Goal: Task Accomplishment & Management: Use online tool/utility

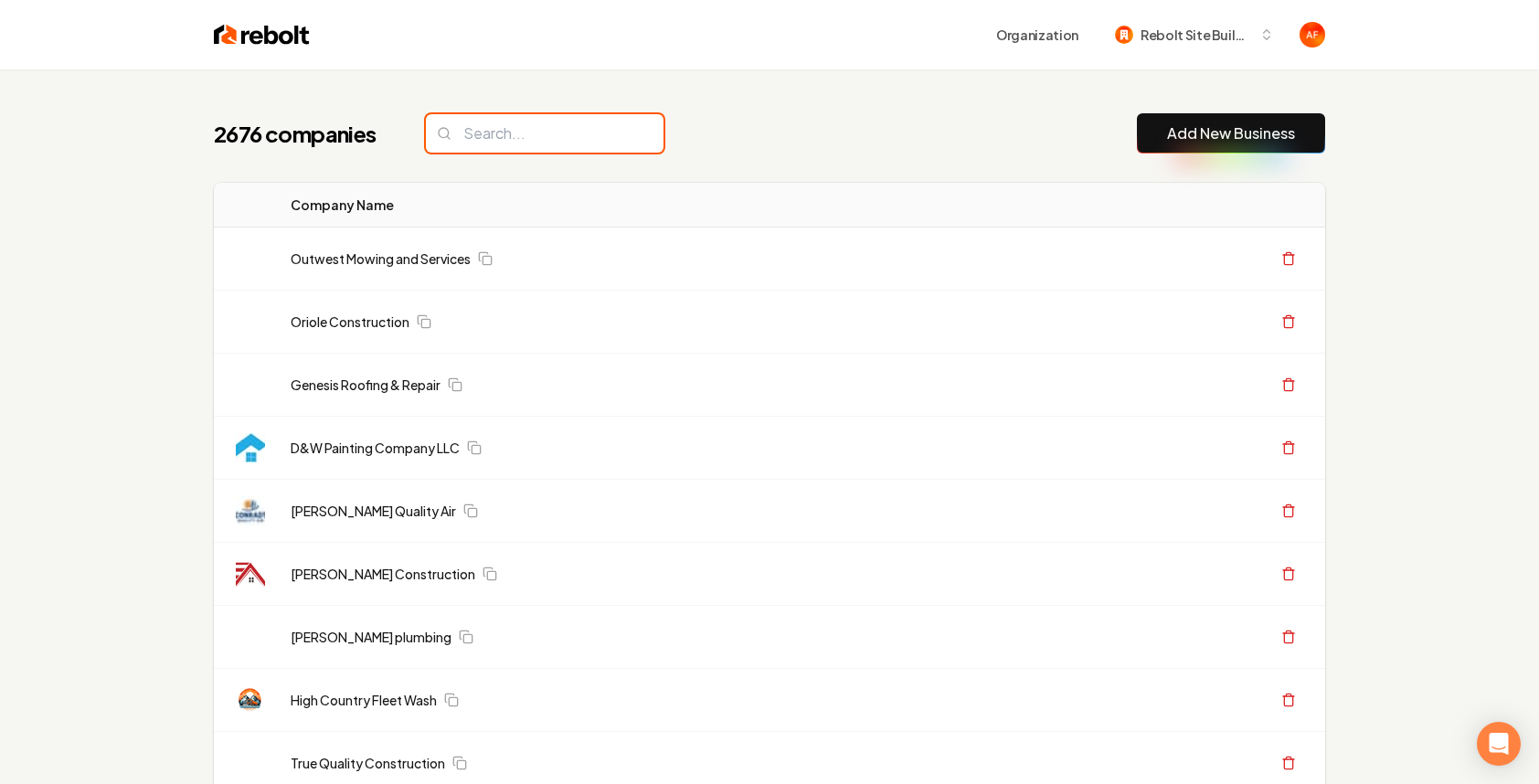
click at [531, 134] on input "search" at bounding box center [544, 133] width 237 height 38
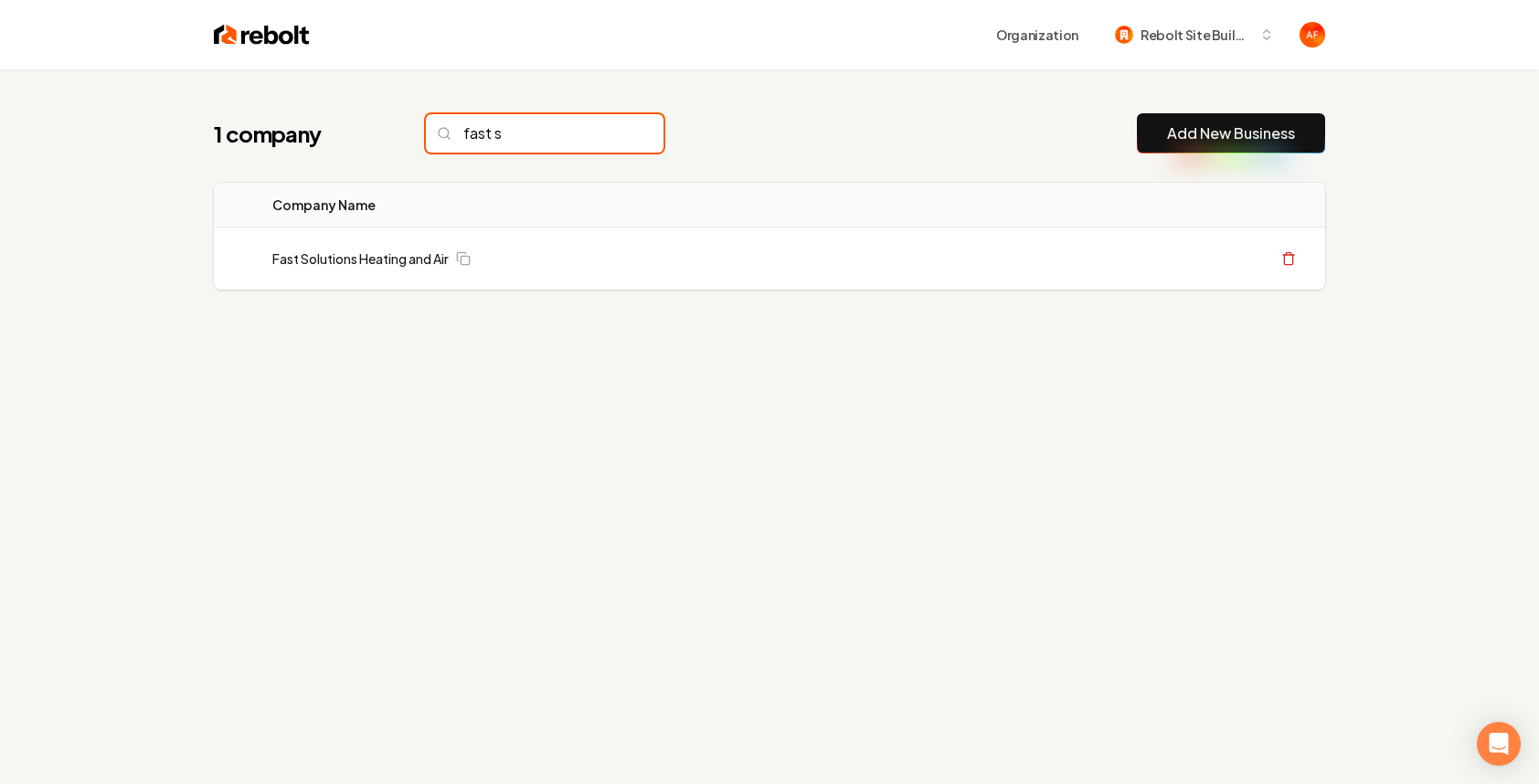
type input "fast s"
drag, startPoint x: 609, startPoint y: 135, endPoint x: 1458, endPoint y: 252, distance: 857.0
click at [609, 135] on input "fast s" at bounding box center [544, 133] width 237 height 38
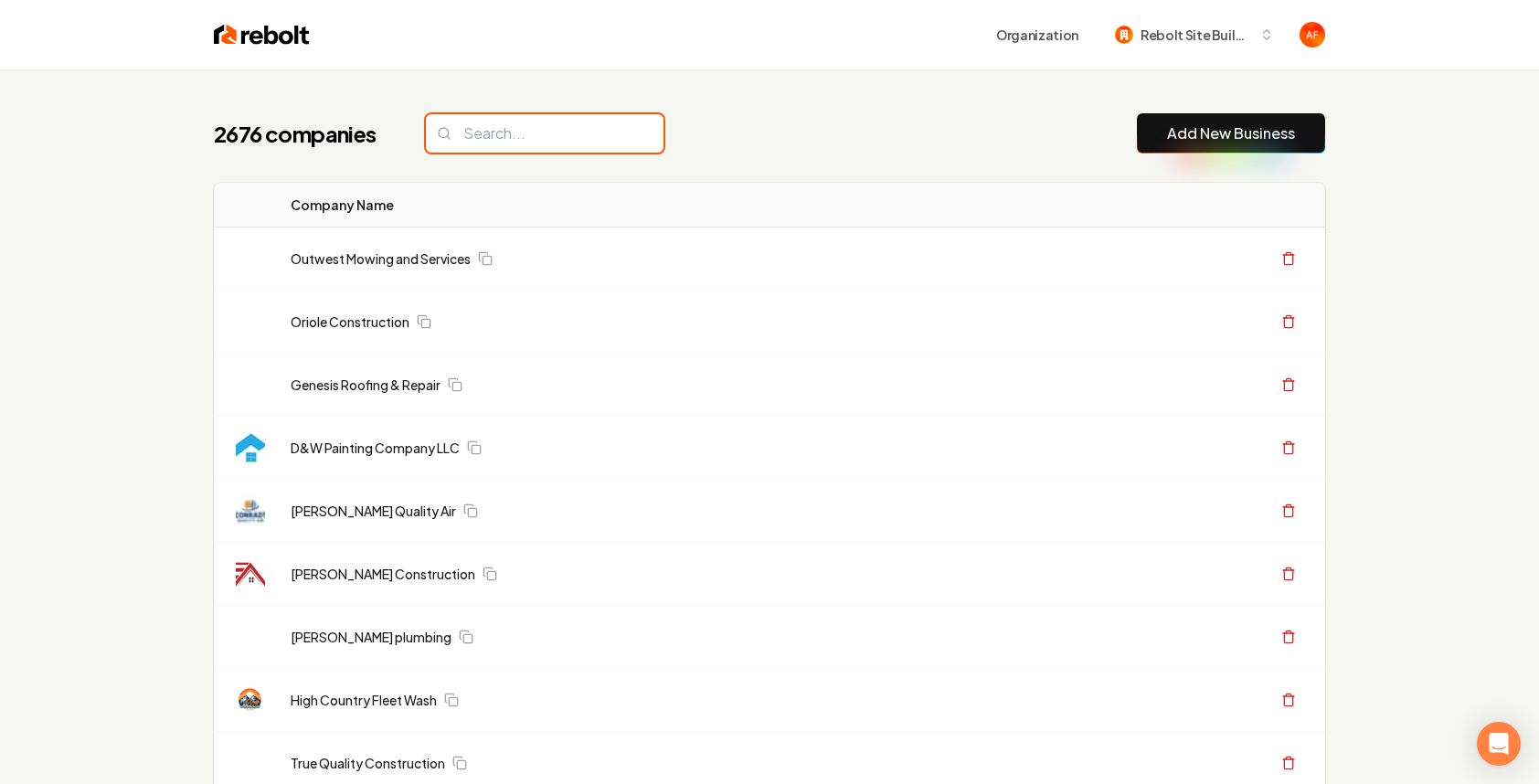
click at [507, 116] on input "search" at bounding box center [544, 133] width 237 height 38
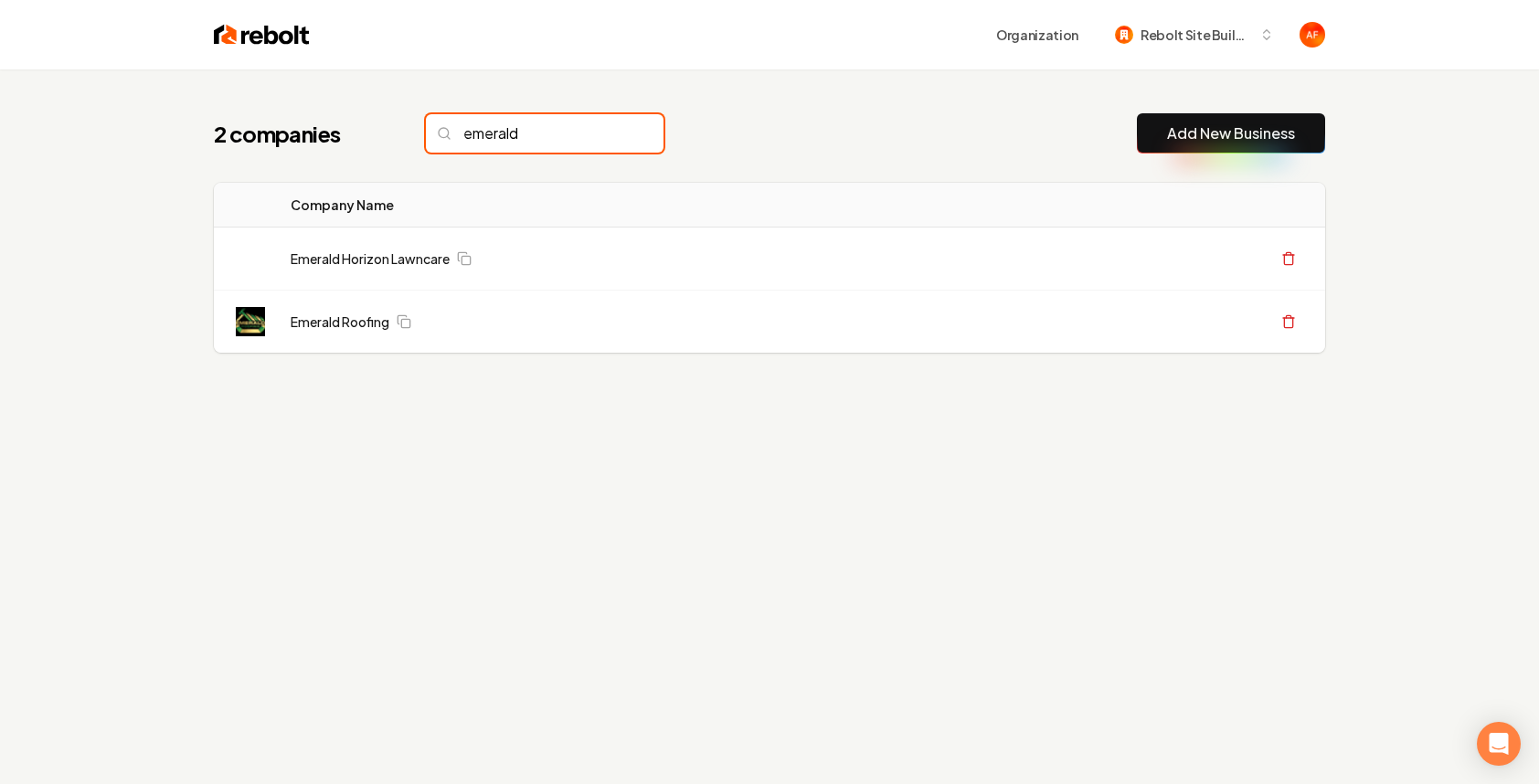
type input "emerald"
click at [1286, 135] on link "Add New Business" at bounding box center [1231, 133] width 128 height 22
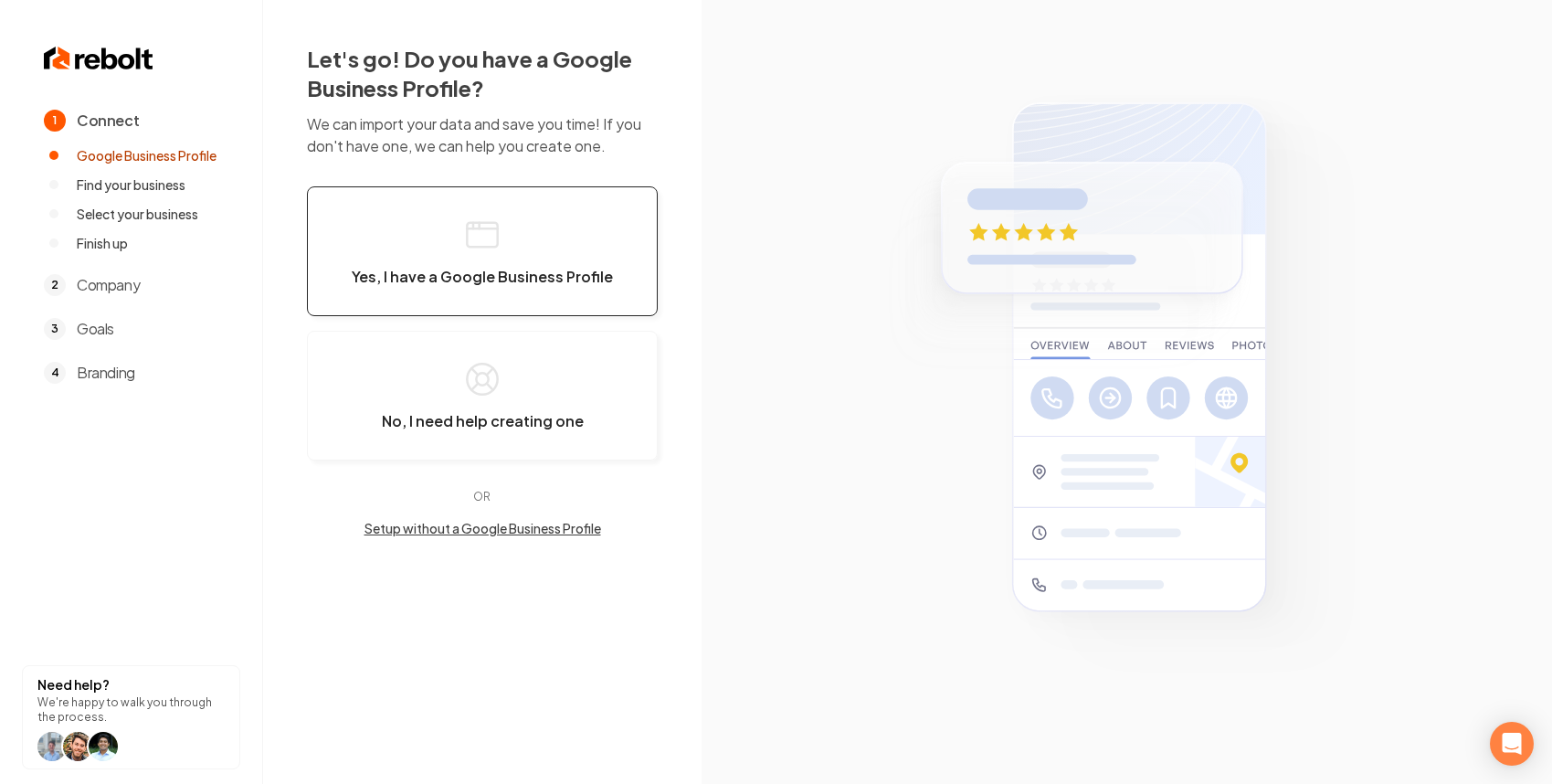
click at [538, 236] on button "Yes, I have a Google Business Profile" at bounding box center [482, 251] width 351 height 130
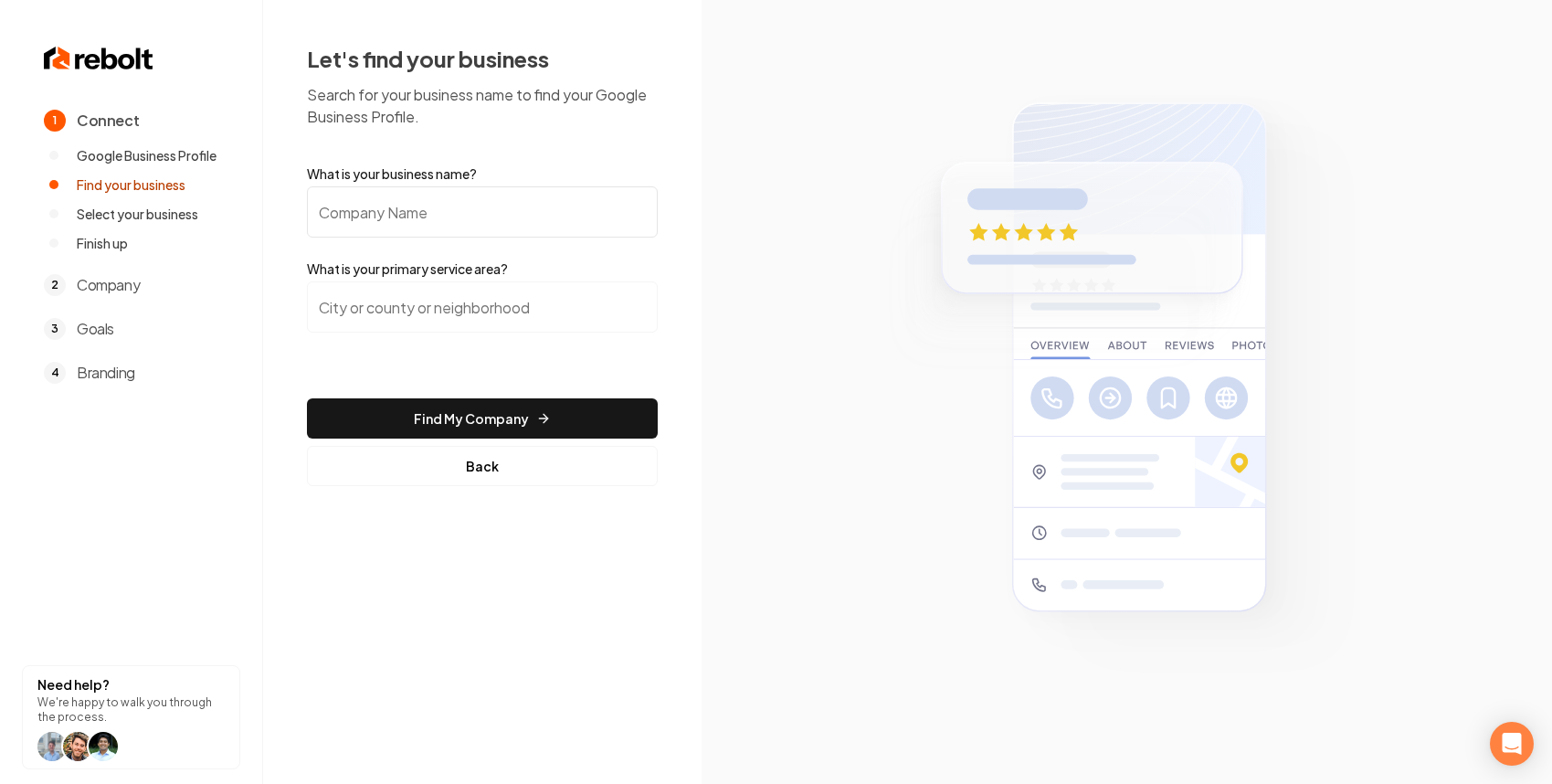
click at [579, 193] on input "What is your business name?" at bounding box center [482, 212] width 351 height 52
type input "Emerald Roofing"
click at [389, 287] on input "search" at bounding box center [482, 307] width 351 height 52
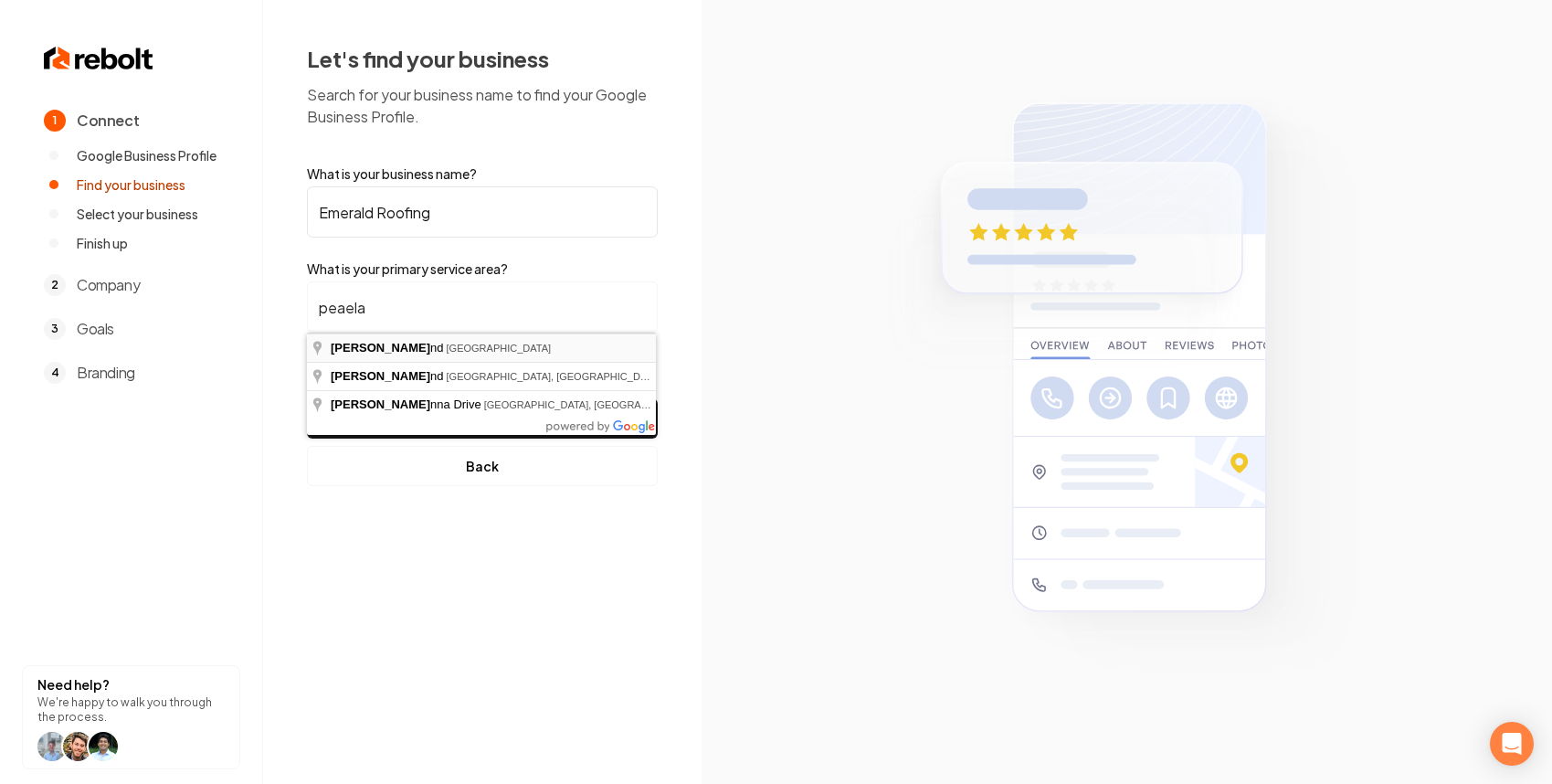
type input "Pearland, TX"
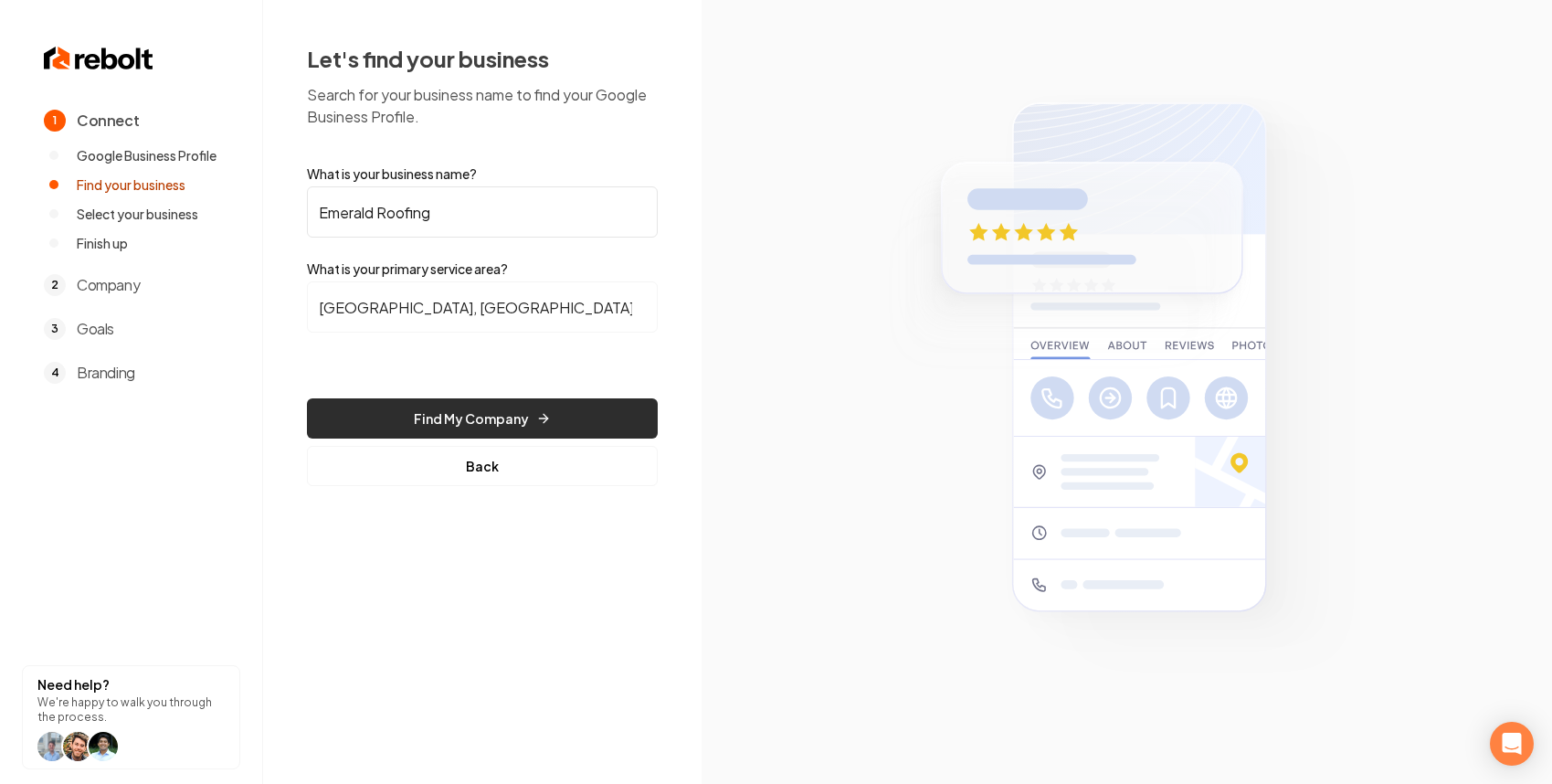
click at [422, 401] on button "Find My Company" at bounding box center [482, 419] width 351 height 40
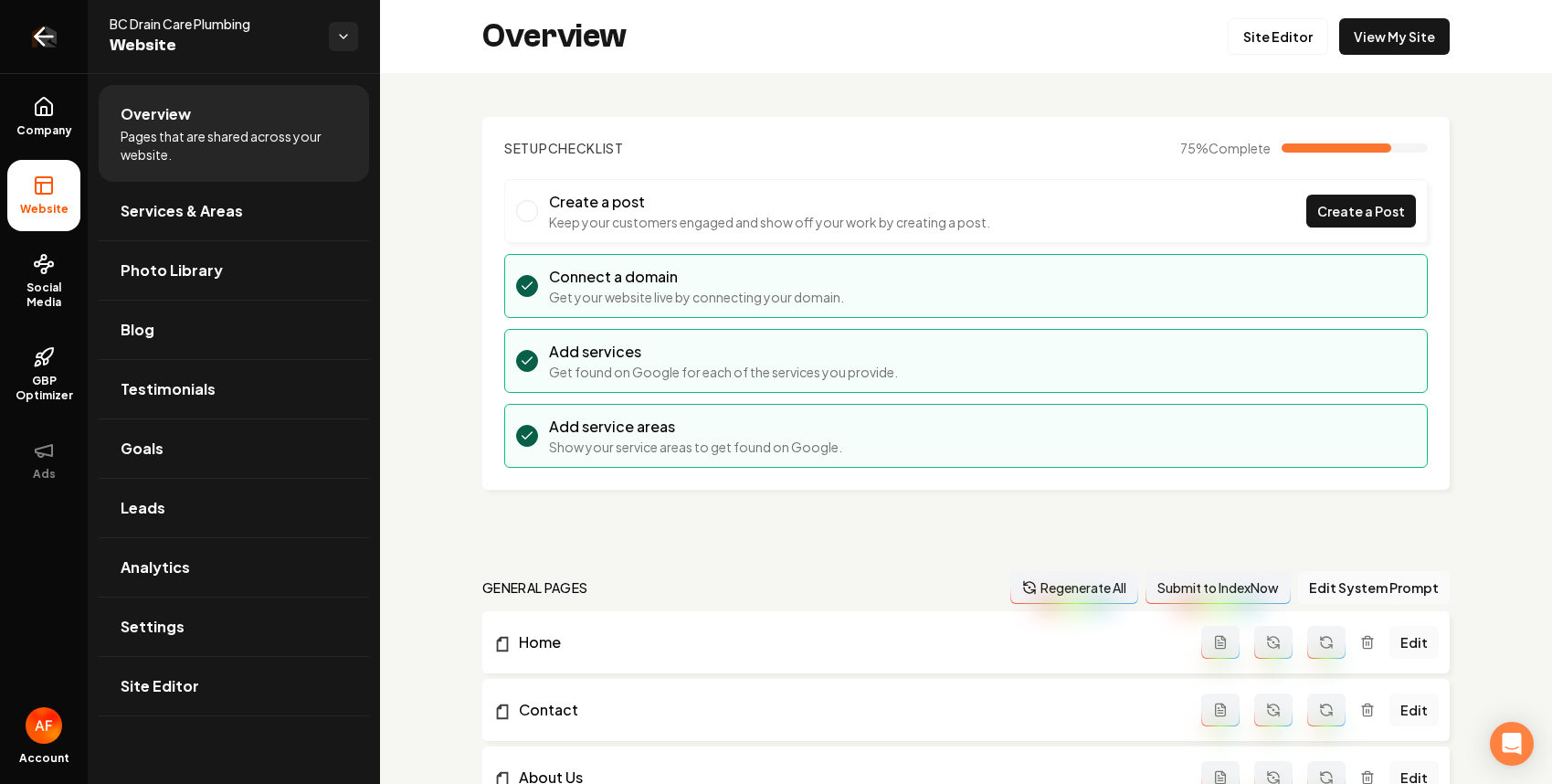
click at [59, 23] on link "Return to dashboard" at bounding box center [44, 36] width 88 height 73
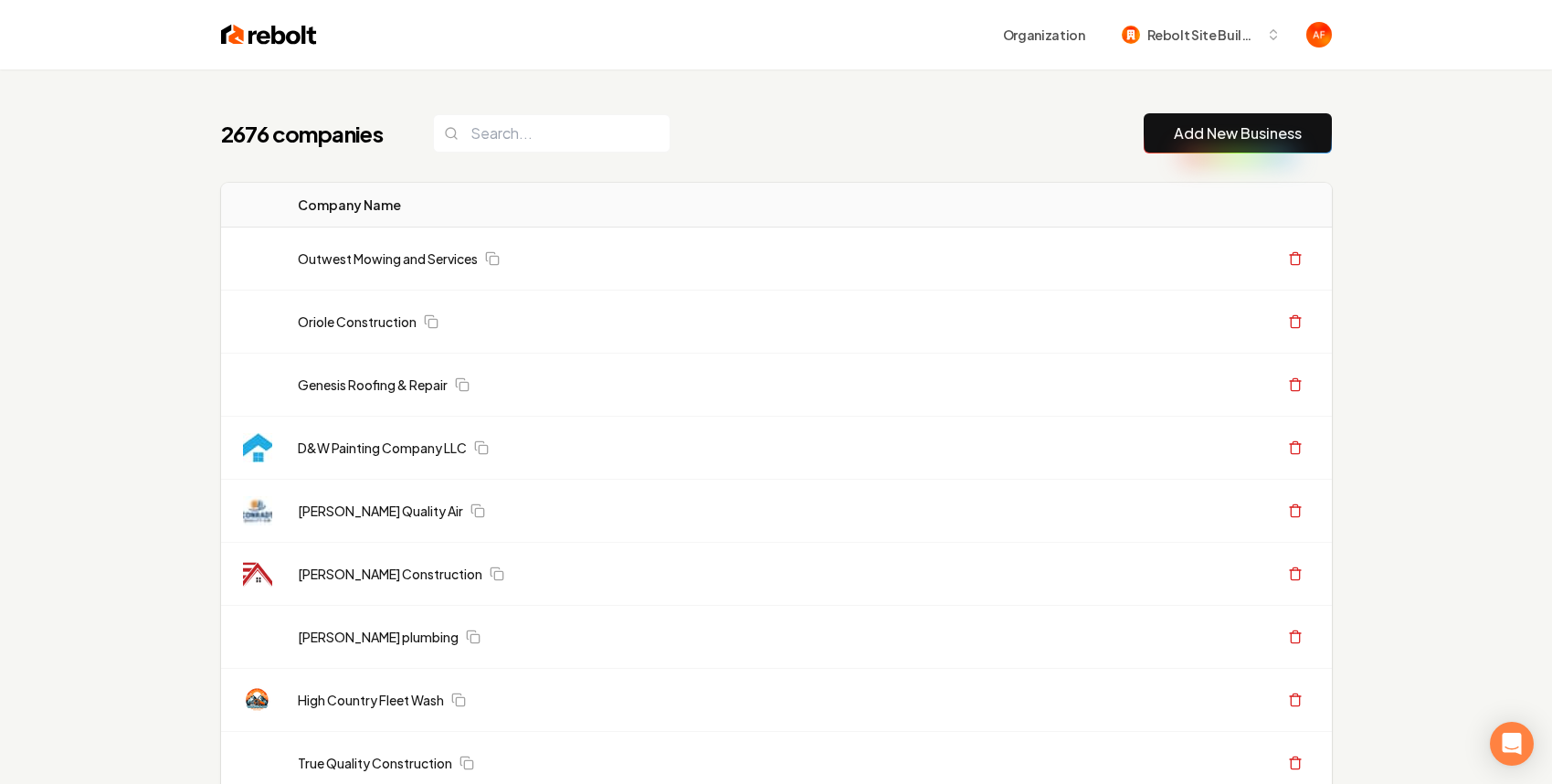
click at [1262, 137] on link "Add New Business" at bounding box center [1238, 133] width 128 height 22
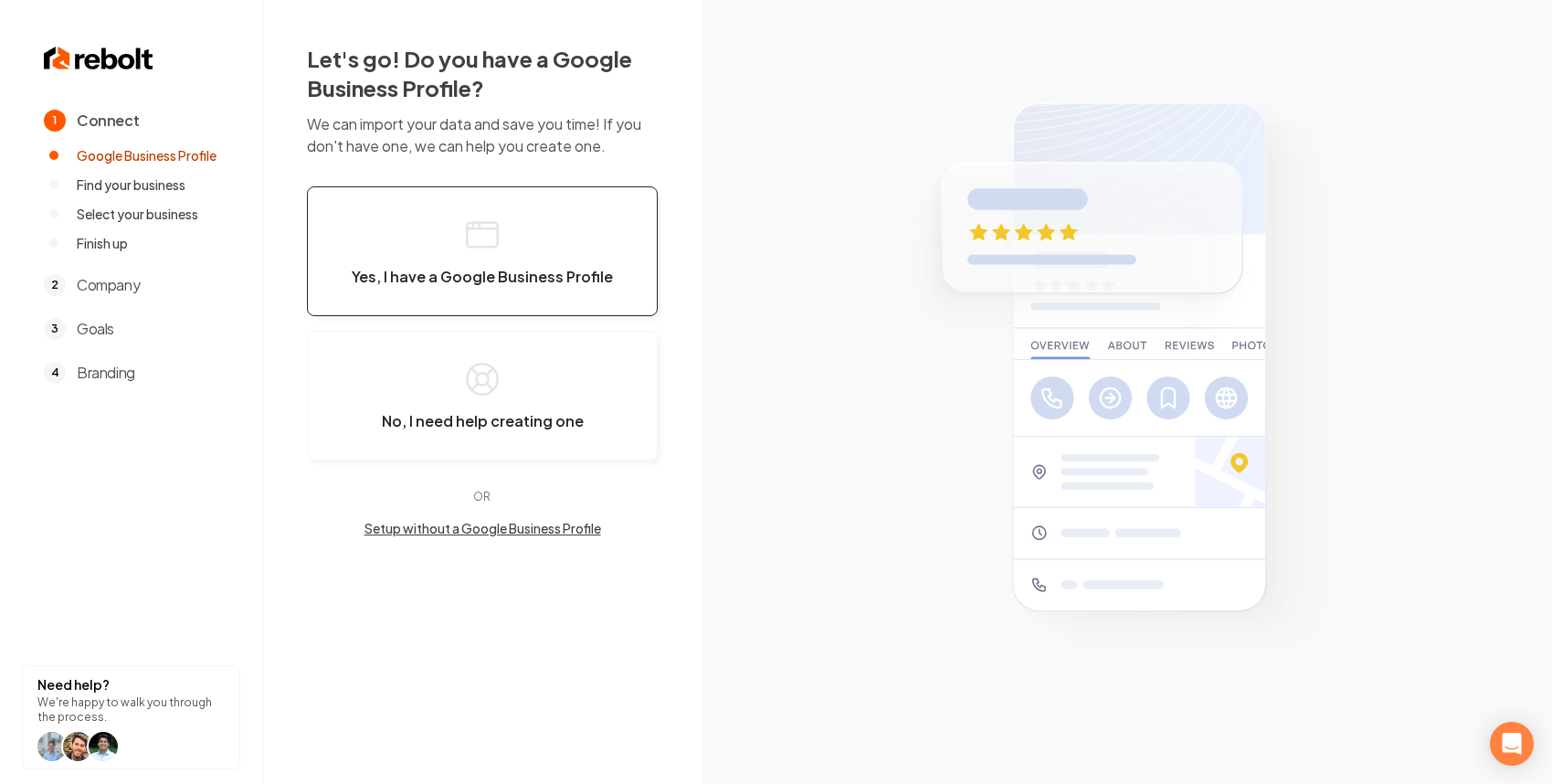
click at [485, 271] on span "Yes, I have a Google Business Profile" at bounding box center [482, 276] width 261 height 18
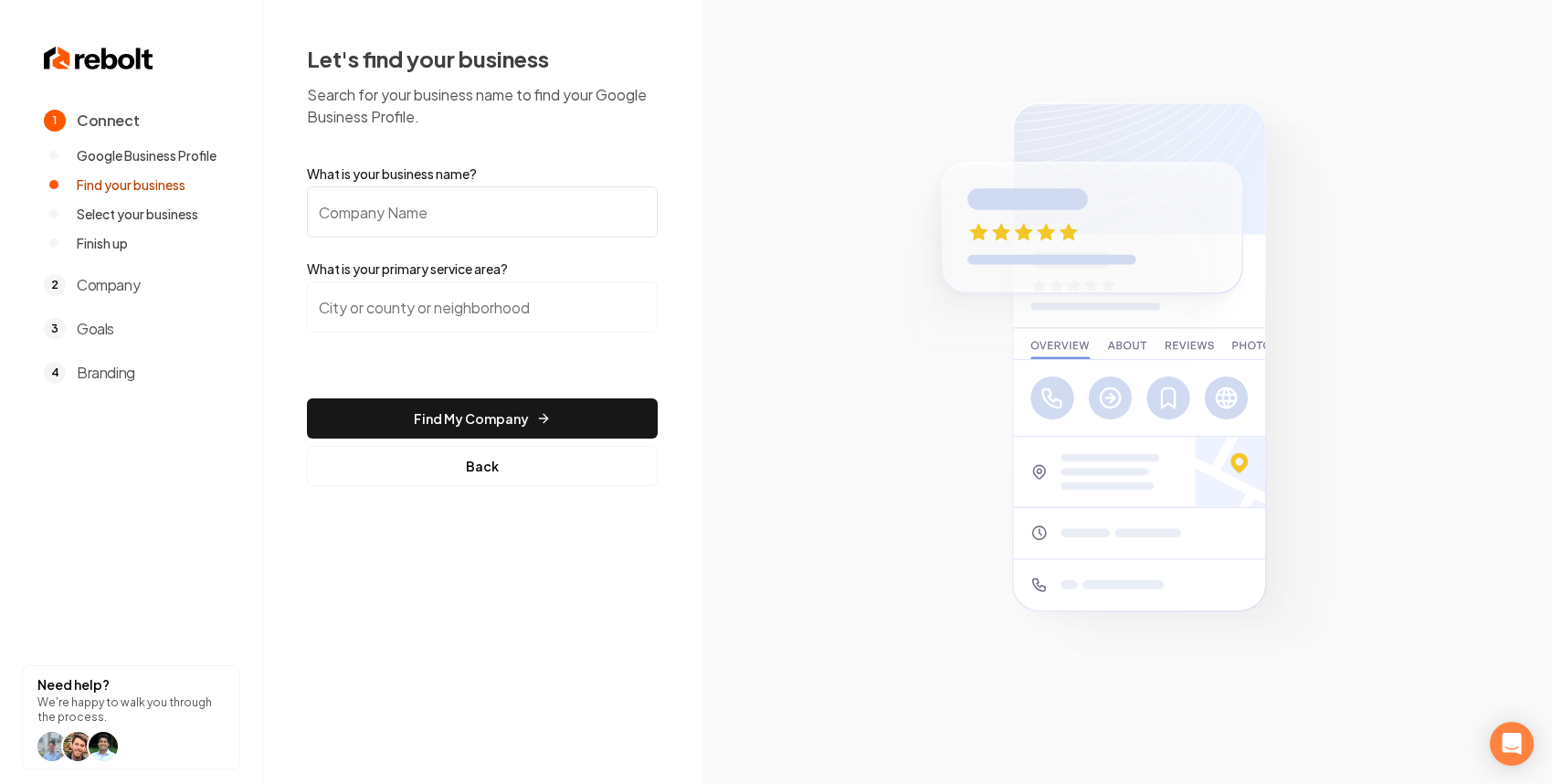
click at [569, 207] on input "What is your business name?" at bounding box center [482, 212] width 351 height 52
type input "Emerald Roofing & Remodeling"
click at [519, 310] on input "search" at bounding box center [482, 307] width 351 height 52
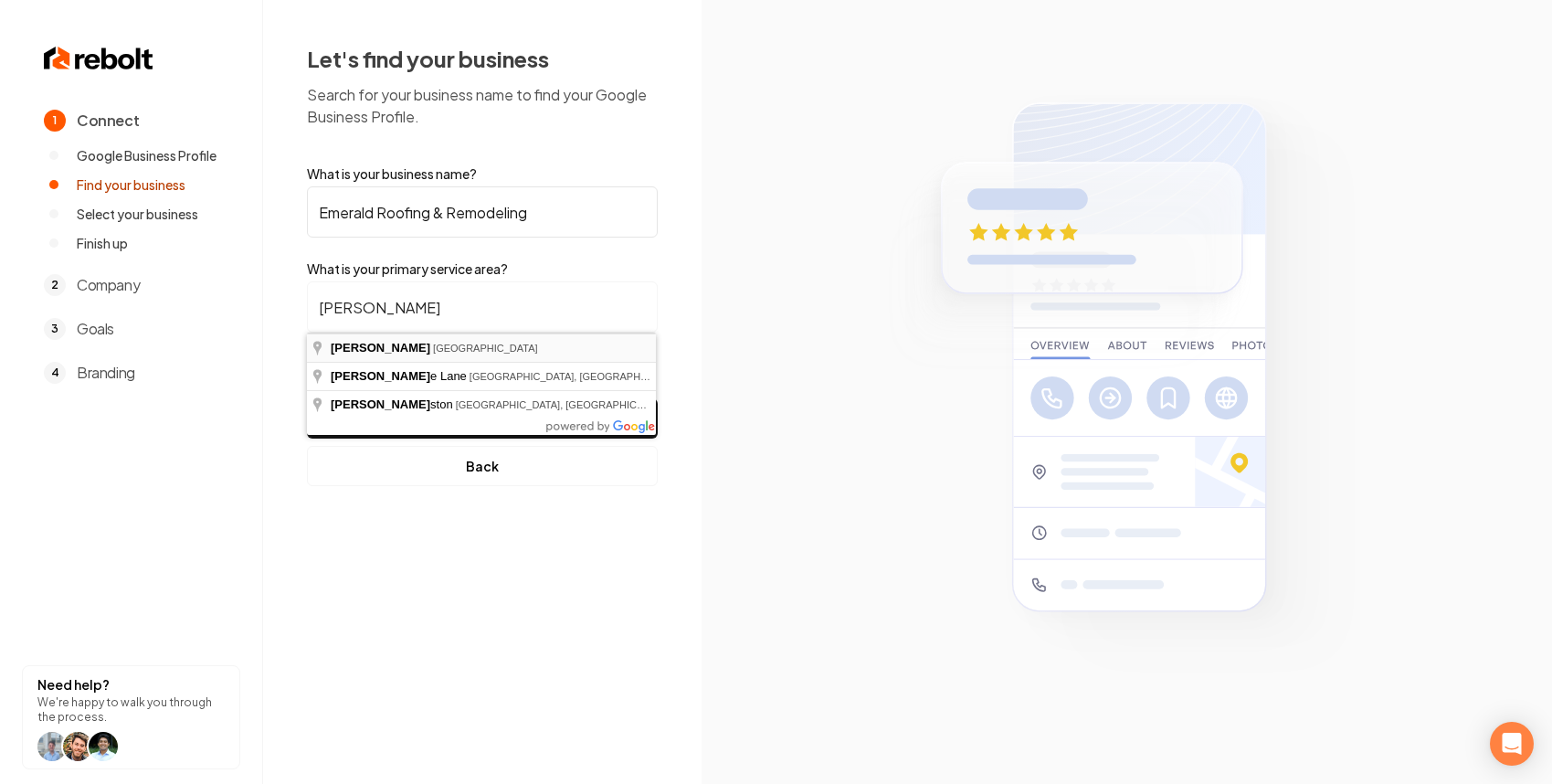
type input "Alvin, TX"
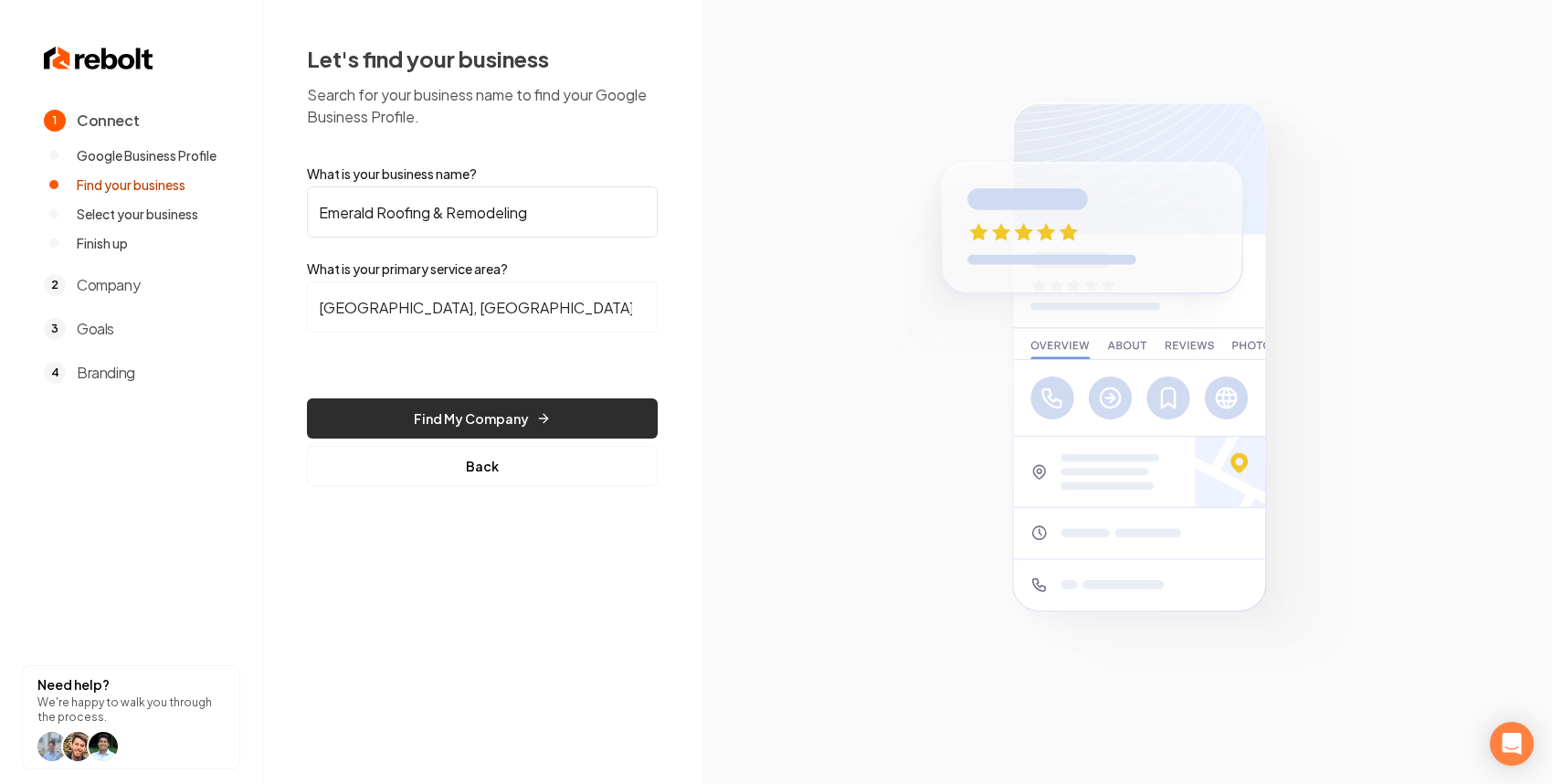
click at [416, 409] on button "Find My Company" at bounding box center [482, 419] width 351 height 40
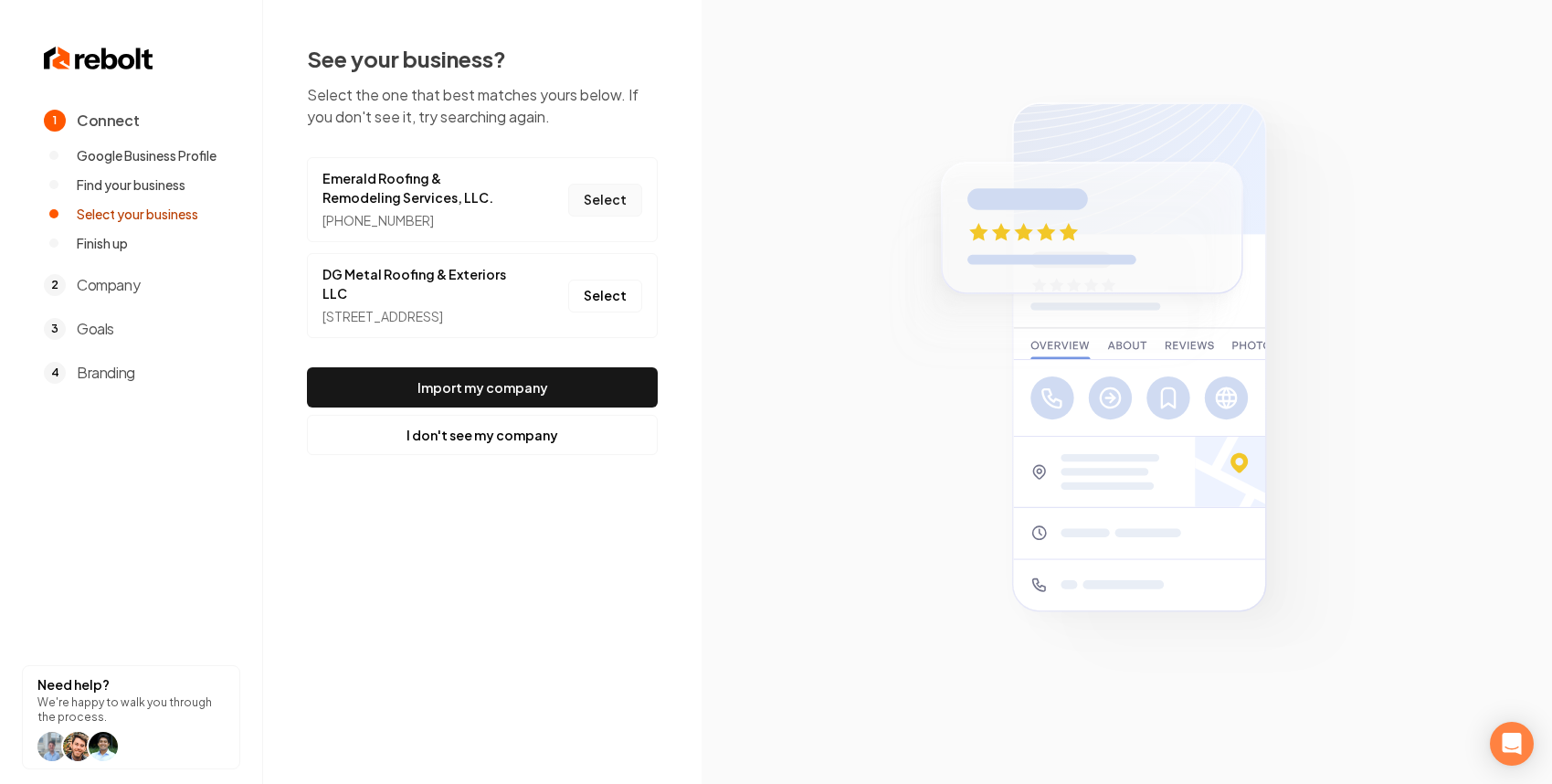
click at [596, 207] on button "Select" at bounding box center [604, 200] width 74 height 33
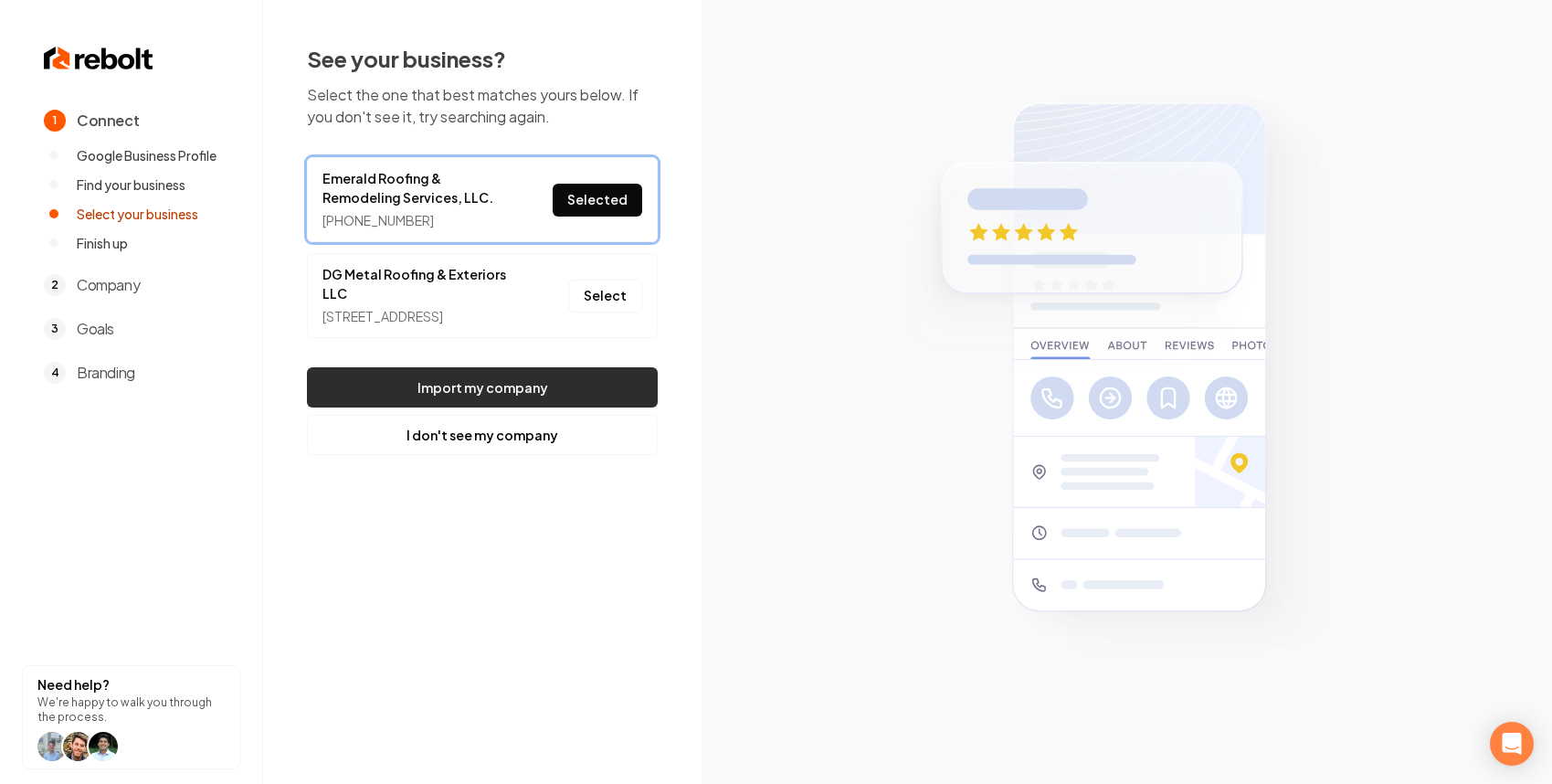
click at [590, 386] on button "Import my company" at bounding box center [482, 387] width 351 height 40
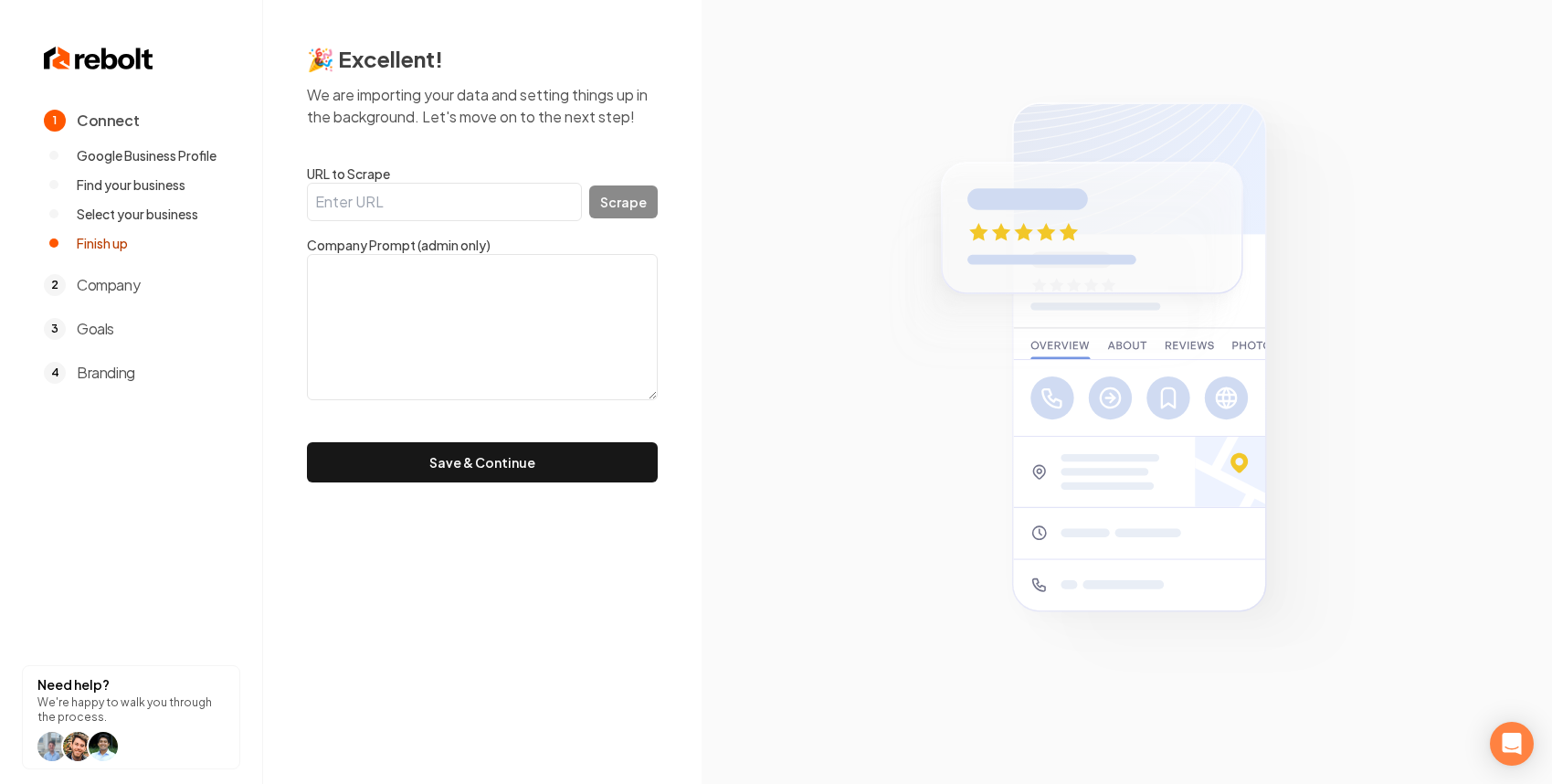
click at [397, 213] on input "URL to Scrape" at bounding box center [445, 202] width 275 height 38
paste input "https://emeraldroofingandremodeling.com/"
type input "https://emeraldroofingandremodeling.com/"
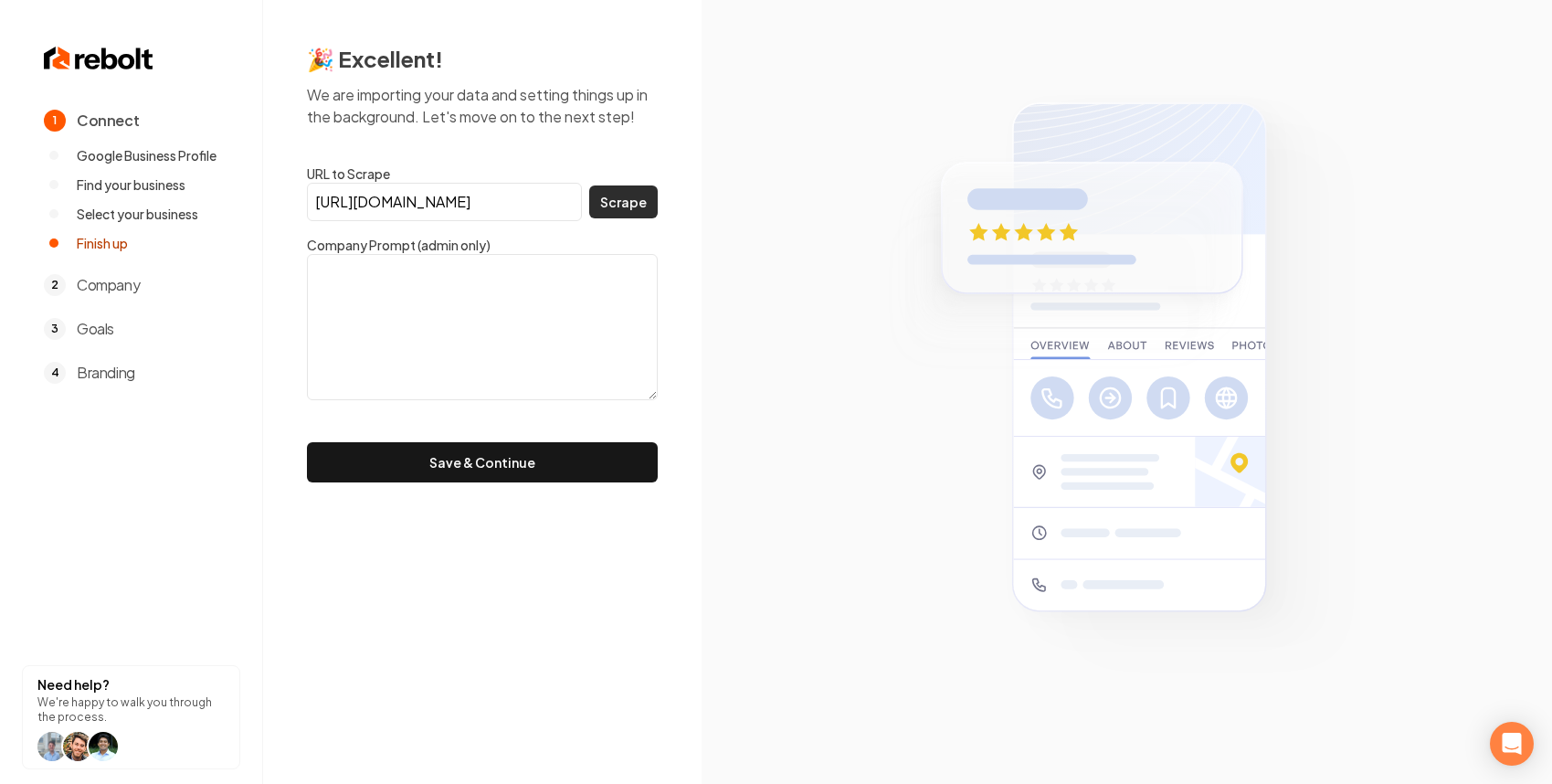
click at [652, 210] on button "Scrape" at bounding box center [623, 202] width 69 height 33
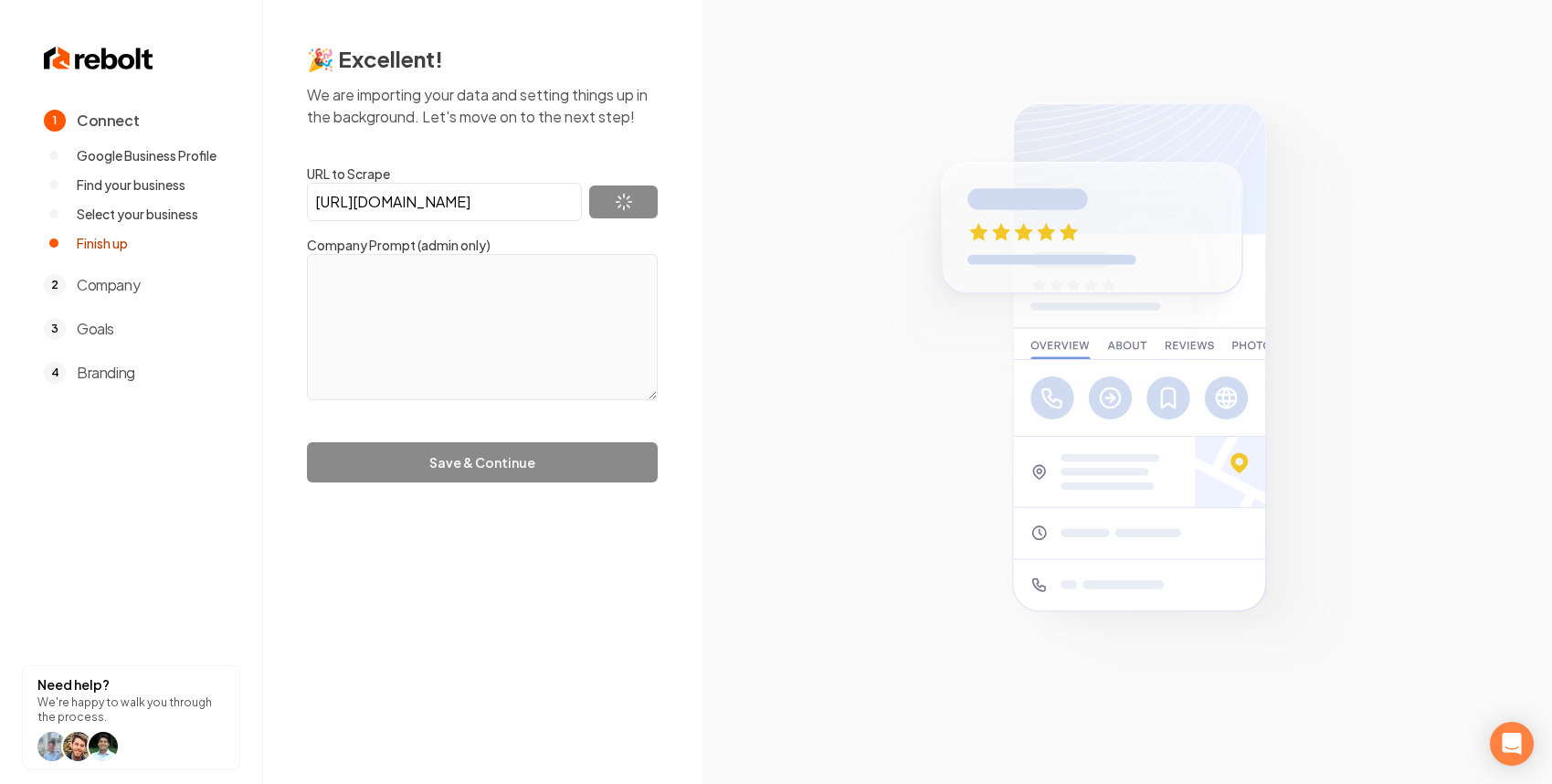
type textarea "Emerald Roofing & Remodeling Services is a GAF Master Elite Contractor, serving…"
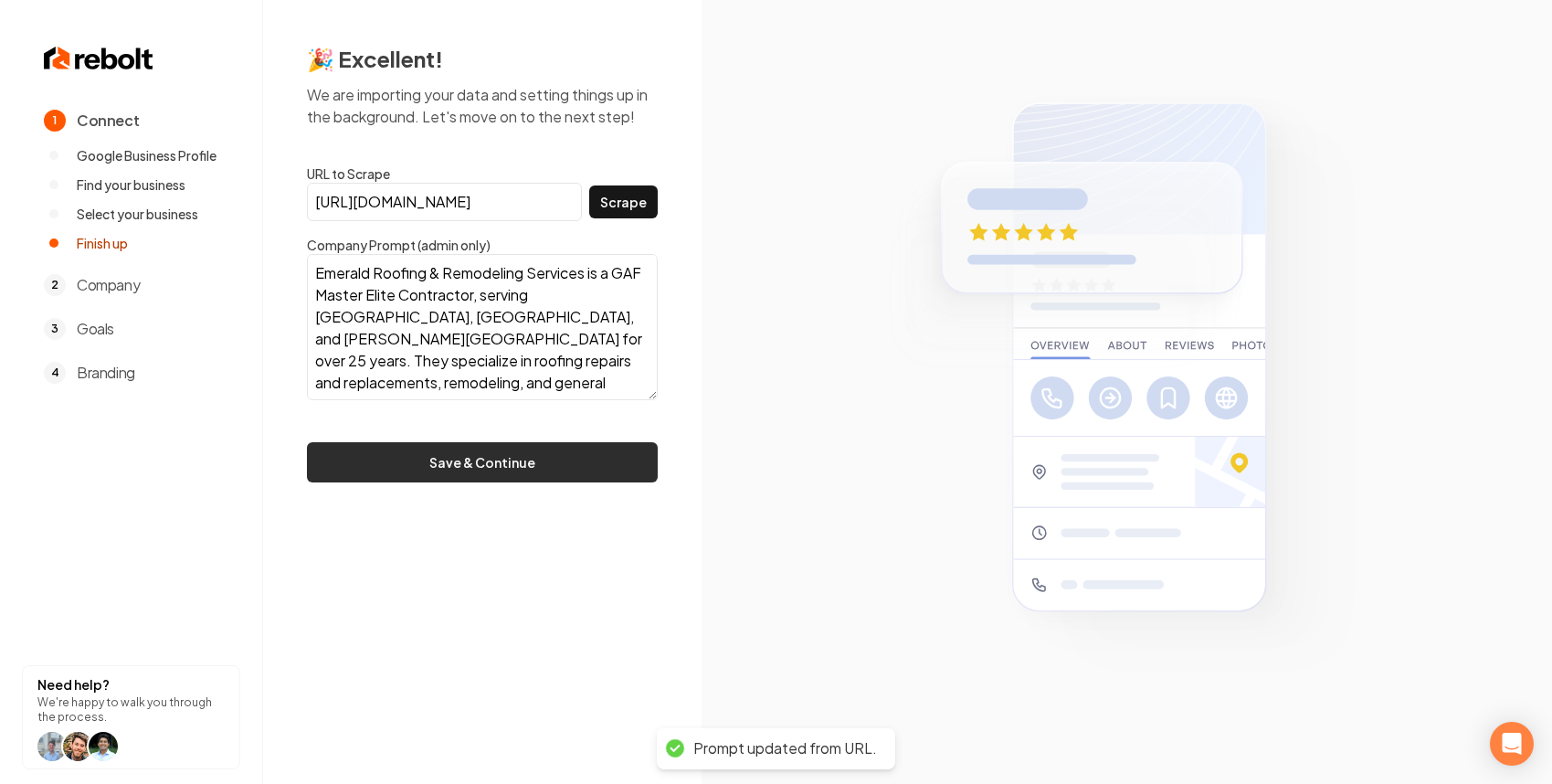
click at [530, 469] on button "Save & Continue" at bounding box center [482, 462] width 351 height 40
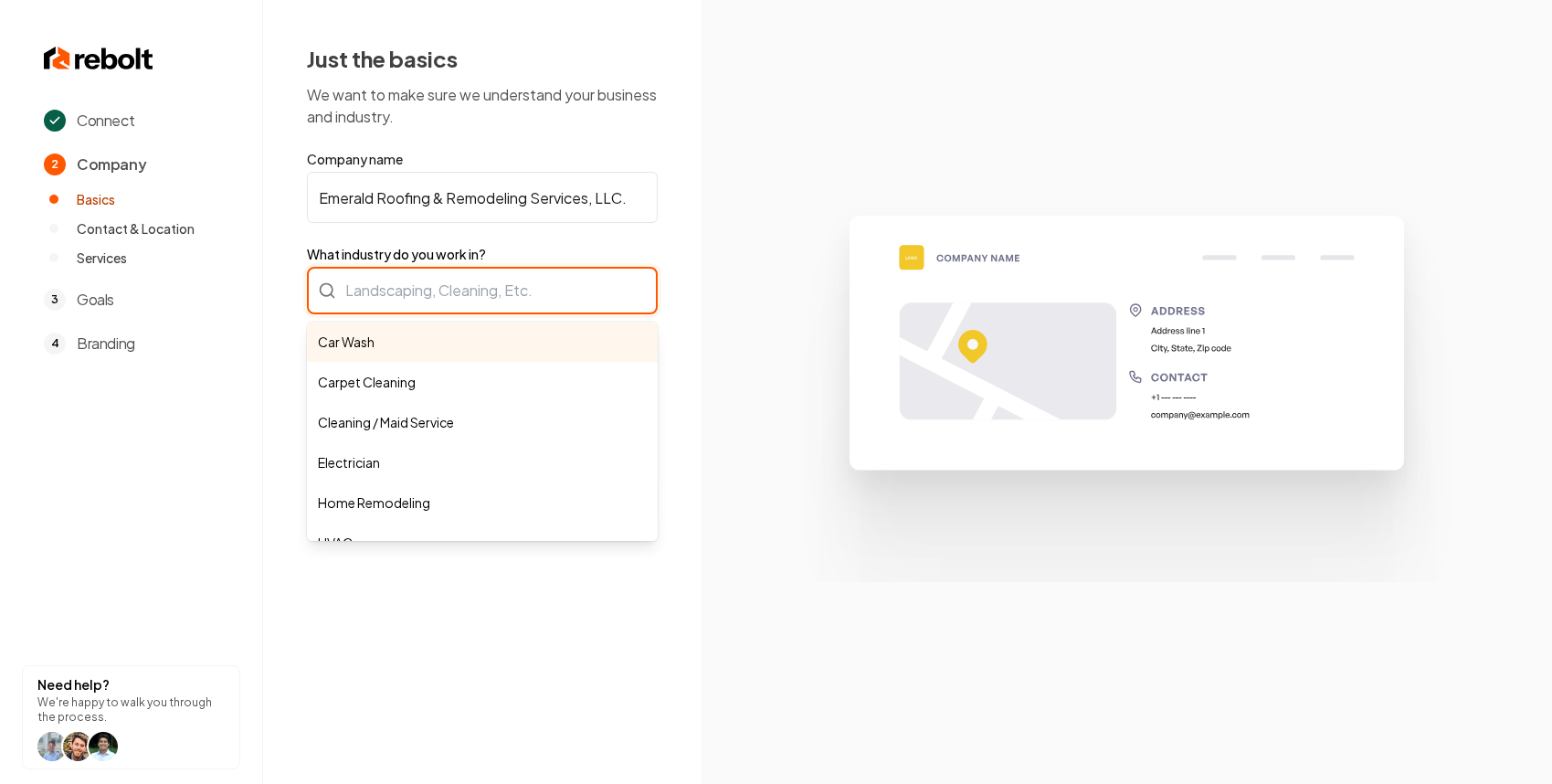
click at [410, 297] on div "Car Wash Carpet Cleaning Cleaning / Maid Service Electrician Home Remodeling HV…" at bounding box center [482, 291] width 351 height 48
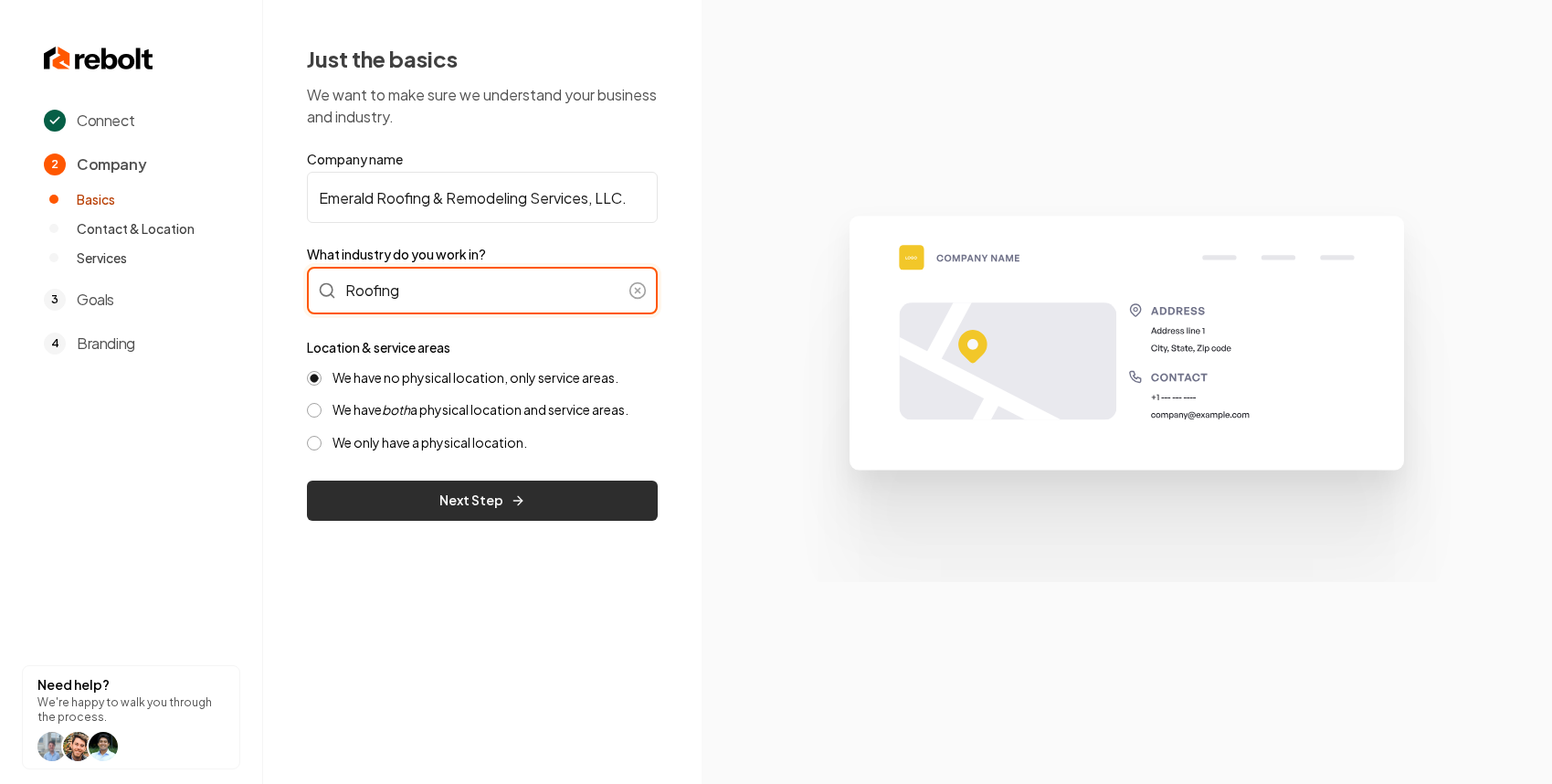
type input "Roofing"
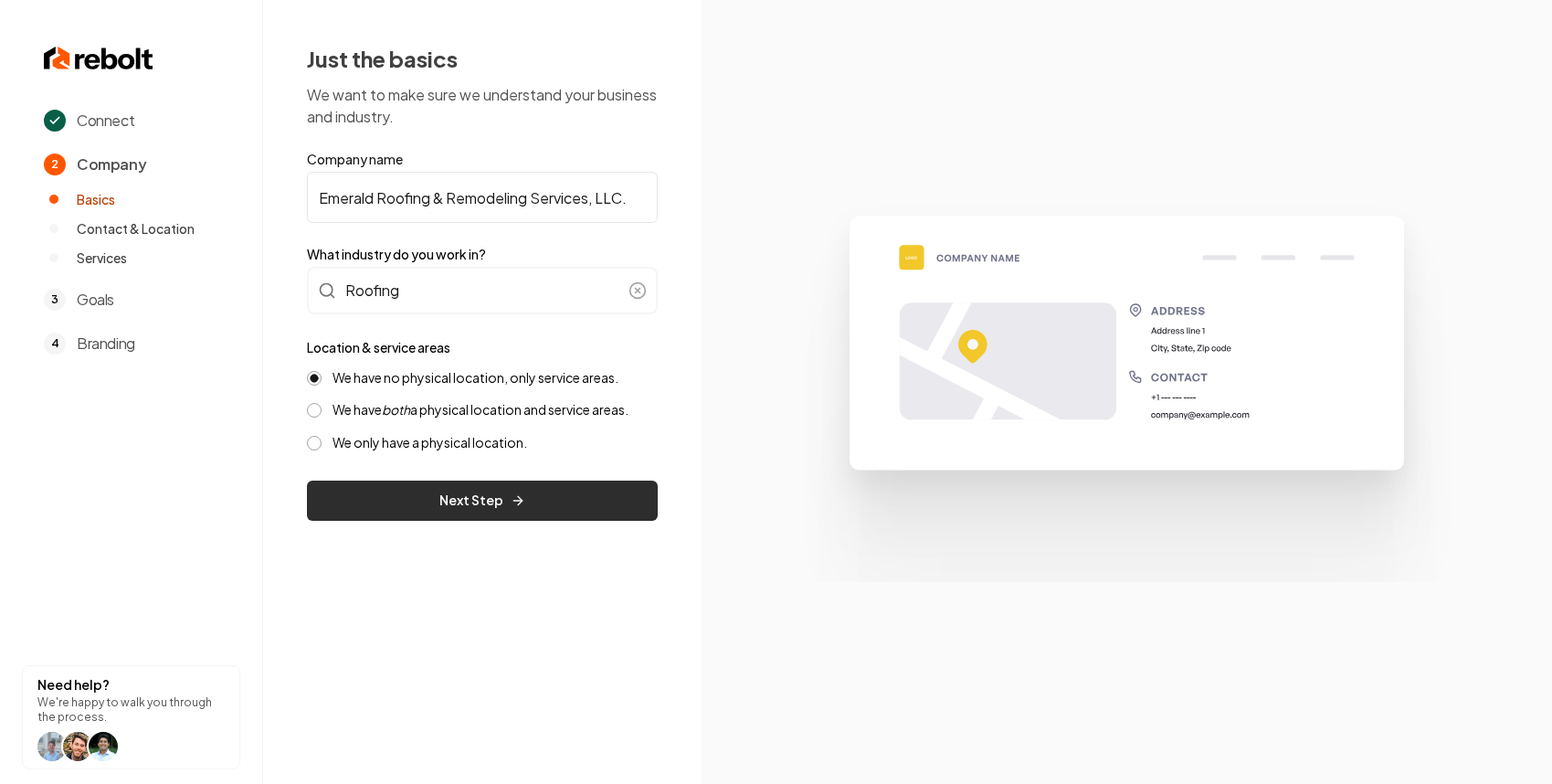
click at [481, 492] on button "Next Step" at bounding box center [482, 501] width 351 height 40
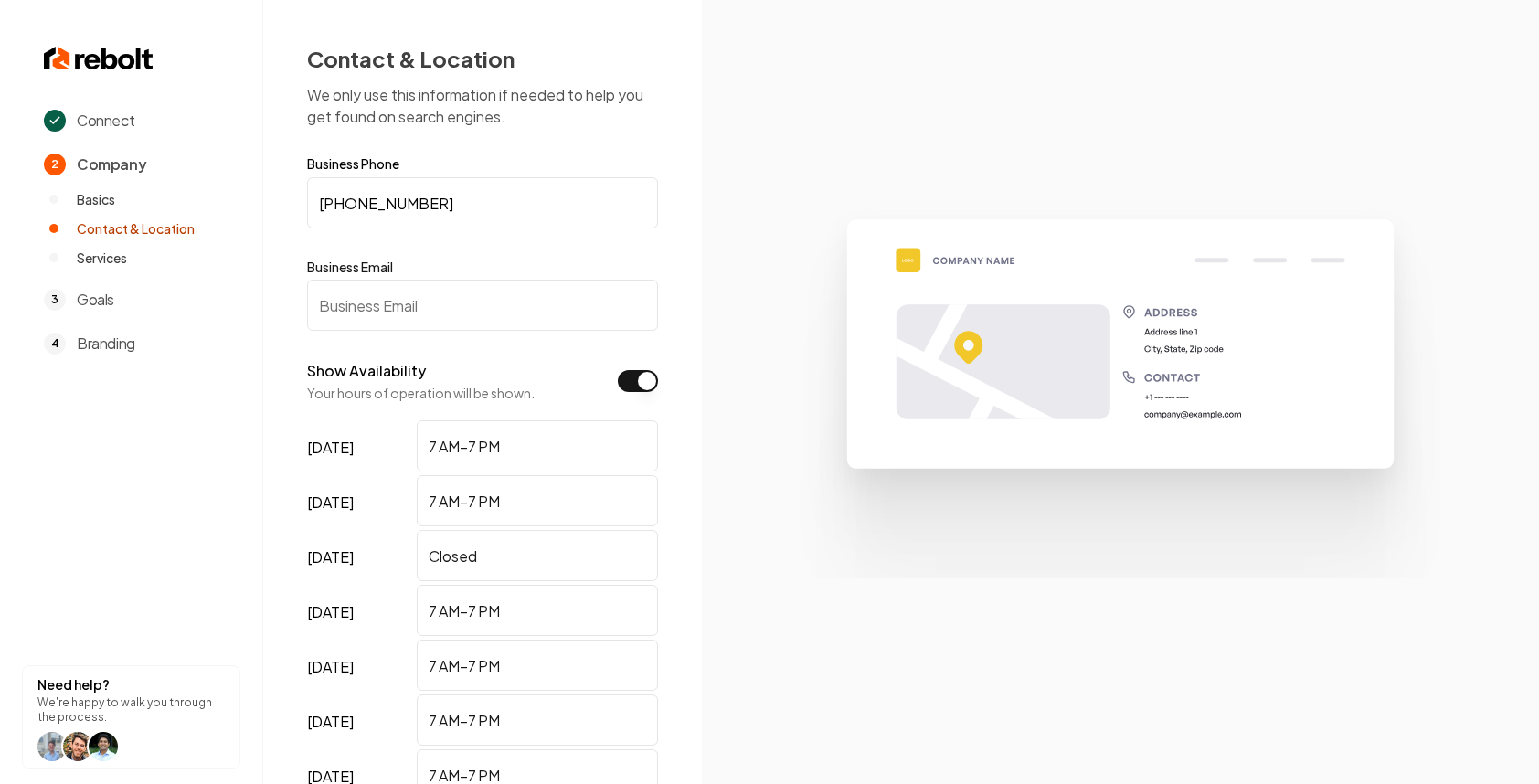
click at [438, 295] on input "Business Email" at bounding box center [482, 305] width 351 height 52
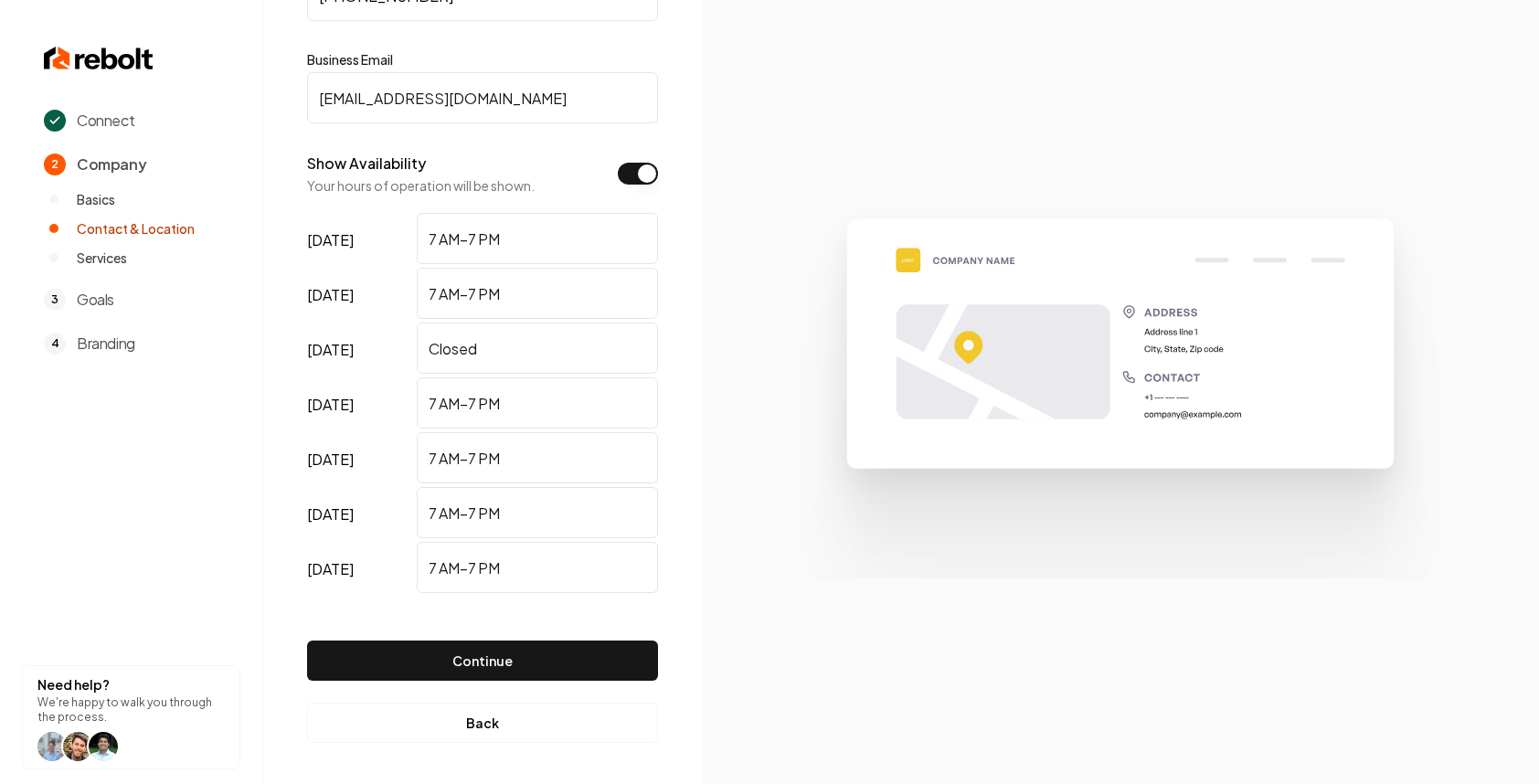
scroll to position [210, 0]
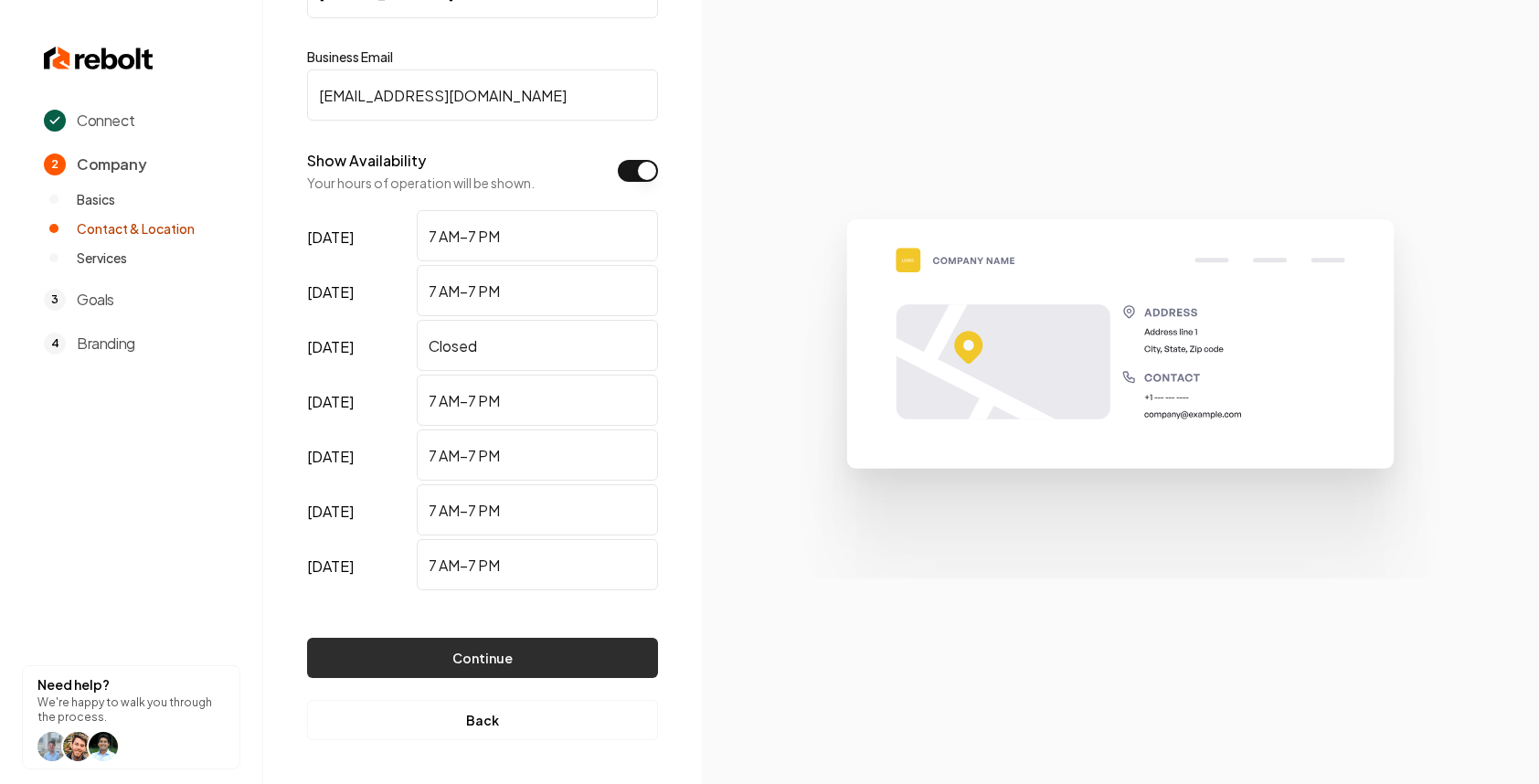
type input "[EMAIL_ADDRESS][DOMAIN_NAME]"
click at [544, 654] on button "Continue" at bounding box center [482, 658] width 351 height 40
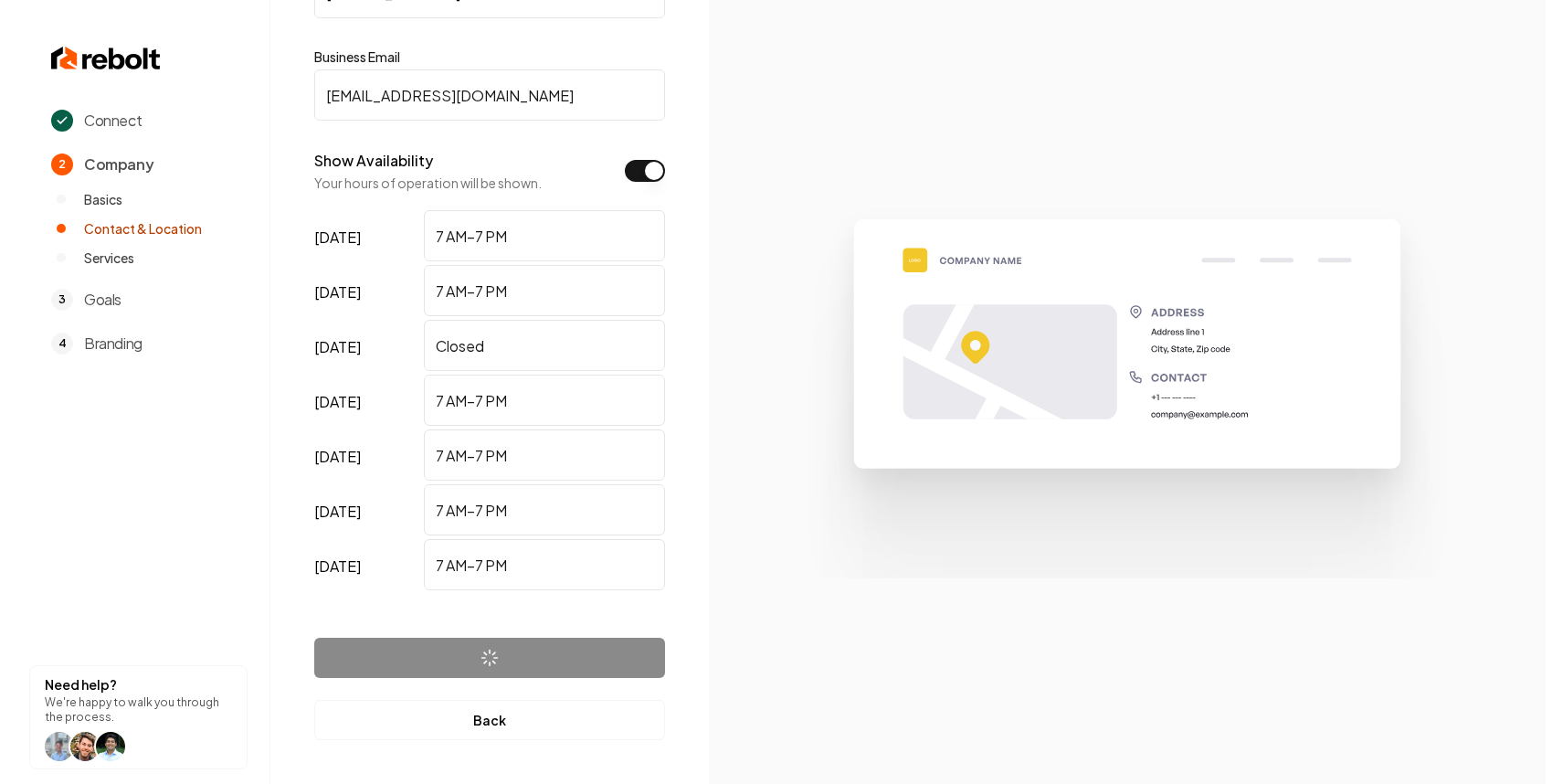
scroll to position [0, 0]
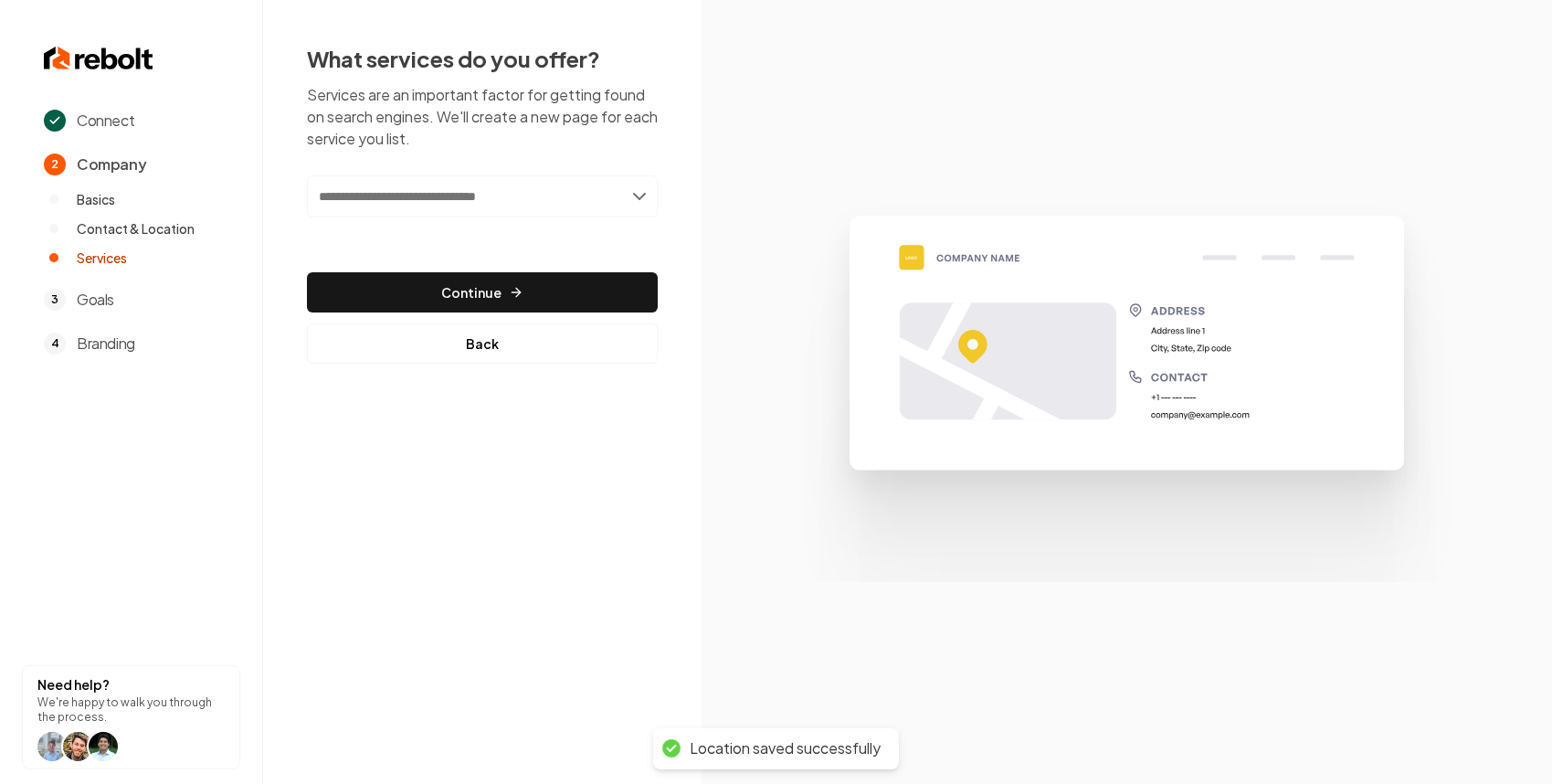
click at [566, 218] on div "Add new or select from suggestions Select a service" at bounding box center [482, 208] width 351 height 68
click at [567, 215] on input "text" at bounding box center [482, 196] width 351 height 42
click at [568, 210] on input "text" at bounding box center [482, 196] width 351 height 42
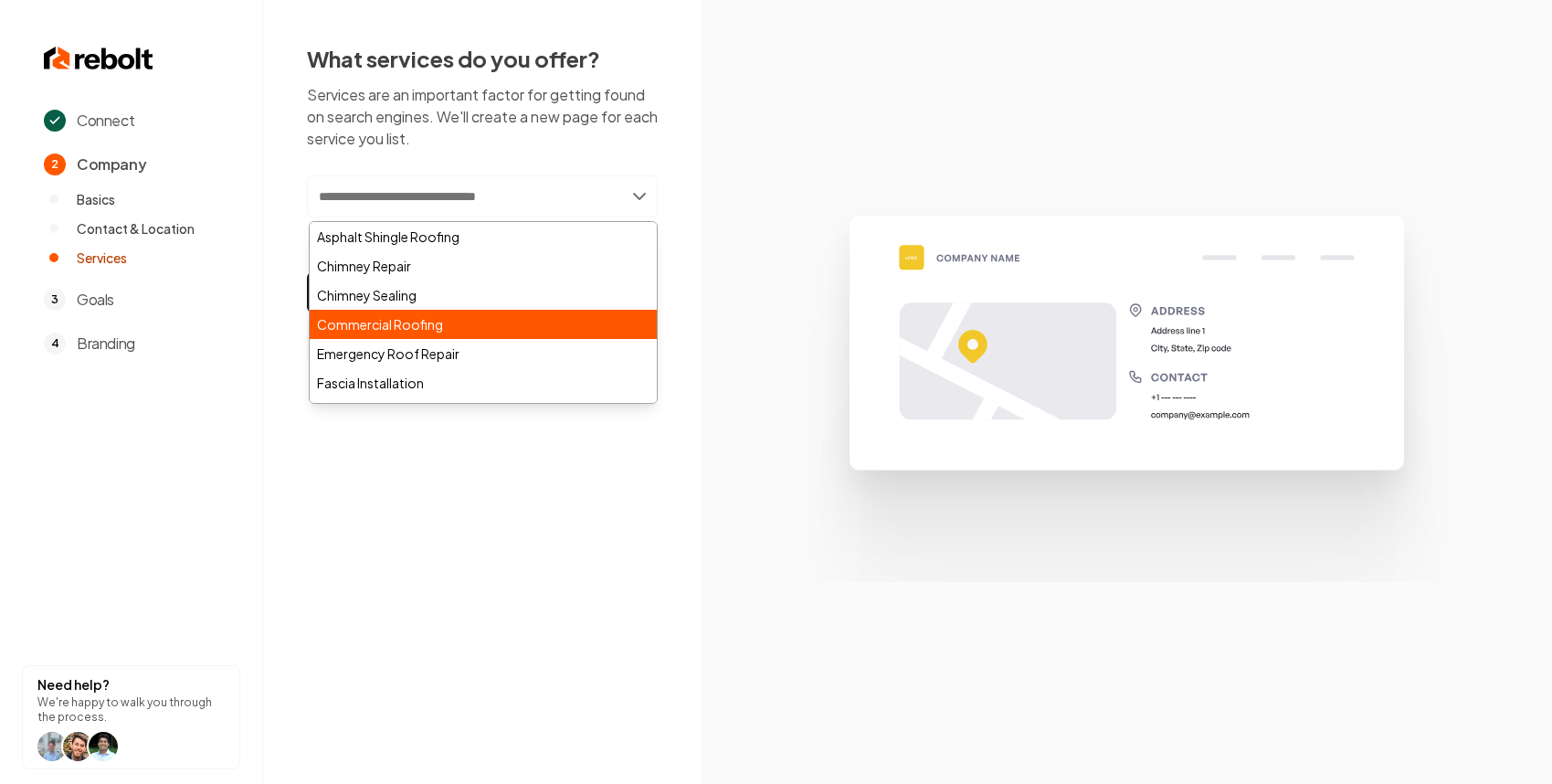
click at [455, 318] on div "Commercial Roofing" at bounding box center [483, 324] width 347 height 30
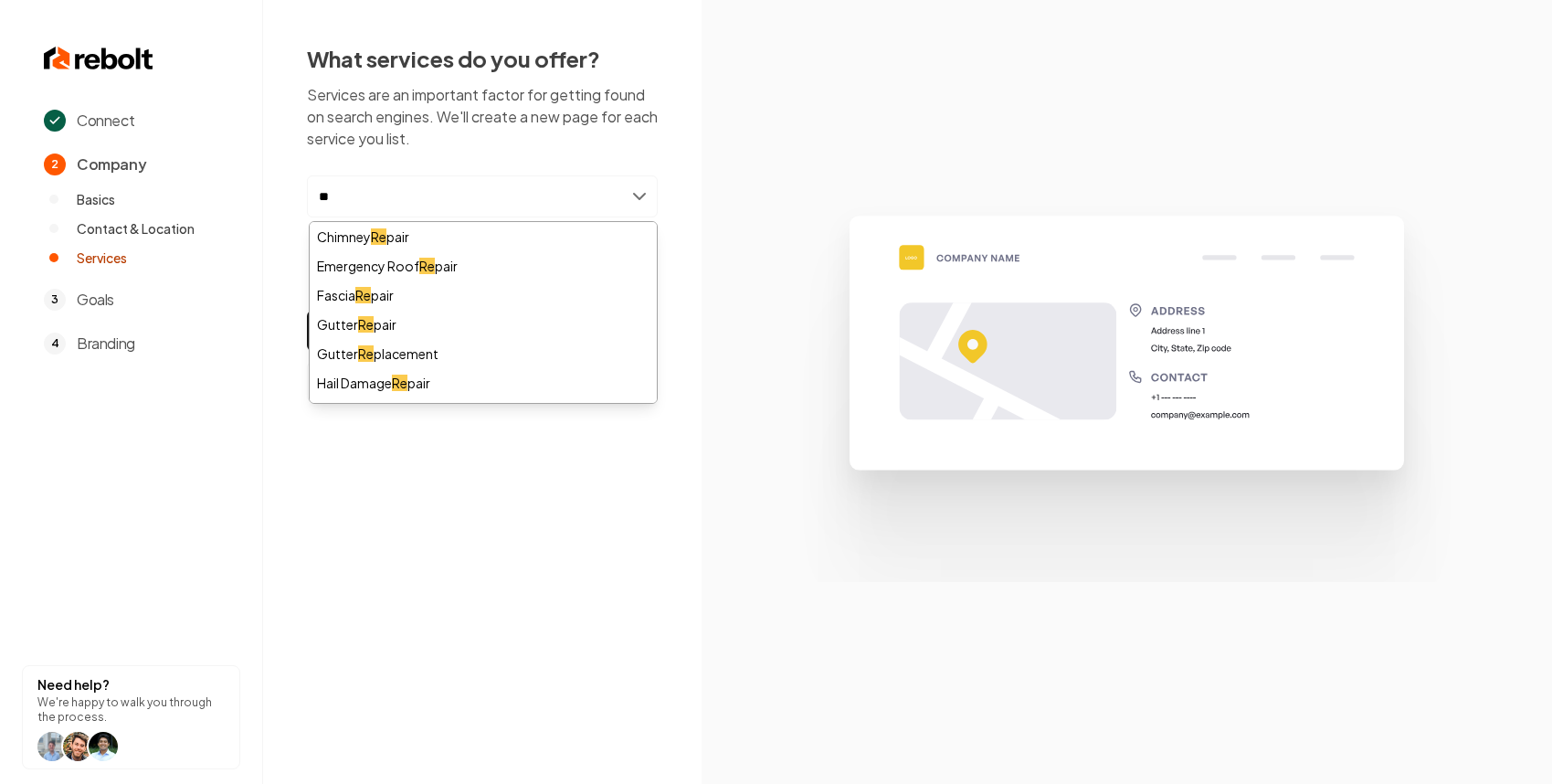
type input "*"
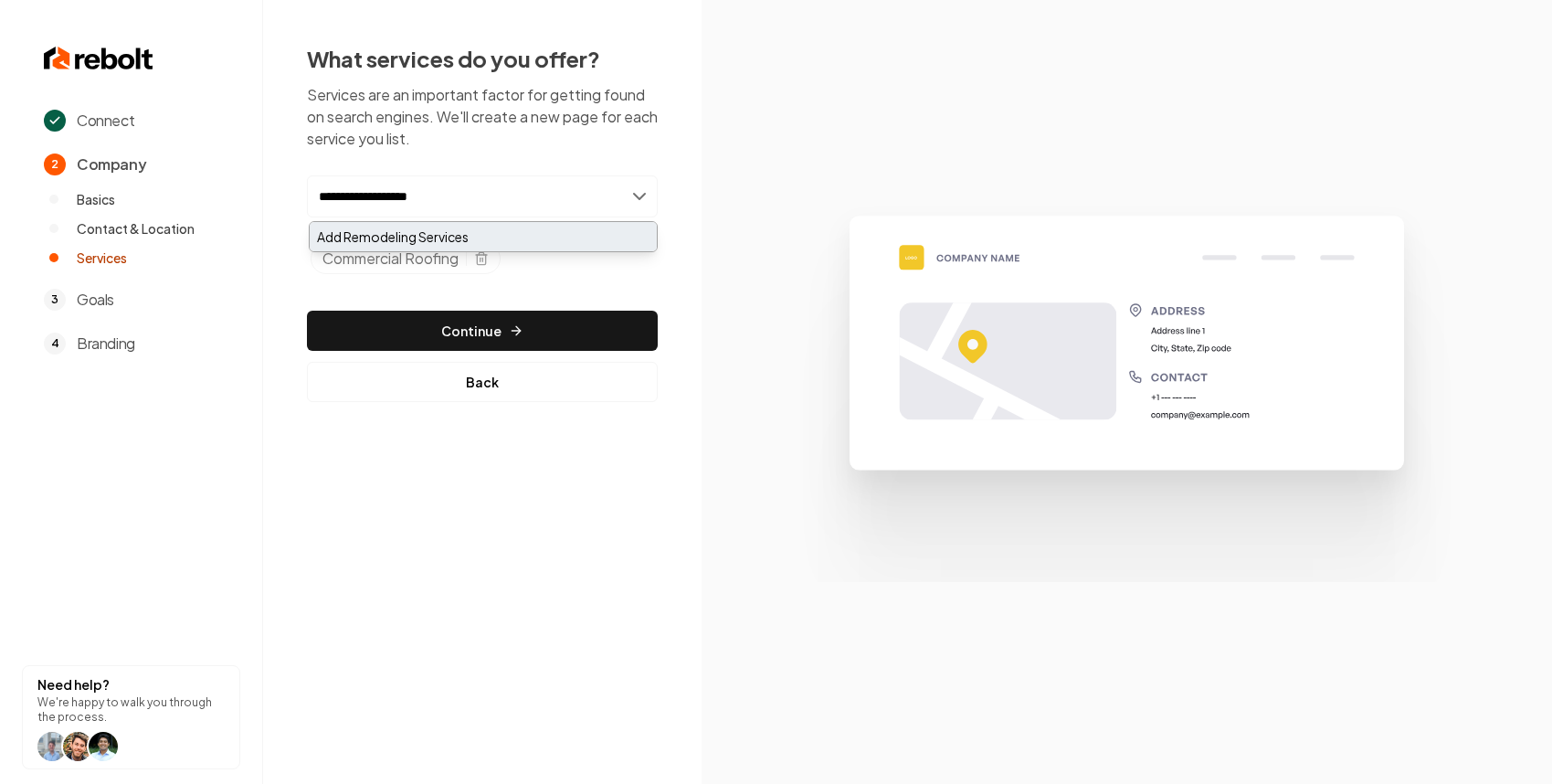
type input "**********"
click at [492, 236] on div "Add Remodeling Services" at bounding box center [483, 236] width 347 height 30
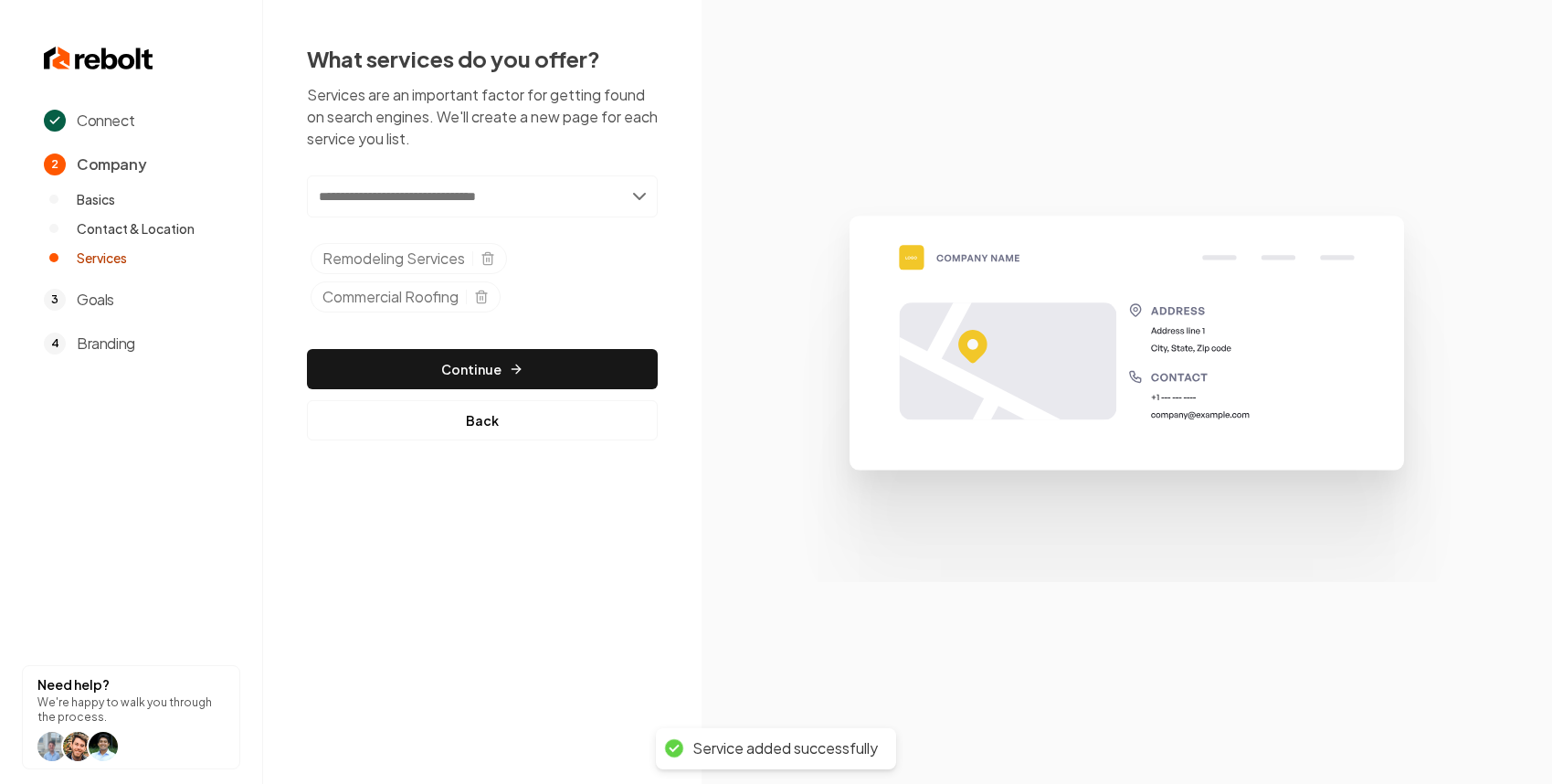
click at [529, 187] on input "text" at bounding box center [482, 196] width 351 height 42
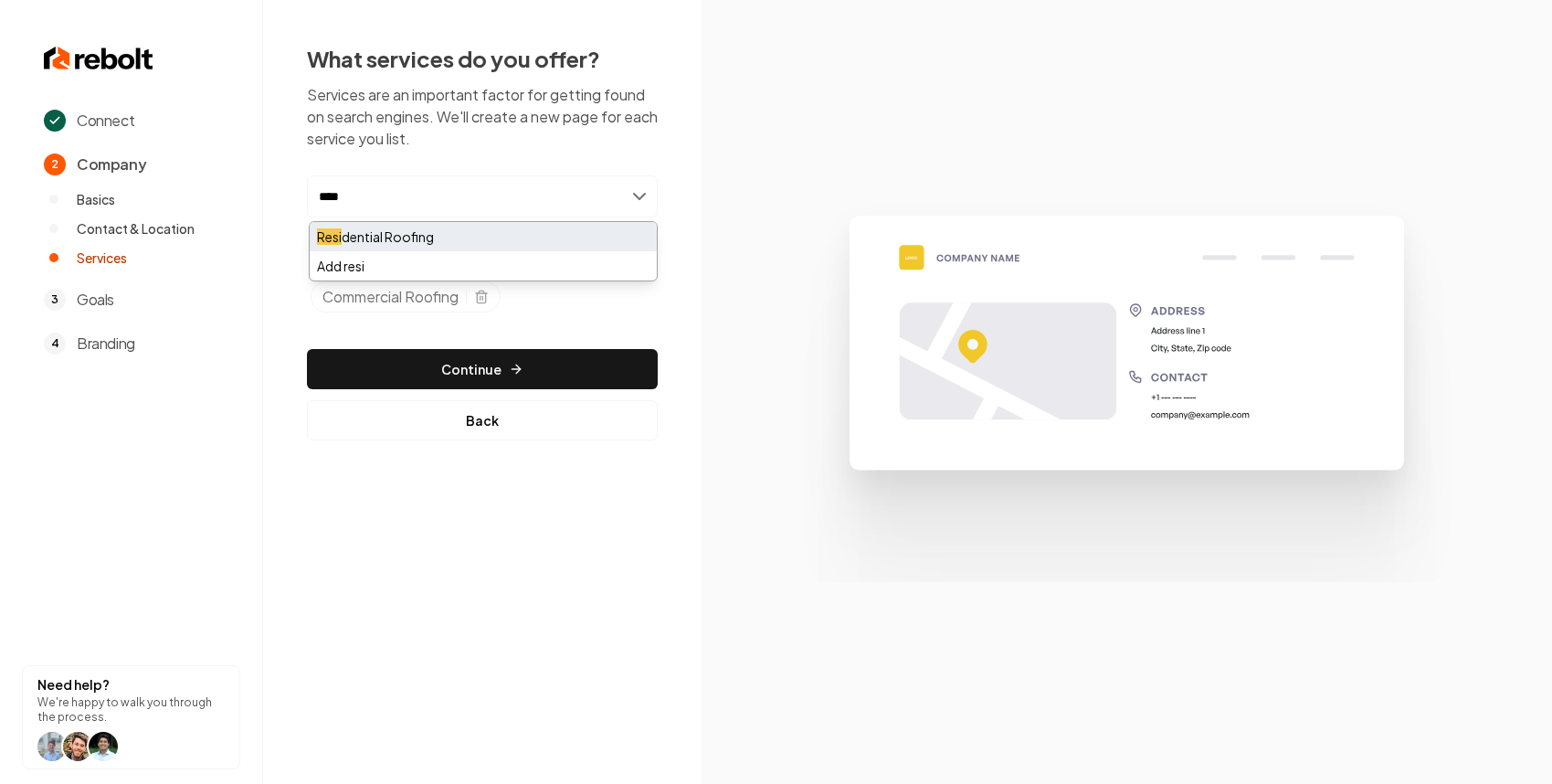
type input "****"
click at [445, 232] on div "Resi dential Roofing" at bounding box center [483, 236] width 347 height 30
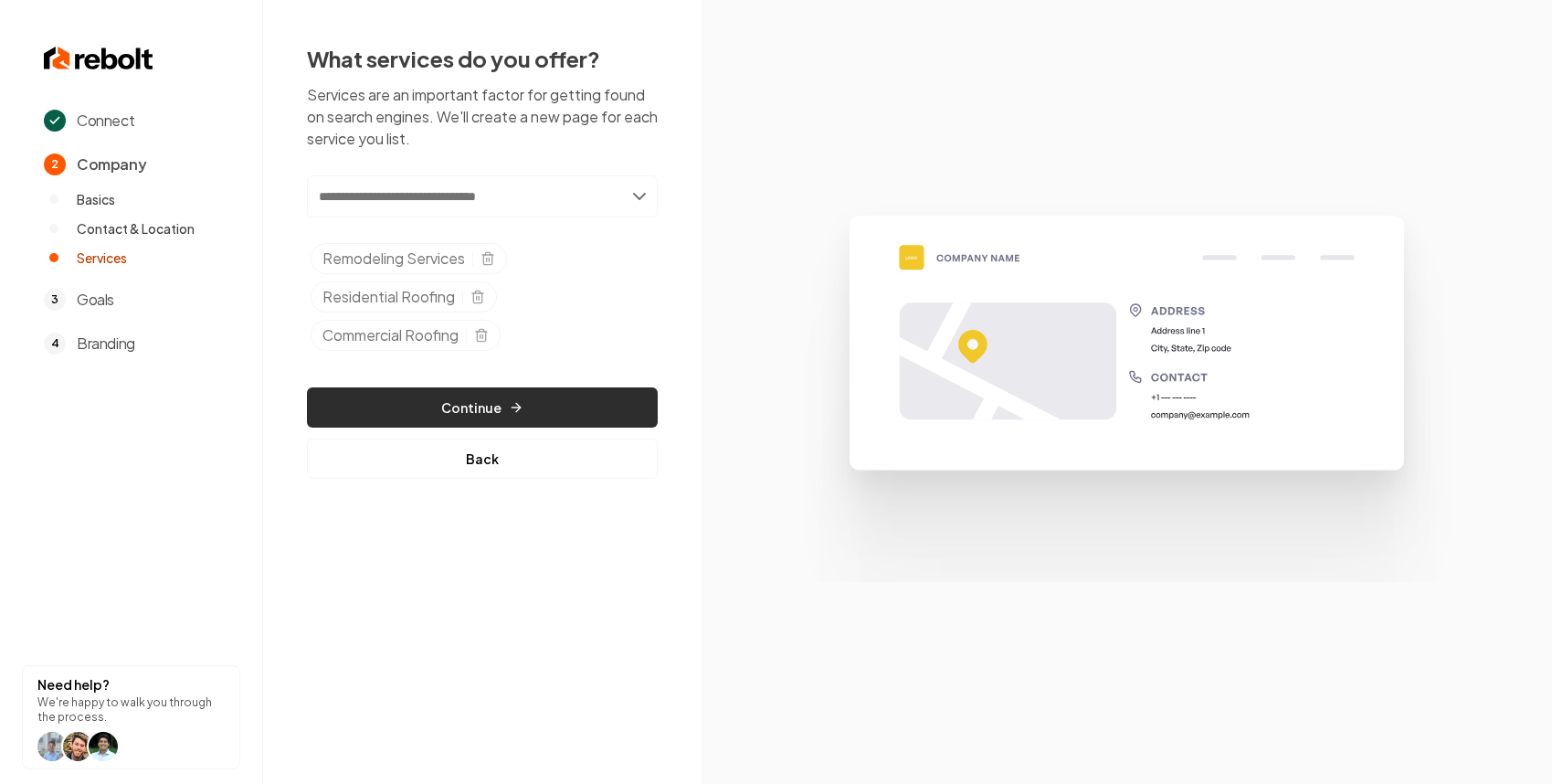
click at [433, 420] on button "Continue" at bounding box center [482, 407] width 351 height 40
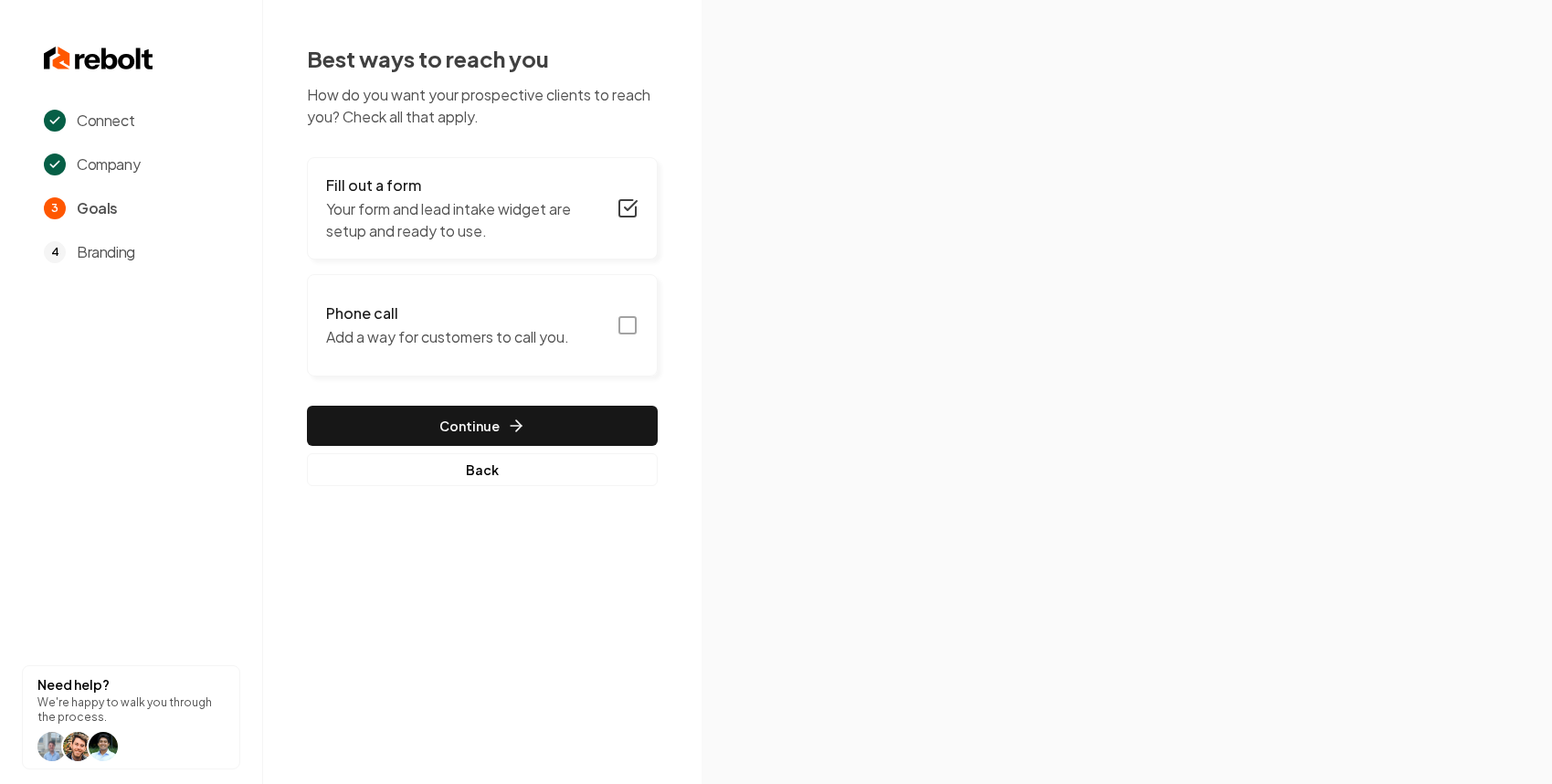
click at [517, 314] on h3 "Phone call" at bounding box center [448, 313] width 243 height 22
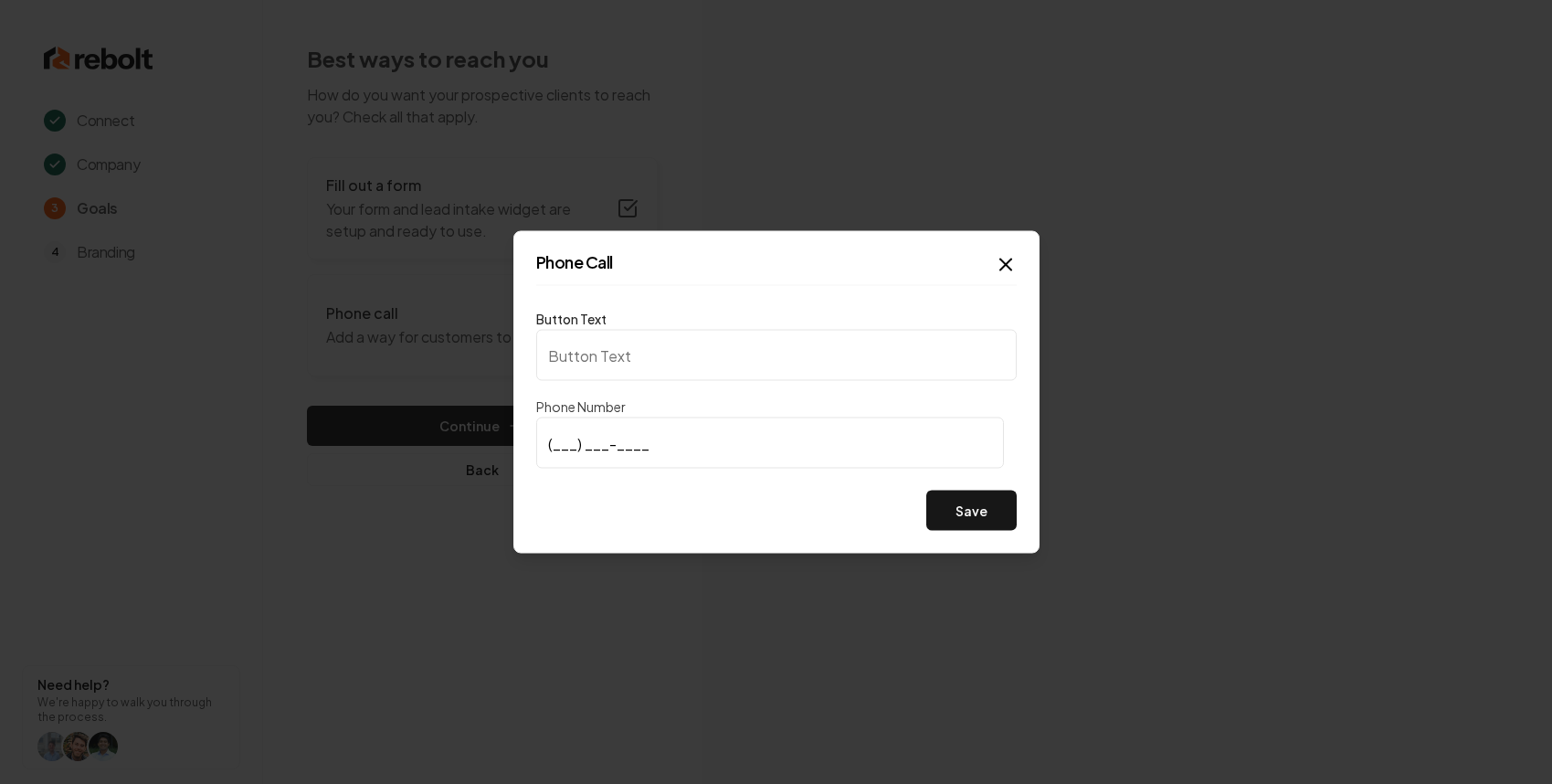
type input "Call us"
type input "[PHONE_NUMBER]"
click at [962, 507] on button "Save" at bounding box center [972, 511] width 91 height 40
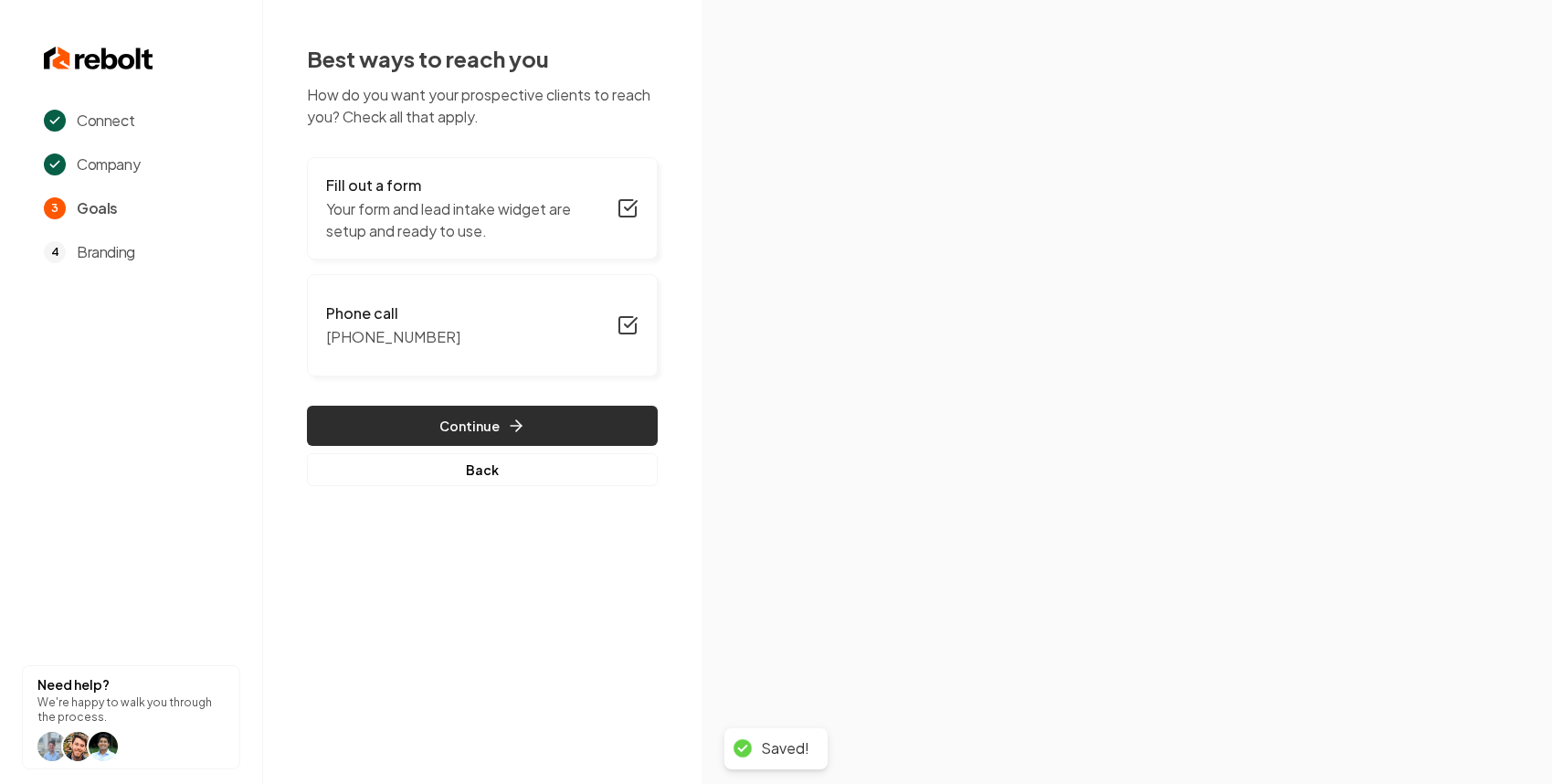
click at [458, 429] on button "Continue" at bounding box center [482, 425] width 351 height 40
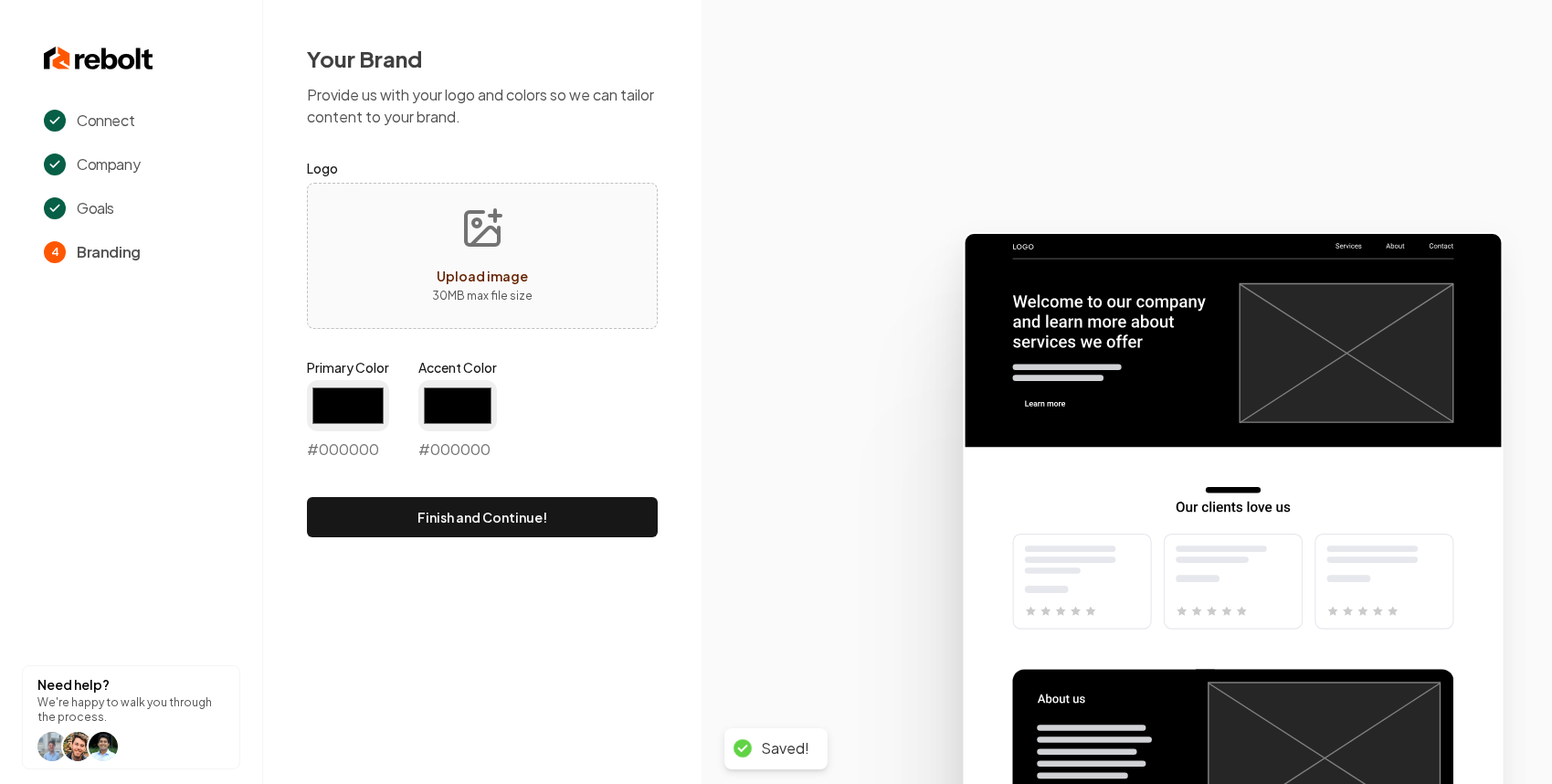
type input "#194d33"
type input "#70be00"
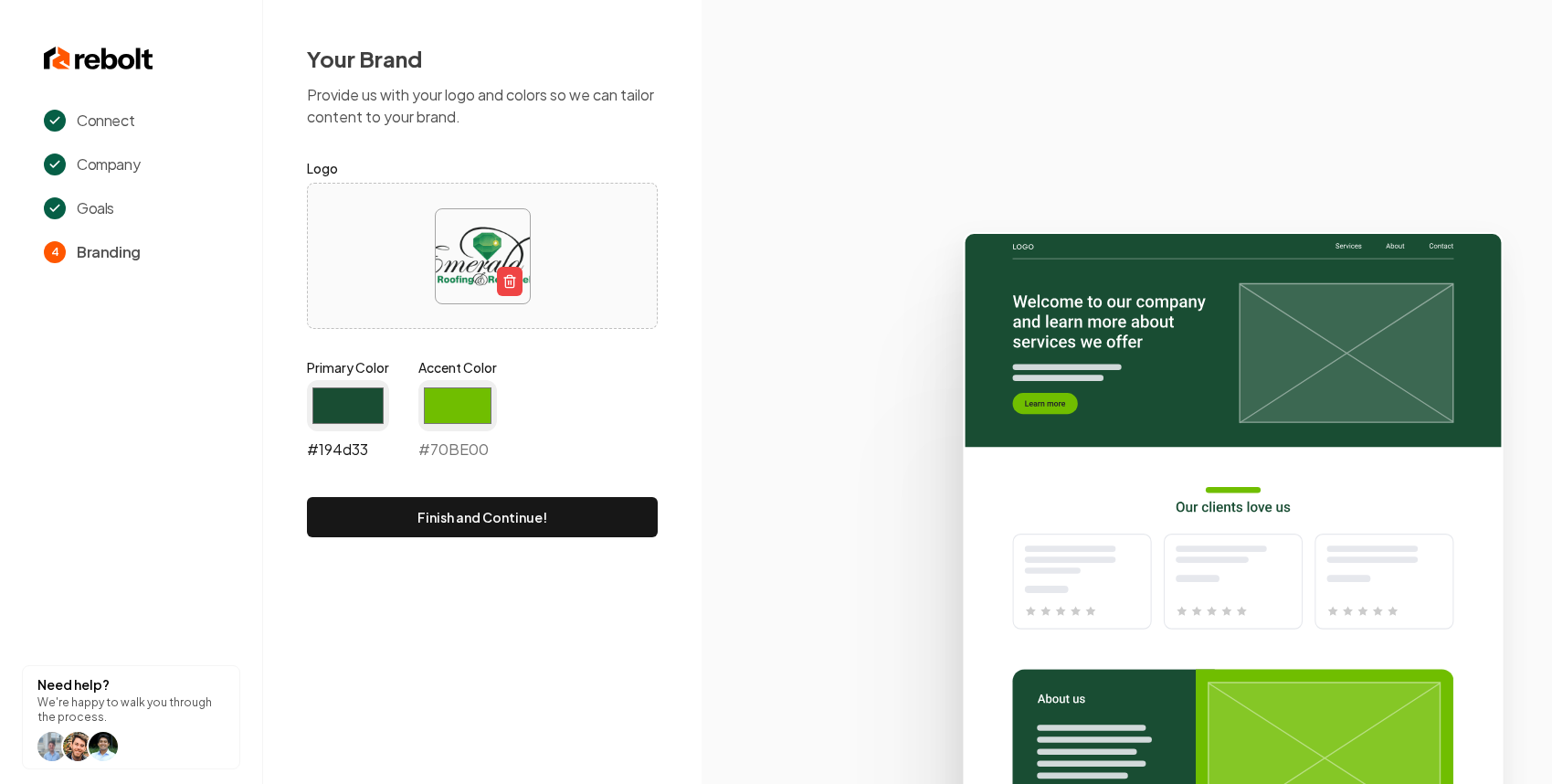
click at [370, 401] on input "#194d33" at bounding box center [348, 405] width 82 height 52
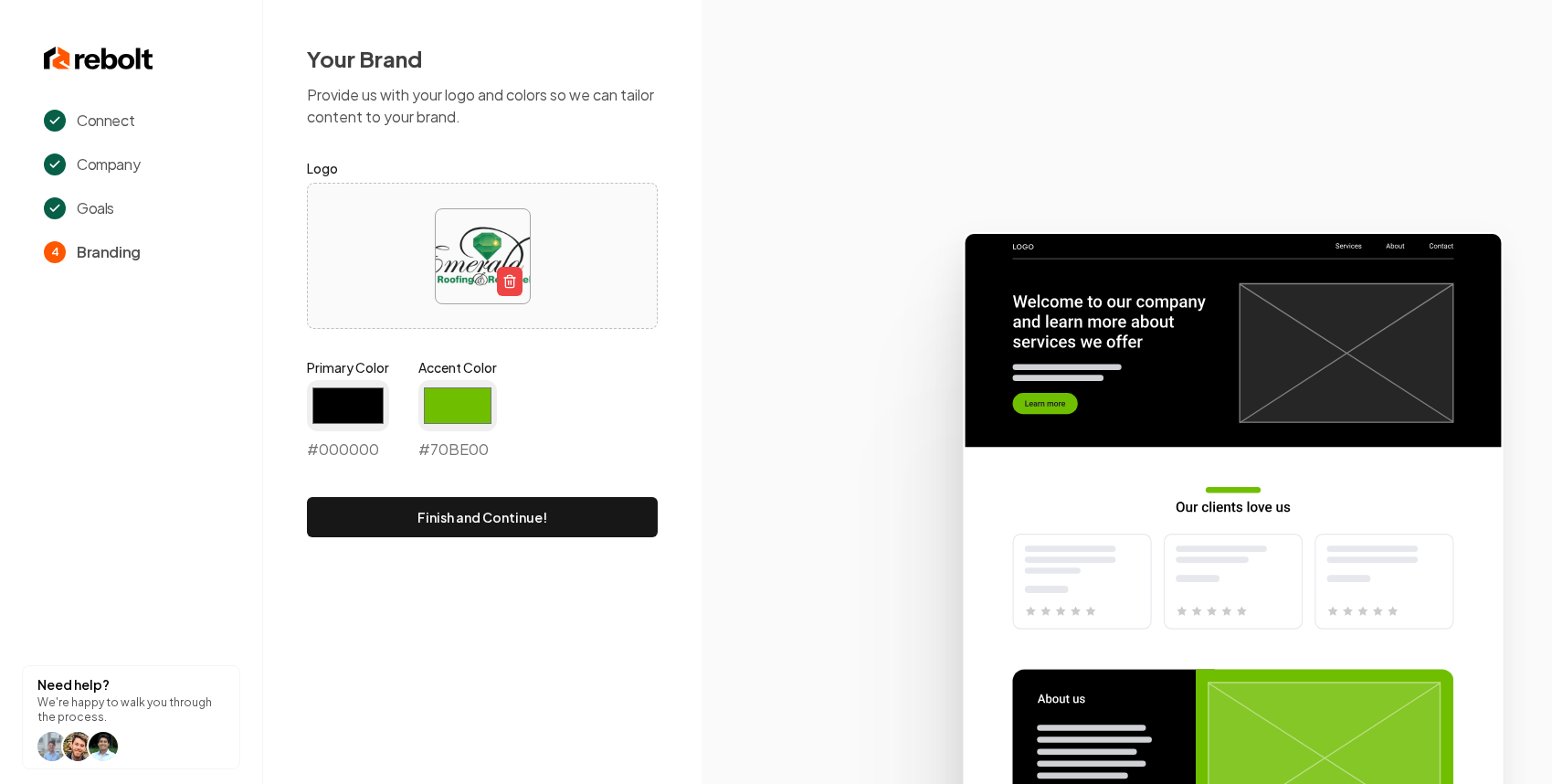
type input "#000000"
click at [462, 399] on input "#70be00" at bounding box center [458, 405] width 78 height 52
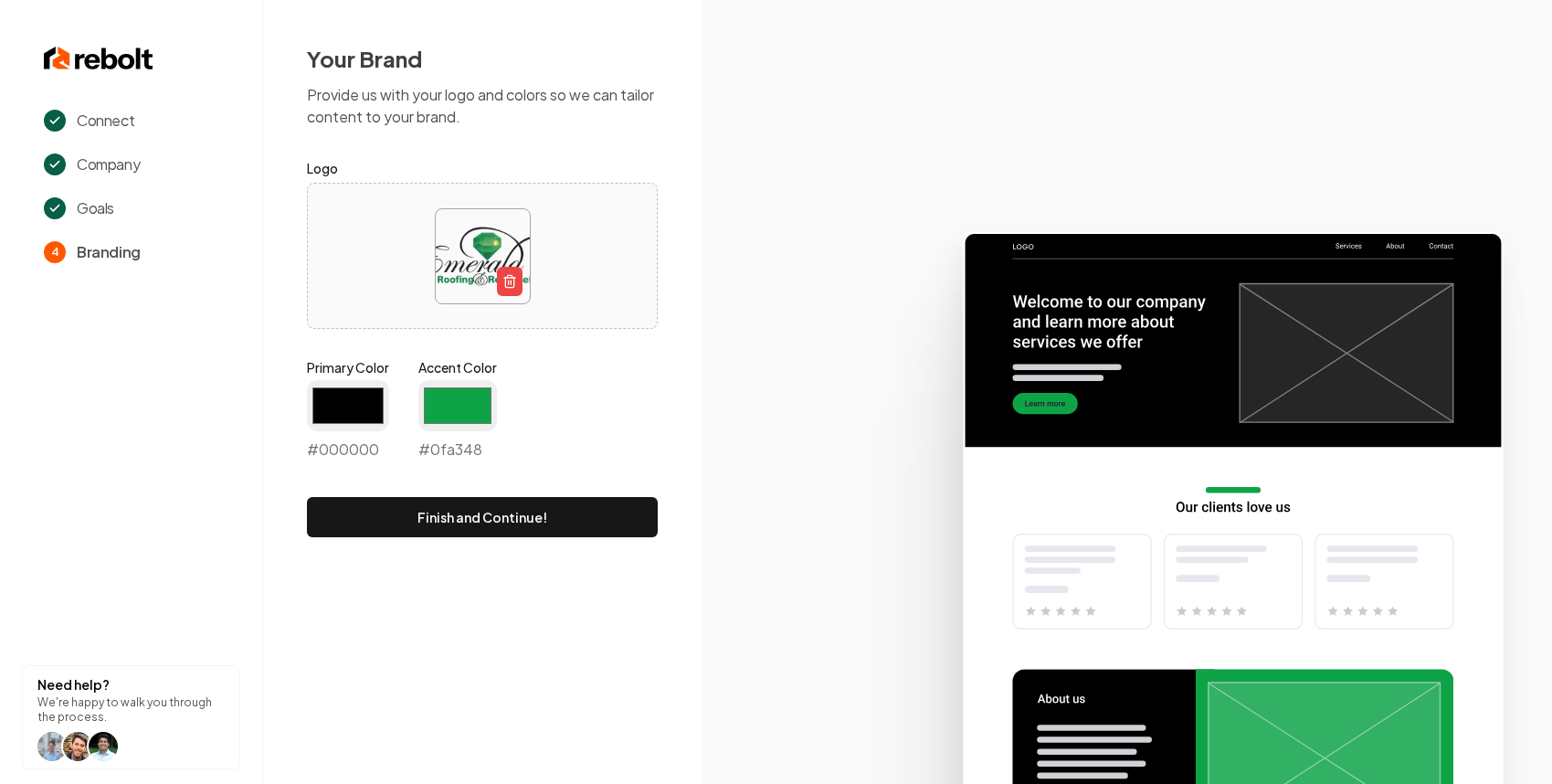
type input "#0fa348"
drag, startPoint x: 657, startPoint y: 401, endPoint x: 811, endPoint y: 353, distance: 161.3
click at [660, 399] on div "Your Brand Provide us with your logo and colors so we can tailor content to you…" at bounding box center [482, 291] width 439 height 581
click at [451, 518] on button "Finish and Continue!" at bounding box center [482, 517] width 351 height 40
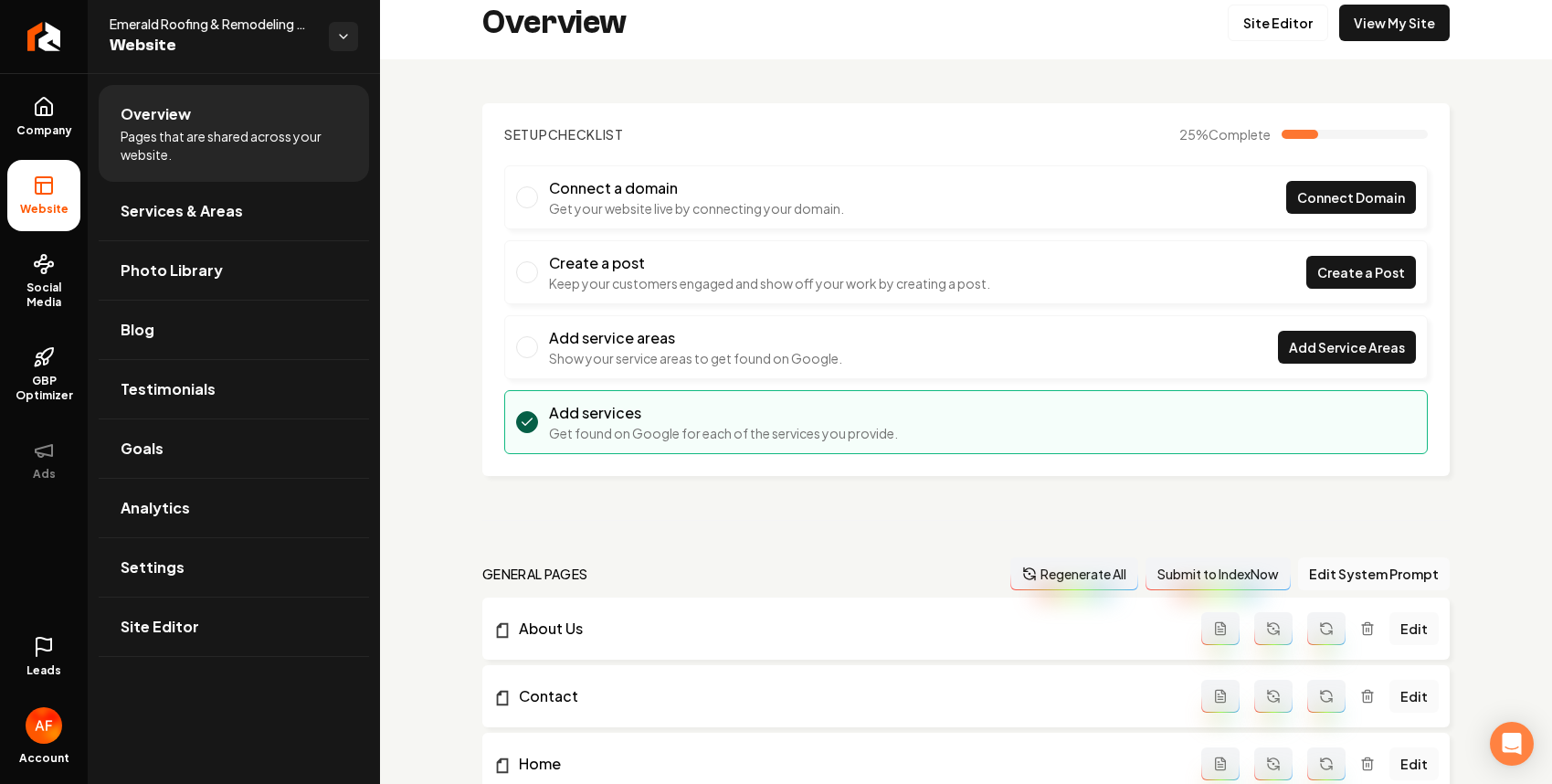
scroll to position [16, 0]
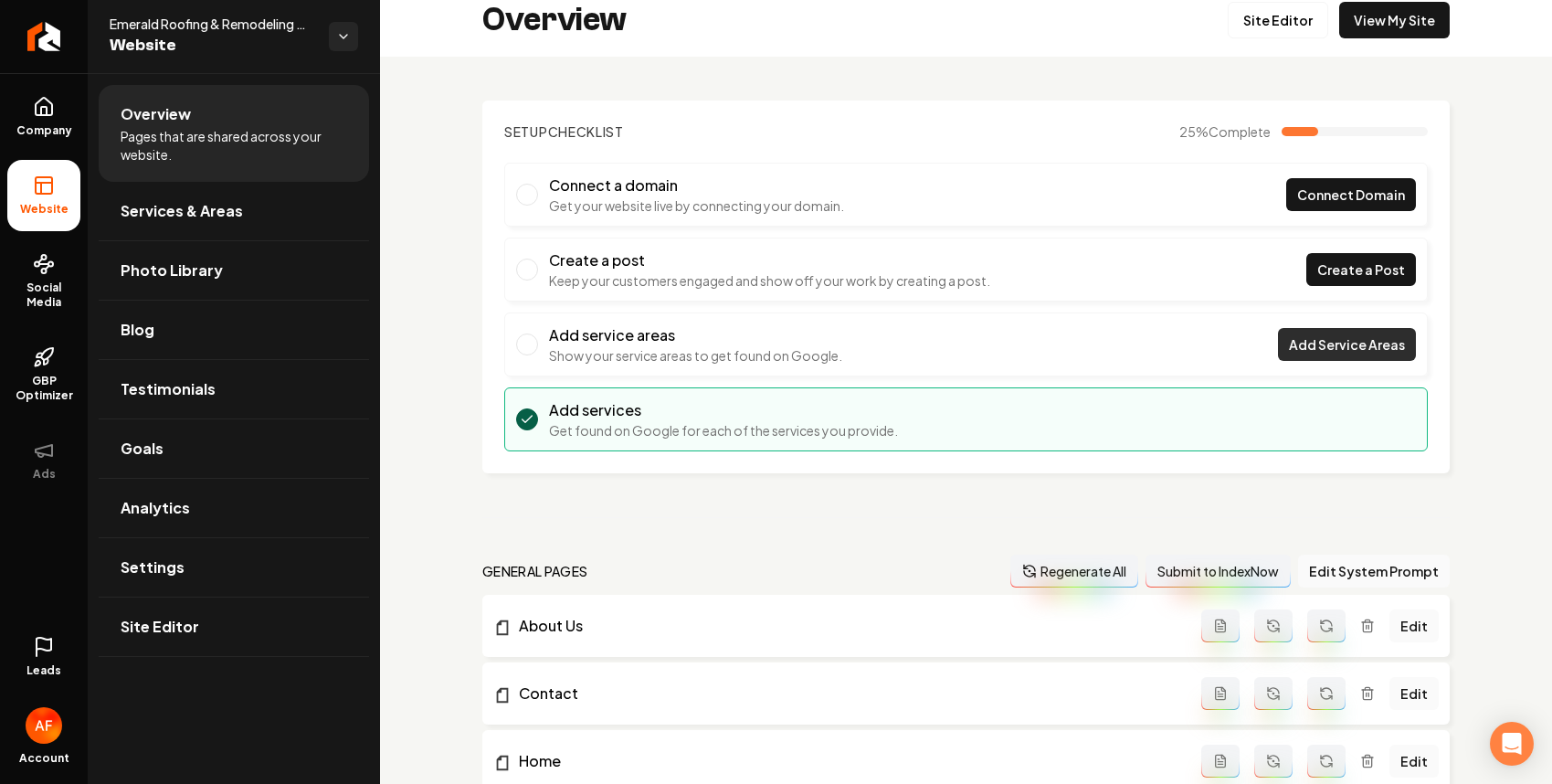
click at [1305, 347] on span "Add Service Areas" at bounding box center [1346, 345] width 116 height 19
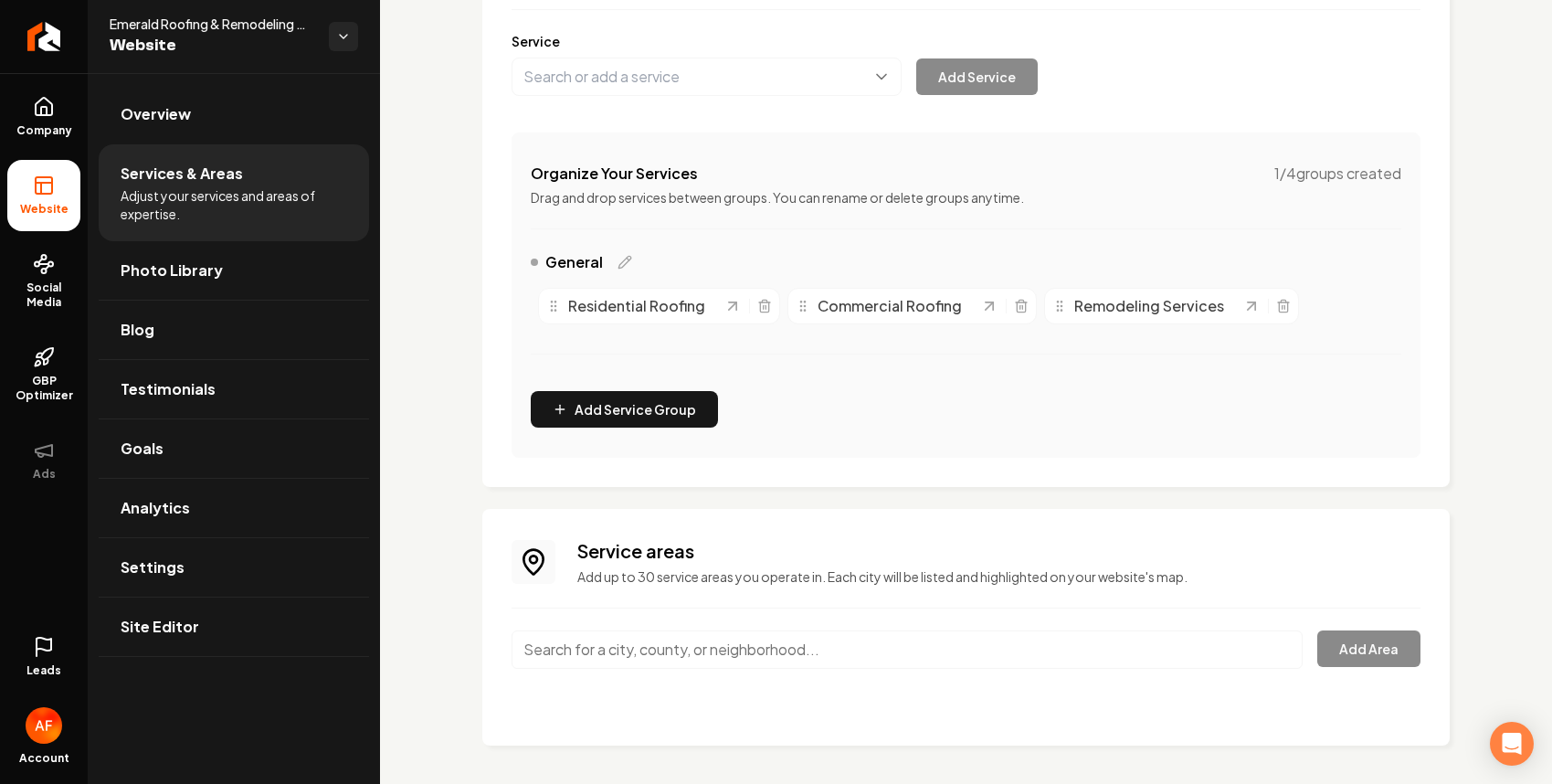
scroll to position [230, 0]
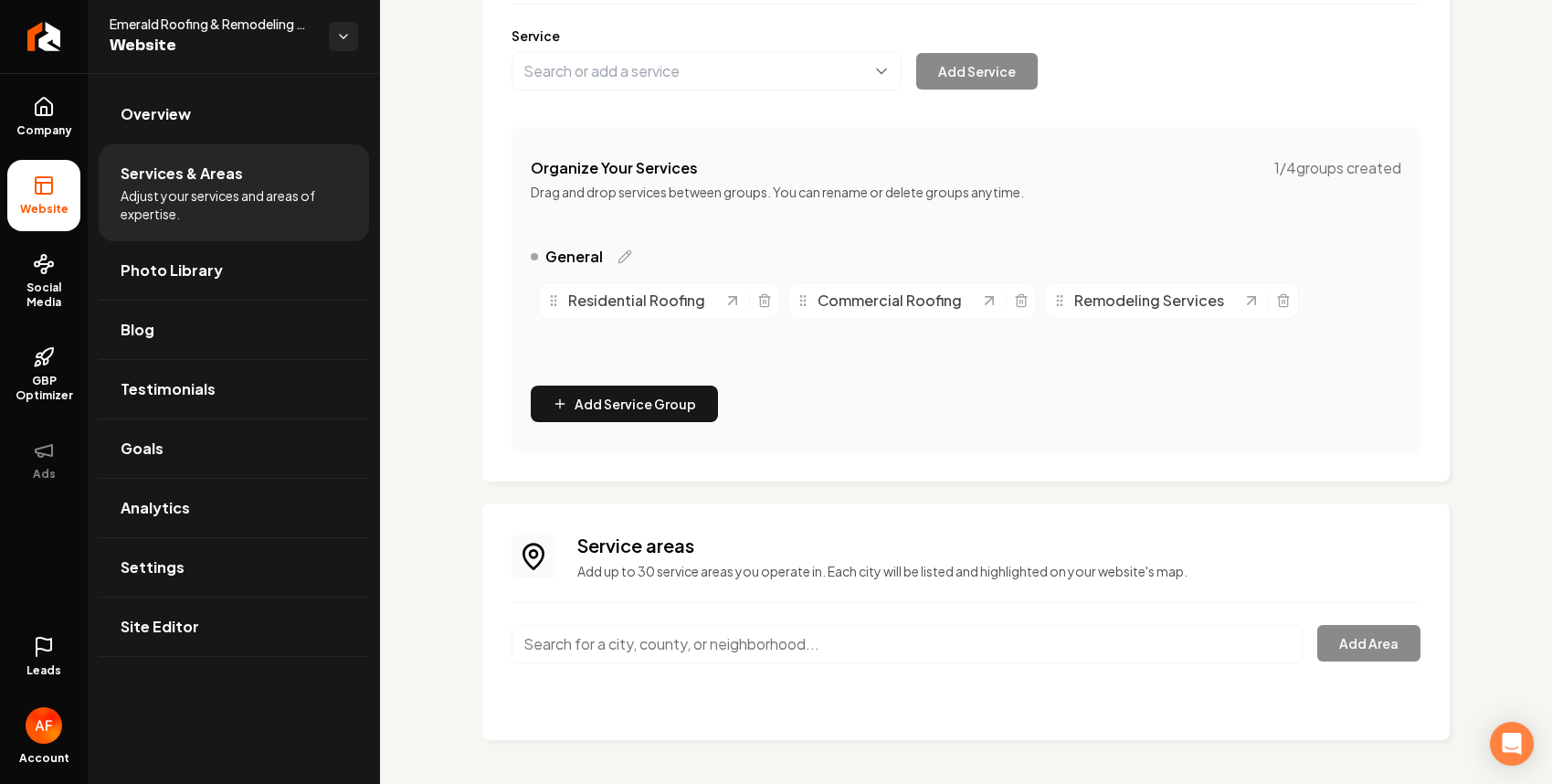
click at [735, 672] on div "Main content area" at bounding box center [907, 655] width 791 height 60
click at [743, 652] on input "Main content area" at bounding box center [907, 644] width 791 height 38
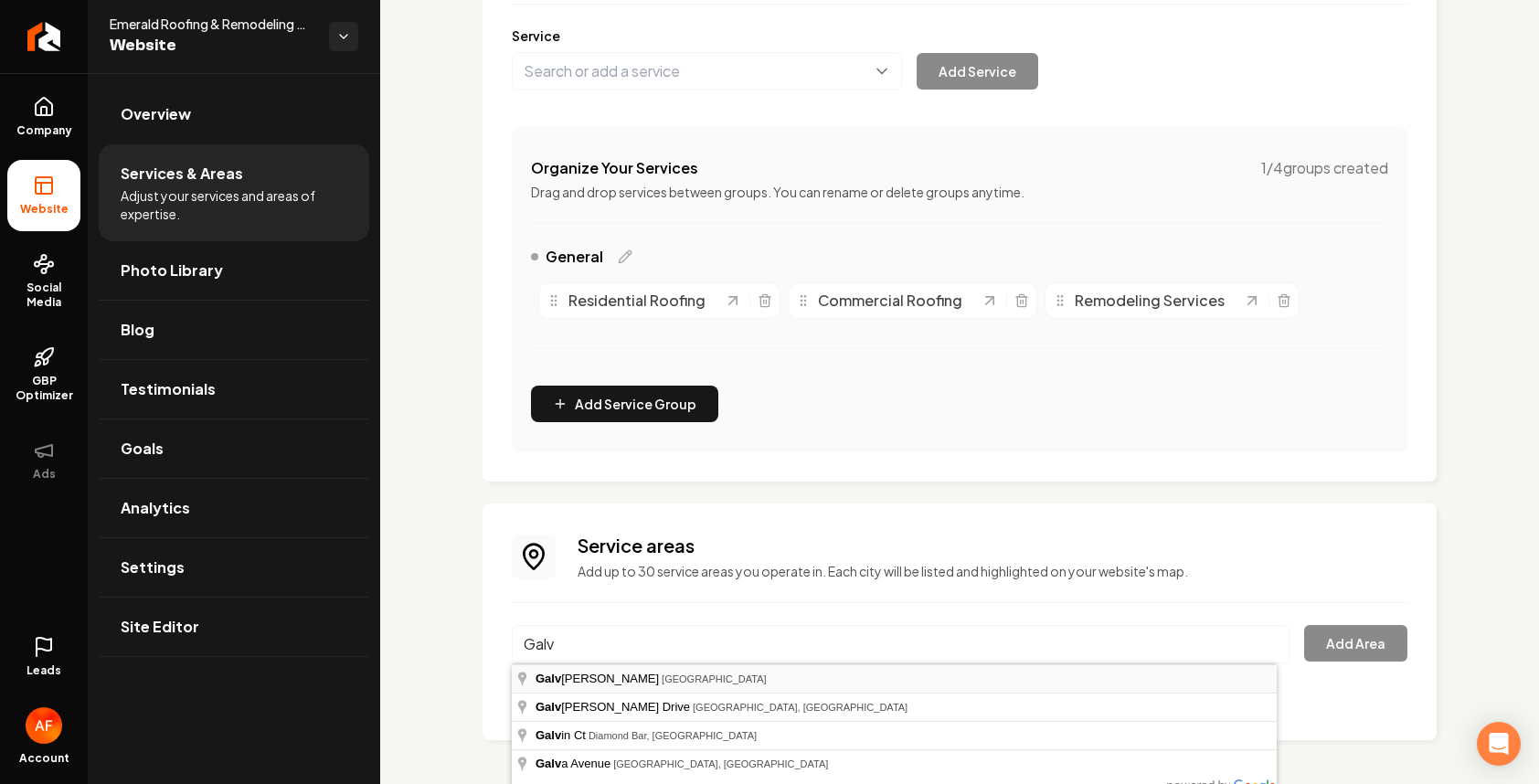
type input "[GEOGRAPHIC_DATA], [GEOGRAPHIC_DATA]"
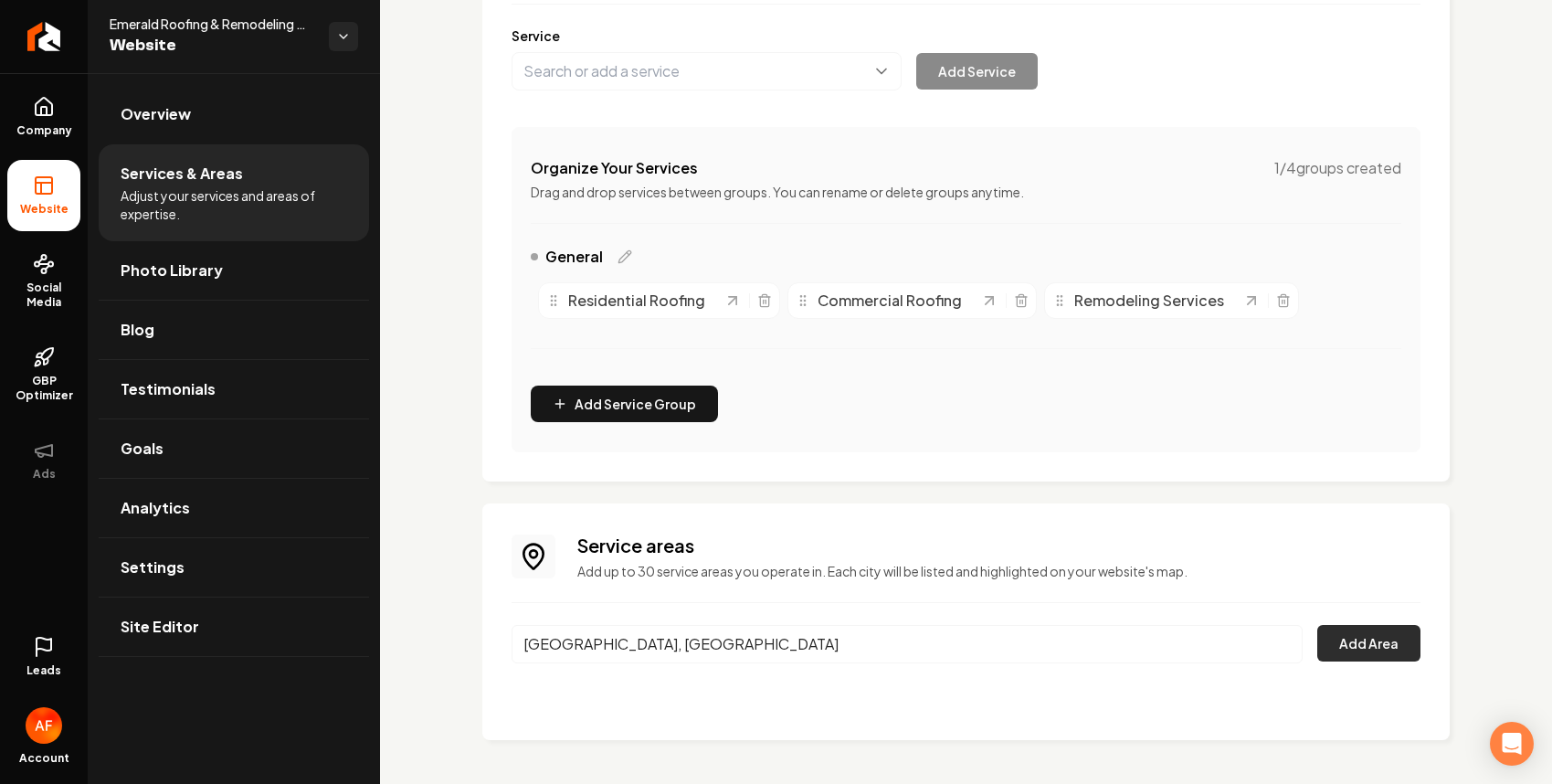
click at [1346, 640] on button "Add Area" at bounding box center [1369, 643] width 103 height 36
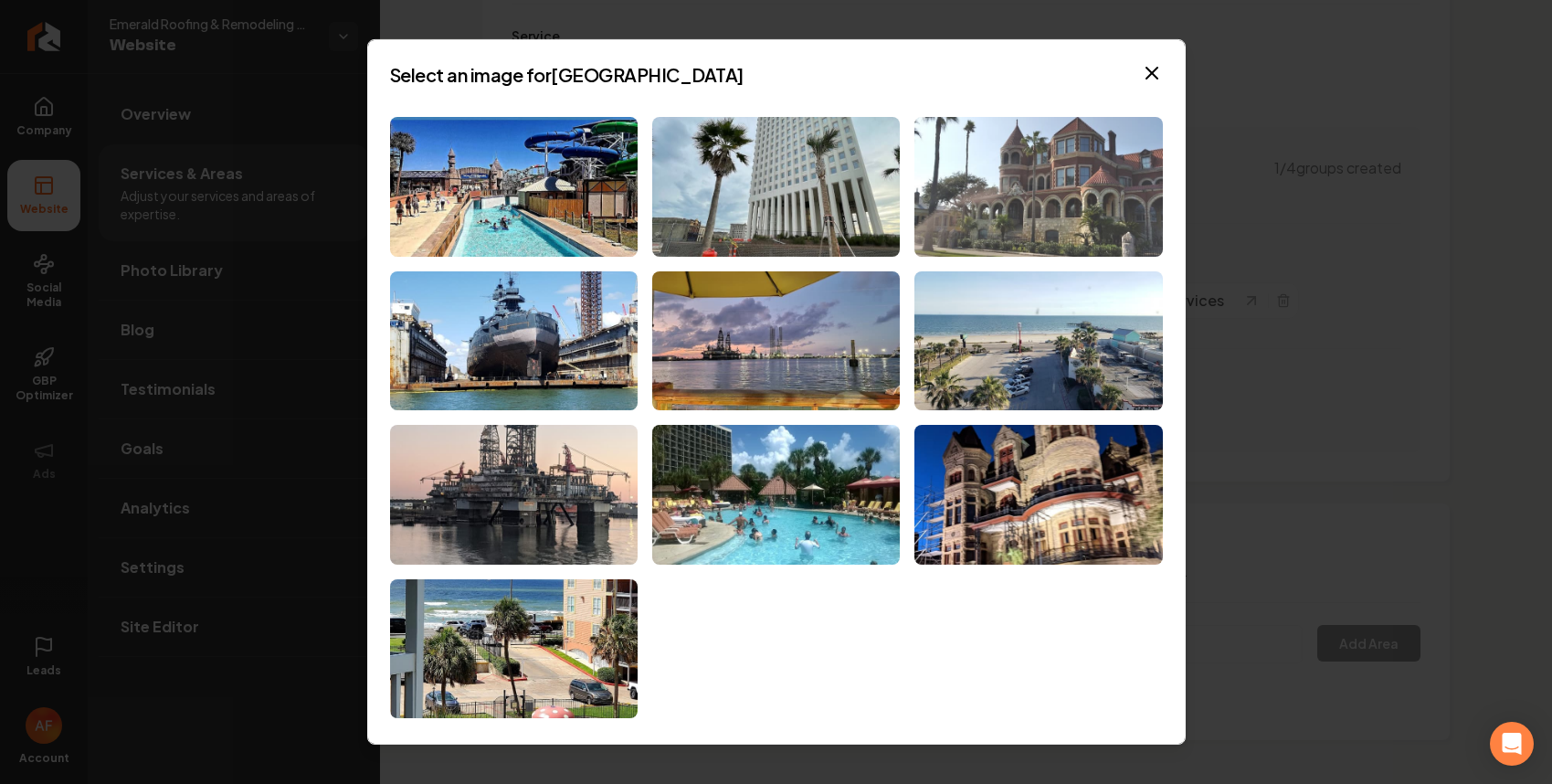
click at [1025, 185] on img at bounding box center [1038, 186] width 248 height 140
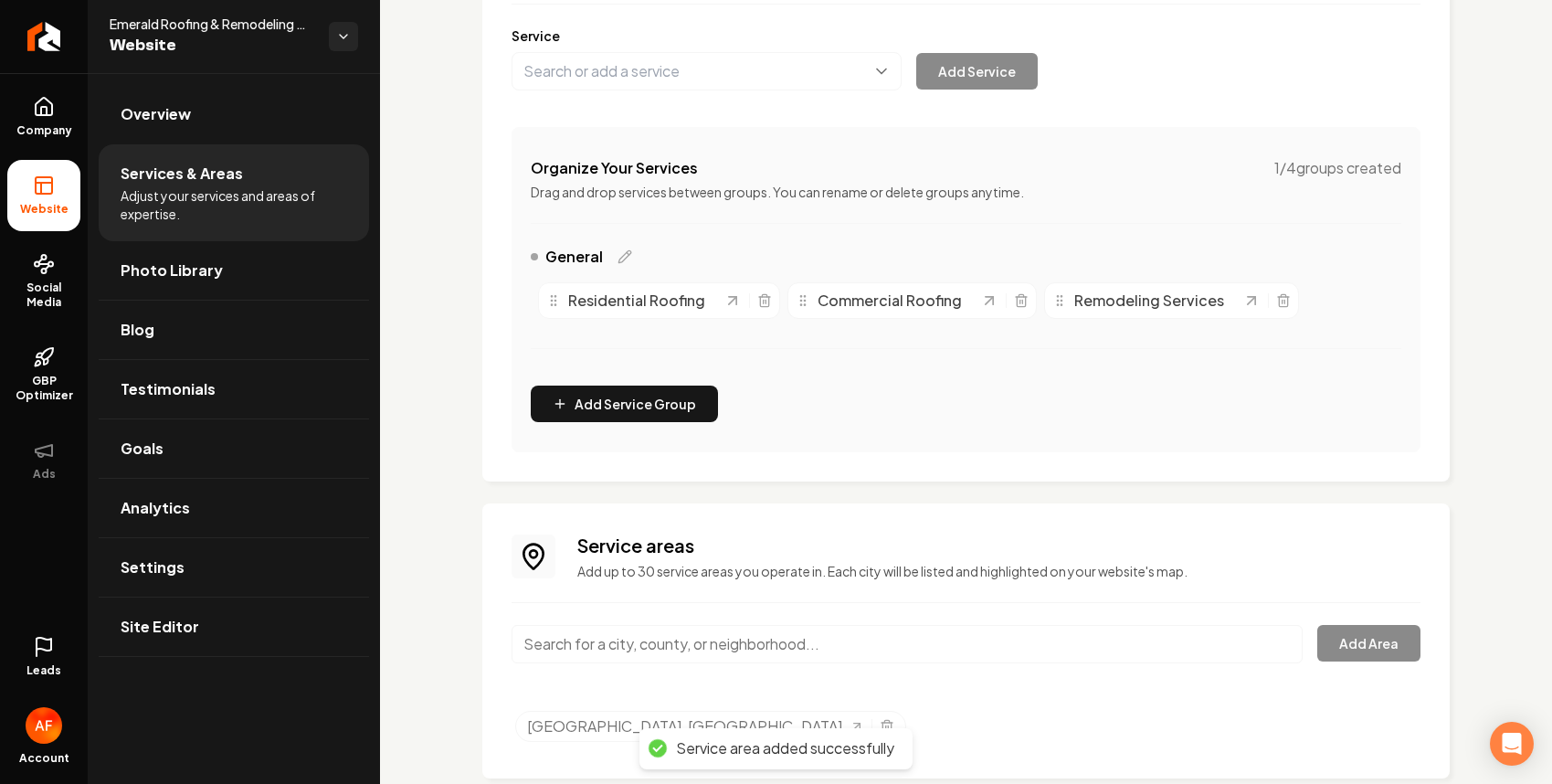
click at [687, 630] on input "Main content area" at bounding box center [907, 644] width 791 height 38
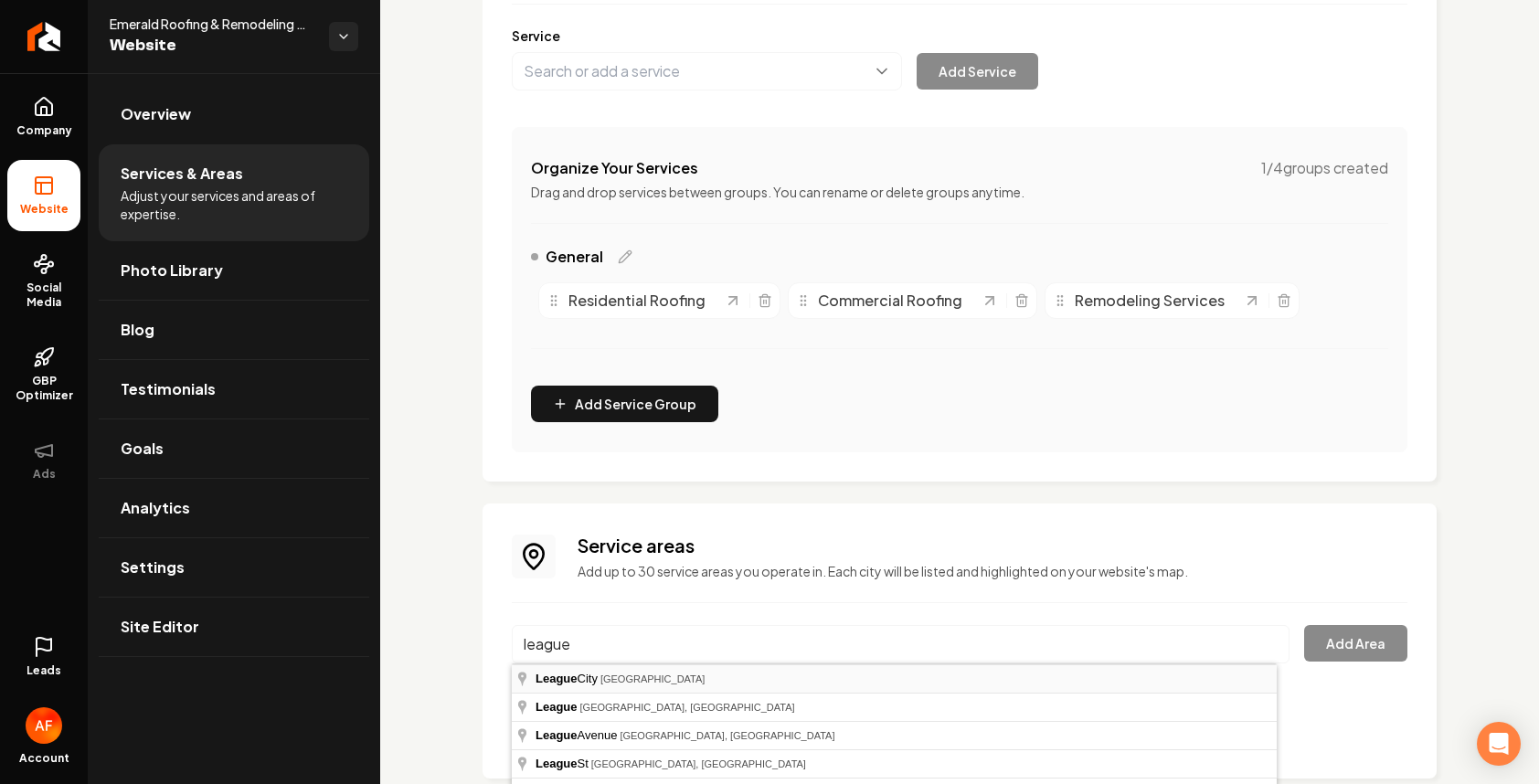
type input "[GEOGRAPHIC_DATA], [GEOGRAPHIC_DATA]"
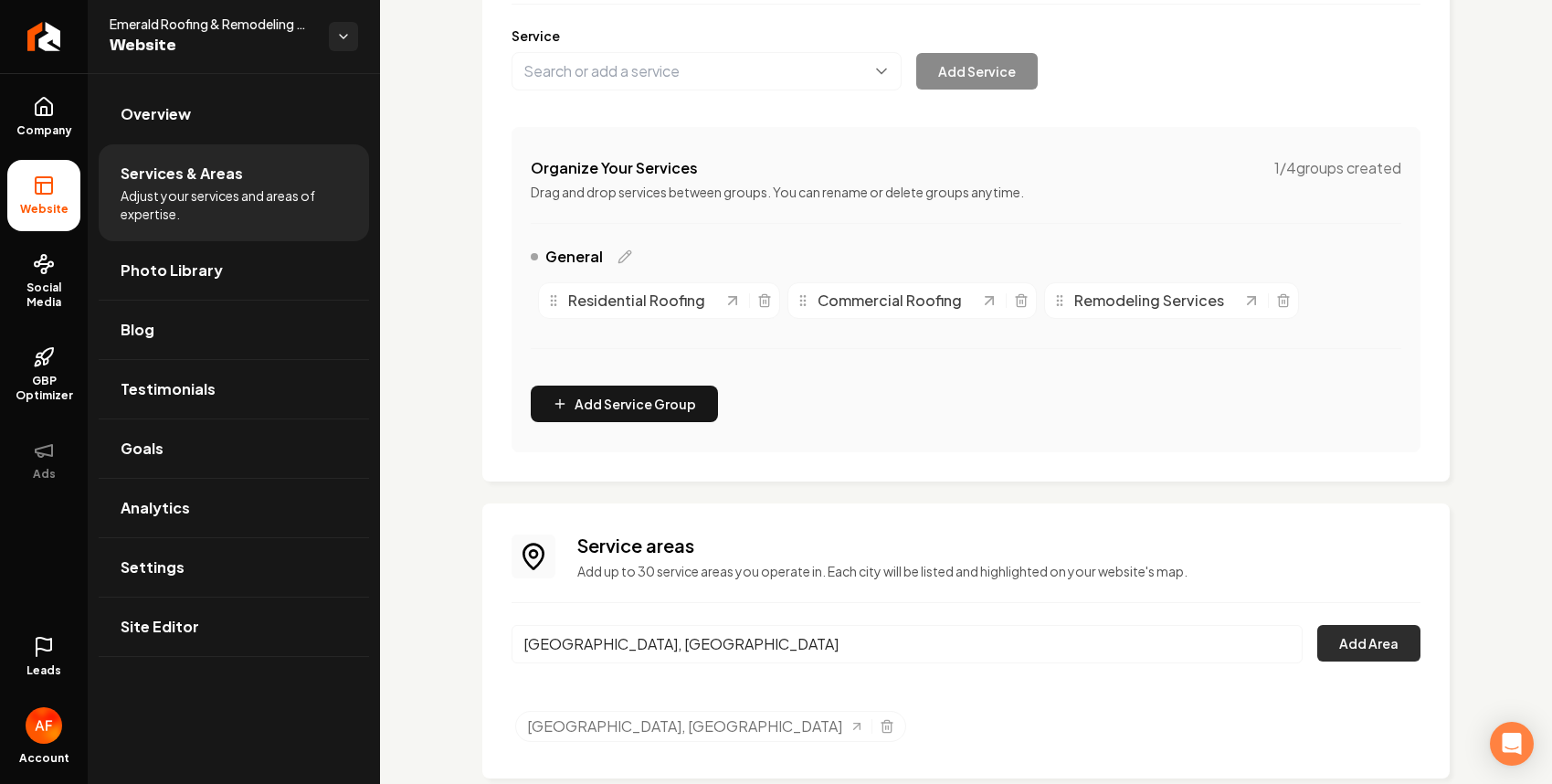
click at [1369, 640] on button "Add Area" at bounding box center [1369, 643] width 103 height 36
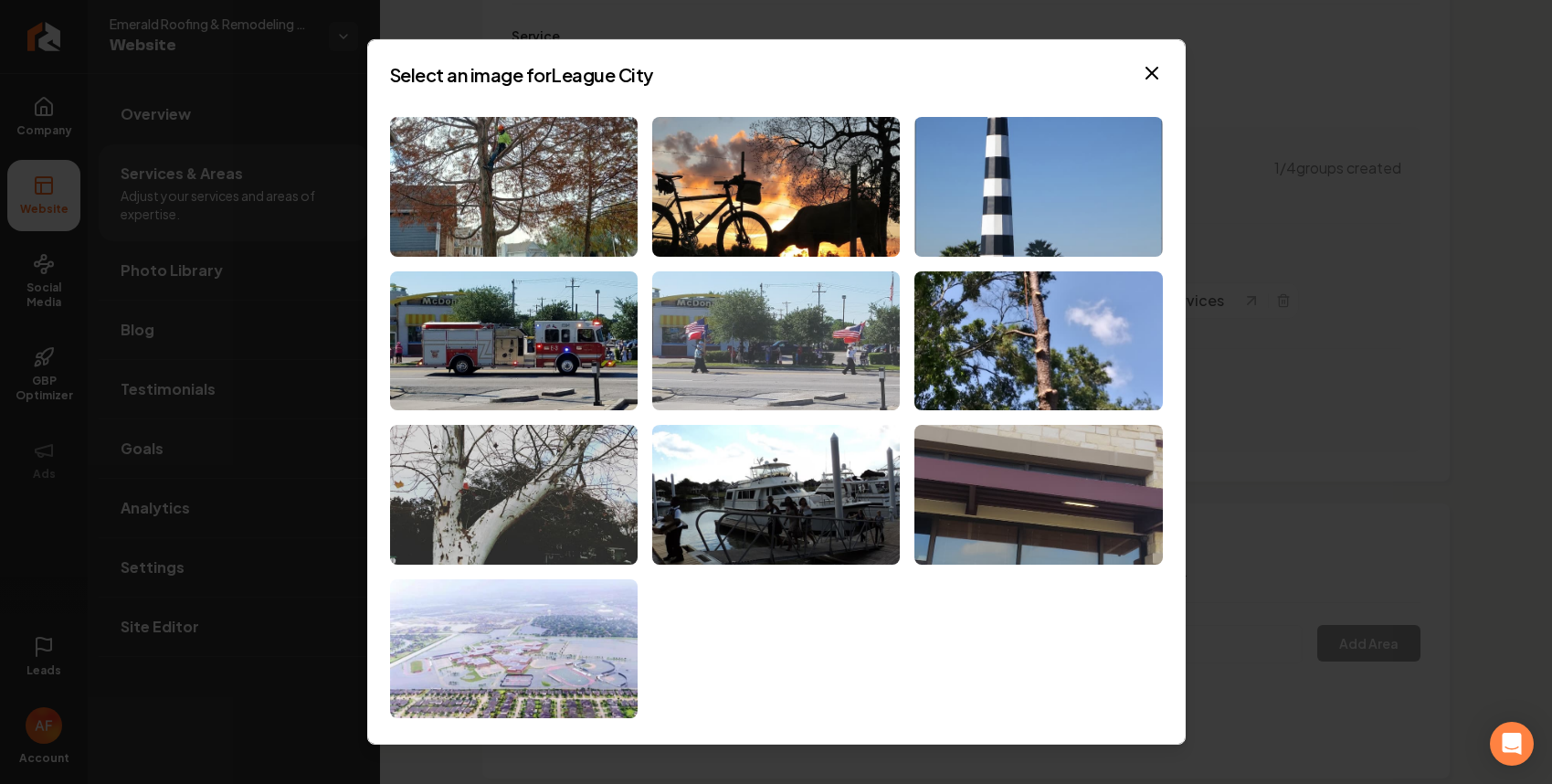
click at [744, 327] on img at bounding box center [776, 341] width 248 height 140
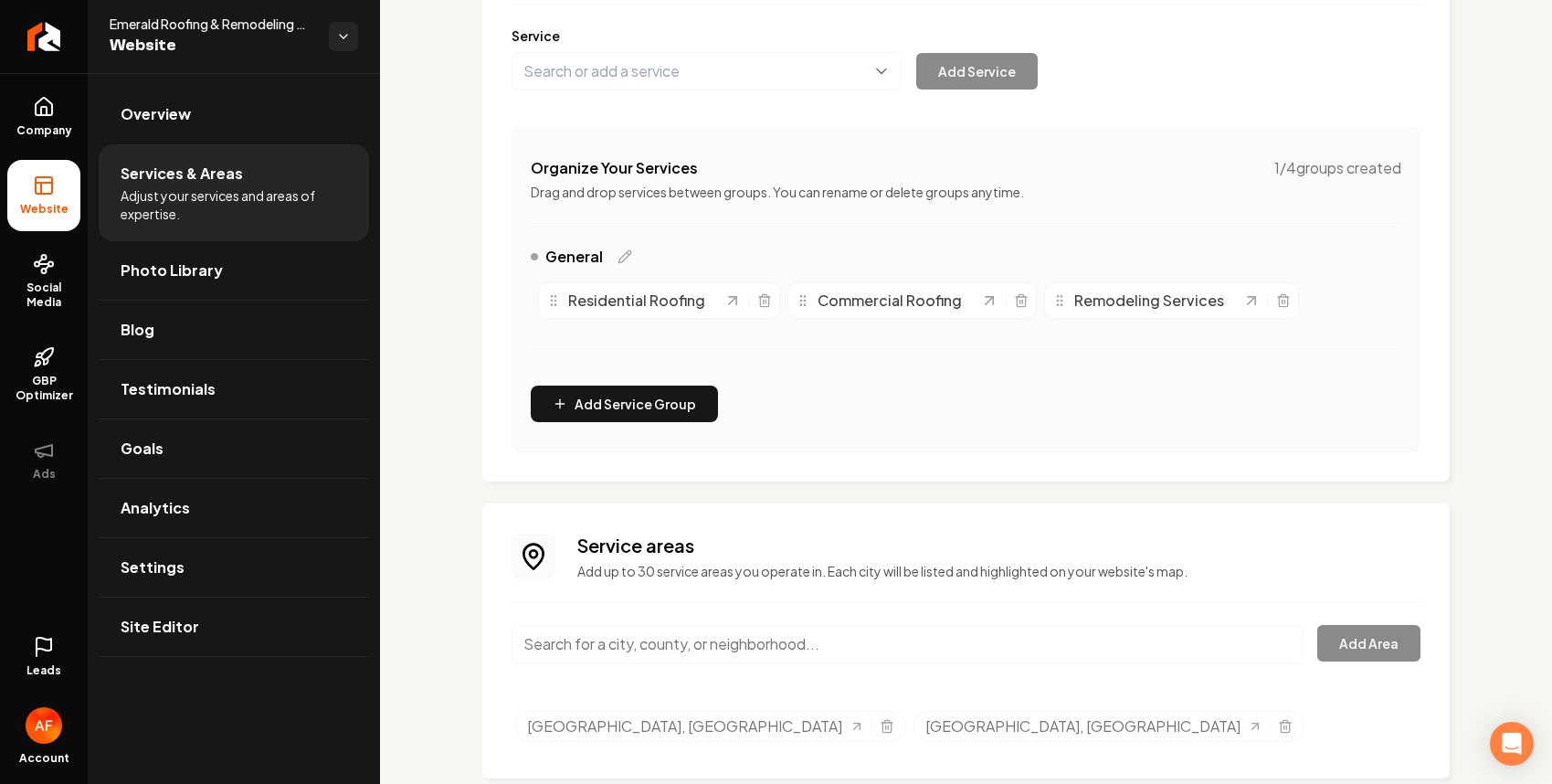
click at [719, 652] on input "Main content area" at bounding box center [907, 644] width 791 height 38
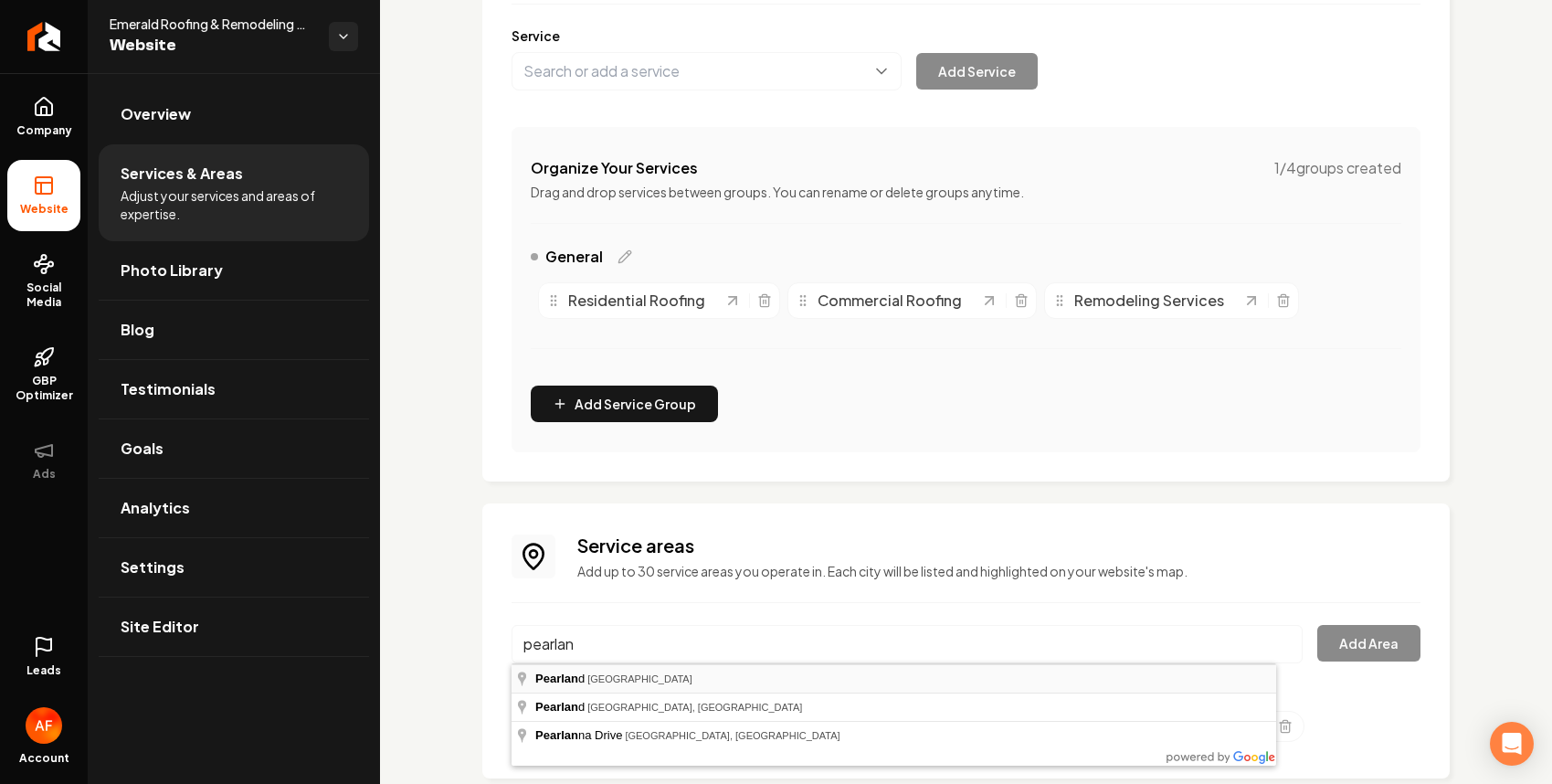
type input "[GEOGRAPHIC_DATA], [GEOGRAPHIC_DATA]"
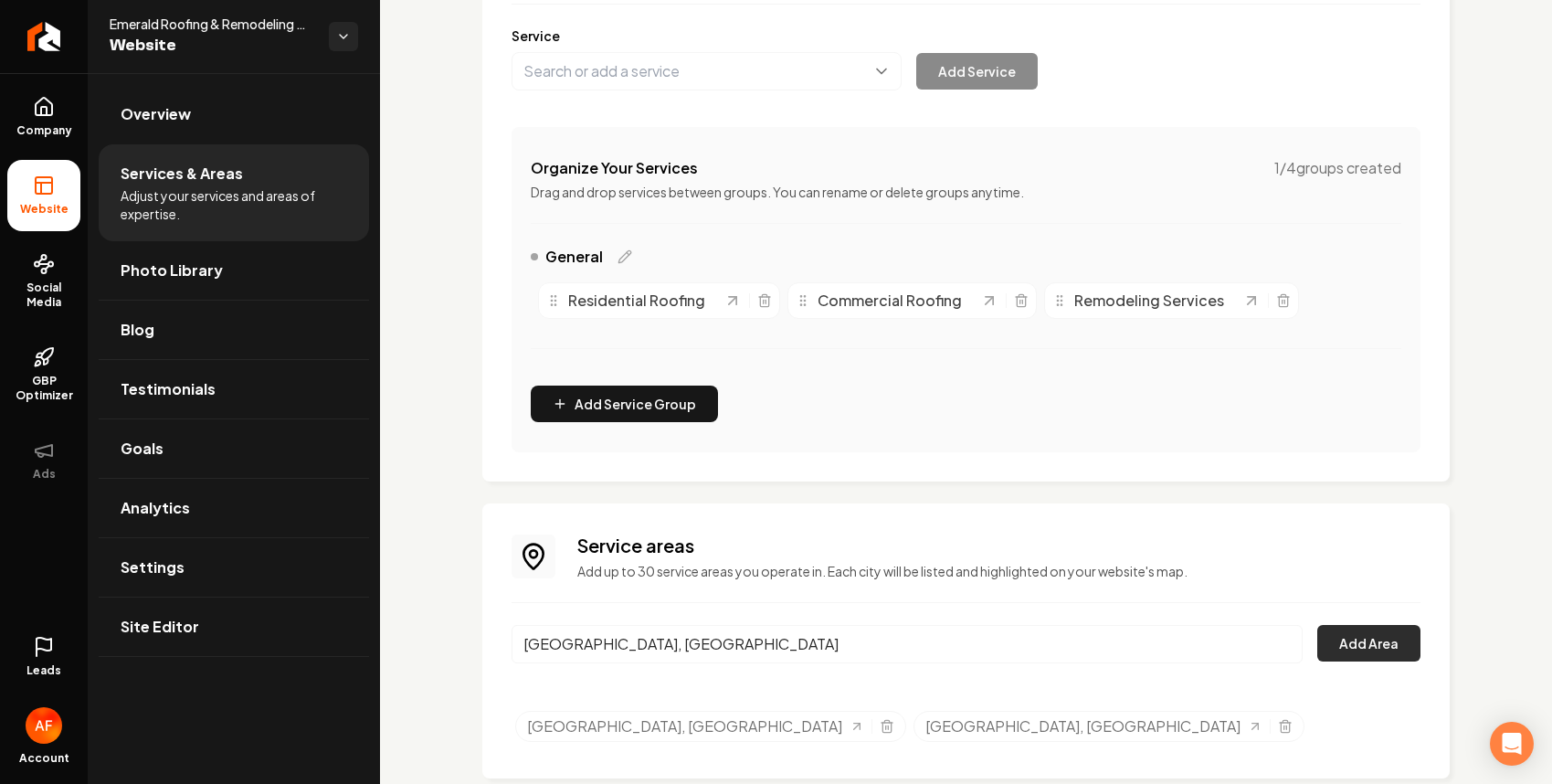
click at [1360, 640] on button "Add Area" at bounding box center [1369, 643] width 103 height 36
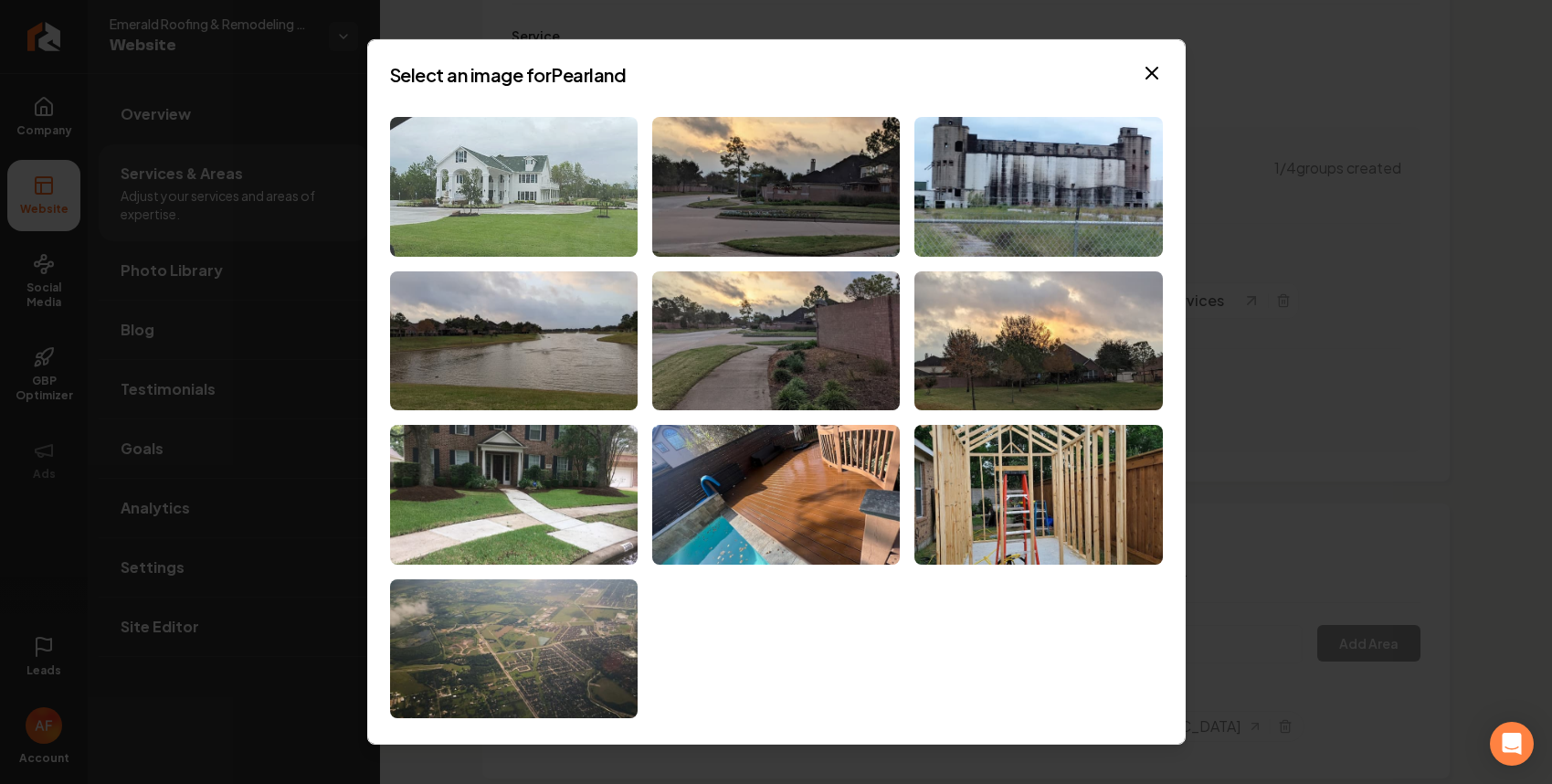
click at [602, 188] on img at bounding box center [514, 186] width 248 height 140
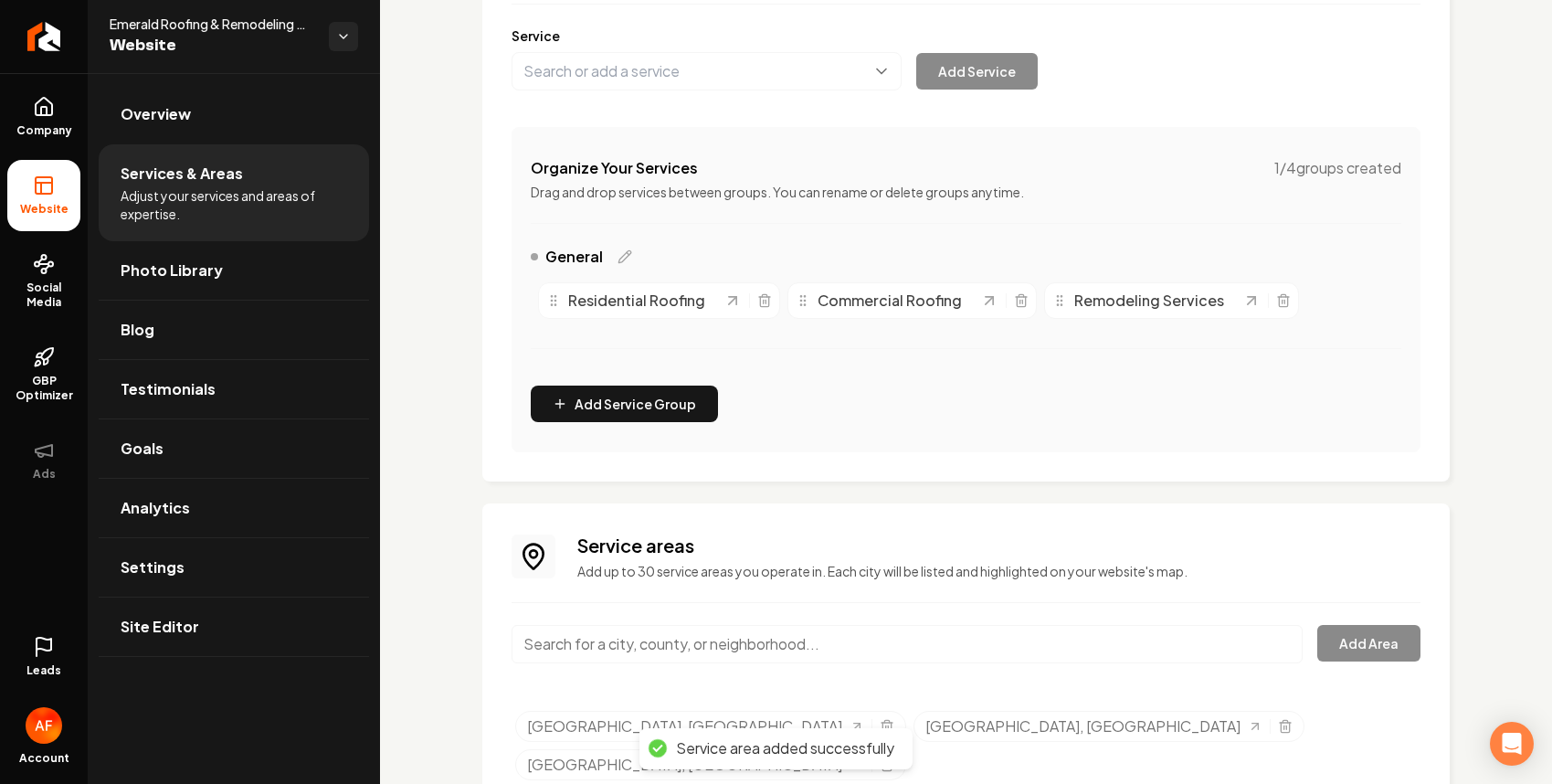
click at [807, 643] on input "Main content area" at bounding box center [907, 644] width 791 height 38
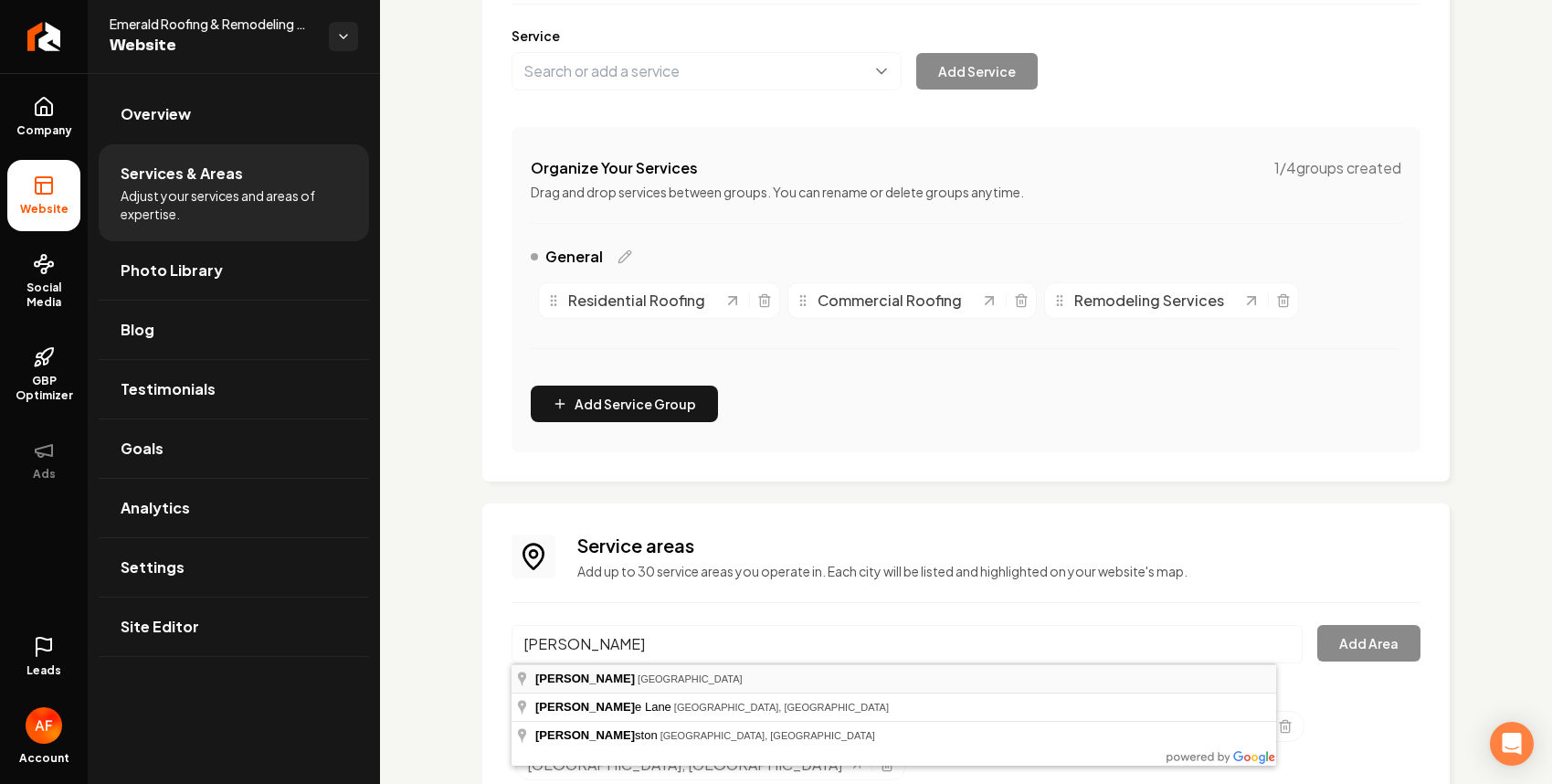
type input "[GEOGRAPHIC_DATA], [GEOGRAPHIC_DATA]"
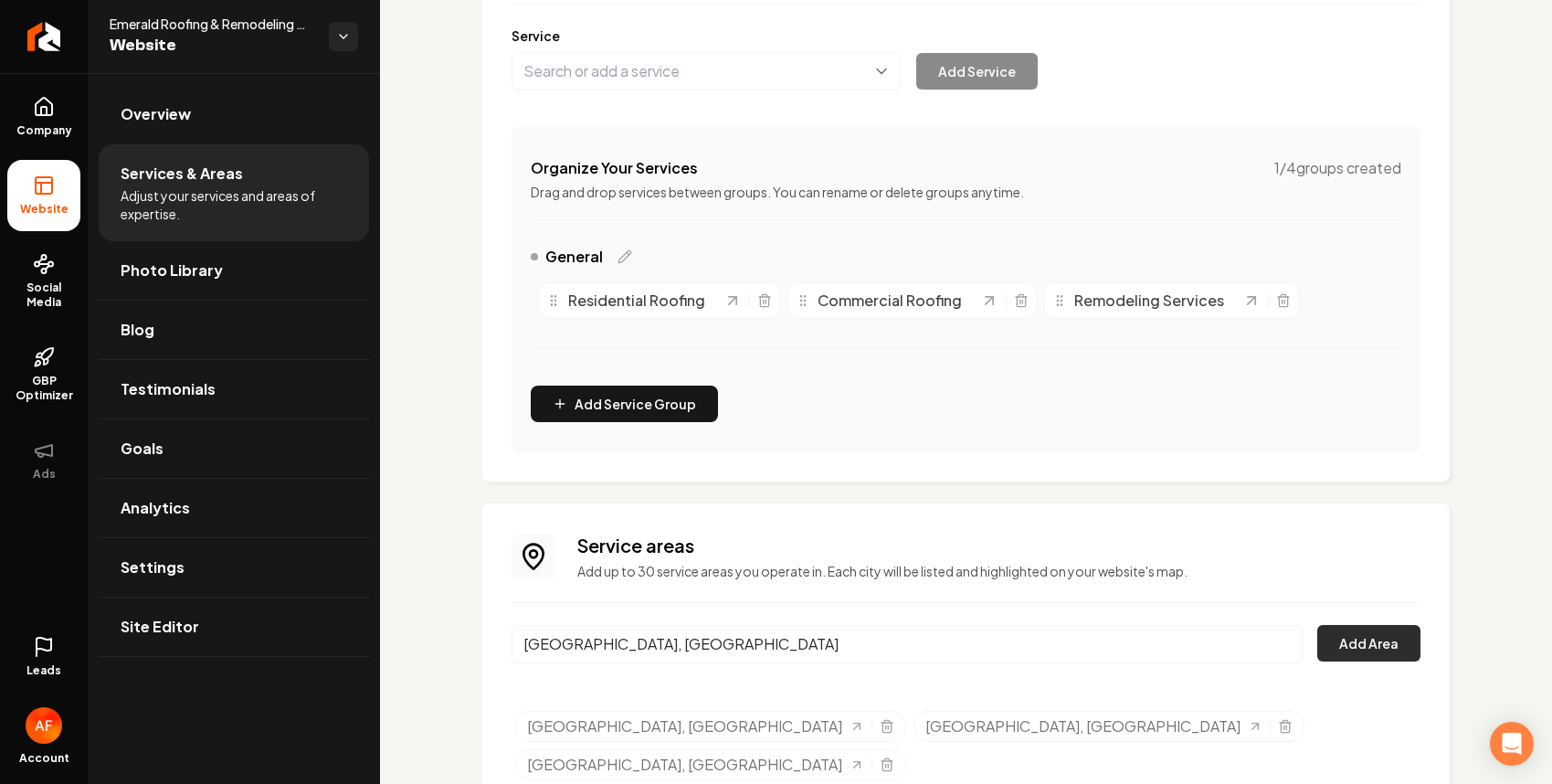
click at [1350, 651] on button "Add Area" at bounding box center [1369, 643] width 103 height 36
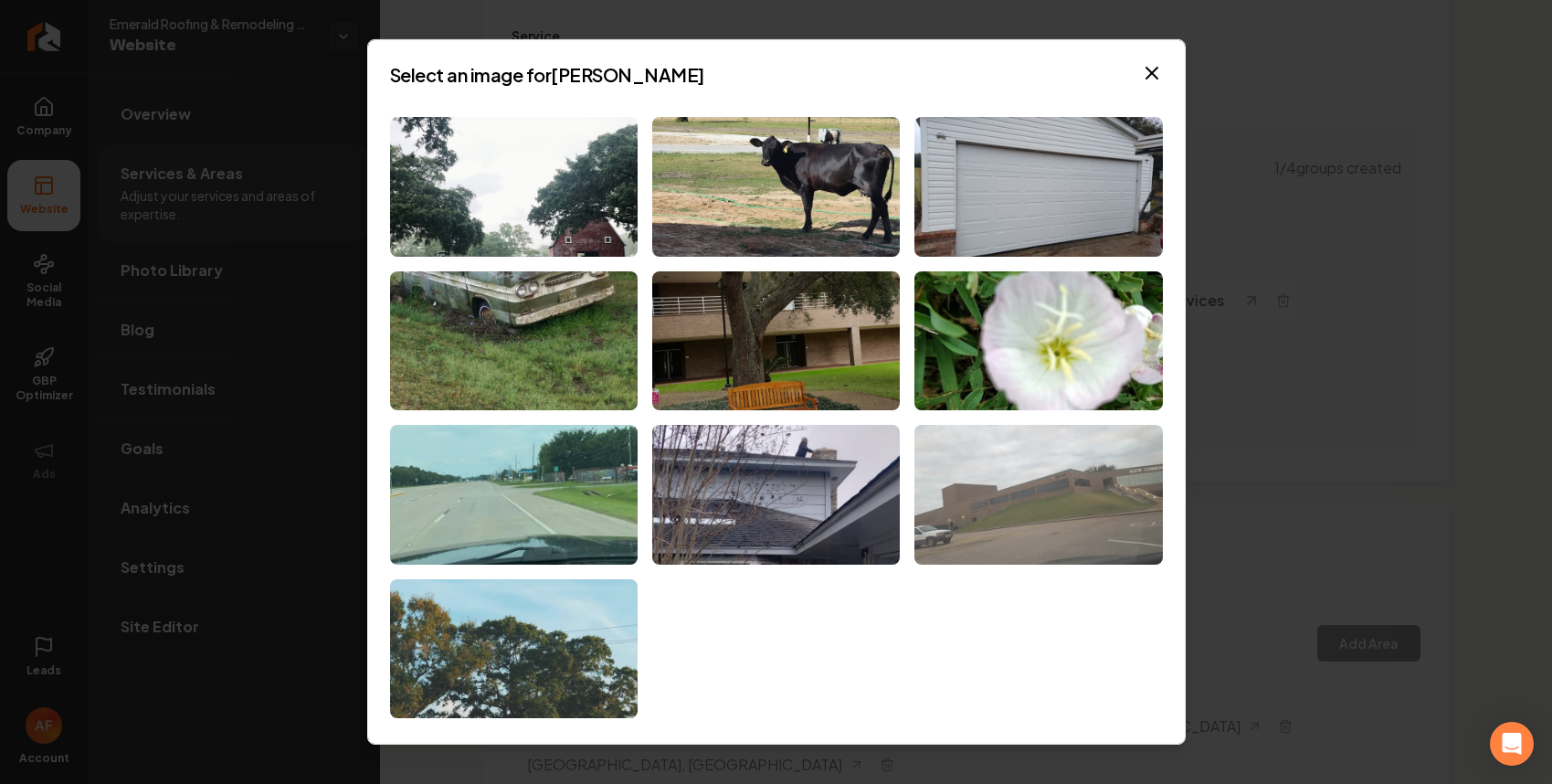
click at [1048, 491] on img at bounding box center [1038, 494] width 248 height 140
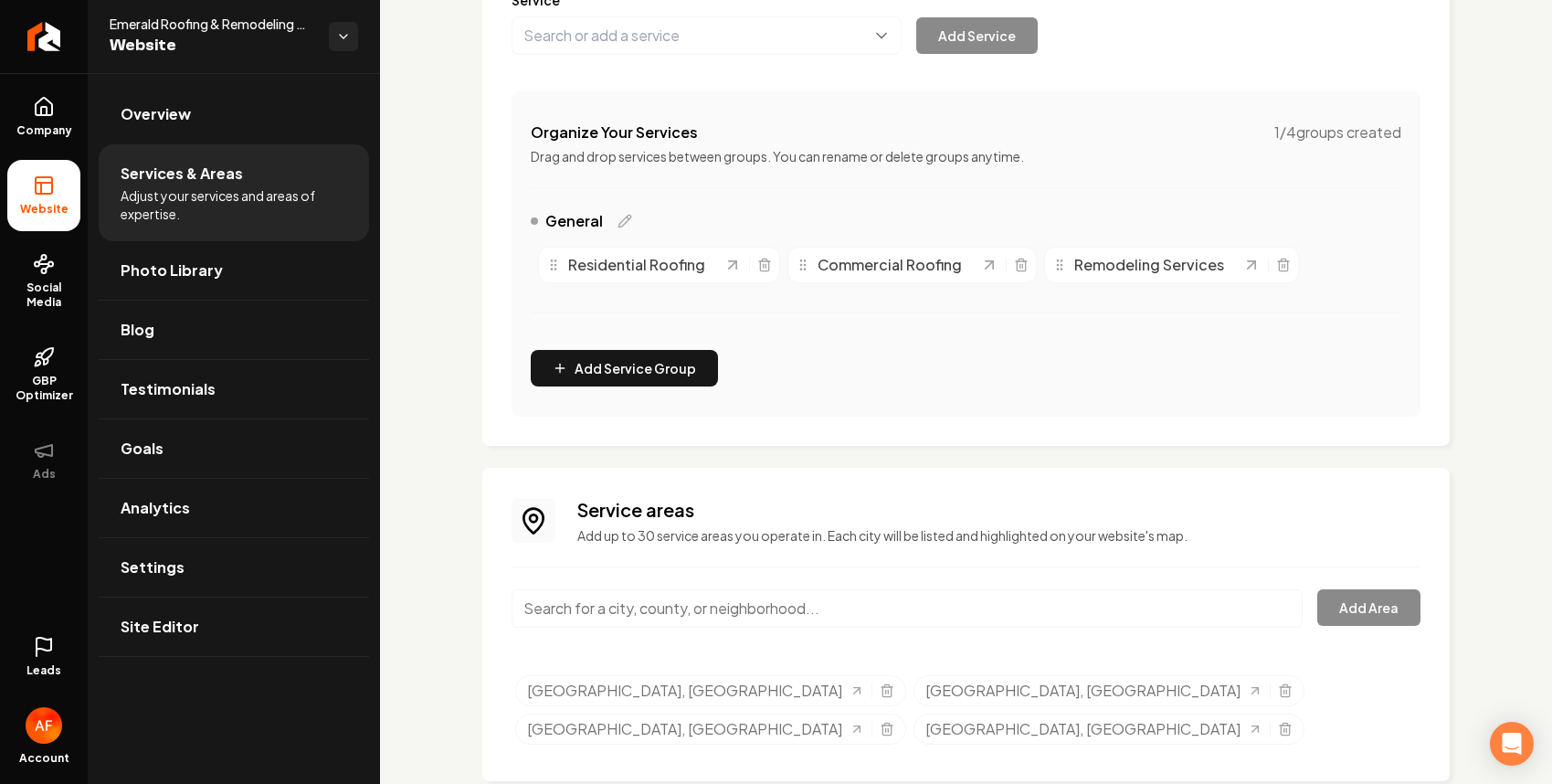
scroll to position [269, 0]
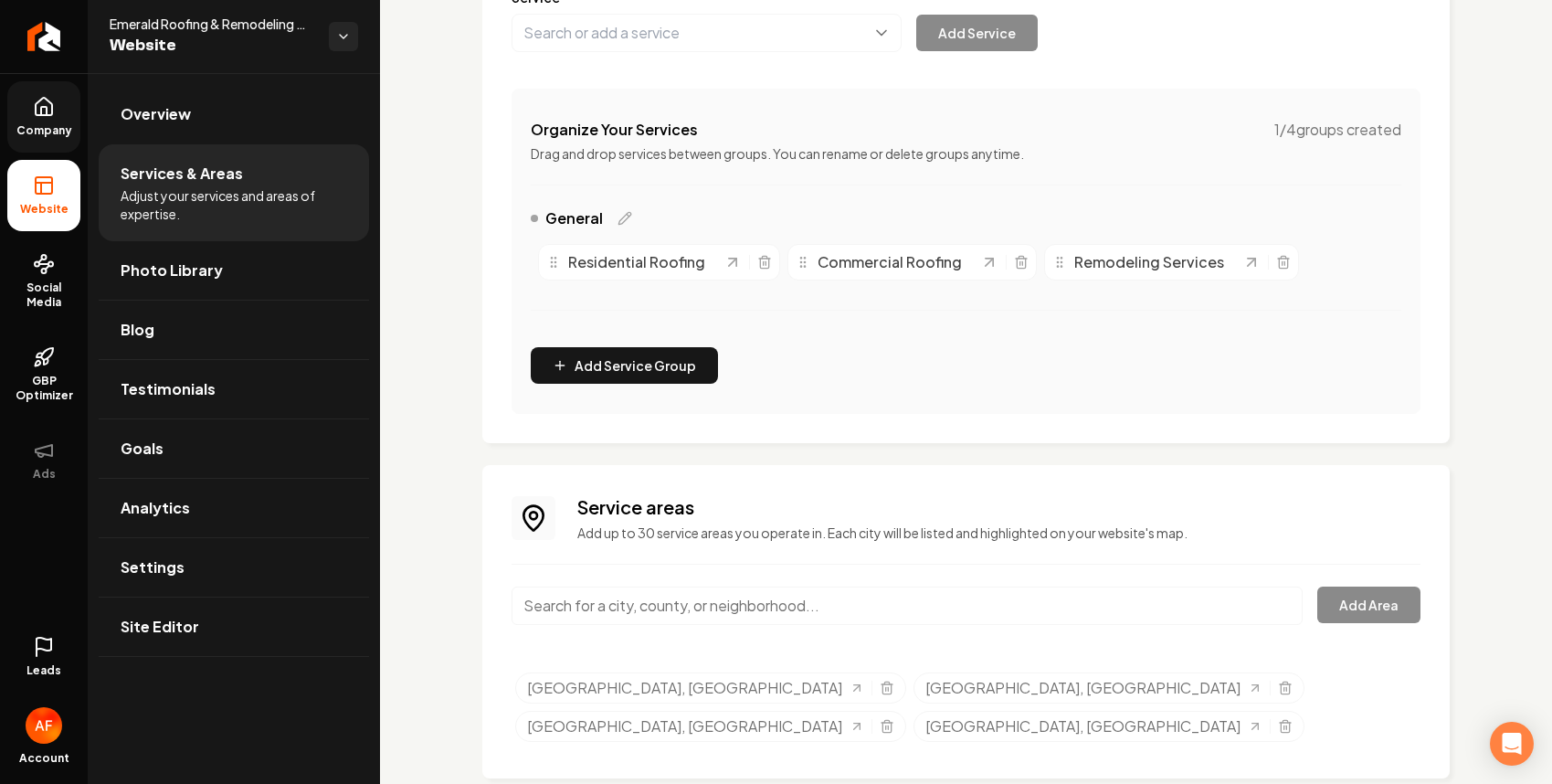
click at [43, 82] on link "Company" at bounding box center [44, 117] width 73 height 72
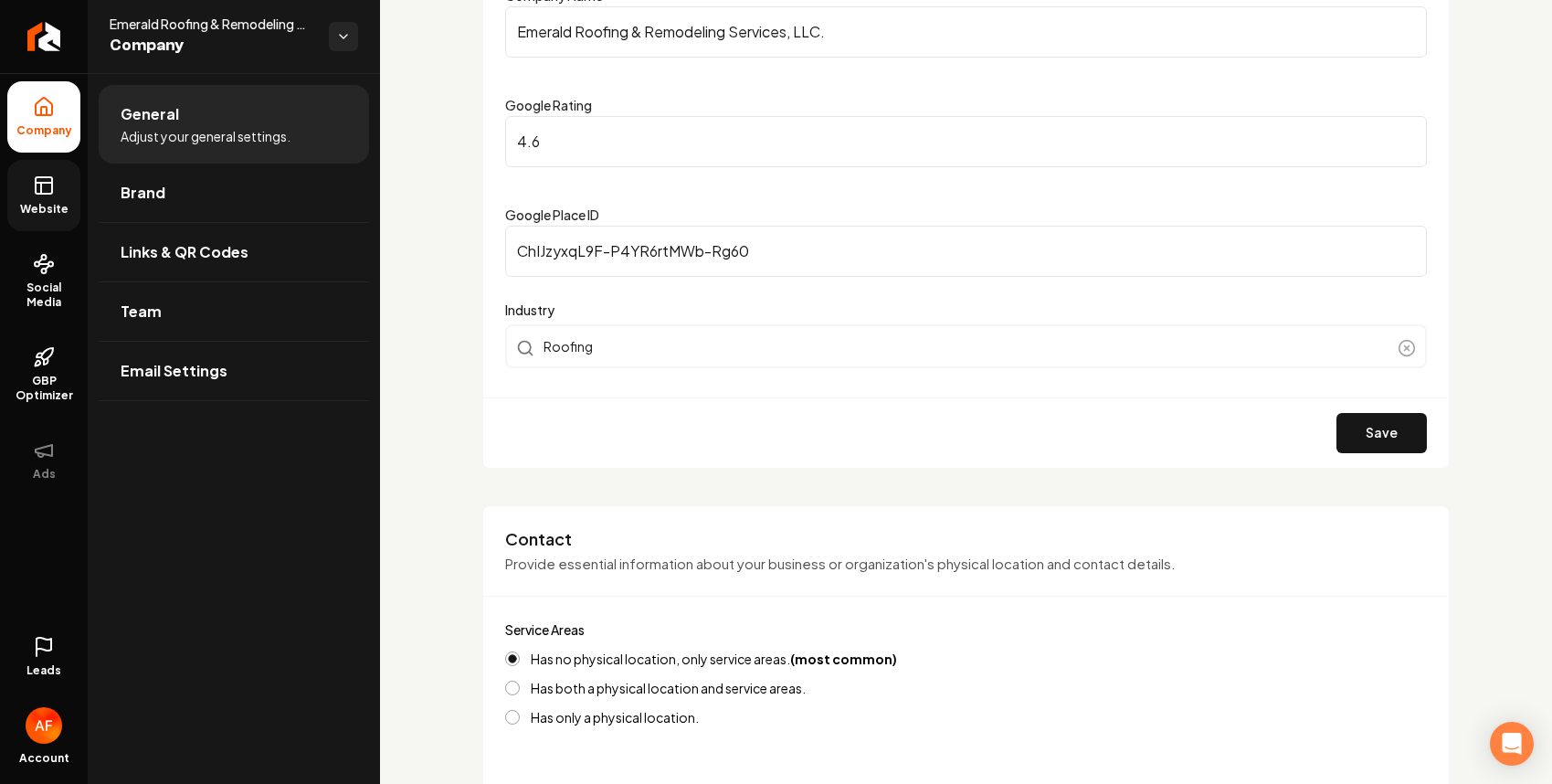
click at [51, 195] on icon at bounding box center [43, 185] width 22 height 22
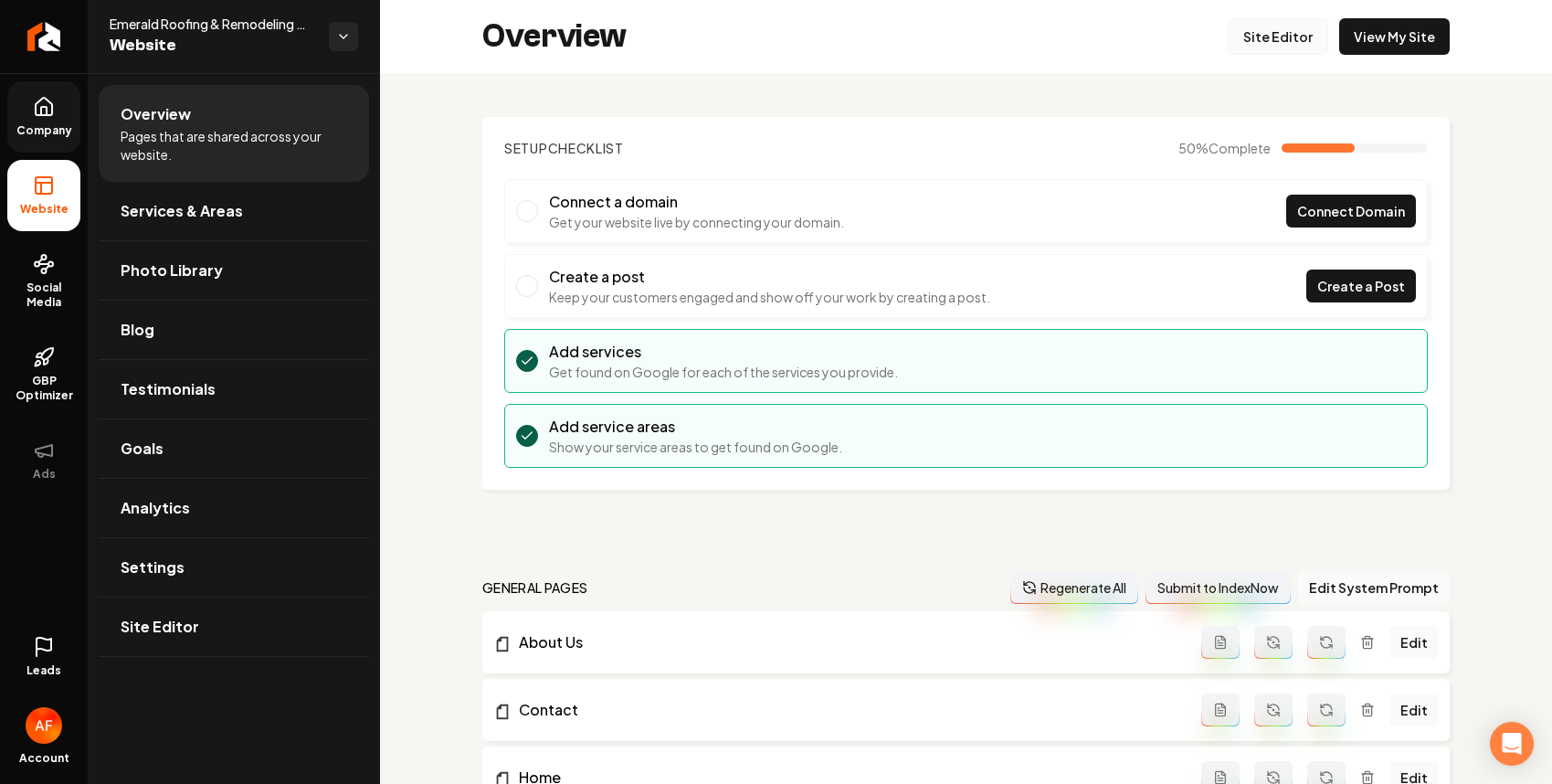
click at [1293, 54] on link "Site Editor" at bounding box center [1278, 36] width 100 height 36
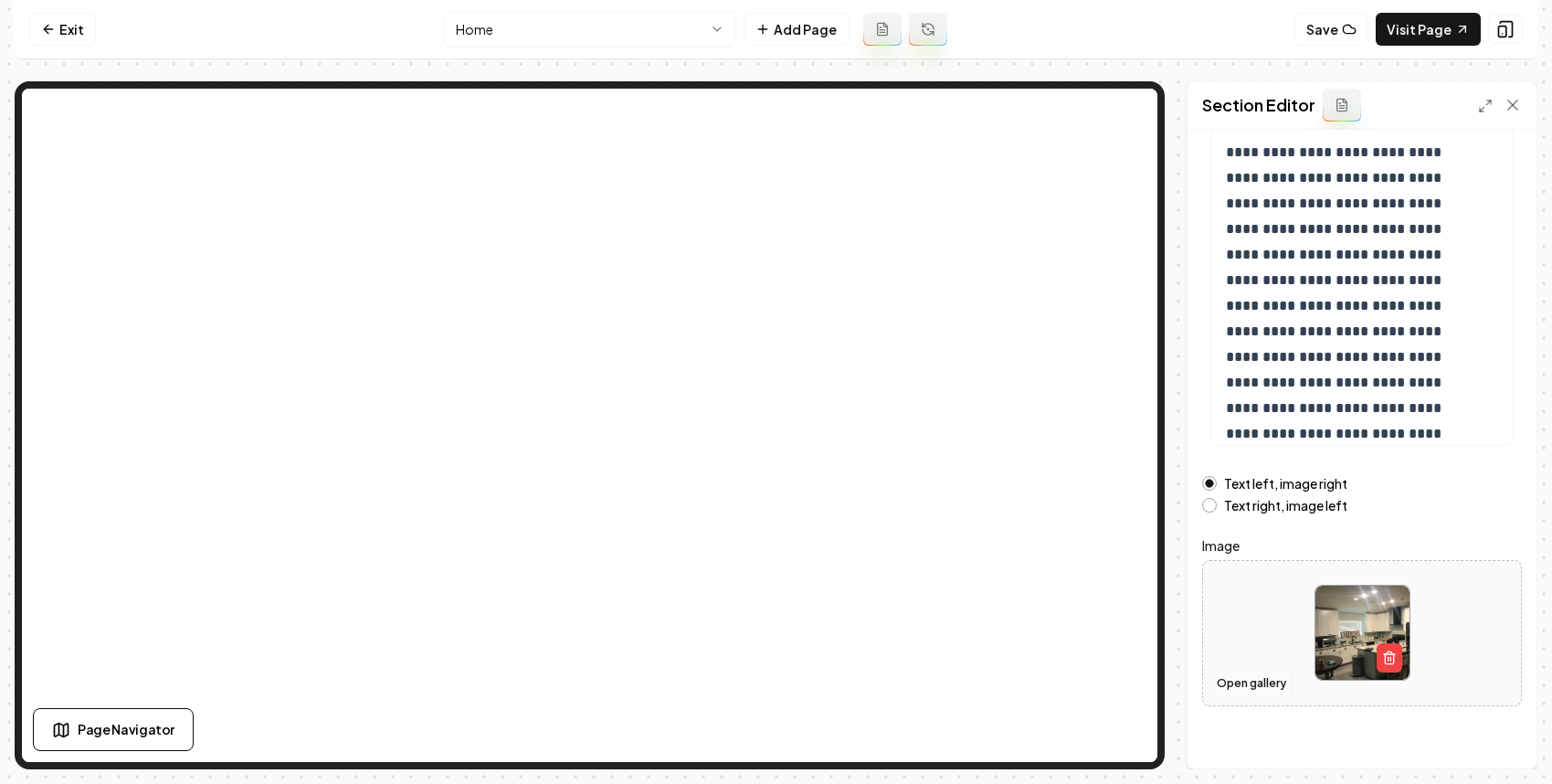
scroll to position [203, 0]
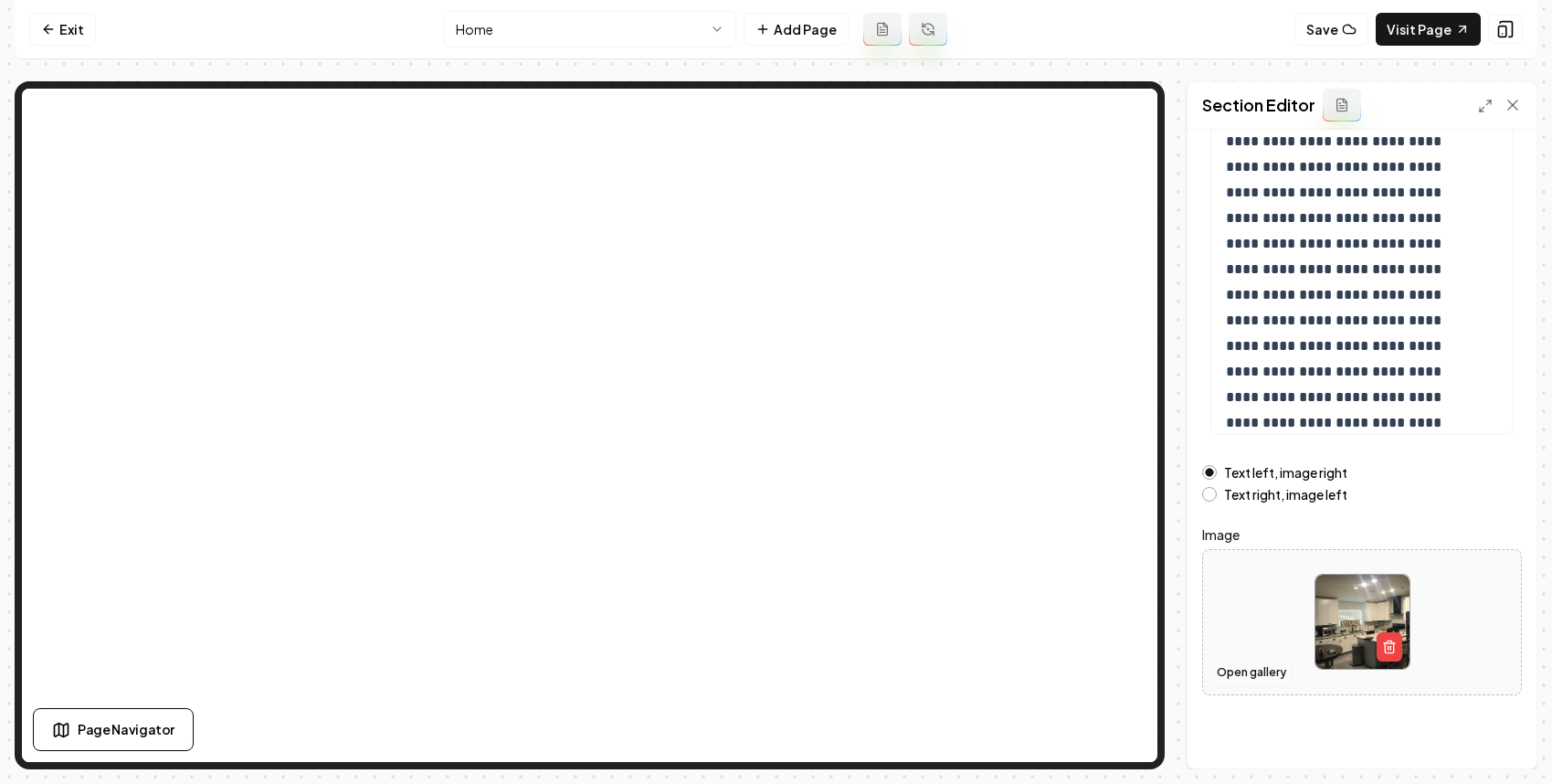
click at [1242, 667] on button "Open gallery" at bounding box center [1252, 672] width 82 height 30
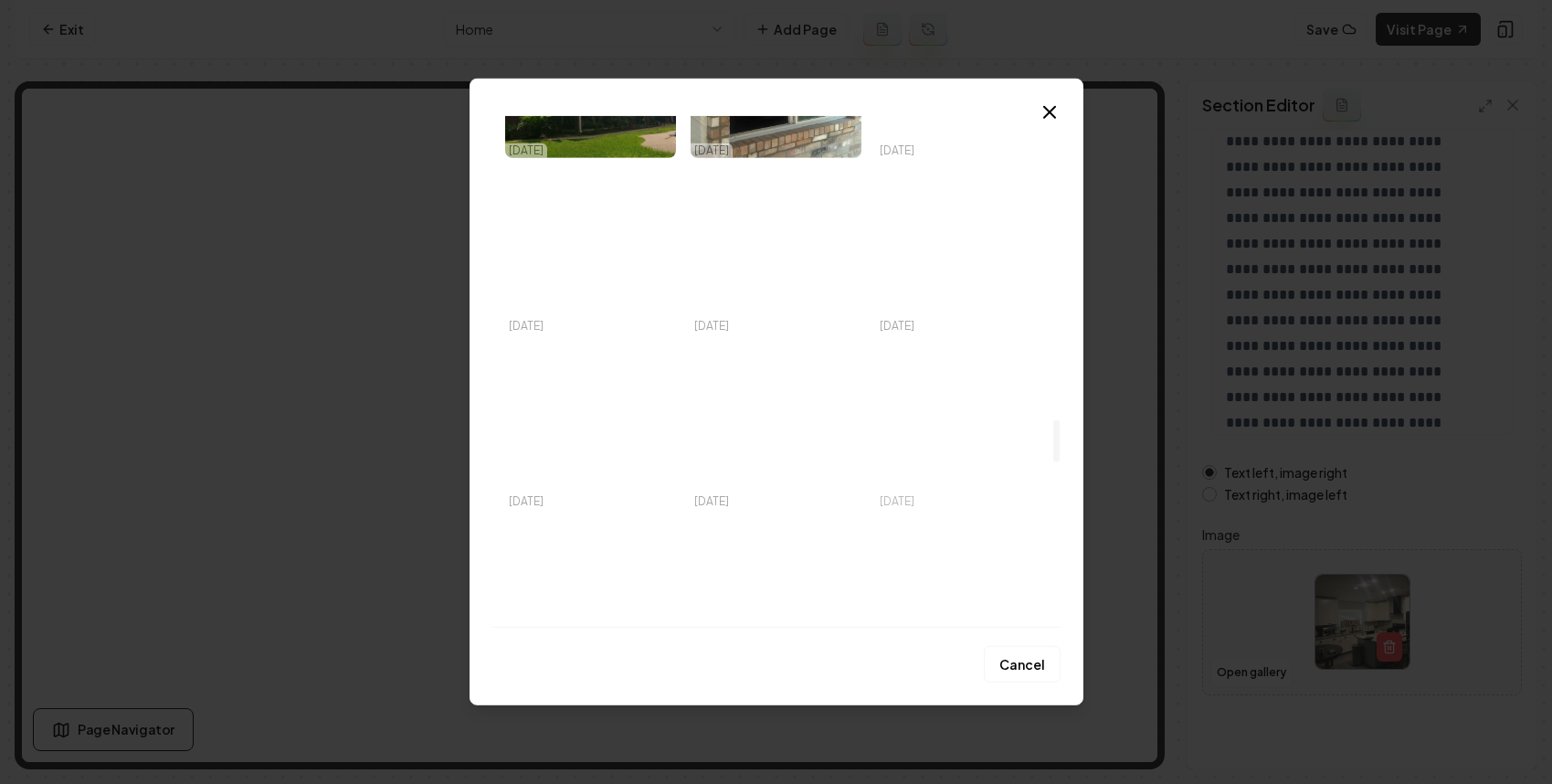
scroll to position [3686, 0]
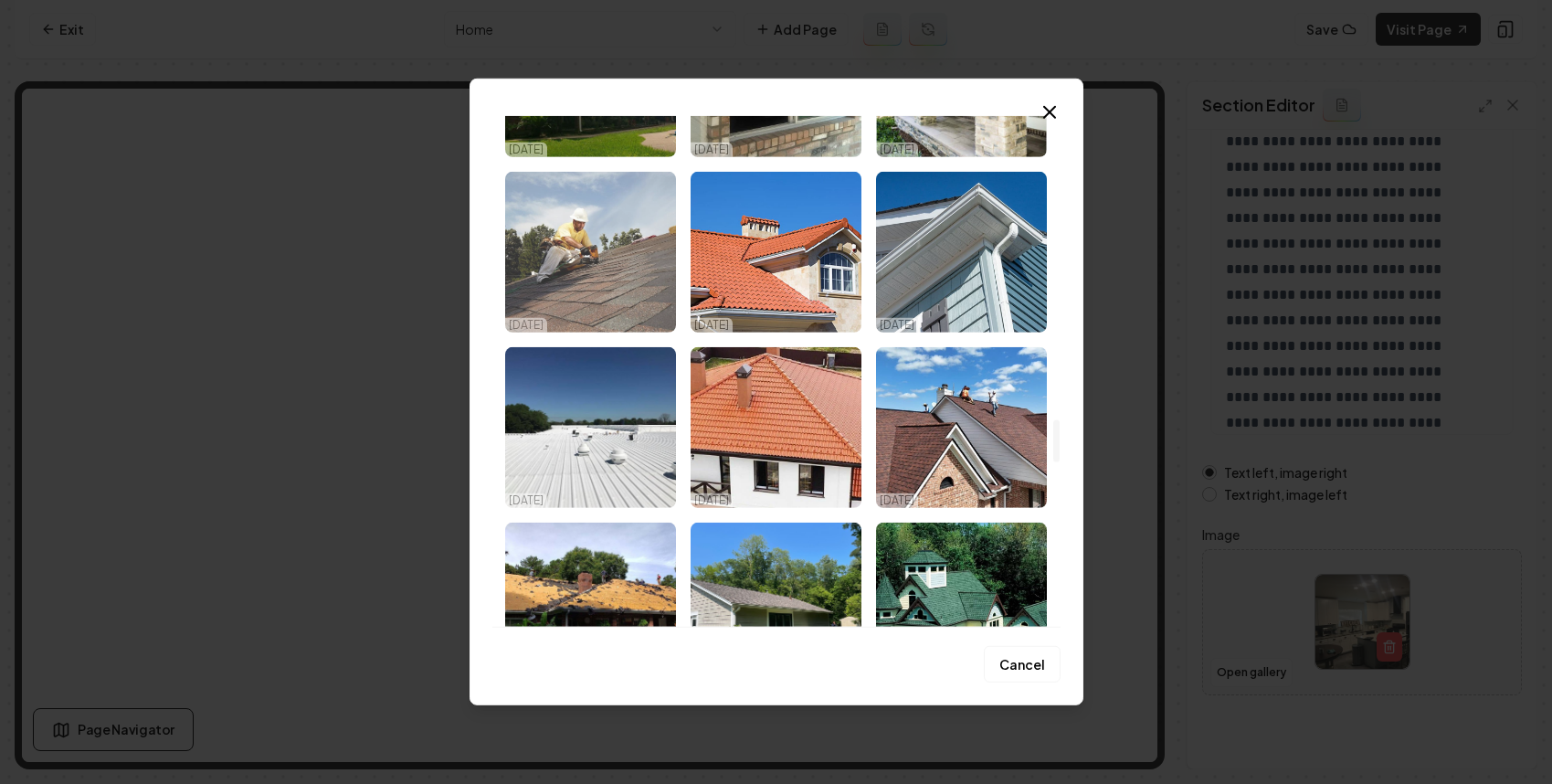
click at [531, 229] on img "Select image image_68ee67f85c7cd75eb8d806ab.jpeg" at bounding box center [590, 252] width 171 height 161
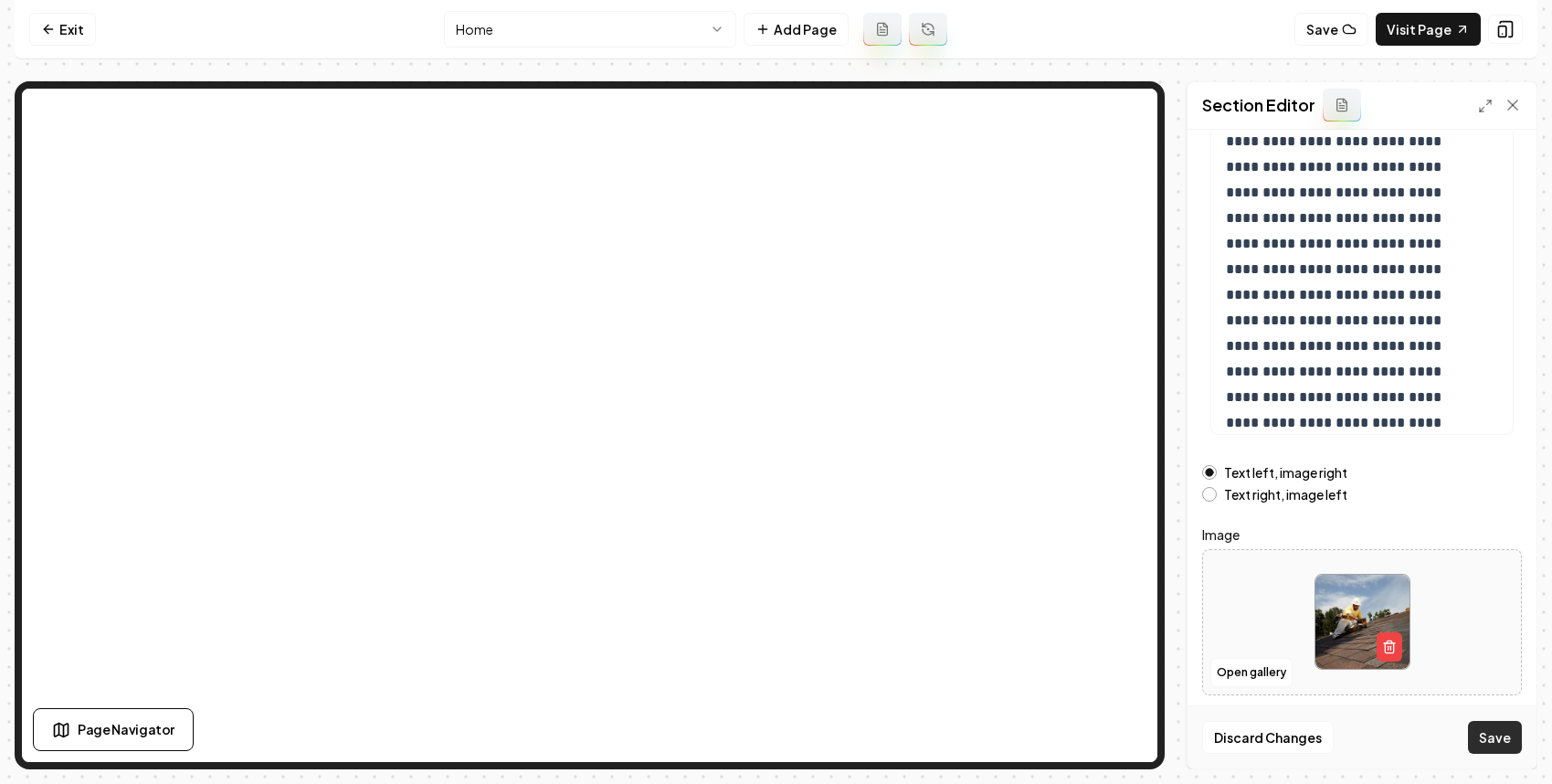
click at [1512, 732] on button "Save" at bounding box center [1496, 737] width 54 height 33
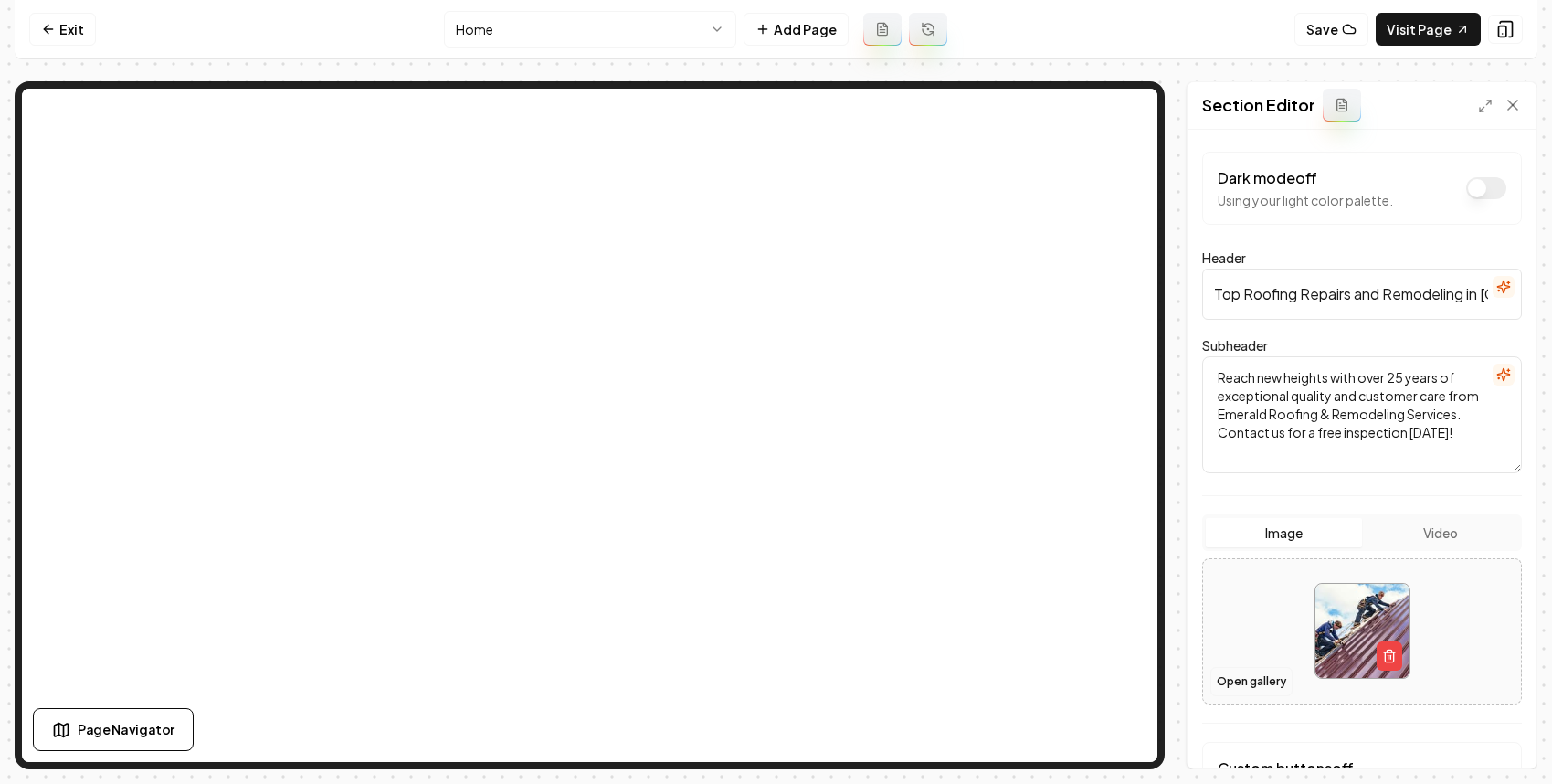
click at [1255, 678] on button "Open gallery" at bounding box center [1252, 682] width 82 height 30
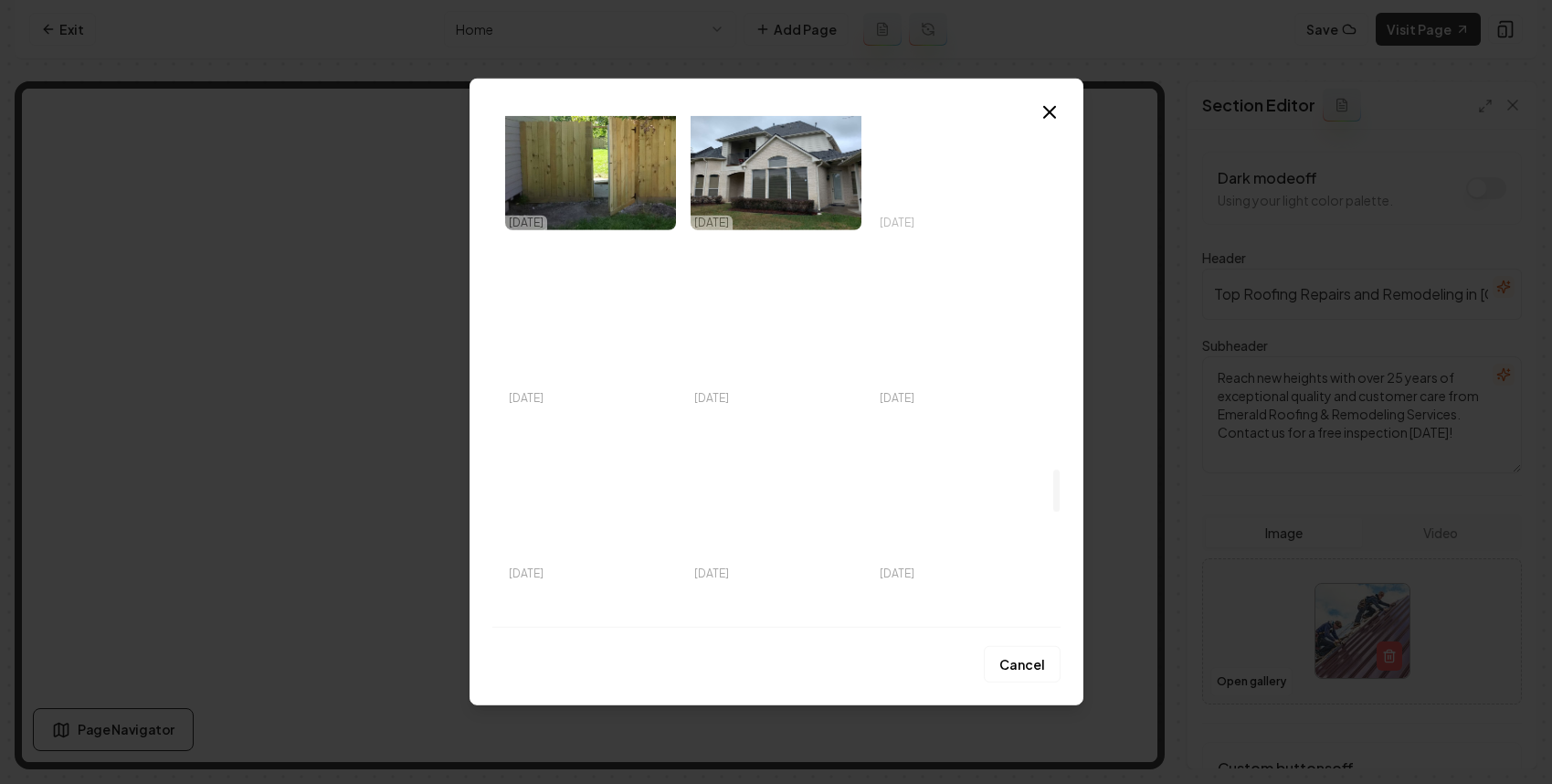
scroll to position [4280, 0]
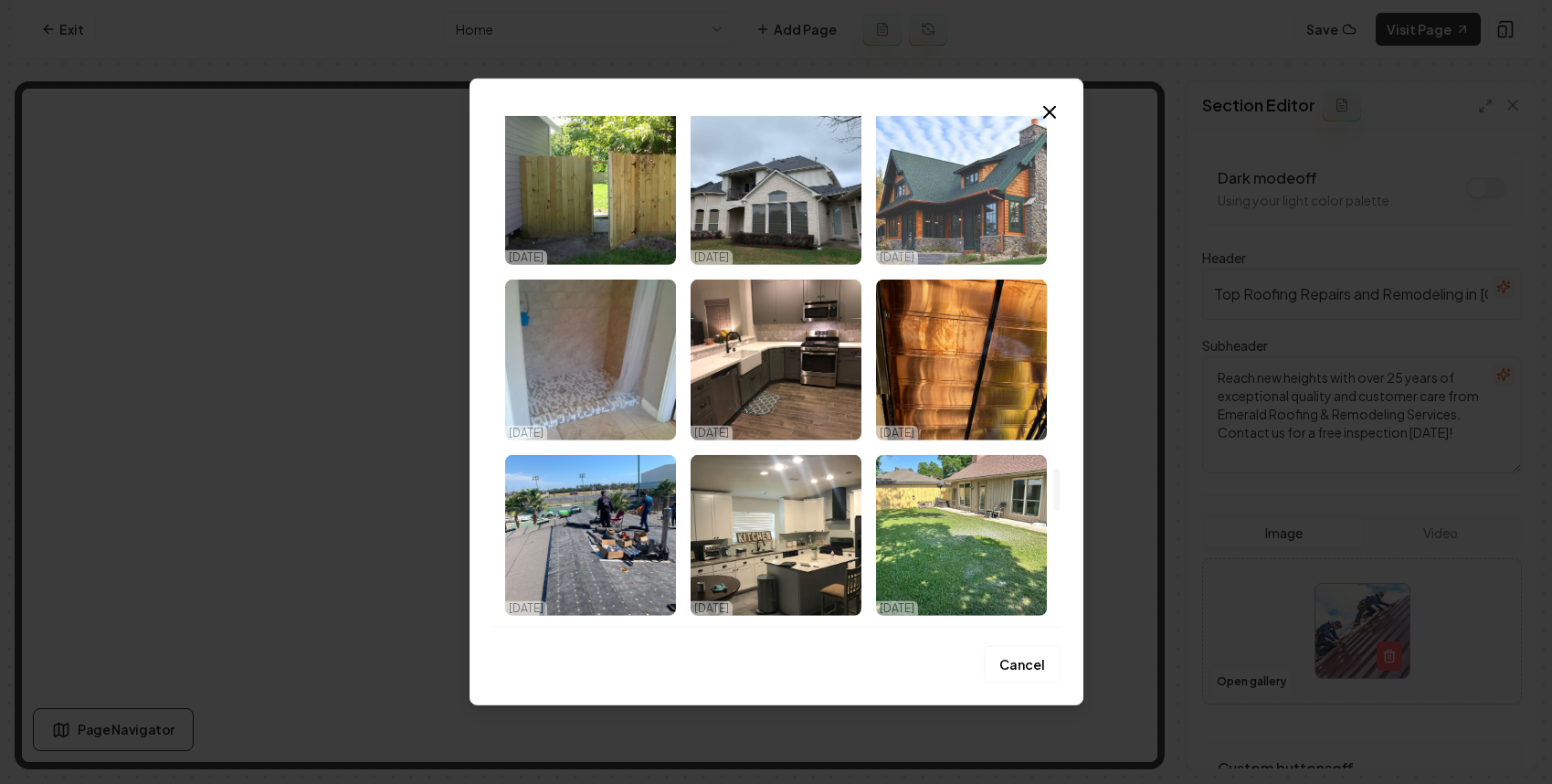
click at [1006, 211] on img "Select image image_68ee67f55c7cd75eb8d7dae3.jpeg" at bounding box center [961, 185] width 171 height 161
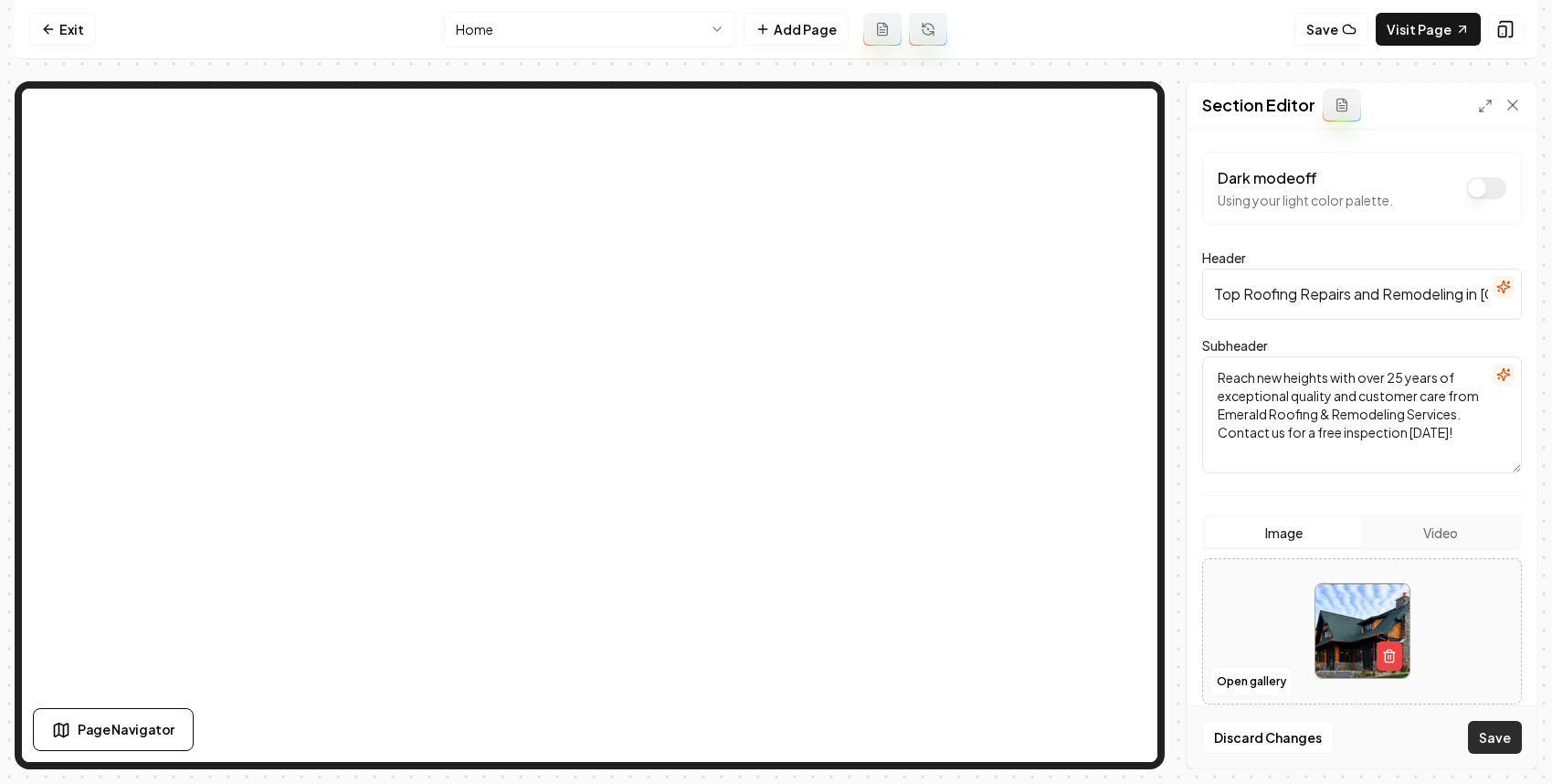
click at [1510, 743] on button "Save" at bounding box center [1496, 737] width 54 height 33
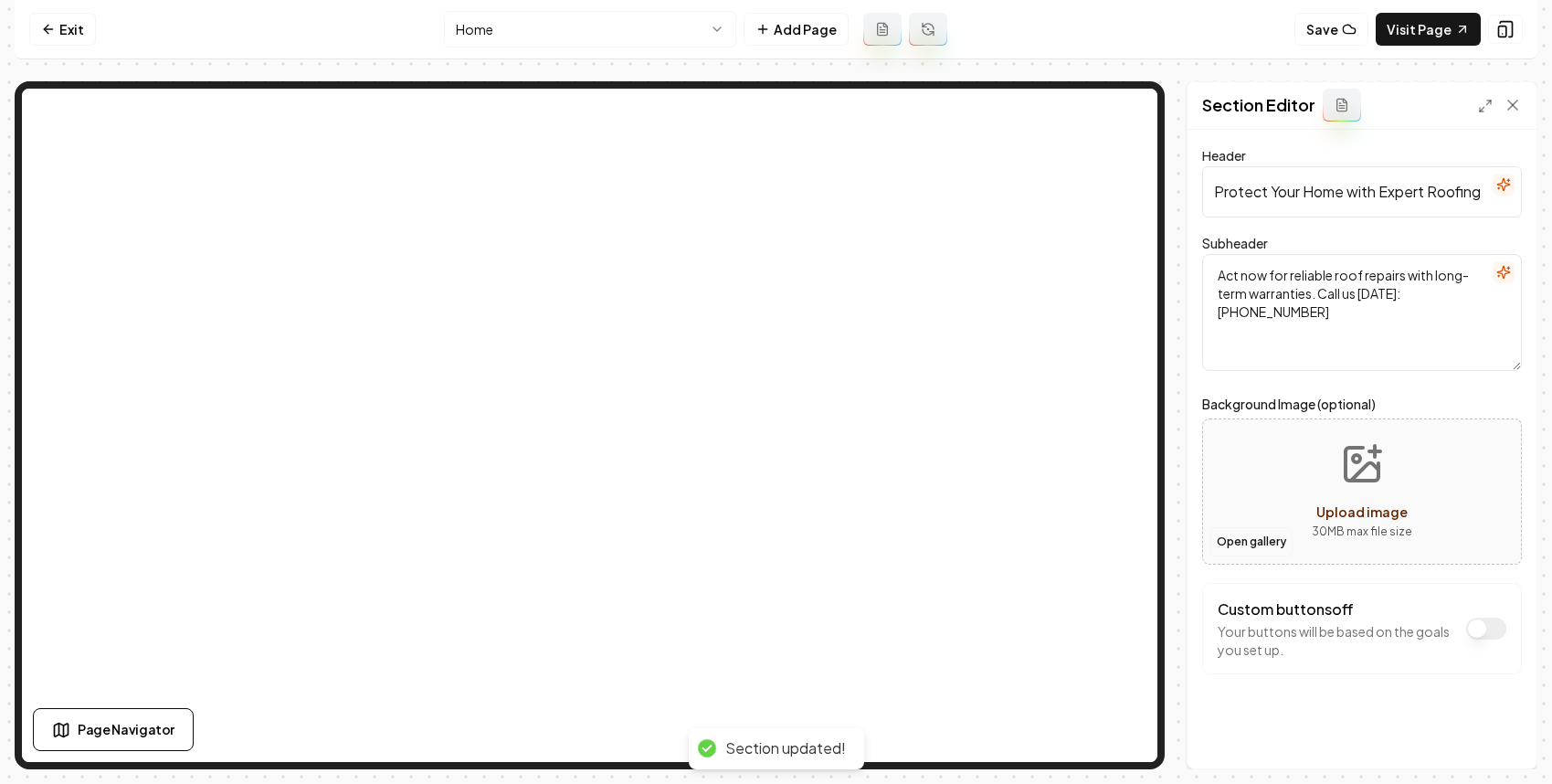
click at [1229, 529] on button "Open gallery" at bounding box center [1252, 541] width 82 height 30
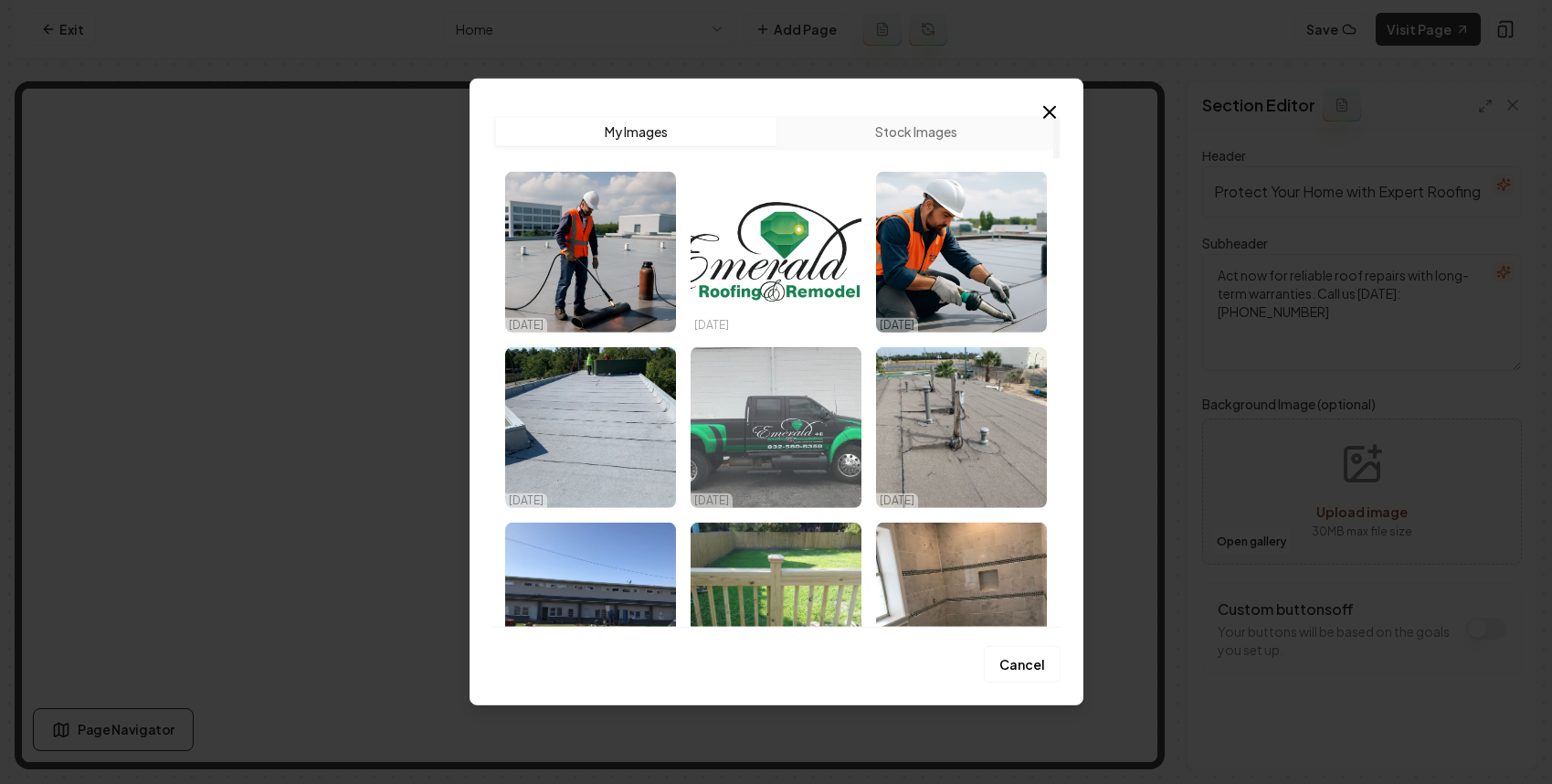
scroll to position [4, 0]
click at [826, 445] on img "Select image image_68ee67ff5c7cd75eb8d8728c.jpeg" at bounding box center [776, 426] width 171 height 161
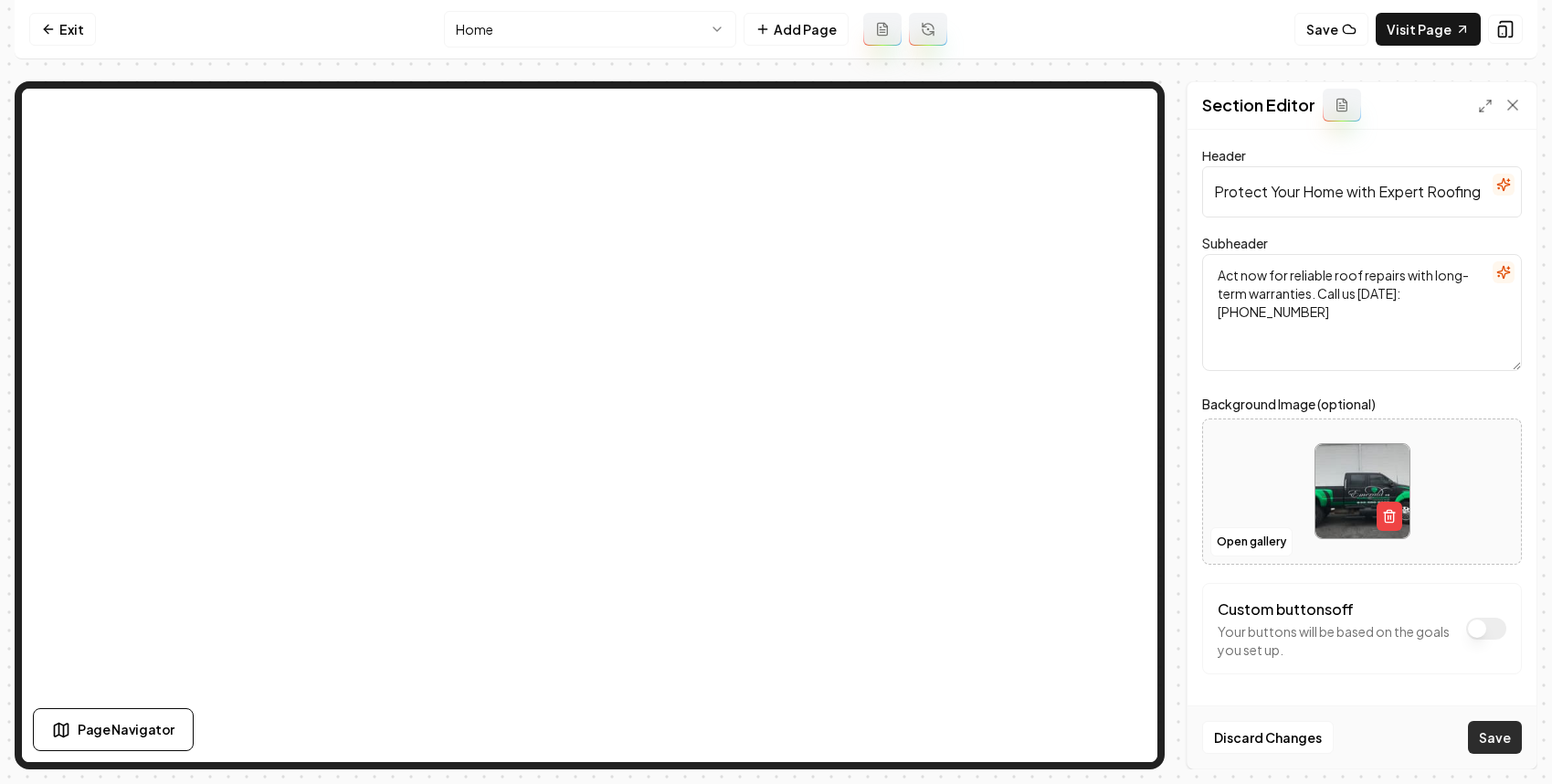
click at [1502, 735] on button "Save" at bounding box center [1496, 737] width 54 height 33
click at [1322, 486] on img at bounding box center [1363, 490] width 94 height 94
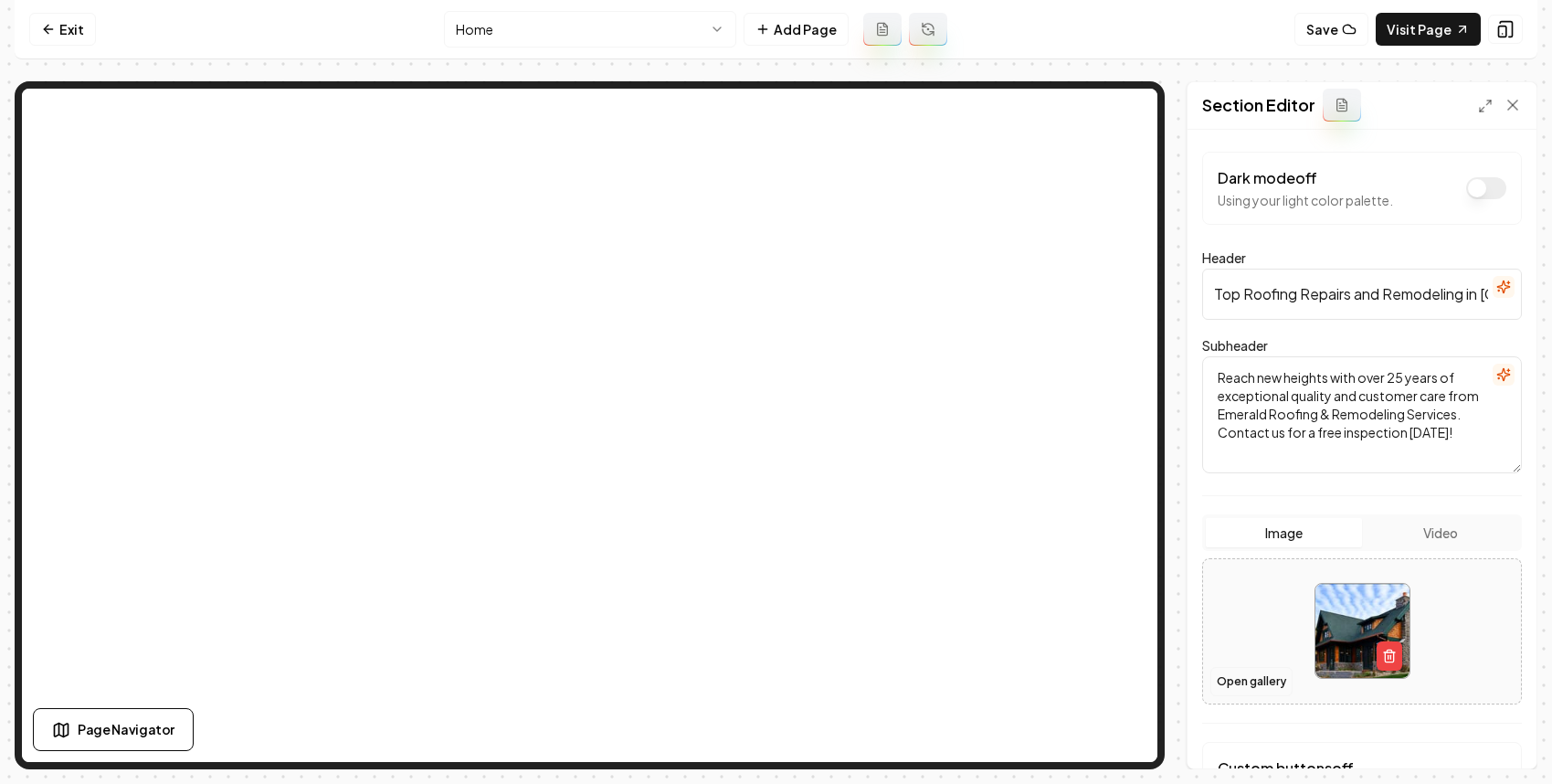
click at [1255, 673] on button "Open gallery" at bounding box center [1252, 682] width 82 height 30
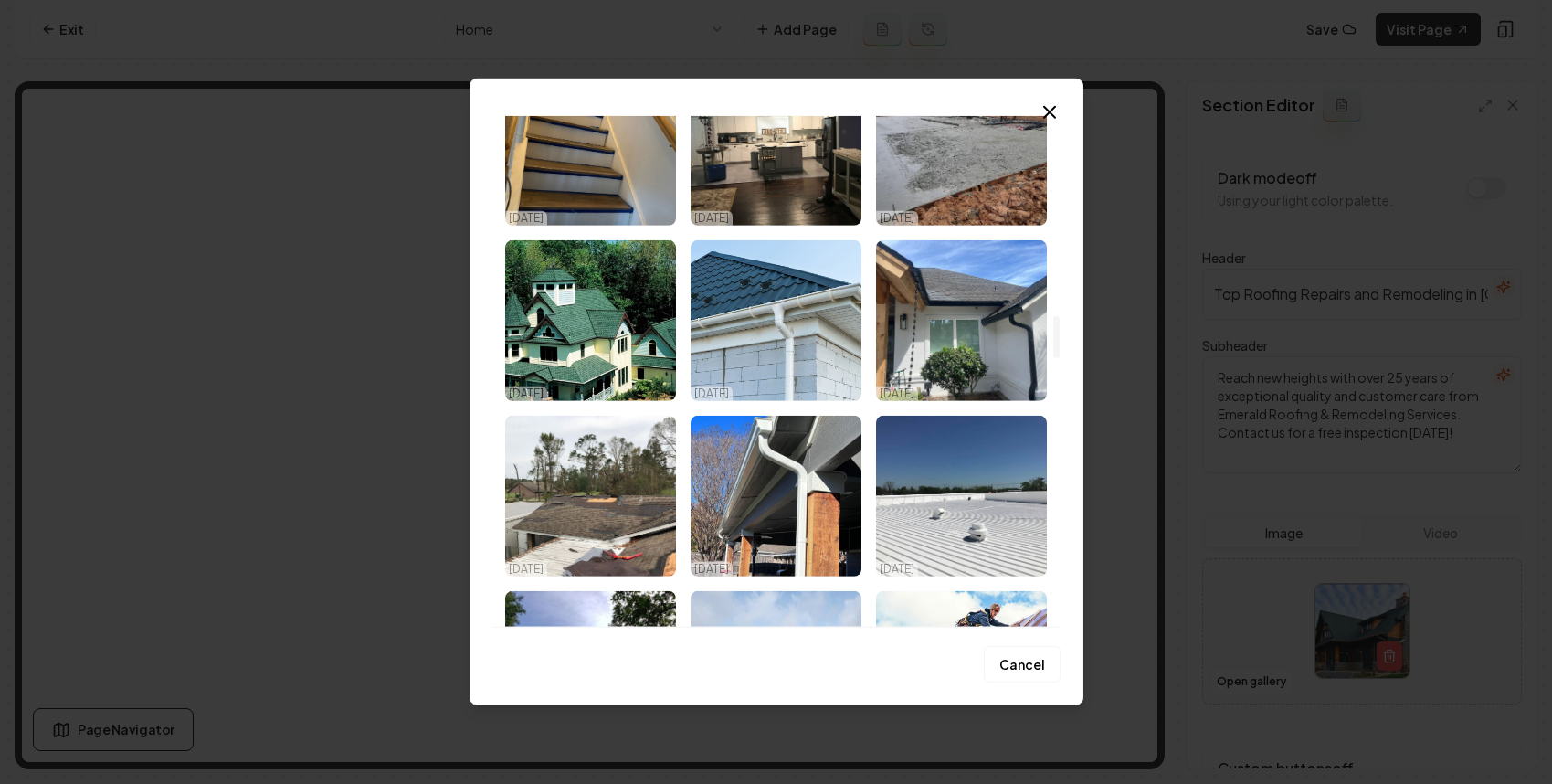
scroll to position [2250, 0]
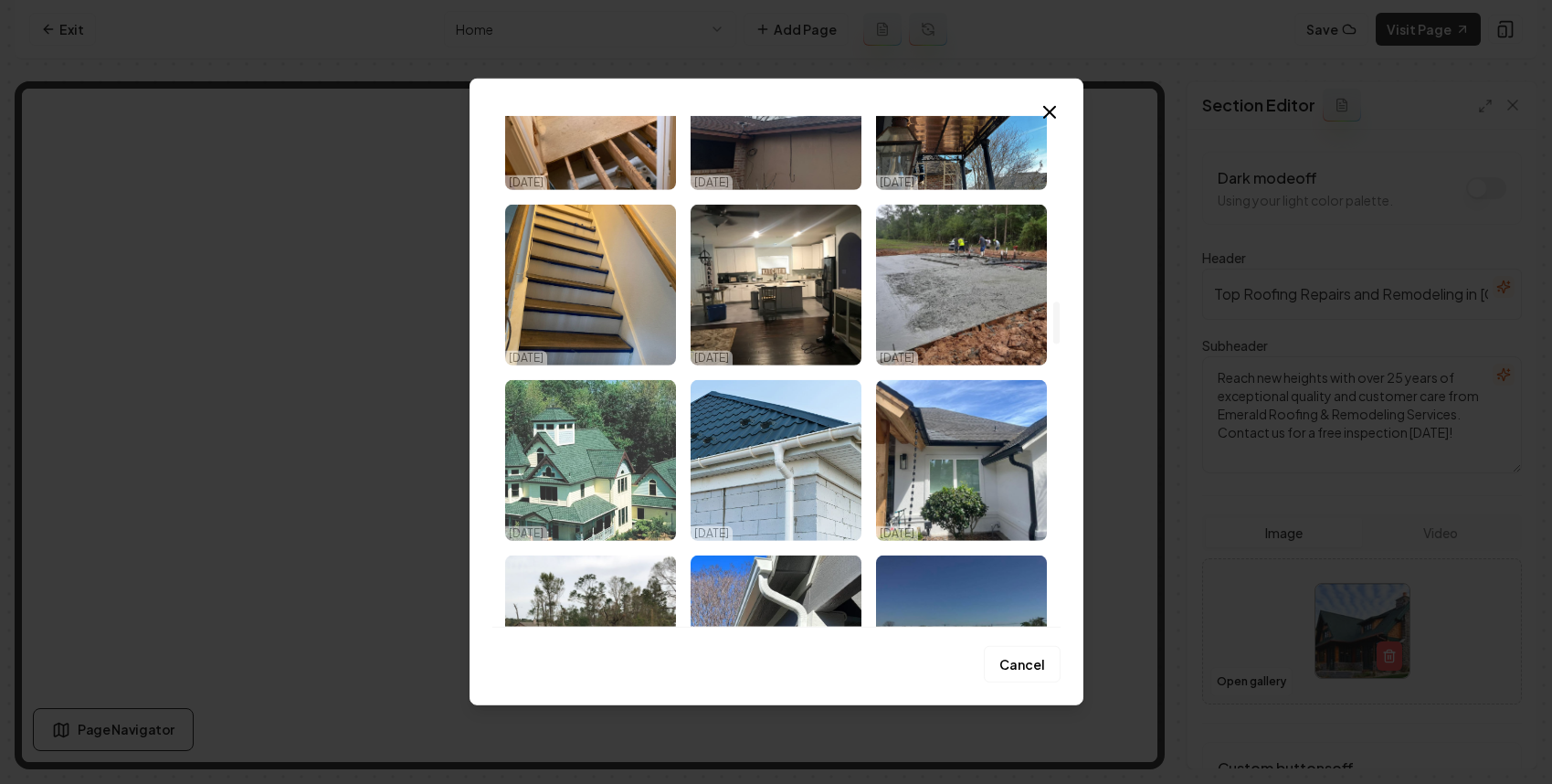
click at [546, 502] on img "Select image image_68ee67f85c7cd75eb8d80579.jpeg" at bounding box center [590, 460] width 171 height 161
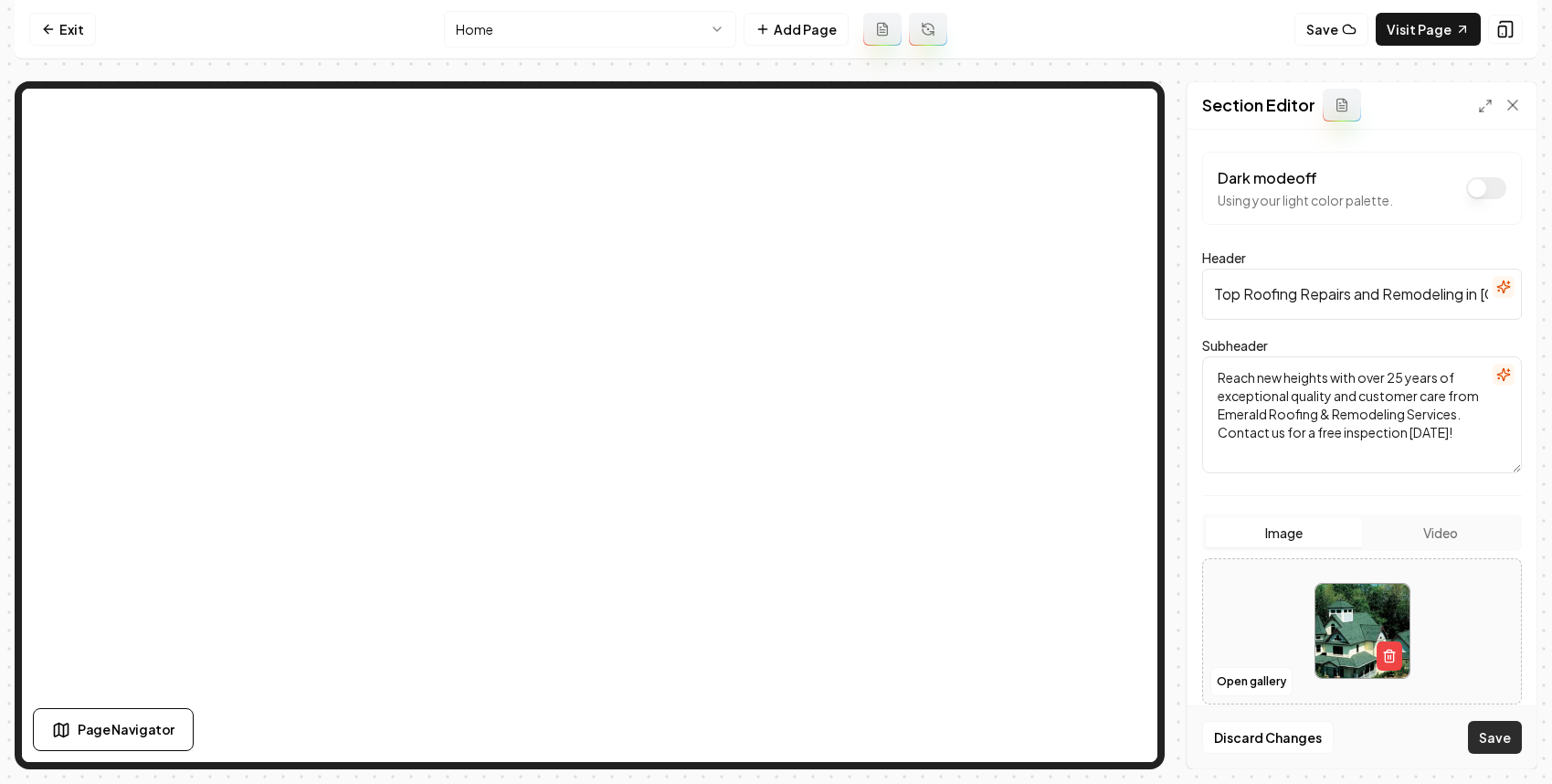
click at [1504, 738] on button "Save" at bounding box center [1496, 737] width 54 height 33
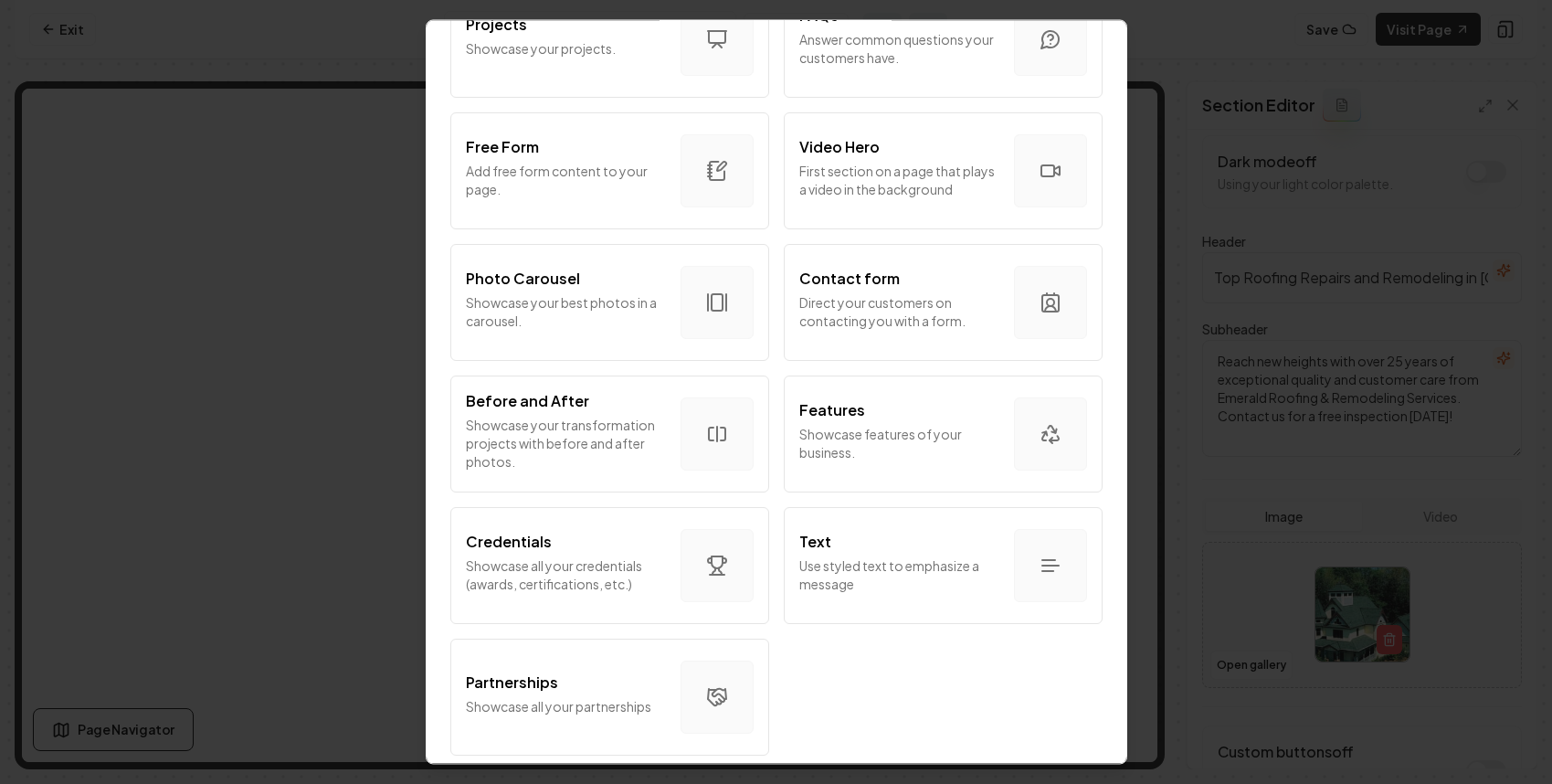
scroll to position [978, 0]
click at [601, 641] on button "Partnerships Showcase all your partnerships" at bounding box center [609, 697] width 318 height 117
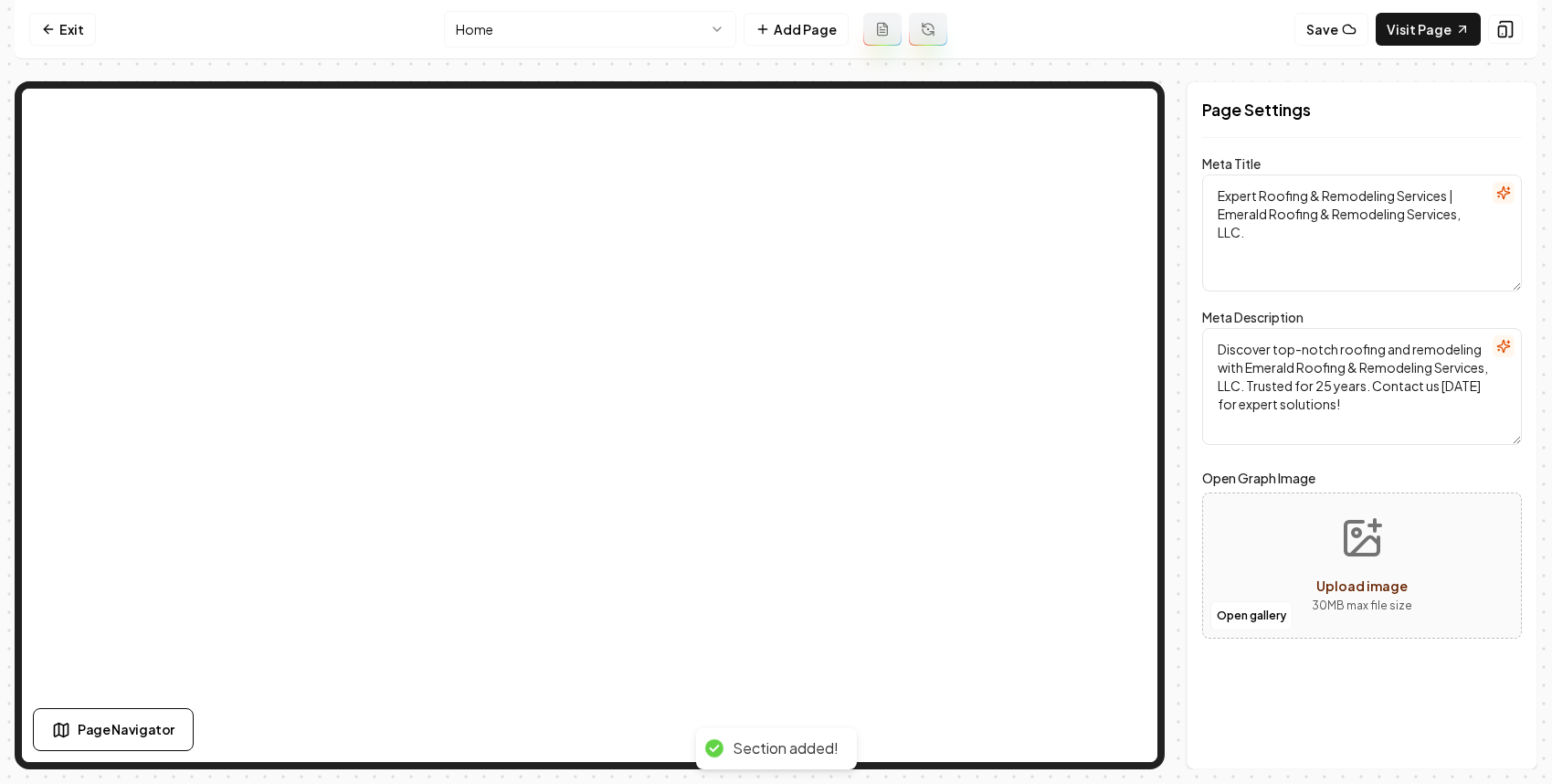
scroll to position [0, 0]
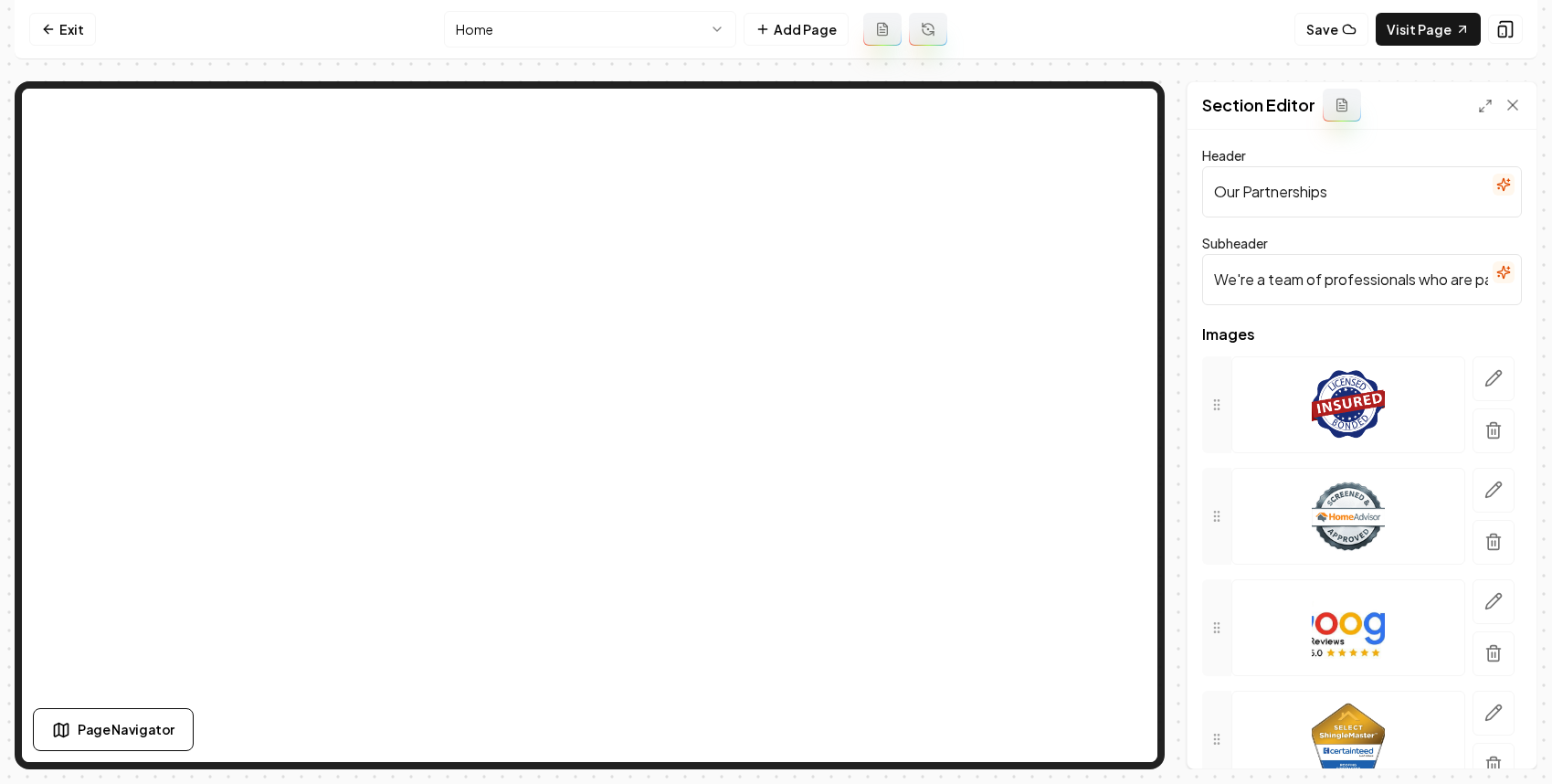
click at [1388, 272] on input "We're a team of professionals who are passionate about what we do." at bounding box center [1362, 280] width 319 height 52
click at [1366, 293] on input "We're a team of professionals who are passionate about what we do." at bounding box center [1362, 280] width 319 height 52
click at [1366, 279] on input "We're a team of professionals who are passionate about what we do." at bounding box center [1362, 280] width 319 height 52
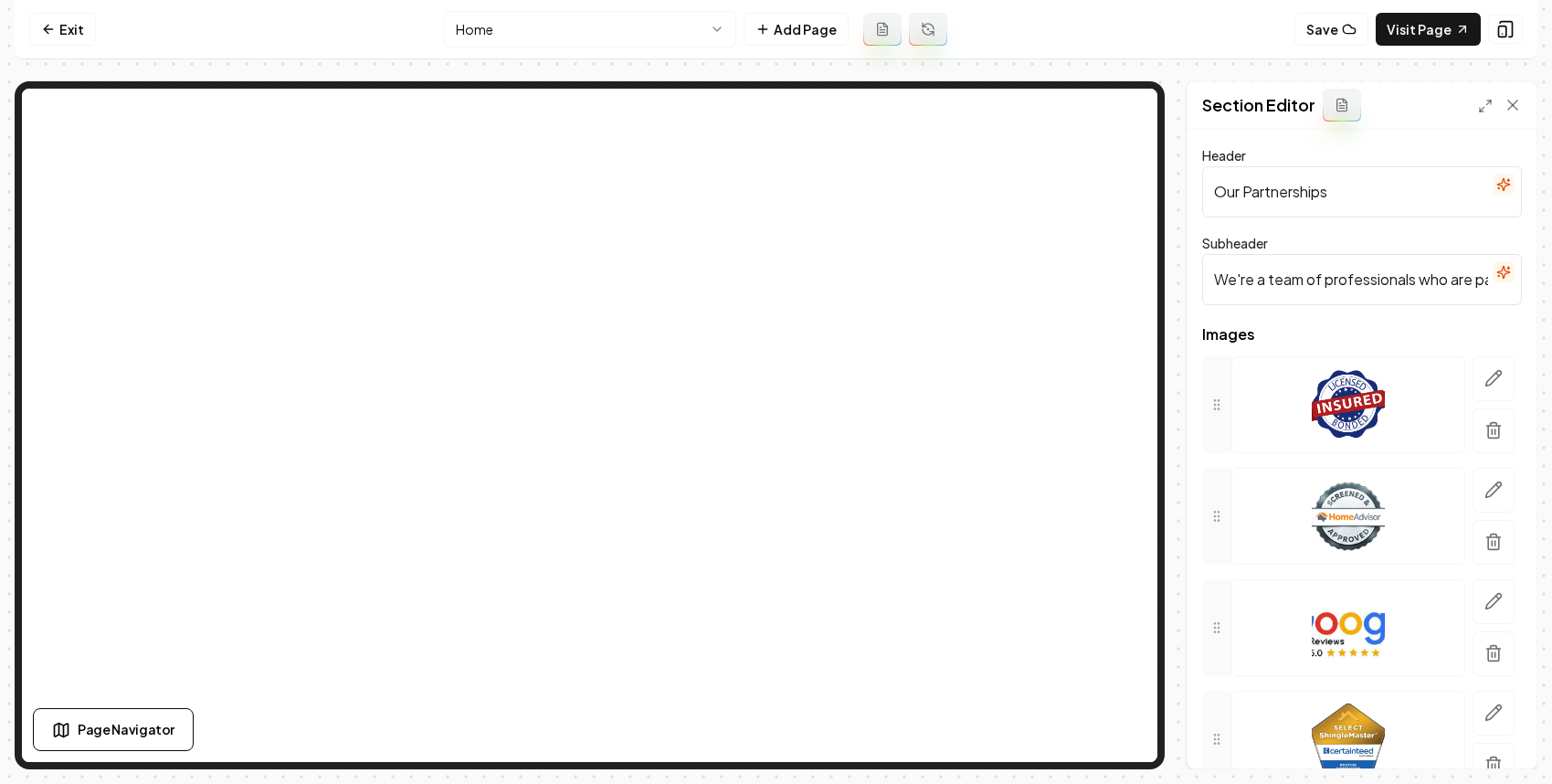
click at [1366, 279] on input "We're a team of professionals who are passionate about what we do." at bounding box center [1362, 280] width 319 height 52
type input "We're a team of who are passionate about what we do."
click at [1366, 279] on input "We're a team of who are passionate about what we do." at bounding box center [1362, 280] width 319 height 52
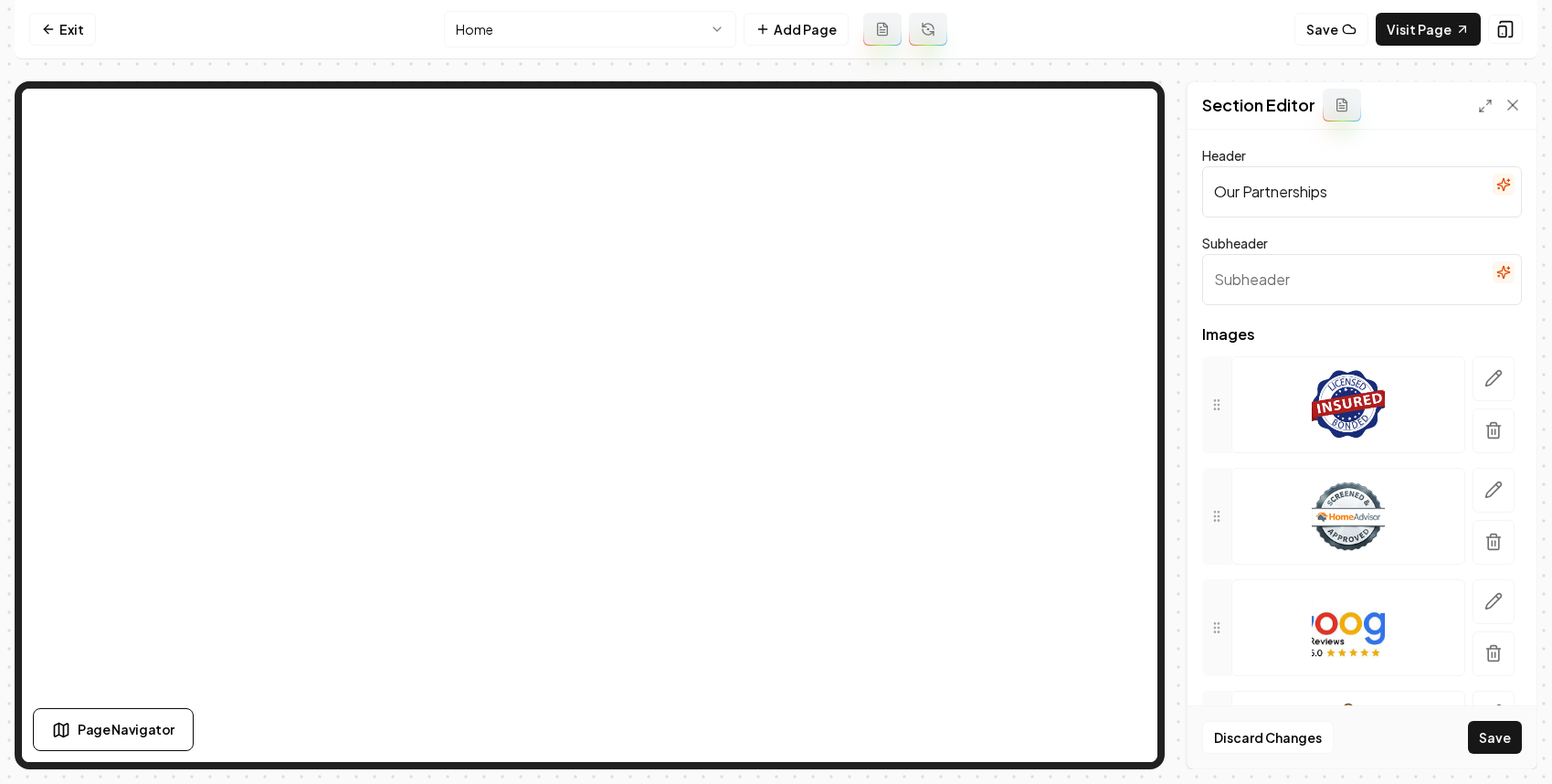
click at [1366, 279] on input "Subheader" at bounding box center [1362, 280] width 319 height 52
click at [1344, 190] on input "Our Partnerships" at bounding box center [1362, 192] width 319 height 52
type input "Brands We Trust"
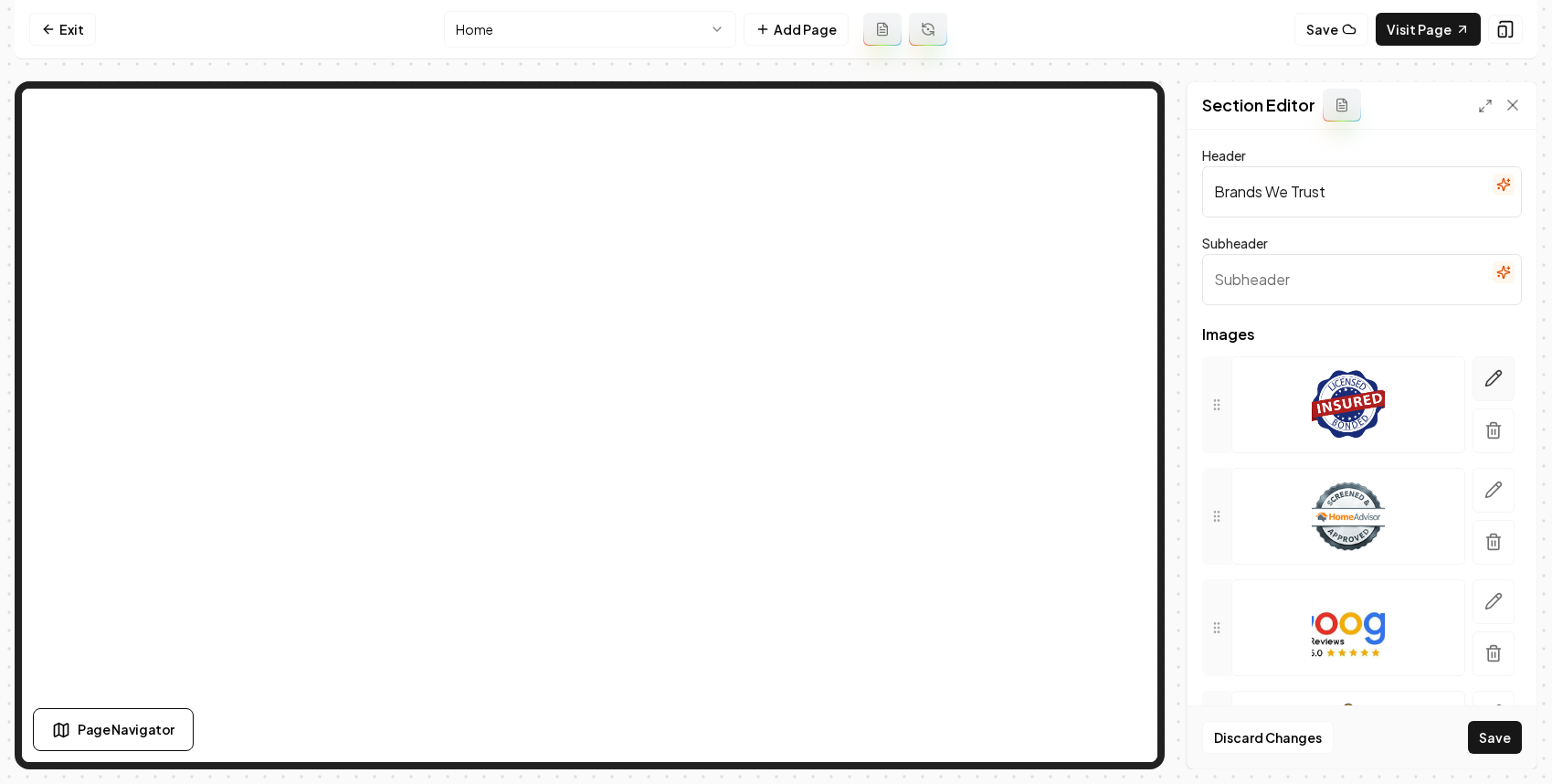
click at [1487, 373] on icon "button" at bounding box center [1494, 378] width 18 height 18
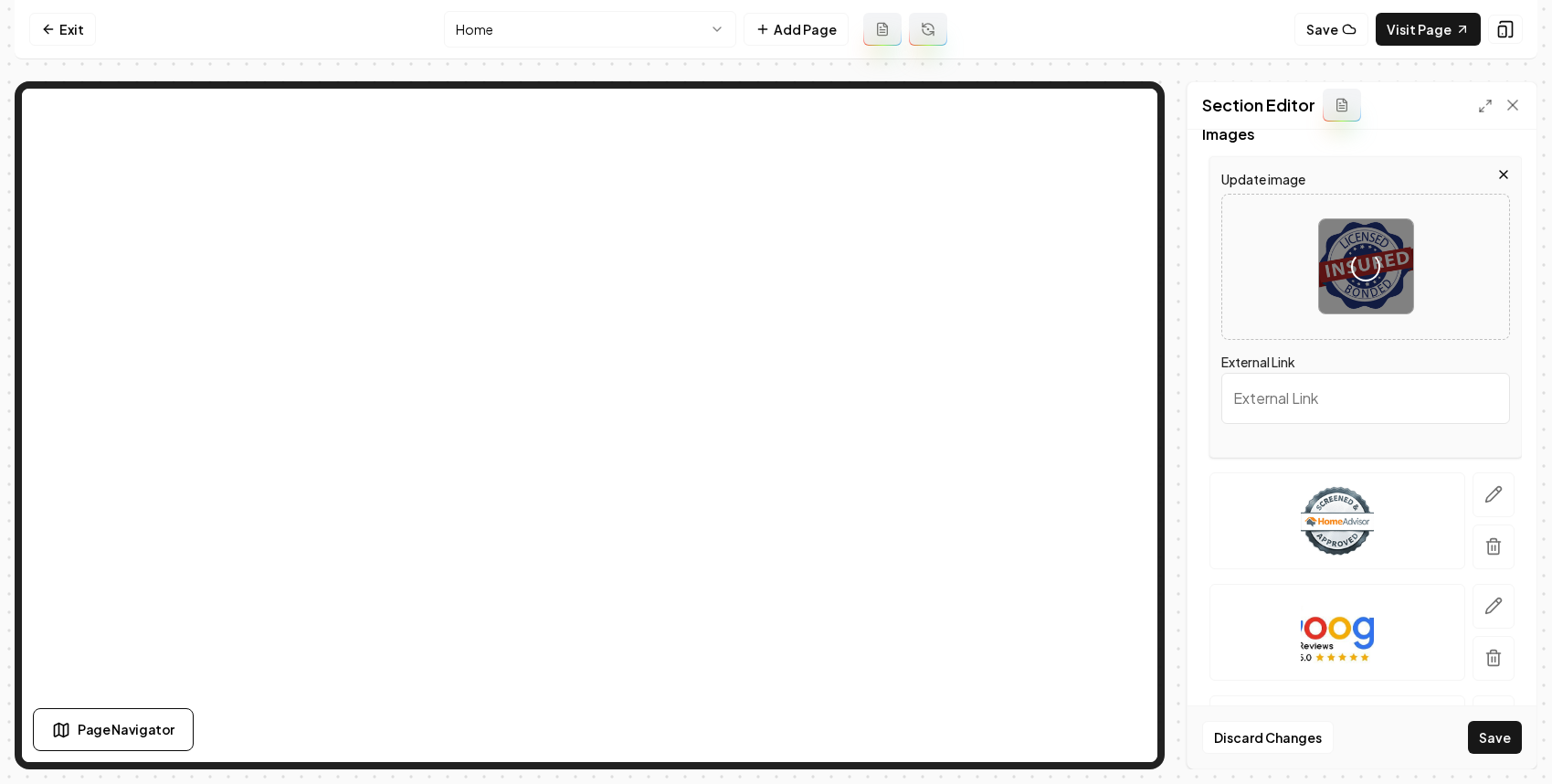
scroll to position [357, 0]
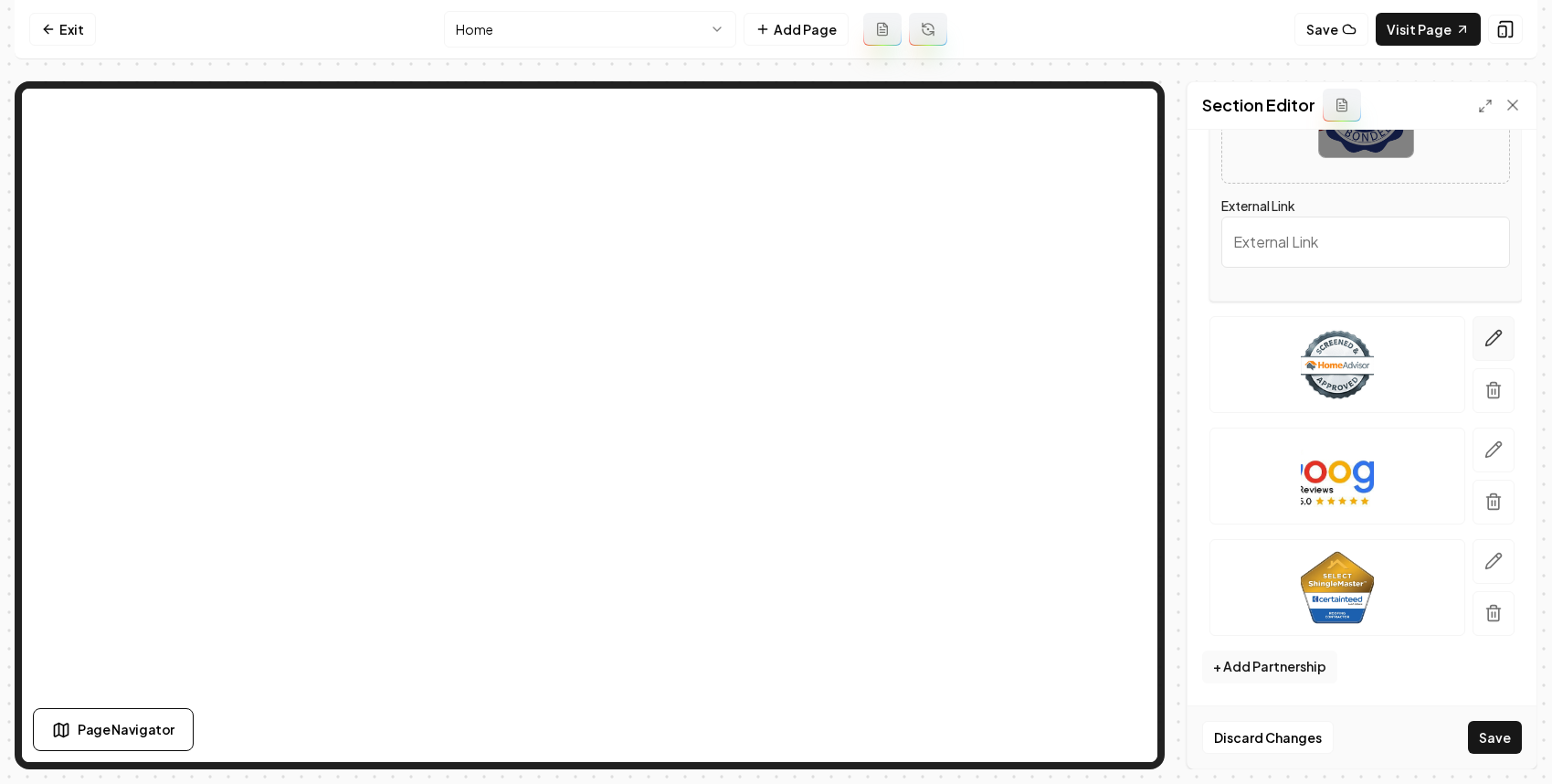
click at [1485, 338] on icon "button" at bounding box center [1494, 338] width 18 height 18
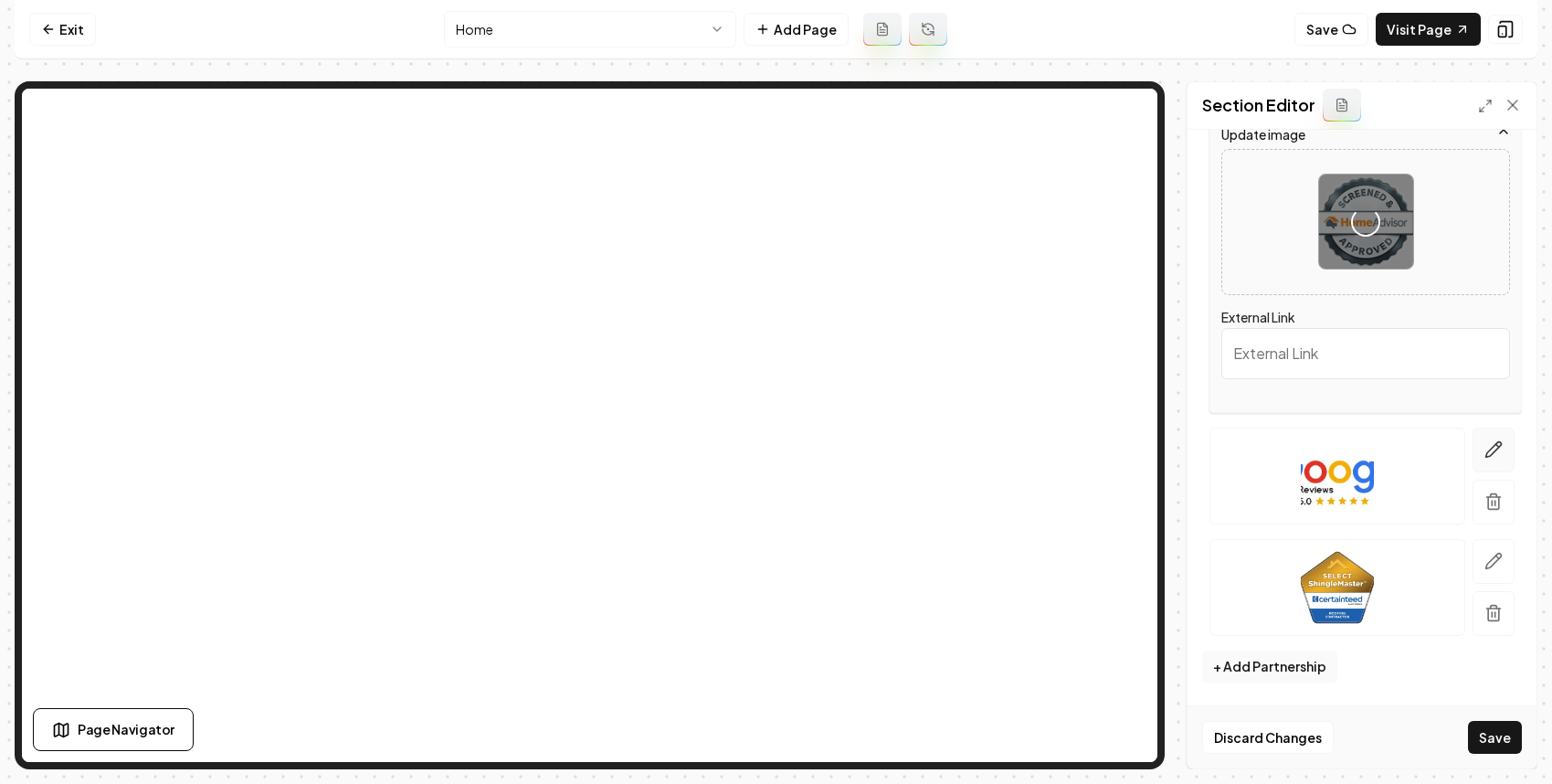
click at [1496, 462] on button "button" at bounding box center [1494, 449] width 42 height 45
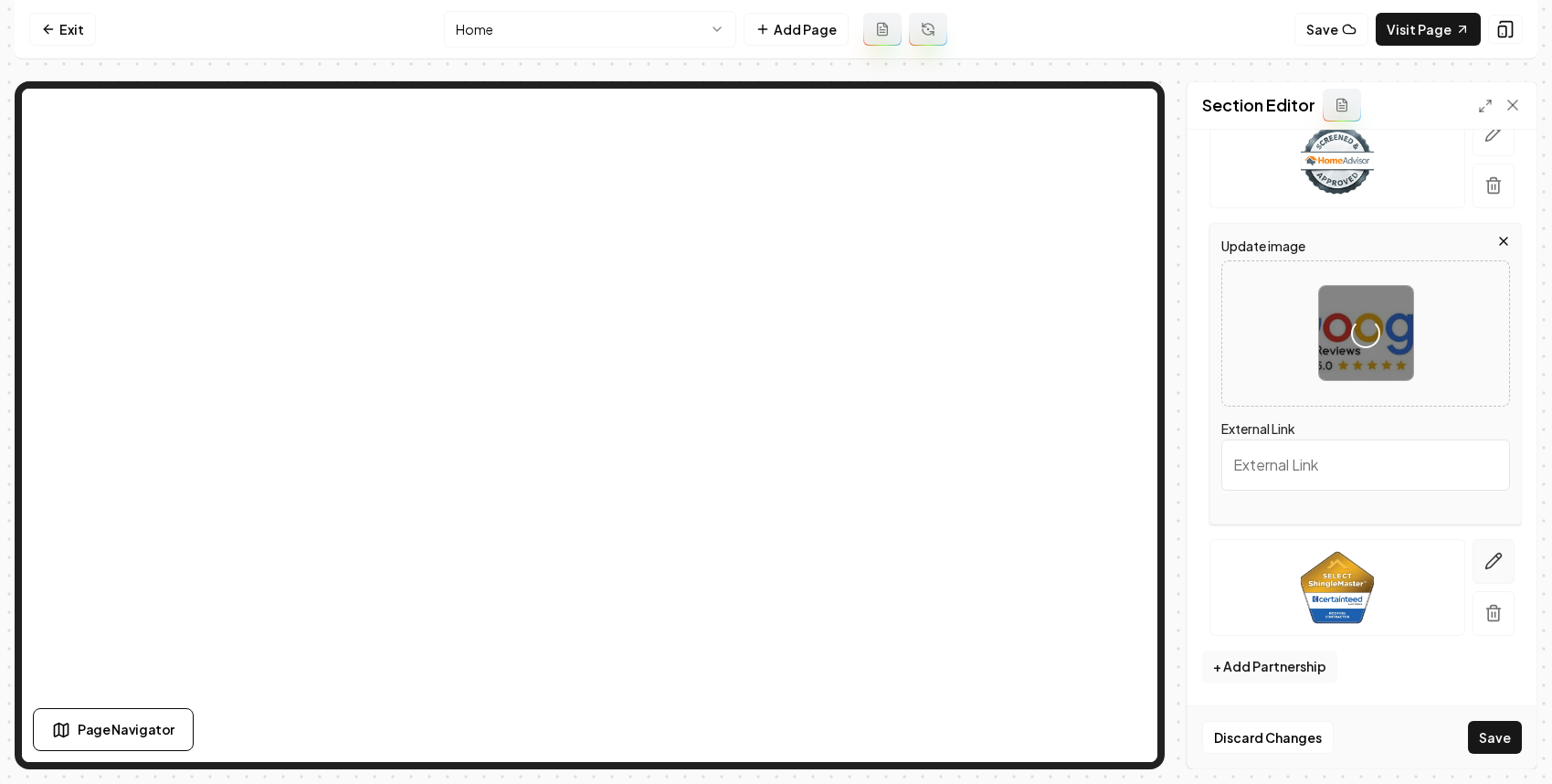
click at [1485, 560] on icon "button" at bounding box center [1494, 560] width 18 height 18
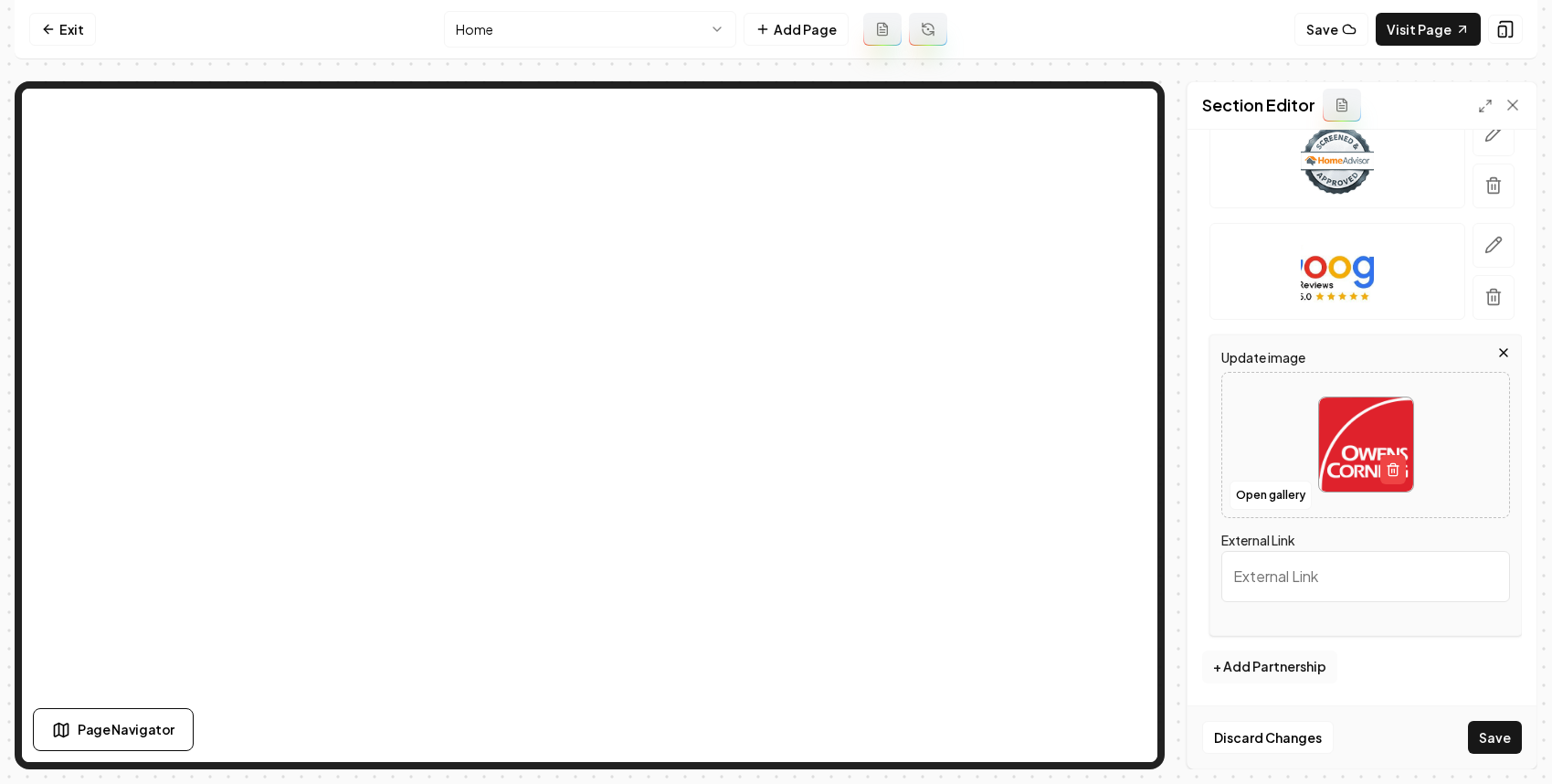
click at [1283, 664] on button "+ Add Partnership" at bounding box center [1269, 666] width 135 height 33
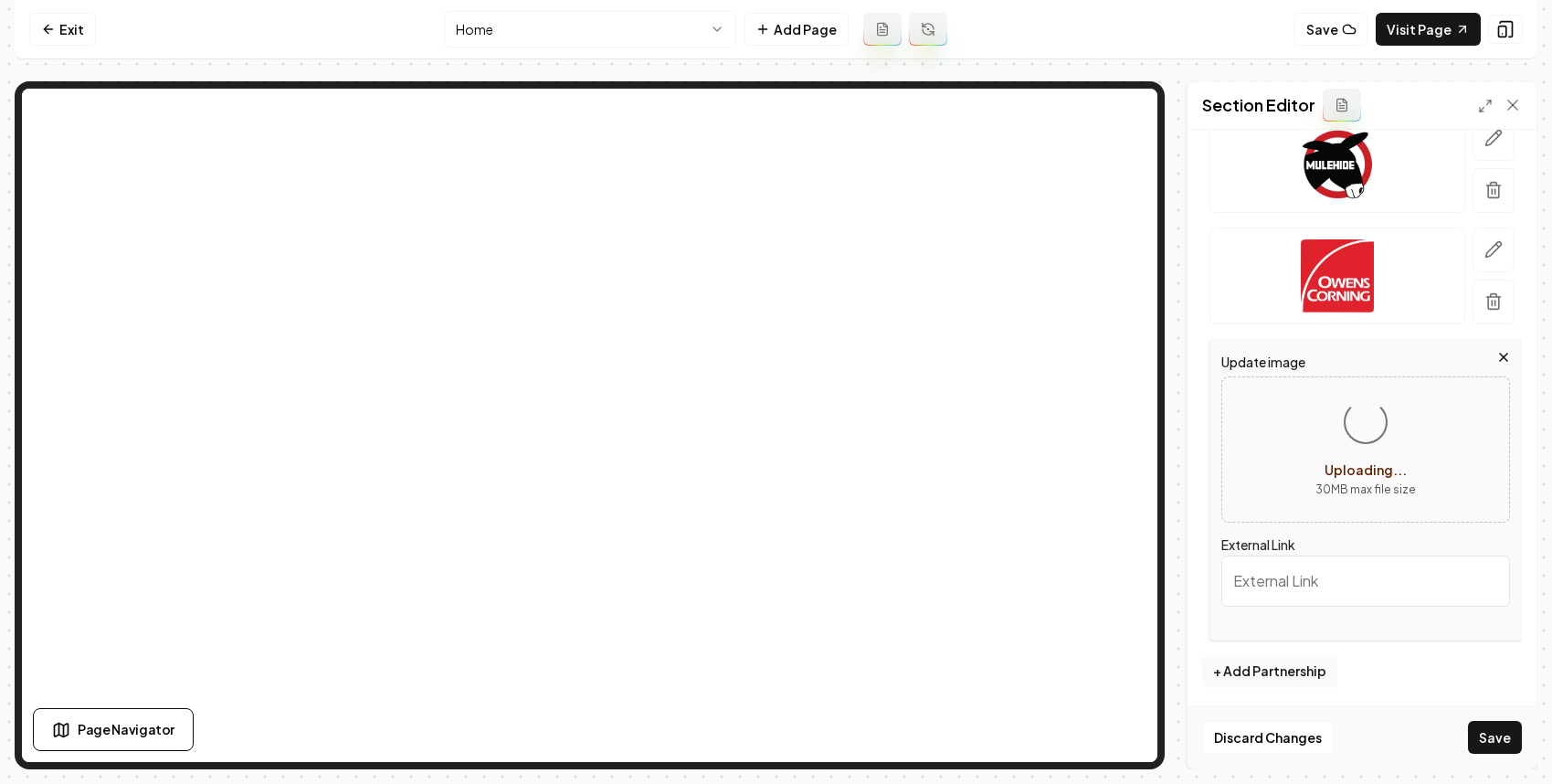
scroll to position [468, 0]
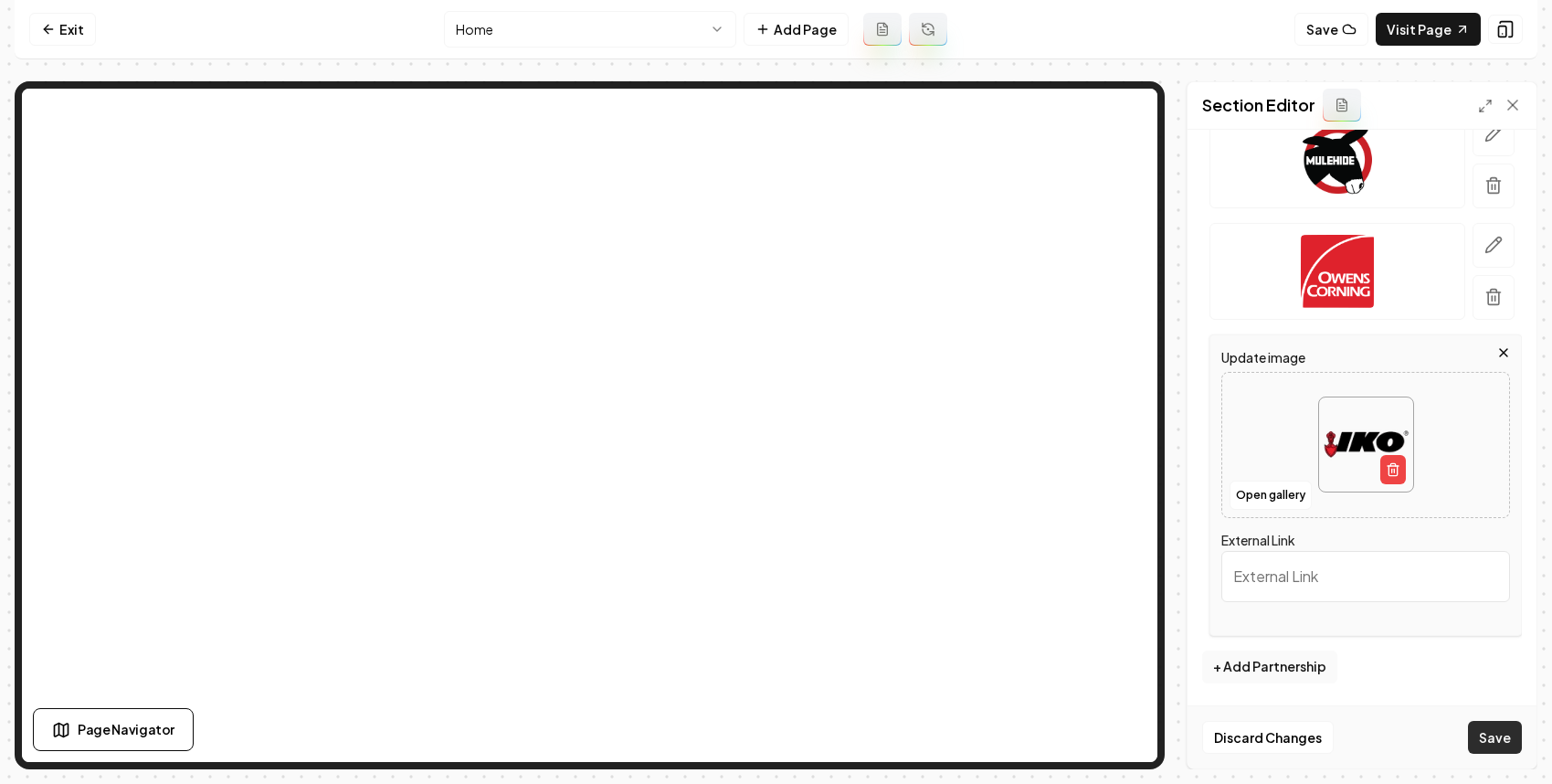
click at [1507, 744] on button "Save" at bounding box center [1496, 737] width 54 height 33
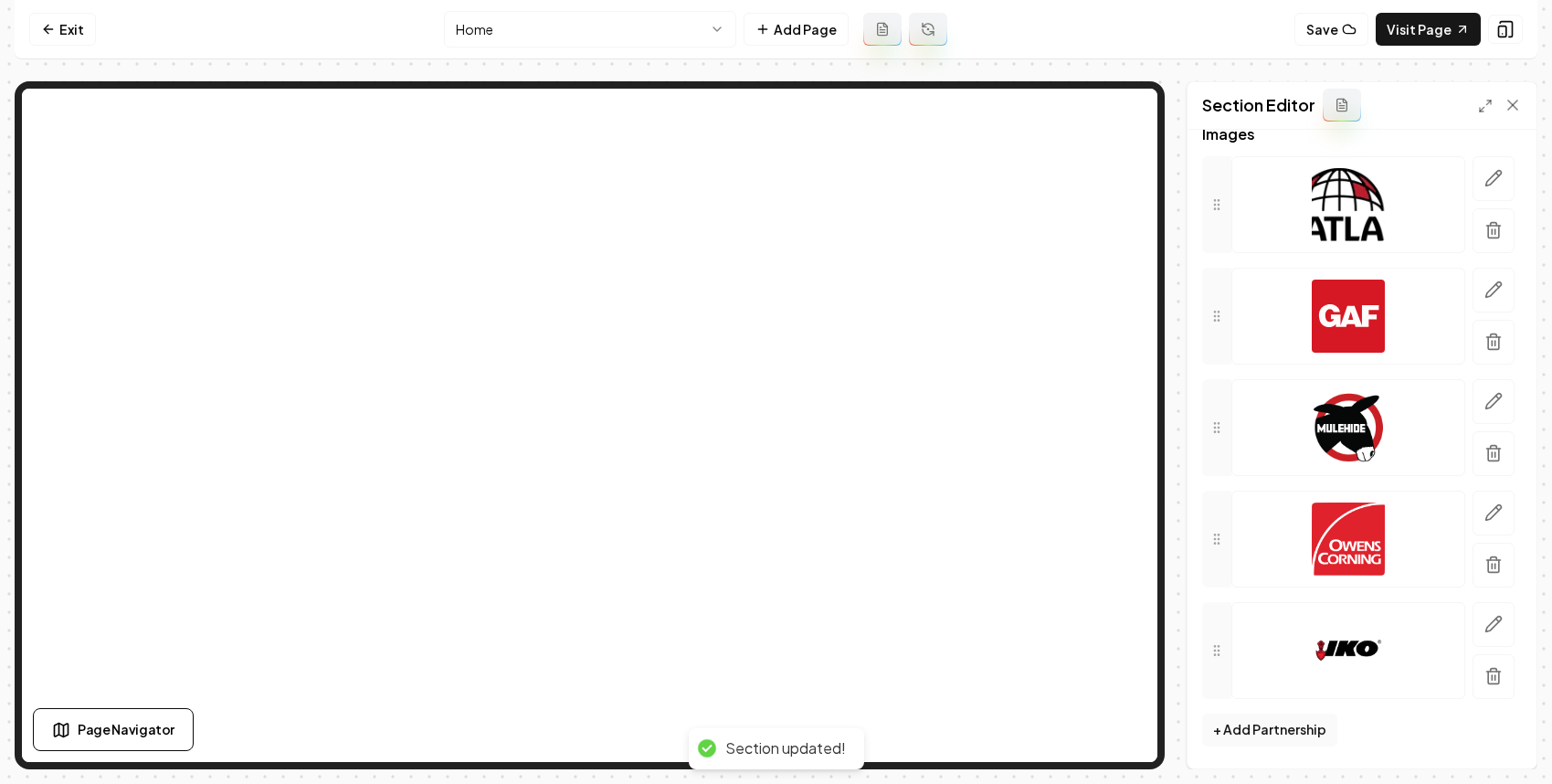
scroll to position [200, 0]
click at [59, 24] on link "Exit" at bounding box center [63, 29] width 67 height 33
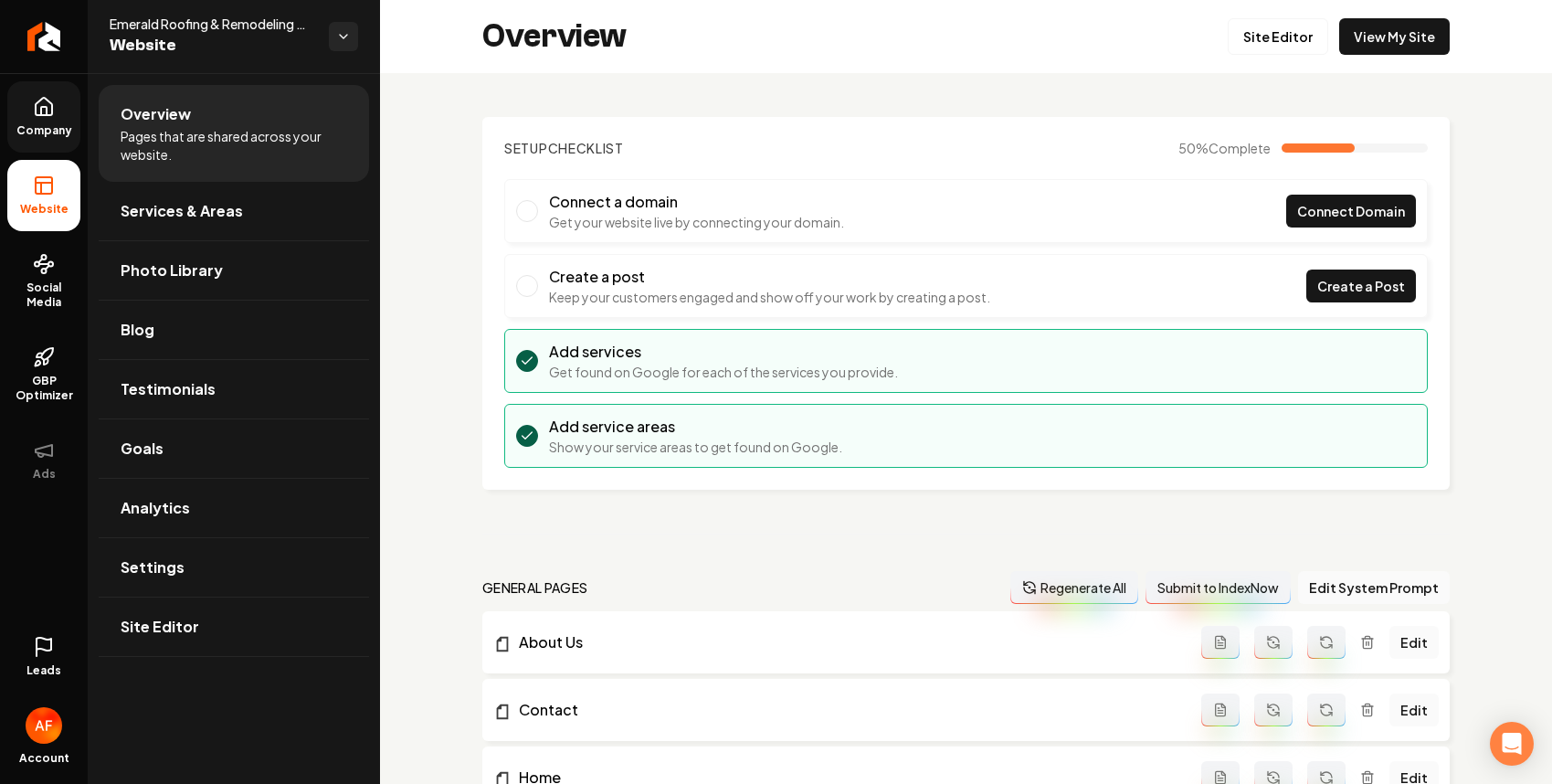
click at [43, 127] on span "Company" at bounding box center [45, 130] width 71 height 14
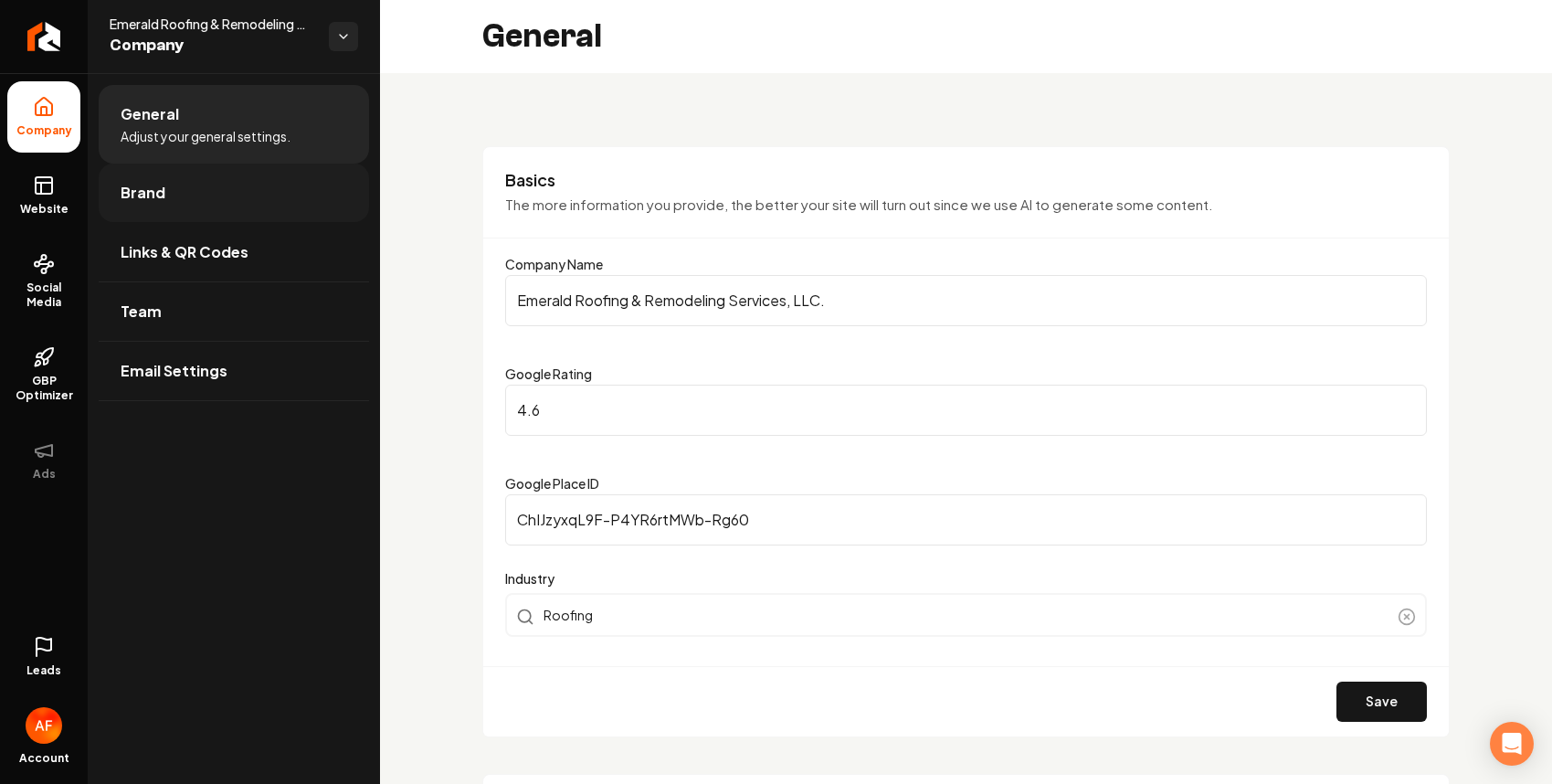
click at [132, 185] on span "Brand" at bounding box center [142, 192] width 45 height 22
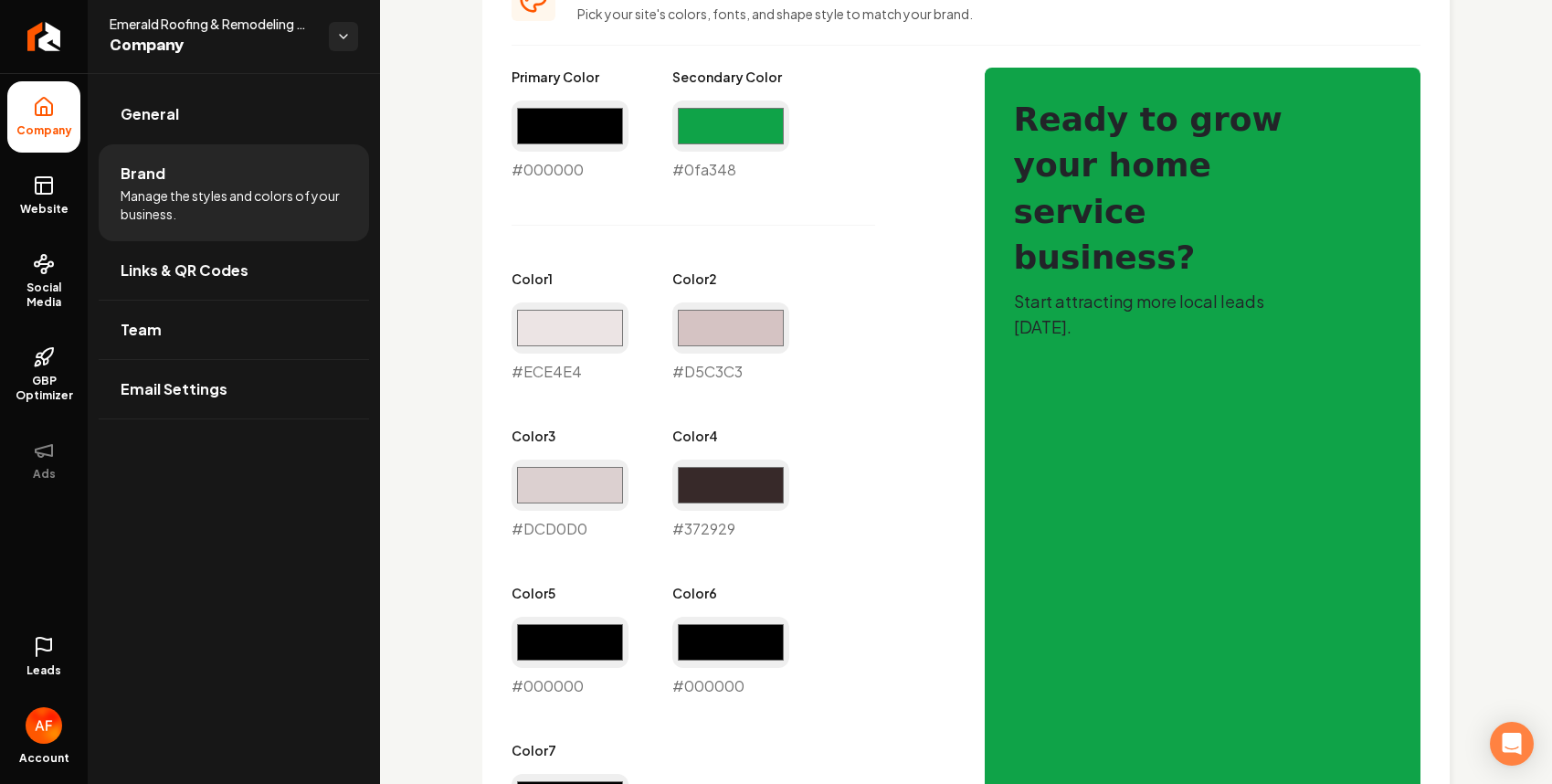
scroll to position [860, 0]
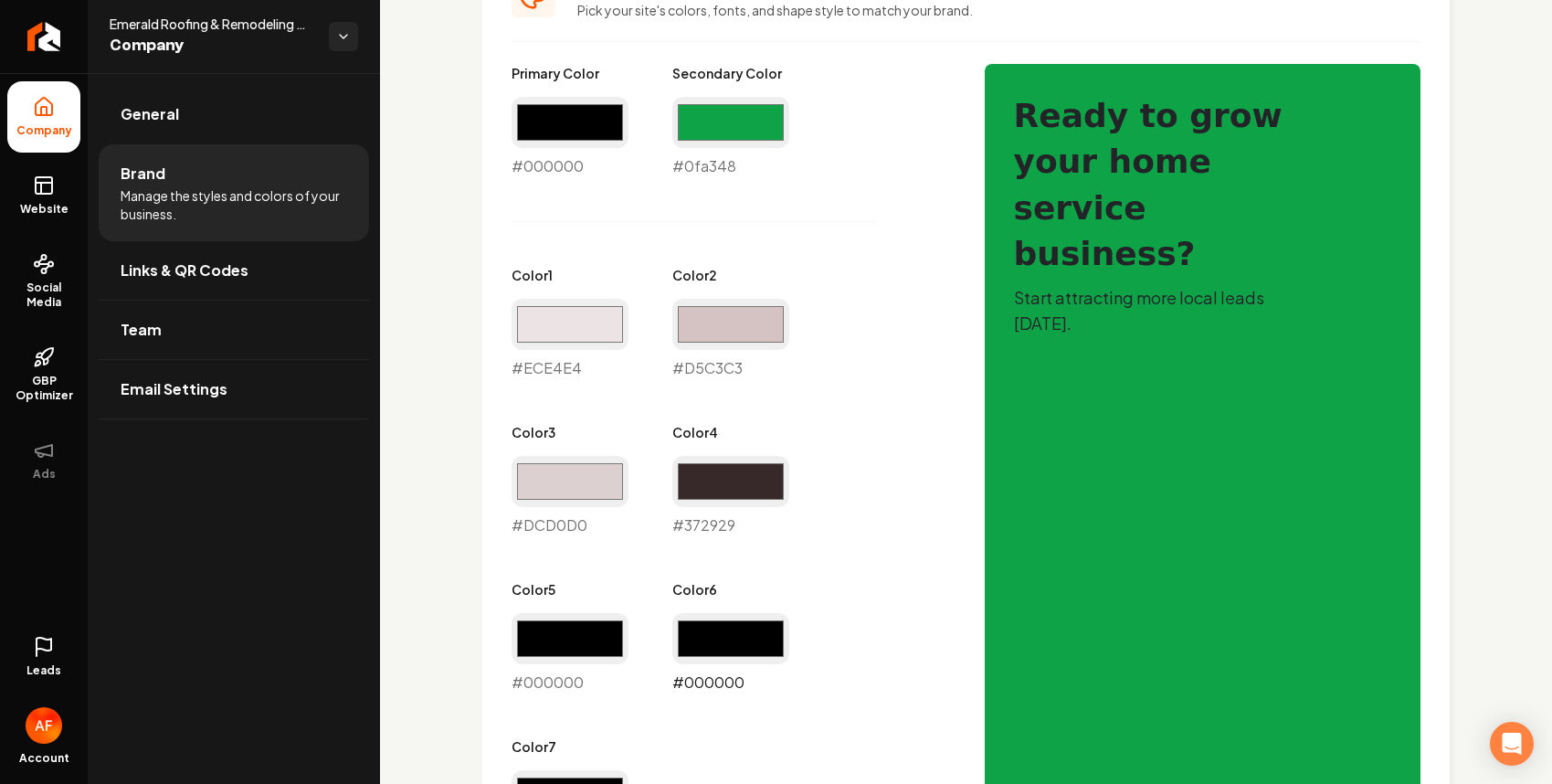
click at [759, 641] on input "#000000" at bounding box center [731, 639] width 117 height 52
click at [732, 631] on input "#000000" at bounding box center [731, 639] width 117 height 52
type input "#24a348"
click at [937, 477] on div "Primary Color #000000 #000000 Secondary Color #0fa348 #0fa348 Color 1 #ece4e4 #…" at bounding box center [730, 457] width 437 height 787
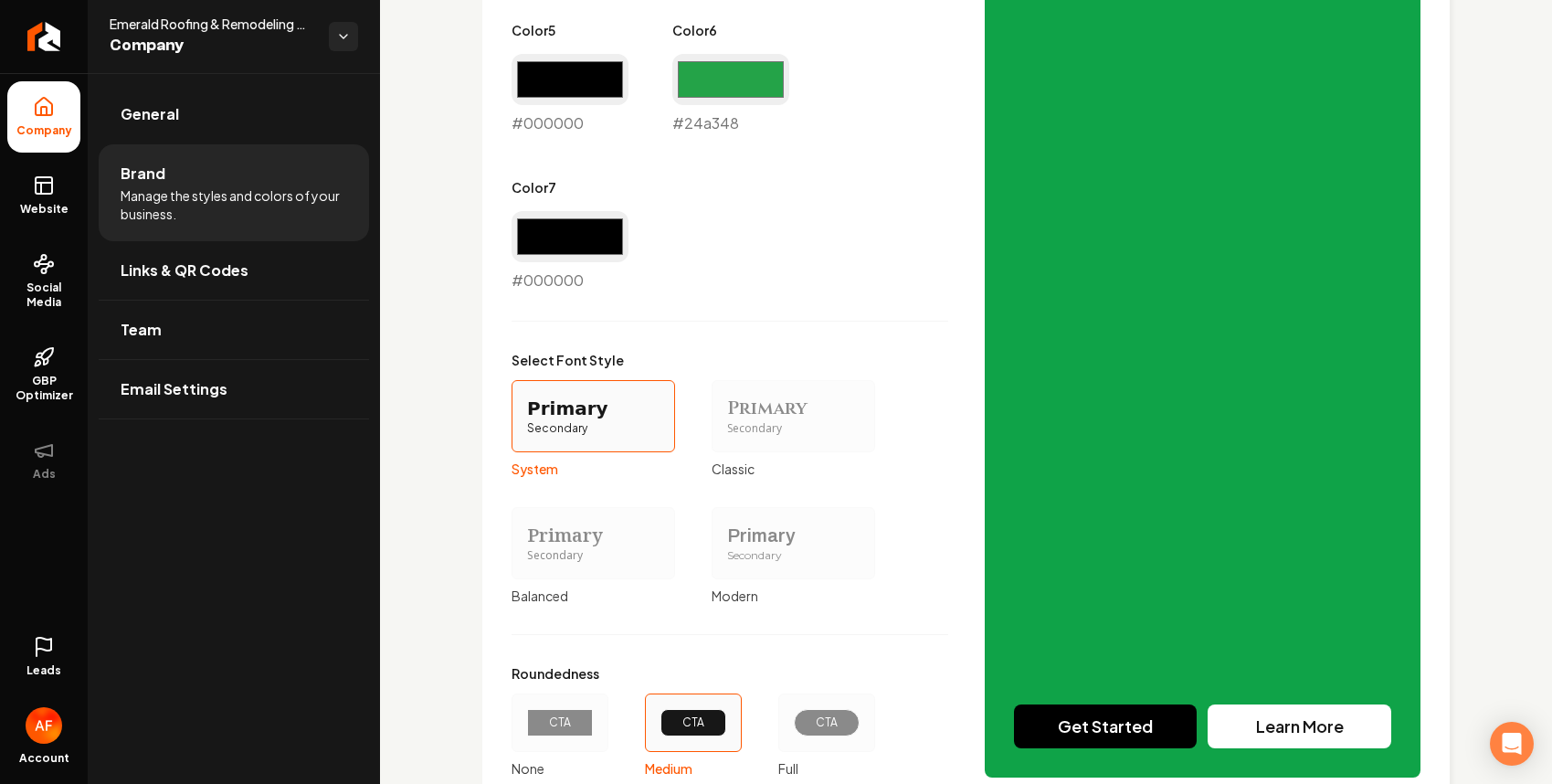
scroll to position [1556, 0]
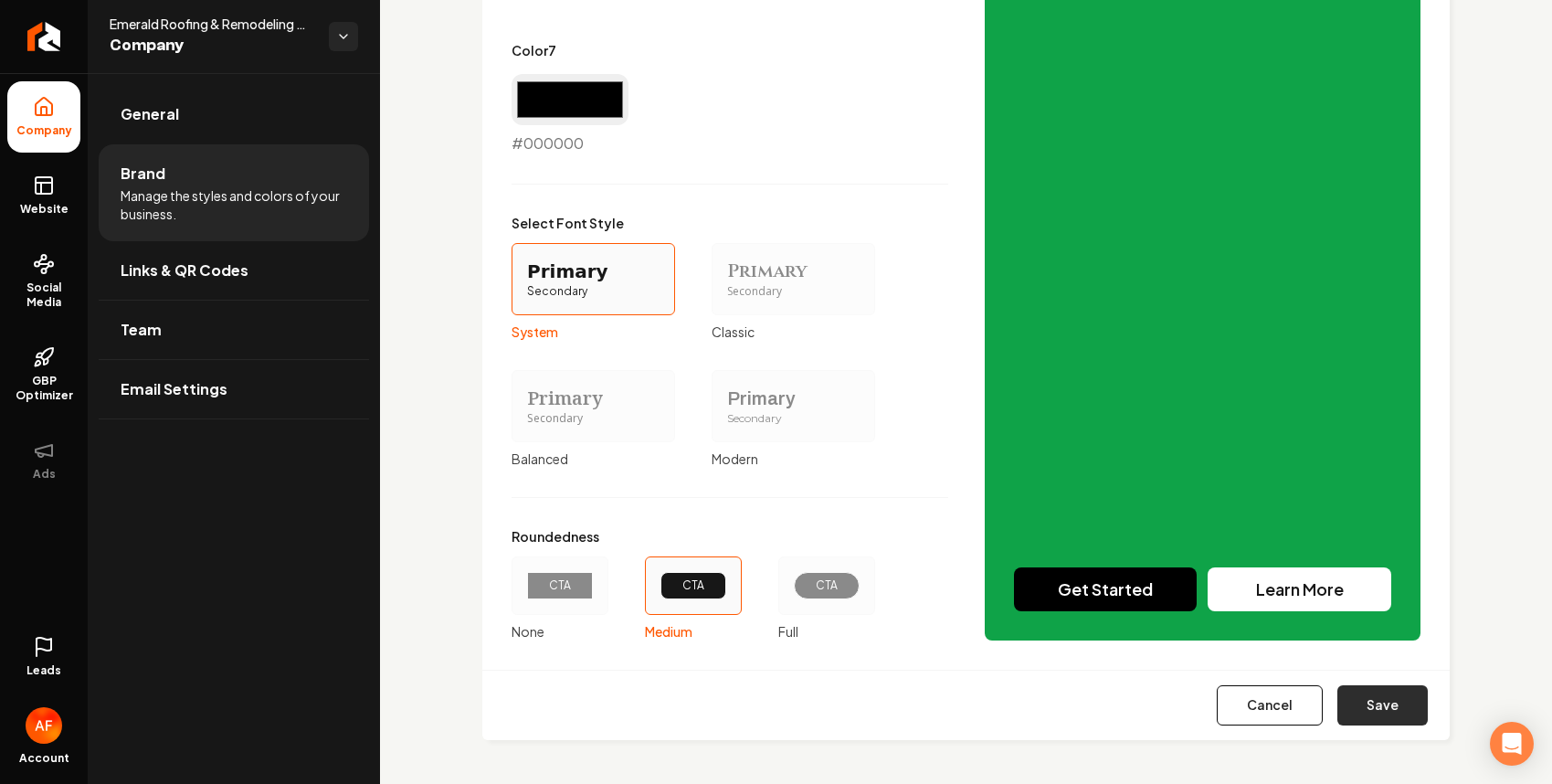
click at [1396, 697] on button "Save" at bounding box center [1383, 706] width 91 height 40
type input "#ece4e4"
type input "#d5c3c3"
type input "#dcd0d0"
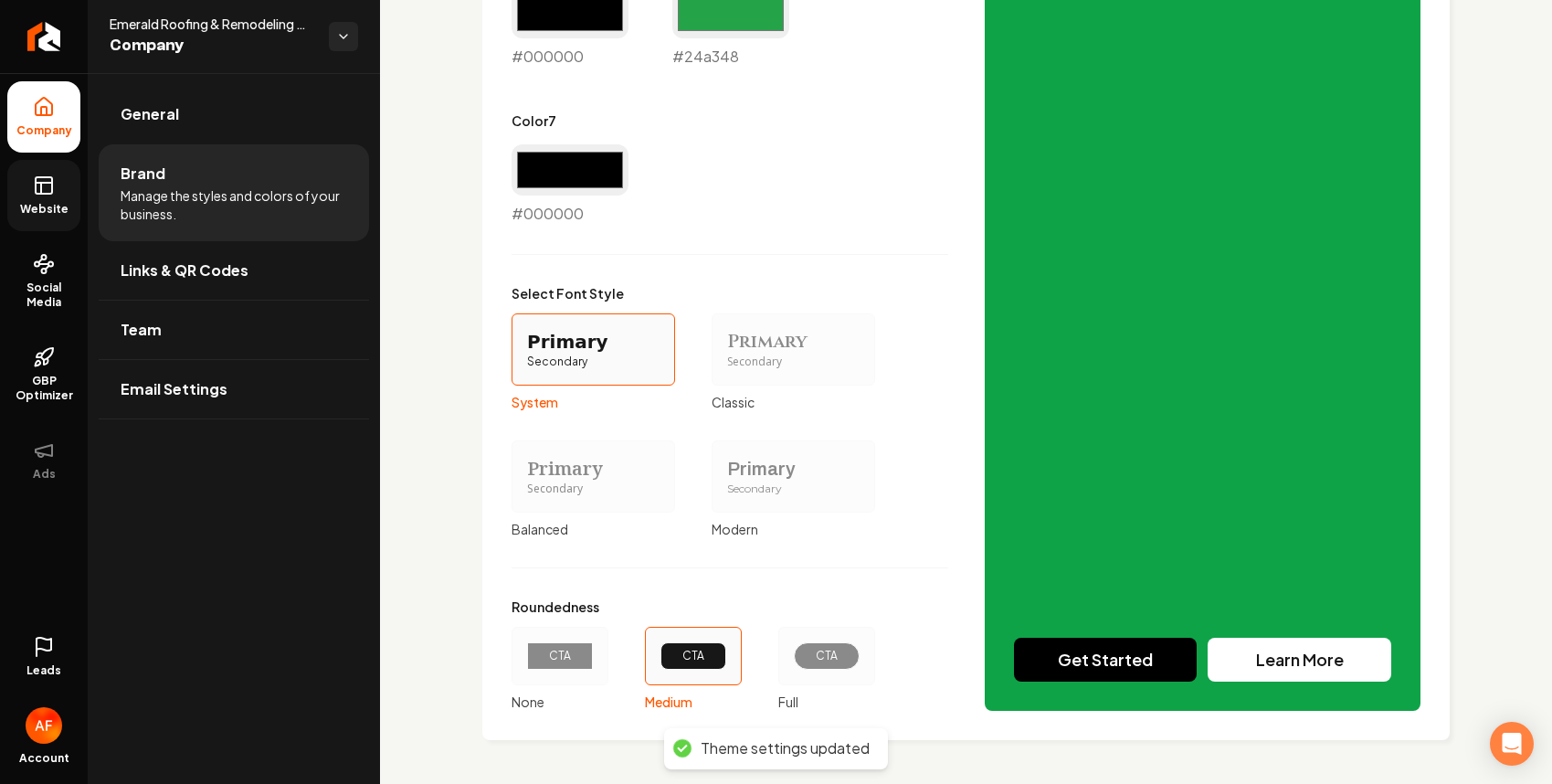
click at [57, 193] on link "Website" at bounding box center [44, 195] width 73 height 72
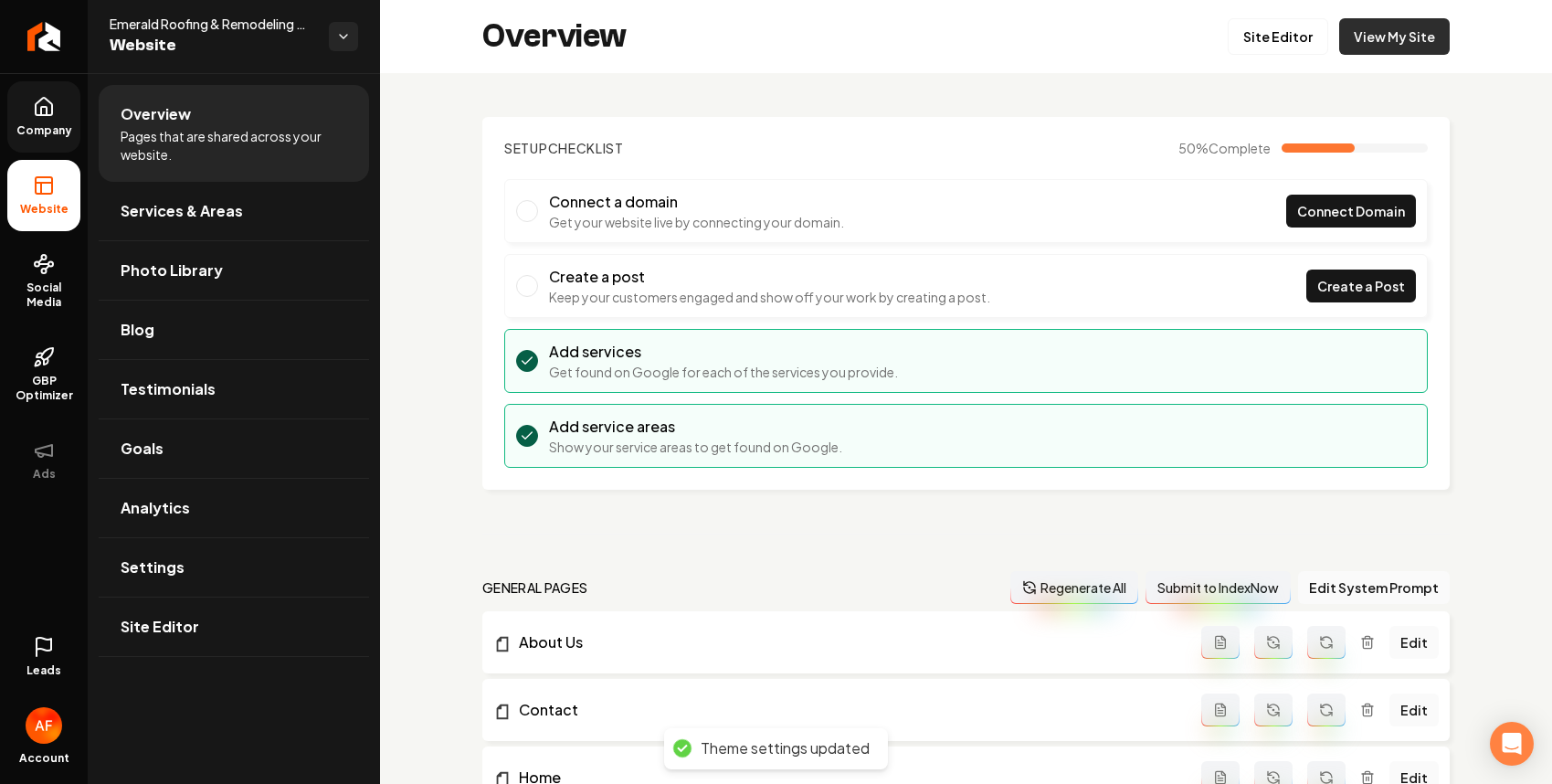
click at [1369, 49] on link "View My Site" at bounding box center [1395, 36] width 111 height 36
click at [1230, 40] on link "Site Editor" at bounding box center [1278, 36] width 100 height 36
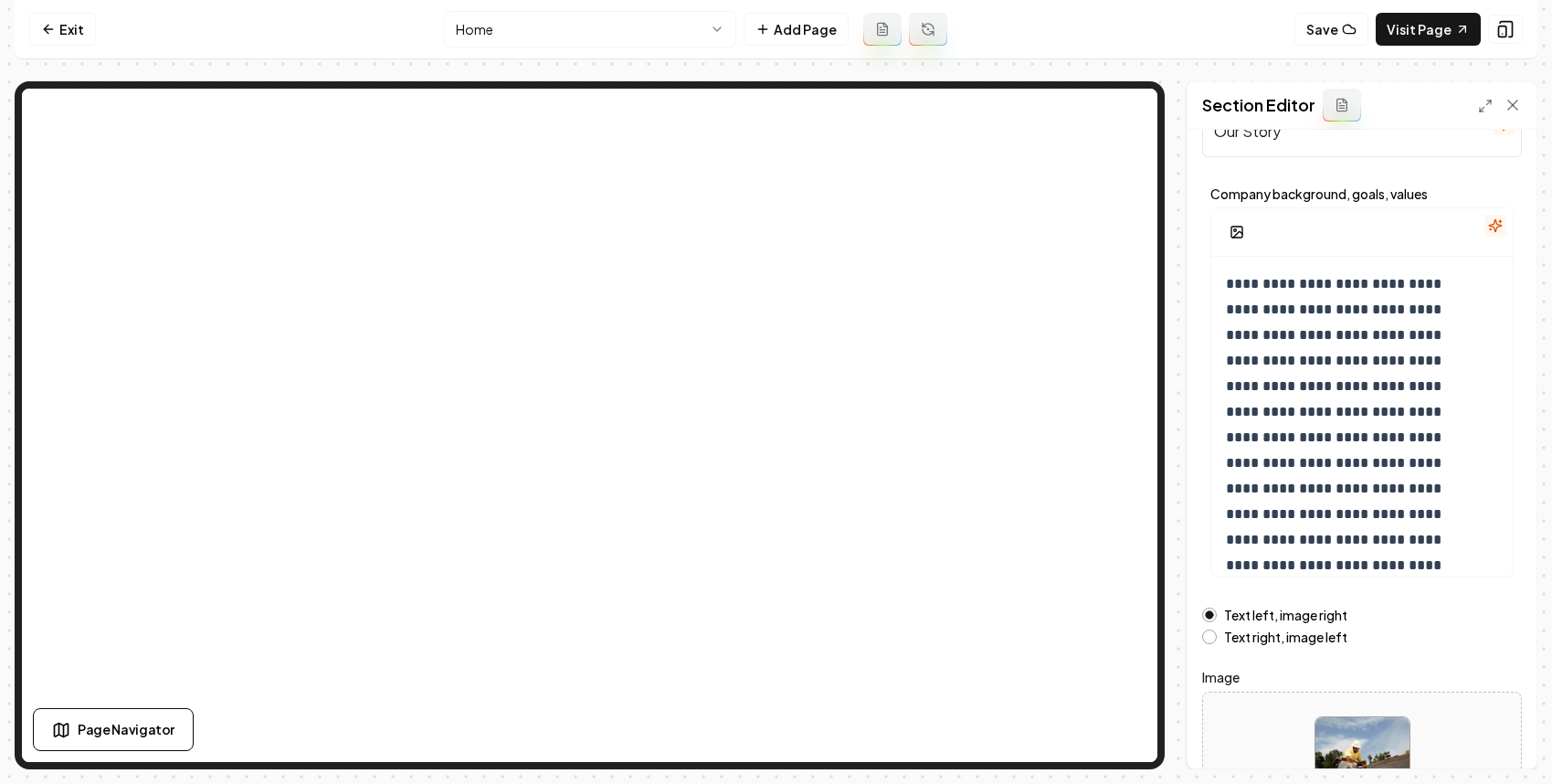
scroll to position [203, 0]
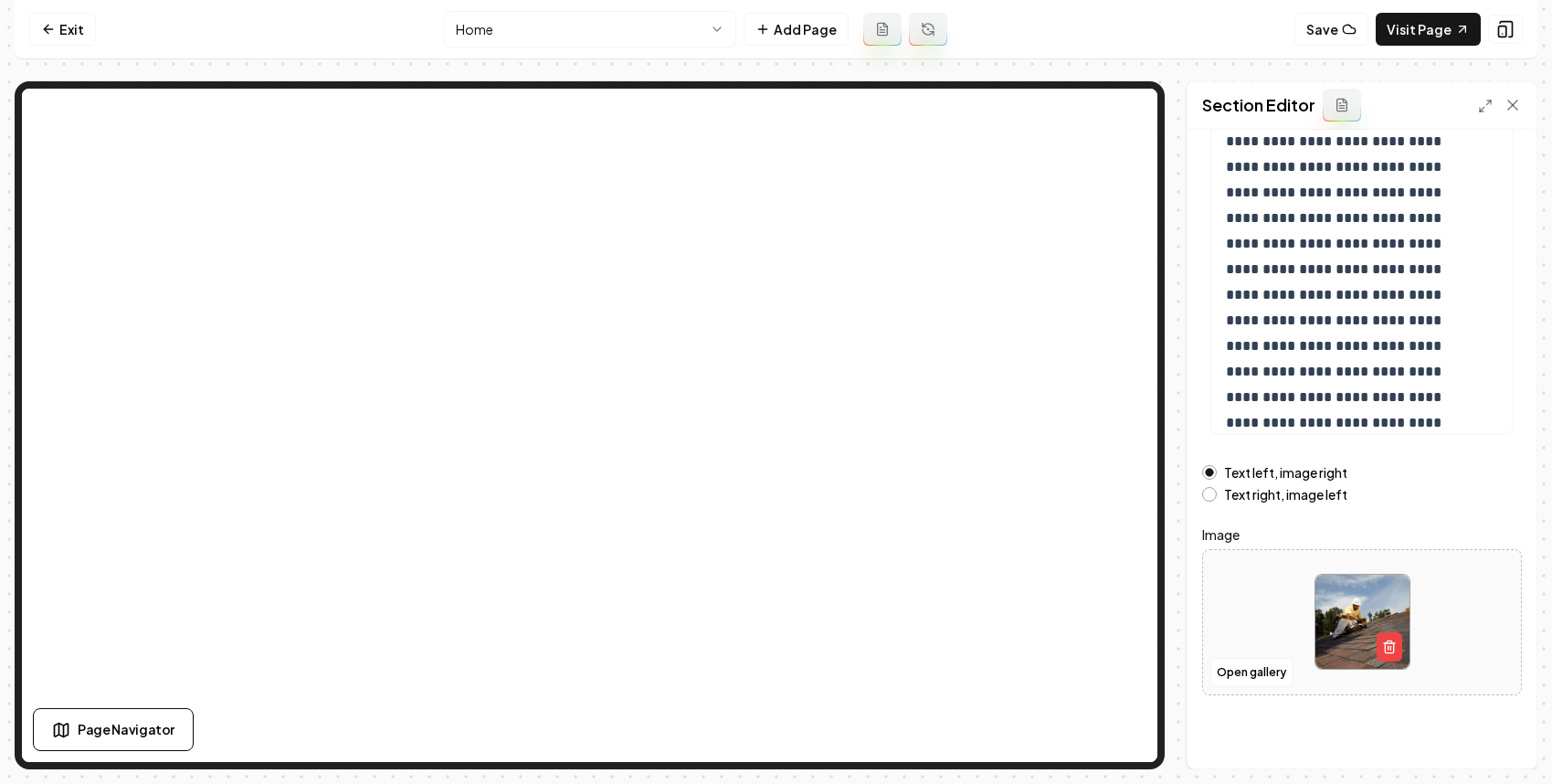
click at [1253, 490] on label "Text right, image left" at bounding box center [1285, 493] width 123 height 12
click at [1217, 490] on button "Text right, image left" at bounding box center [1209, 493] width 14 height 14
click at [1507, 735] on button "Save" at bounding box center [1496, 737] width 54 height 33
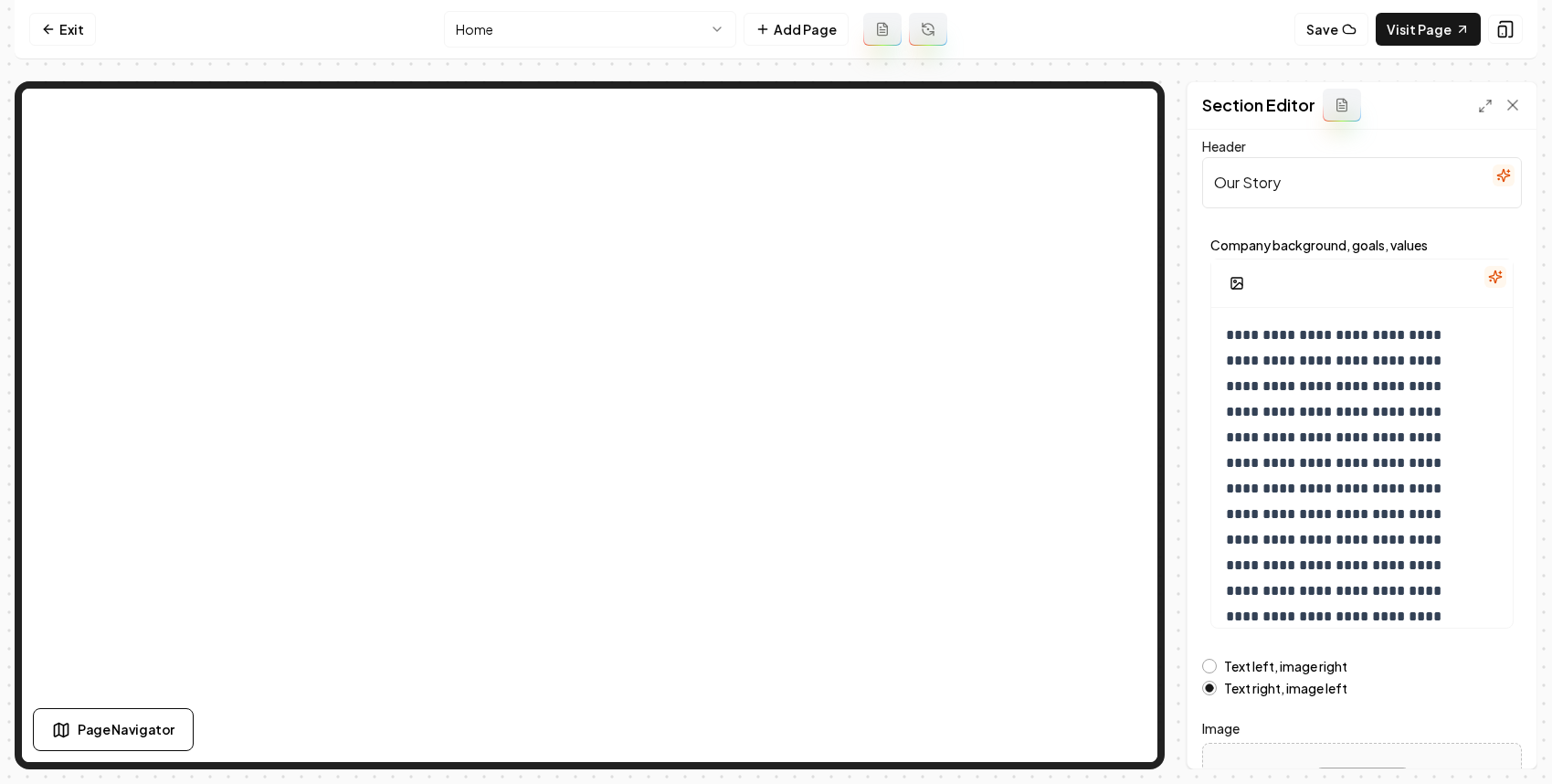
scroll to position [0, 0]
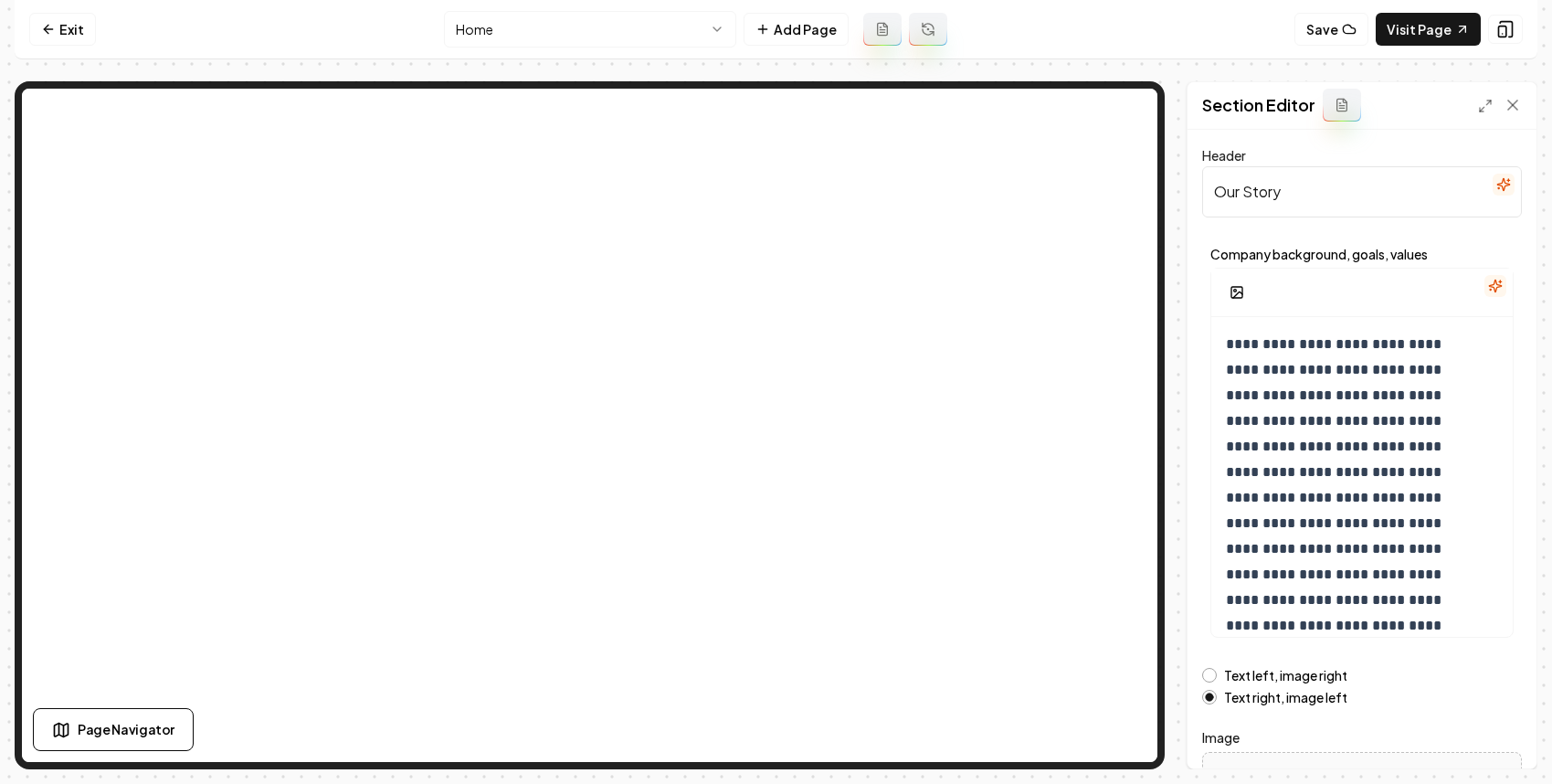
click at [1228, 670] on label "Text left, image right" at bounding box center [1285, 674] width 123 height 12
click at [1217, 670] on button "Text left, image right" at bounding box center [1209, 674] width 14 height 14
click at [1493, 739] on button "Save" at bounding box center [1496, 737] width 54 height 33
click at [814, 37] on button "Add Page" at bounding box center [797, 29] width 105 height 33
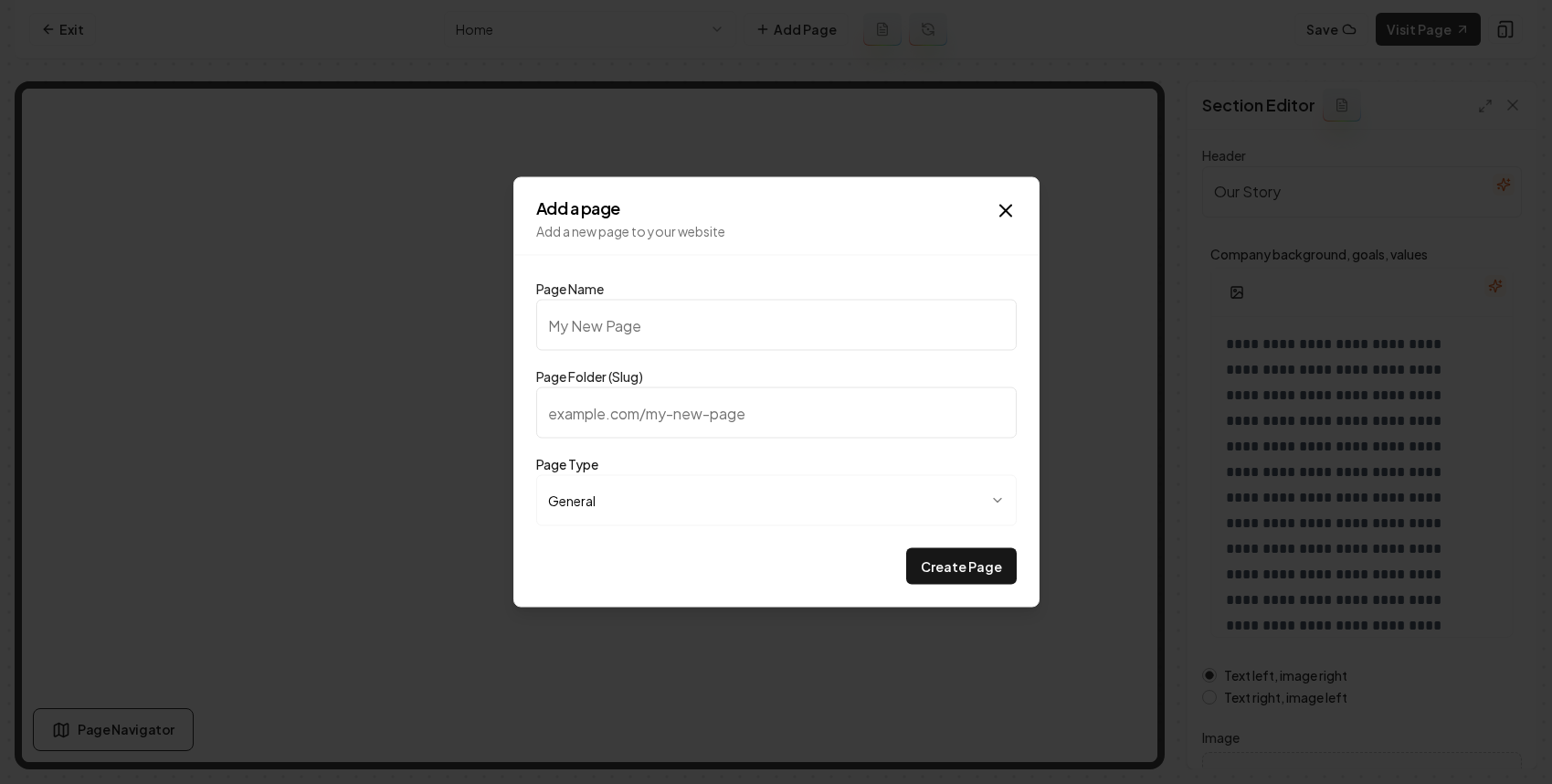
type input "P"
type input "p"
type input "Pr"
type input "pr"
type input "Pri"
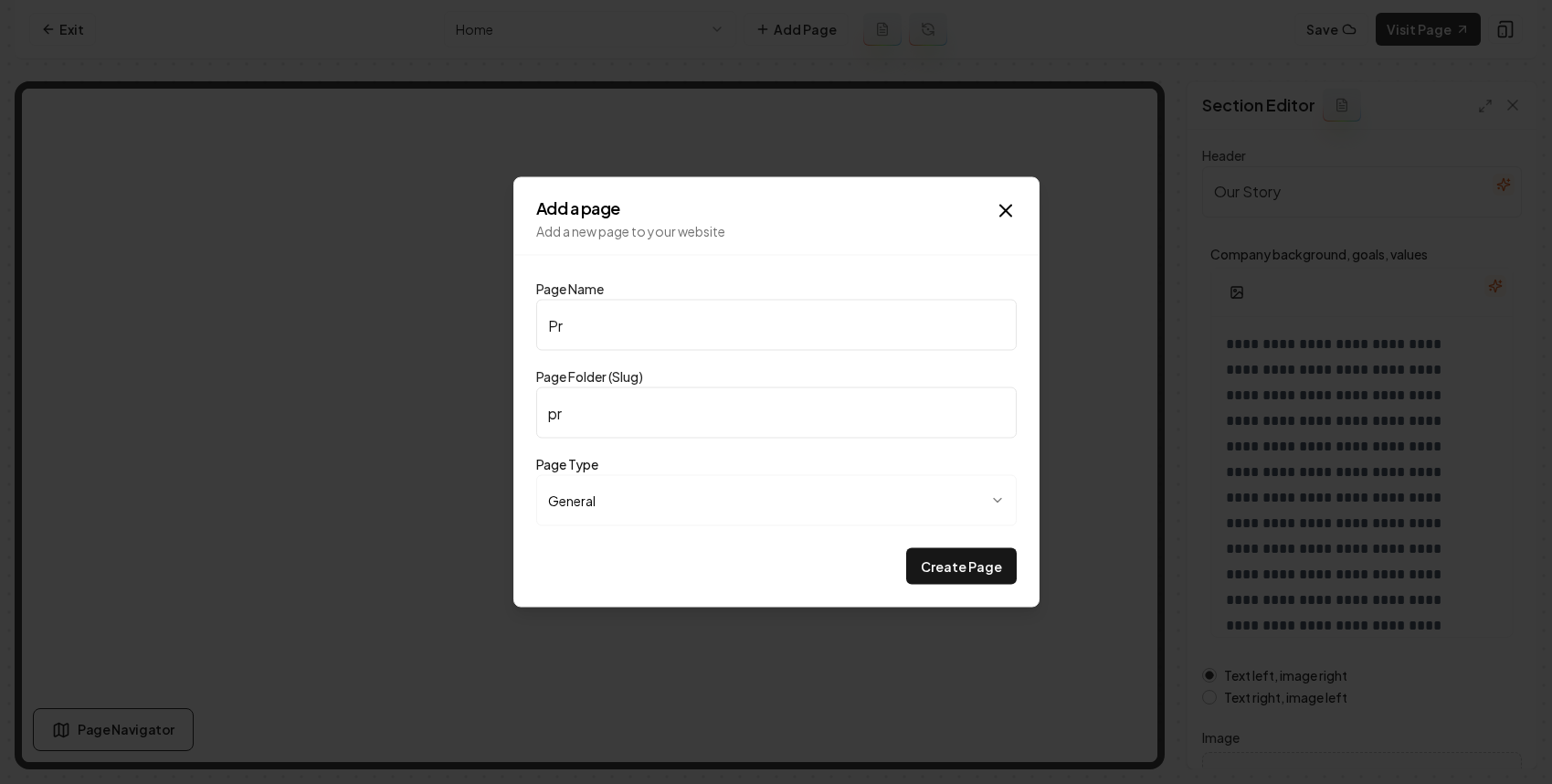
type input "pri"
type input "Pric"
type input "pric"
type input "Prici"
type input "prici"
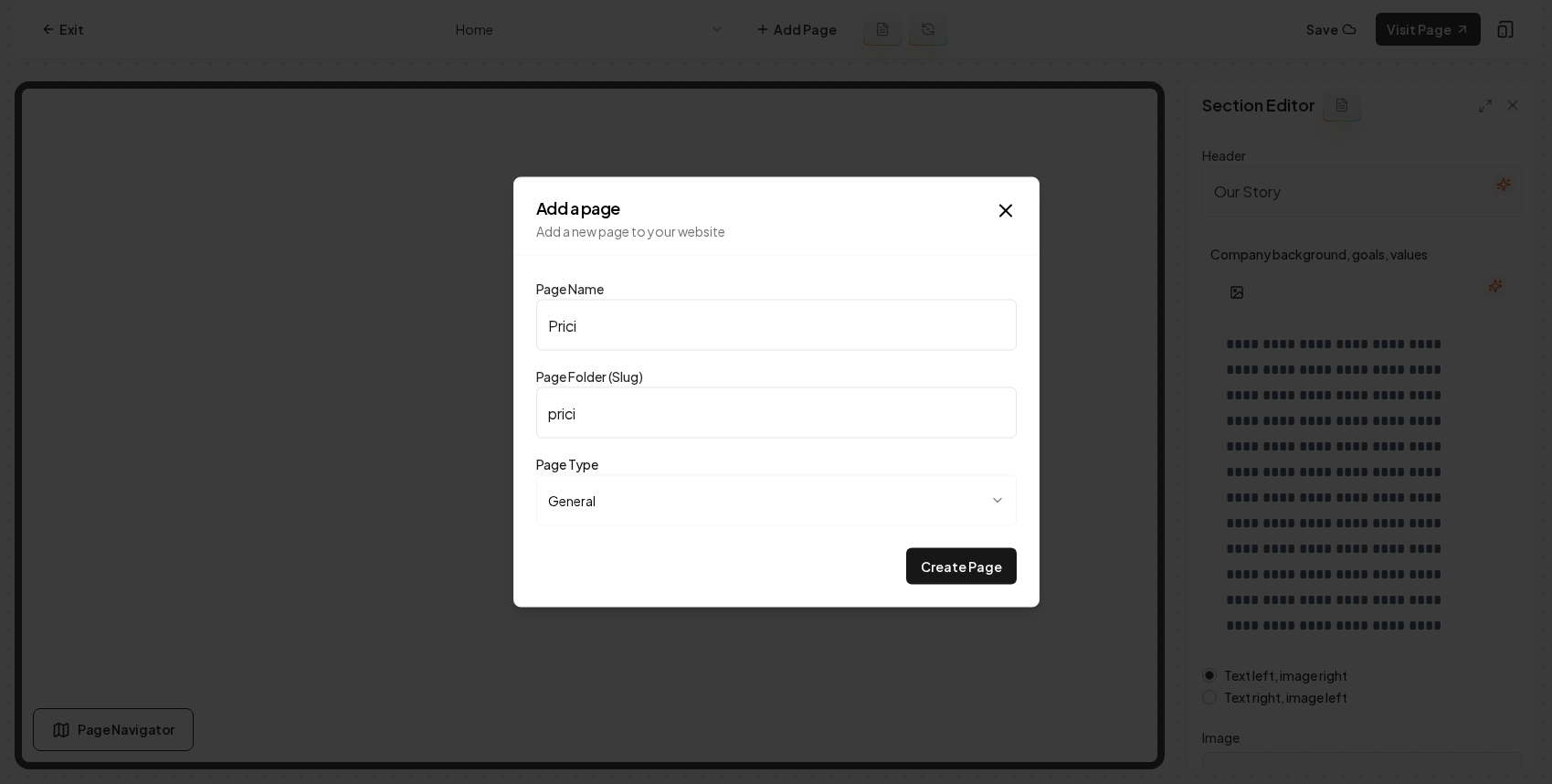
type input "Pricin"
type input "pricin"
type input "Pricing"
type input "pricing"
type input "Pricing"
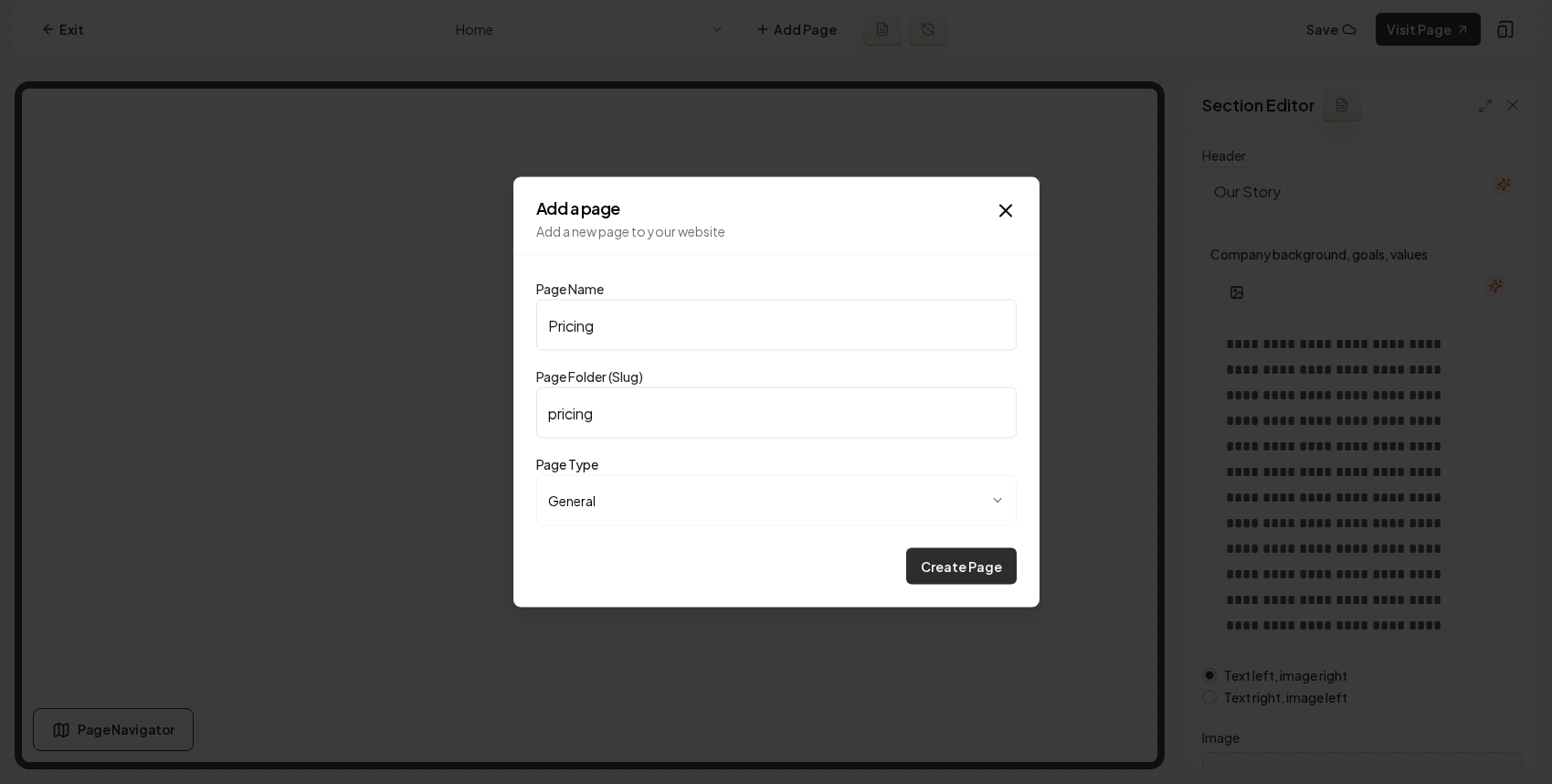
click at [977, 559] on button "Create Page" at bounding box center [962, 566] width 111 height 36
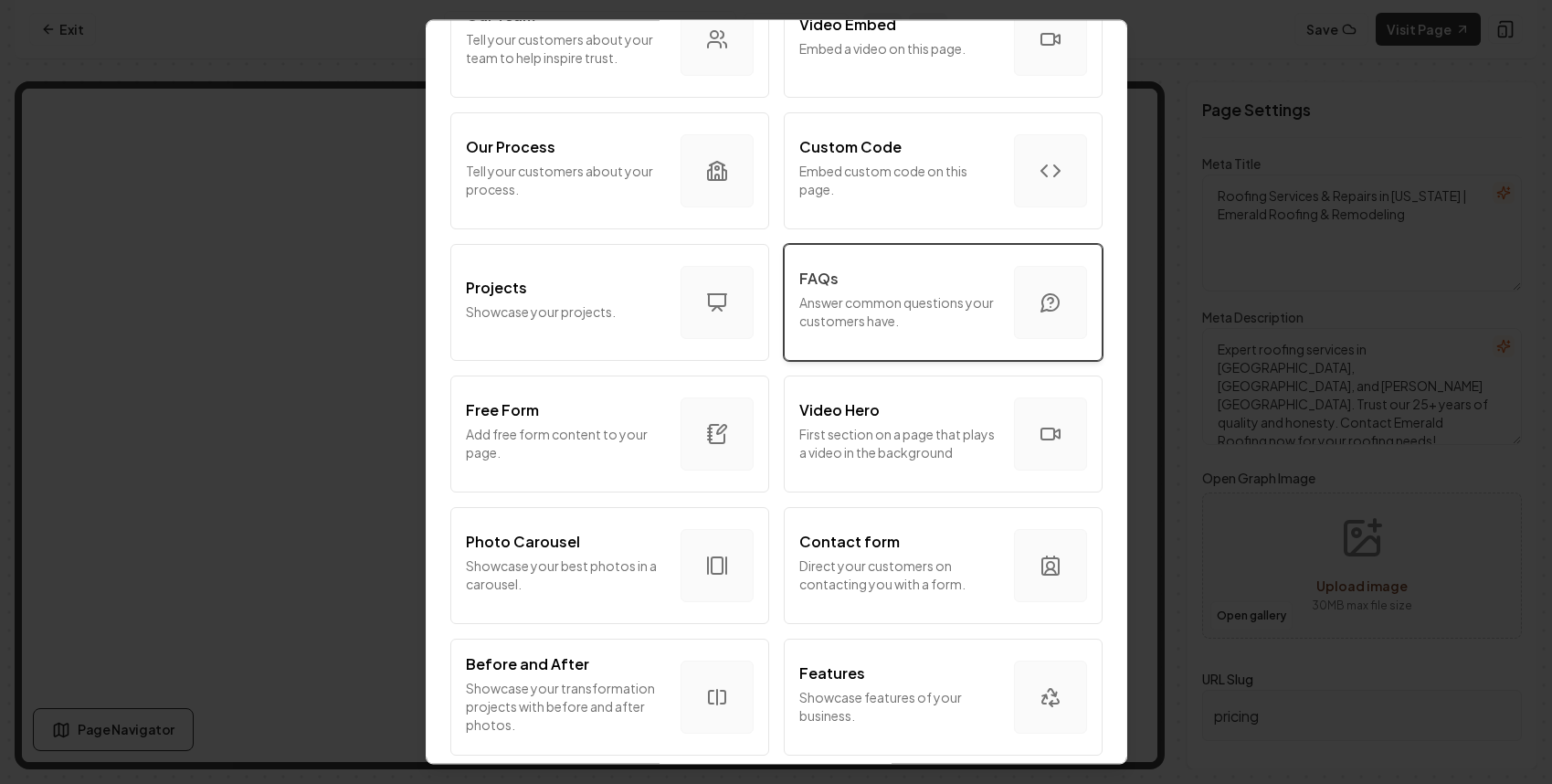
scroll to position [715, 0]
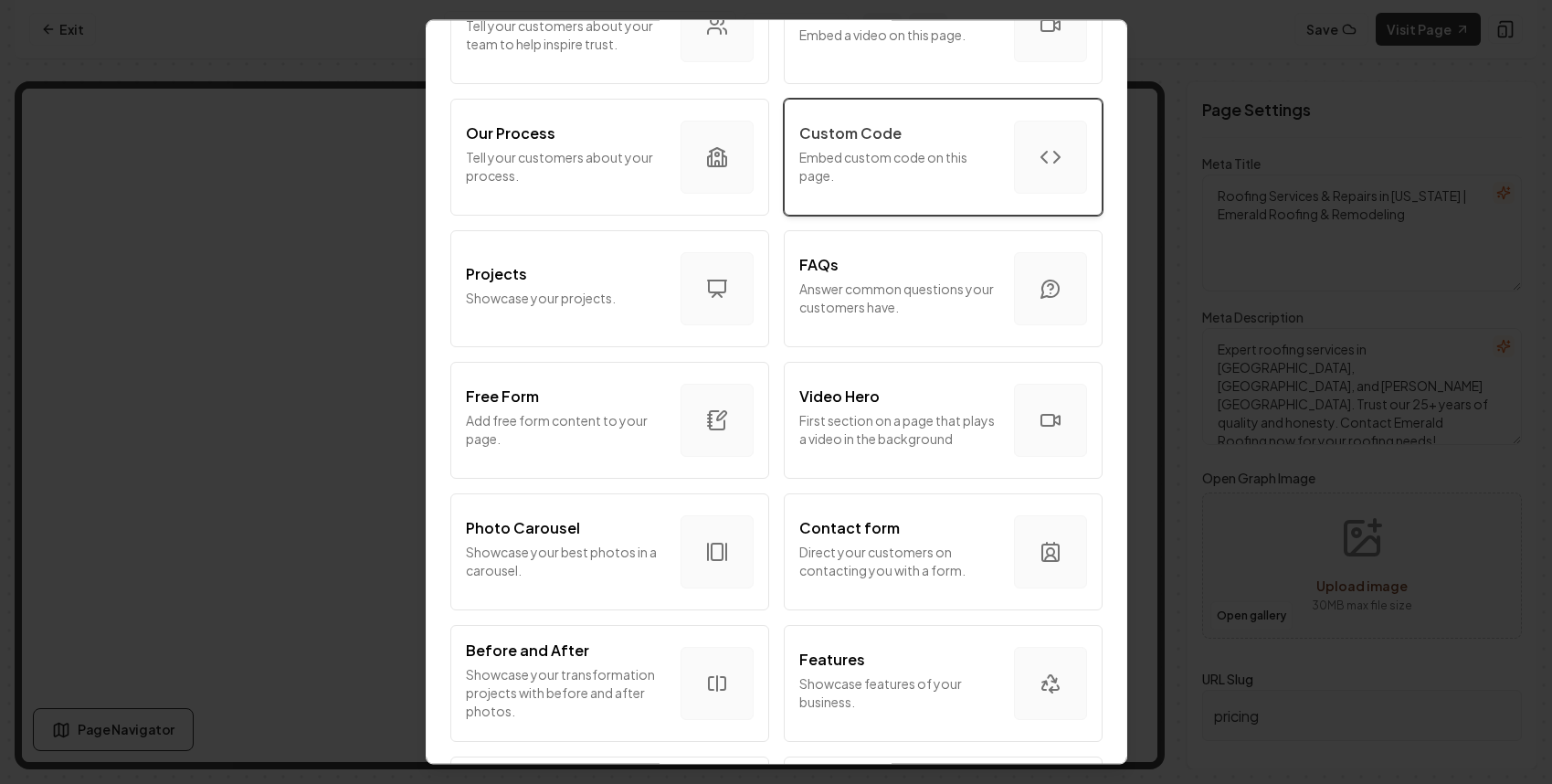
click at [1015, 167] on div "button" at bounding box center [1051, 157] width 73 height 73
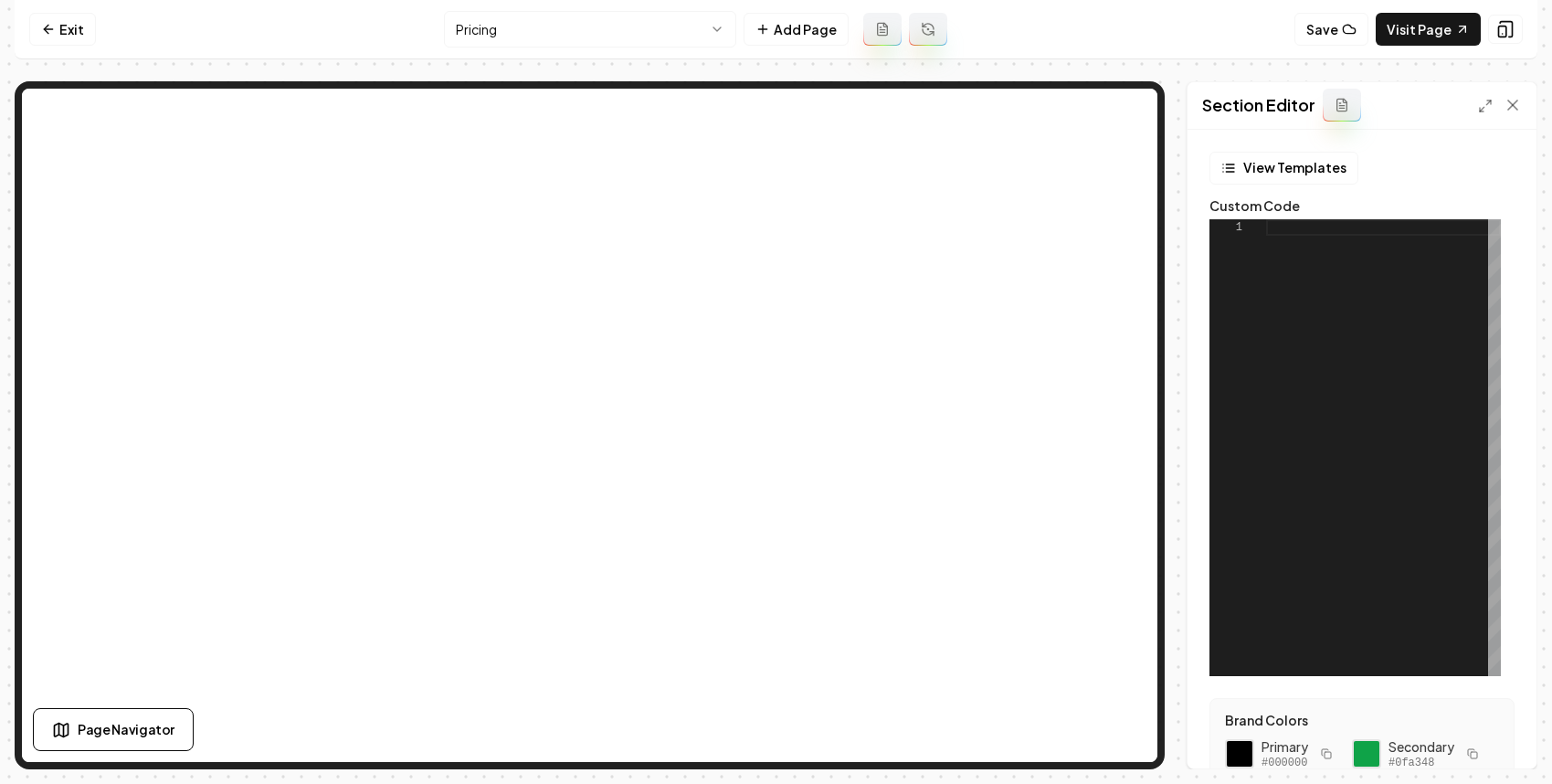
click at [1306, 496] on div at bounding box center [1384, 447] width 235 height 457
click at [1275, 171] on button "View Templates" at bounding box center [1284, 168] width 149 height 33
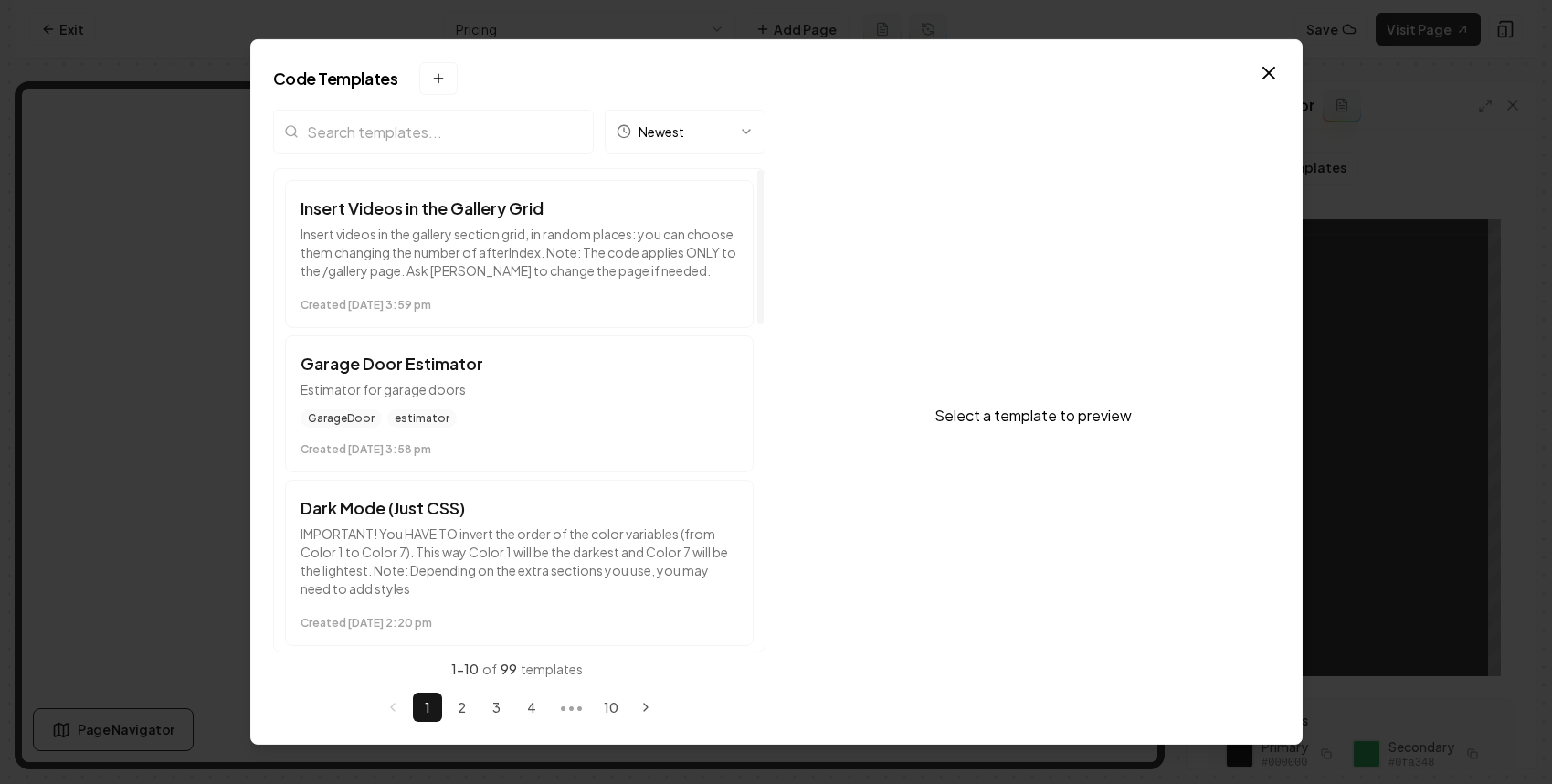
click at [413, 127] on input "search" at bounding box center [433, 132] width 320 height 44
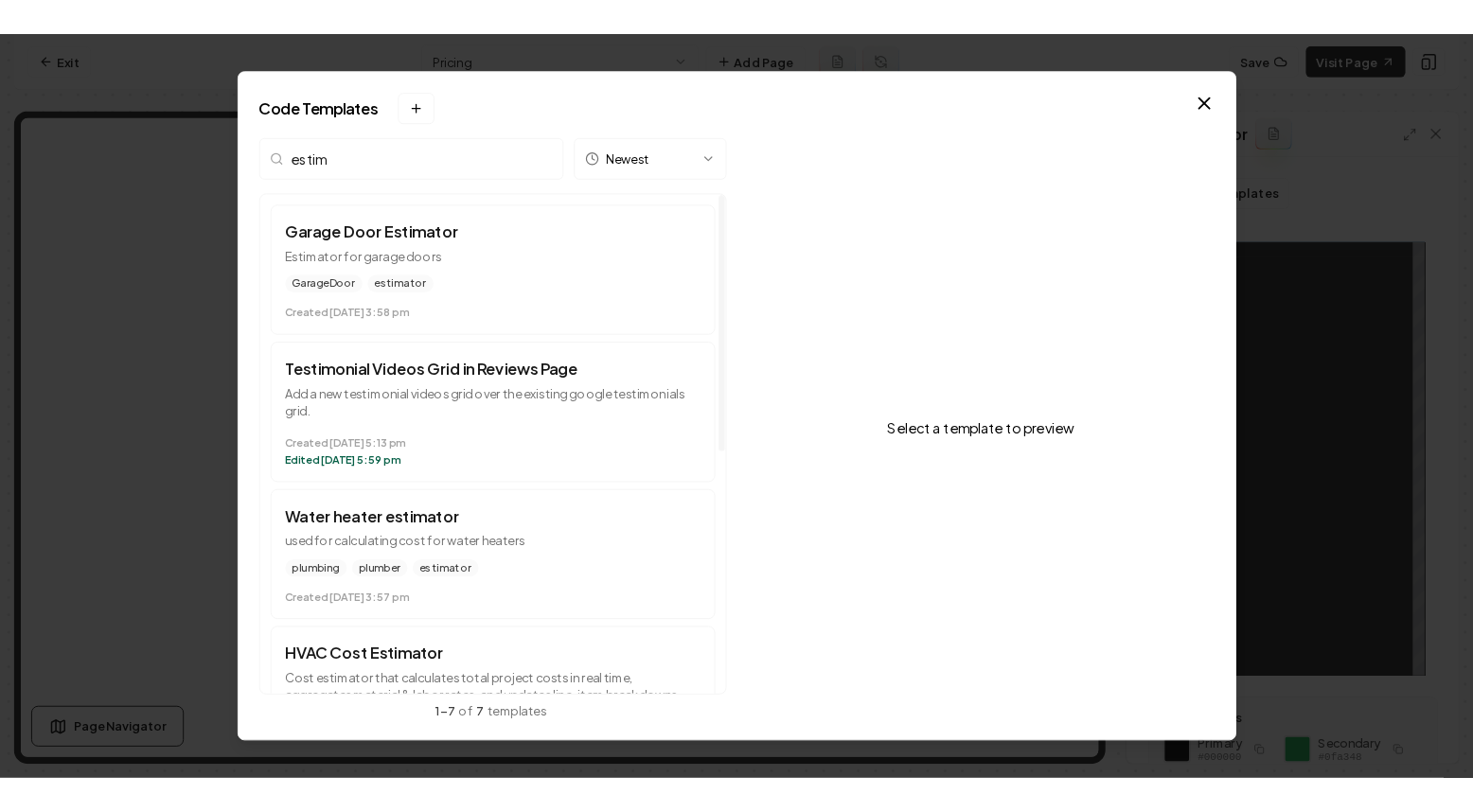
scroll to position [517, 0]
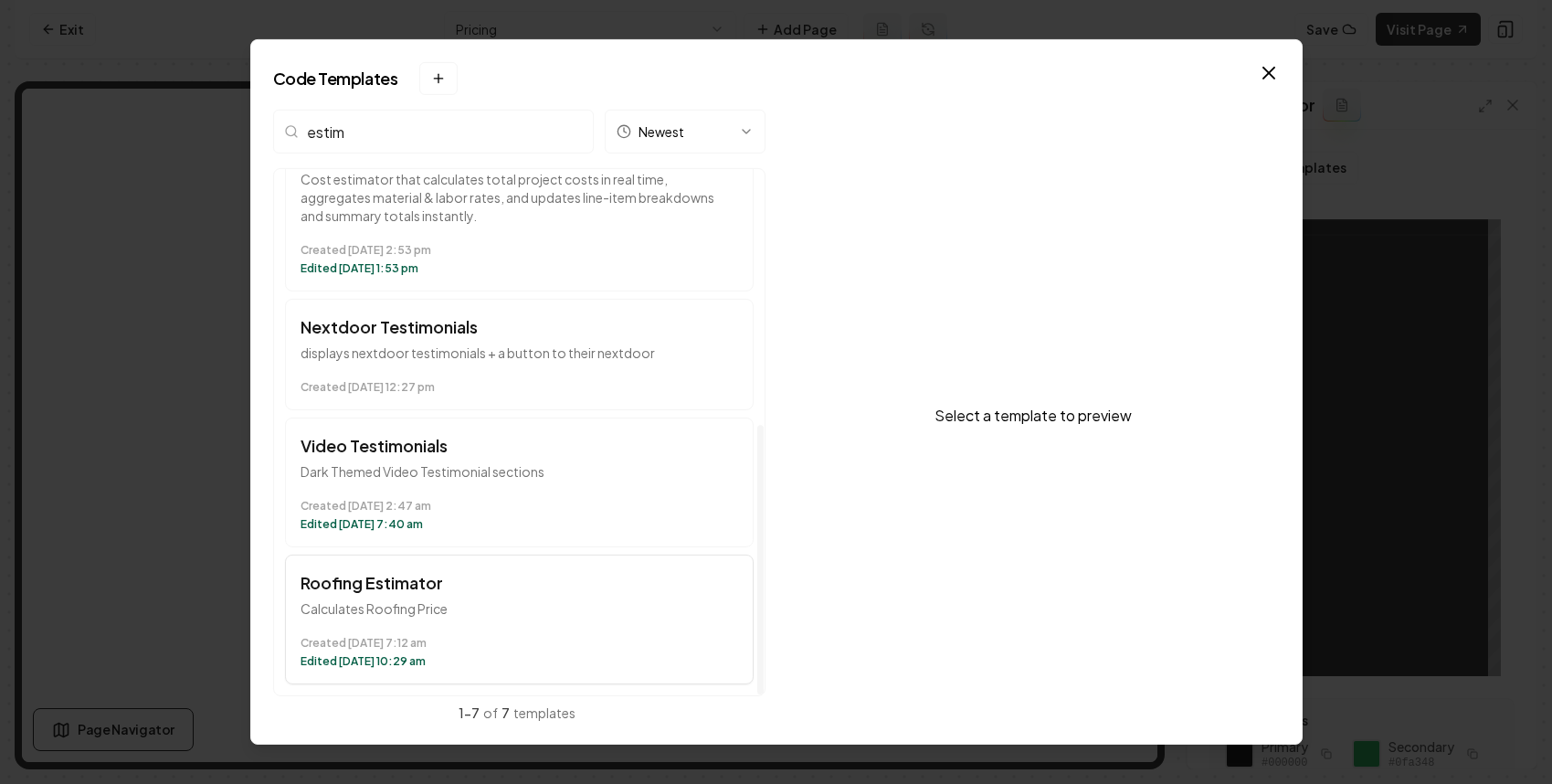
type input "estim"
click at [492, 582] on h3 "Roofing Estimator" at bounding box center [519, 582] width 438 height 26
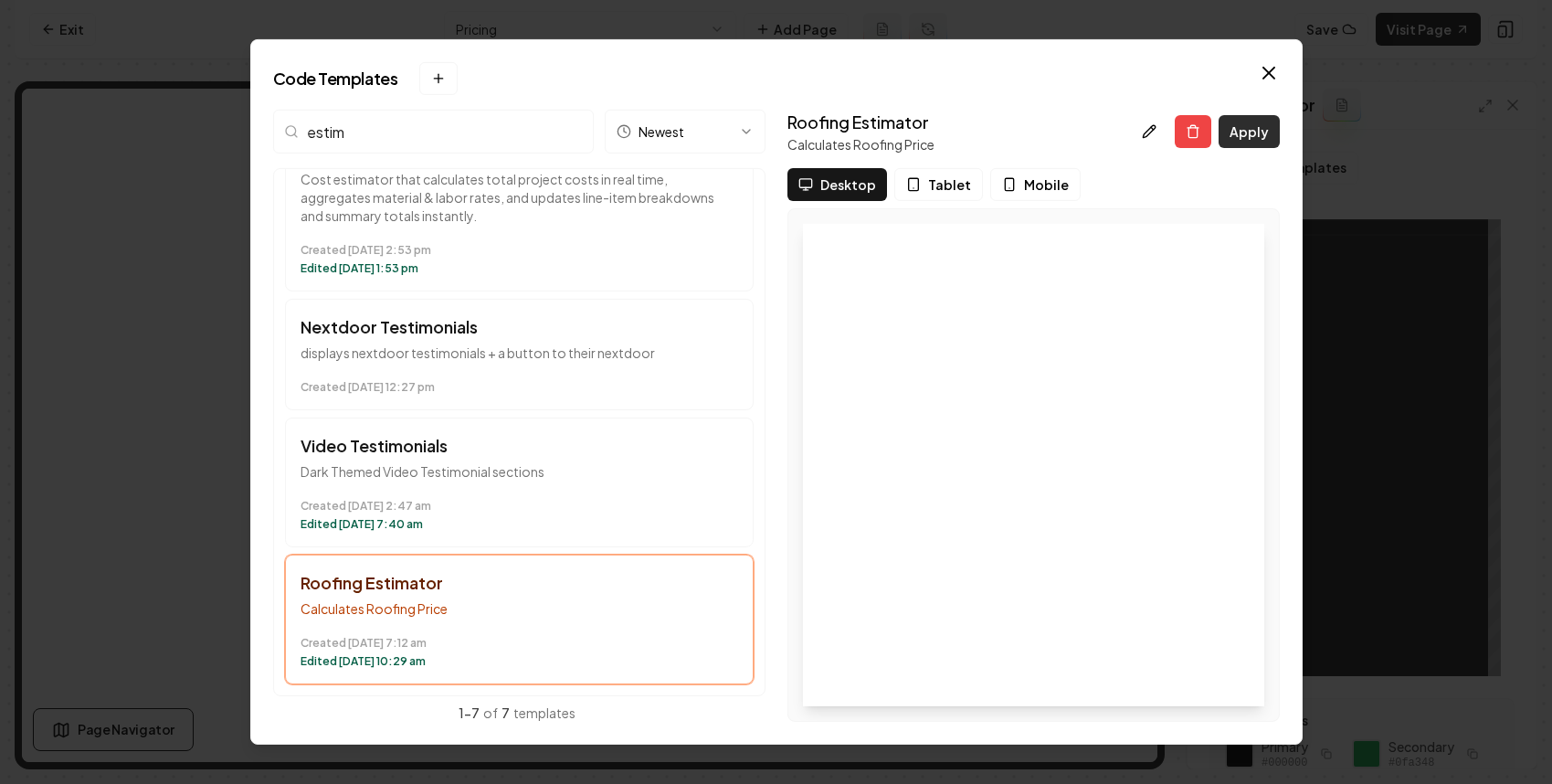
click at [1231, 116] on button "Apply" at bounding box center [1250, 131] width 61 height 33
type textarea "*********"
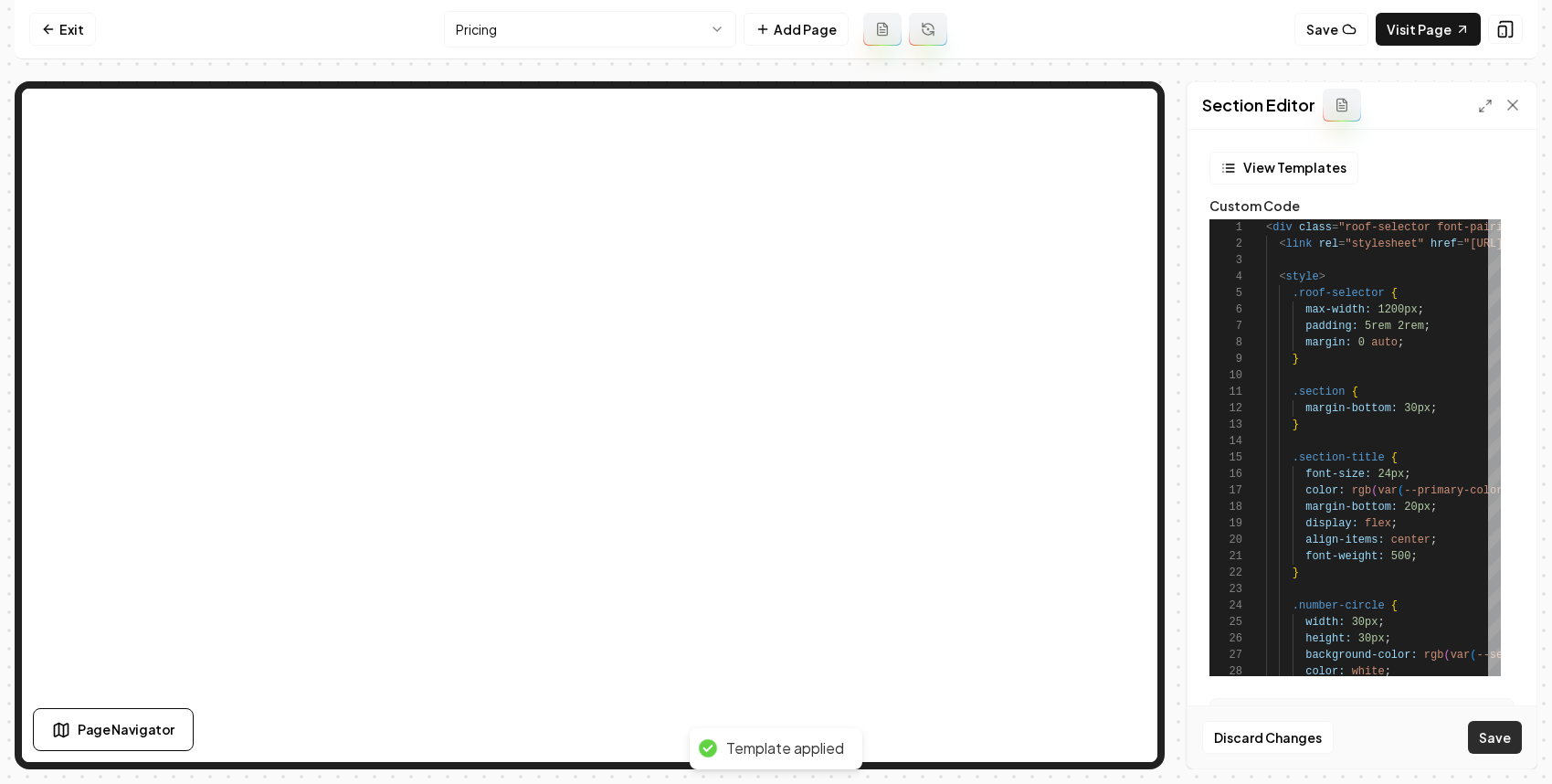
click at [1500, 749] on button "Save" at bounding box center [1496, 737] width 54 height 33
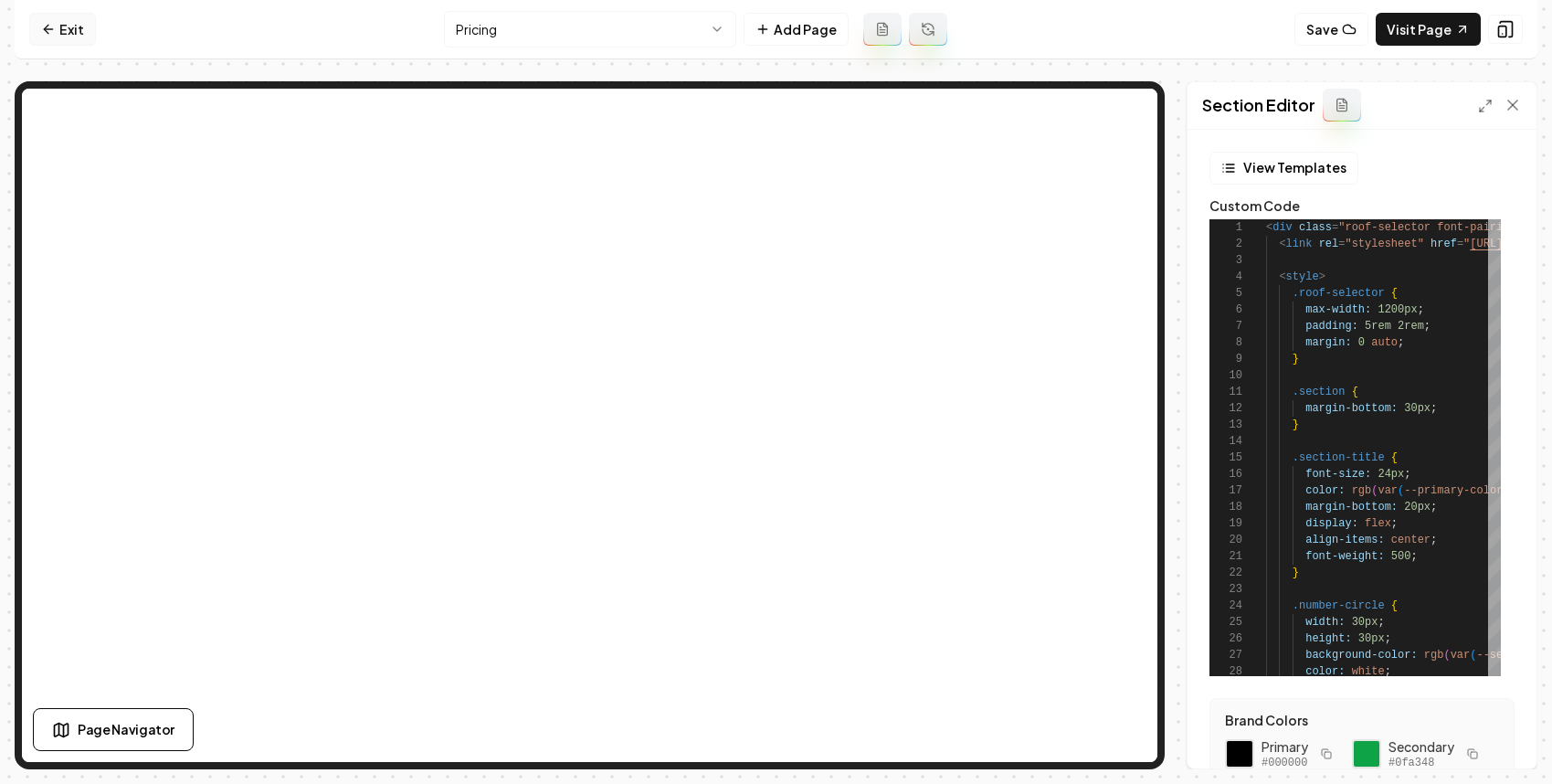
click at [57, 31] on link "Exit" at bounding box center [63, 29] width 67 height 33
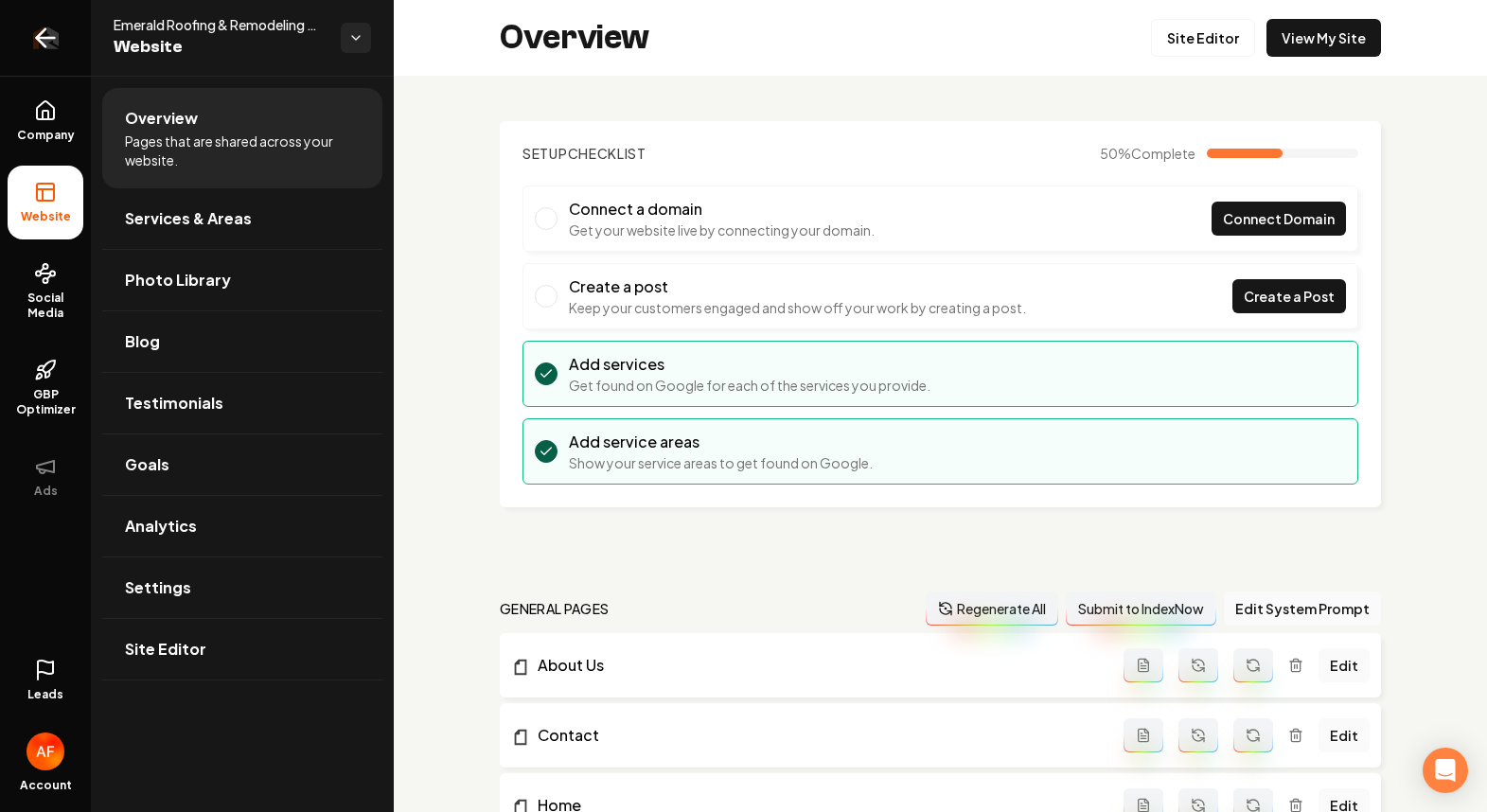
click at [38, 45] on icon "Return to dashboard" at bounding box center [46, 38] width 31 height 31
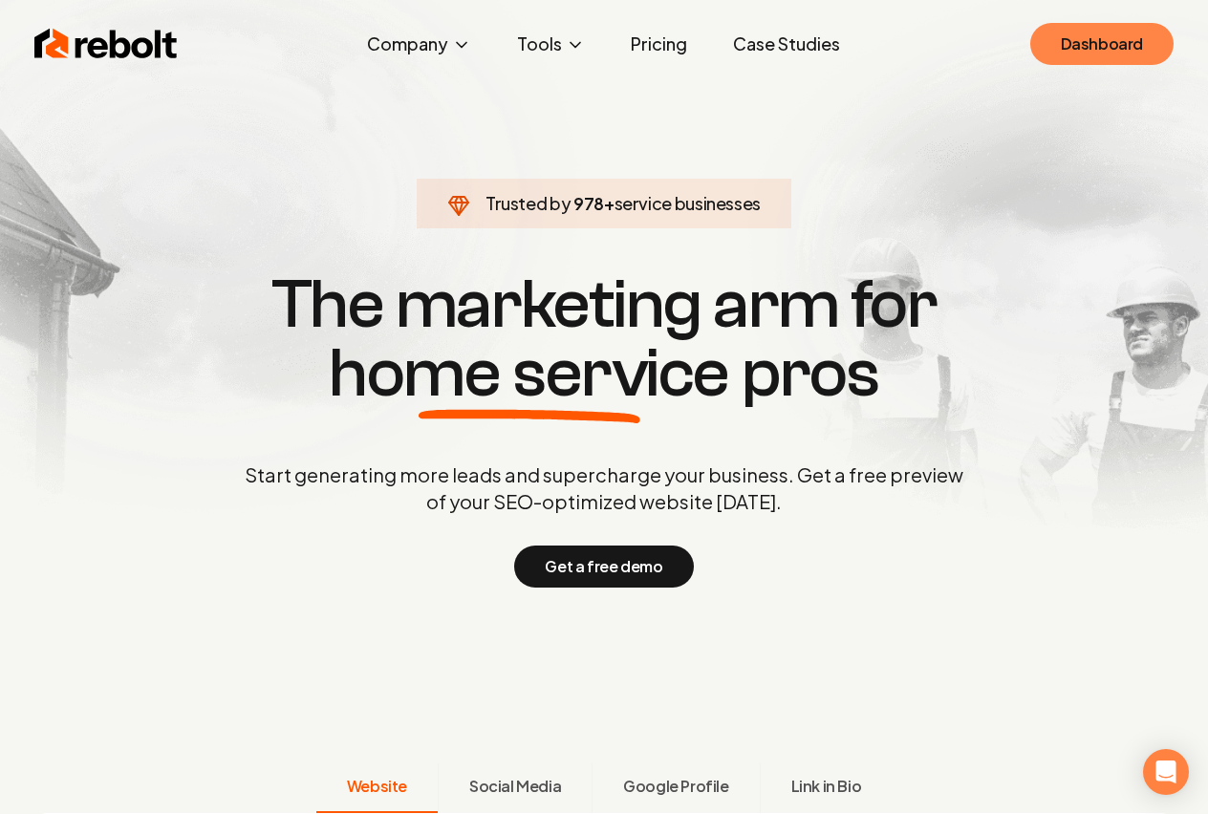
click at [1046, 42] on link "Dashboard" at bounding box center [1101, 44] width 143 height 42
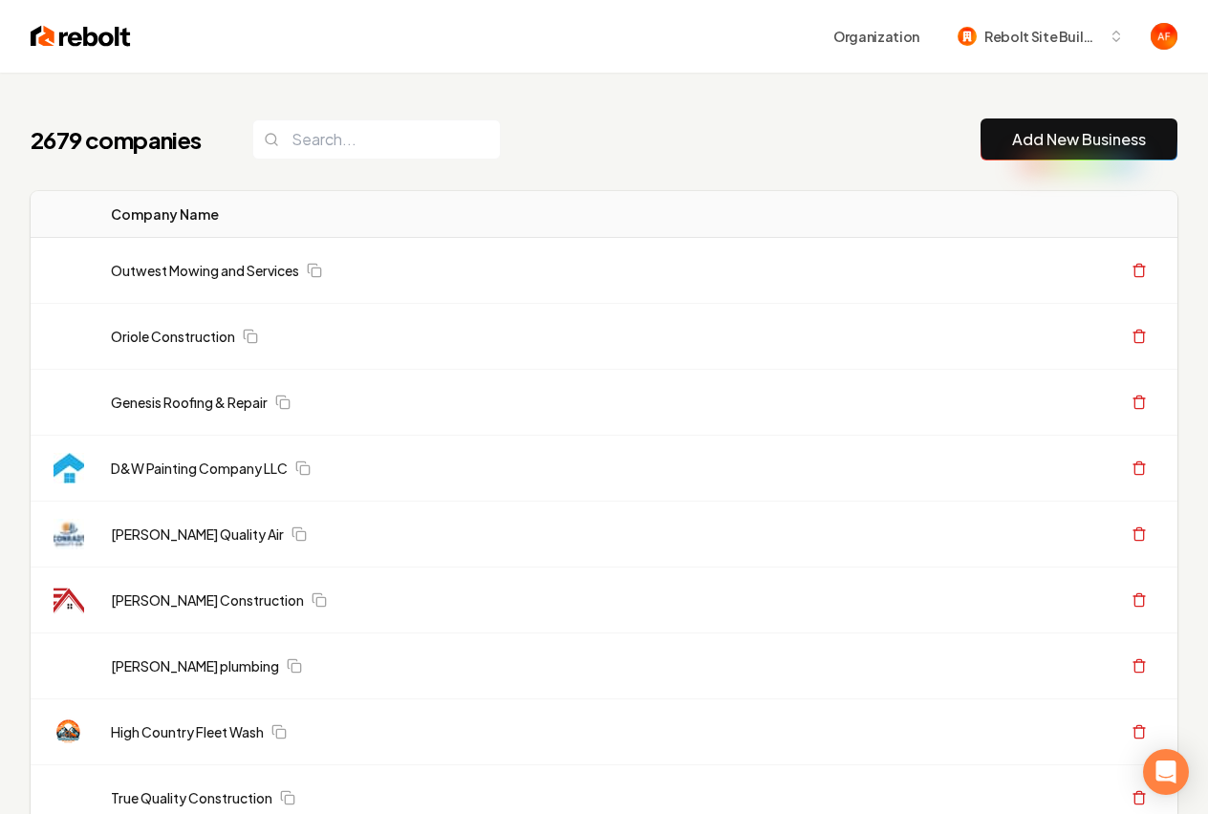
click at [653, 160] on div "2679 companies Add New Business" at bounding box center [604, 139] width 1147 height 42
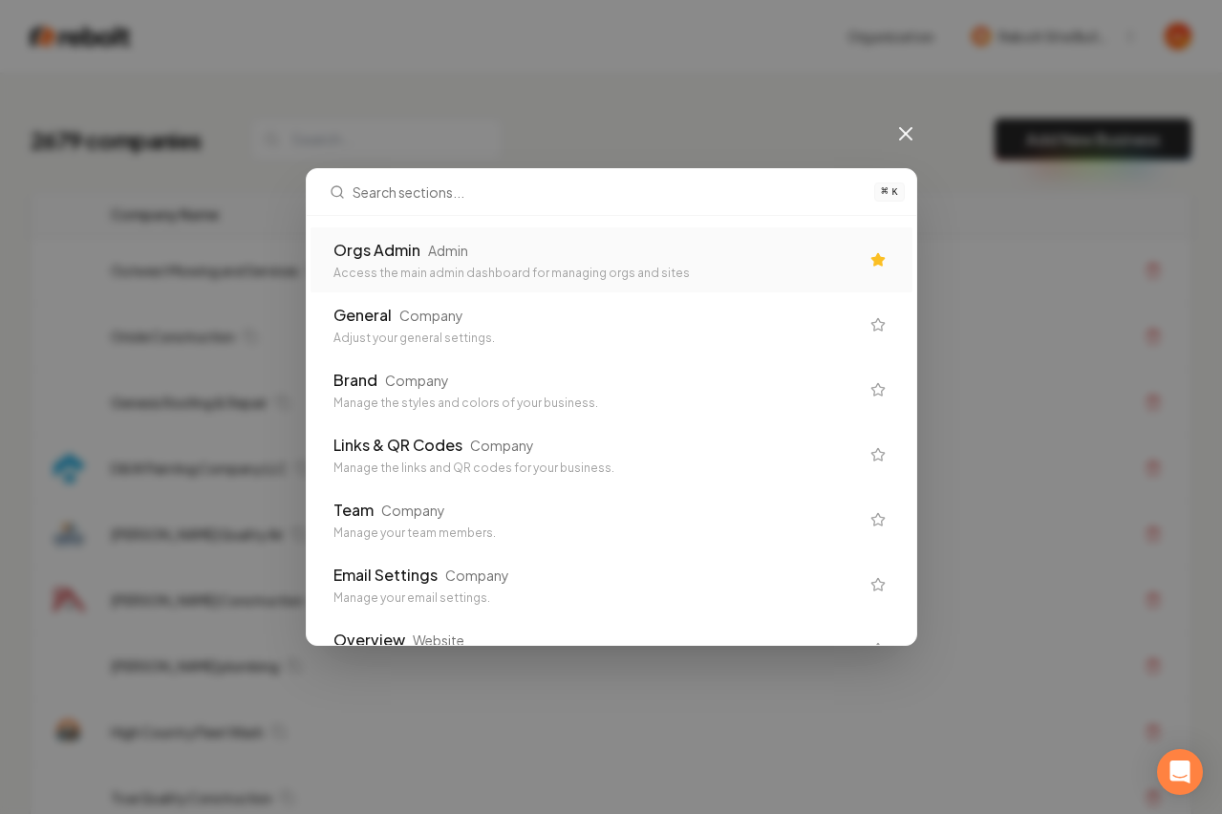
click at [641, 248] on div "Orgs Admin Admin" at bounding box center [596, 250] width 526 height 23
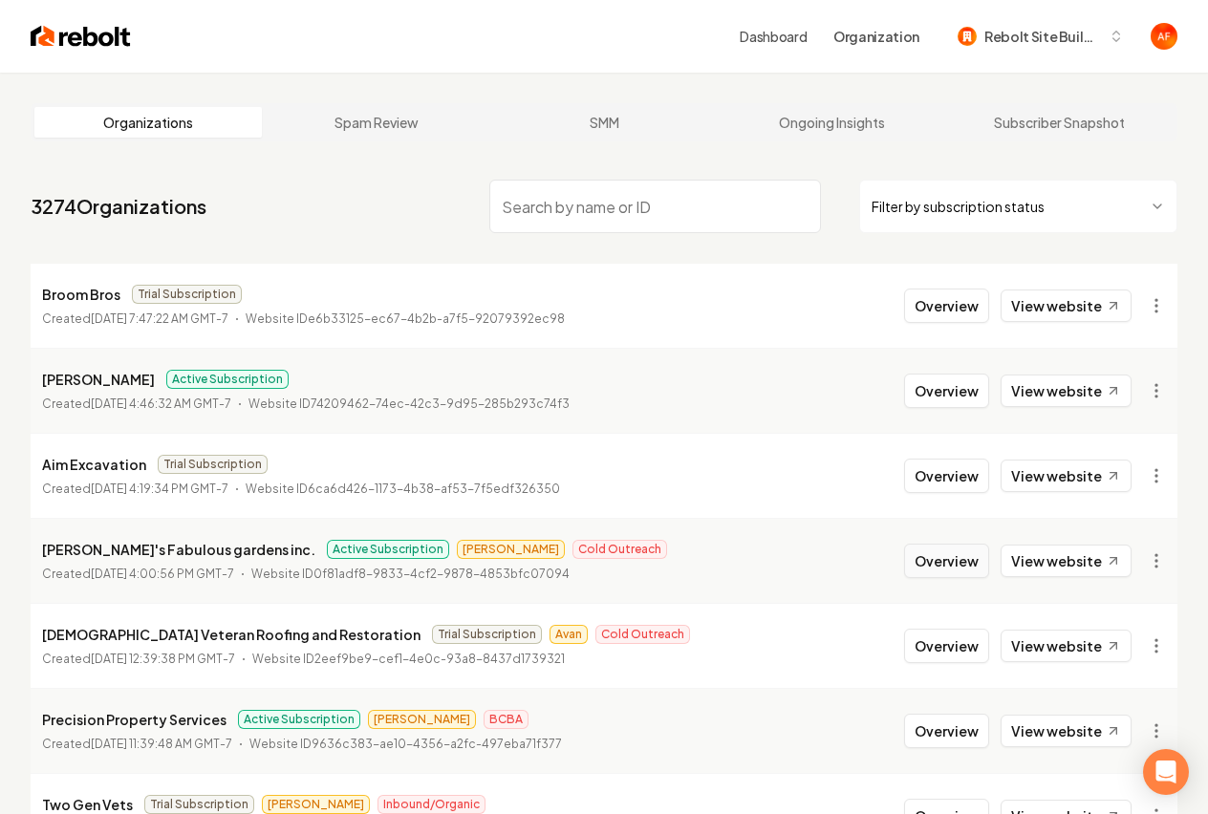
click at [925, 561] on button "Overview" at bounding box center [946, 561] width 85 height 34
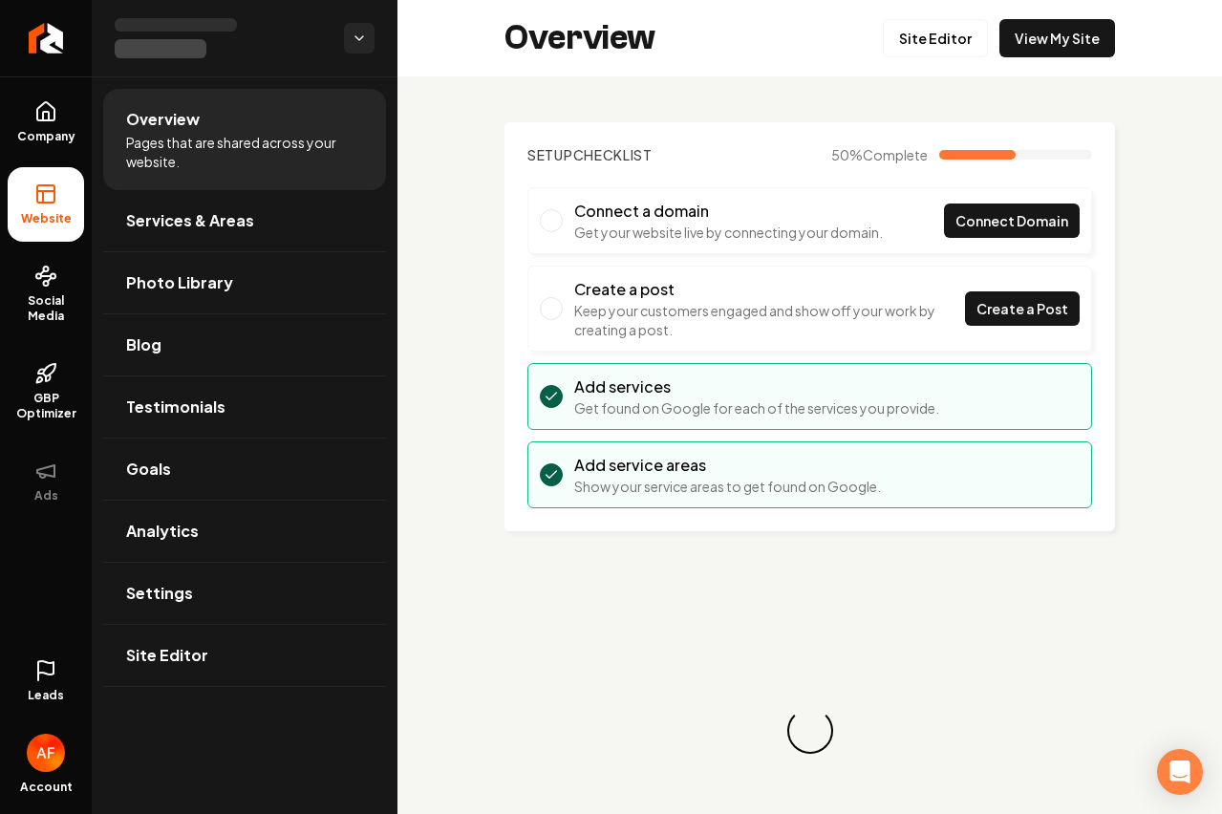
click at [50, 681] on icon at bounding box center [45, 670] width 23 height 23
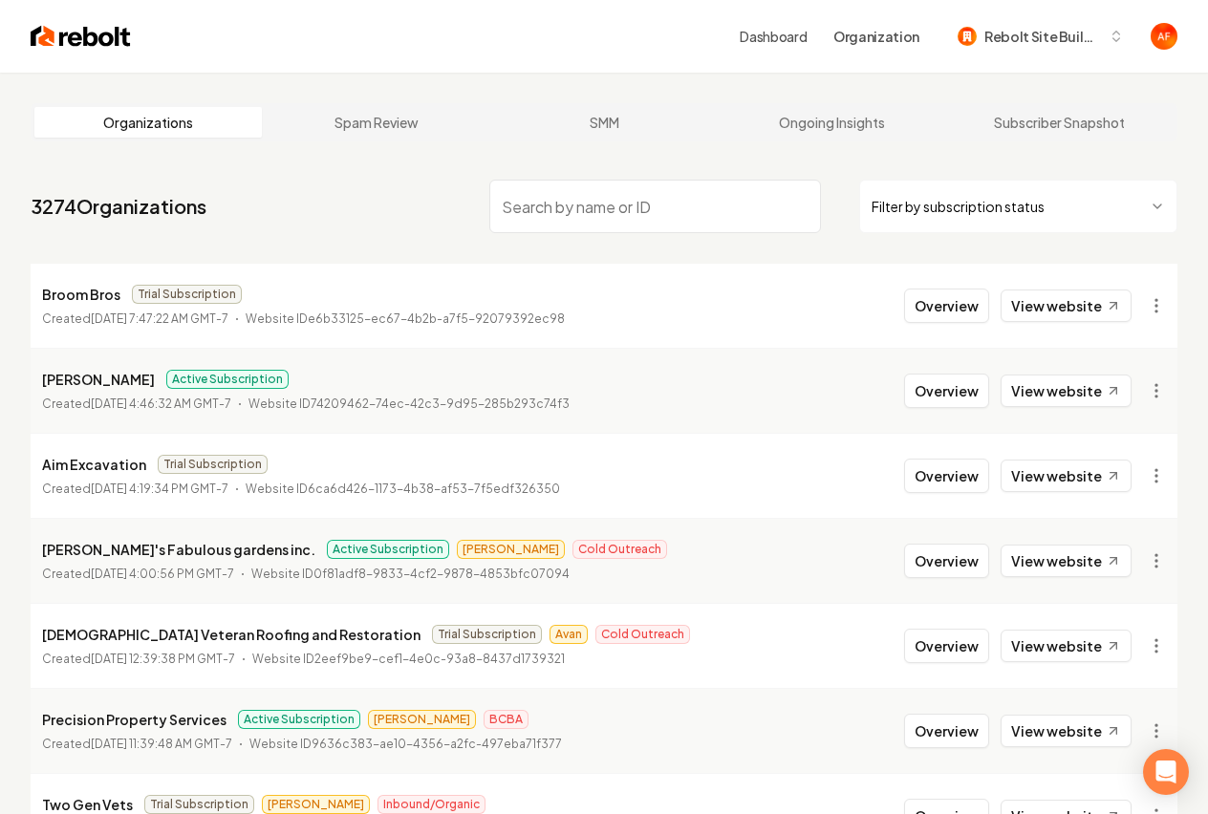
scroll to position [165, 0]
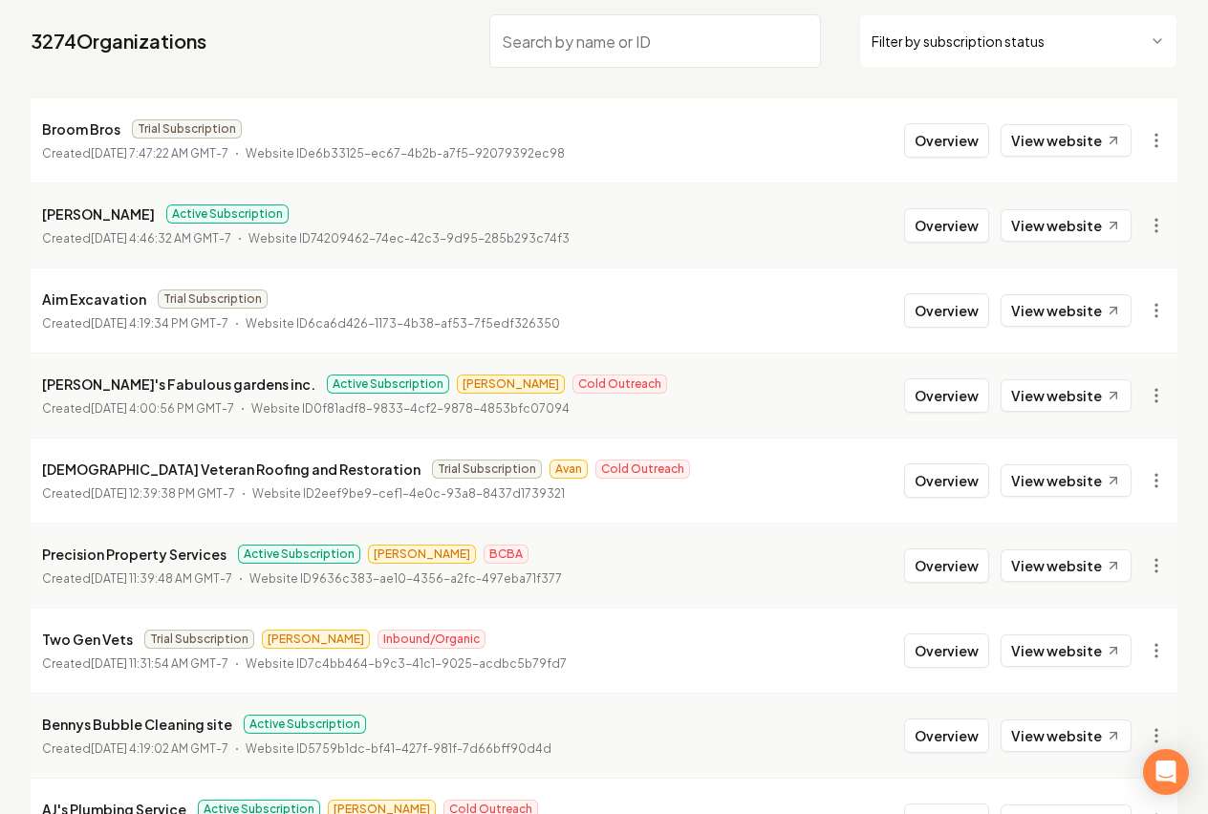
click at [502, 362] on li "Fabi's Fabulous gardens inc. Active Subscription Omar Cold Outreach Created Oct…" at bounding box center [604, 395] width 1147 height 85
click at [950, 389] on button "Overview" at bounding box center [946, 395] width 85 height 34
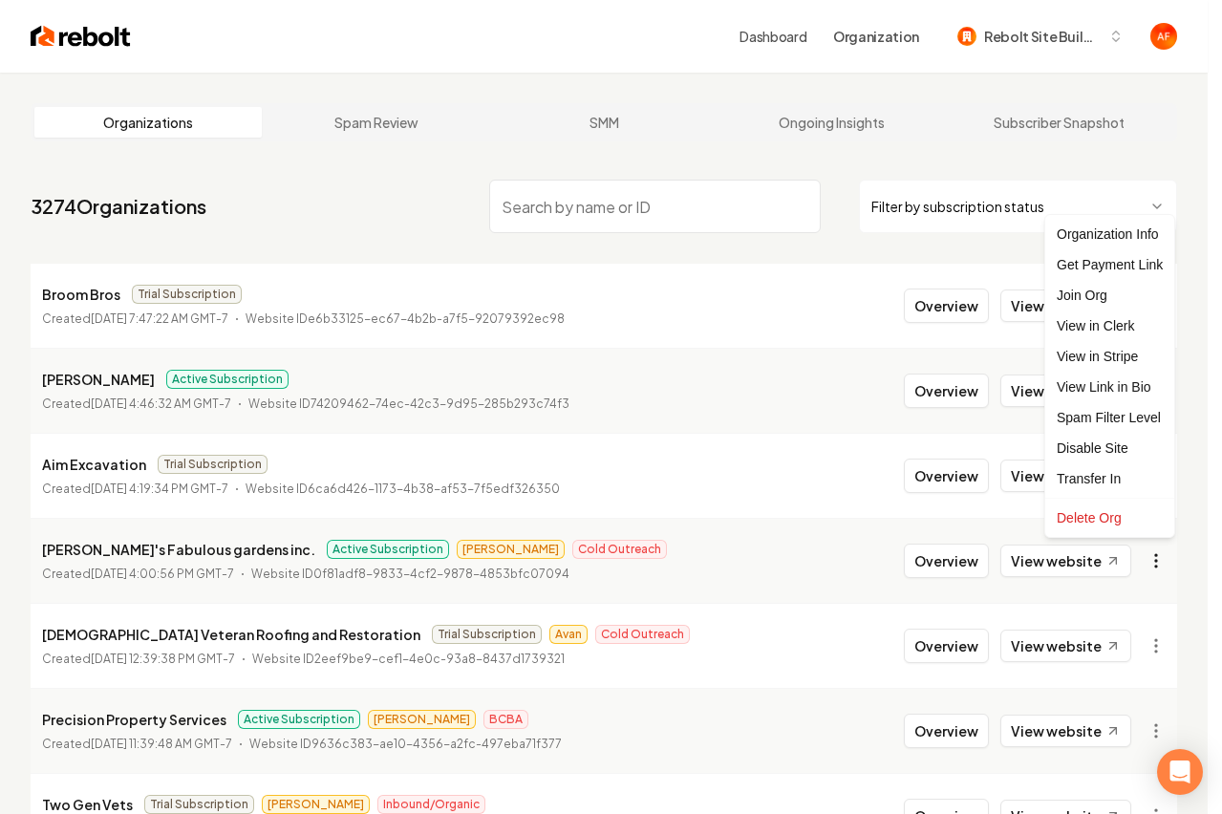
click at [1153, 567] on html "Dashboard Organization Rebolt Site Builder Organizations Spam Review SMM Ongoin…" at bounding box center [611, 407] width 1222 height 814
click at [1106, 265] on div "Get Payment Link" at bounding box center [1109, 264] width 121 height 31
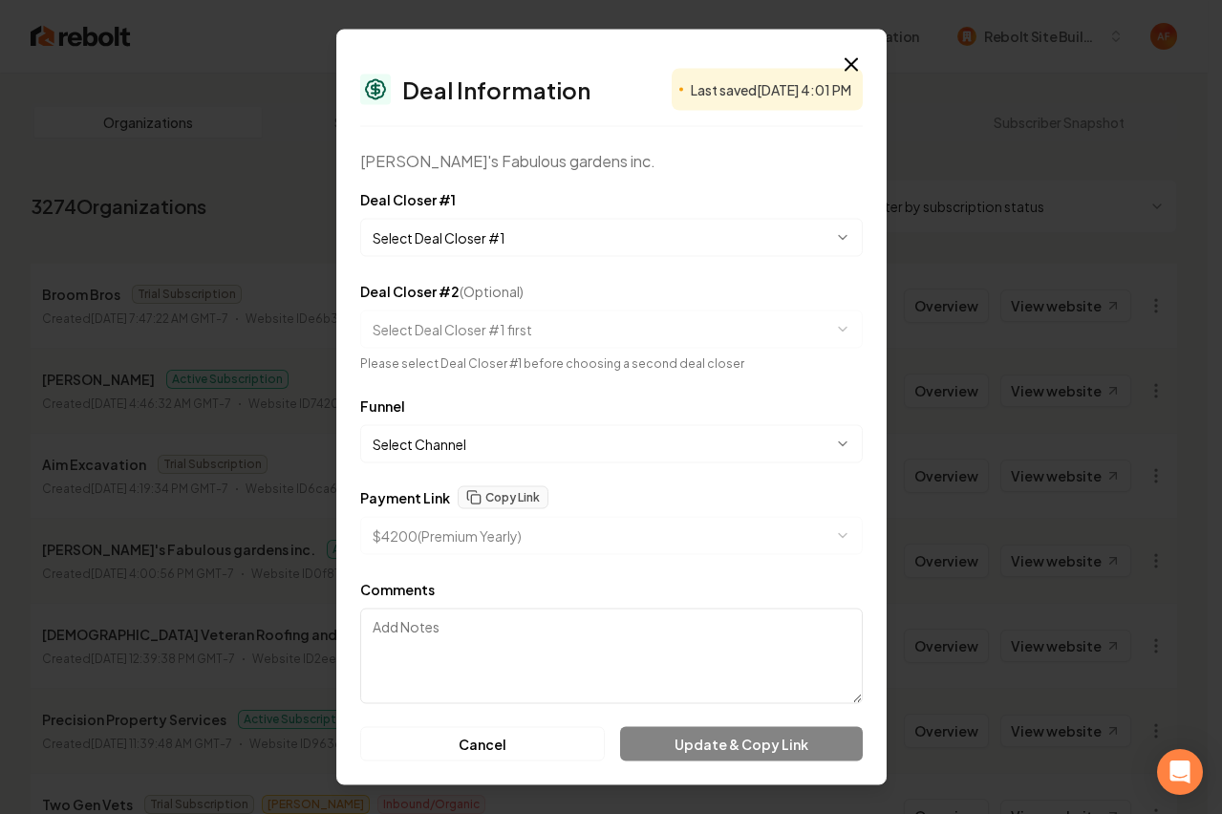
select select "**********"
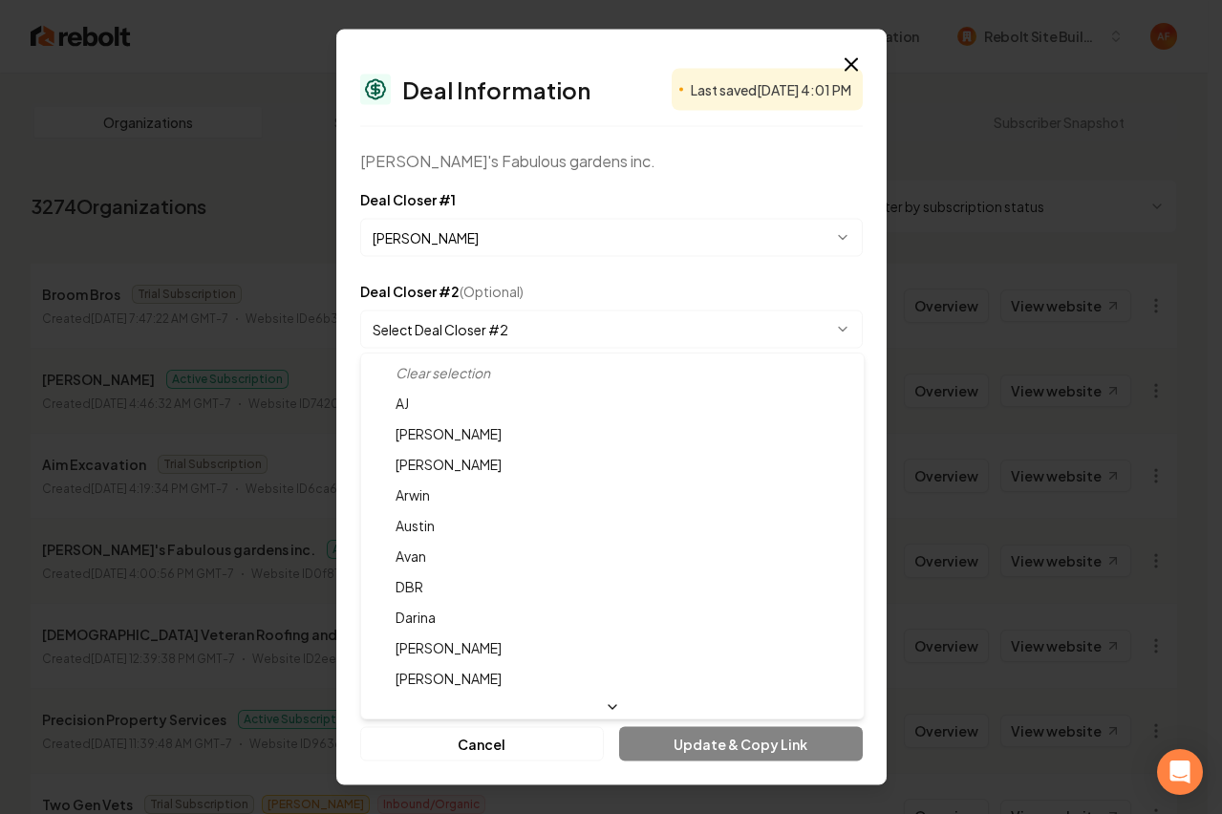
click at [492, 338] on body "Dashboard Organization Rebolt Site Builder Organizations Spam Review SMM Ongoin…" at bounding box center [604, 407] width 1208 height 814
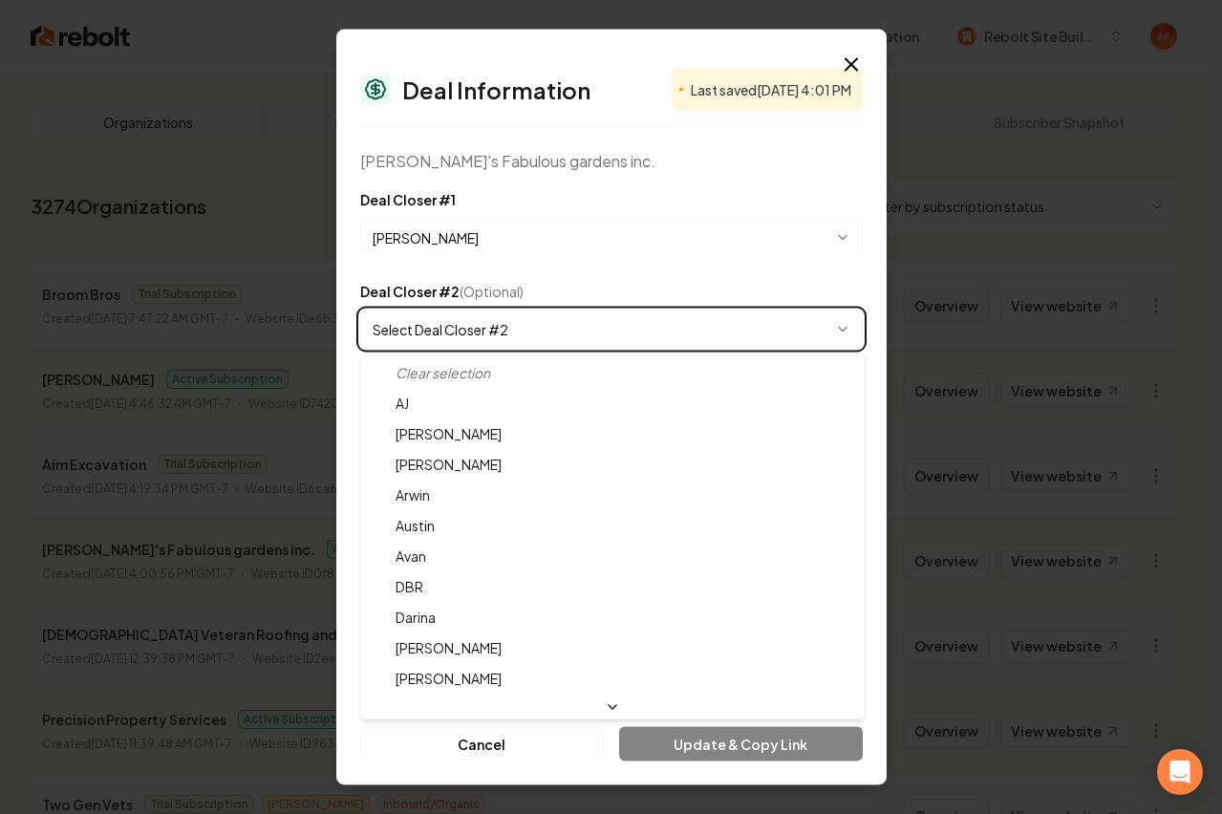
drag, startPoint x: 920, startPoint y: 247, endPoint x: 917, endPoint y: 105, distance: 141.4
click at [920, 247] on div at bounding box center [611, 407] width 1222 height 814
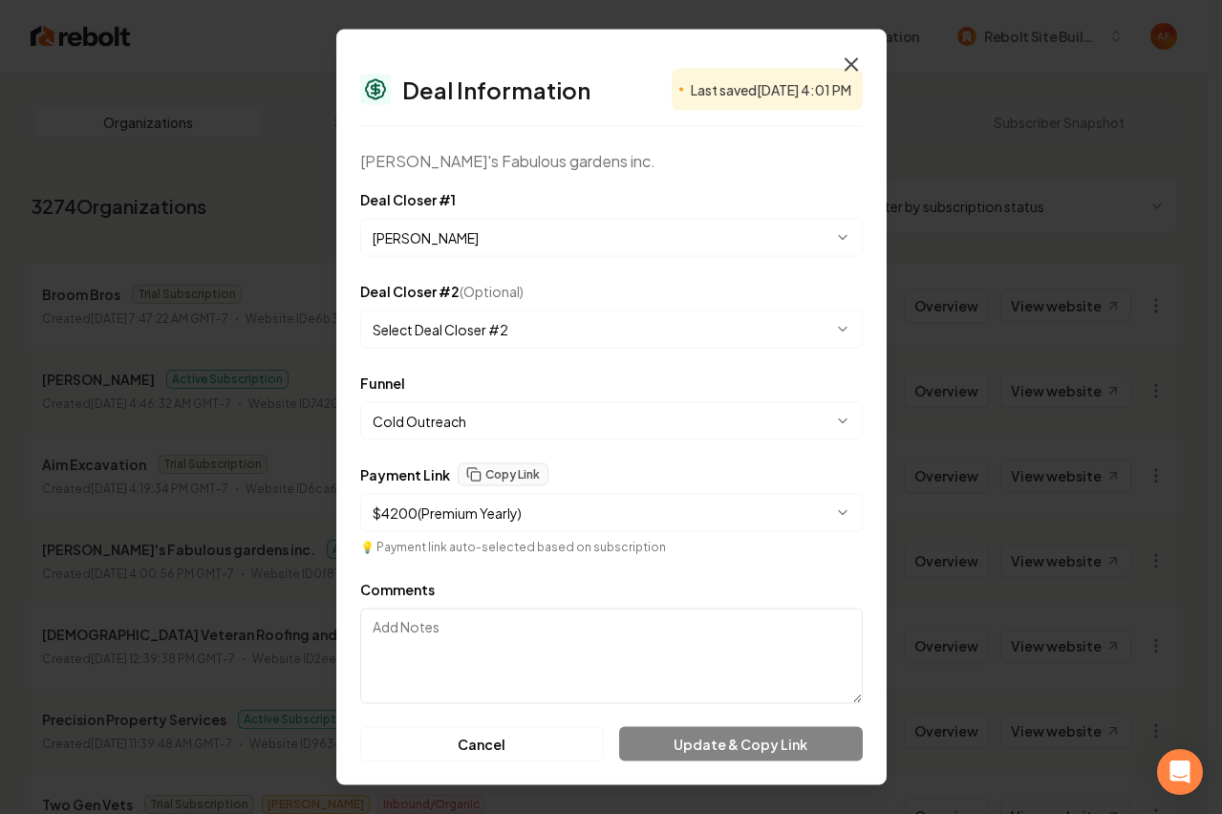
click at [850, 56] on icon "button" at bounding box center [851, 65] width 23 height 23
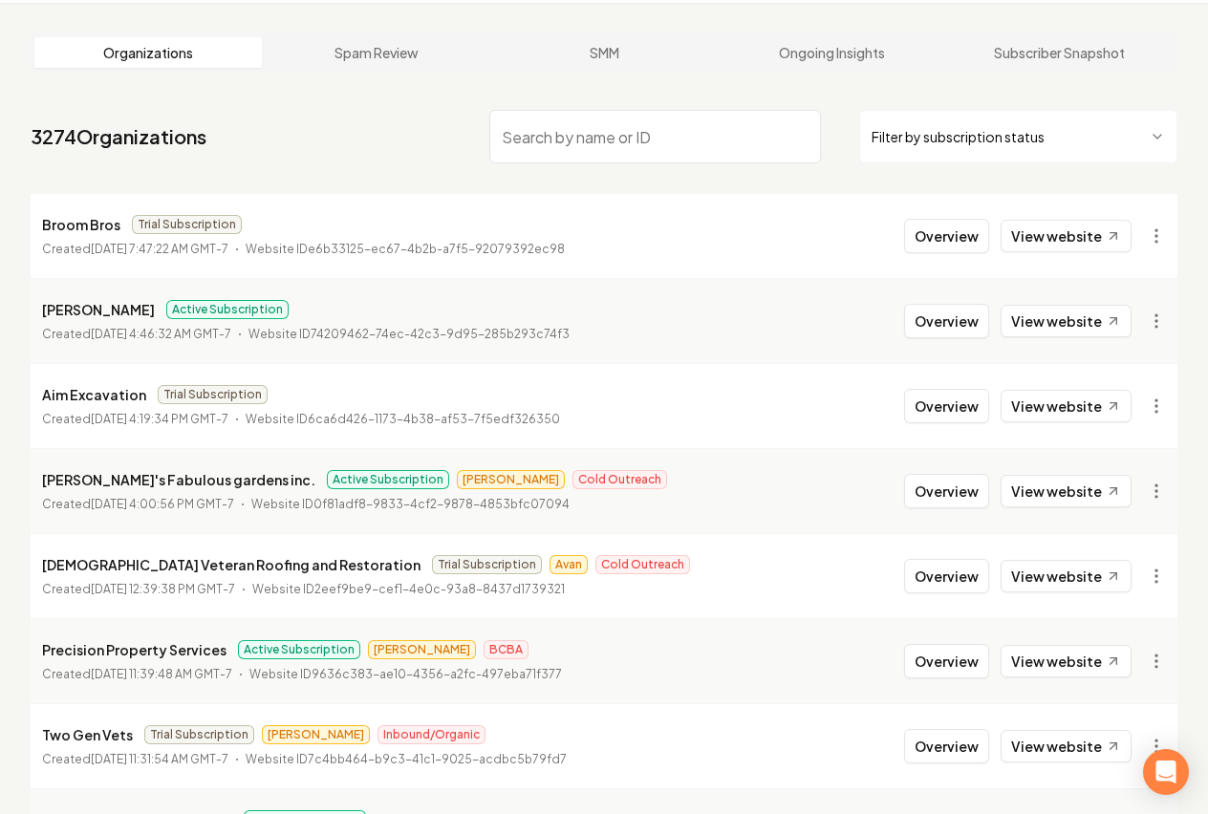
scroll to position [161, 0]
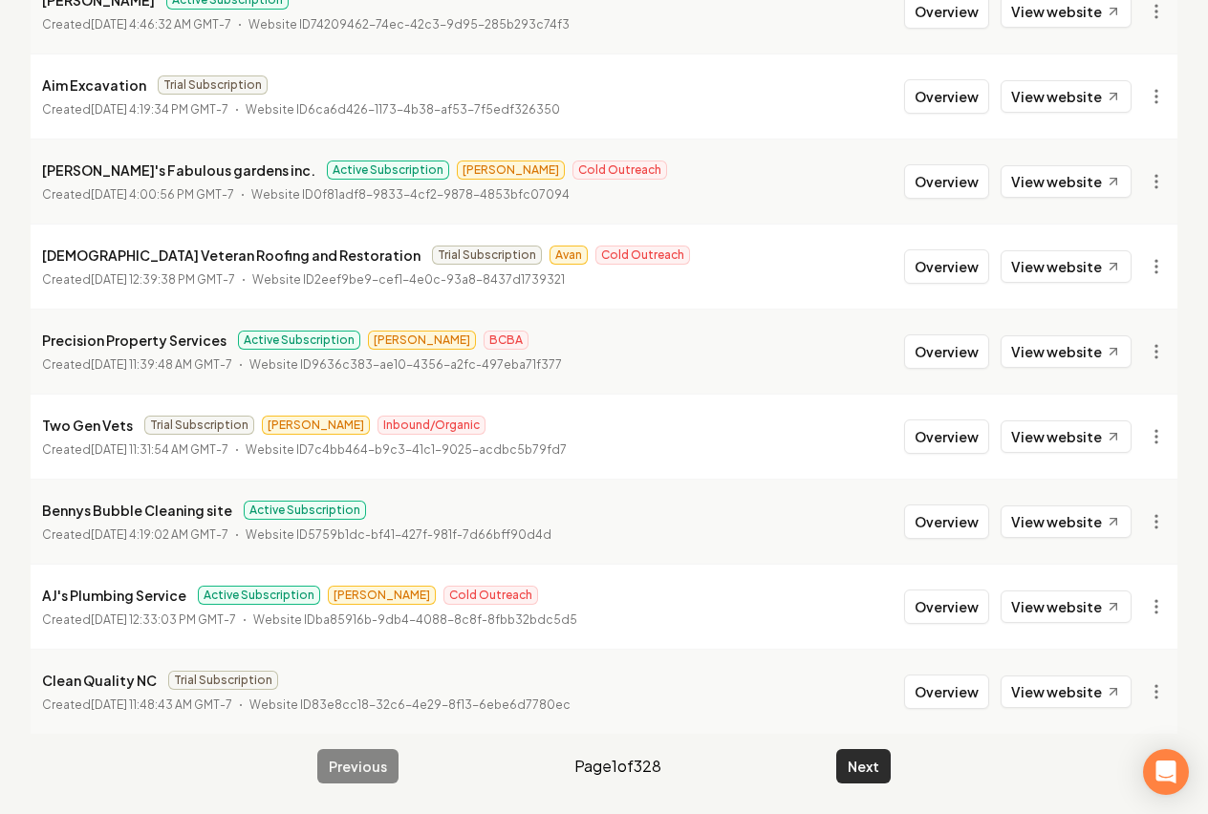
click at [848, 765] on button "Next" at bounding box center [863, 766] width 54 height 34
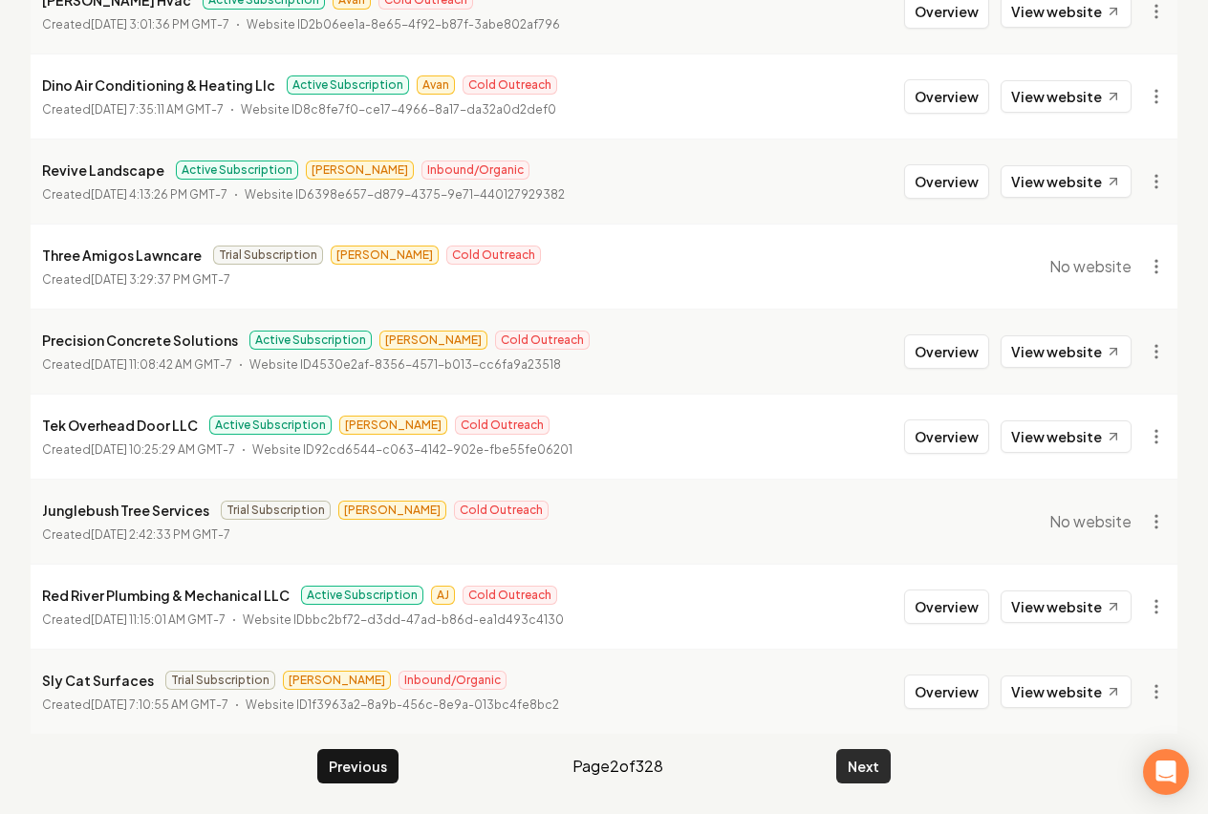
click at [848, 765] on button "Next" at bounding box center [863, 766] width 54 height 34
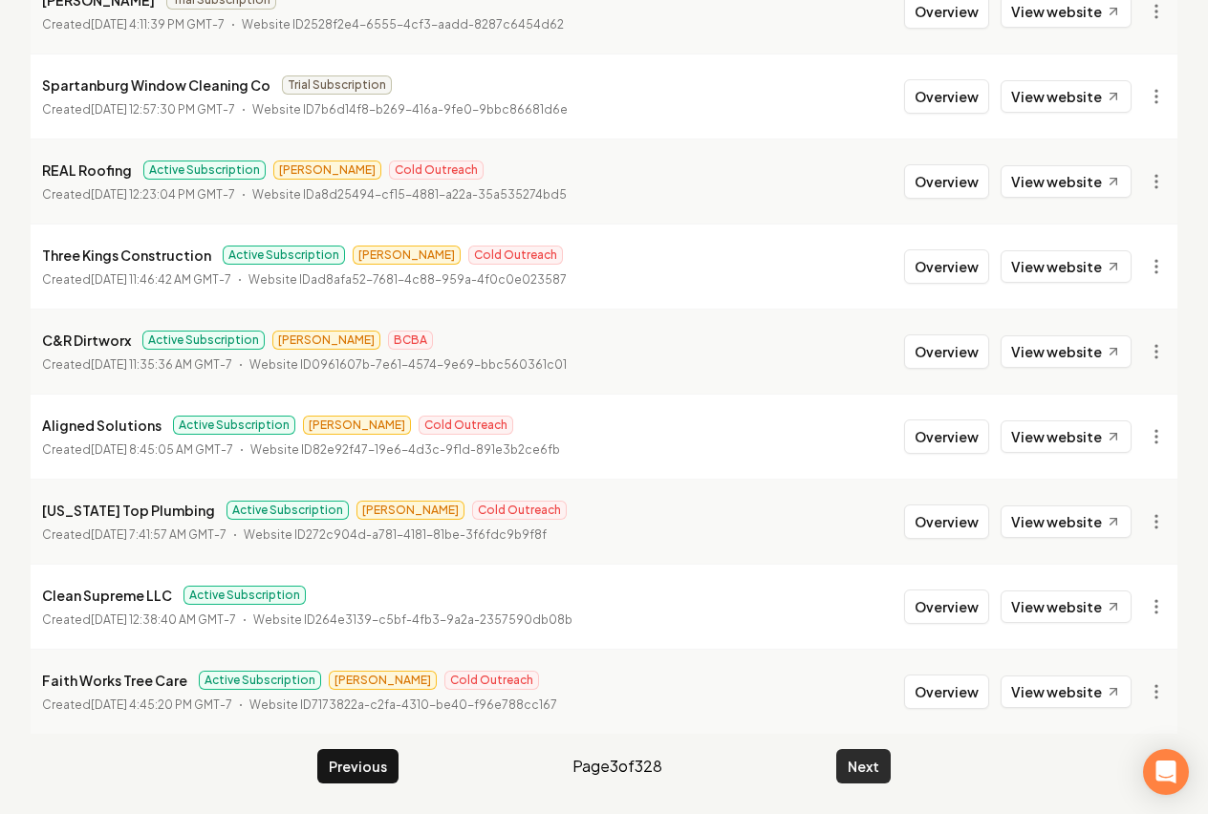
click at [846, 765] on button "Next" at bounding box center [863, 766] width 54 height 34
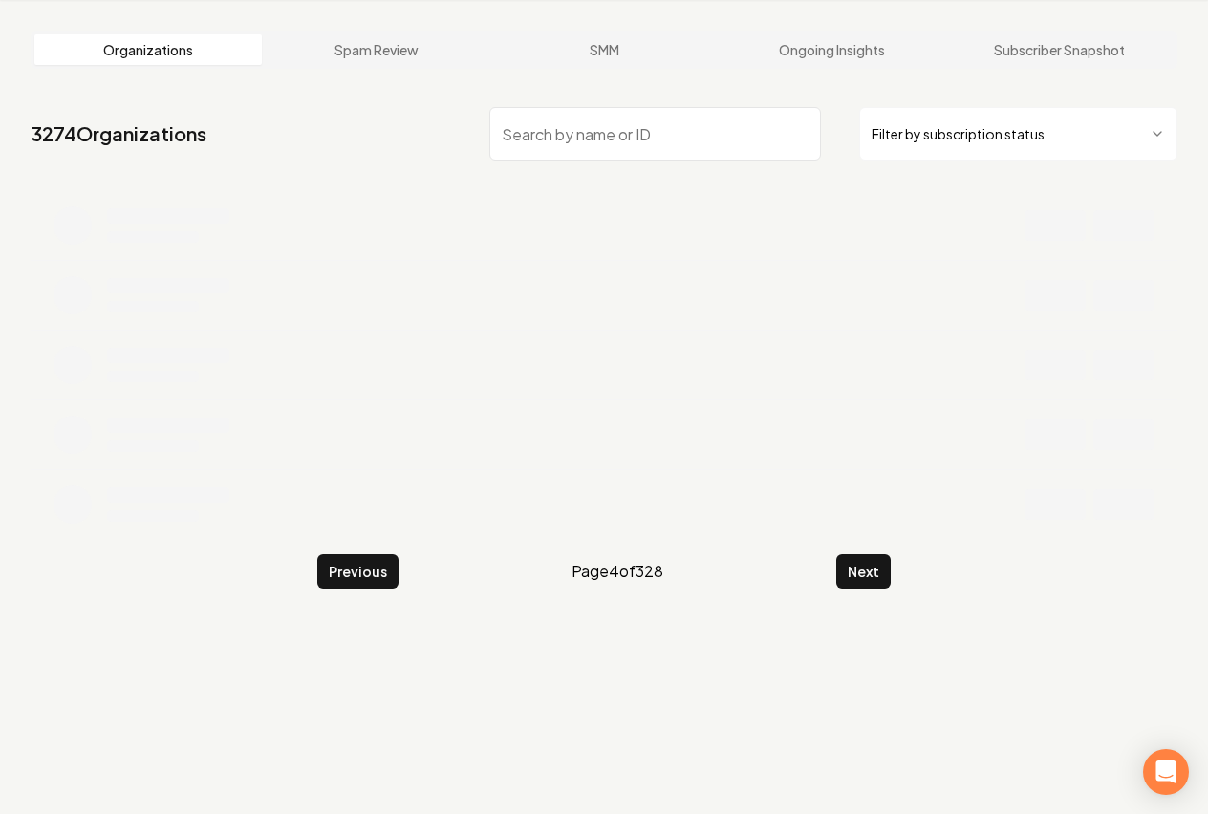
scroll to position [379, 0]
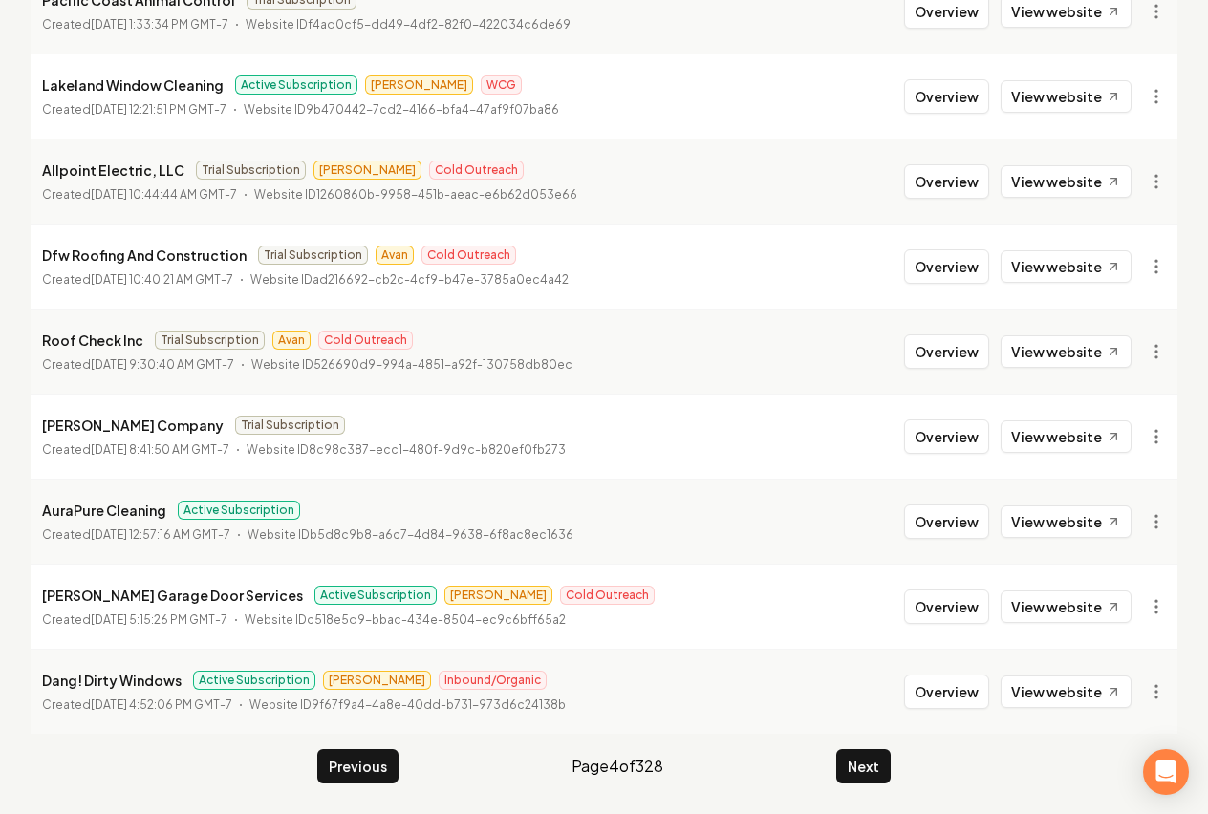
click at [846, 765] on button "Next" at bounding box center [863, 766] width 54 height 34
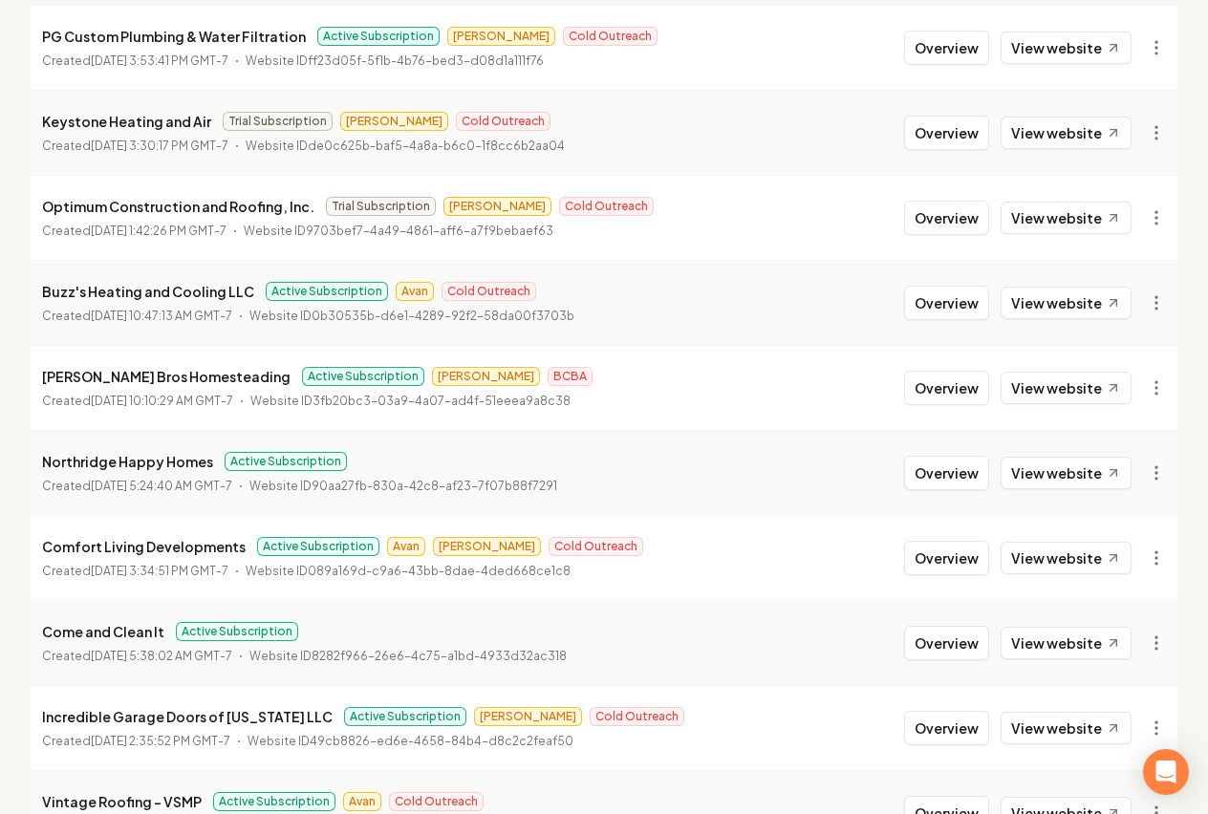
scroll to position [257, 0]
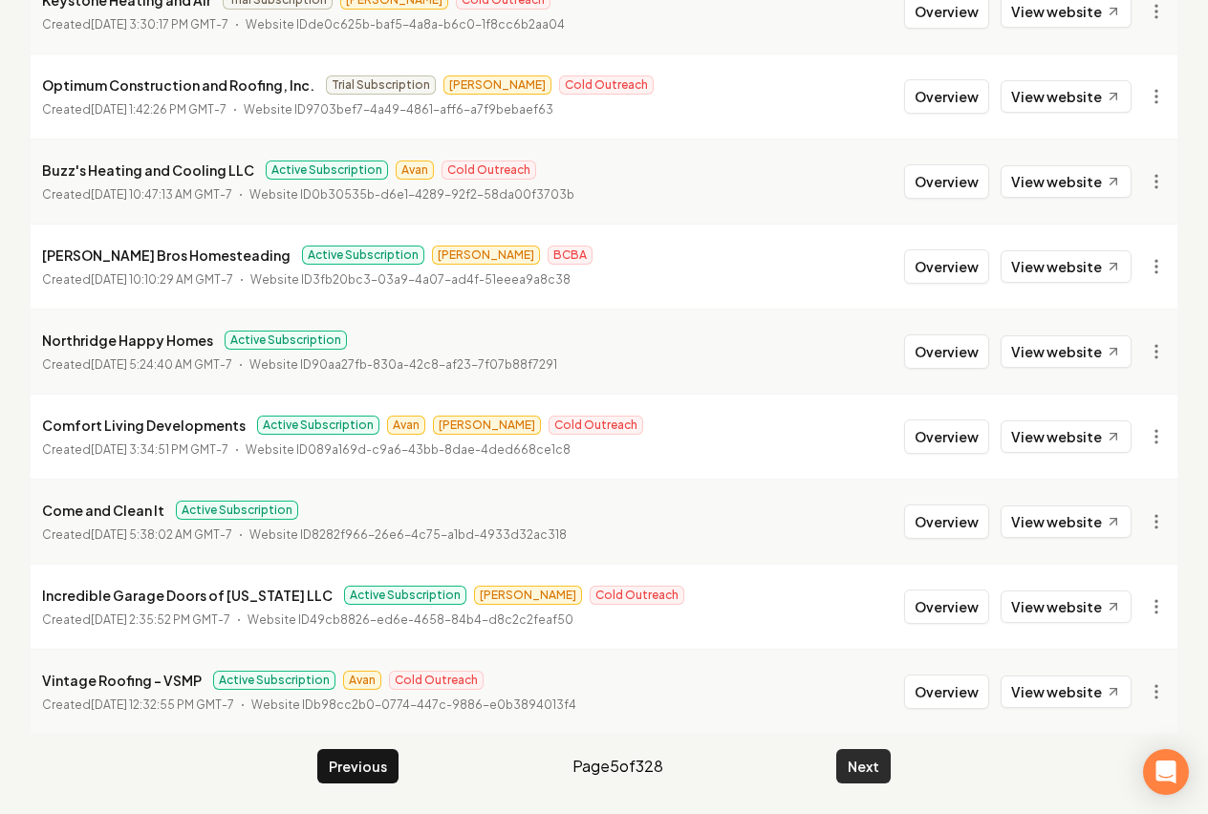
click at [858, 762] on button "Next" at bounding box center [863, 766] width 54 height 34
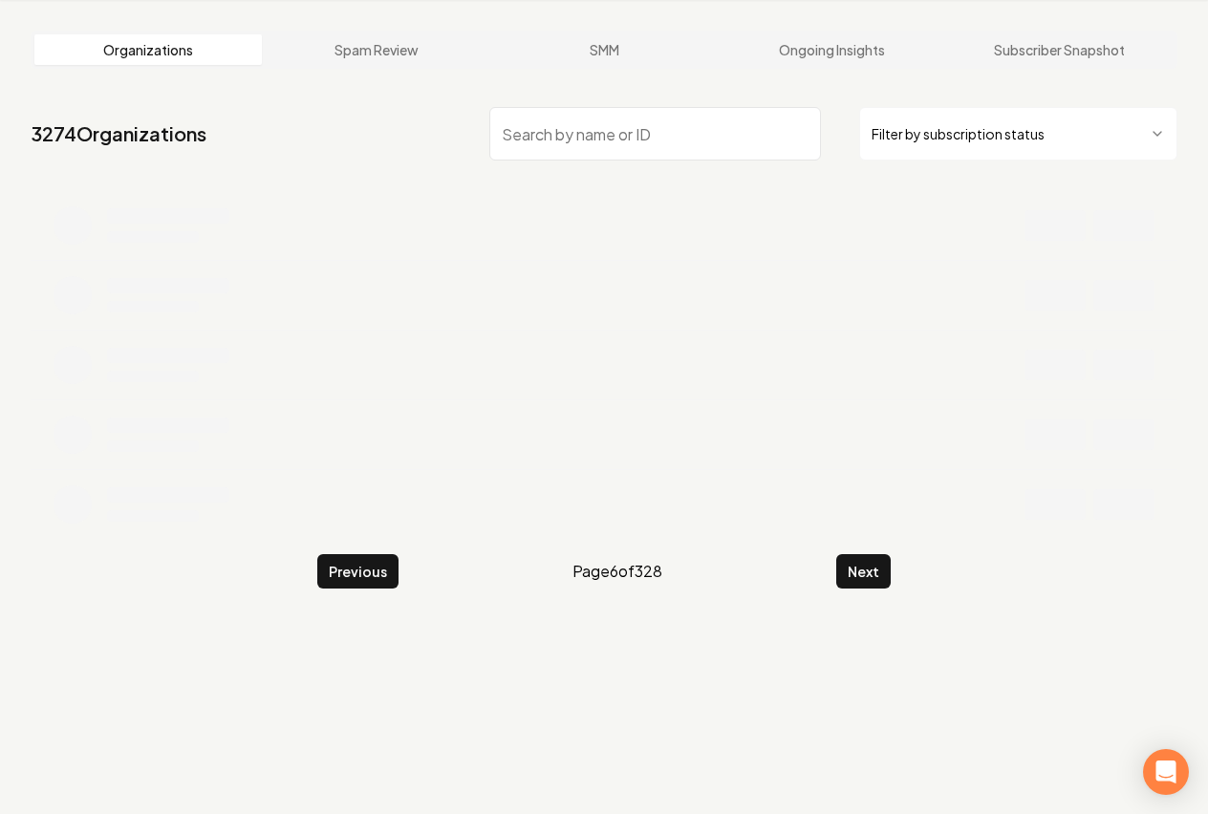
scroll to position [379, 0]
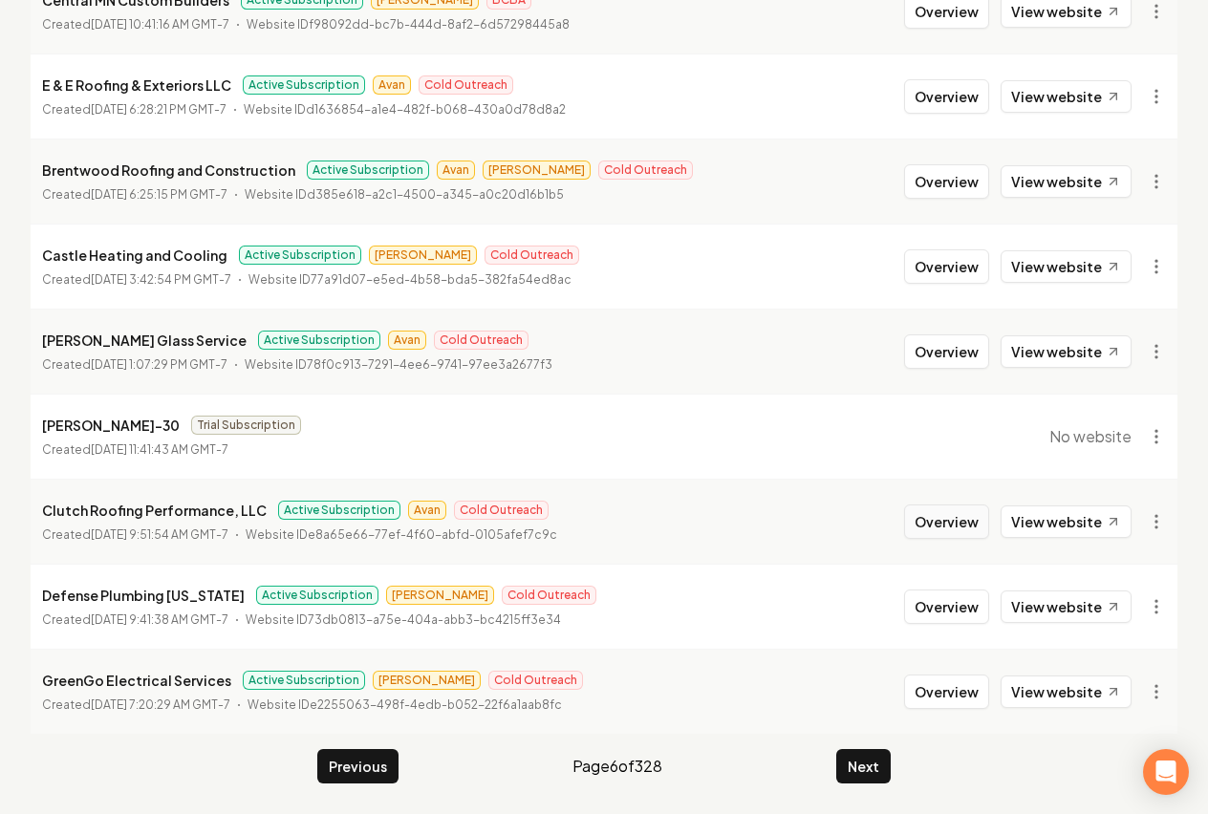
click at [961, 524] on button "Overview" at bounding box center [946, 522] width 85 height 34
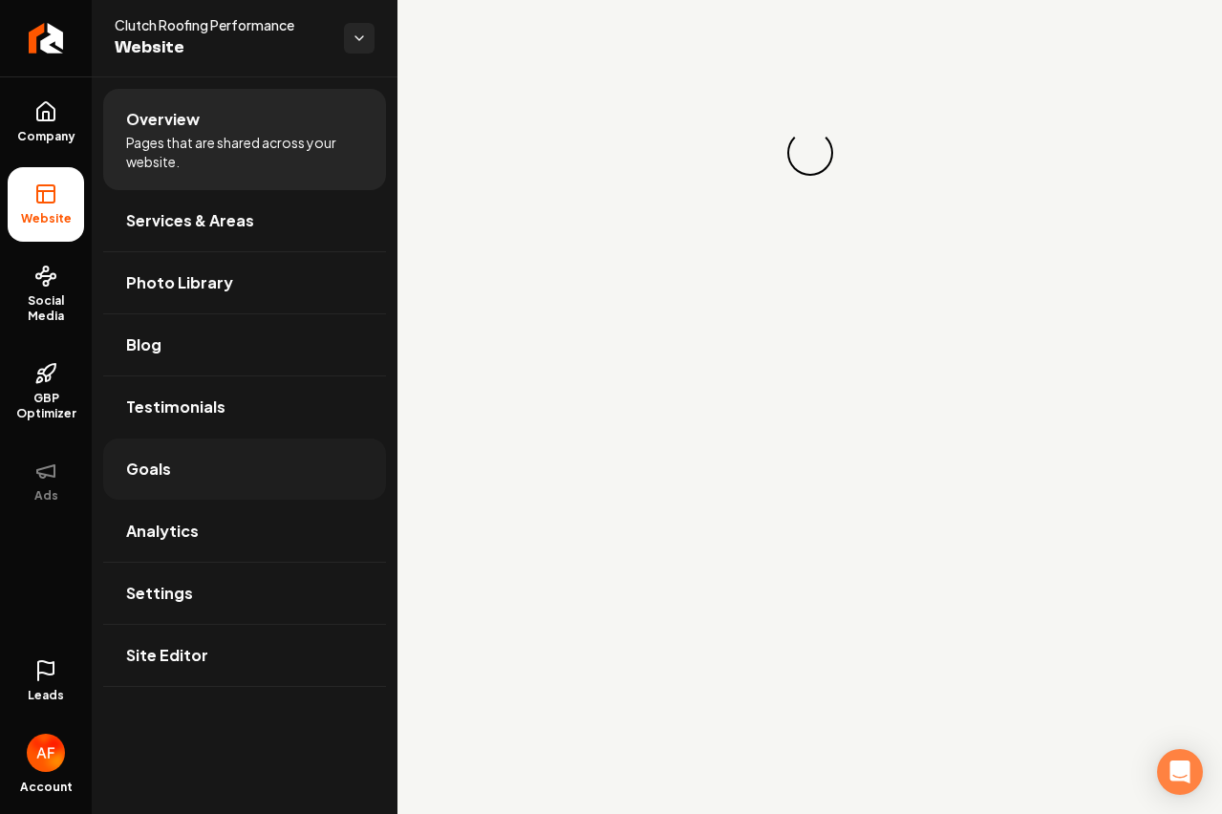
click at [239, 489] on link "Goals" at bounding box center [244, 469] width 283 height 61
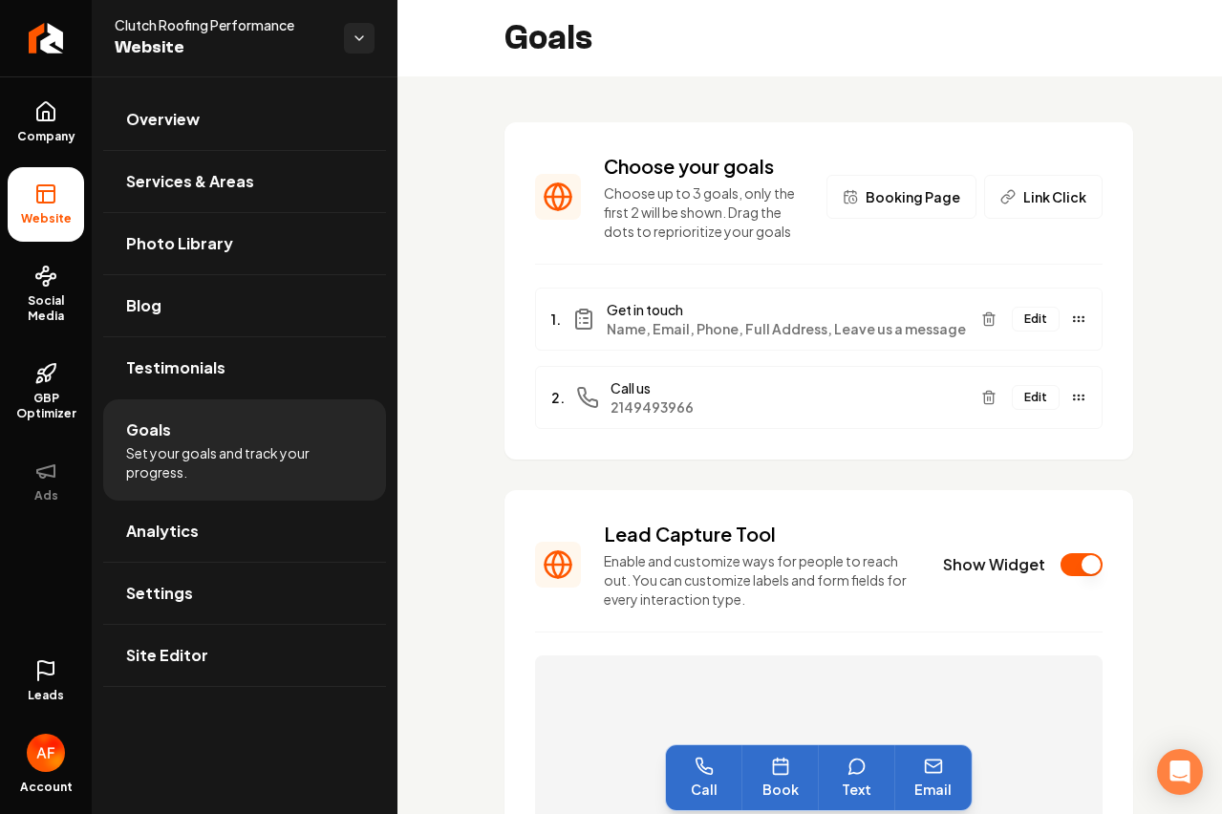
click at [34, 675] on icon at bounding box center [45, 670] width 23 height 23
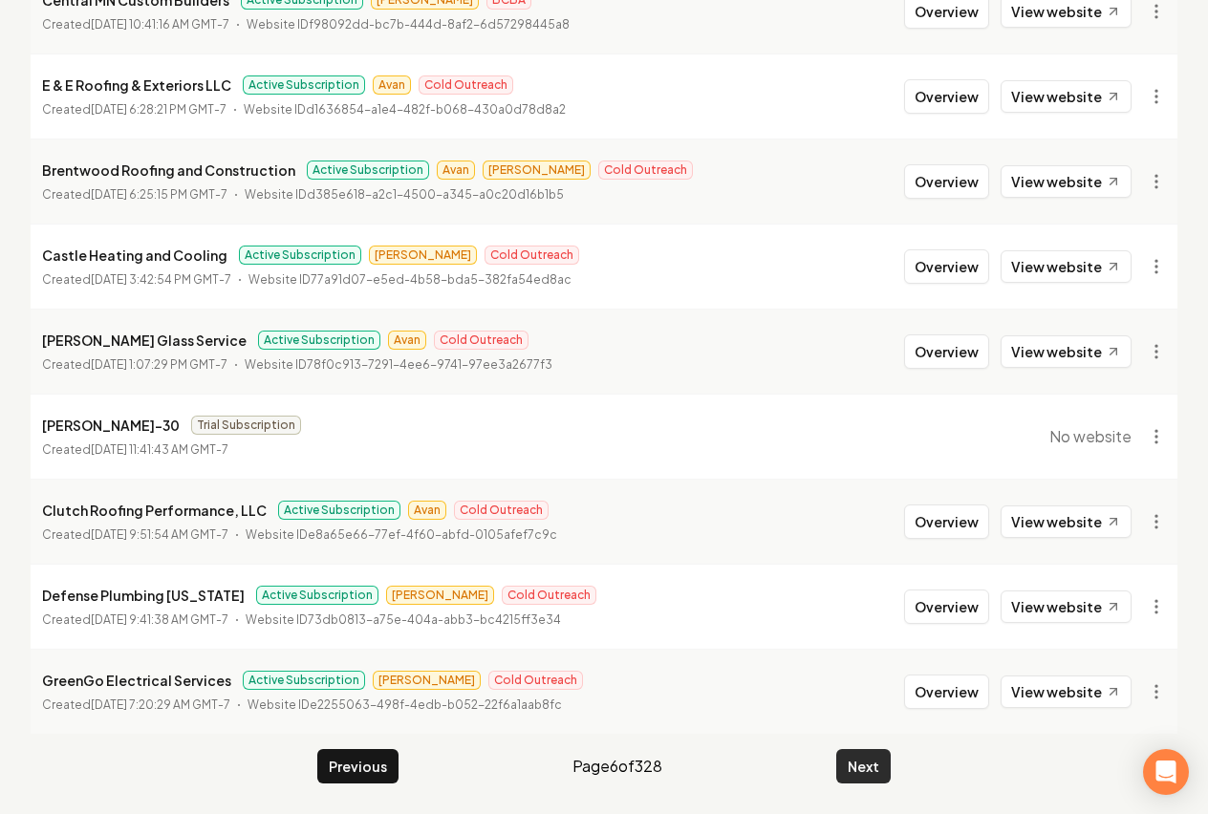
click at [864, 765] on button "Next" at bounding box center [863, 766] width 54 height 34
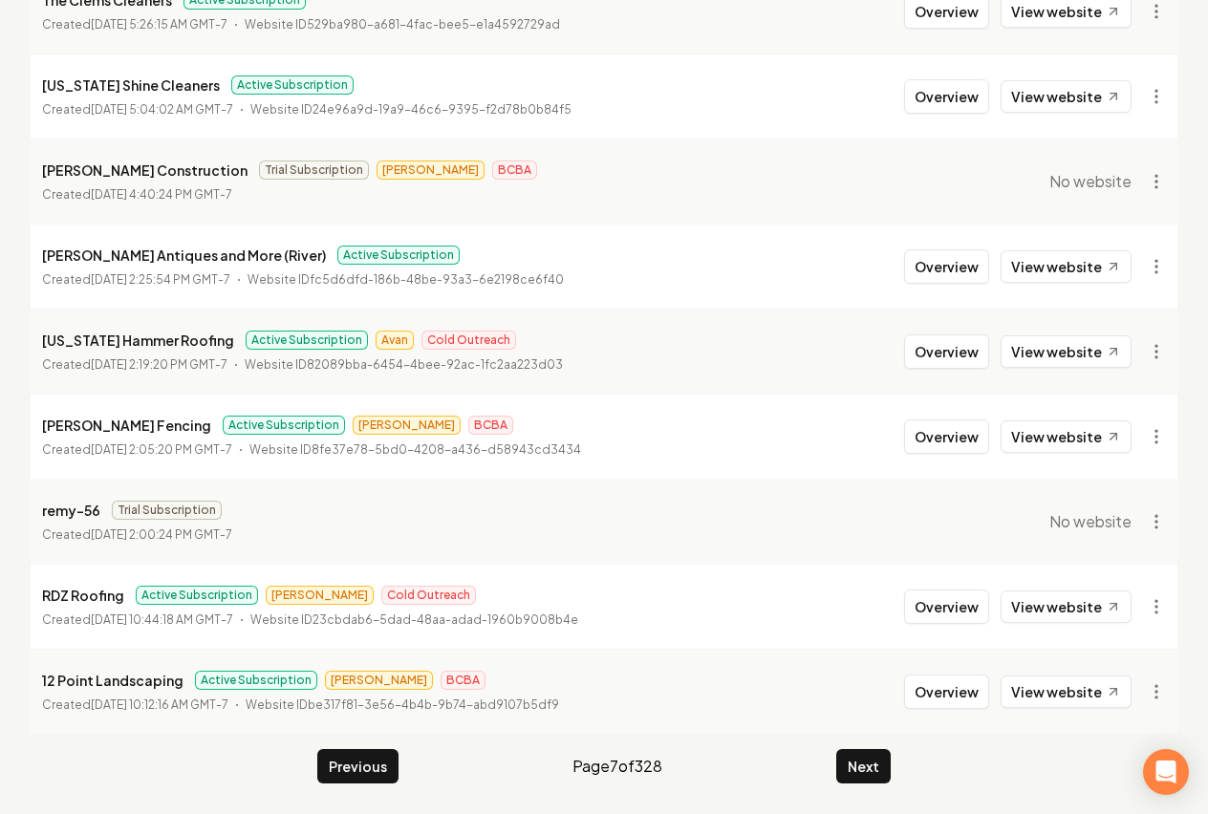
click at [864, 764] on button "Next" at bounding box center [863, 766] width 54 height 34
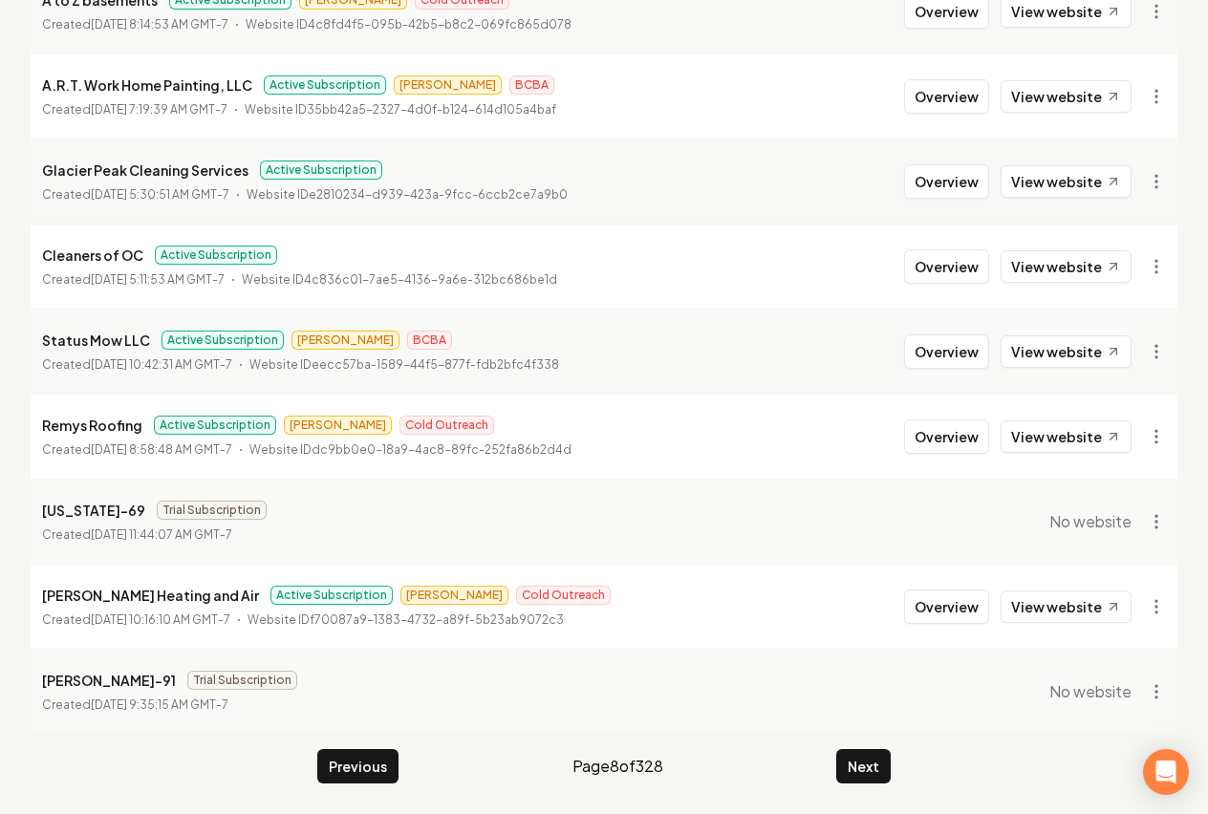
click at [863, 763] on button "Next" at bounding box center [863, 766] width 54 height 34
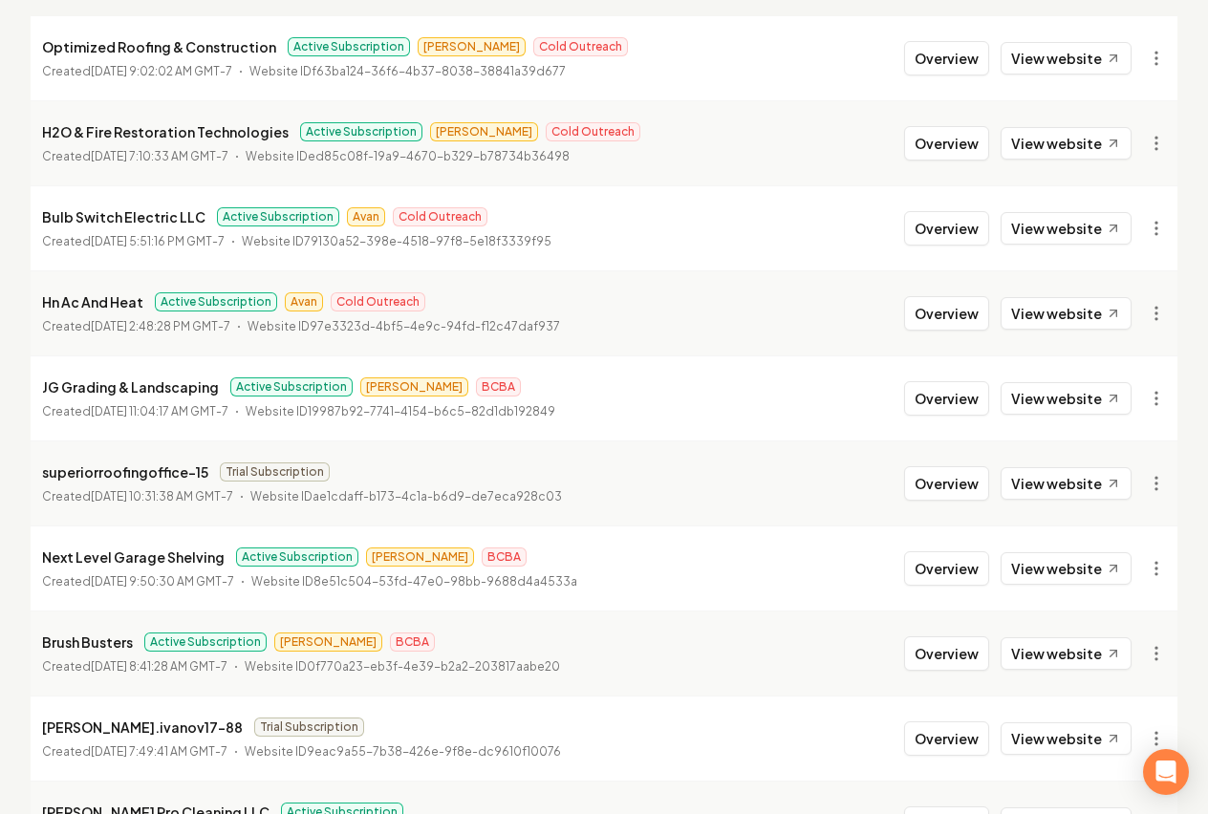
scroll to position [379, 0]
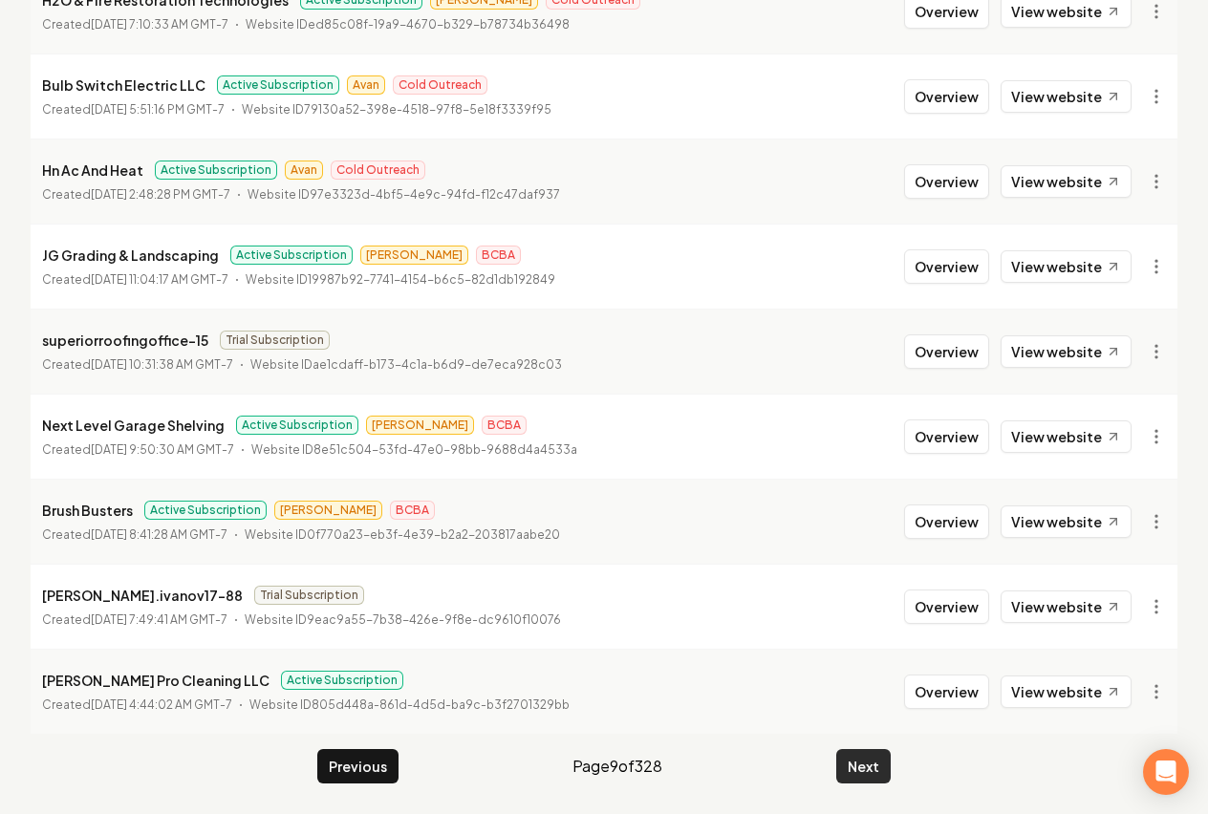
click at [863, 778] on button "Next" at bounding box center [863, 766] width 54 height 34
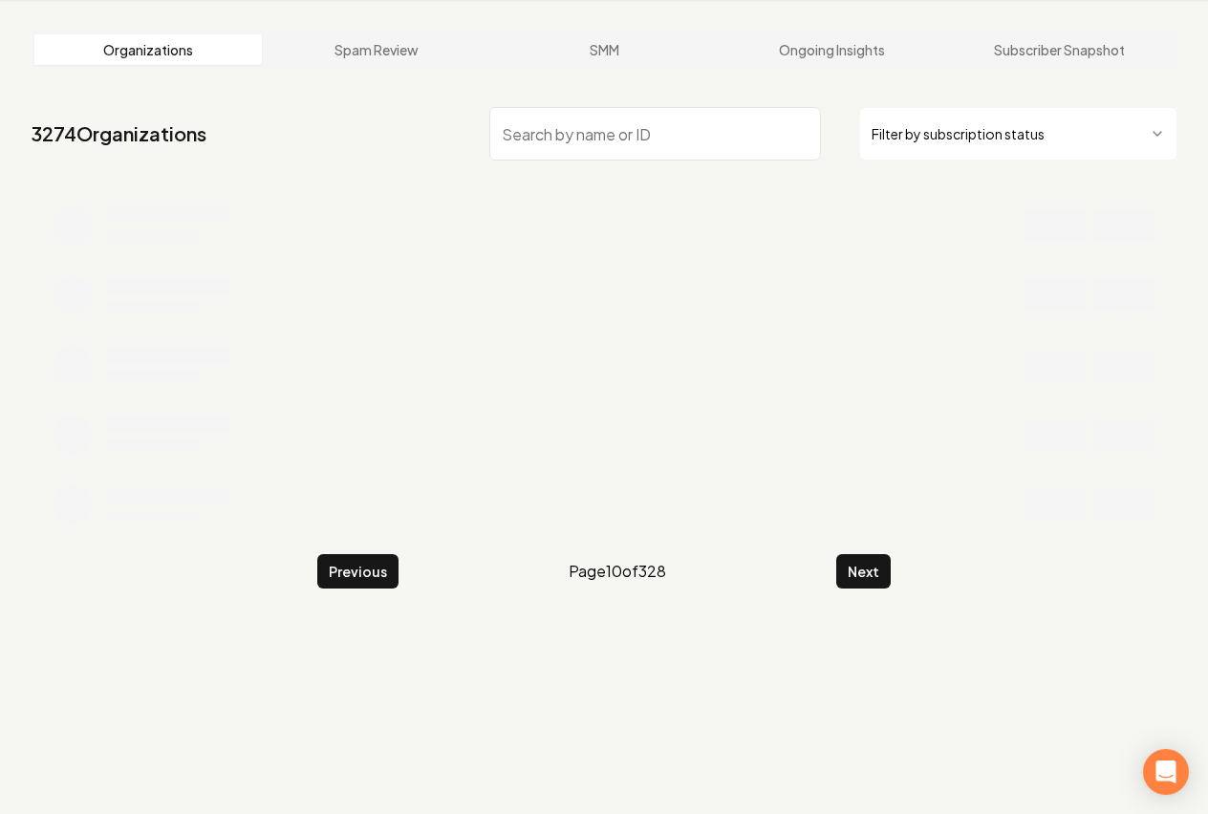
scroll to position [379, 0]
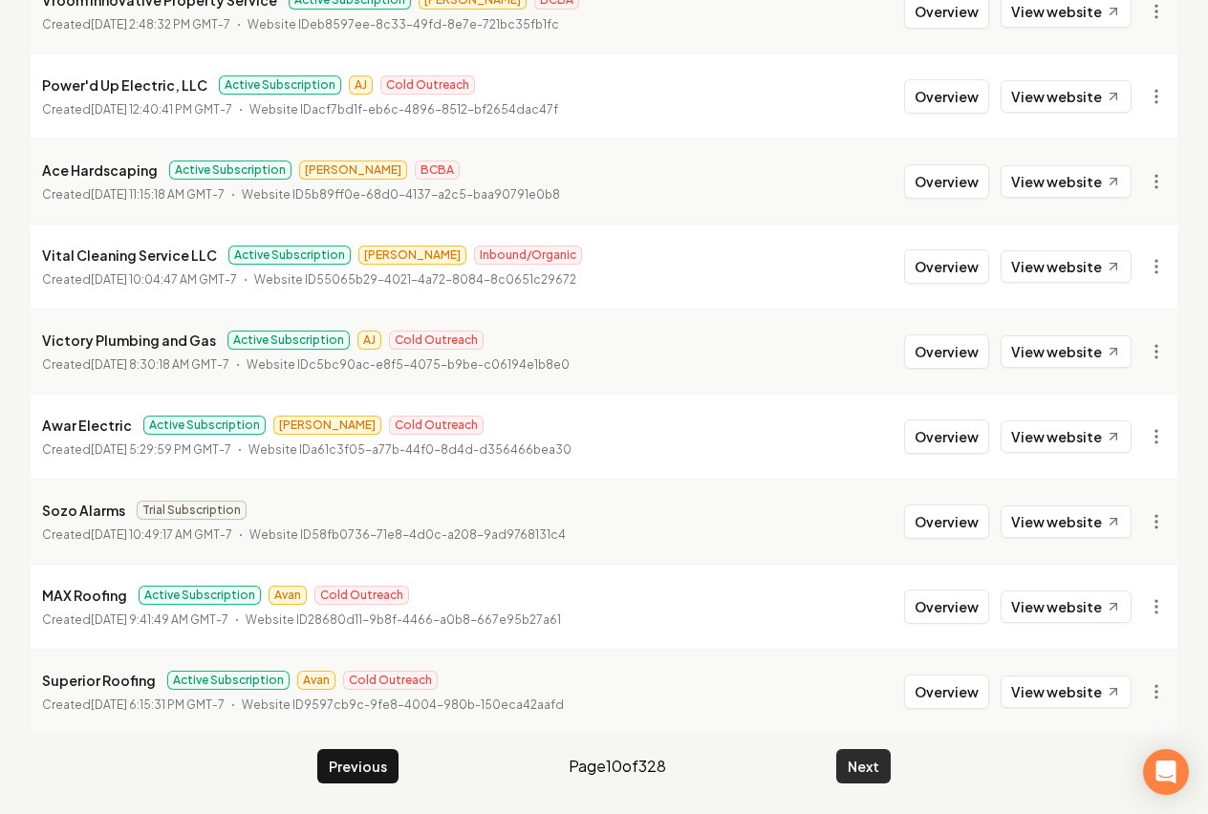
click at [873, 770] on button "Next" at bounding box center [863, 766] width 54 height 34
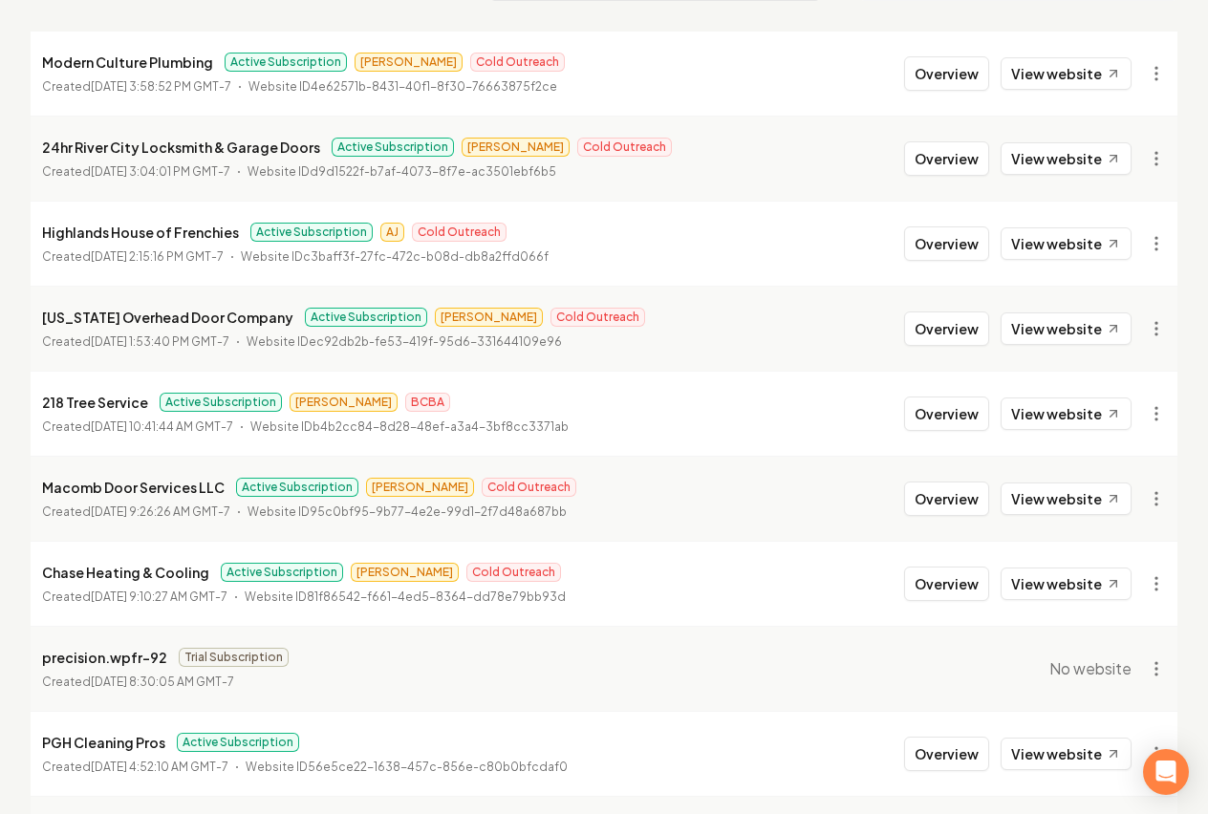
scroll to position [208, 0]
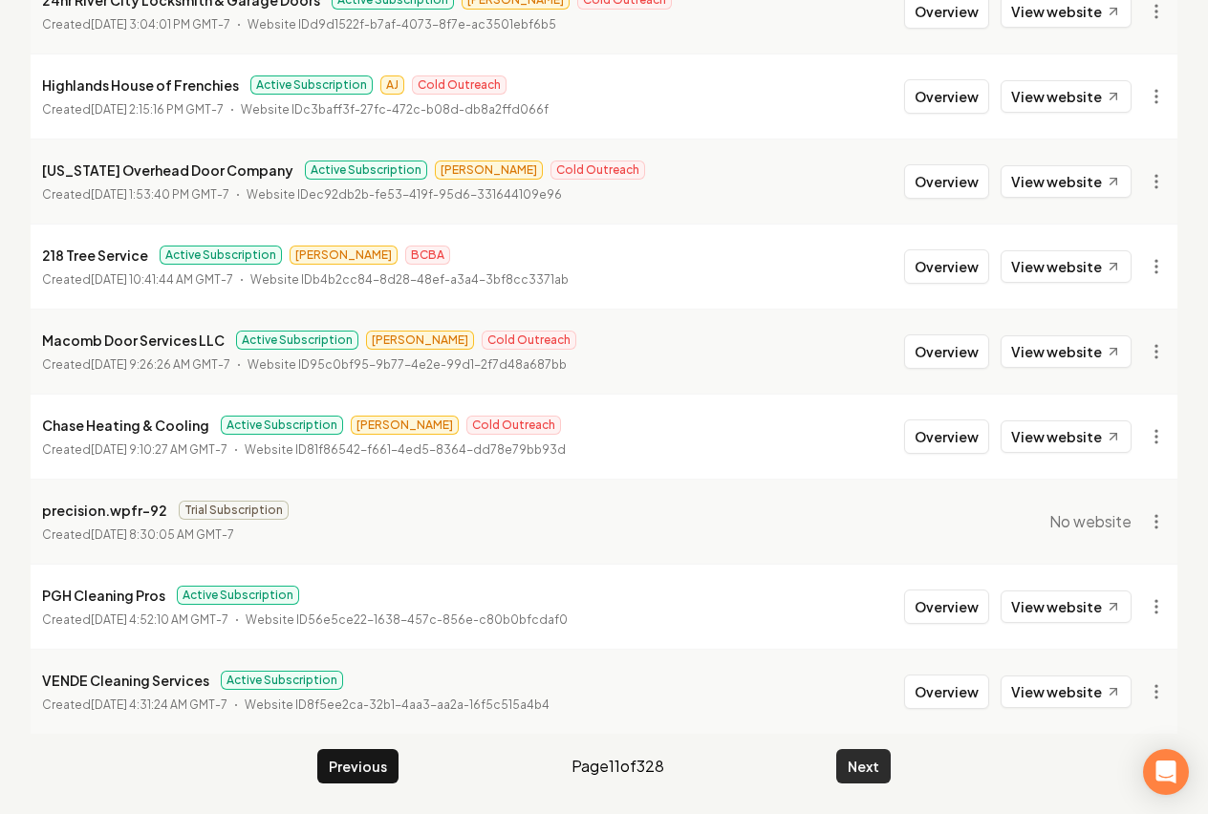
click at [879, 767] on button "Next" at bounding box center [863, 766] width 54 height 34
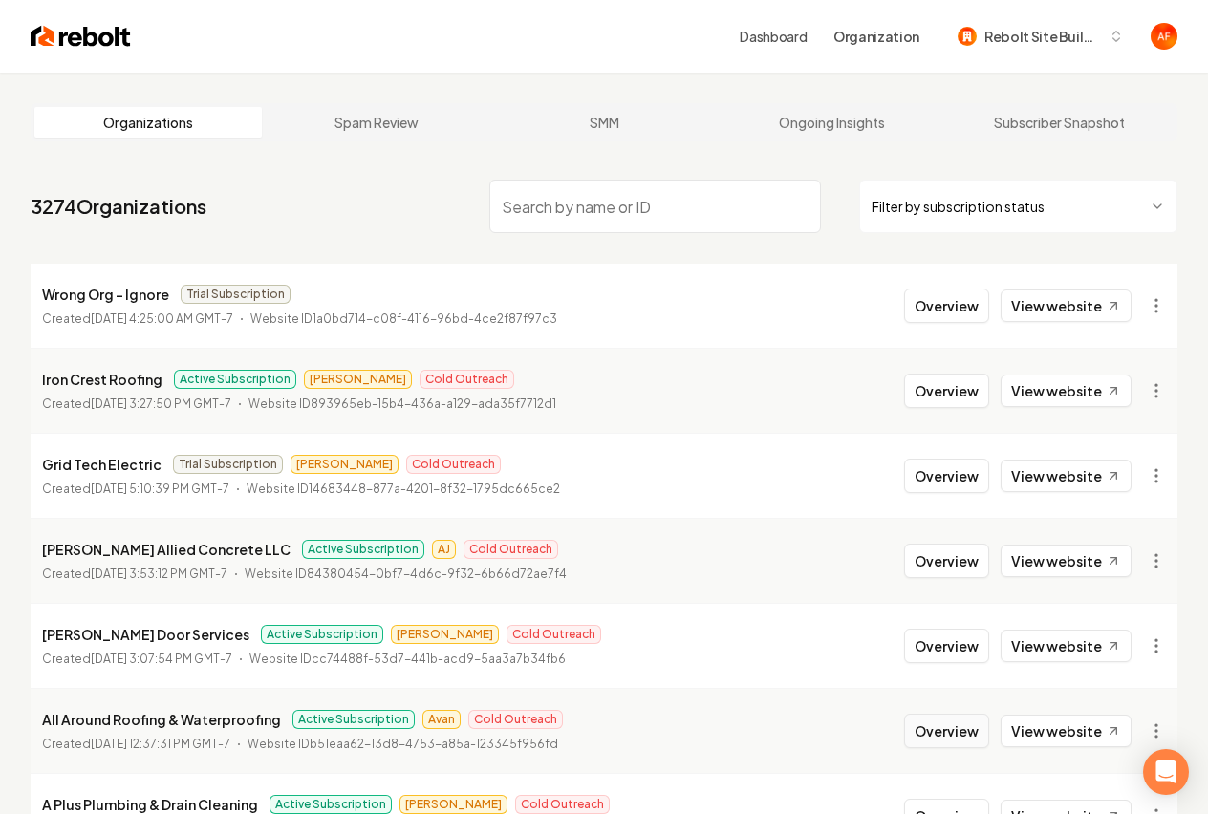
click at [947, 732] on button "Overview" at bounding box center [946, 731] width 85 height 34
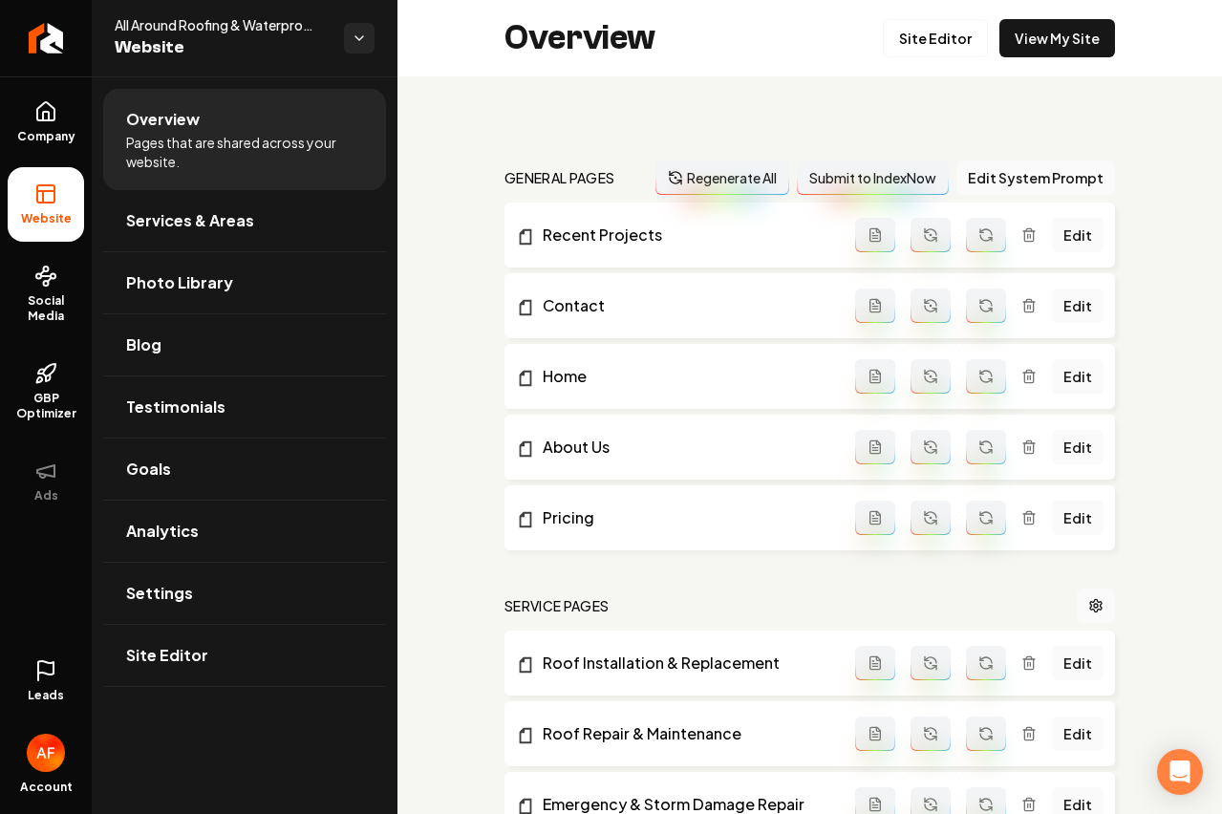
click at [50, 657] on link "Leads" at bounding box center [46, 681] width 76 height 75
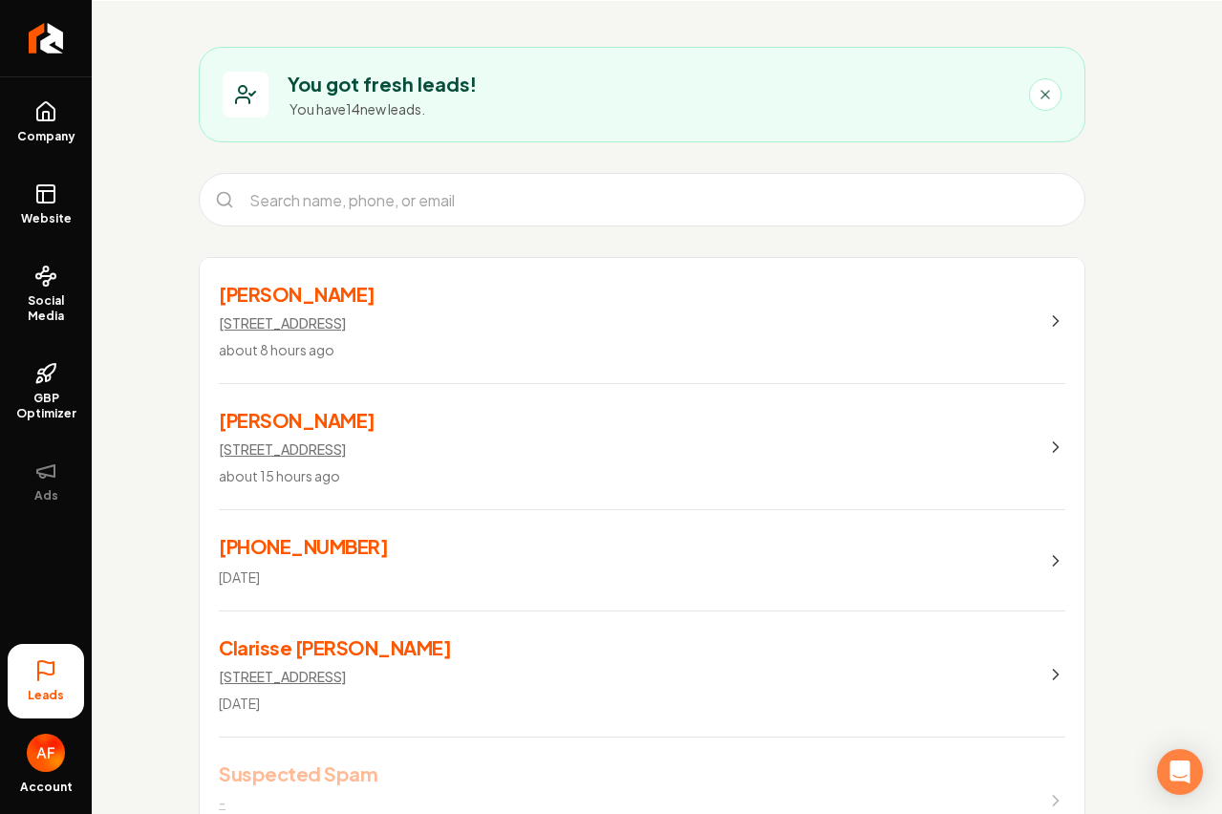
scroll to position [118, 0]
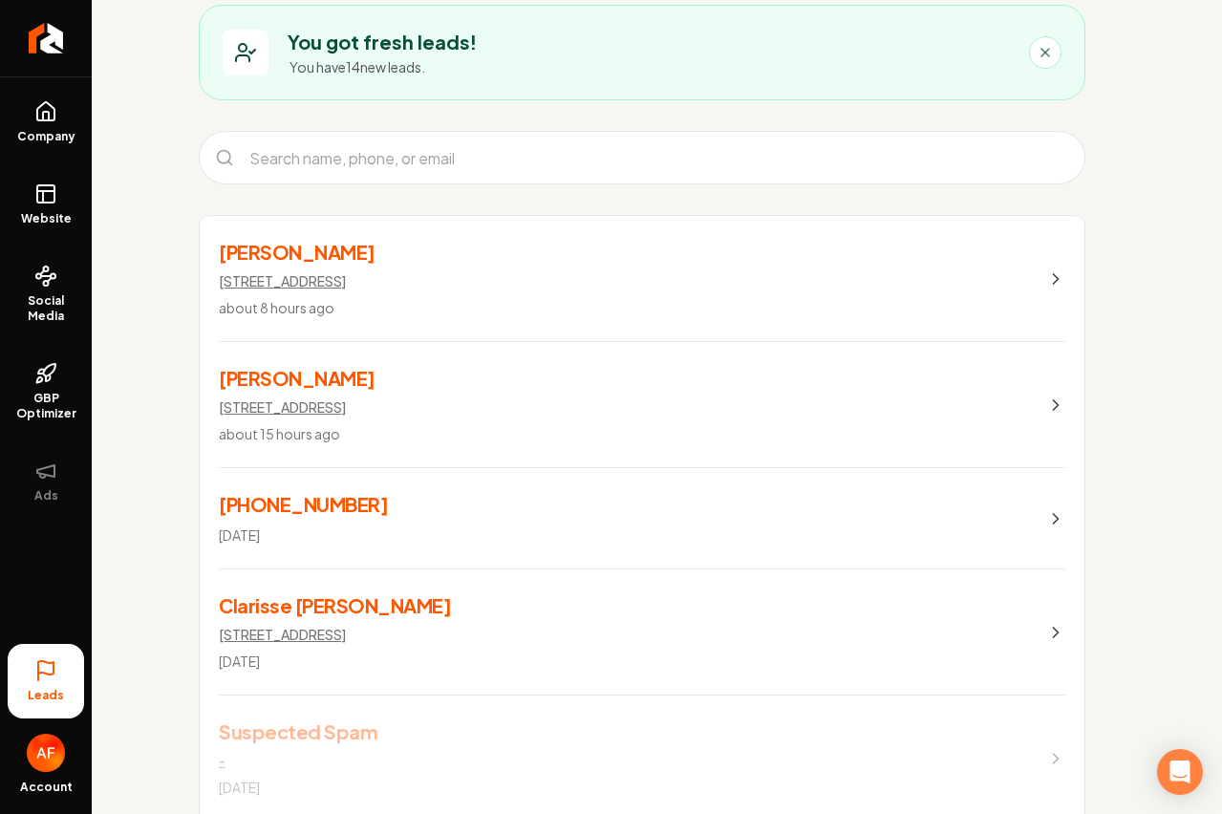
click at [295, 240] on h3 "Mayumi Ishikawa" at bounding box center [297, 252] width 157 height 27
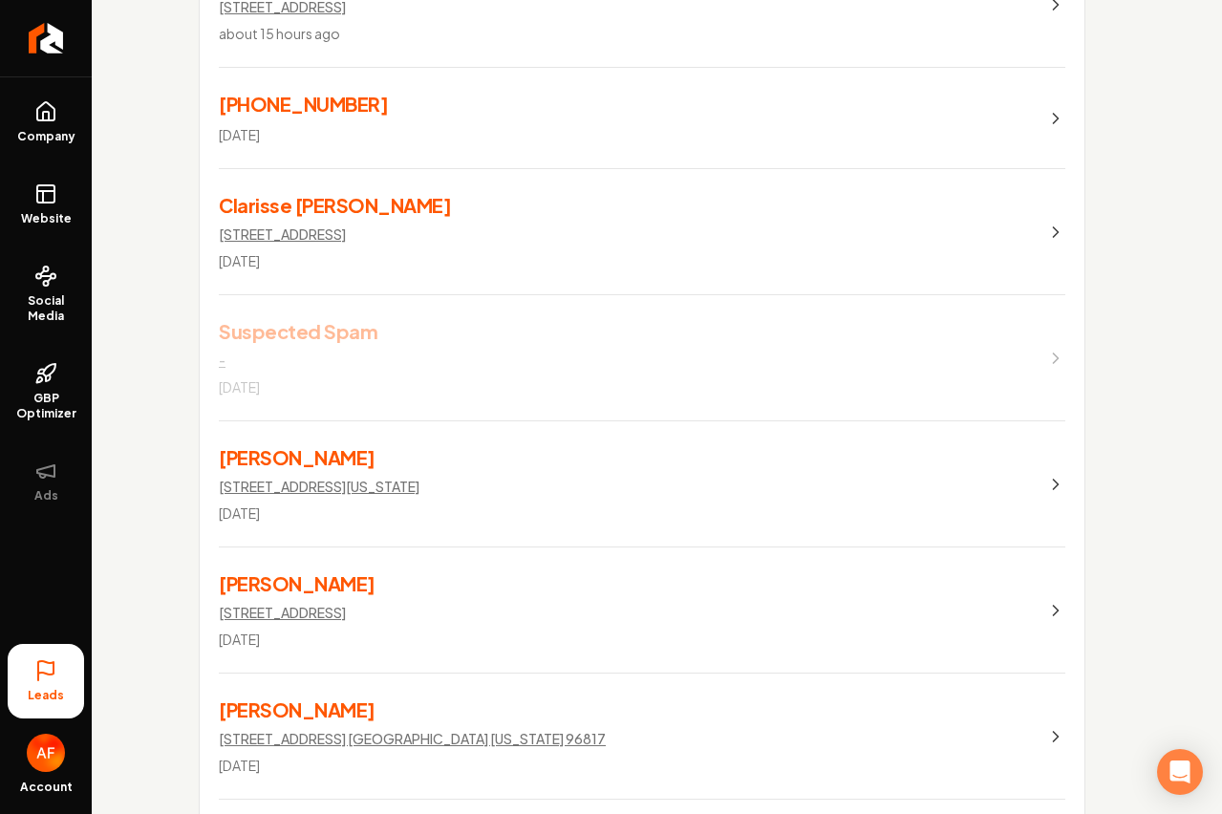
scroll to position [792, 0]
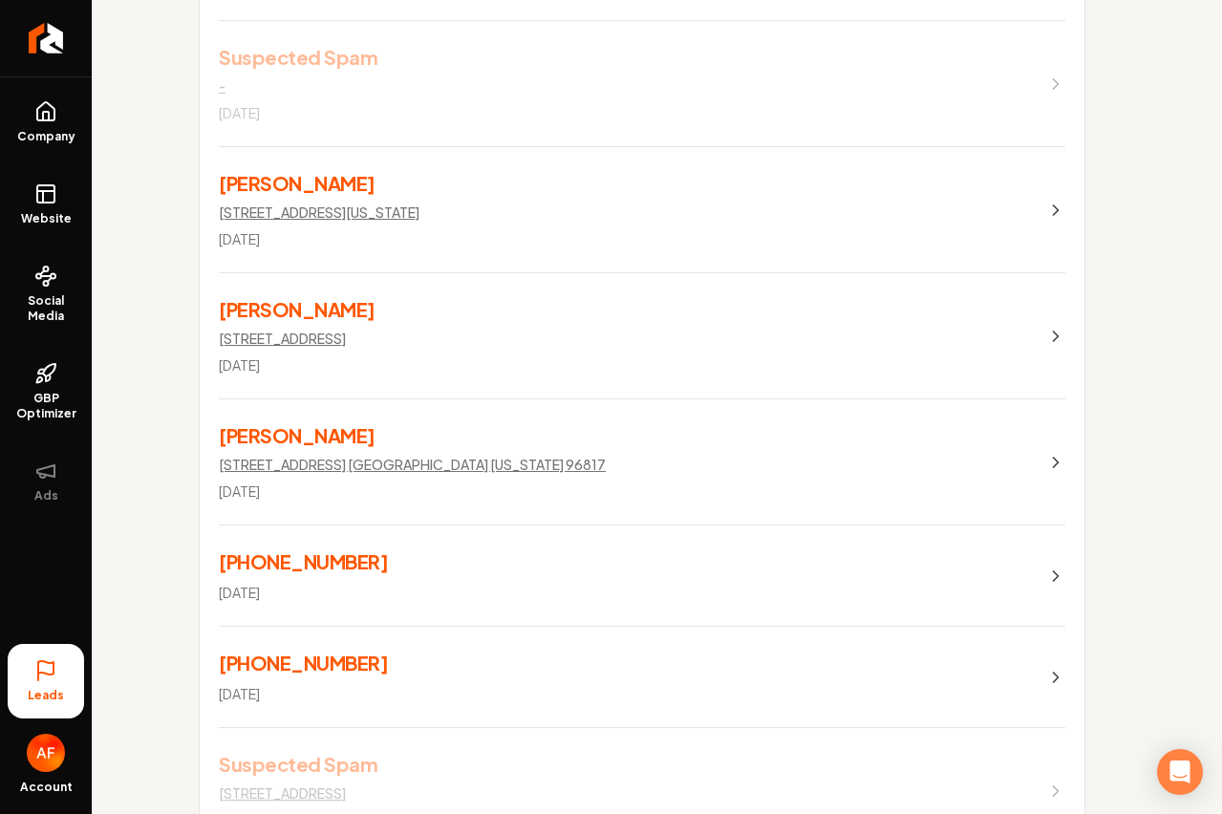
click at [1041, 216] on link "Wayland Wong 1435 Auauki Street, Kailua, Hawaii 96734 7 days ago" at bounding box center [642, 210] width 885 height 126
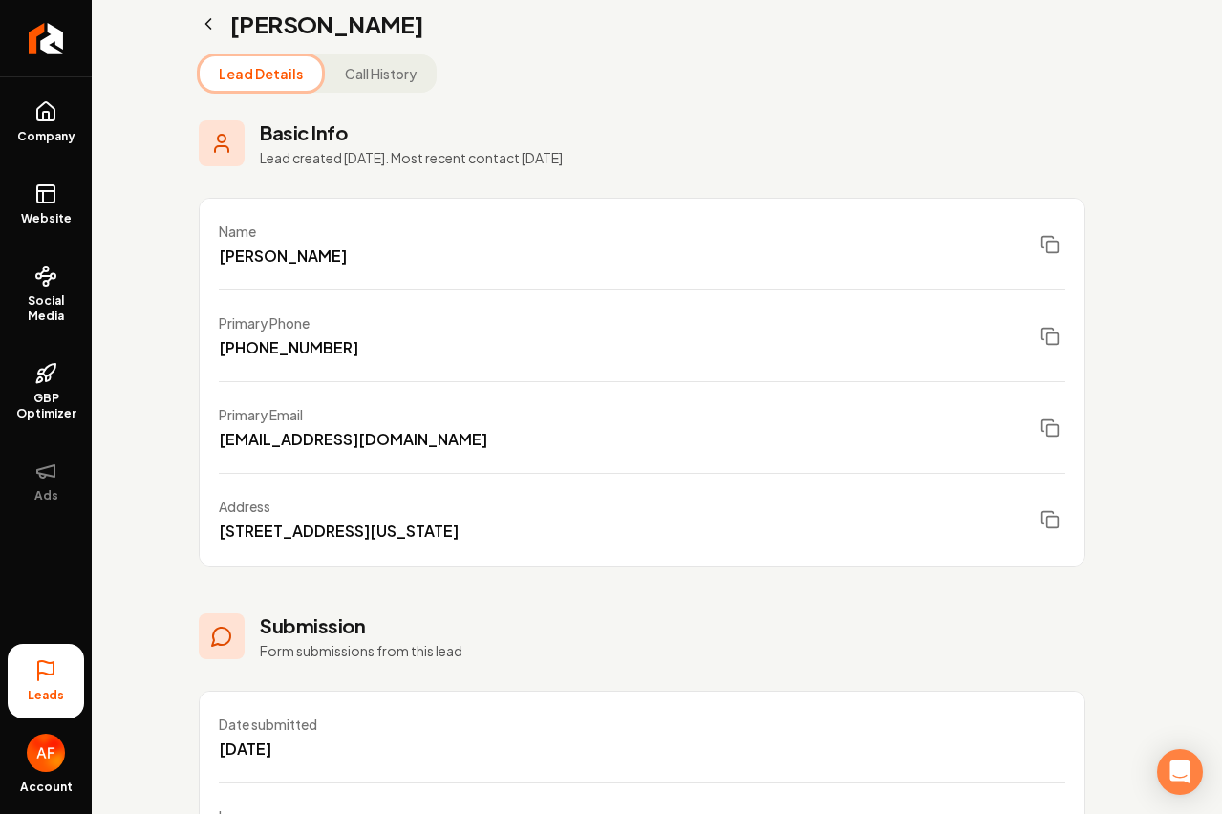
scroll to position [165, 0]
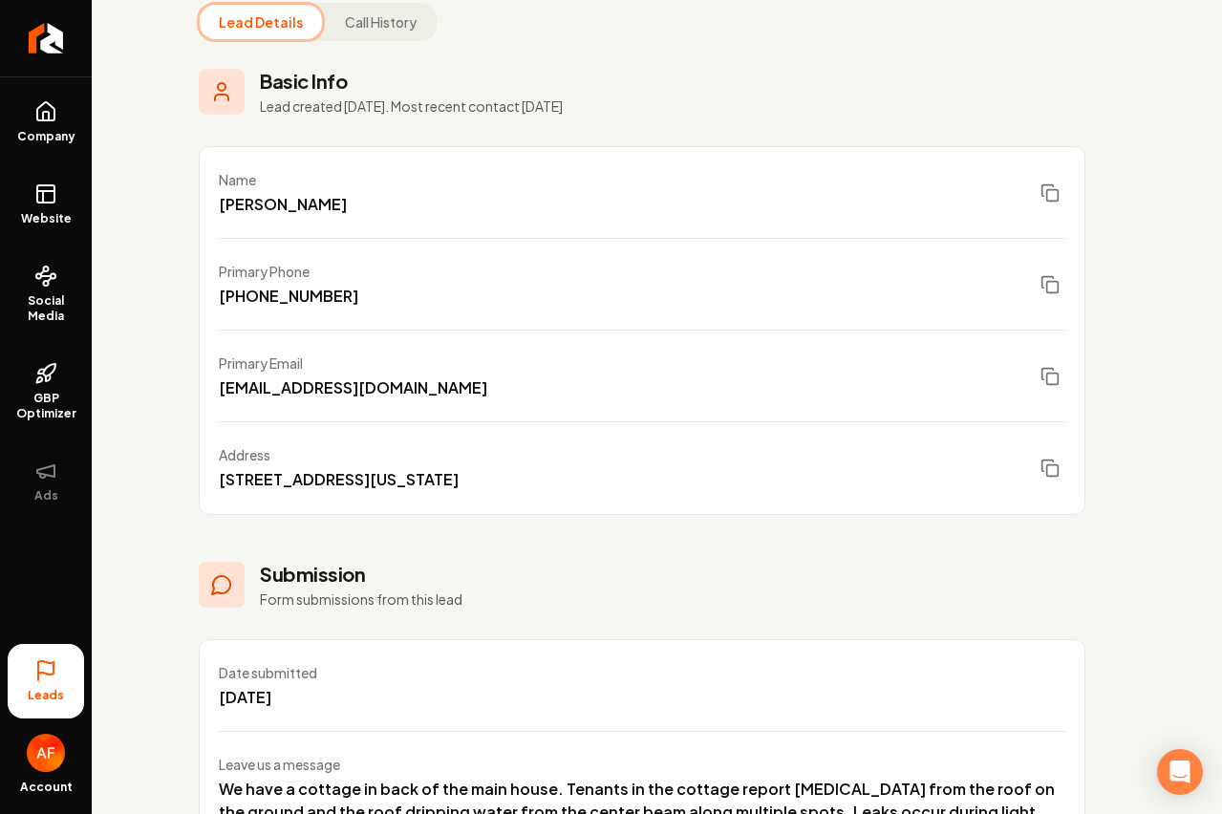
drag, startPoint x: 233, startPoint y: 195, endPoint x: 371, endPoint y: 192, distance: 137.6
click at [371, 192] on div "Name Wayland Wong" at bounding box center [642, 193] width 885 height 92
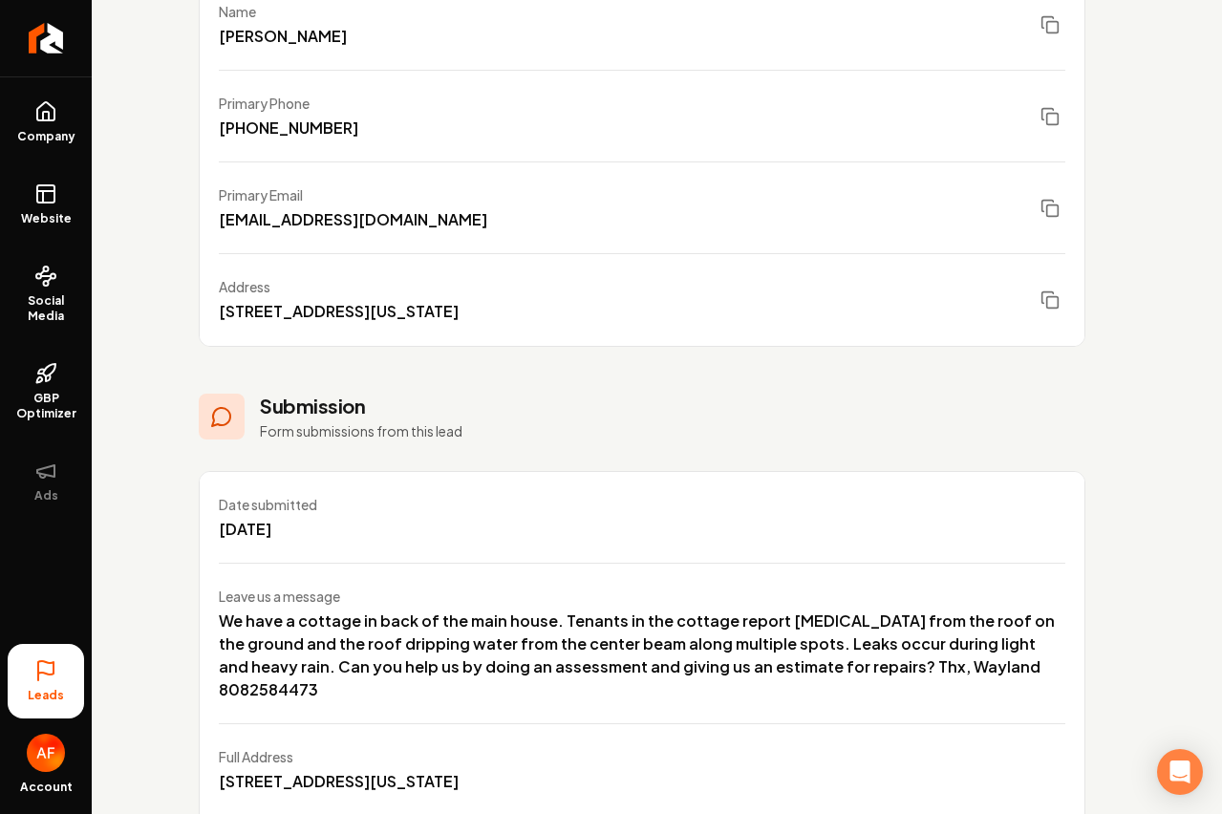
scroll to position [307, 0]
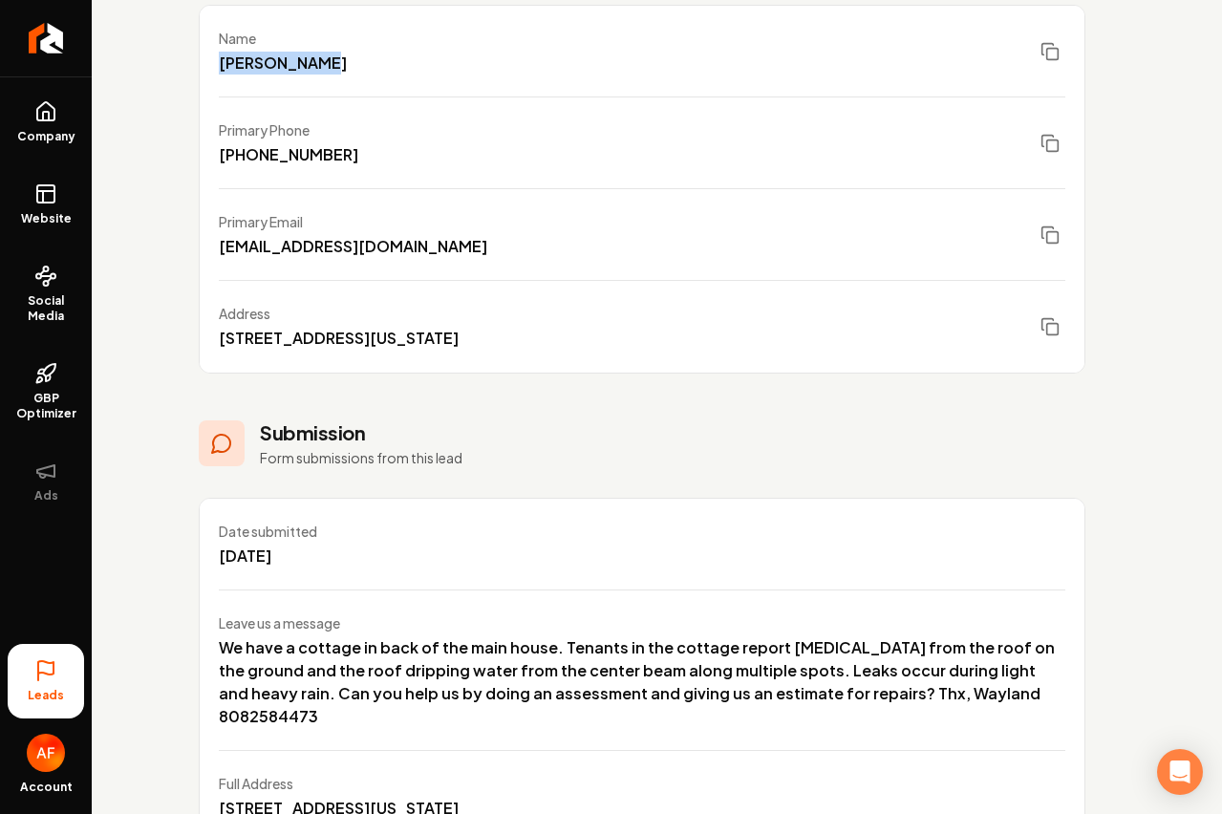
drag, startPoint x: 216, startPoint y: 60, endPoint x: 228, endPoint y: 10, distance: 52.1
click at [344, 59] on div "Name Wayland Wong" at bounding box center [642, 52] width 885 height 92
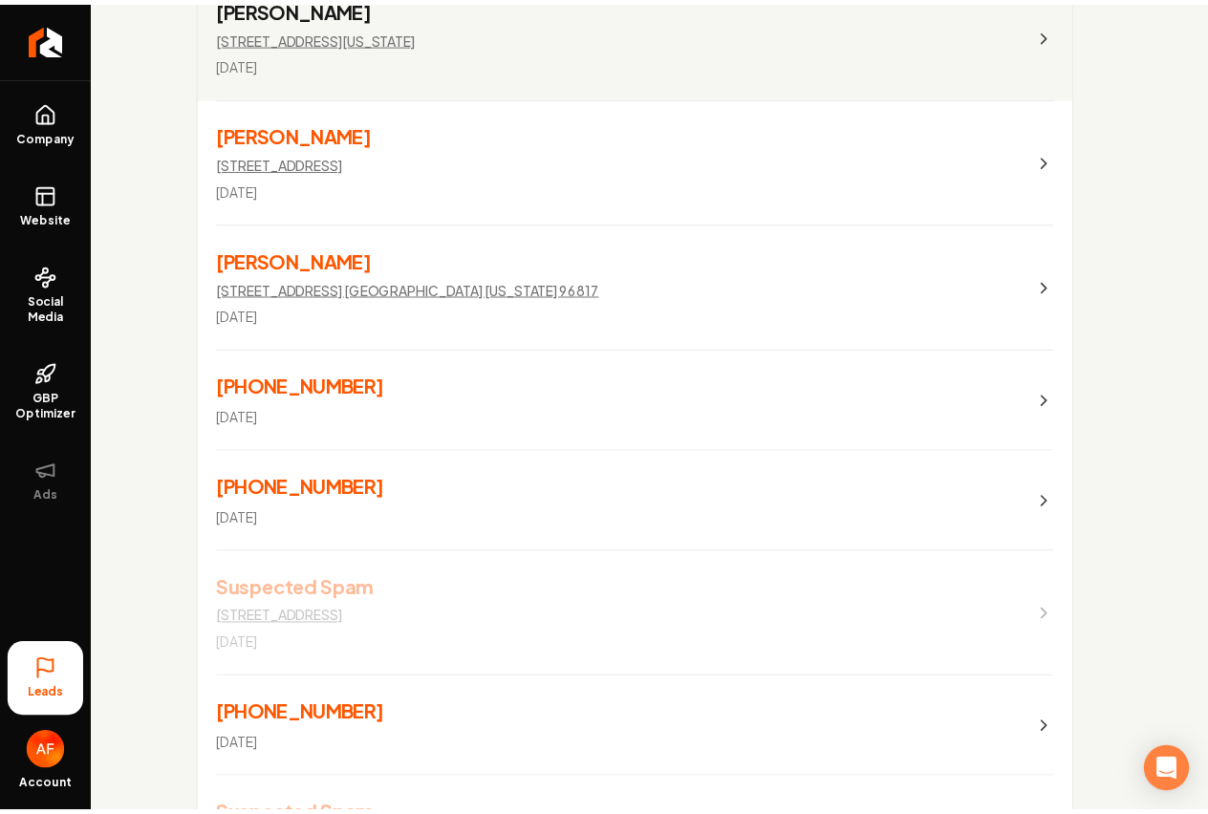
scroll to position [569, 0]
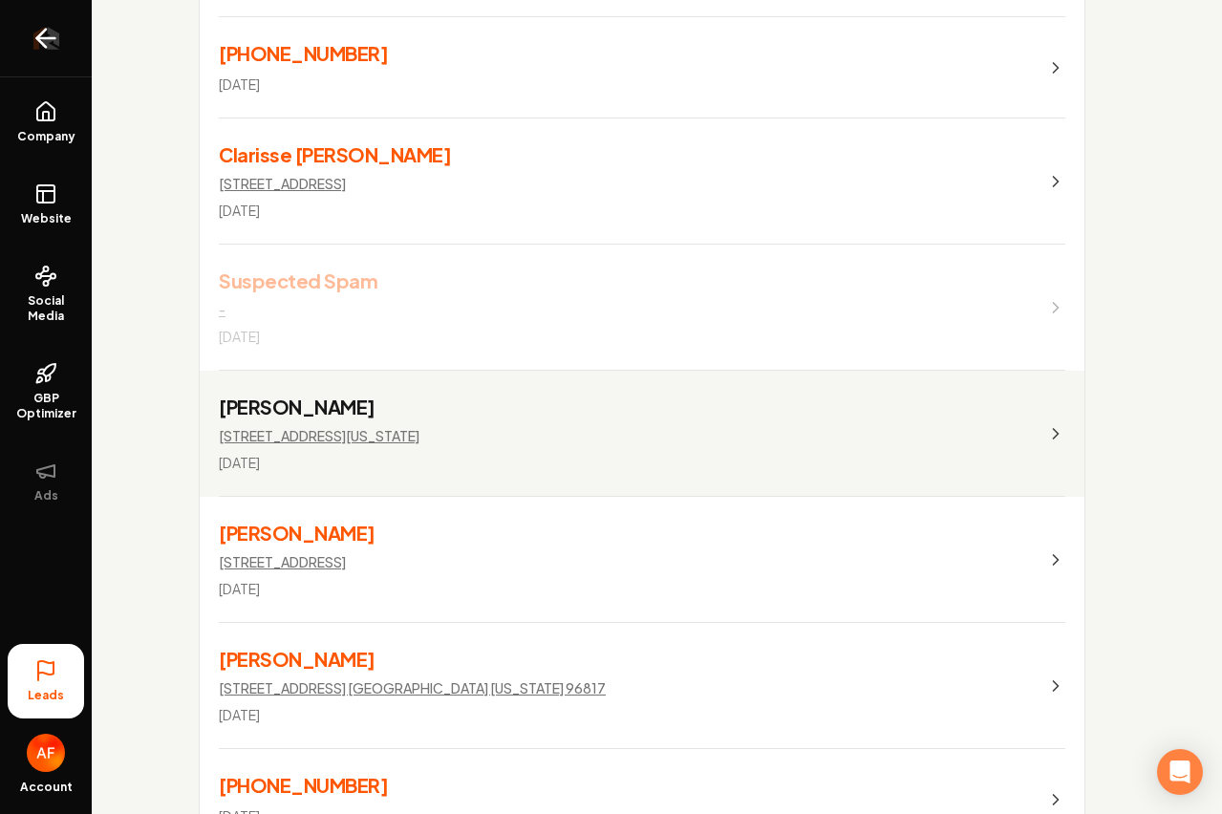
click at [22, 30] on link "Return to dashboard" at bounding box center [46, 38] width 92 height 76
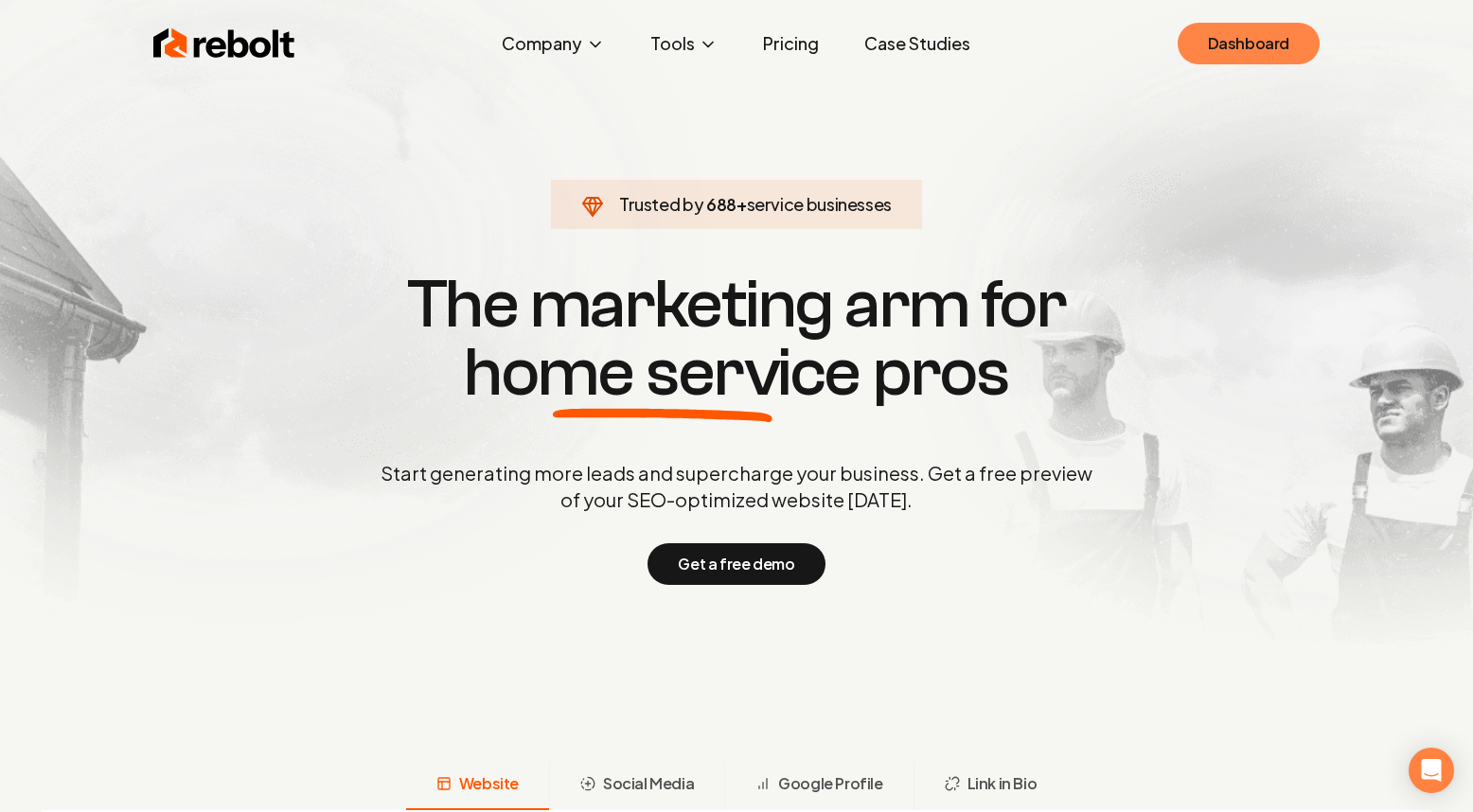
click at [1251, 52] on link "Dashboard" at bounding box center [1248, 44] width 142 height 42
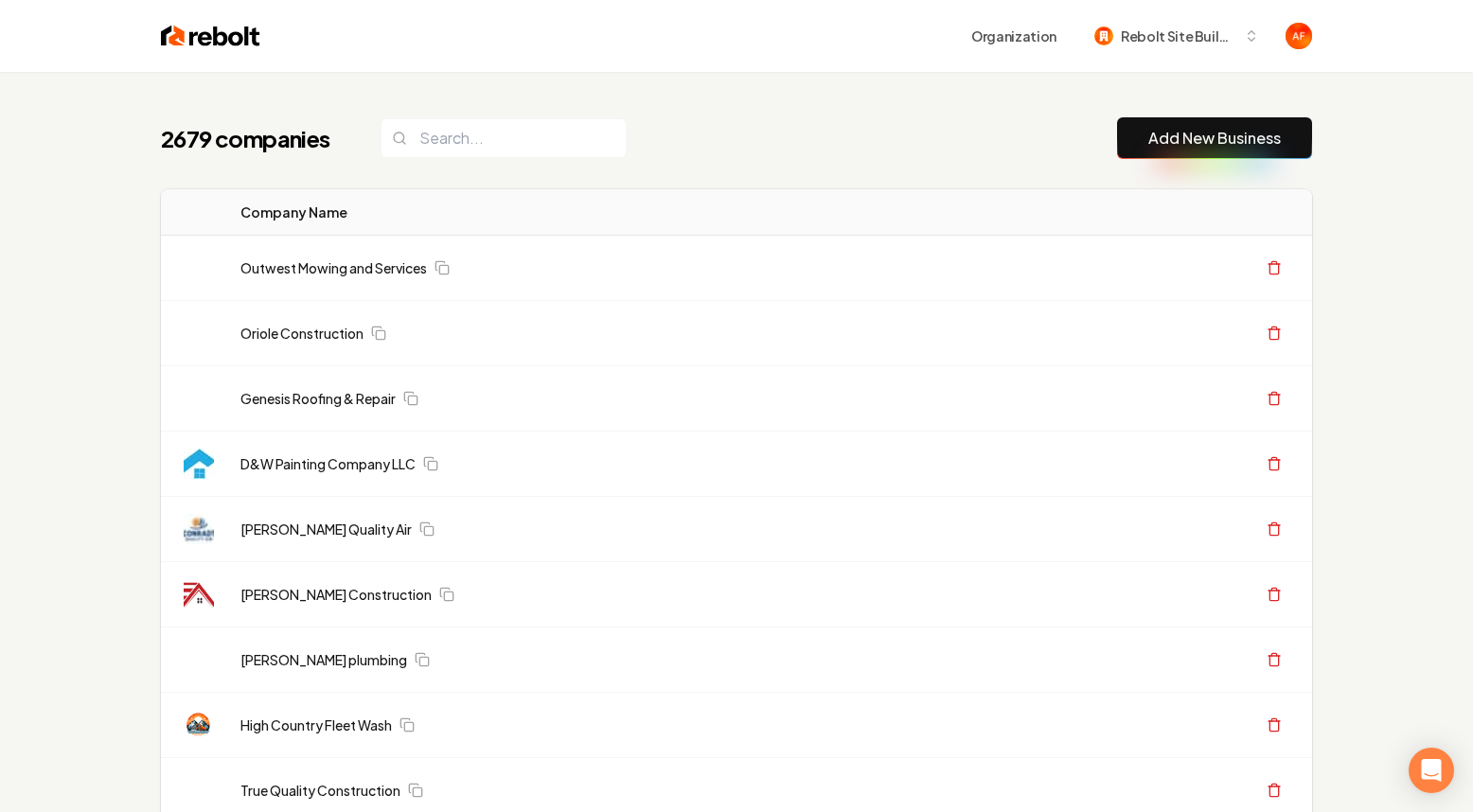
click at [1158, 139] on link "Add New Business" at bounding box center [1214, 138] width 133 height 23
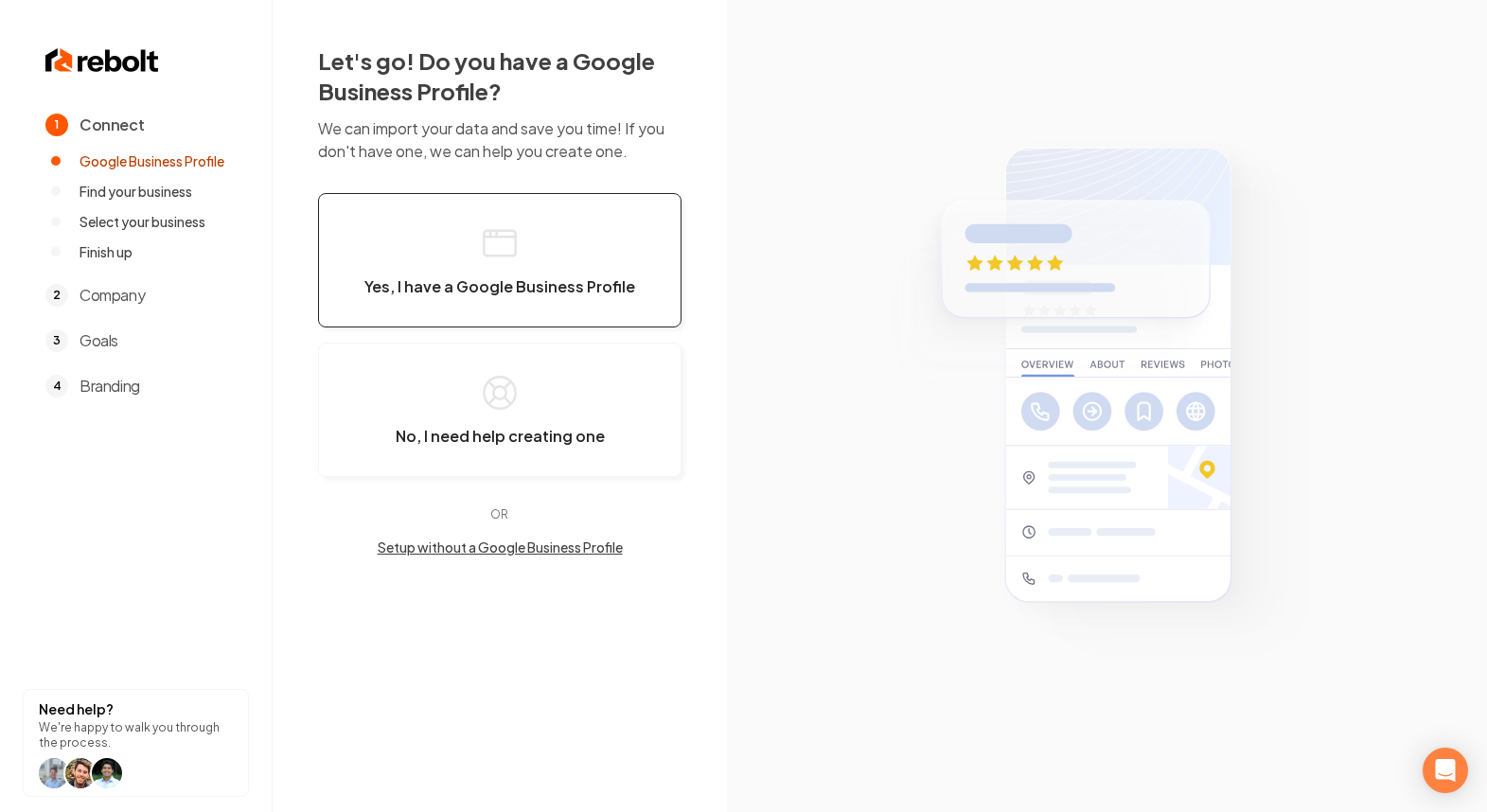
click at [441, 251] on button "Yes, I have a Google Business Profile" at bounding box center [499, 260] width 364 height 135
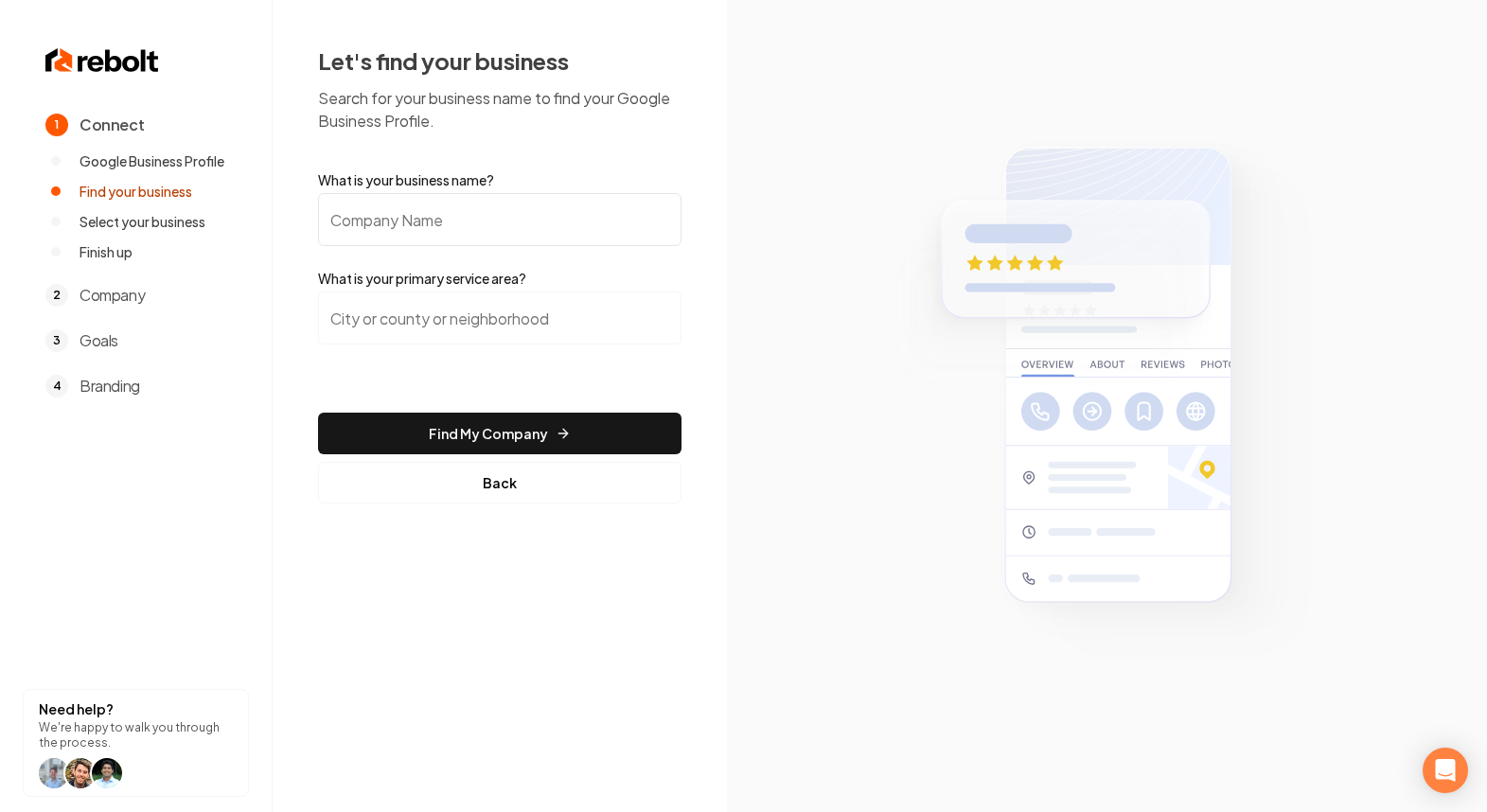
click at [518, 239] on input "What is your business name?" at bounding box center [499, 220] width 364 height 53
paste input "Bogners All Air Corp"
type input "Bogners All Air Corp"
click at [427, 303] on input "search" at bounding box center [499, 318] width 364 height 53
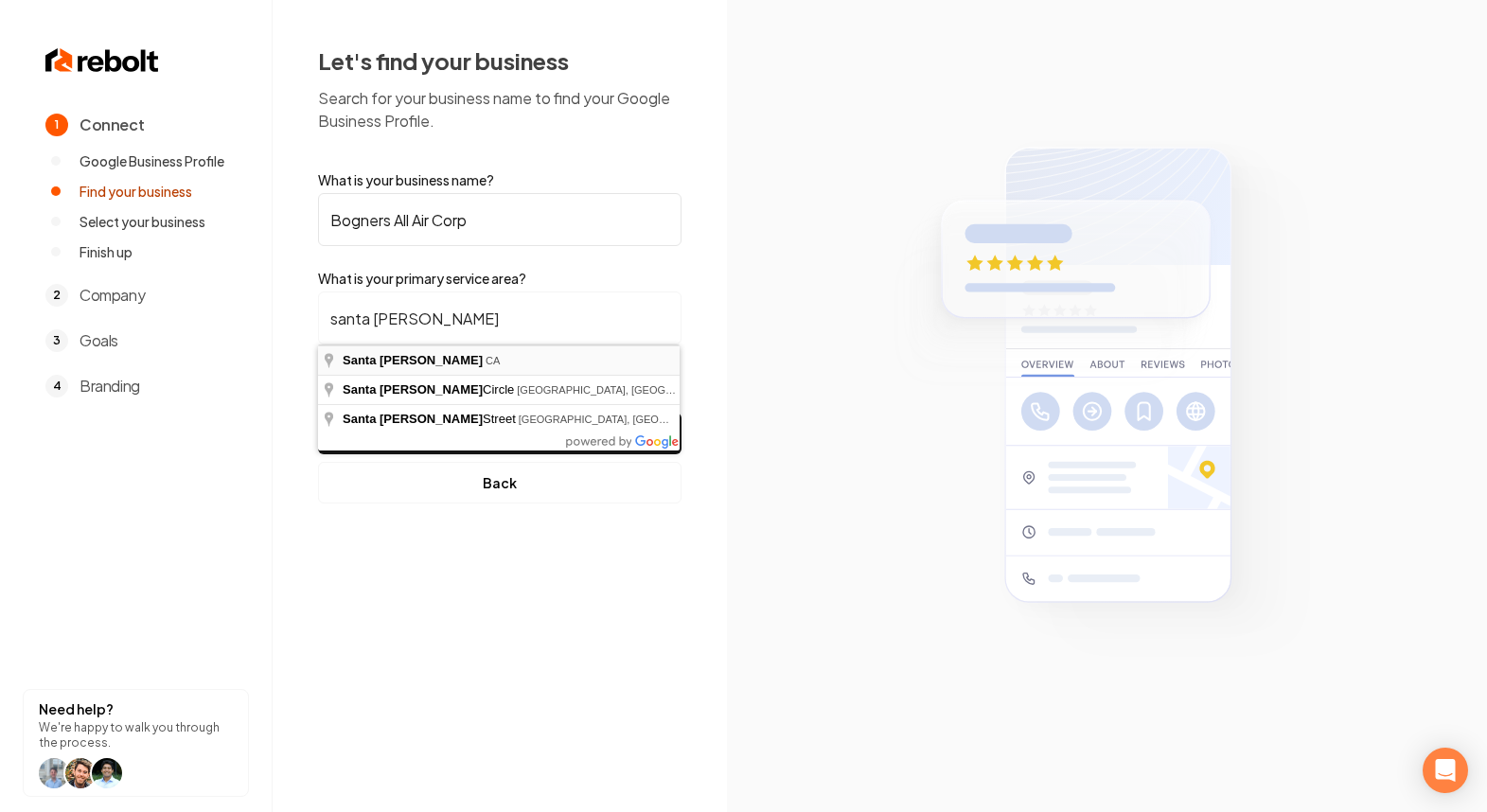
type input "Santa Clara, CA"
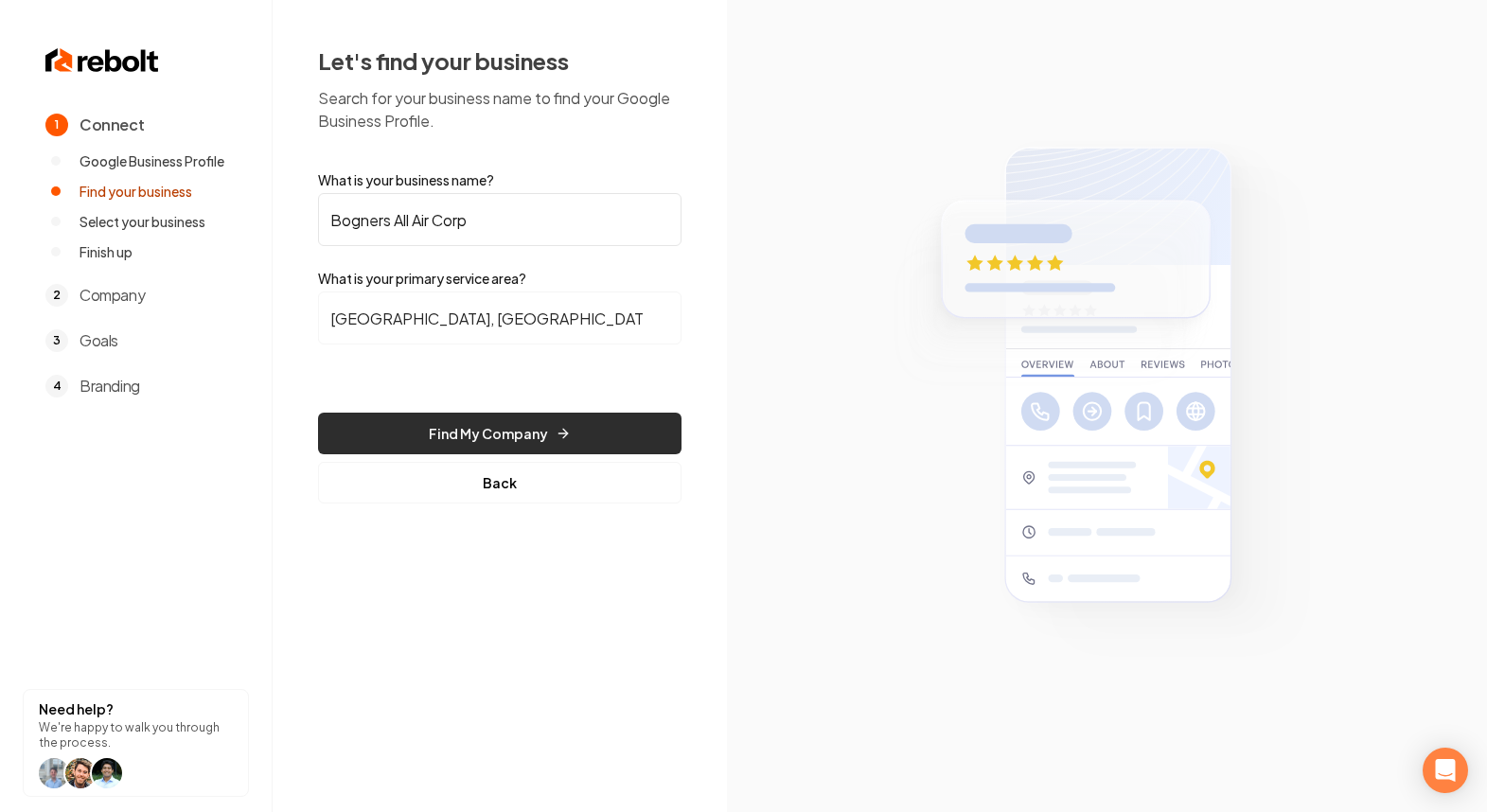
click at [491, 432] on button "Find My Company" at bounding box center [499, 434] width 364 height 42
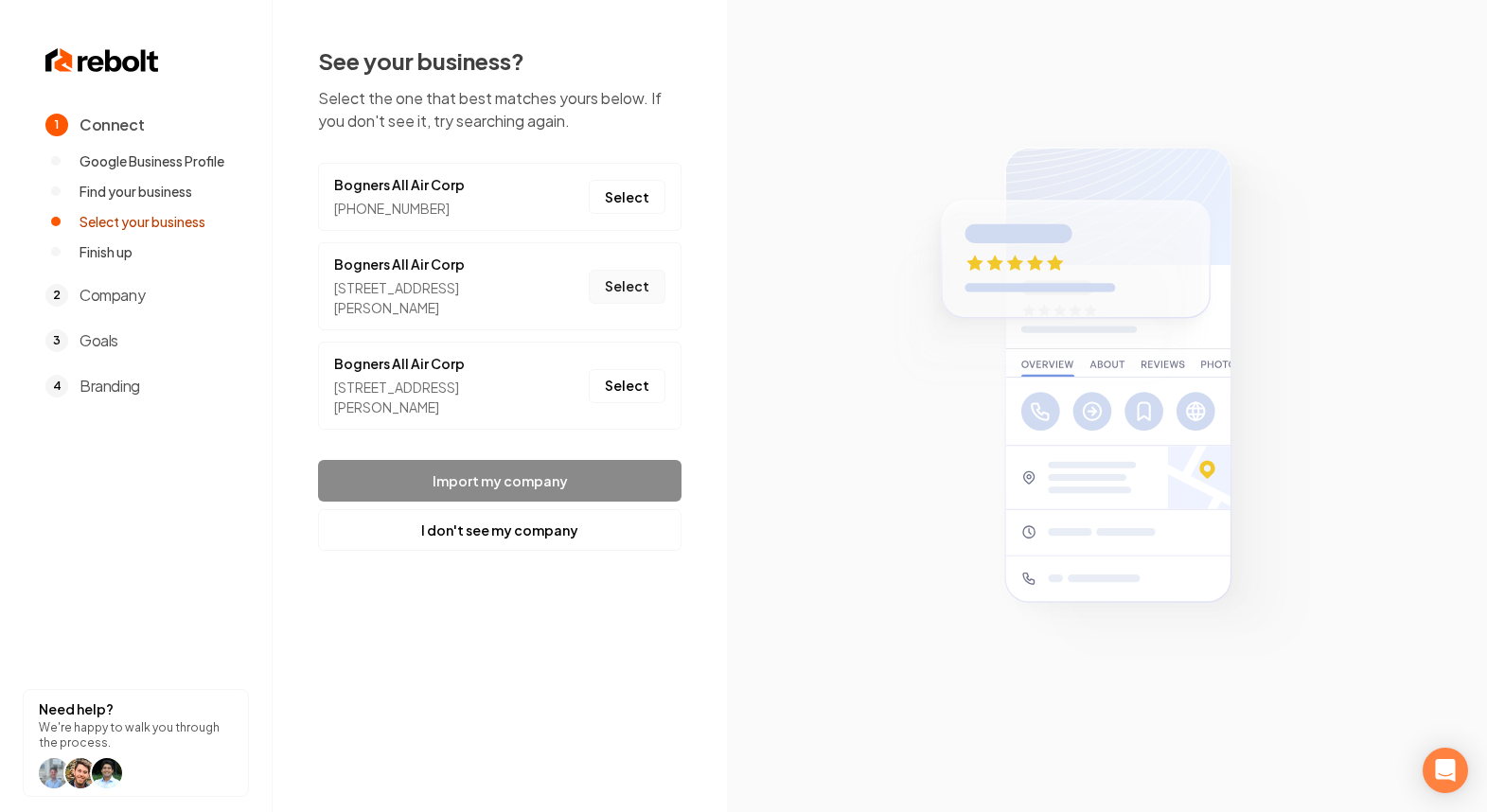
click at [629, 290] on button "Select" at bounding box center [626, 286] width 76 height 34
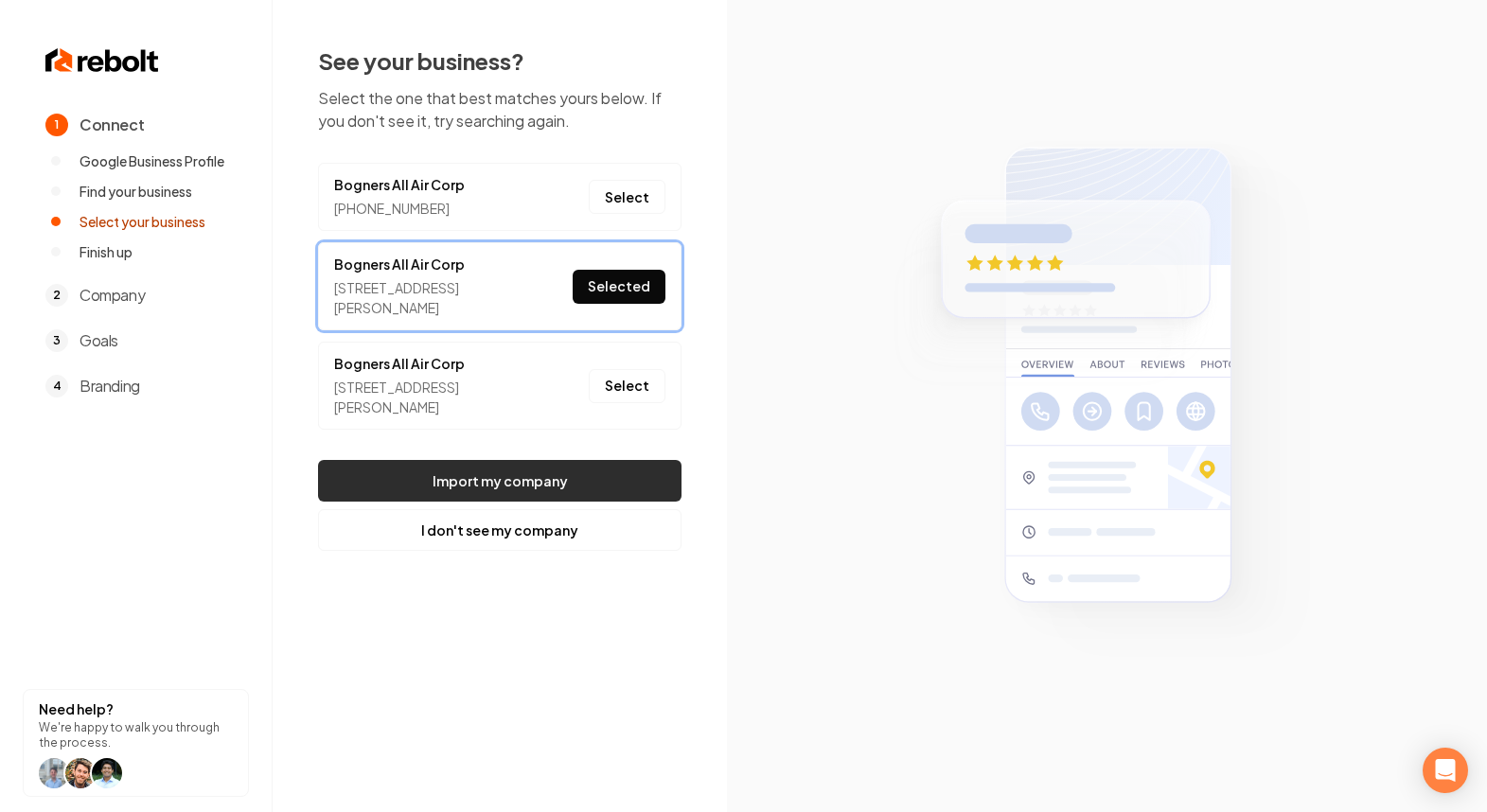
click at [593, 483] on button "Import my company" at bounding box center [499, 480] width 364 height 42
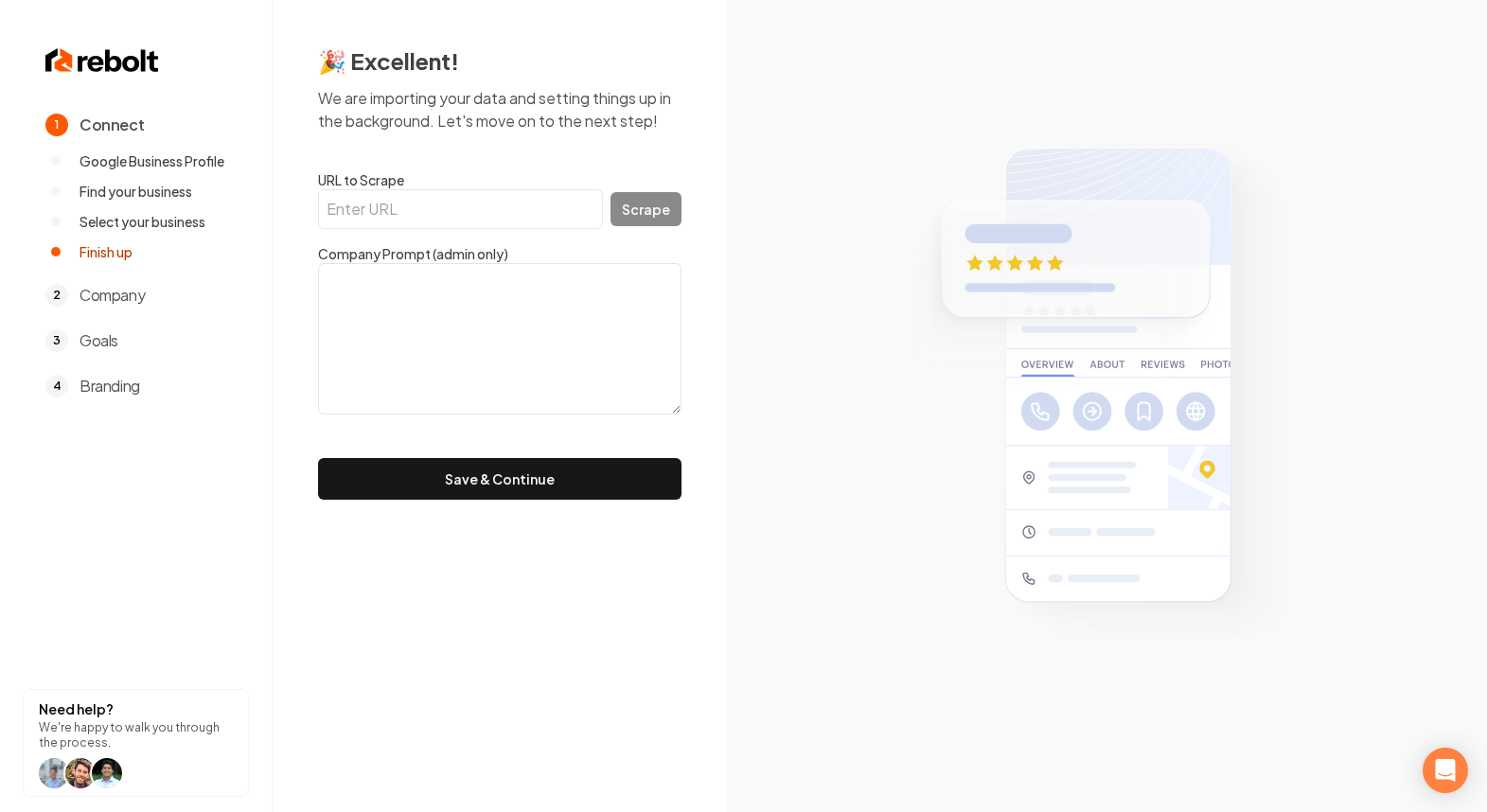
click at [341, 194] on input "URL to Scrape" at bounding box center [461, 209] width 285 height 40
paste input "https://www.bognersallairhvac.com/"
type input "https://www.bognersallairhvac.com/"
click at [656, 208] on button "Scrape" at bounding box center [646, 209] width 71 height 34
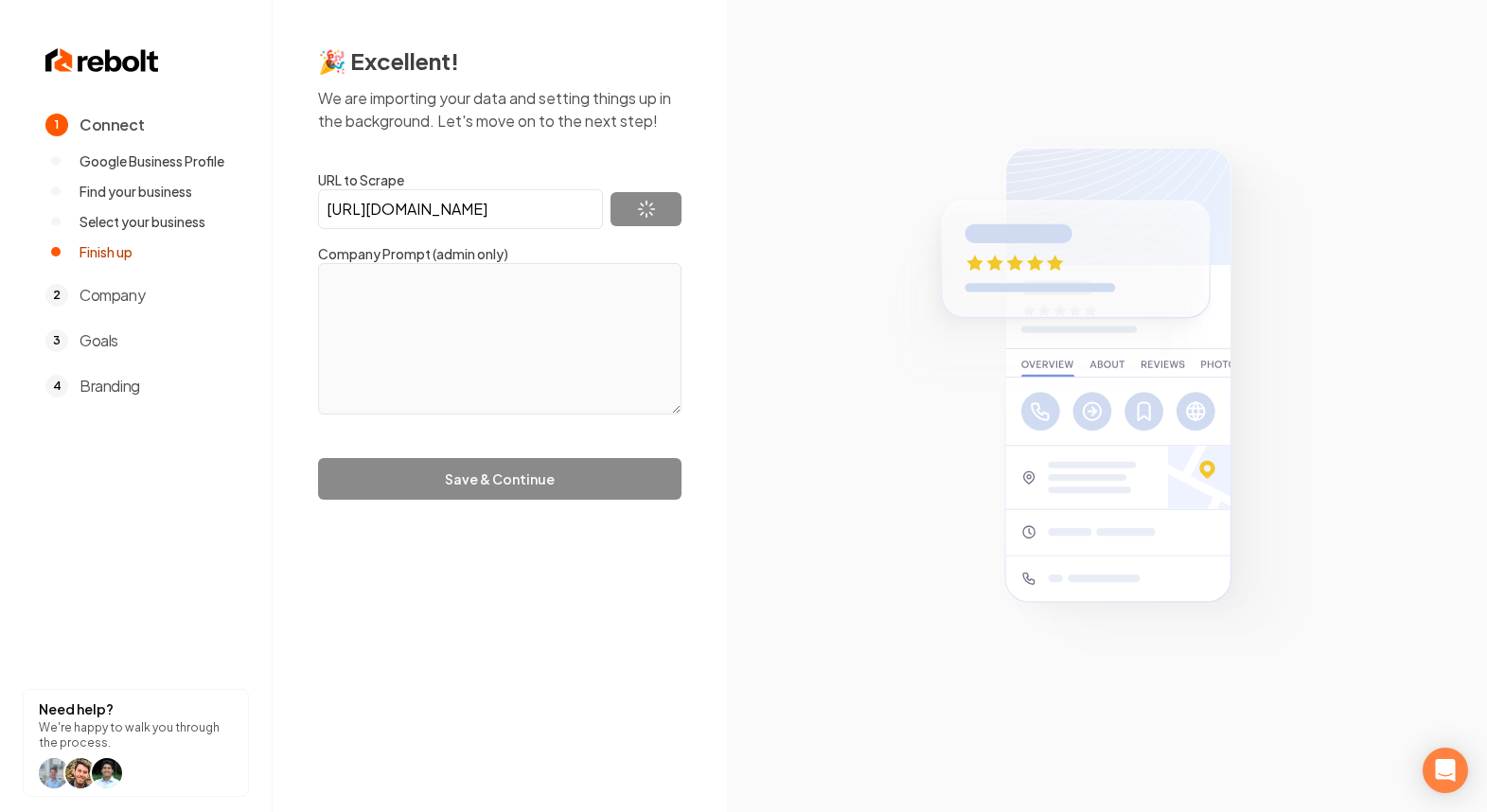
type textarea "At Bogners All Air Corp, we specialize in delivering top-notch HVAC services, i…"
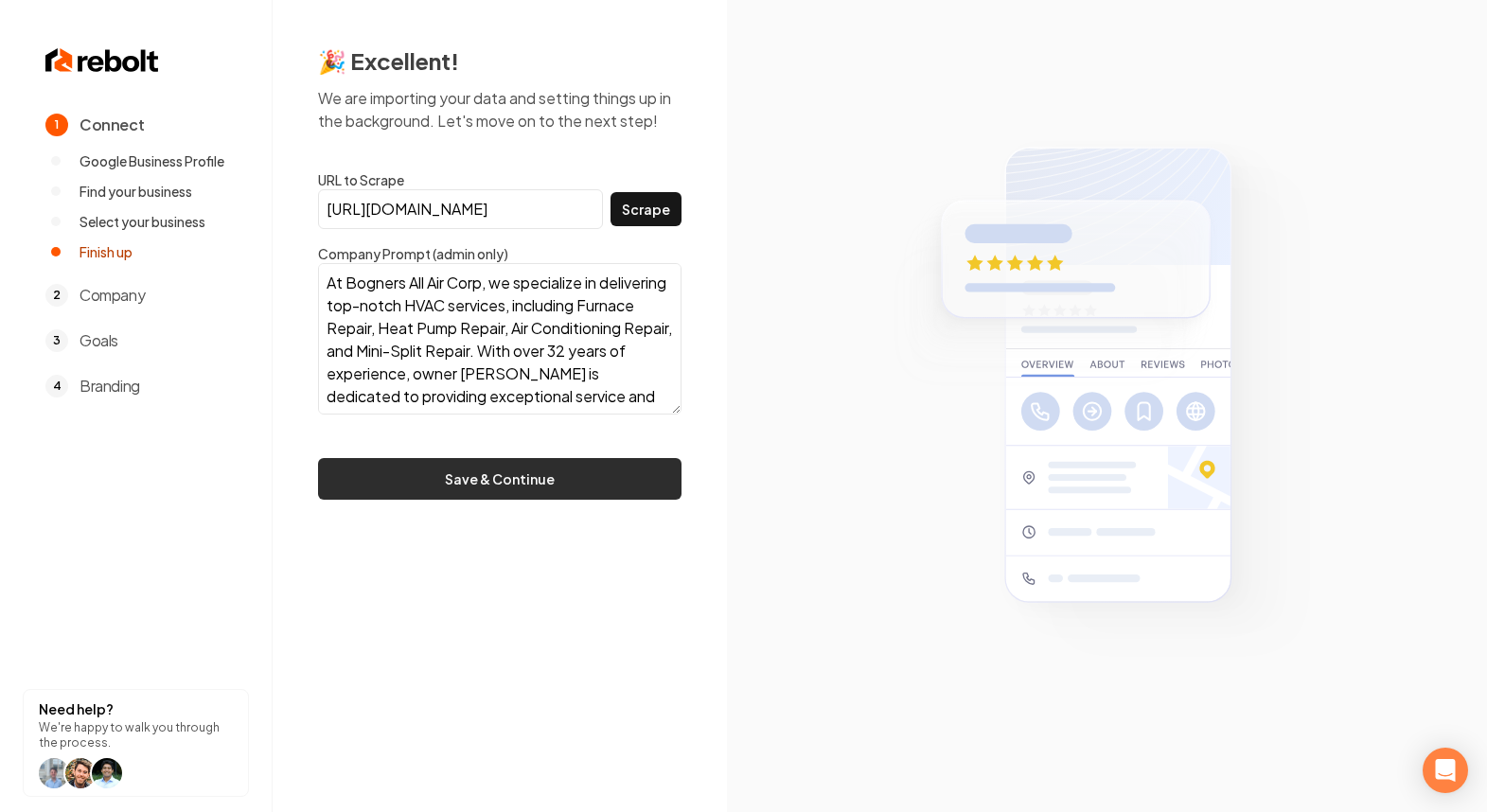
click at [495, 460] on button "Save & Continue" at bounding box center [499, 478] width 364 height 42
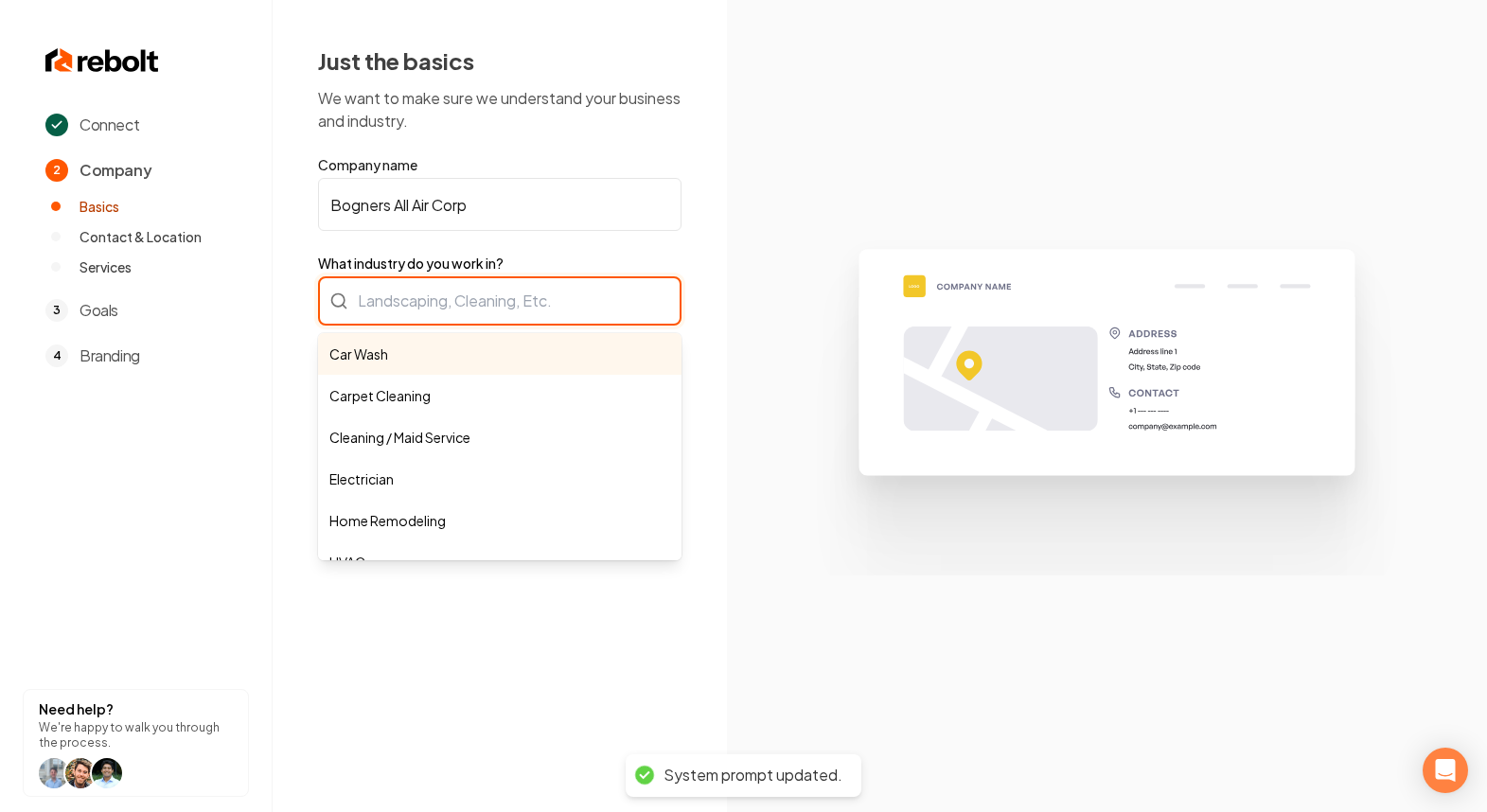
click at [466, 306] on div "Car Wash Carpet Cleaning Cleaning / Maid Service Electrician Home Remodeling HV…" at bounding box center [499, 301] width 364 height 50
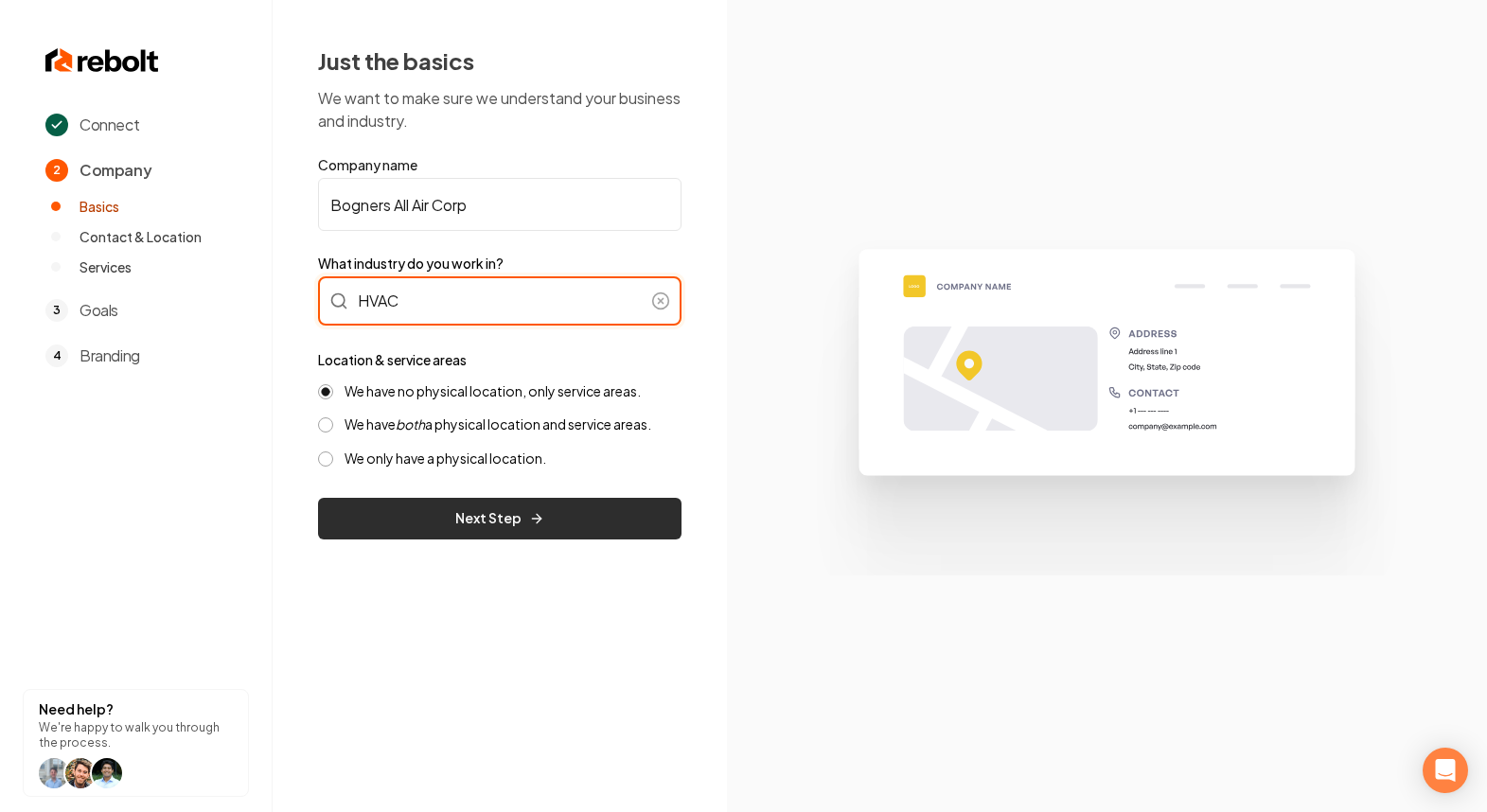
type input "HVAC"
click at [403, 520] on button "Next Step" at bounding box center [499, 519] width 364 height 42
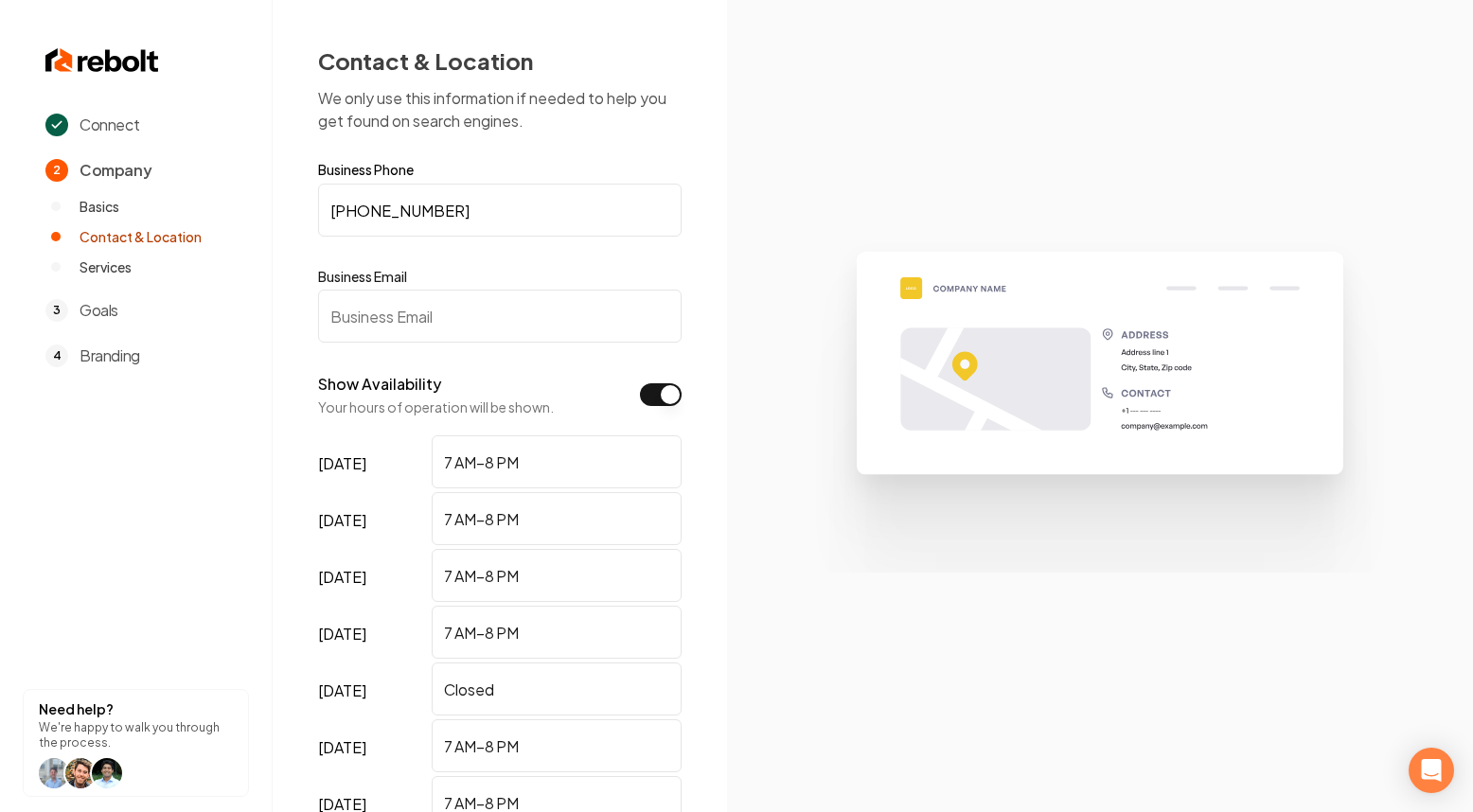
click at [364, 335] on input "Business Email" at bounding box center [499, 316] width 364 height 53
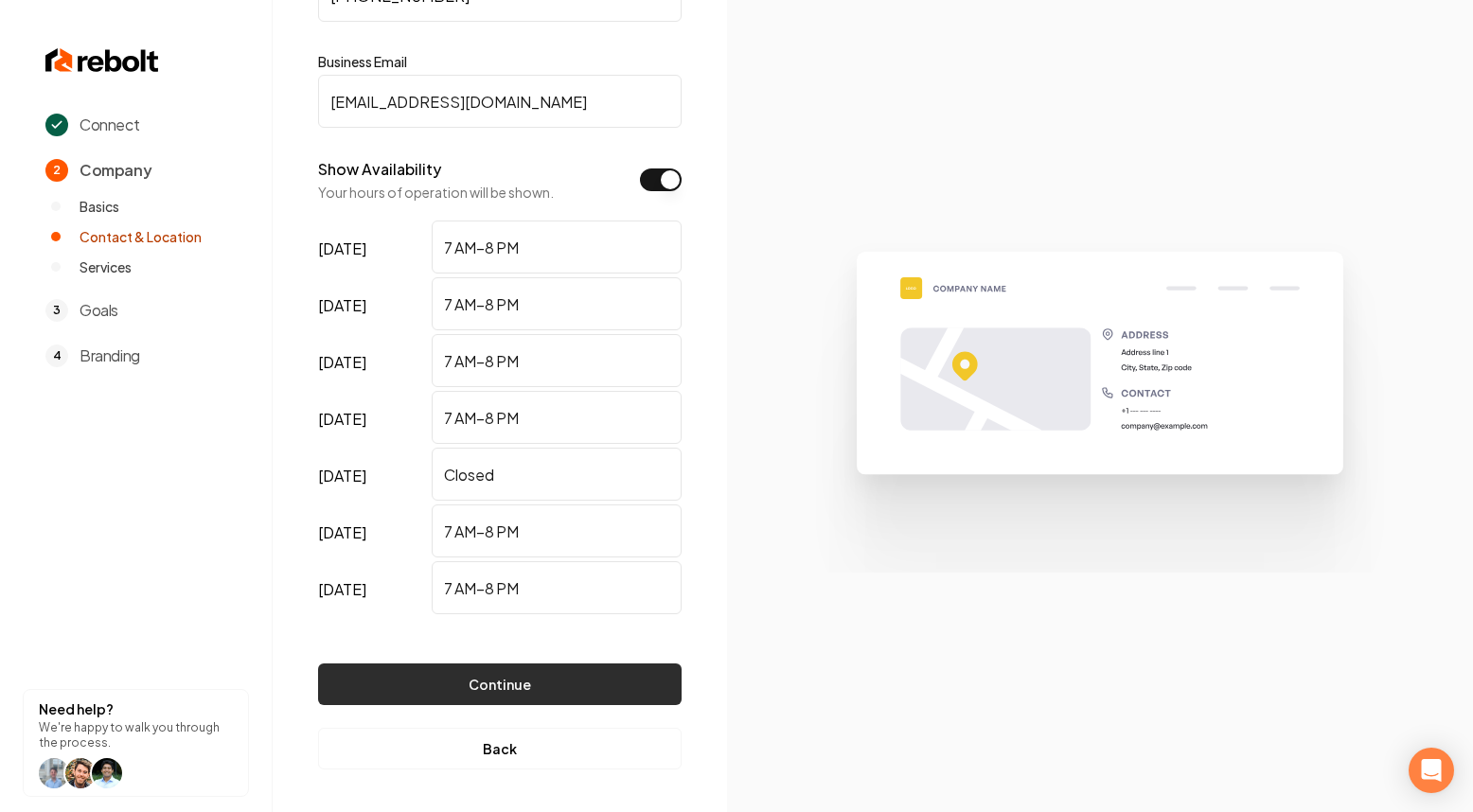
scroll to position [214, 0]
type input "Test@test.com"
click at [570, 673] on button "Continue" at bounding box center [499, 685] width 364 height 42
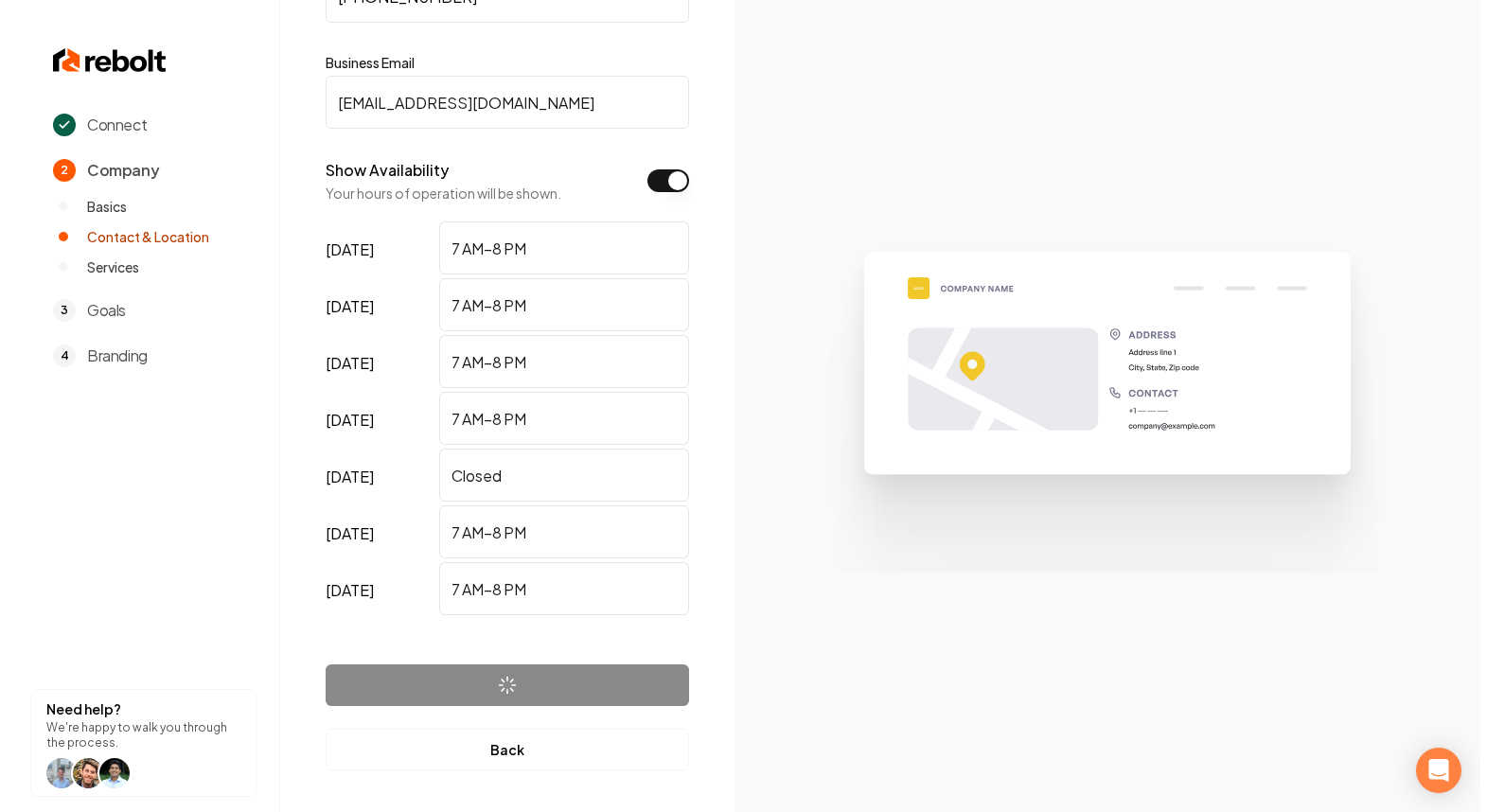
scroll to position [0, 0]
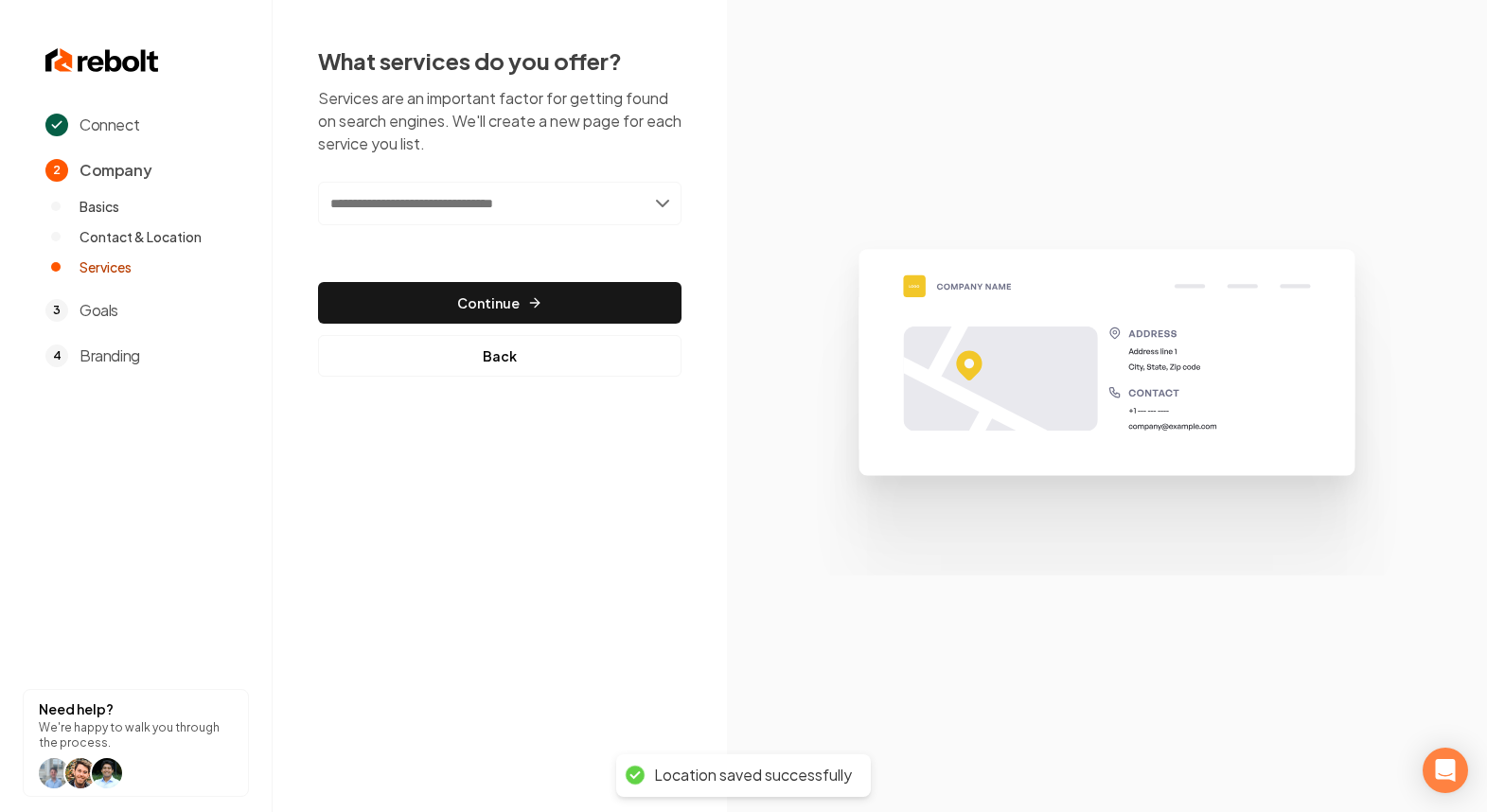
click at [504, 217] on input "text" at bounding box center [499, 203] width 364 height 44
click at [475, 212] on input "text" at bounding box center [499, 203] width 364 height 44
click at [499, 206] on input "text" at bounding box center [499, 203] width 364 height 44
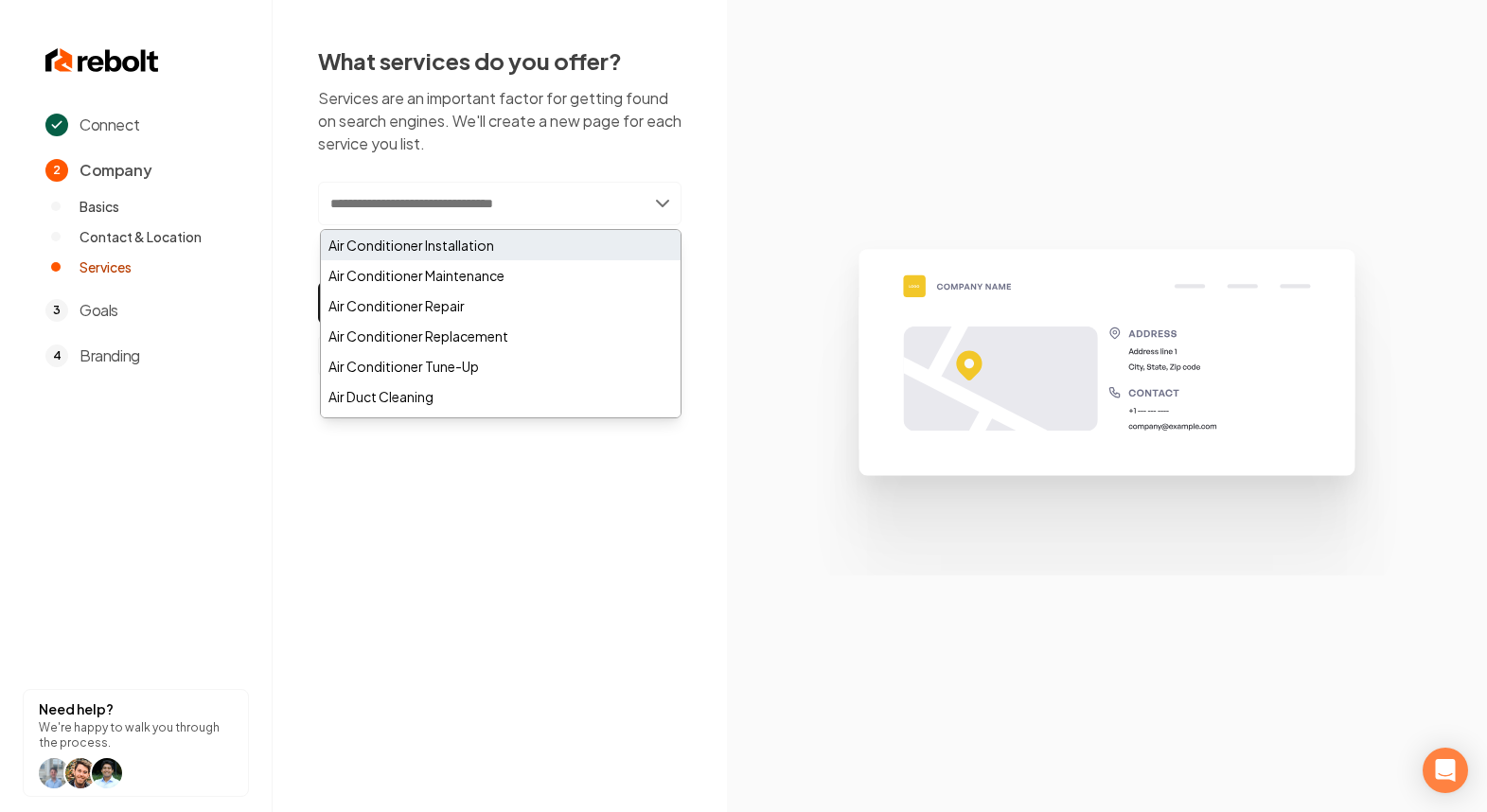
click at [482, 240] on div "Air Conditioner Installation" at bounding box center [500, 245] width 360 height 31
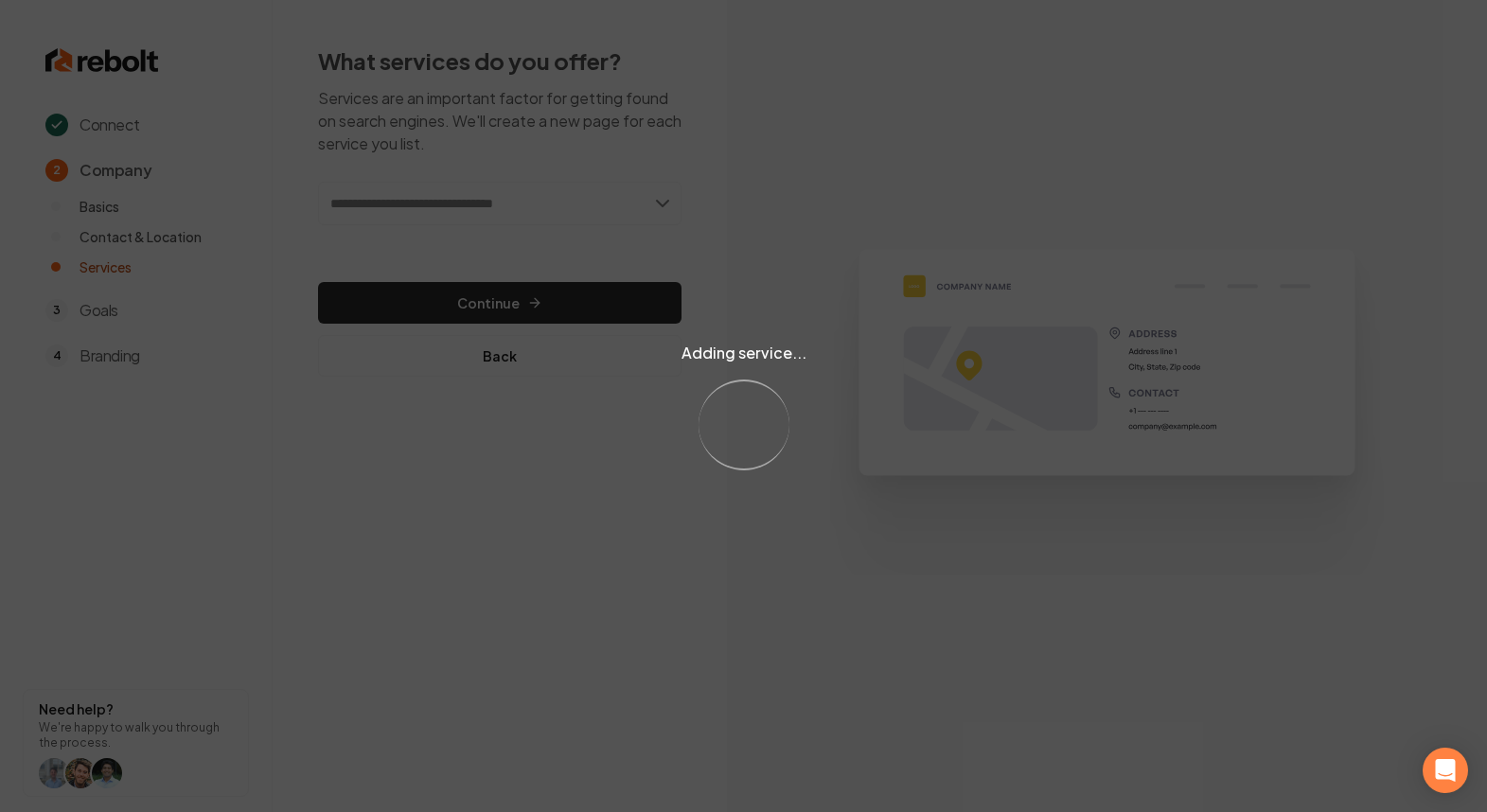
click at [585, 204] on div "Adding service... Loading..." at bounding box center [743, 406] width 1487 height 812
click at [584, 204] on div "Adding service... Loading..." at bounding box center [743, 406] width 1487 height 812
click at [585, 202] on div "Adding service... Loading..." at bounding box center [743, 406] width 1487 height 812
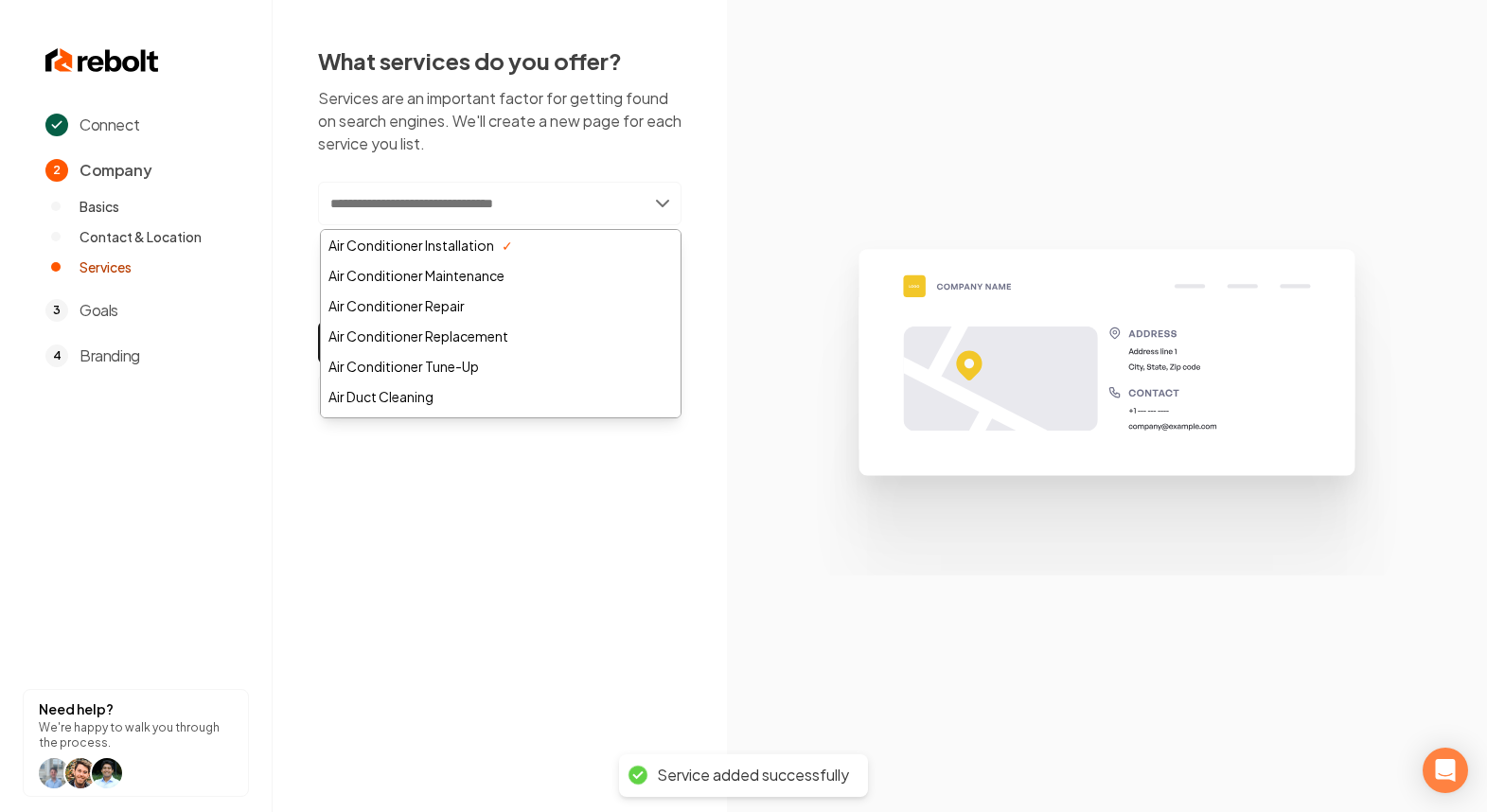
click at [579, 206] on input "text" at bounding box center [499, 203] width 364 height 44
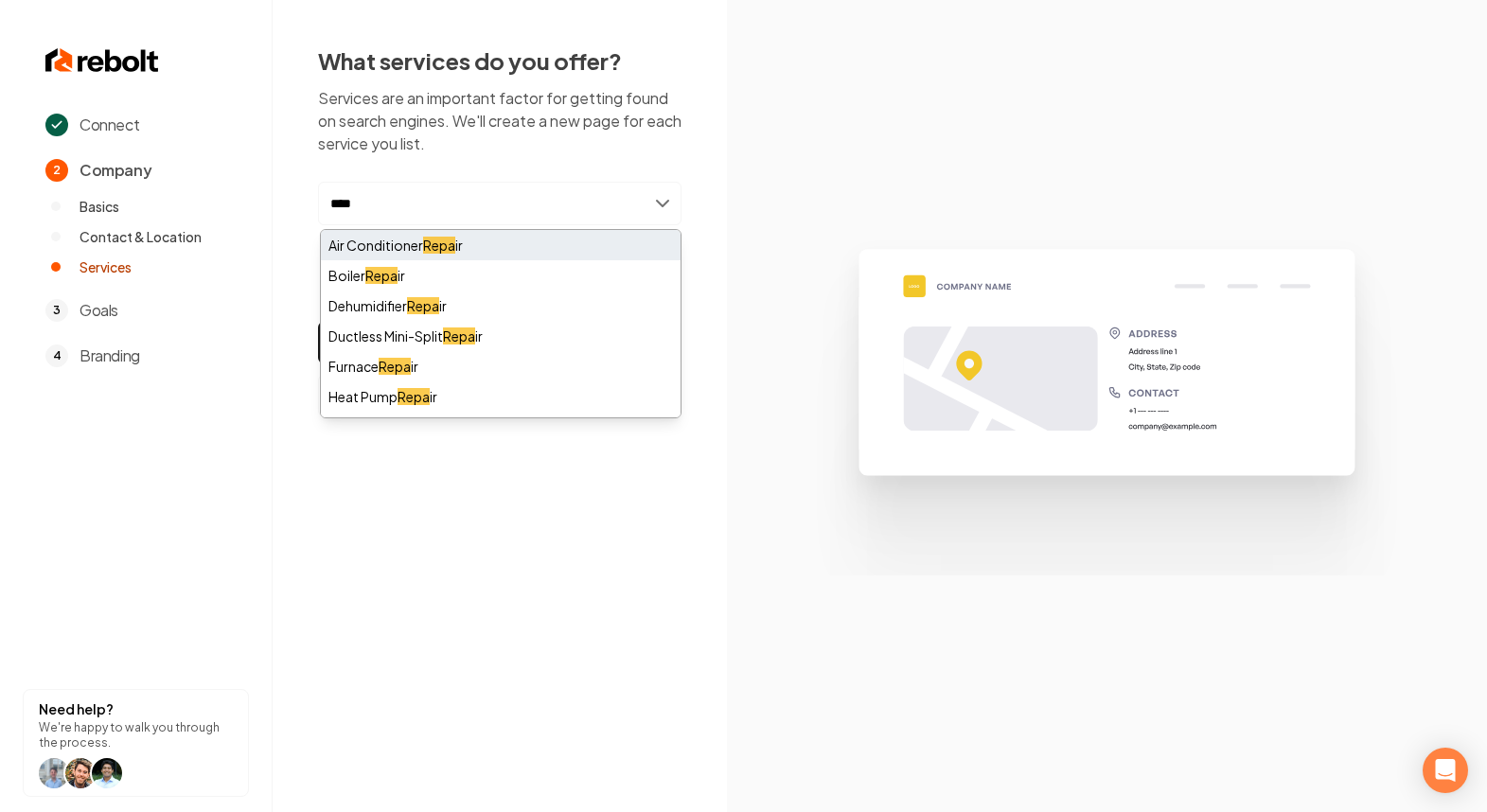
type input "****"
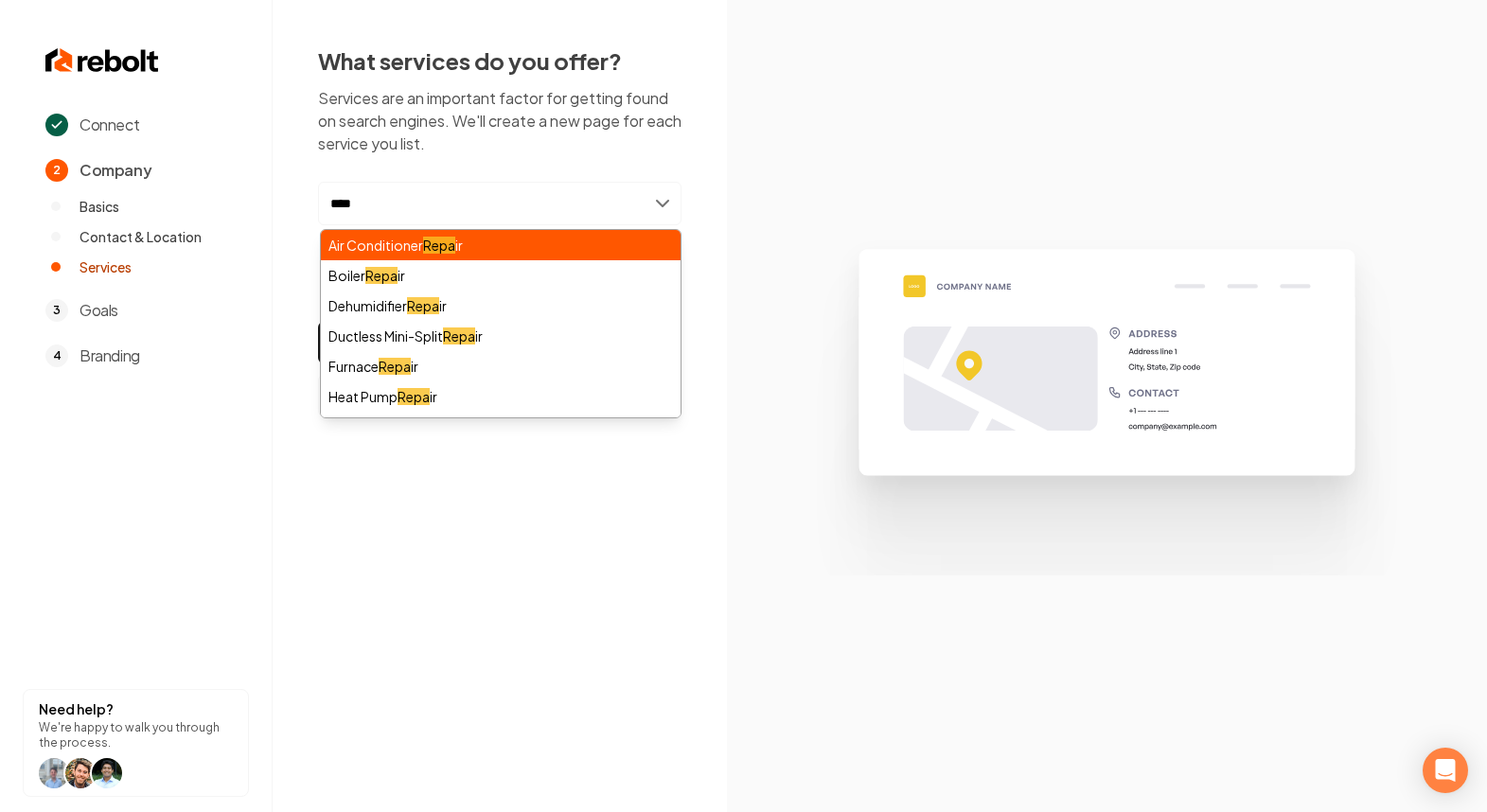
click at [416, 244] on div "Air Conditioner Repa ir" at bounding box center [500, 245] width 360 height 31
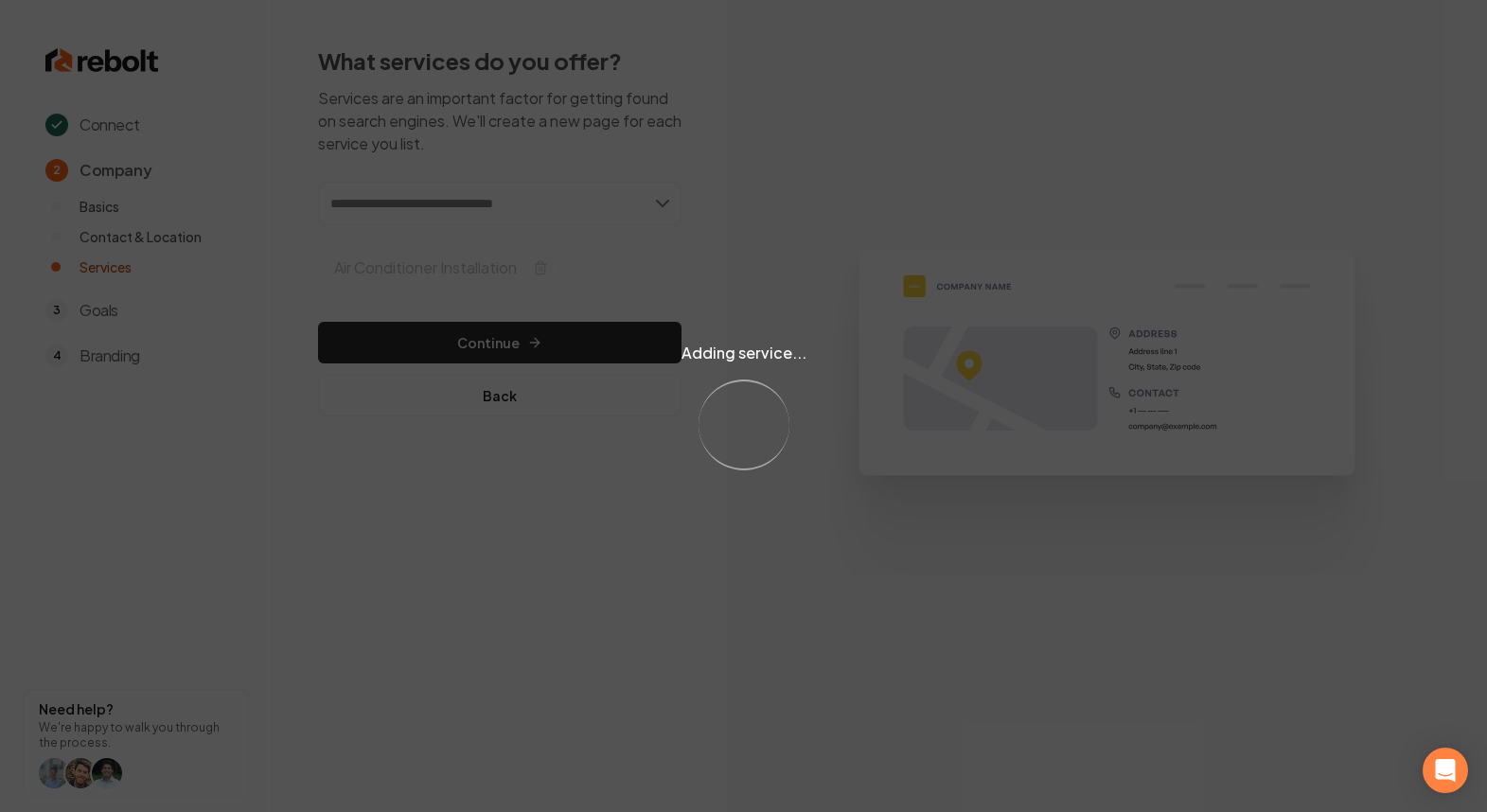
click at [523, 213] on div "Adding service... Loading..." at bounding box center [743, 406] width 1487 height 812
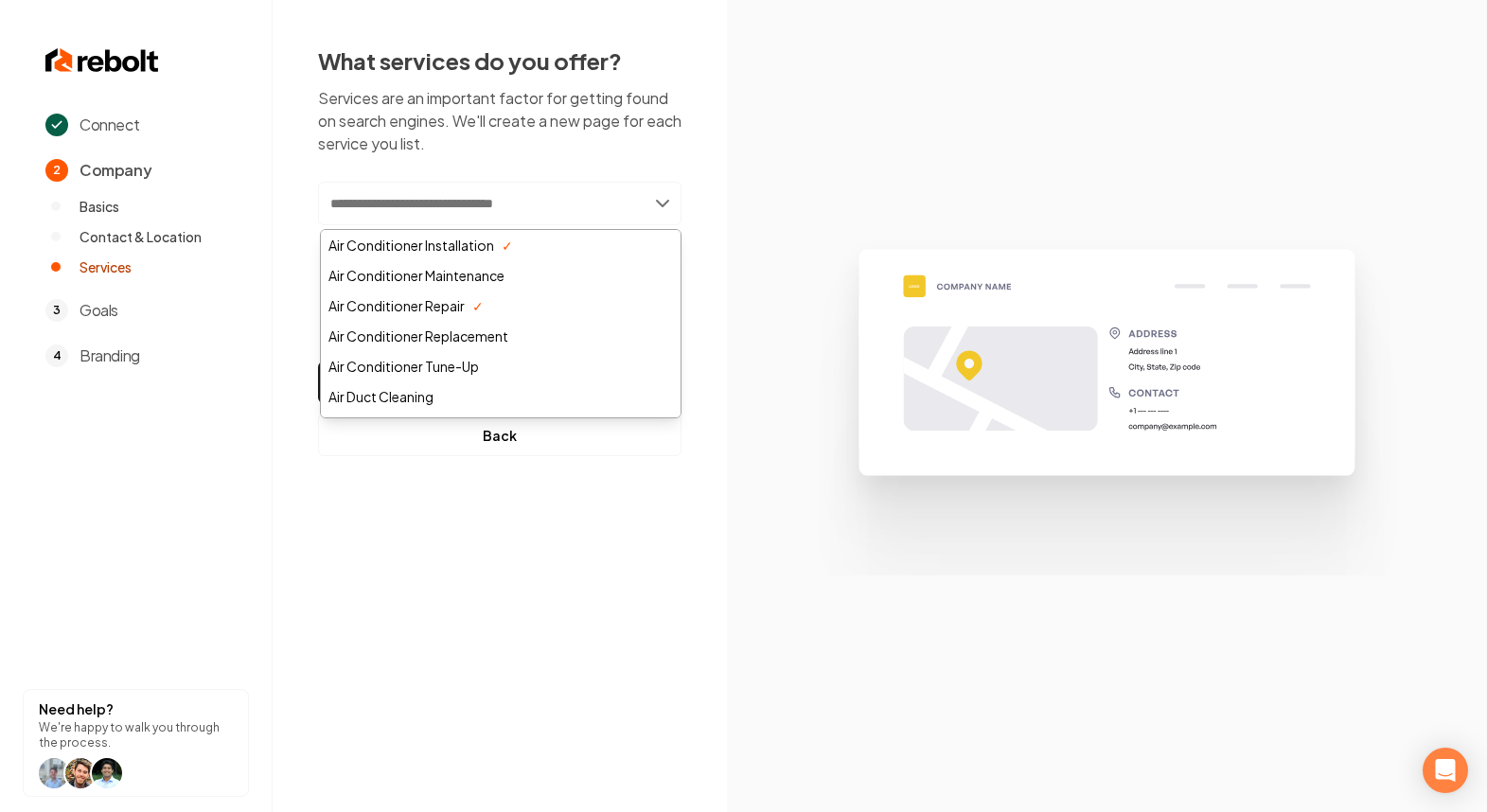
click at [415, 222] on input "text" at bounding box center [499, 203] width 364 height 44
click at [503, 281] on div "Air Conditioner Maintenance" at bounding box center [500, 275] width 360 height 31
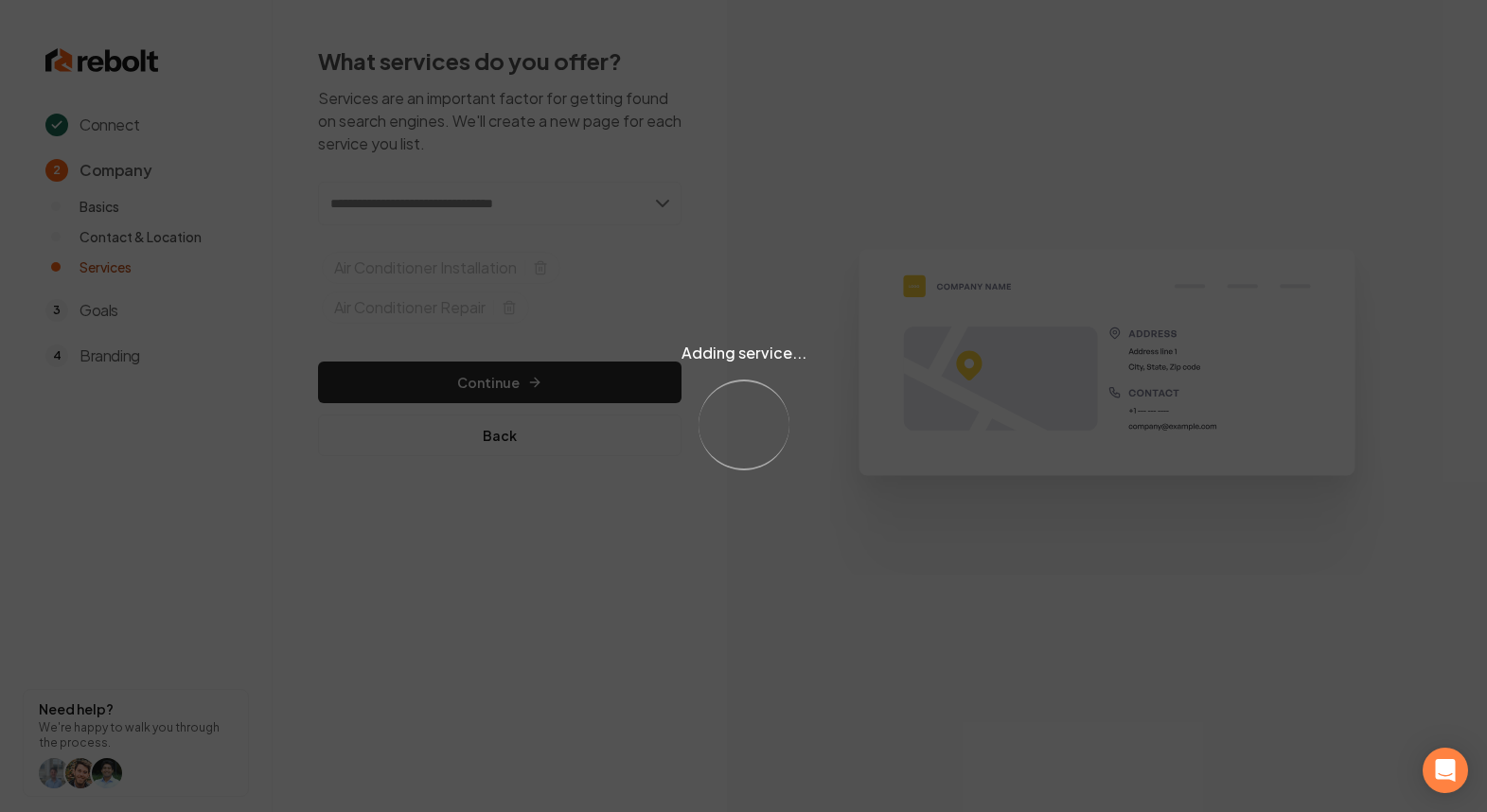
click at [519, 380] on div "Adding service... Loading..." at bounding box center [743, 406] width 1487 height 812
click at [556, 384] on div "Adding service... Loading..." at bounding box center [743, 406] width 1487 height 812
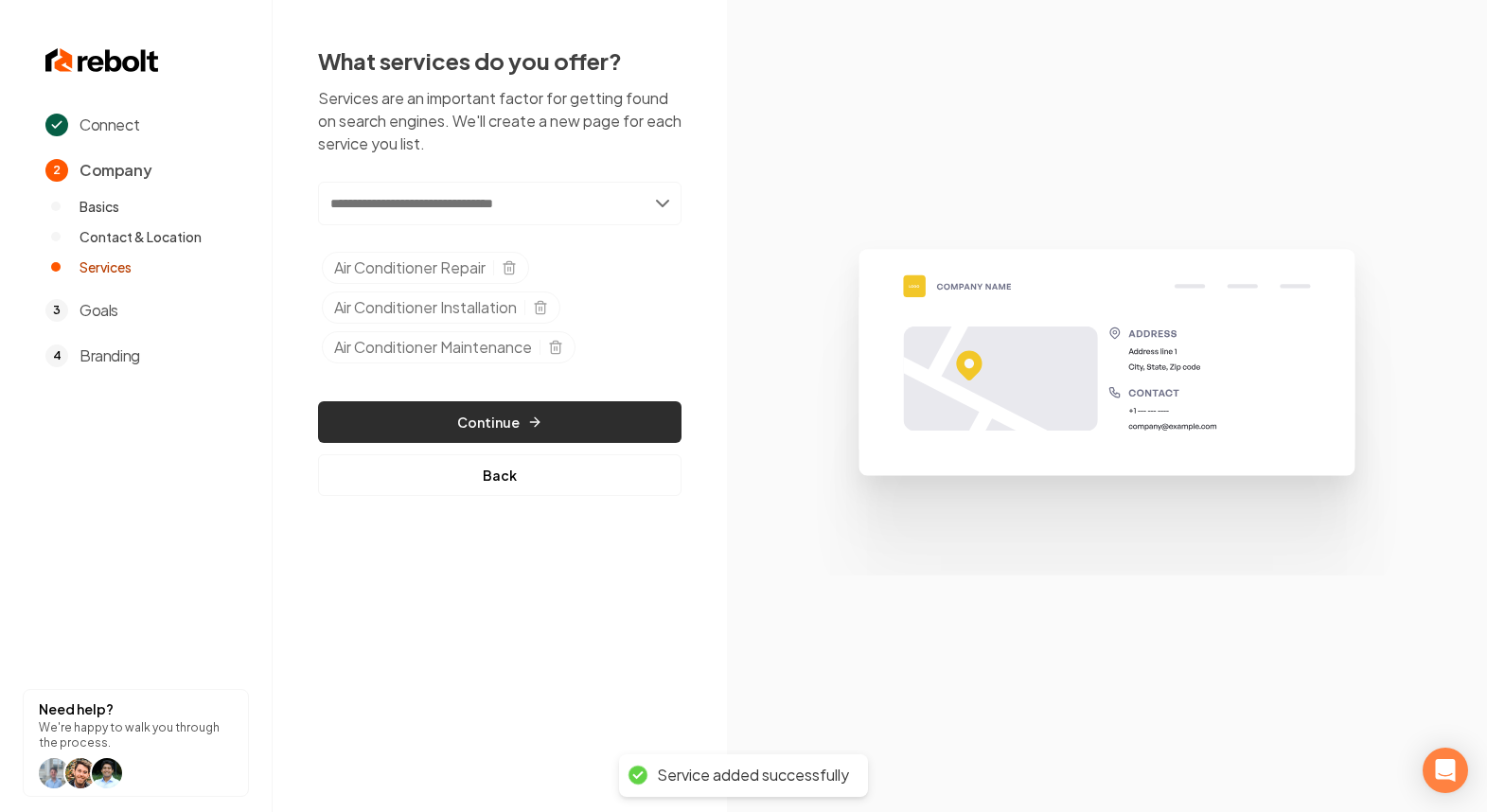
click at [503, 412] on button "Continue" at bounding box center [499, 422] width 364 height 42
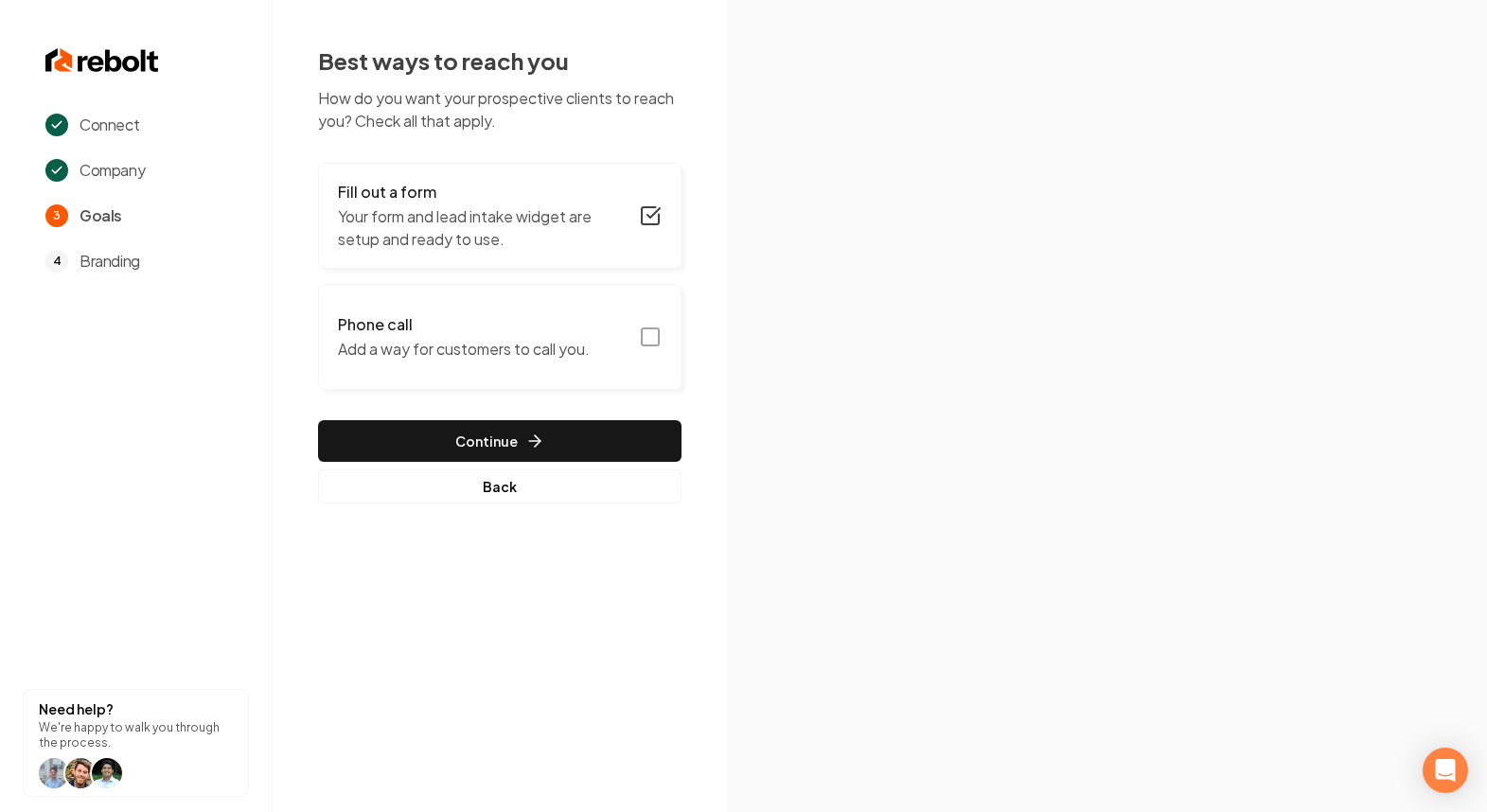
click at [592, 332] on button "Phone call Add a way for customers to call you." at bounding box center [499, 337] width 364 height 106
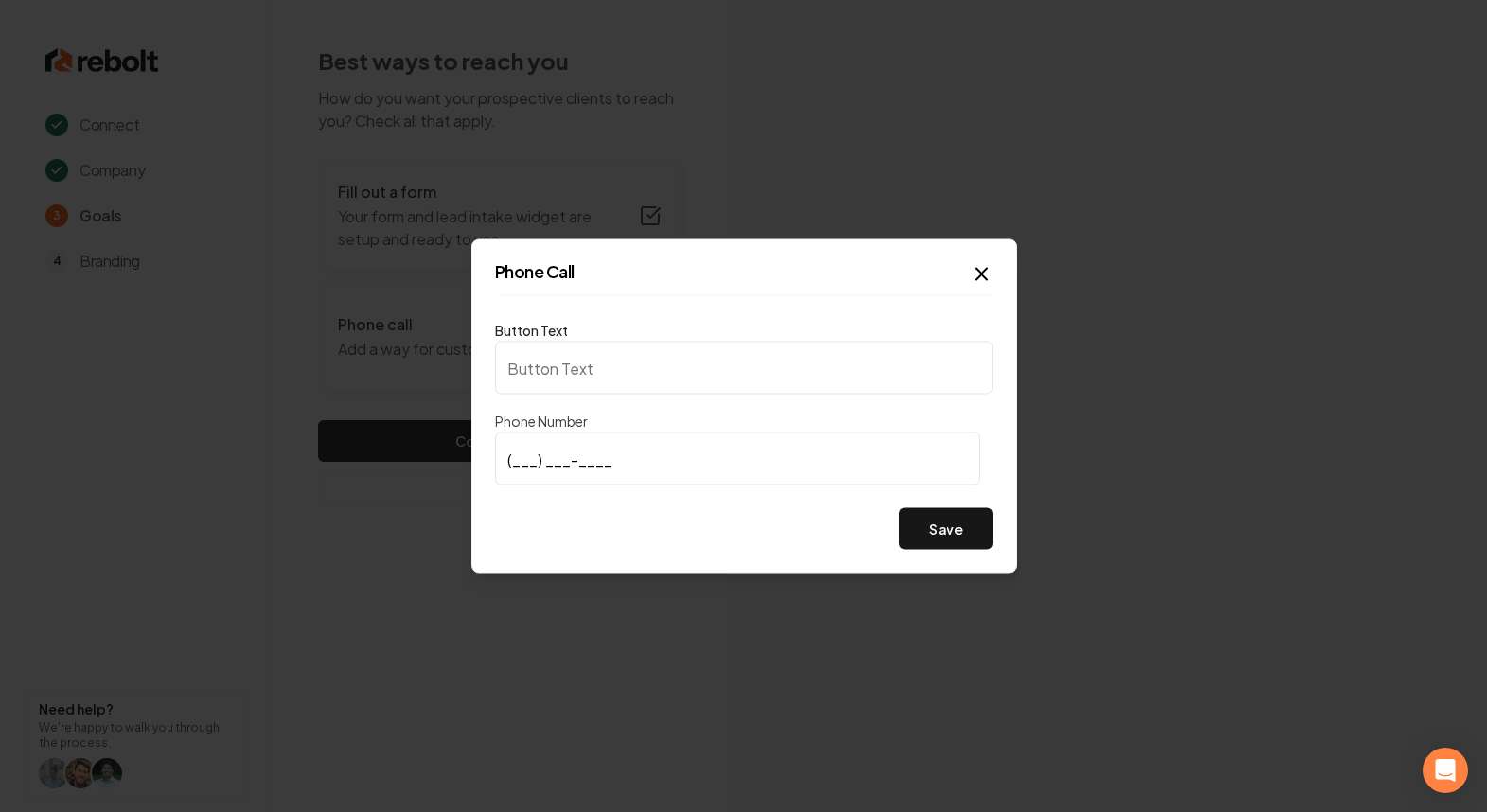
type input "Call us"
type input "(831) 588-3709"
drag, startPoint x: 905, startPoint y: 477, endPoint x: 925, endPoint y: 535, distance: 61.4
click at [907, 482] on input "(831) 588-3709" at bounding box center [737, 459] width 484 height 53
click at [925, 535] on button "Save" at bounding box center [946, 529] width 94 height 42
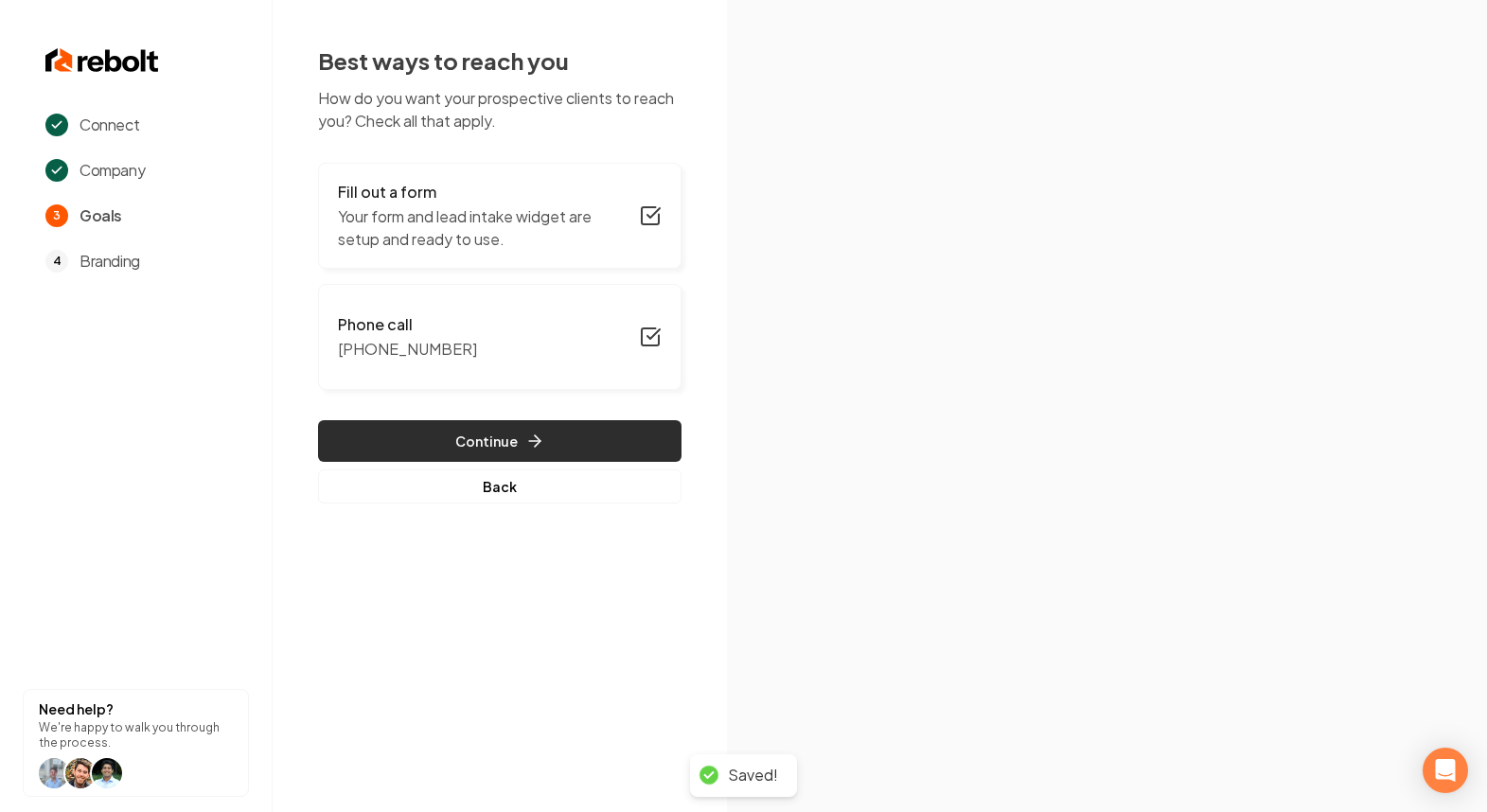
click at [443, 428] on button "Continue" at bounding box center [499, 441] width 364 height 42
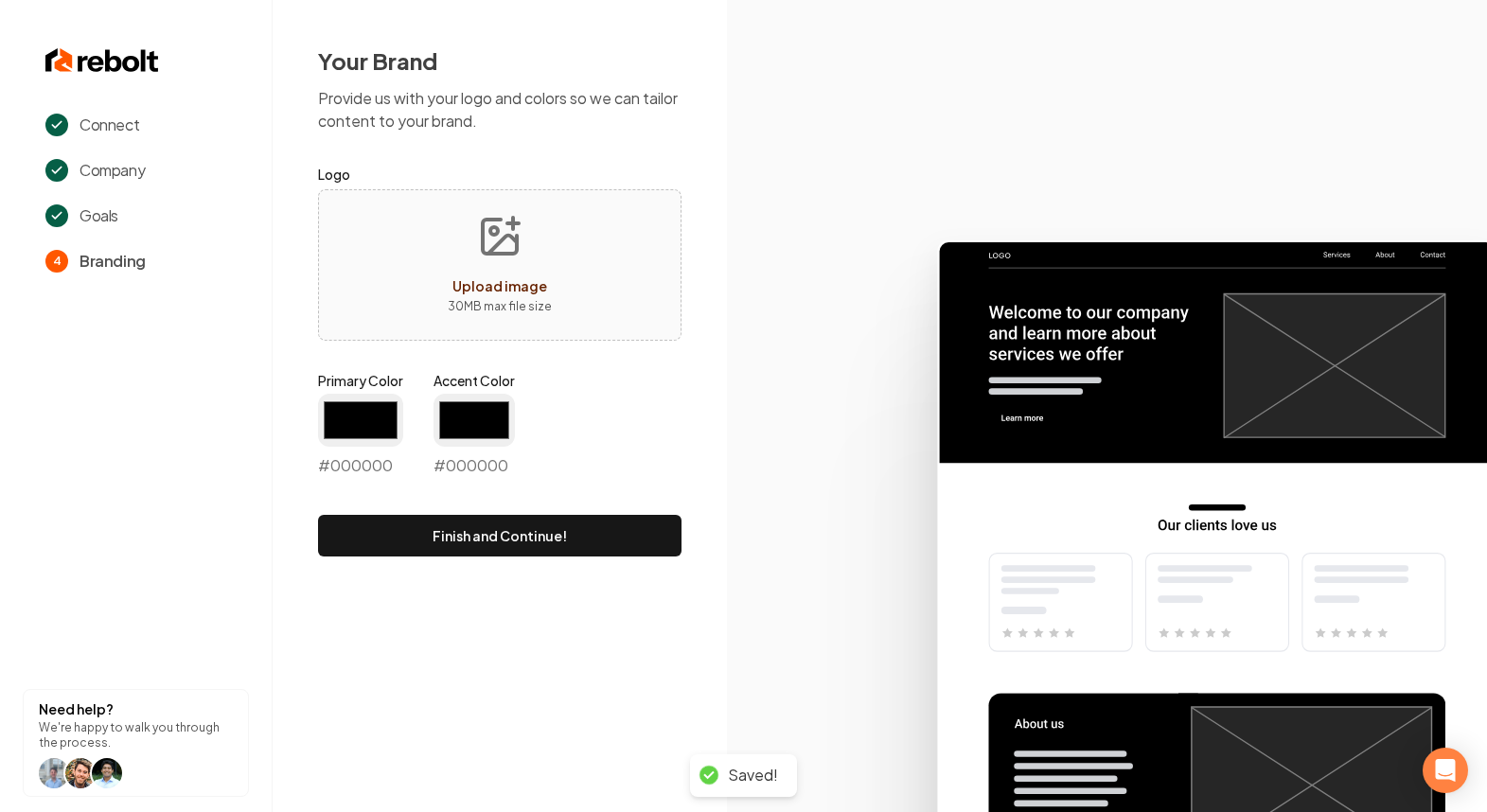
type input "#194d33"
type input "#70be00"
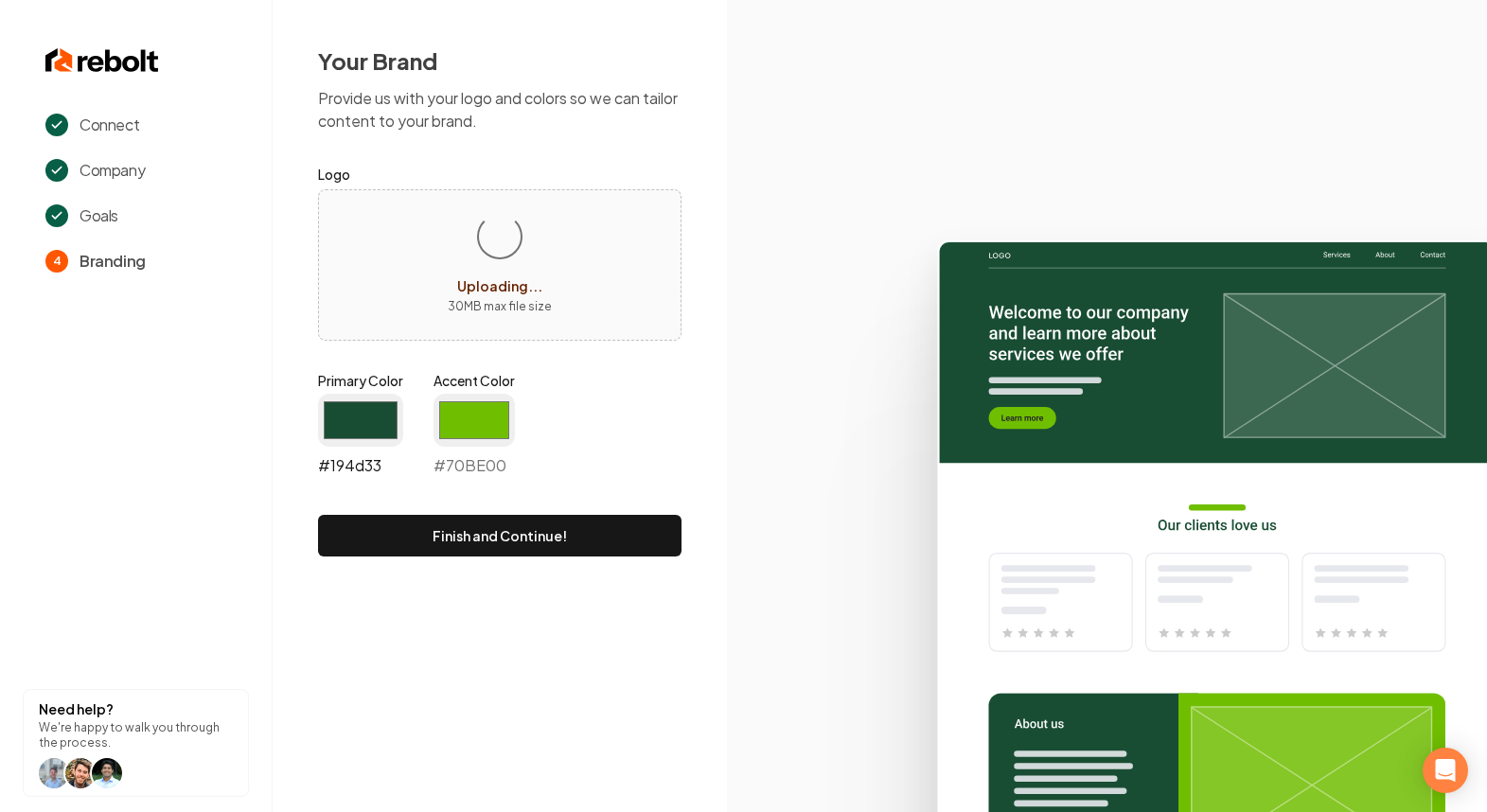
click at [379, 415] on input "#194d33" at bounding box center [361, 420] width 85 height 53
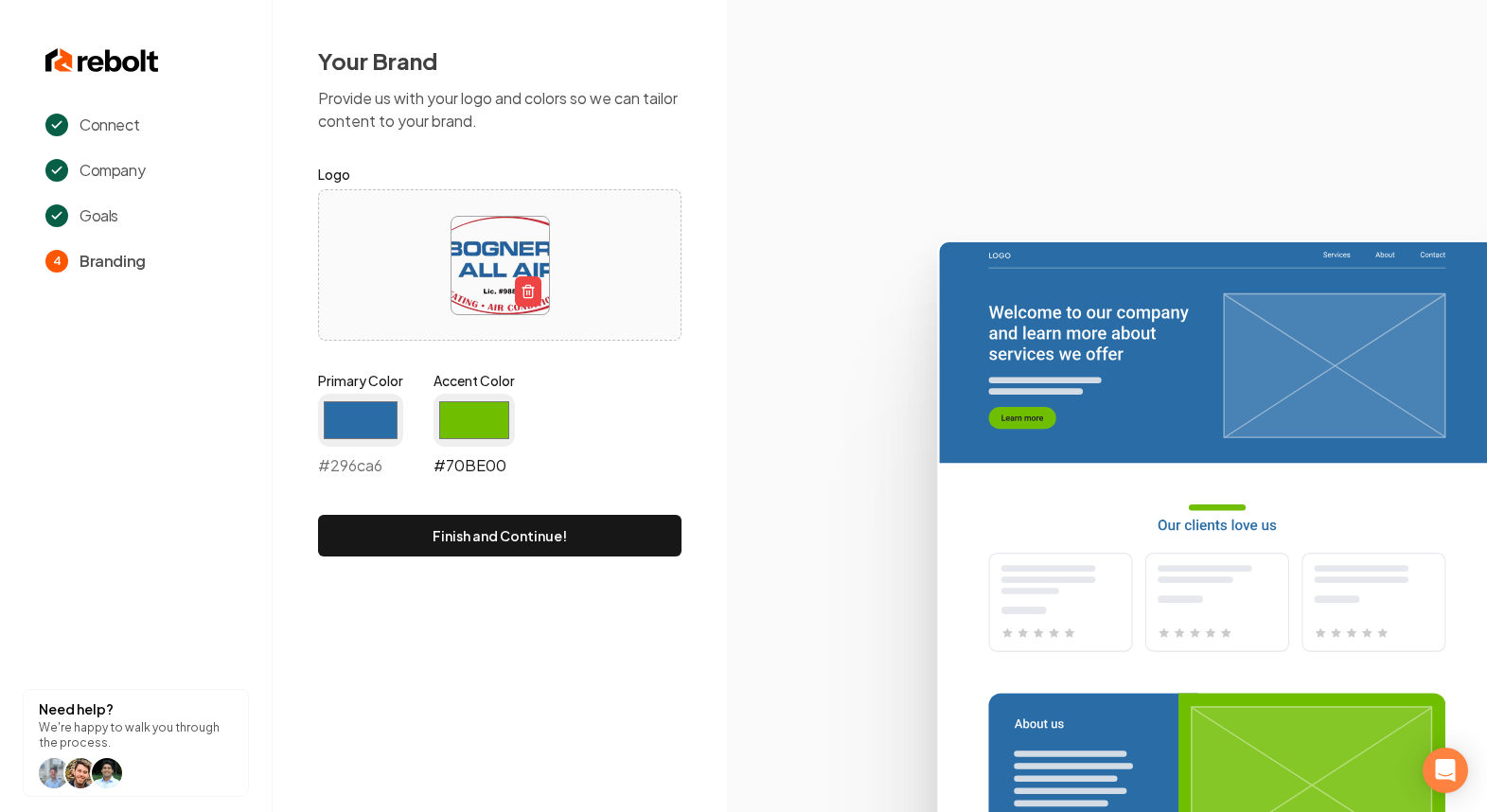
type input "#296ca6"
drag, startPoint x: 508, startPoint y: 412, endPoint x: 486, endPoint y: 423, distance: 24.6
click at [507, 414] on input "#70be00" at bounding box center [475, 420] width 81 height 53
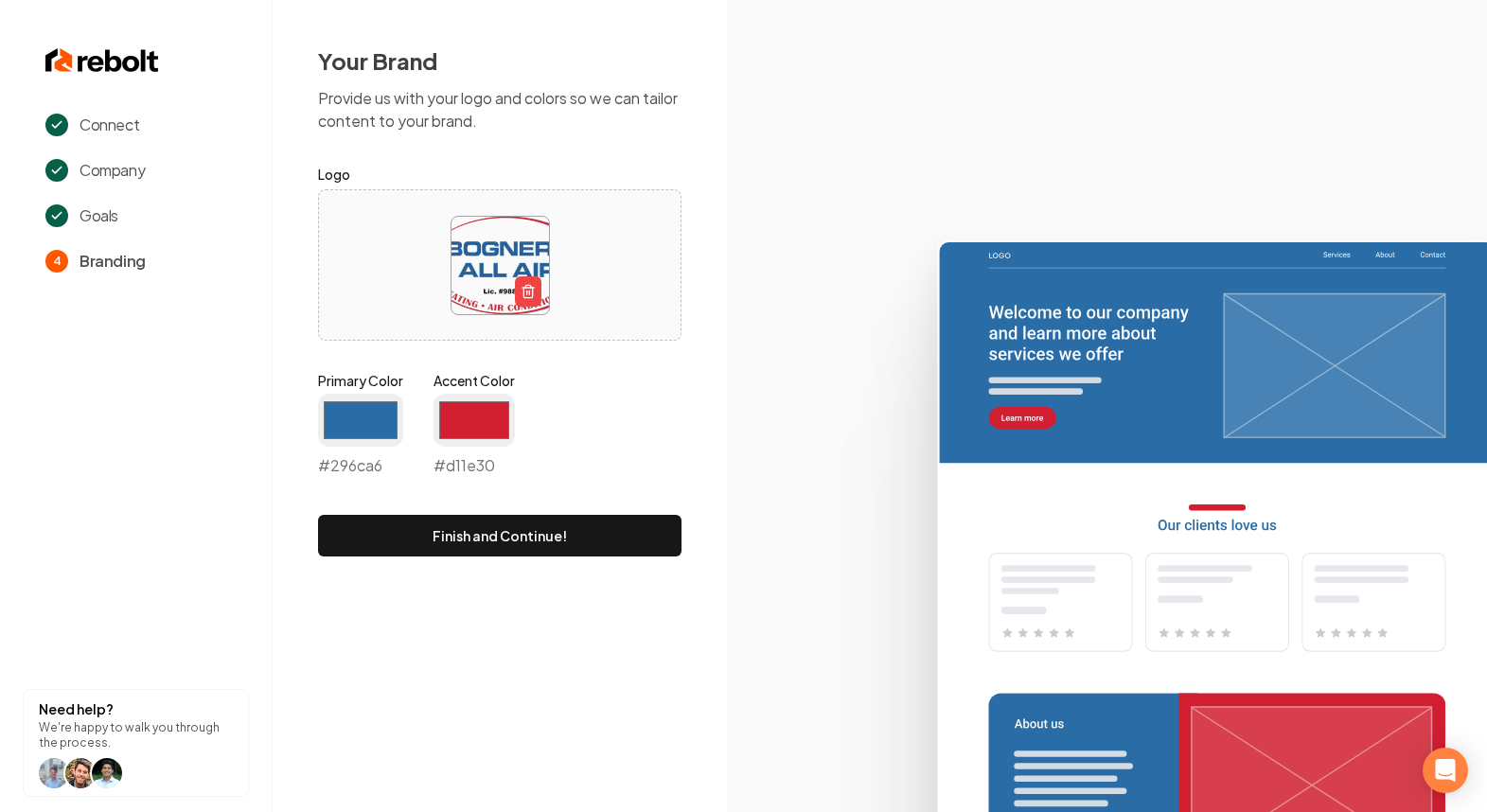
type input "#d11e30"
click at [768, 215] on section at bounding box center [1107, 406] width 760 height 812
click at [575, 519] on button "Finish and Continue!" at bounding box center [499, 536] width 364 height 42
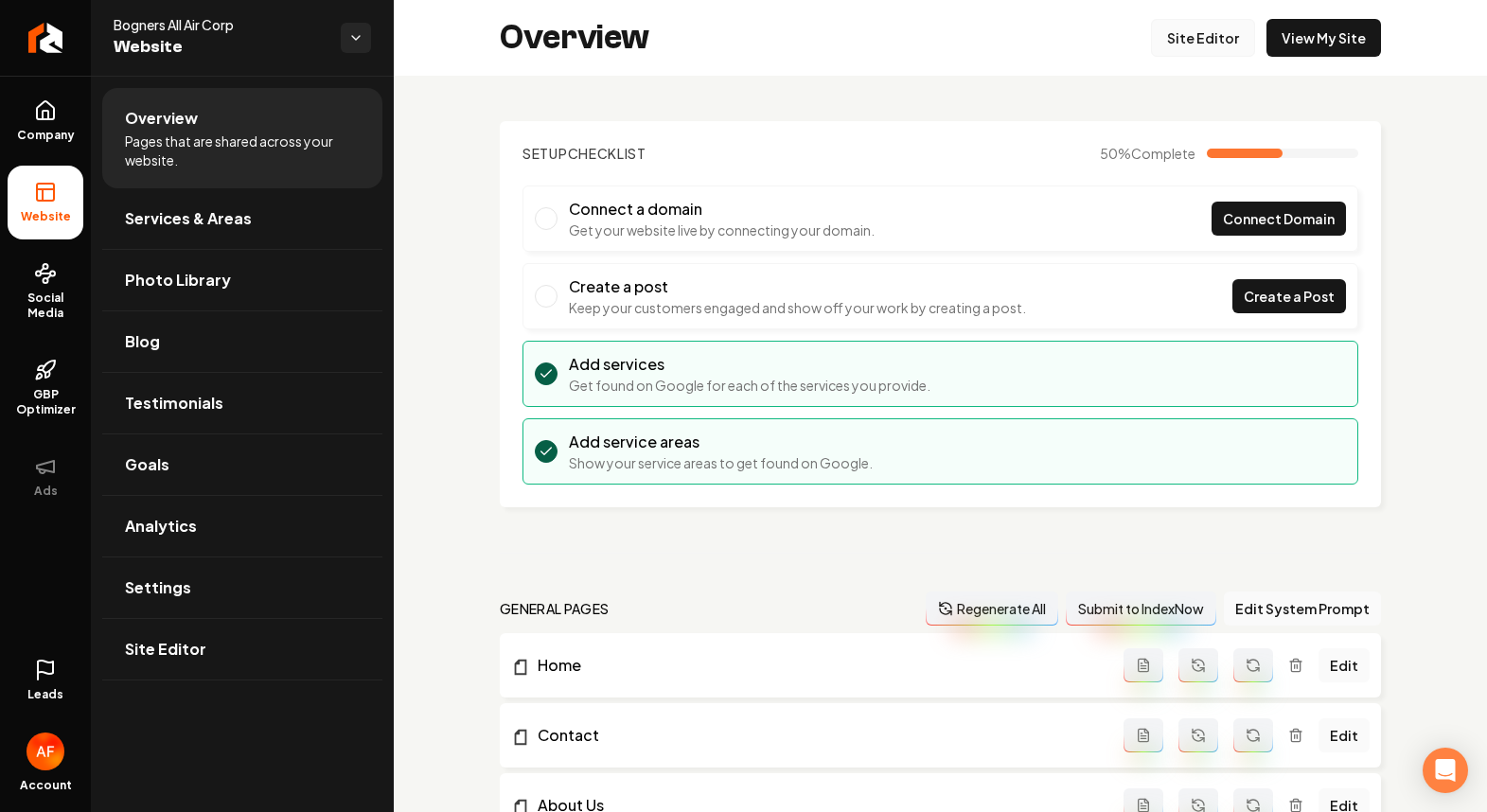
click at [1201, 49] on link "Site Editor" at bounding box center [1203, 38] width 104 height 38
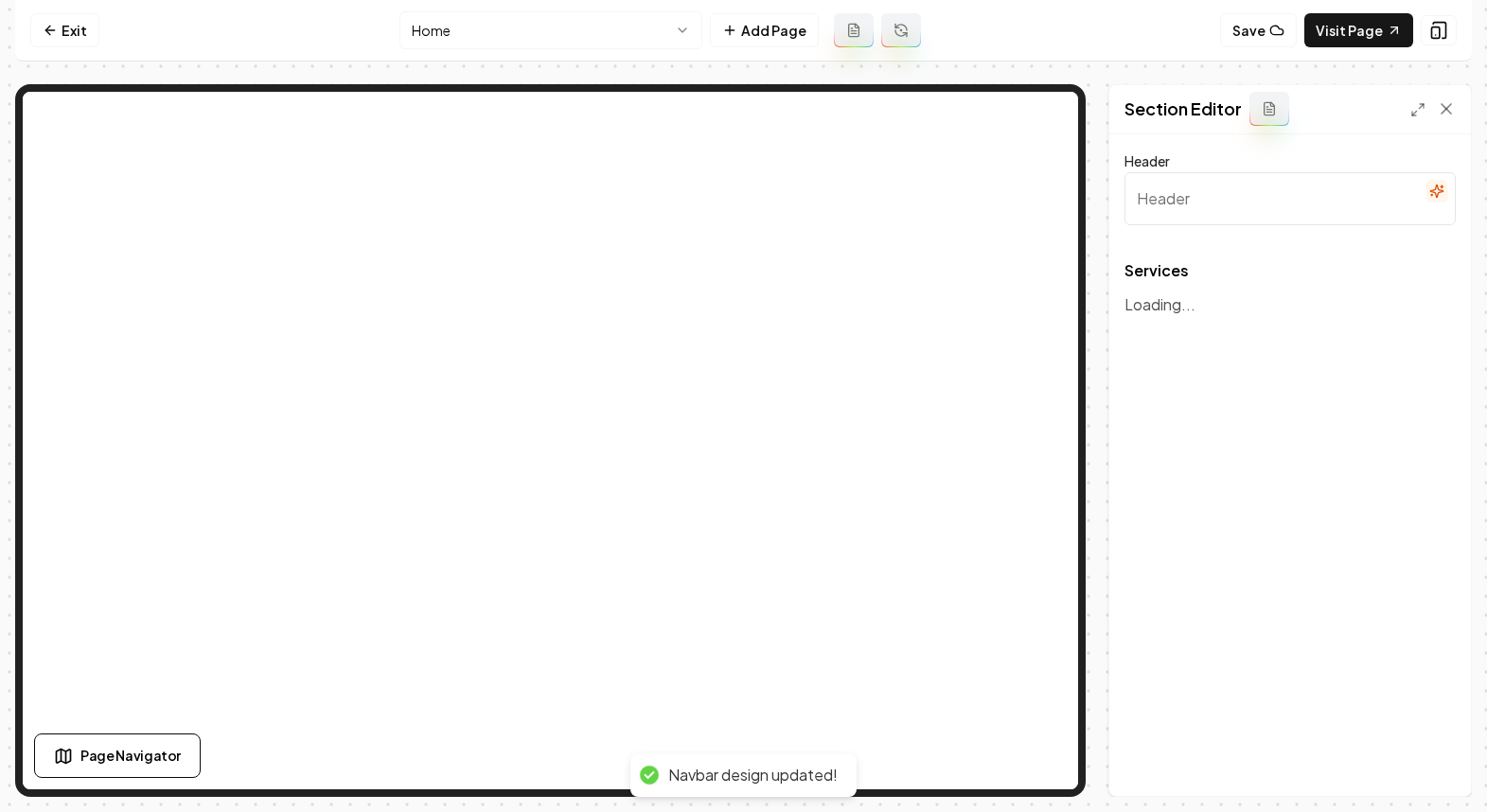
type input "Our Expert HVAC Services"
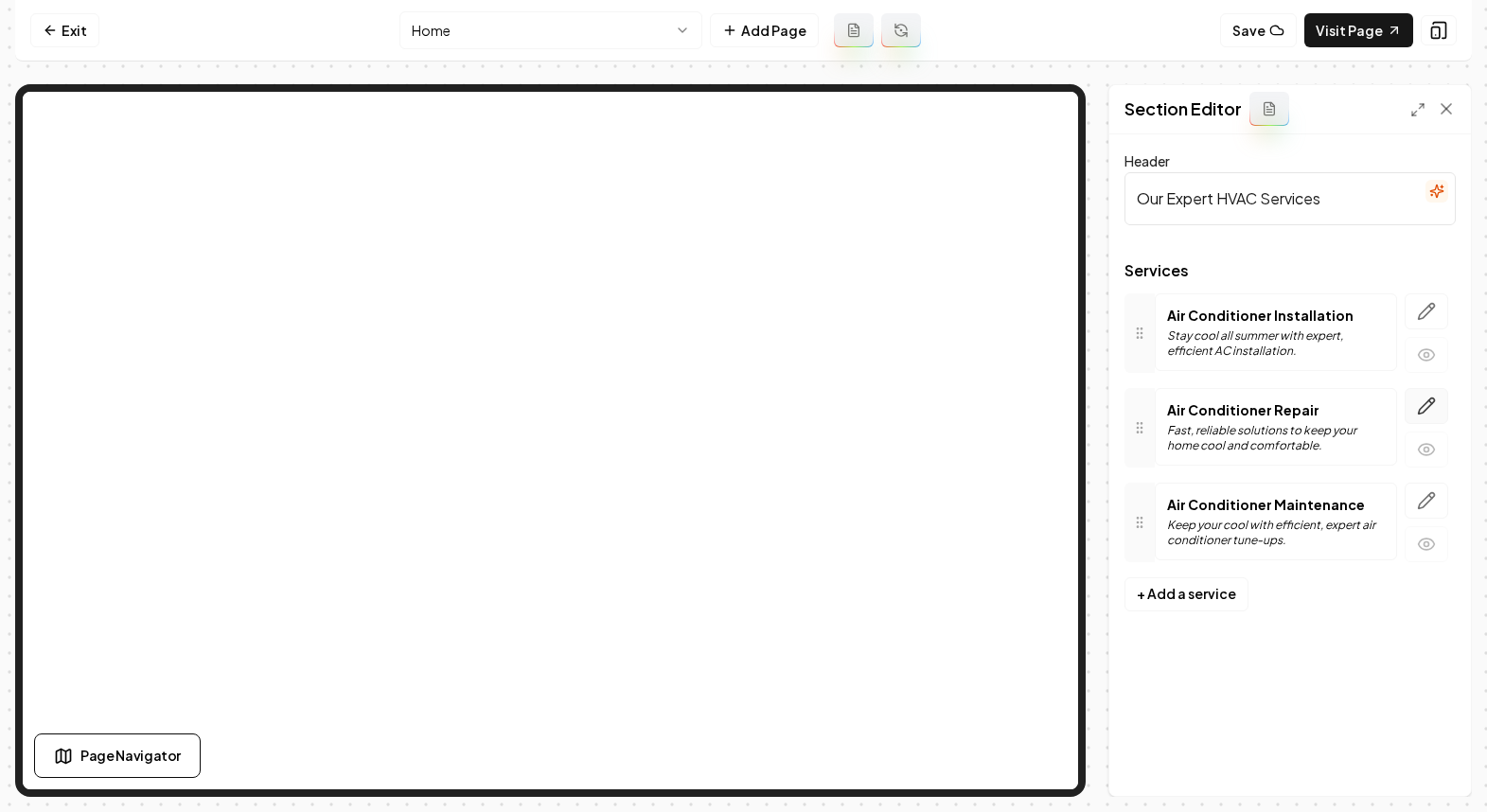
click at [1424, 415] on button "button" at bounding box center [1427, 406] width 44 height 36
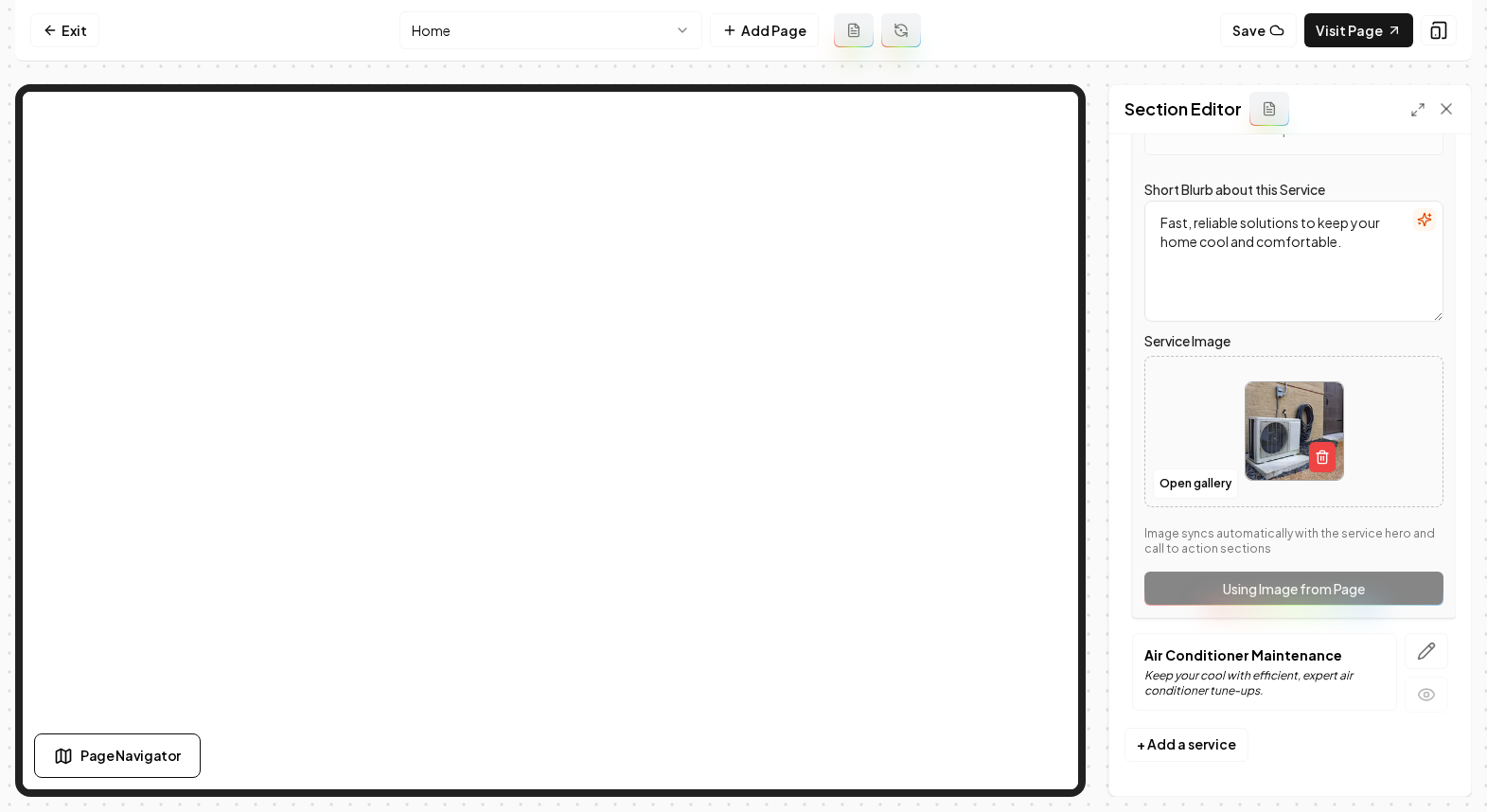
scroll to position [317, 0]
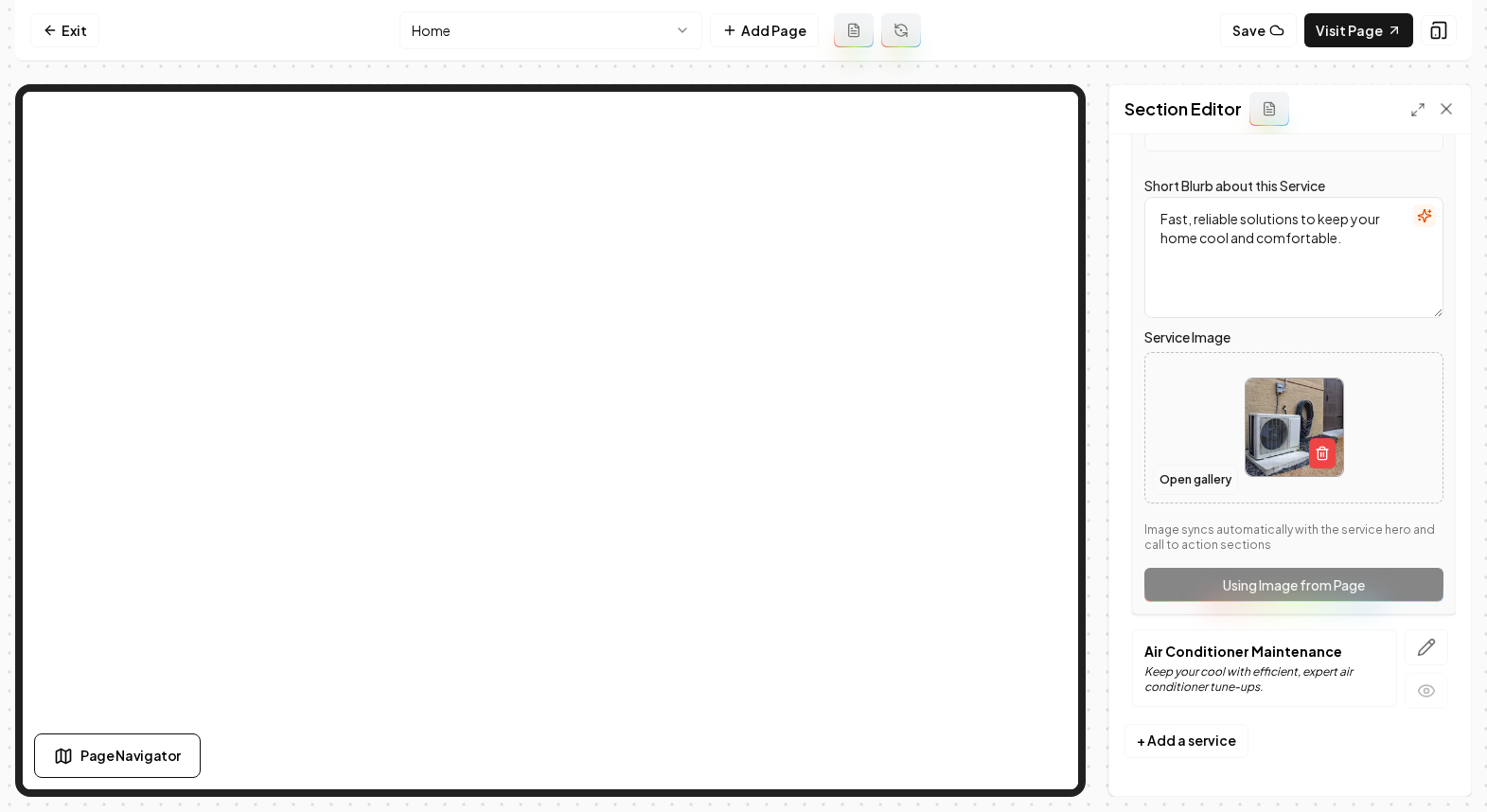
click at [1181, 476] on button "Open gallery" at bounding box center [1196, 479] width 85 height 31
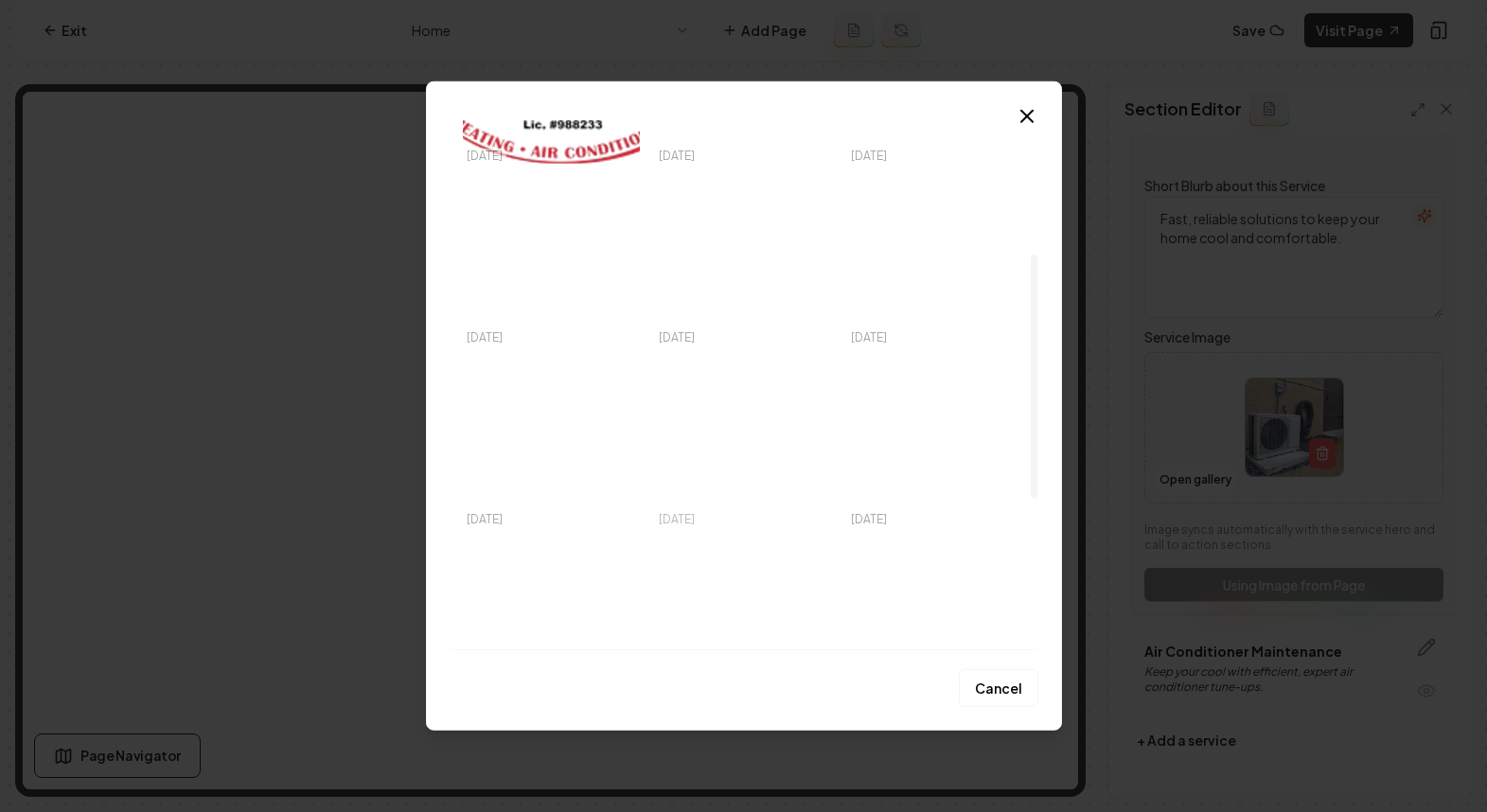
scroll to position [292, 0]
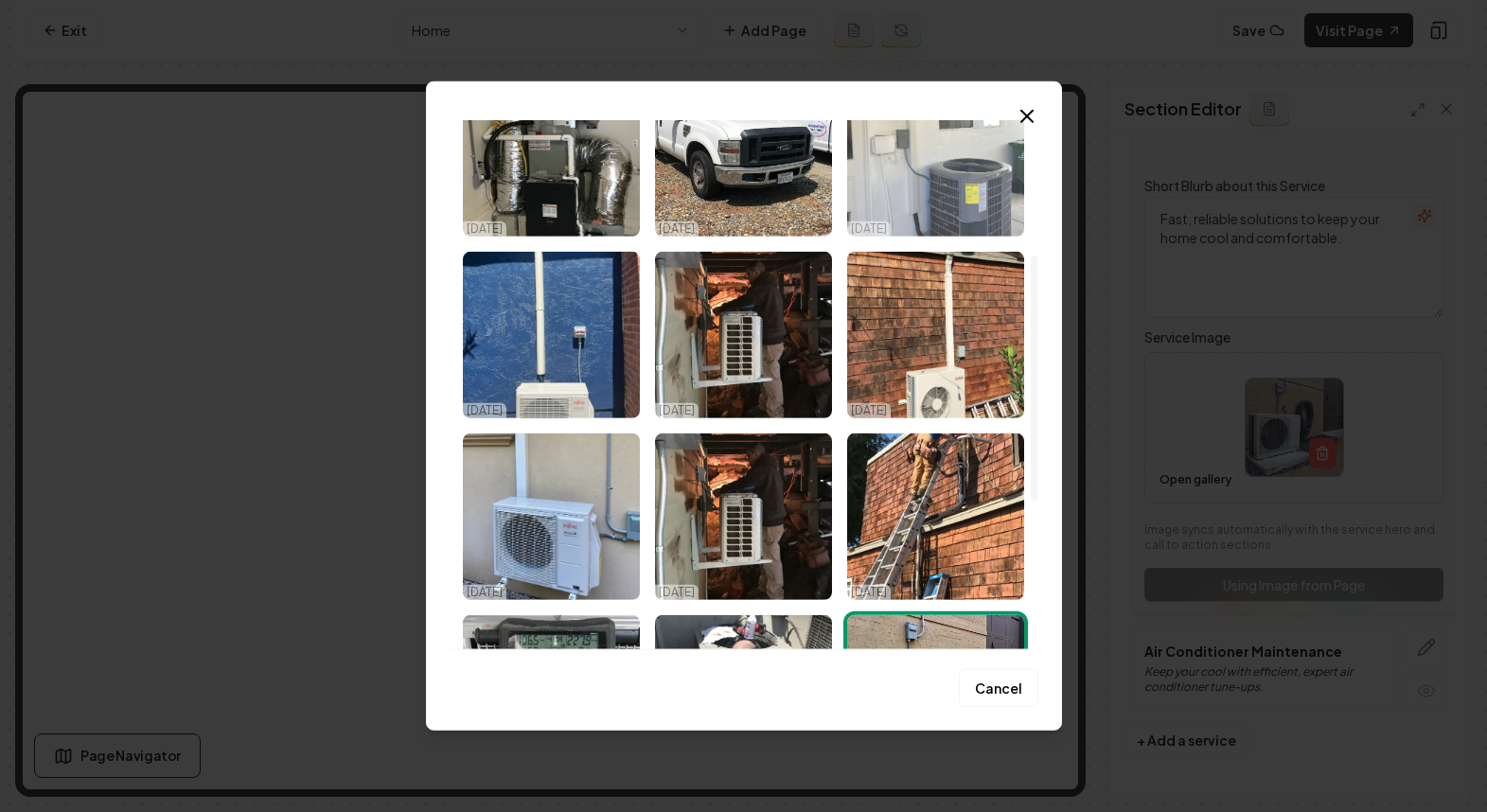
click at [961, 171] on img "Select image image_68ee73405c7cd75eb81f3006.jpeg" at bounding box center [935, 153] width 177 height 166
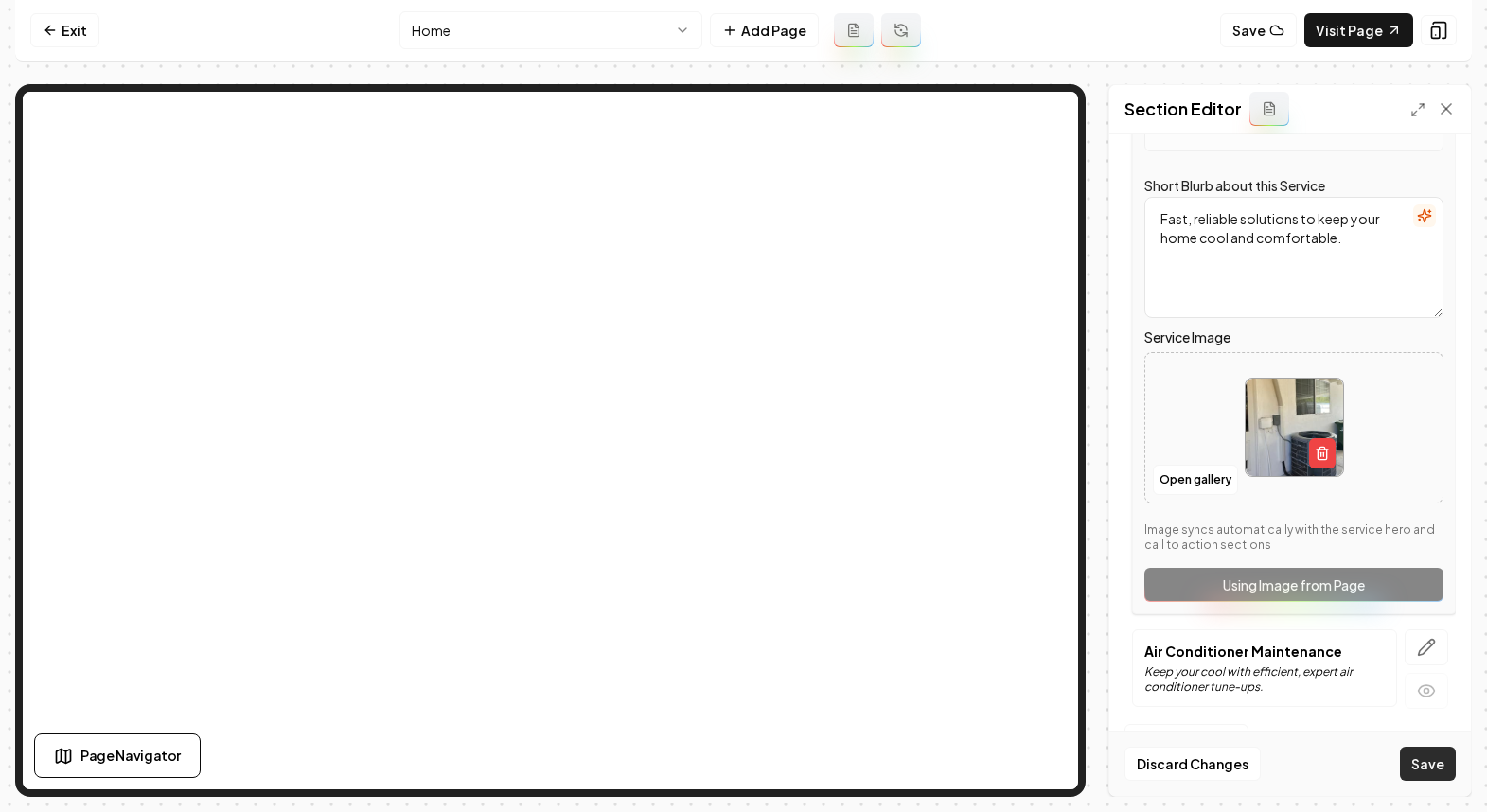
click at [1418, 766] on button "Save" at bounding box center [1428, 763] width 55 height 34
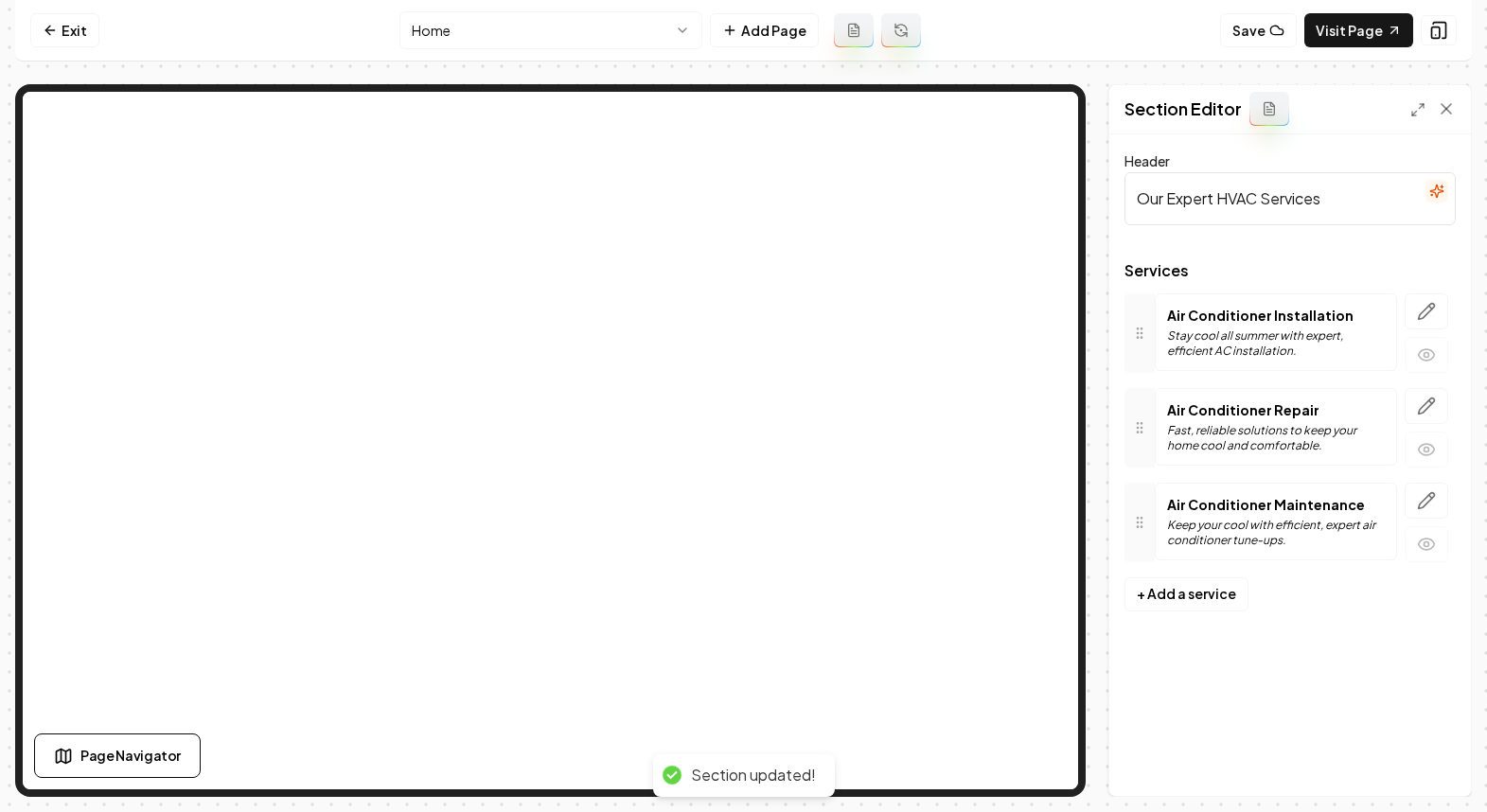
scroll to position [0, 0]
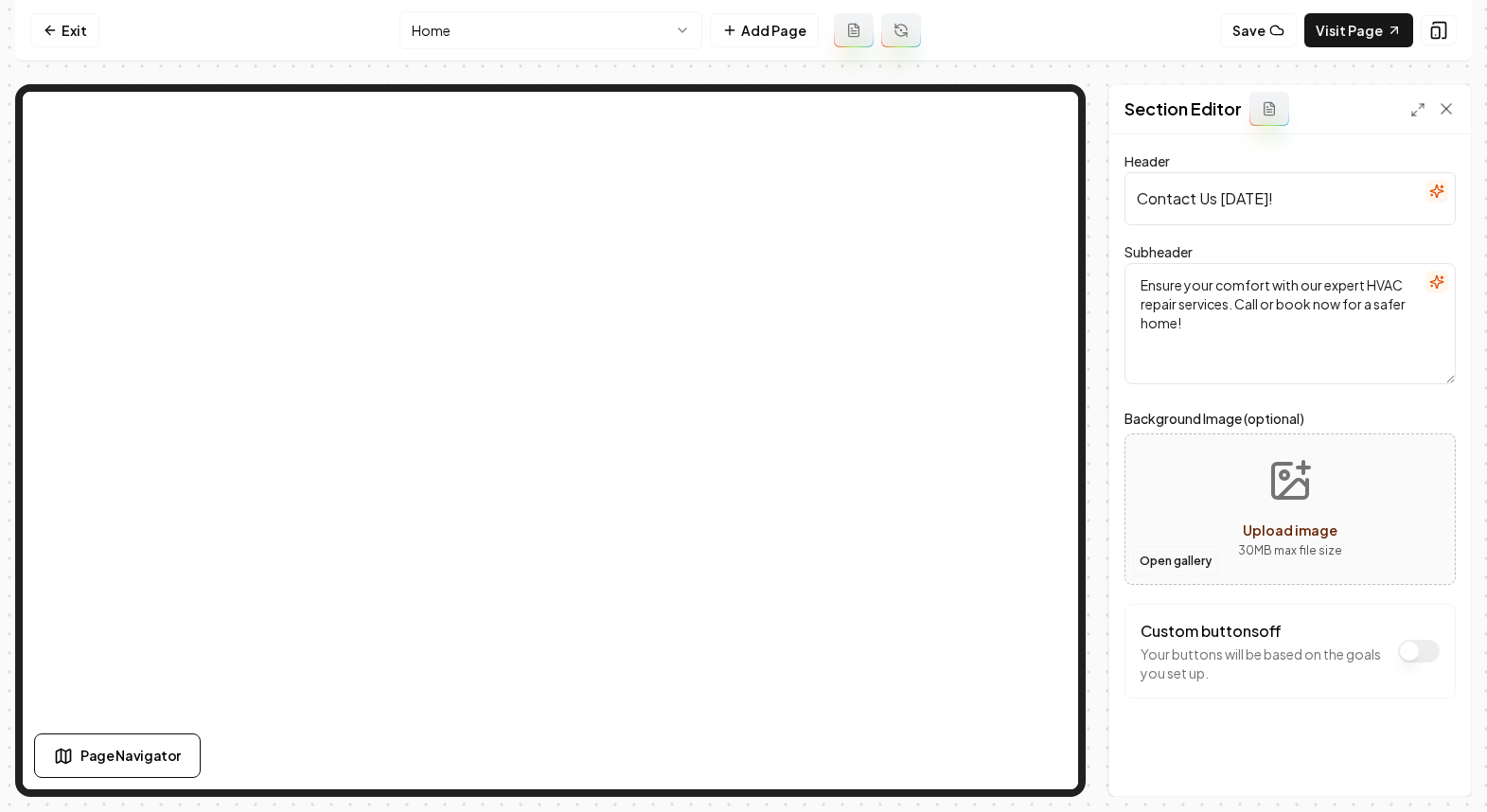
click at [1206, 560] on button "Open gallery" at bounding box center [1176, 560] width 85 height 31
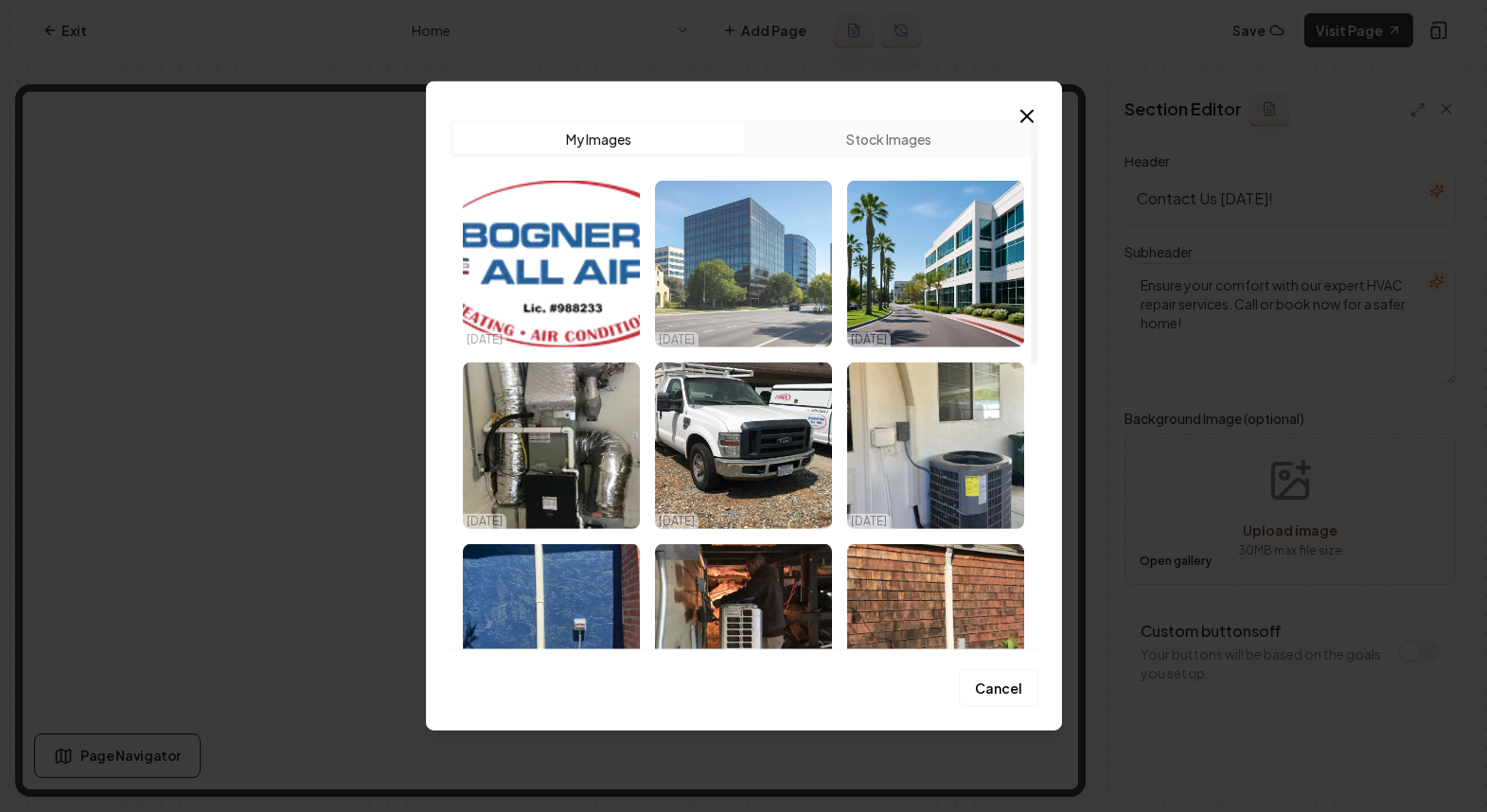
click at [733, 254] on img "Select image image_68ee73615c7cd75eb81fece2.jpeg" at bounding box center [743, 264] width 177 height 166
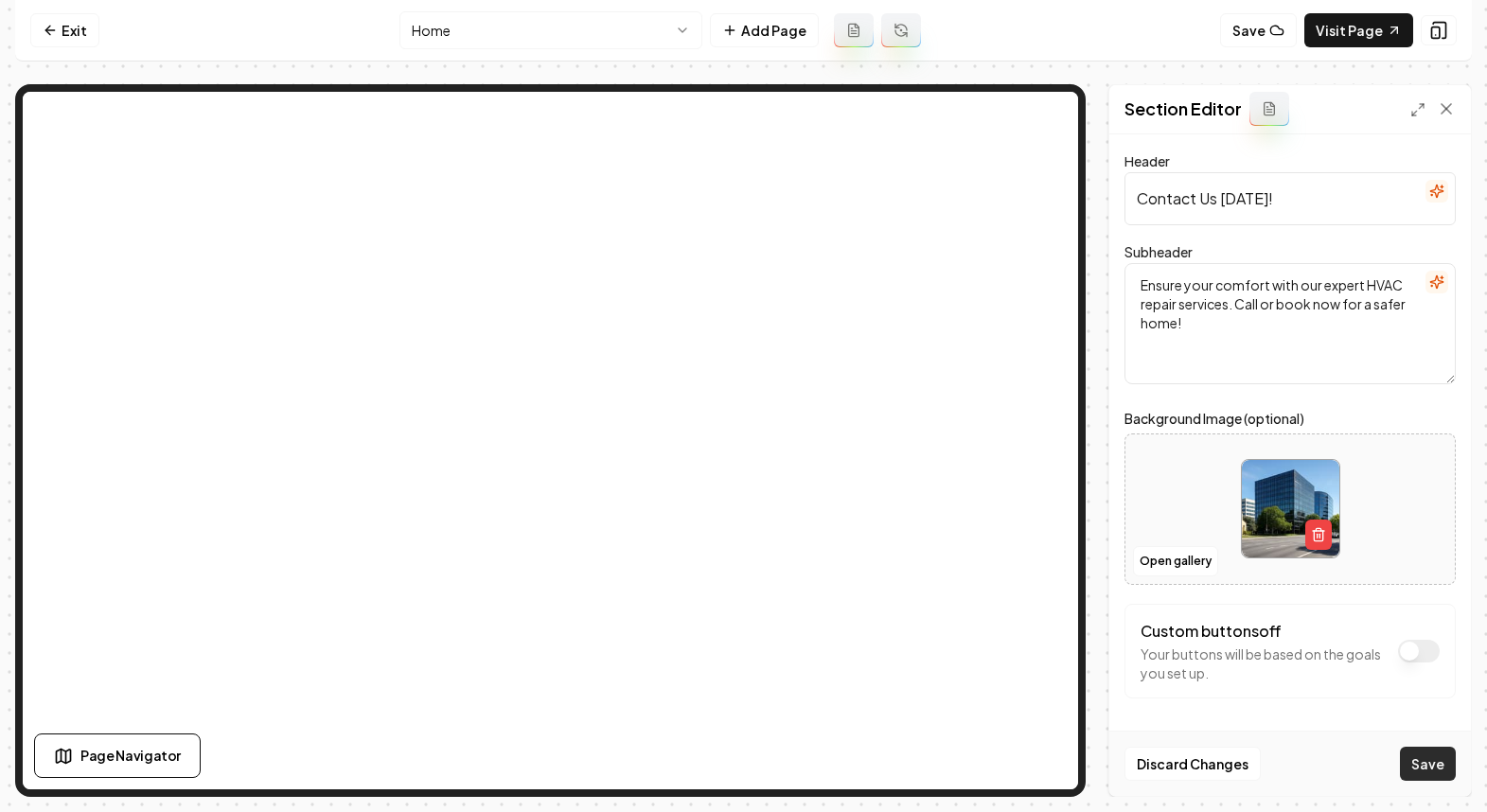
click at [1437, 763] on button "Save" at bounding box center [1428, 763] width 55 height 34
click at [53, 21] on link "Exit" at bounding box center [65, 30] width 69 height 34
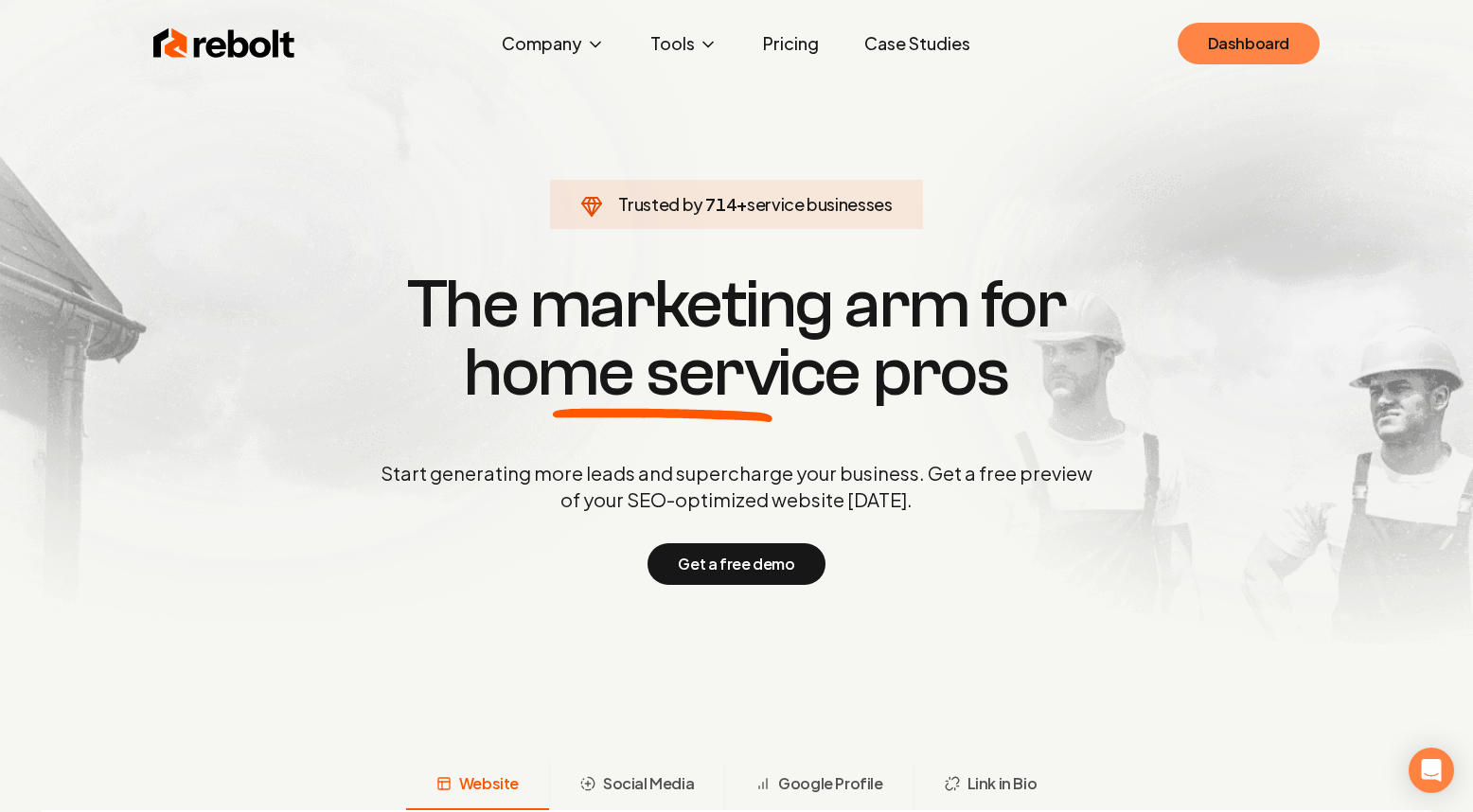
click at [1229, 49] on link "Dashboard" at bounding box center [1248, 44] width 142 height 42
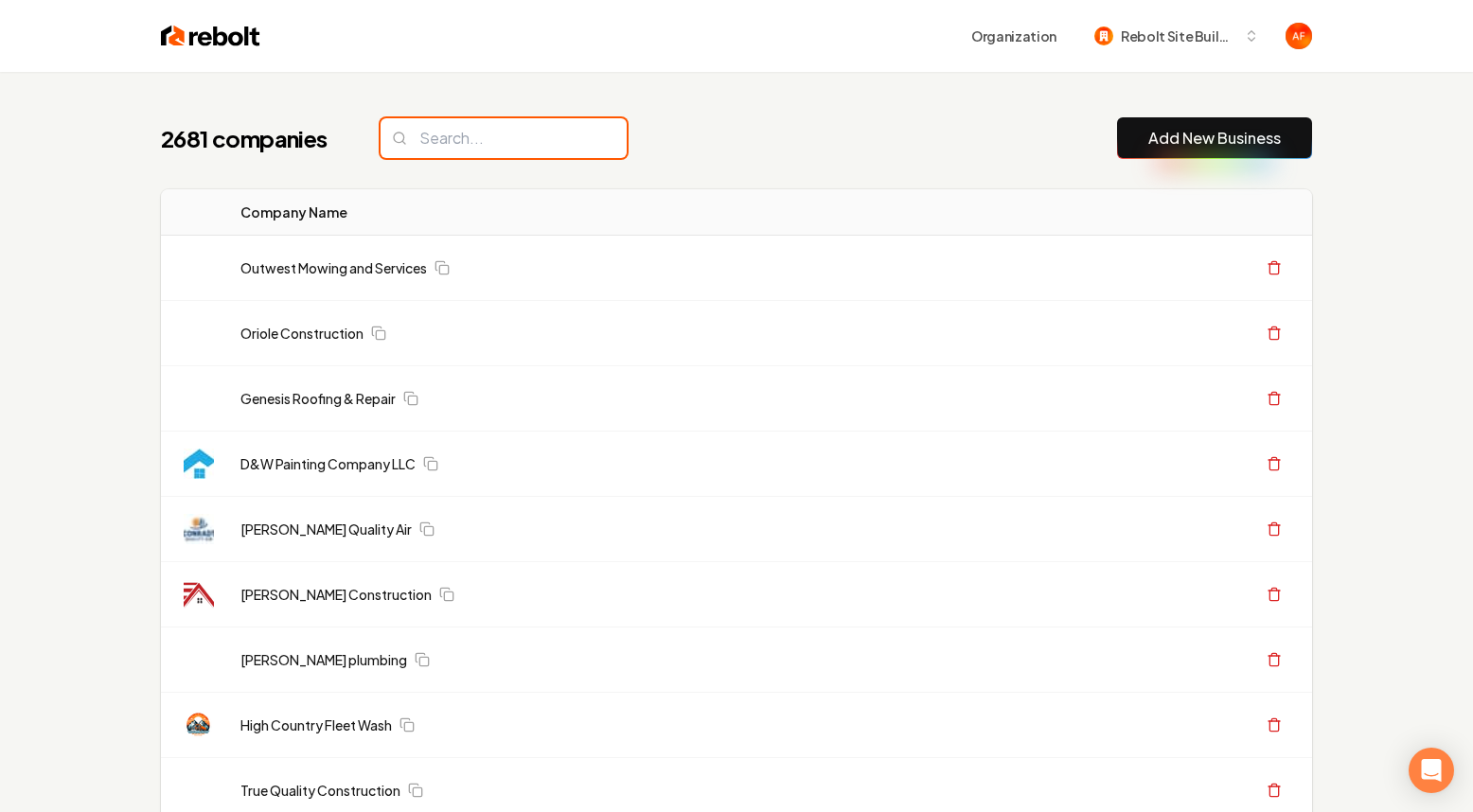
click at [514, 138] on input "search" at bounding box center [503, 138] width 246 height 40
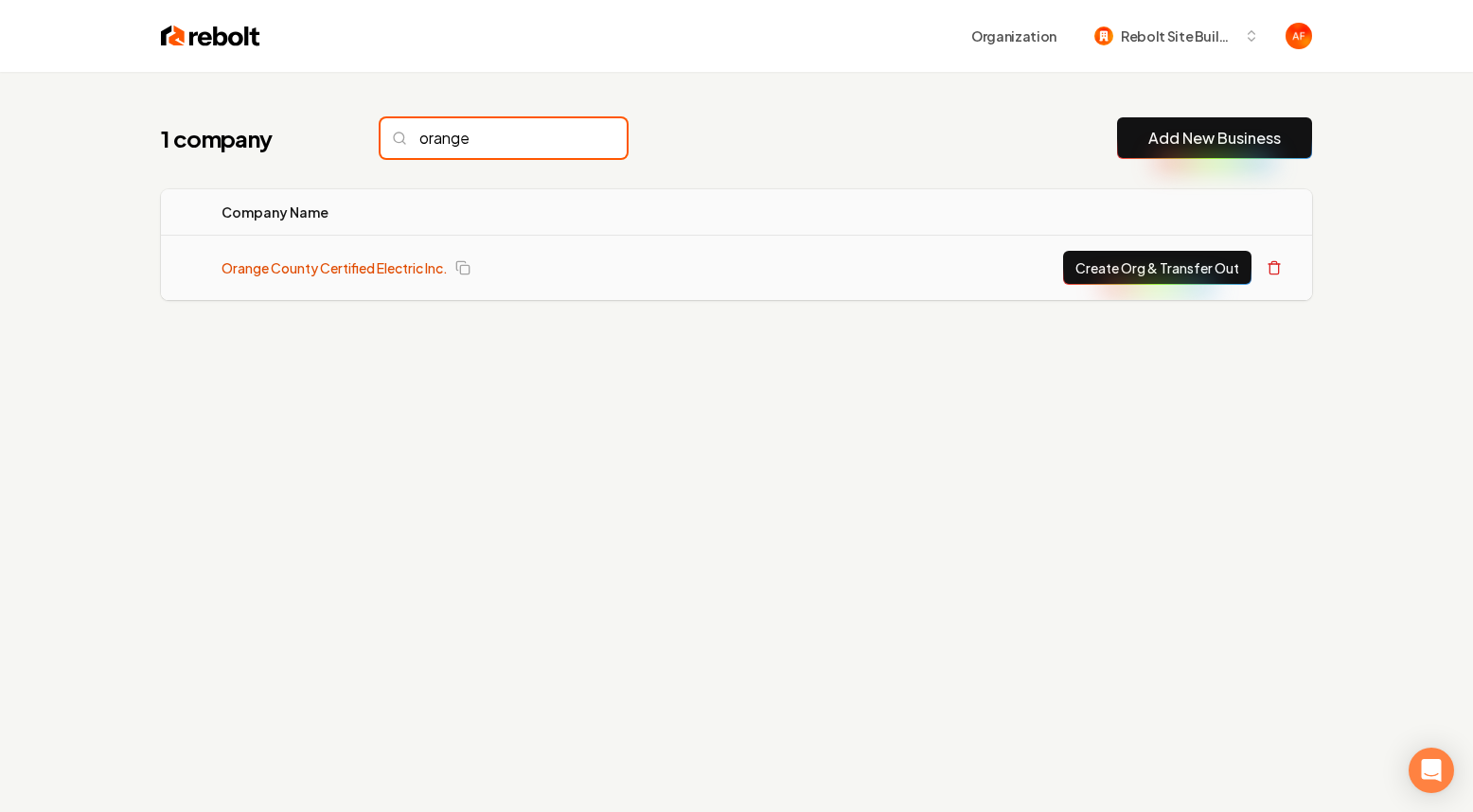
type input "orange"
click at [415, 258] on link "Orange County Certified Electric Inc." at bounding box center [335, 267] width 226 height 19
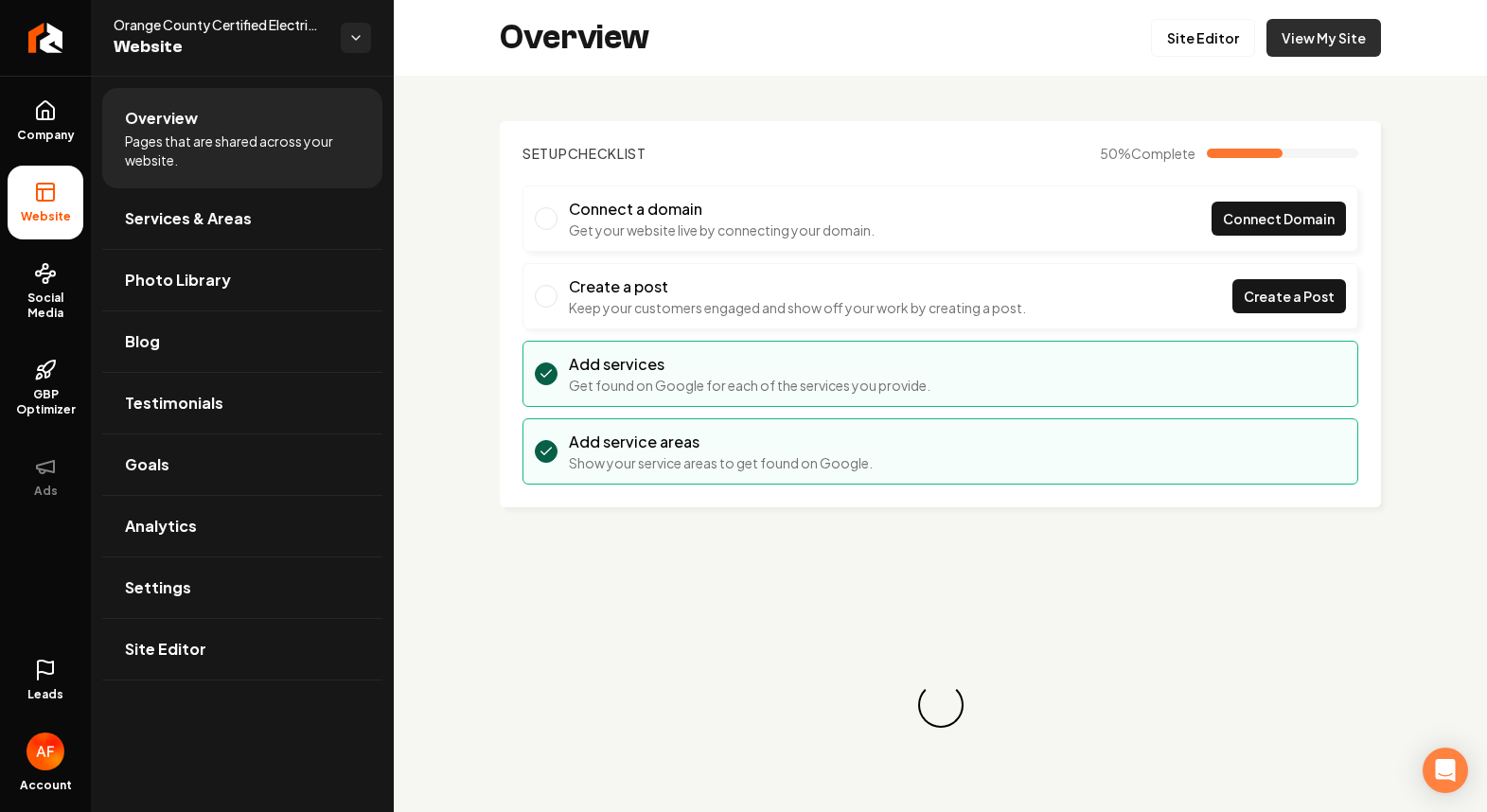
click at [1316, 39] on link "View My Site" at bounding box center [1324, 38] width 115 height 38
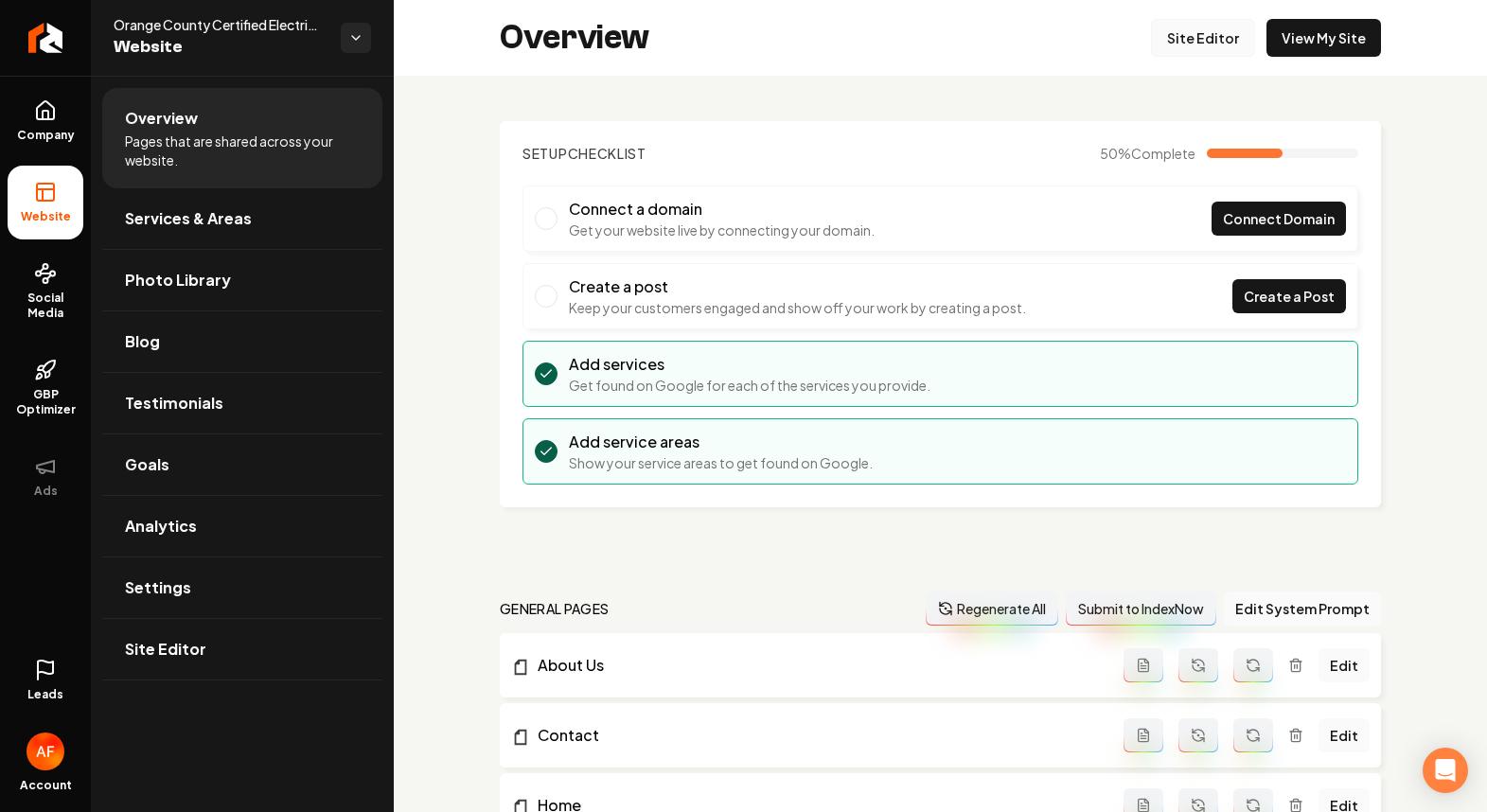
click at [1195, 44] on link "Site Editor" at bounding box center [1203, 38] width 104 height 38
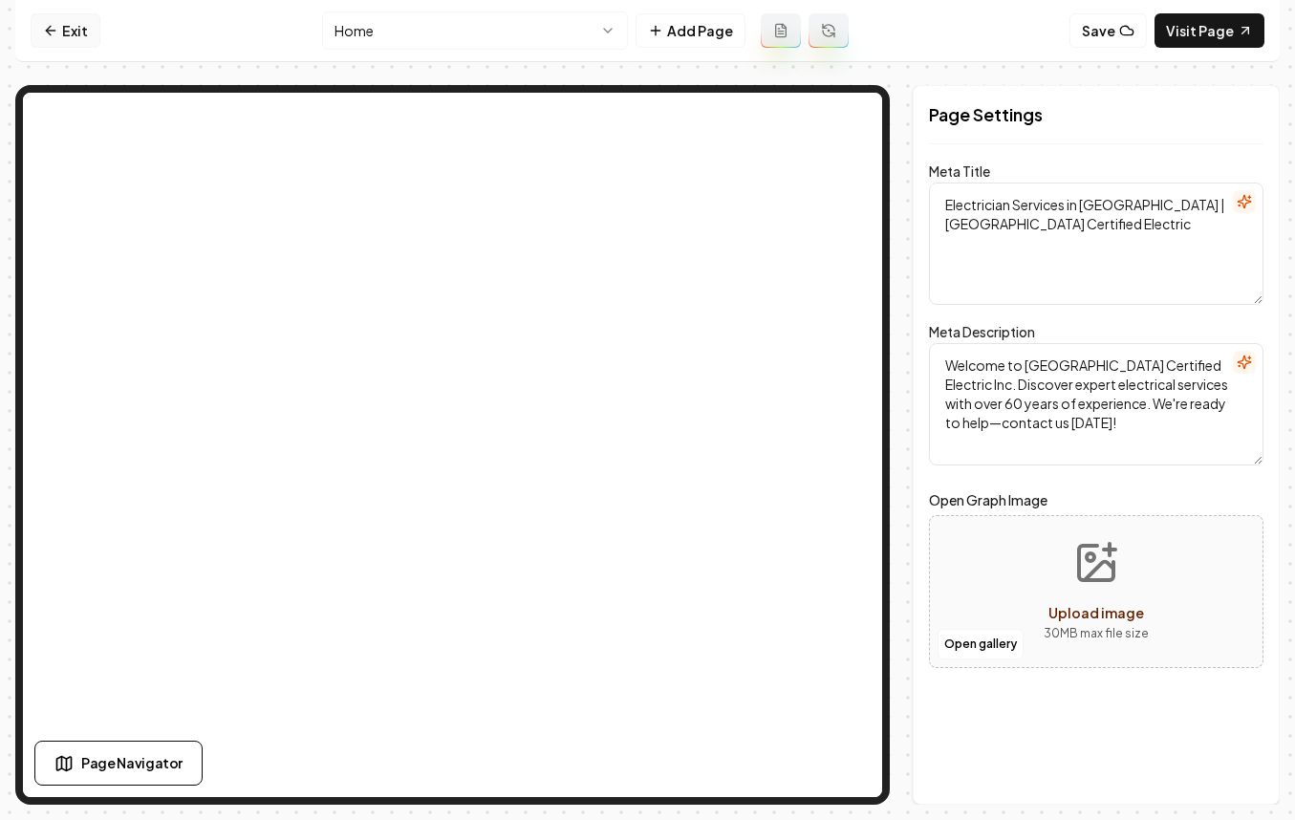
click at [53, 32] on icon at bounding box center [50, 30] width 15 height 15
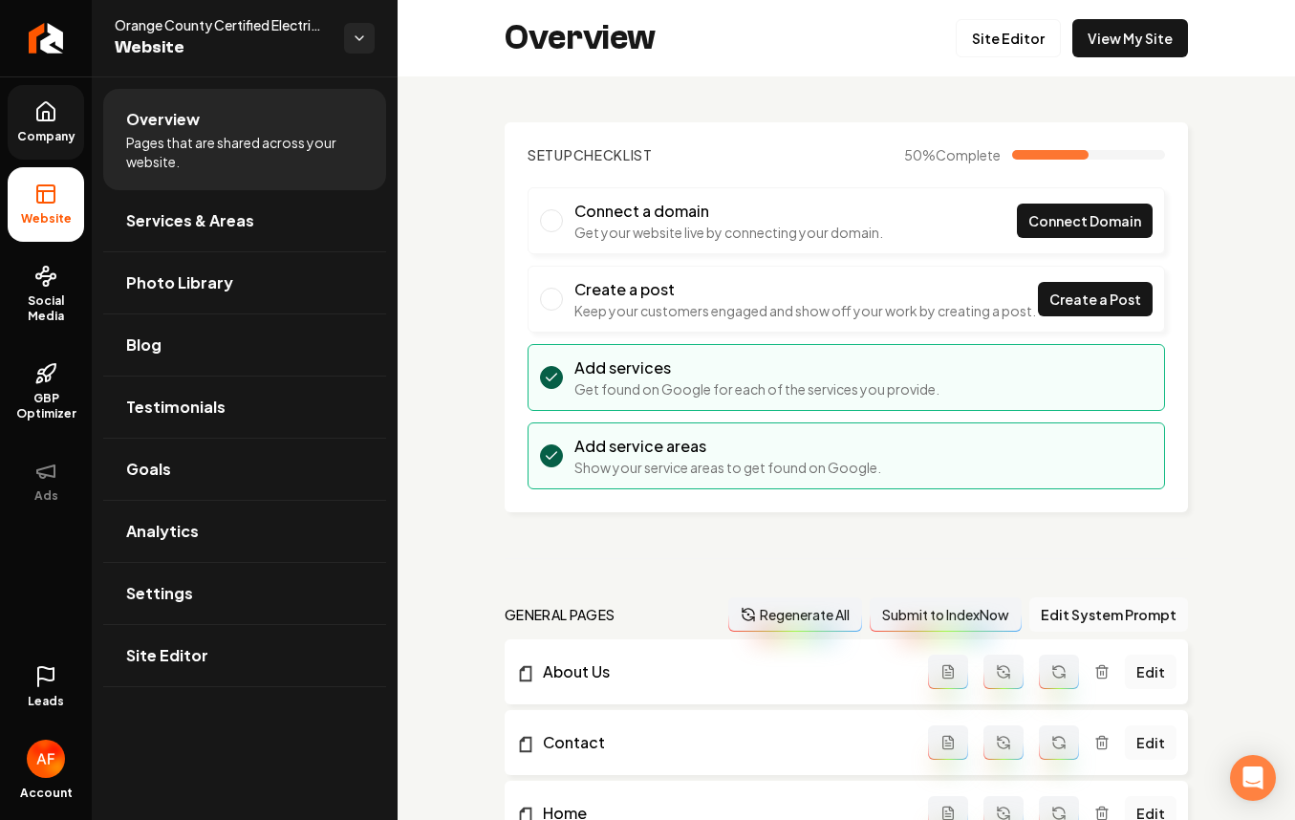
click at [37, 114] on icon at bounding box center [45, 111] width 17 height 18
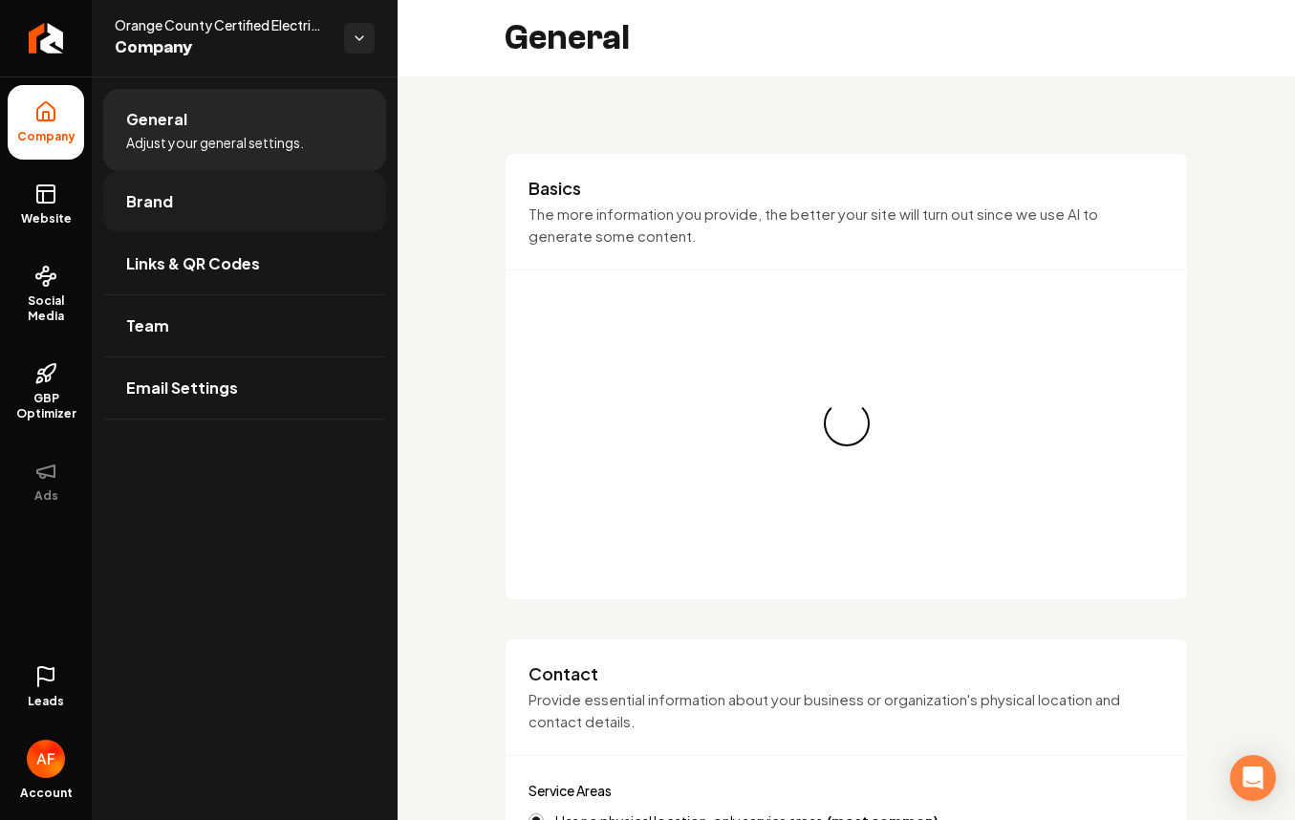
click at [166, 192] on span "Brand" at bounding box center [149, 201] width 47 height 23
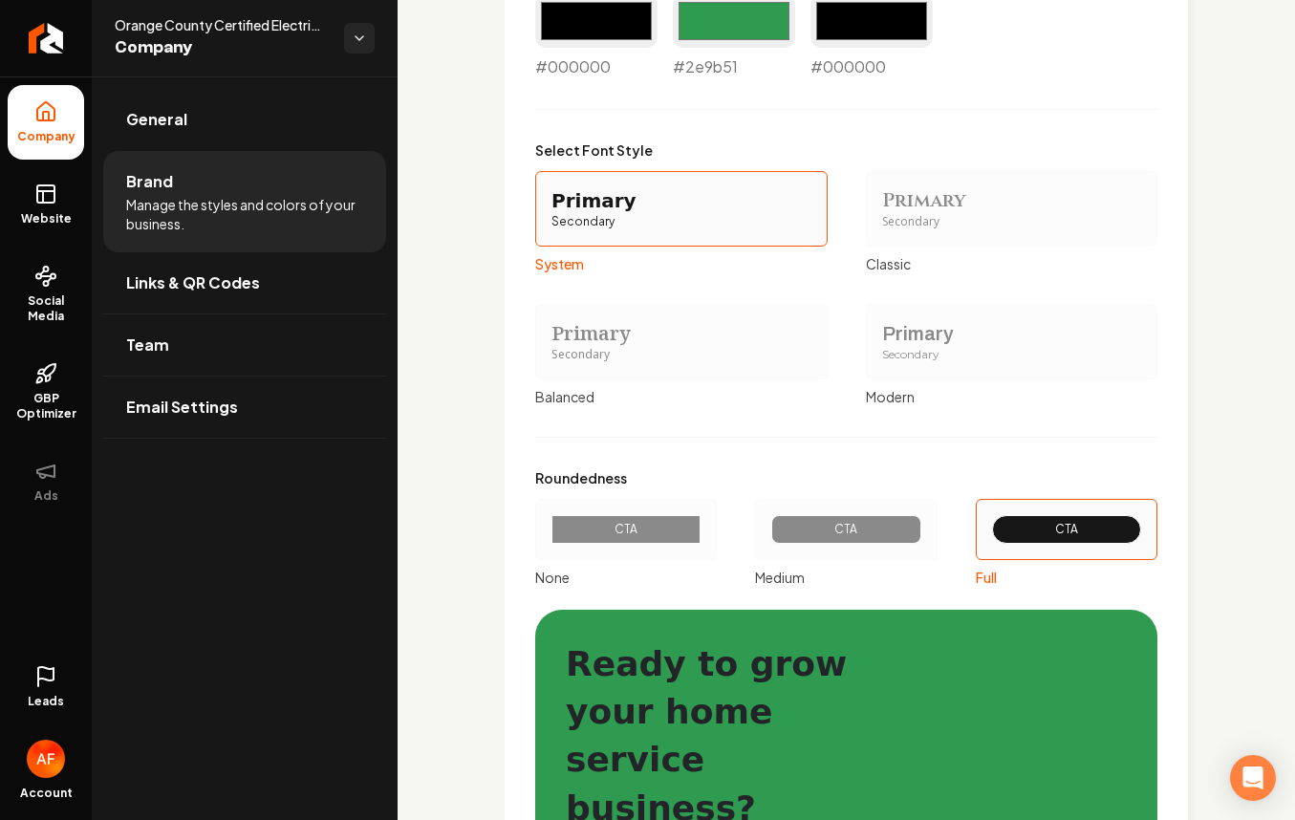
scroll to position [1509, 0]
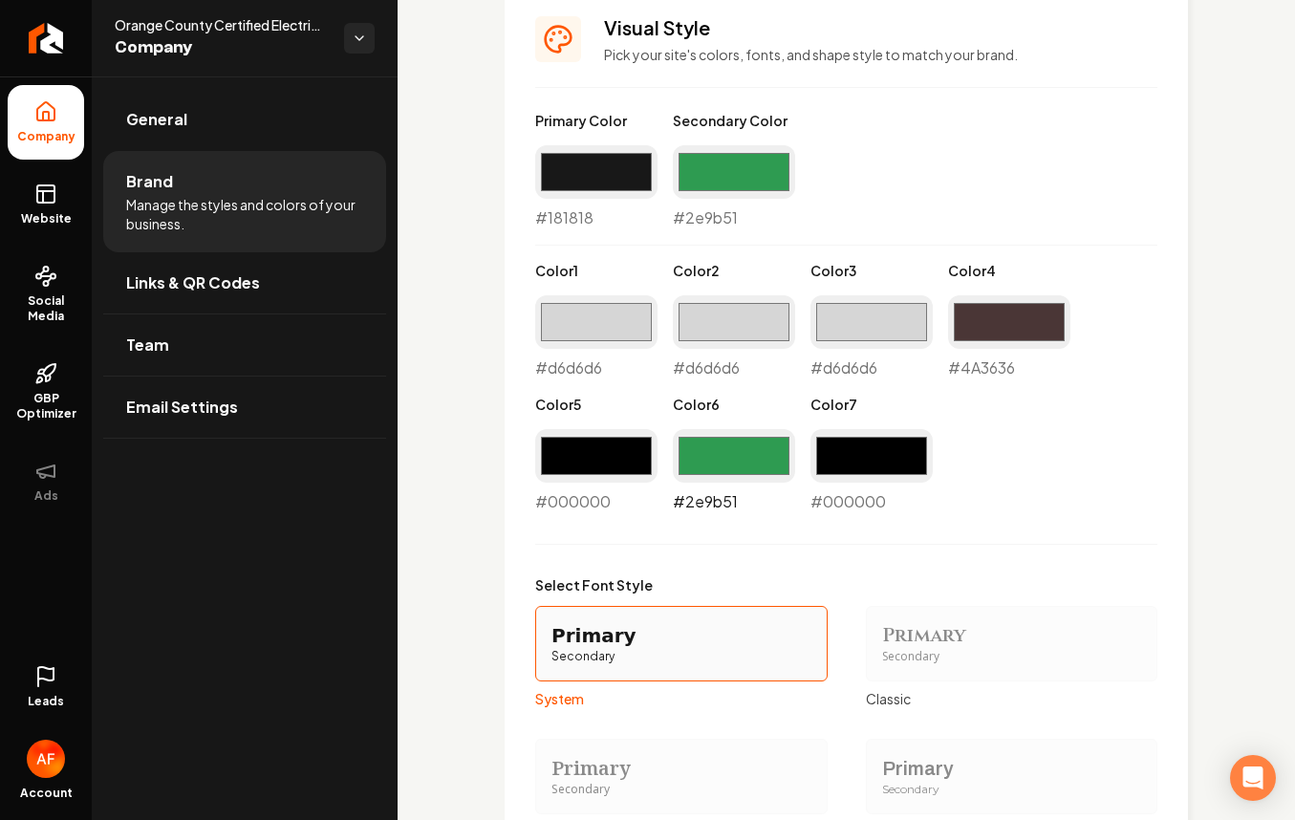
click at [735, 437] on input "#2e9b51" at bounding box center [734, 456] width 122 height 54
type input "#000000"
click at [1095, 525] on div "Primary Color #181818 #181818 Secondary Color #2e9b51 #2e9b51 Color 1 #d6d6d6 #…" at bounding box center [846, 566] width 622 height 911
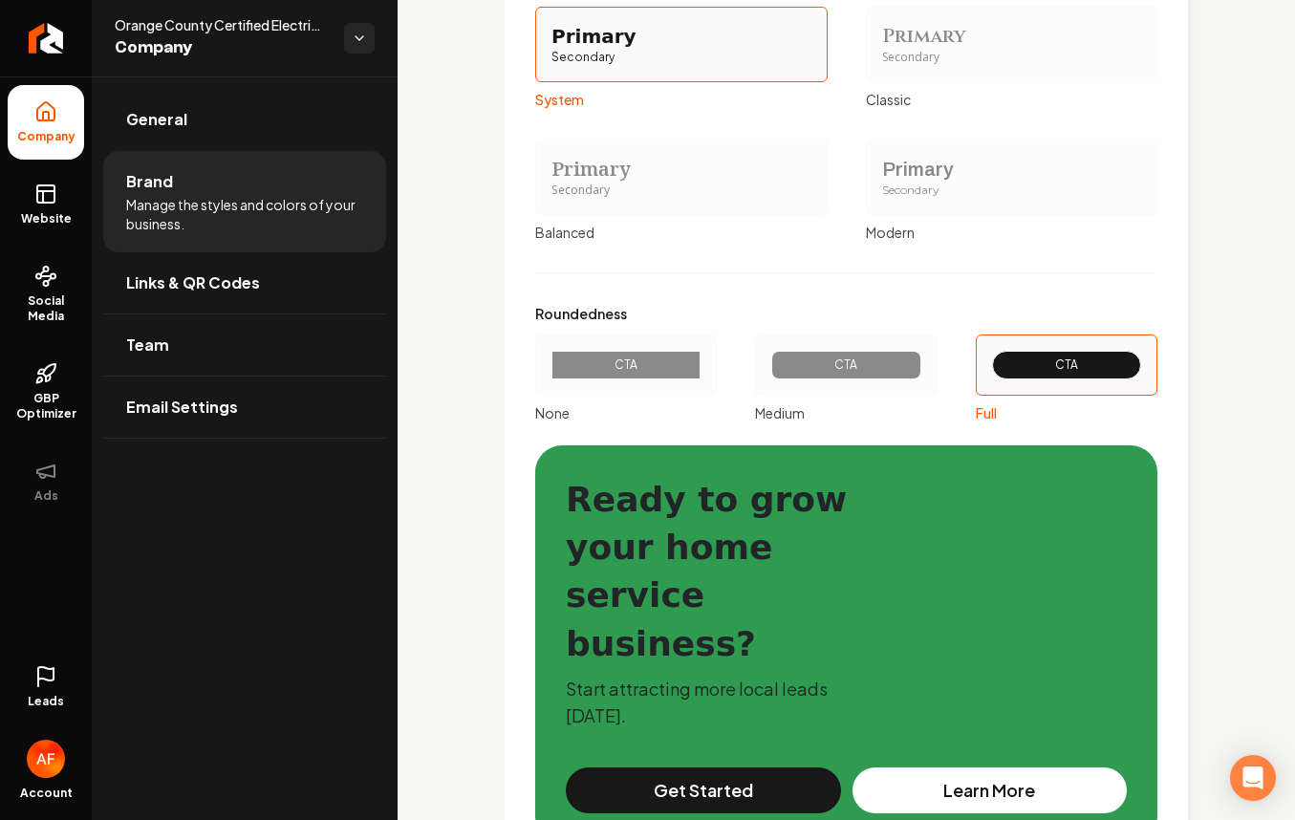
scroll to position [2234, 0]
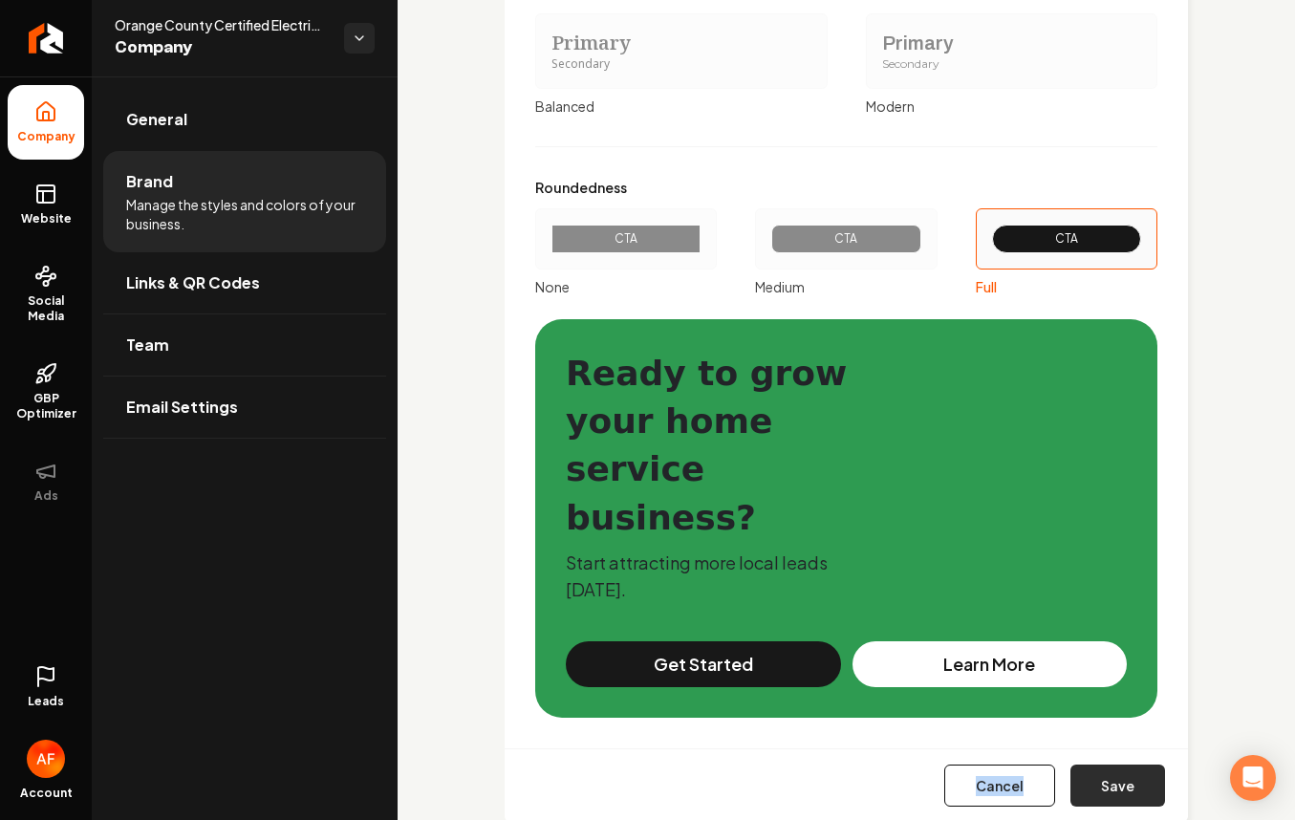
click at [1112, 748] on div "Cancel Save" at bounding box center [846, 785] width 683 height 74
click at [1112, 764] on button "Save" at bounding box center [1117, 785] width 95 height 42
type input "#4a3636"
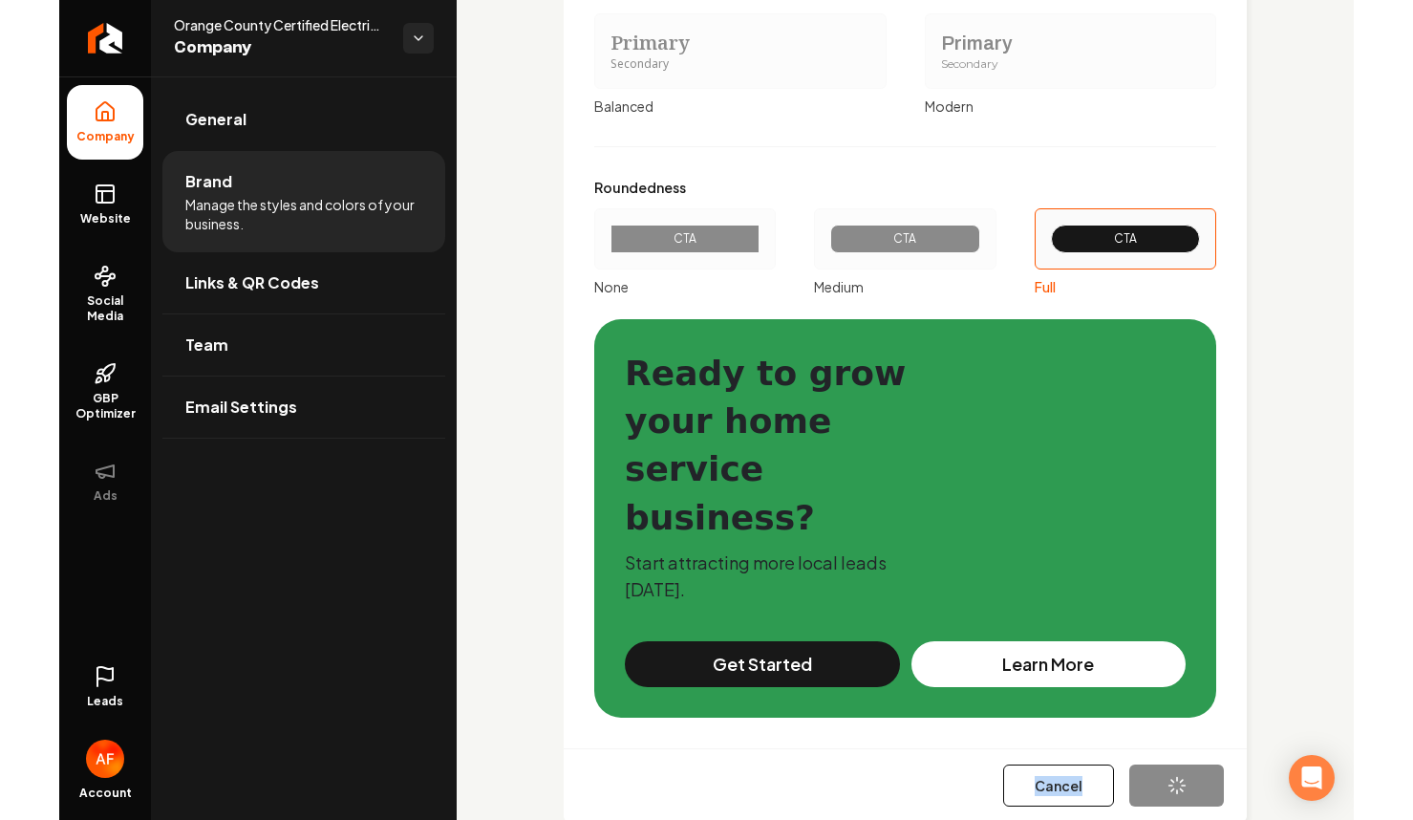
scroll to position [2160, 0]
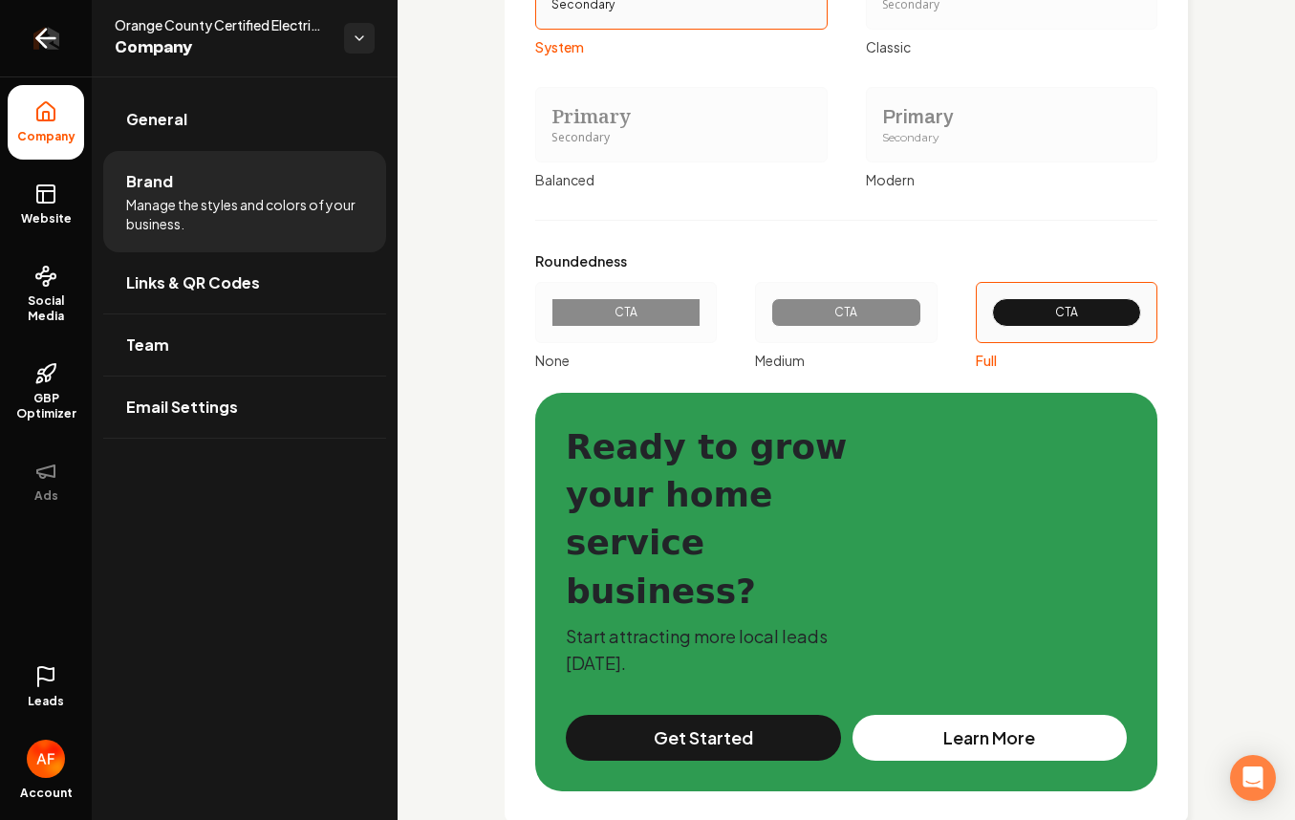
drag, startPoint x: 39, startPoint y: 119, endPoint x: 51, endPoint y: 42, distance: 78.2
click at [39, 119] on icon at bounding box center [45, 111] width 17 height 18
click at [53, 38] on icon "Return to dashboard" at bounding box center [46, 38] width 18 height 0
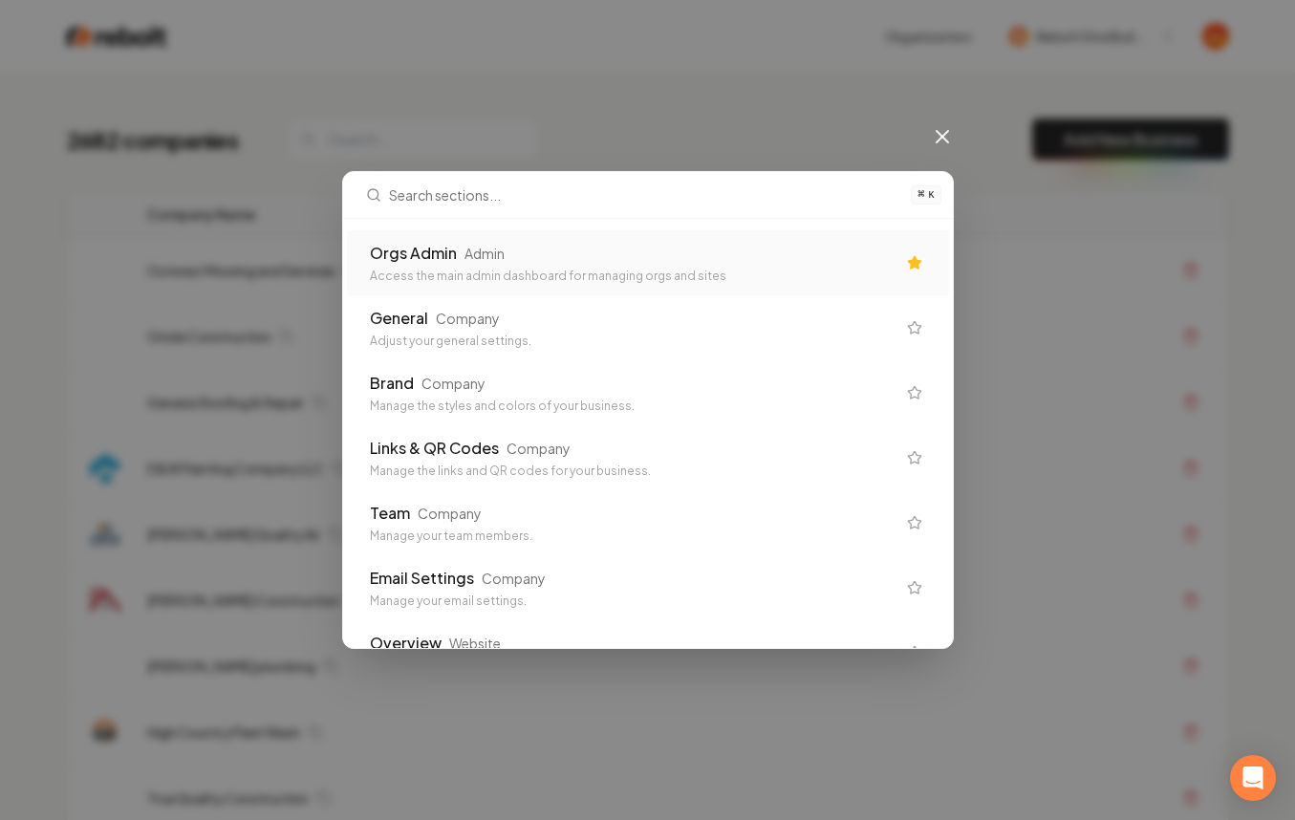
click at [489, 256] on div "Admin" at bounding box center [484, 253] width 40 height 19
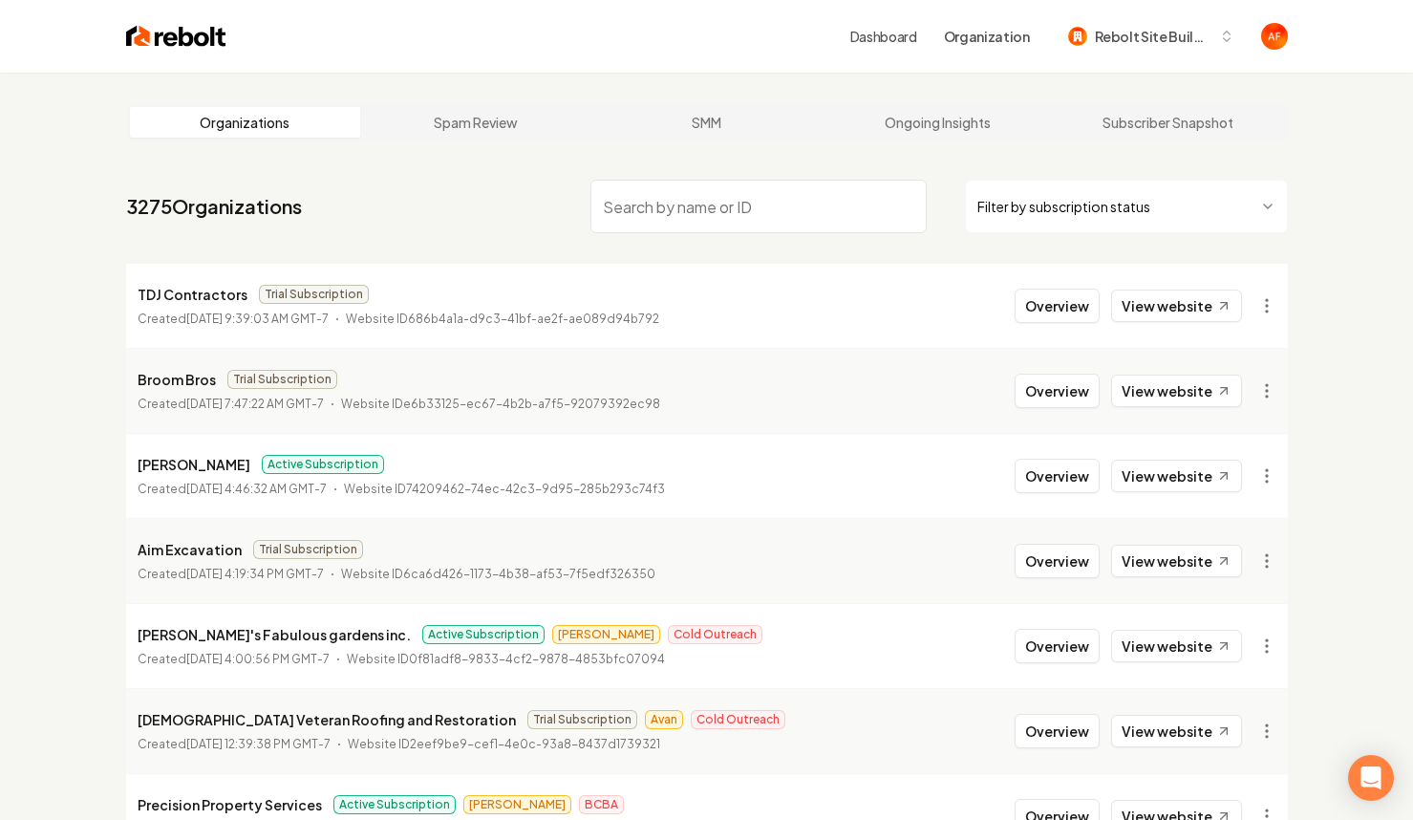
click at [679, 196] on input "search" at bounding box center [759, 207] width 336 height 54
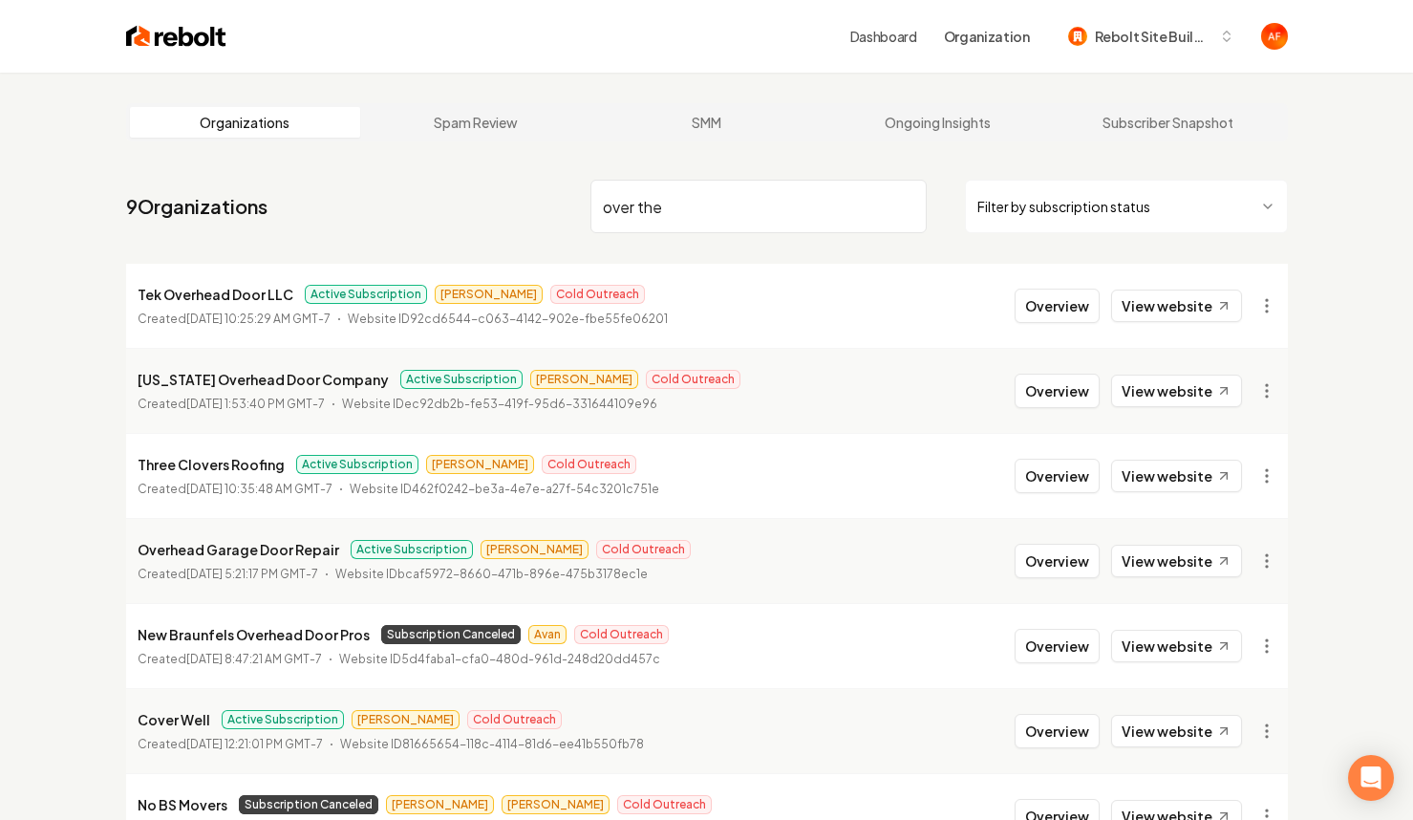
type input "over the"
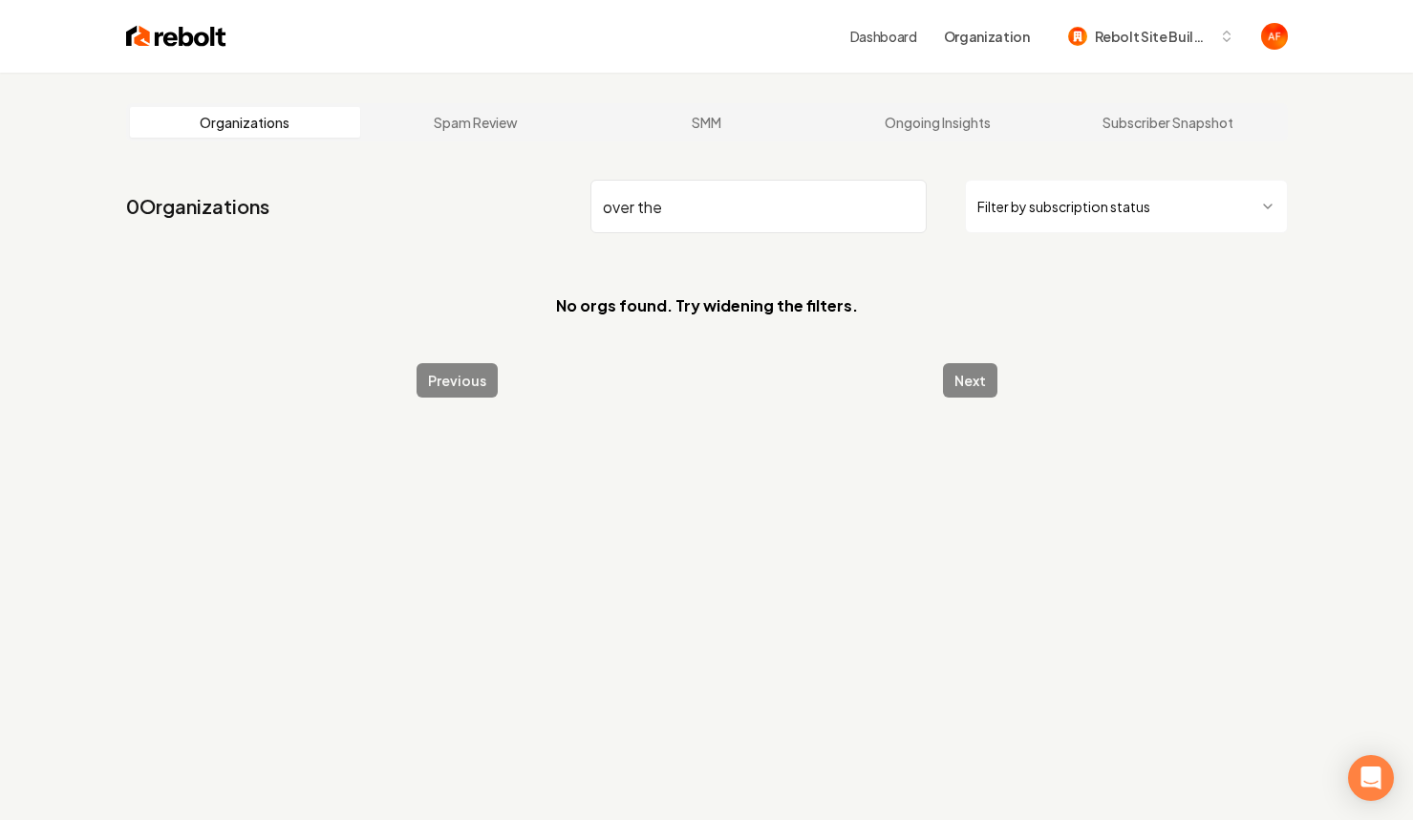
click at [907, 205] on input "over the" at bounding box center [759, 207] width 336 height 54
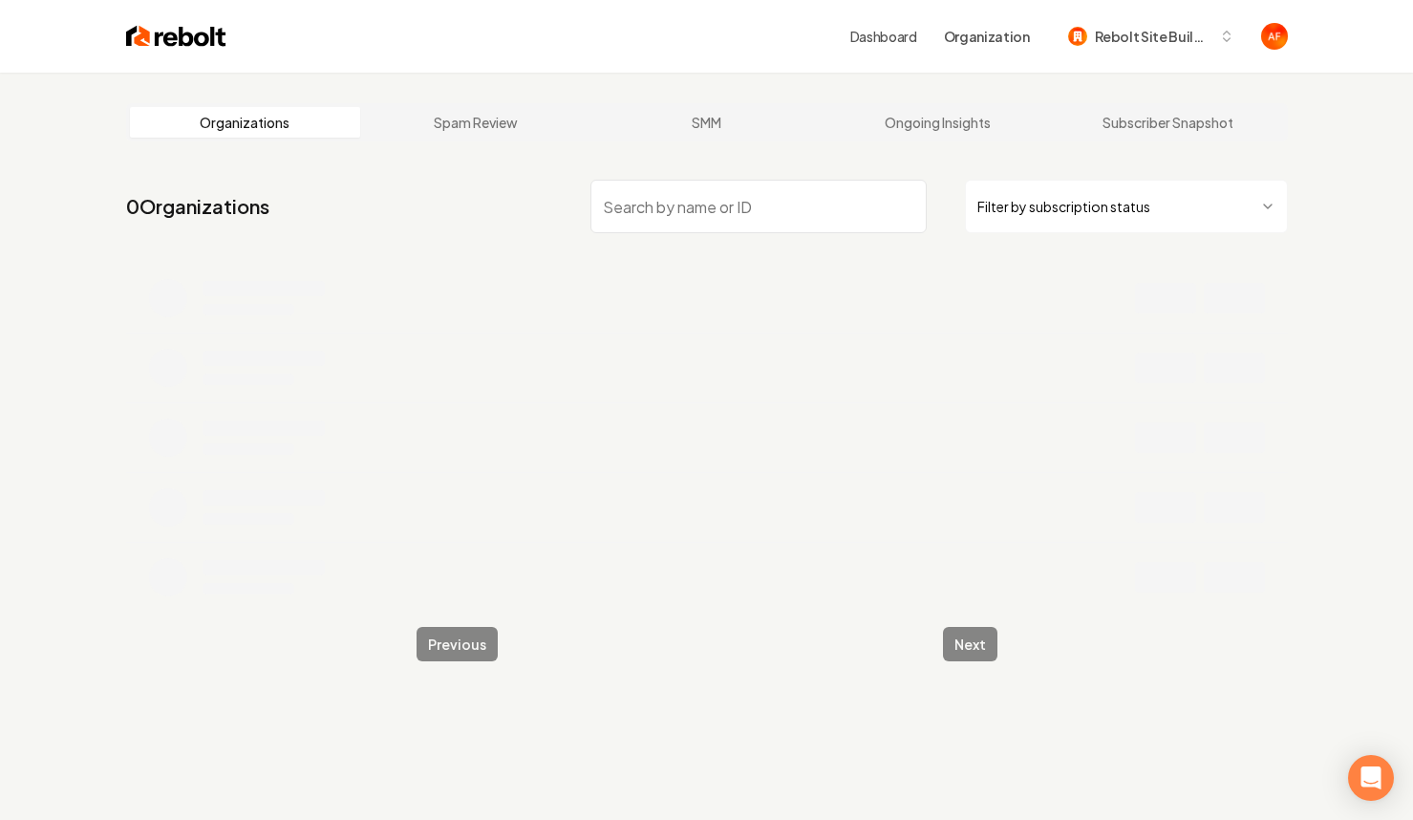
click at [822, 199] on input "search" at bounding box center [759, 207] width 336 height 54
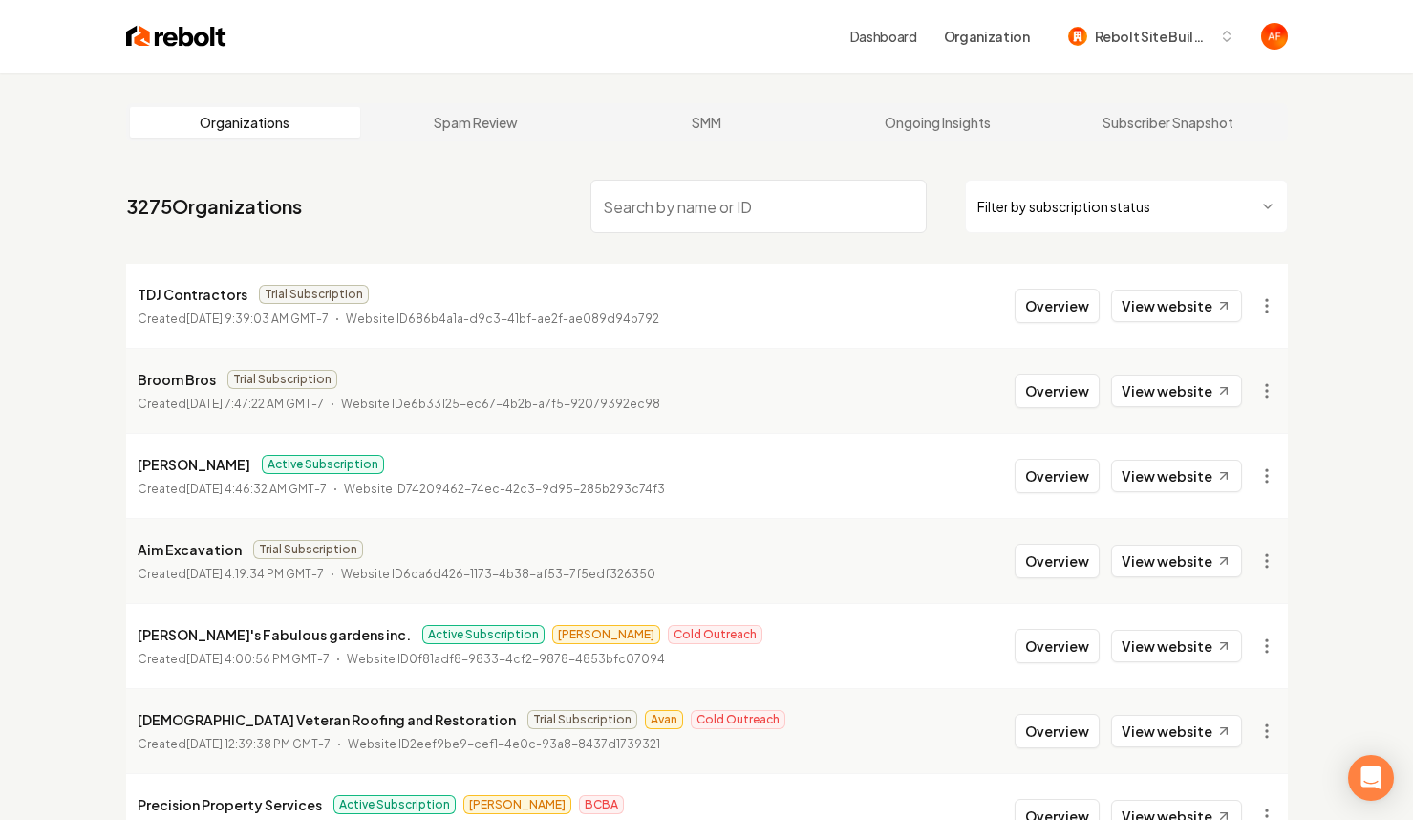
click at [141, 24] on img at bounding box center [176, 36] width 100 height 27
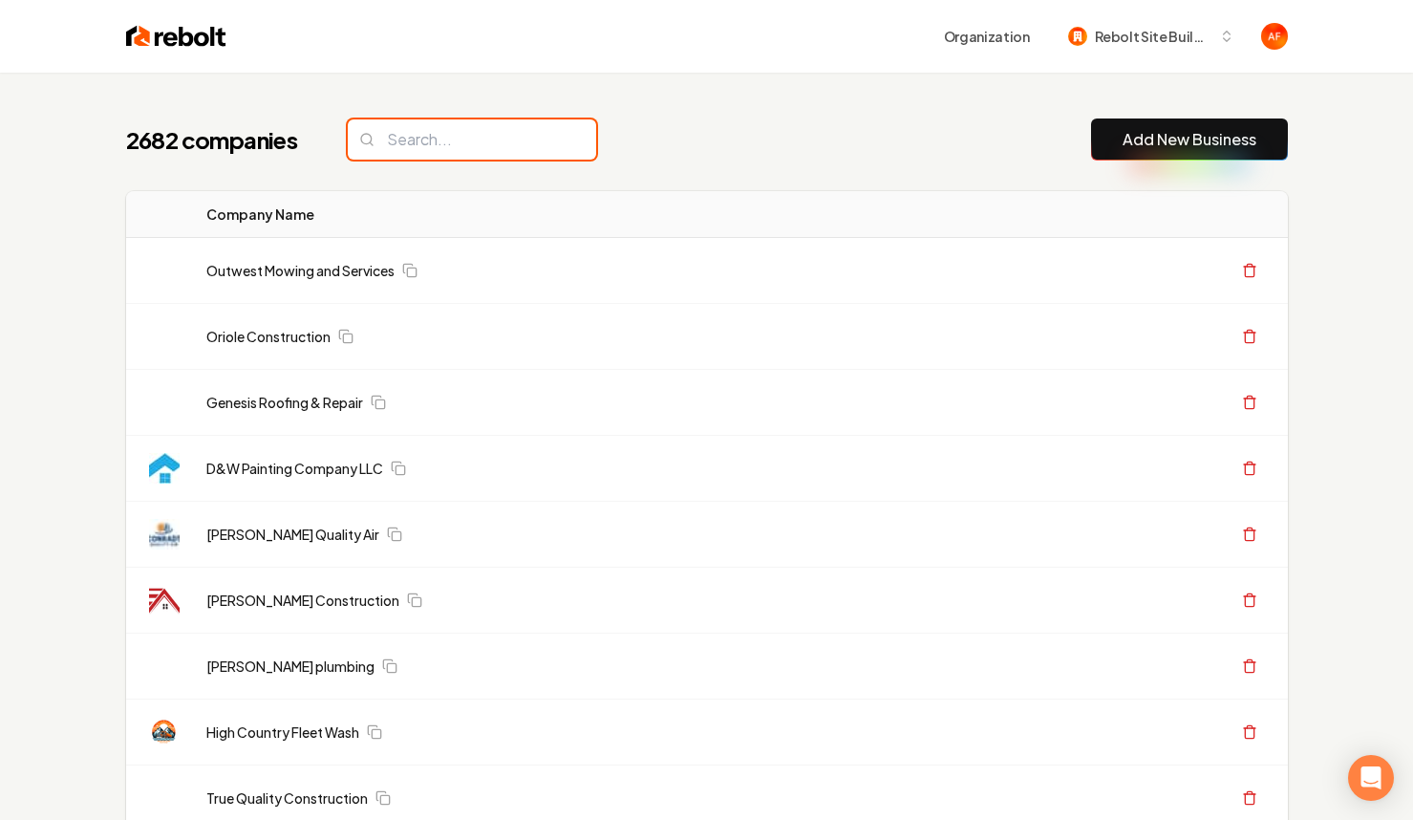
click at [482, 134] on input "search" at bounding box center [472, 139] width 248 height 40
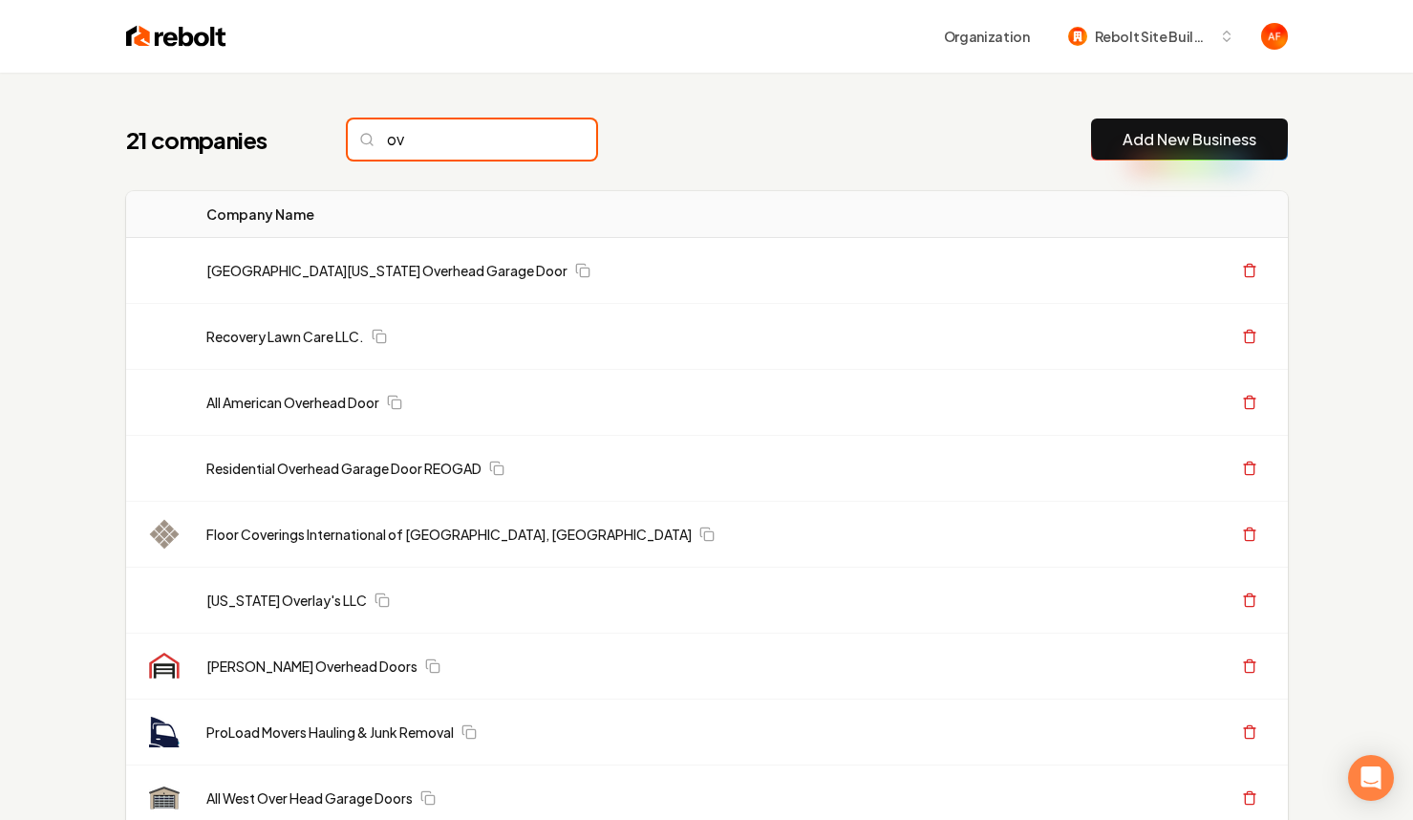
type input "o"
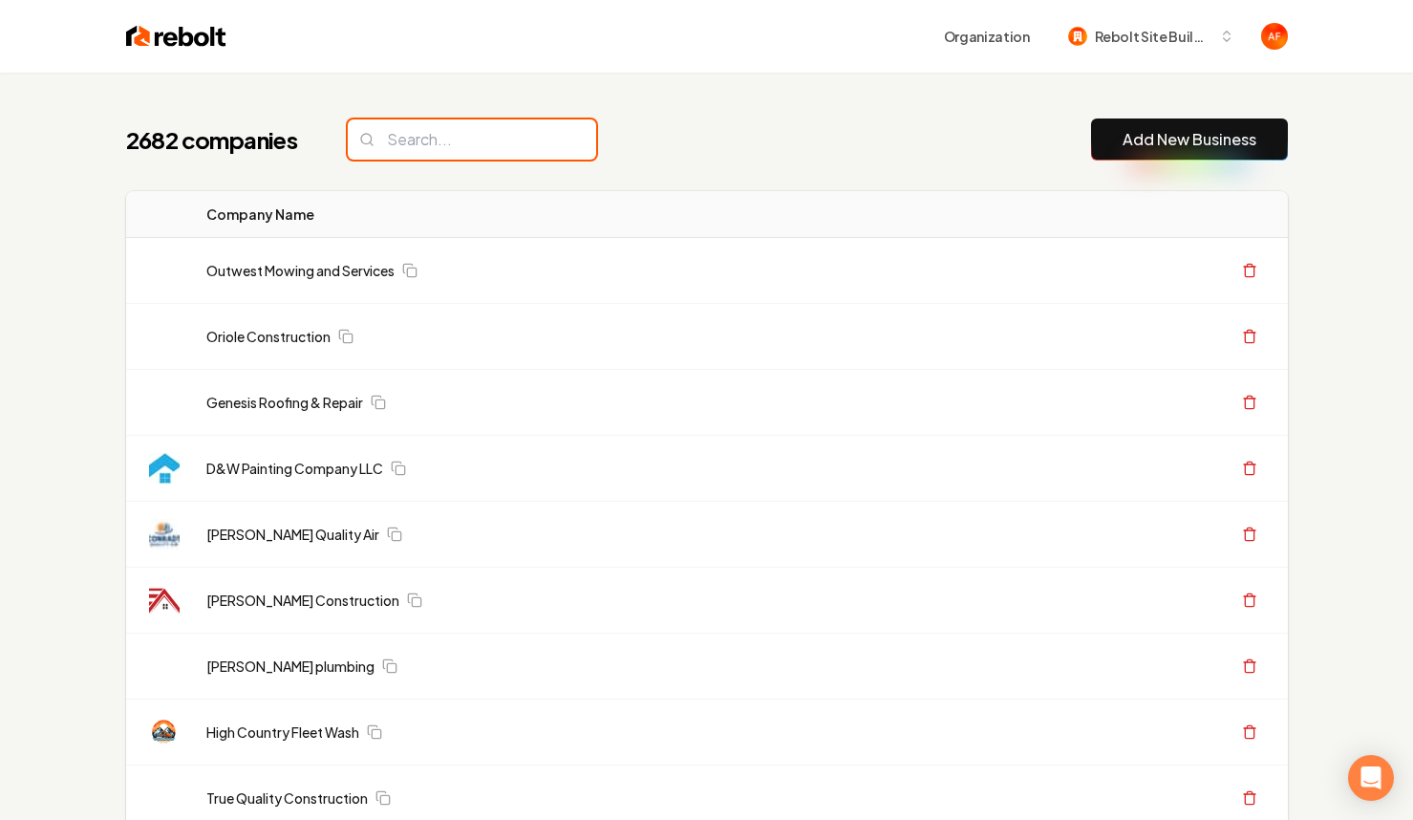
click at [441, 144] on input "search" at bounding box center [472, 139] width 248 height 40
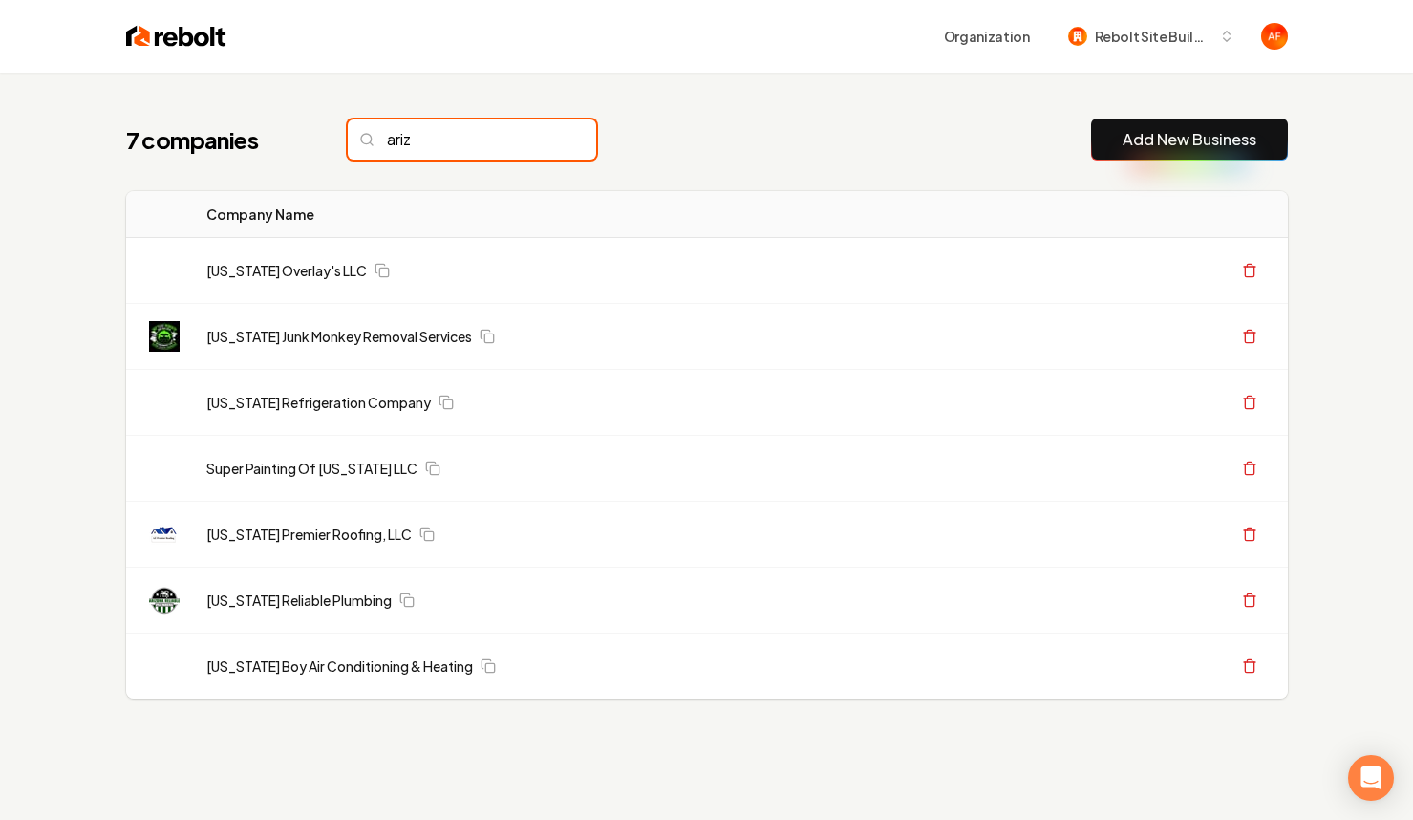
click at [424, 148] on input "ariz" at bounding box center [472, 139] width 248 height 40
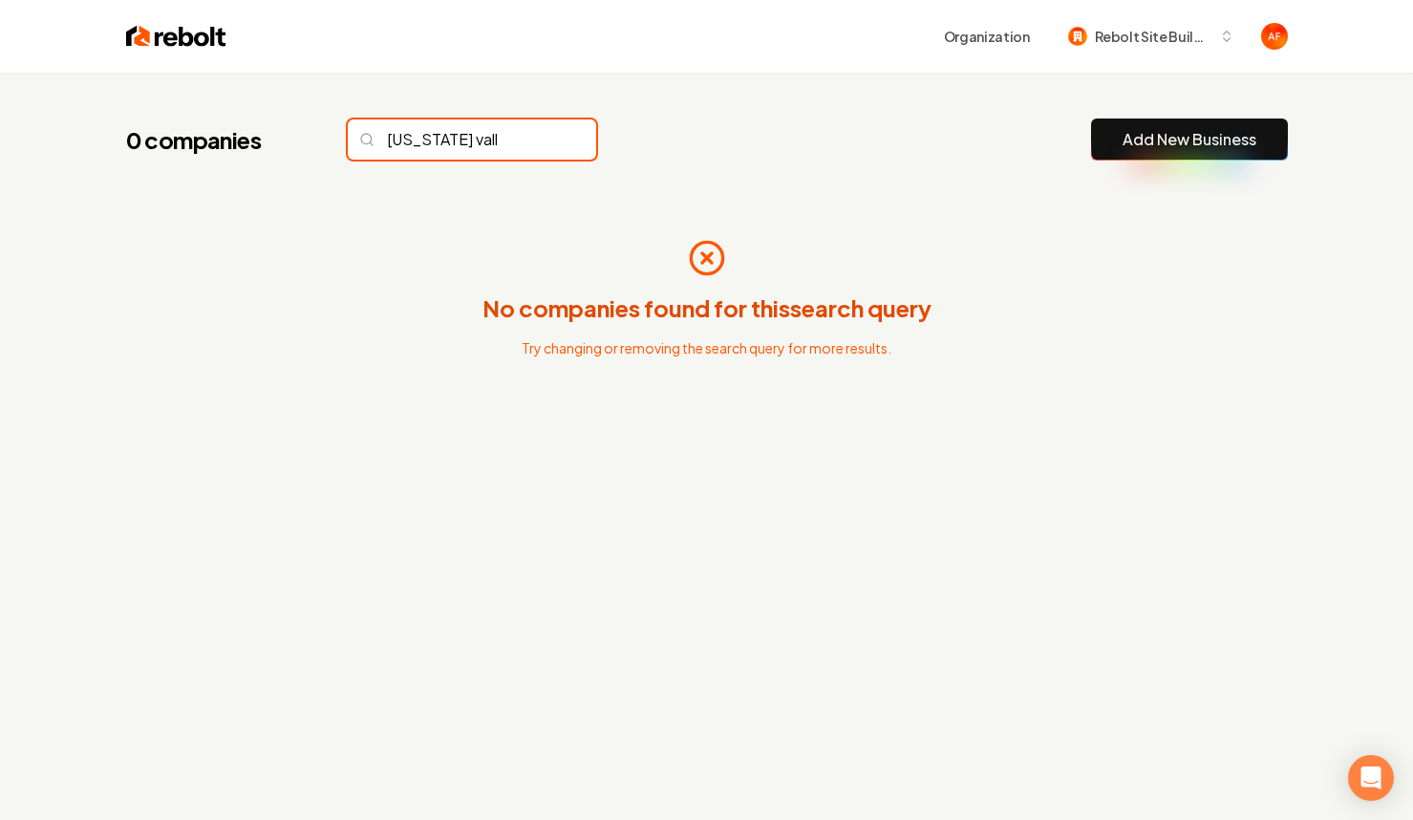
click at [438, 138] on input "arizona vall" at bounding box center [472, 139] width 248 height 40
type input "over the"
click at [458, 140] on input "over the" at bounding box center [472, 139] width 248 height 40
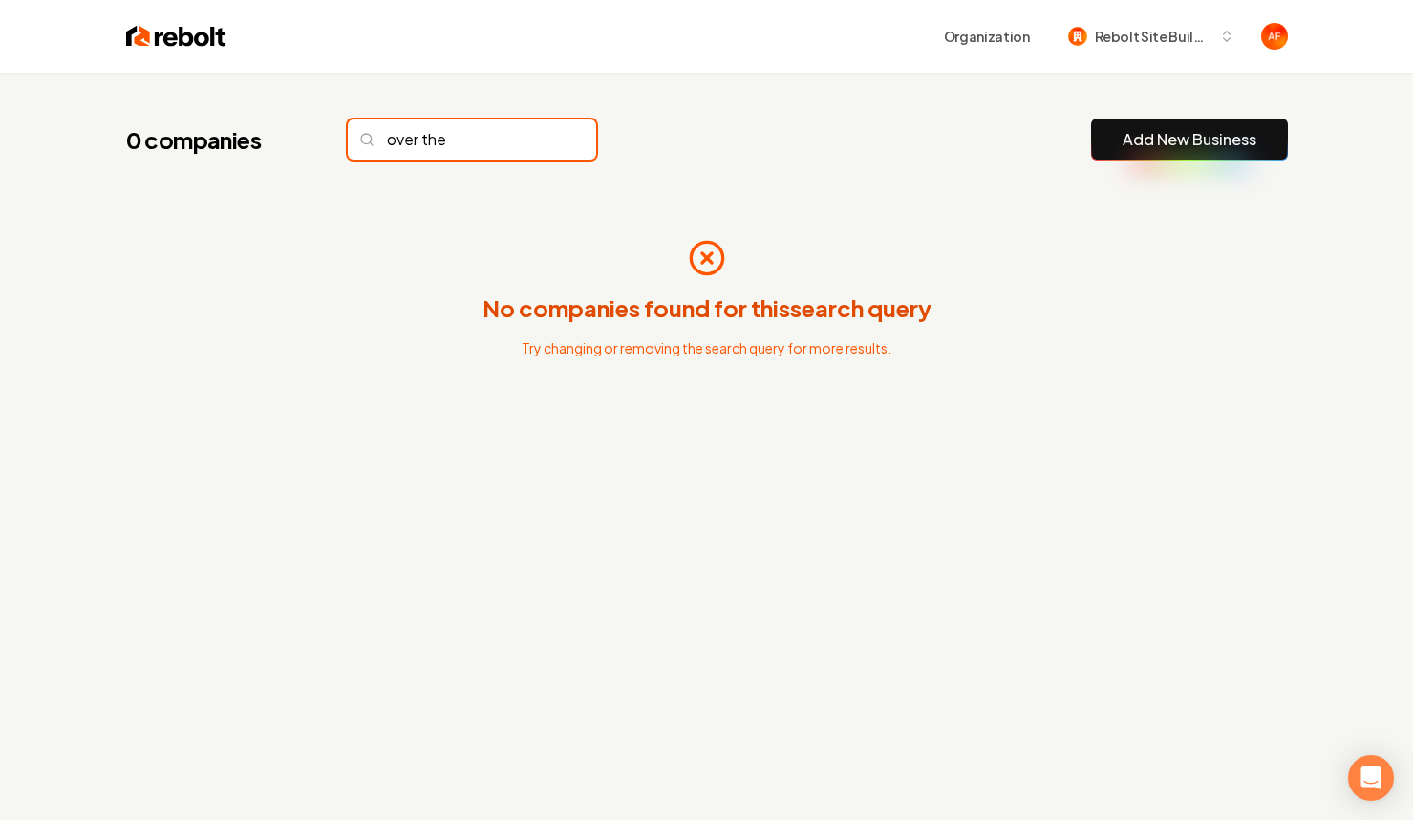
click at [438, 147] on input "over the" at bounding box center [472, 139] width 248 height 40
click at [443, 142] on input "over the" at bounding box center [472, 139] width 248 height 40
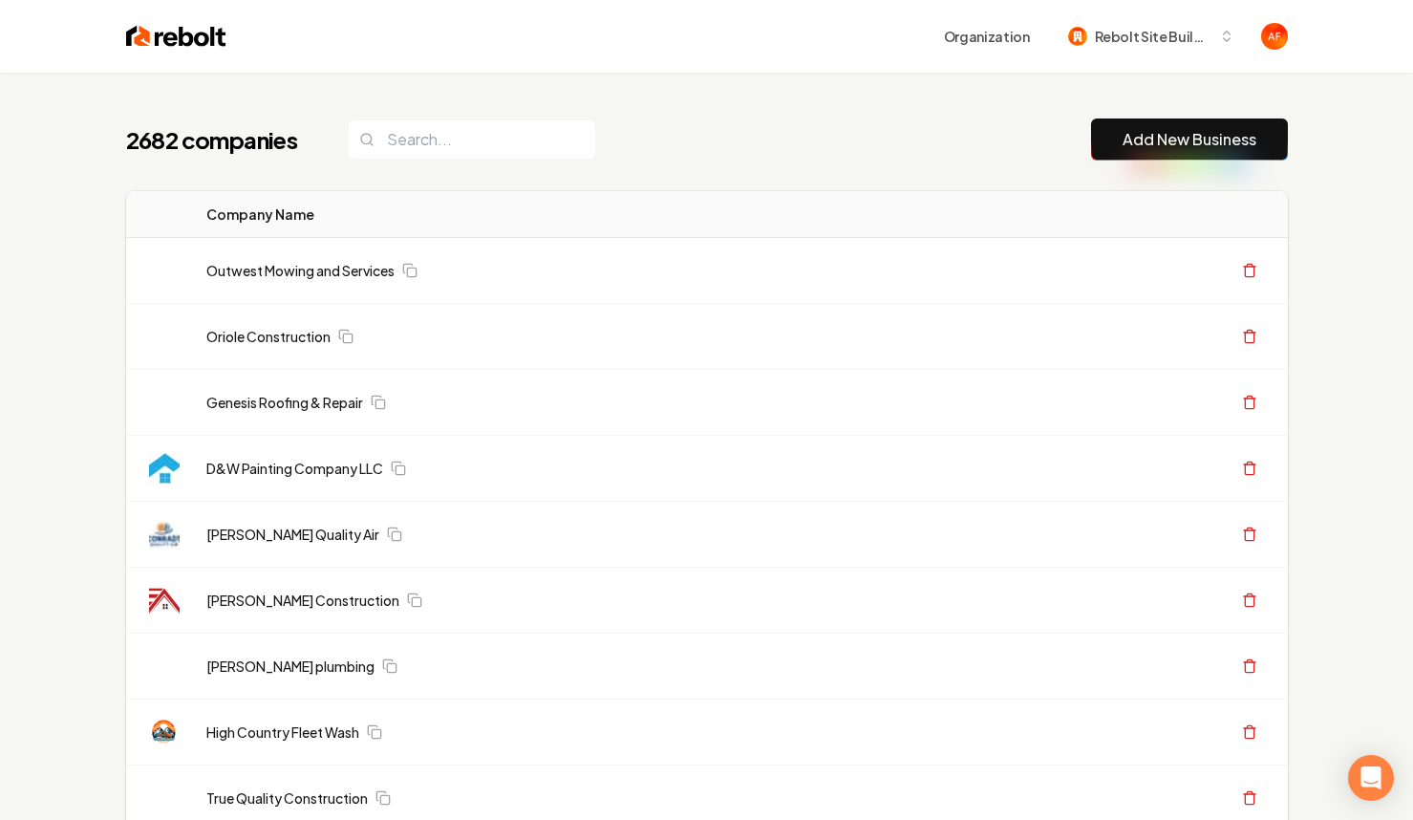
click at [384, 159] on input "search" at bounding box center [472, 139] width 248 height 40
click at [391, 151] on input "search" at bounding box center [472, 139] width 248 height 40
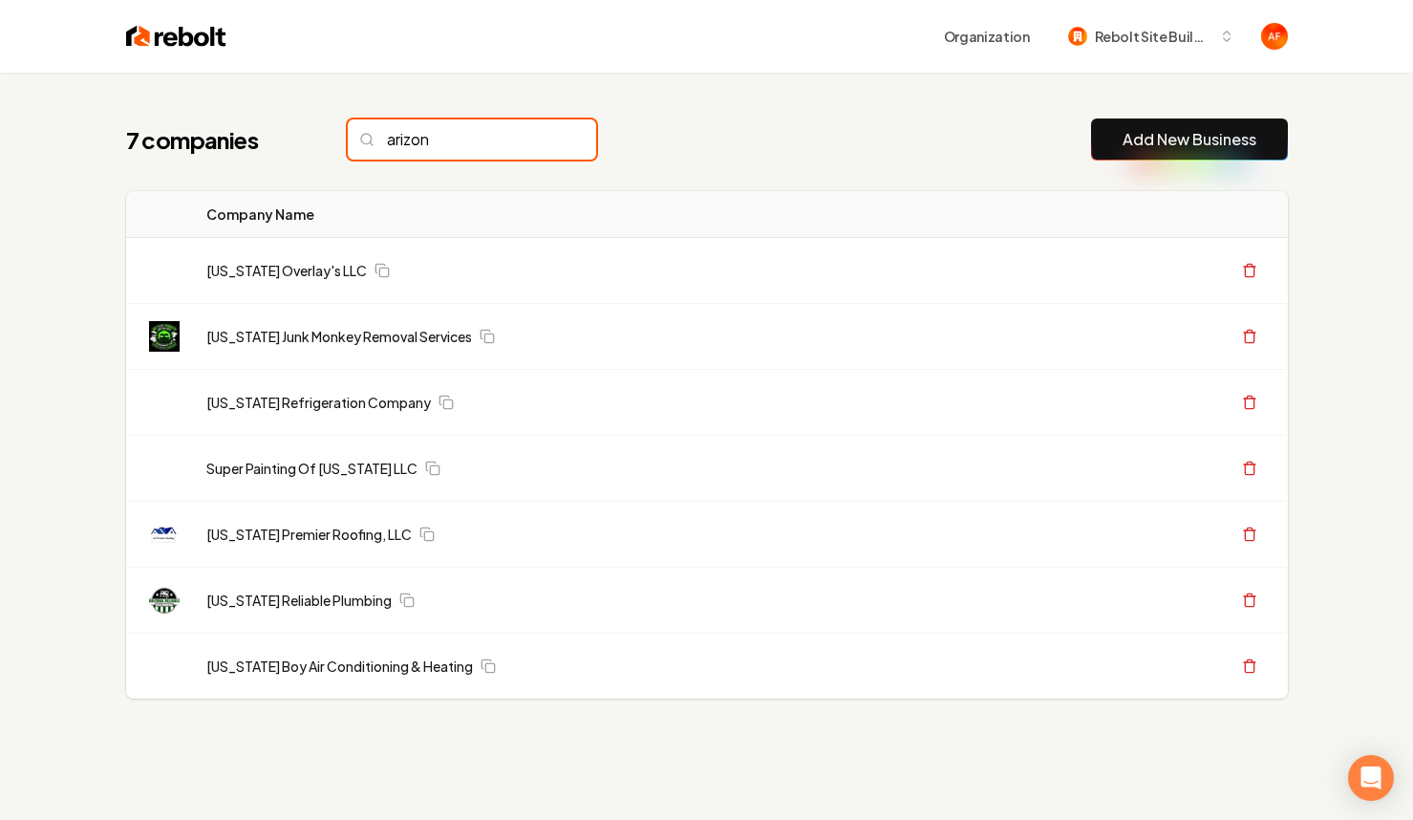
click at [487, 139] on input "arizon" at bounding box center [472, 139] width 248 height 40
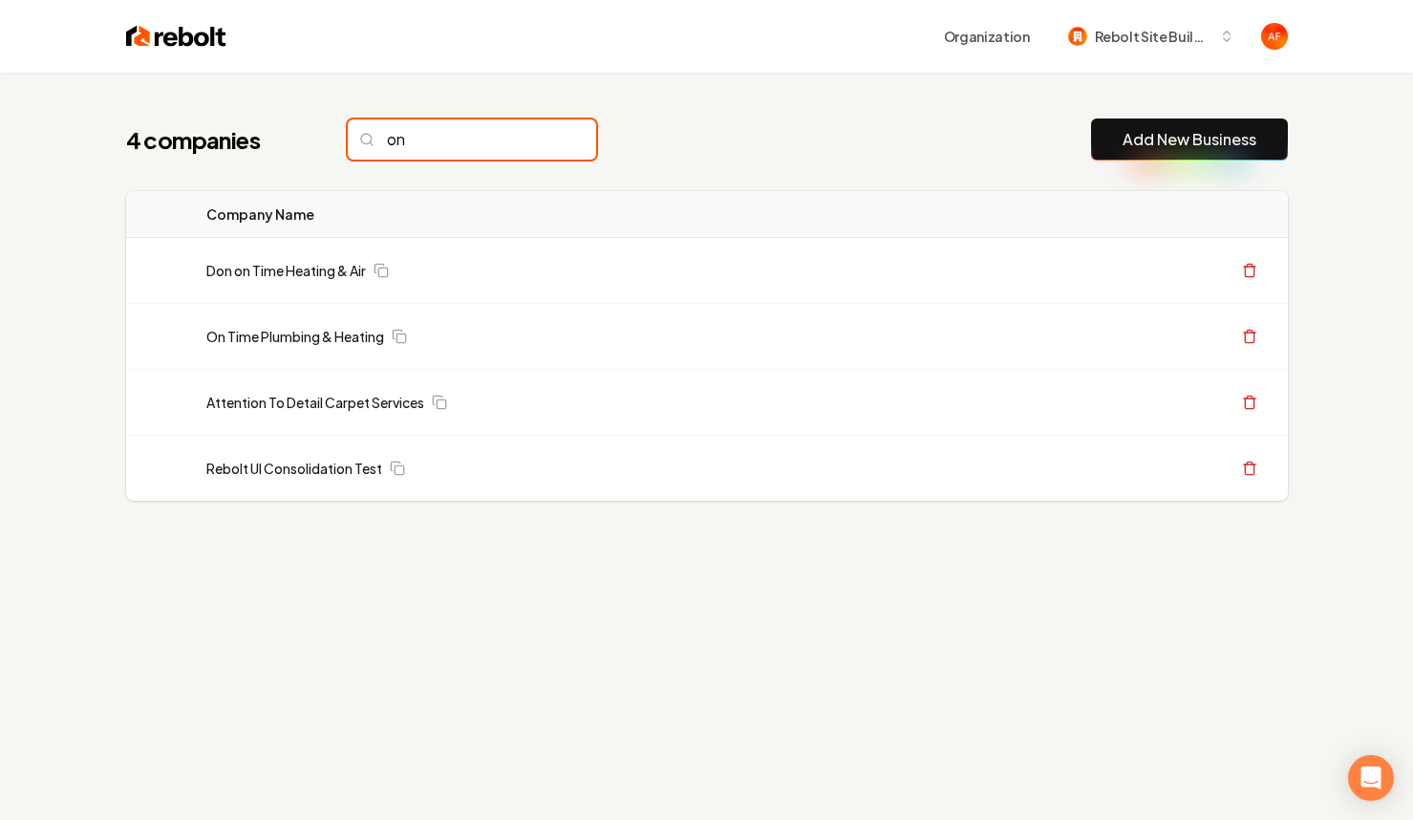
type input "o"
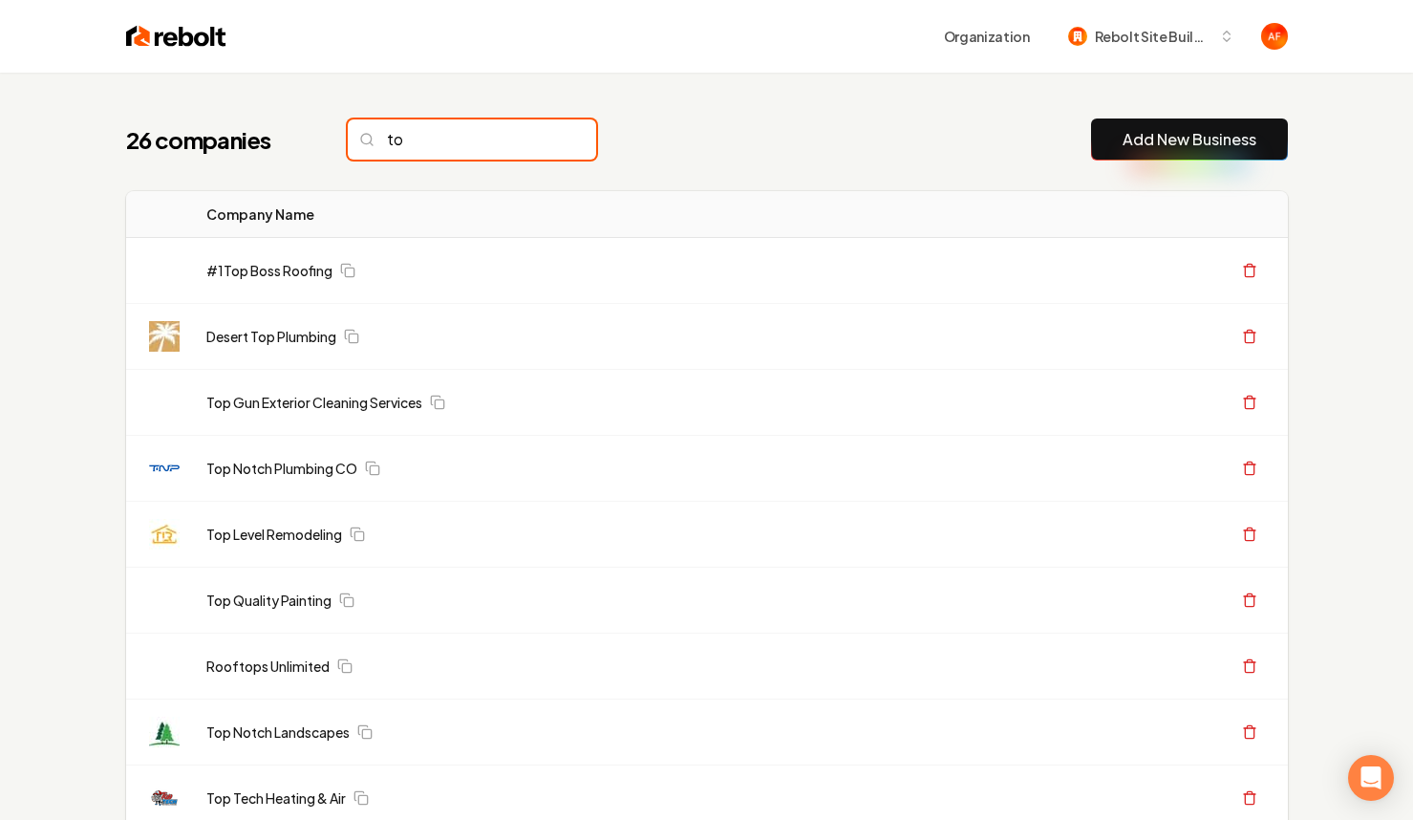
type input "top"
click at [443, 144] on input "top" at bounding box center [472, 139] width 248 height 40
click at [561, 139] on input "top" at bounding box center [472, 139] width 248 height 40
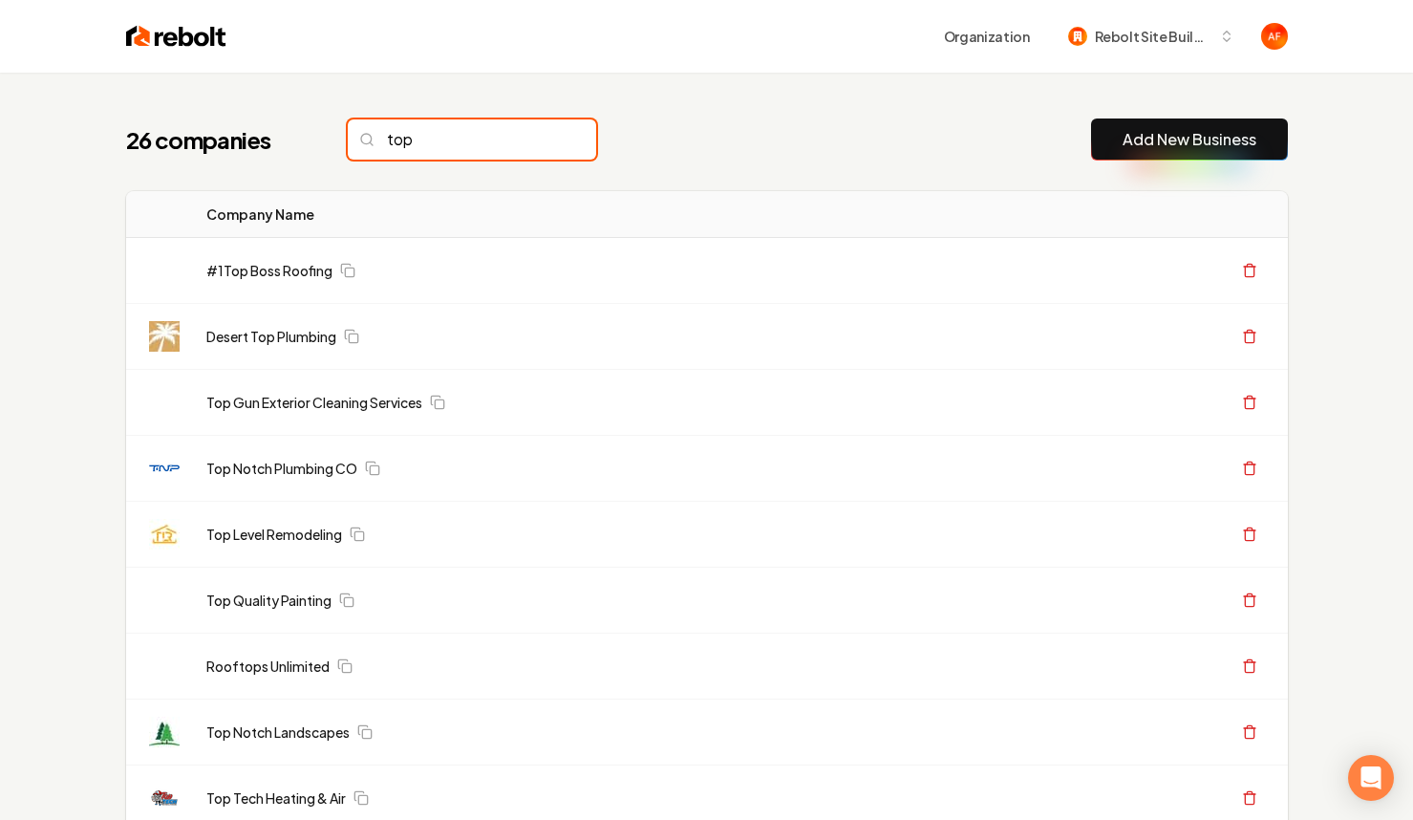
click at [538, 140] on input "top" at bounding box center [472, 139] width 248 height 40
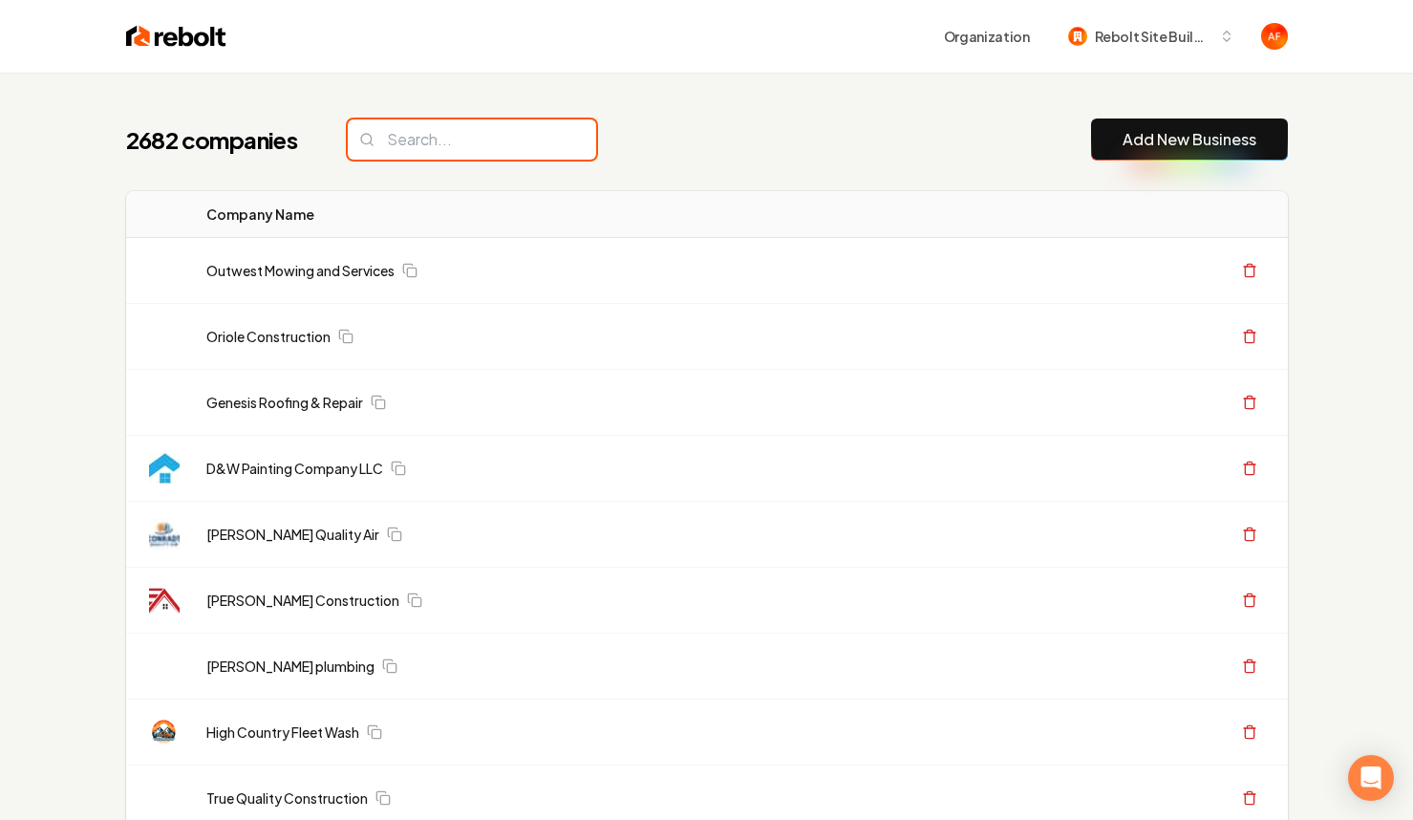
click at [443, 143] on input "search" at bounding box center [472, 139] width 248 height 40
click at [146, 16] on div "Organization Rebolt Site Builder" at bounding box center [707, 36] width 1223 height 73
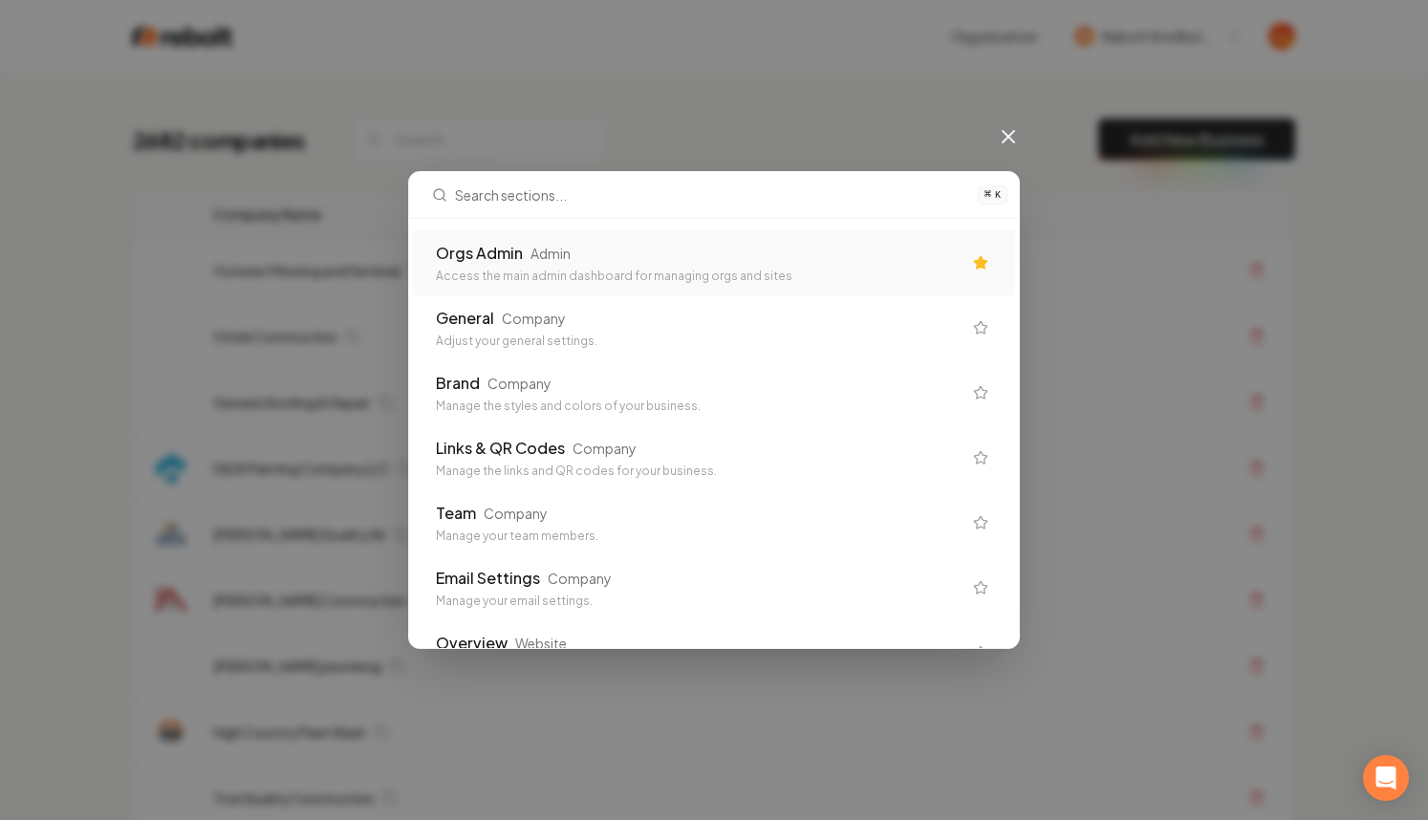
click at [487, 274] on div "Access the main admin dashboard for managing orgs and sites" at bounding box center [699, 275] width 526 height 15
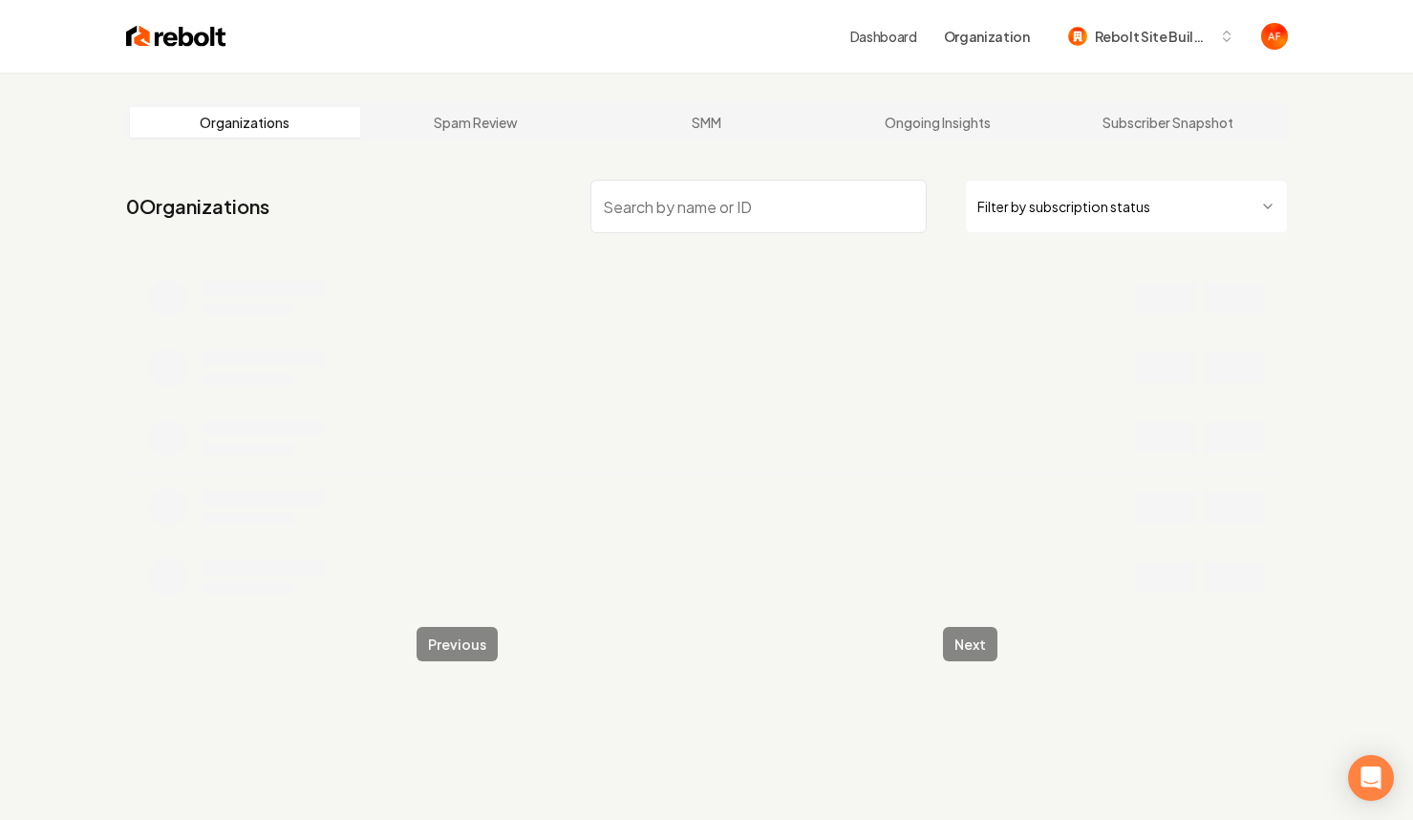
click at [679, 211] on input "search" at bounding box center [759, 207] width 336 height 54
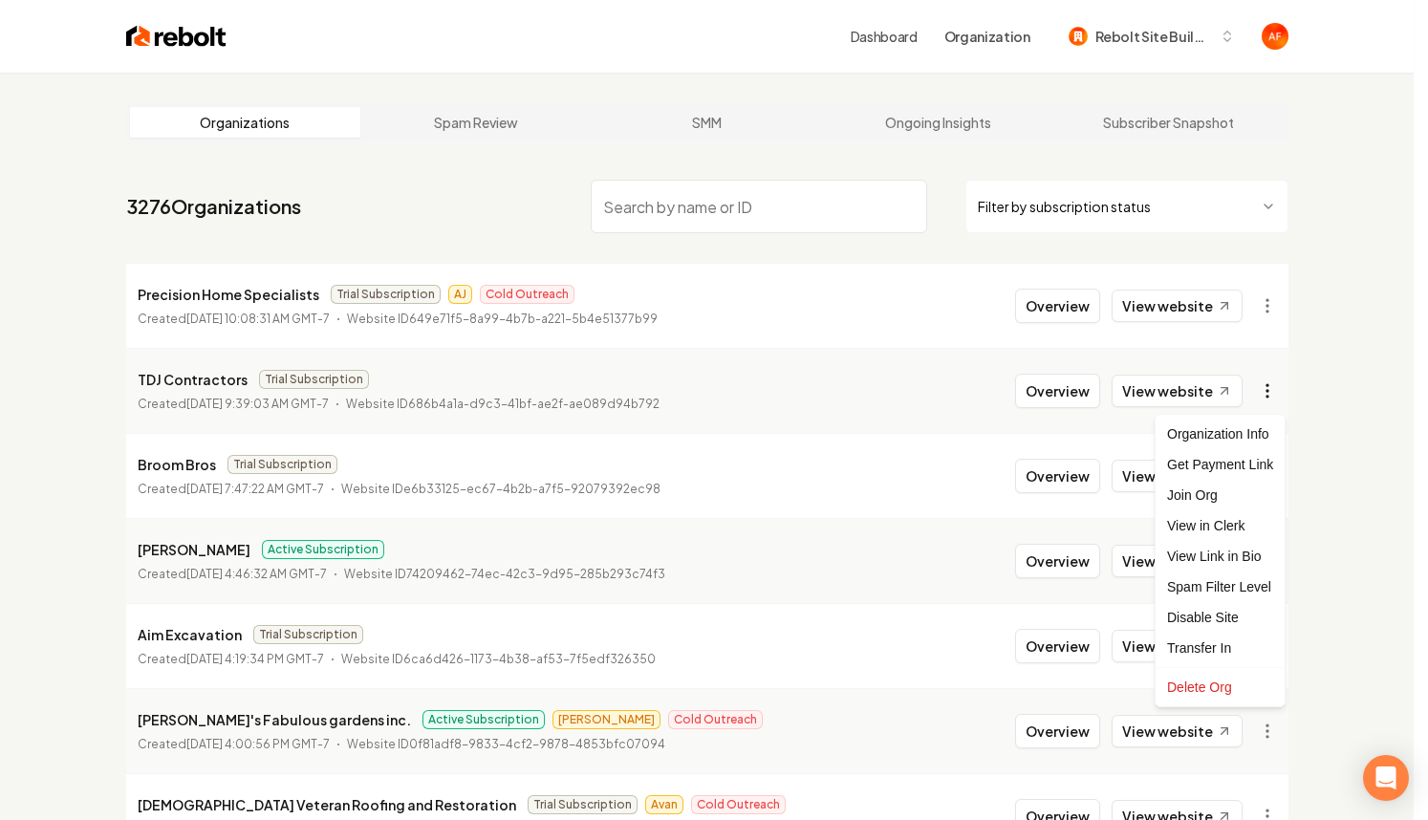
click at [1268, 385] on html "Dashboard Organization Rebolt Site Builder Organizations Spam Review SMM Ongoin…" at bounding box center [714, 410] width 1428 height 820
click at [1215, 465] on div "Get Payment Link" at bounding box center [1219, 464] width 121 height 31
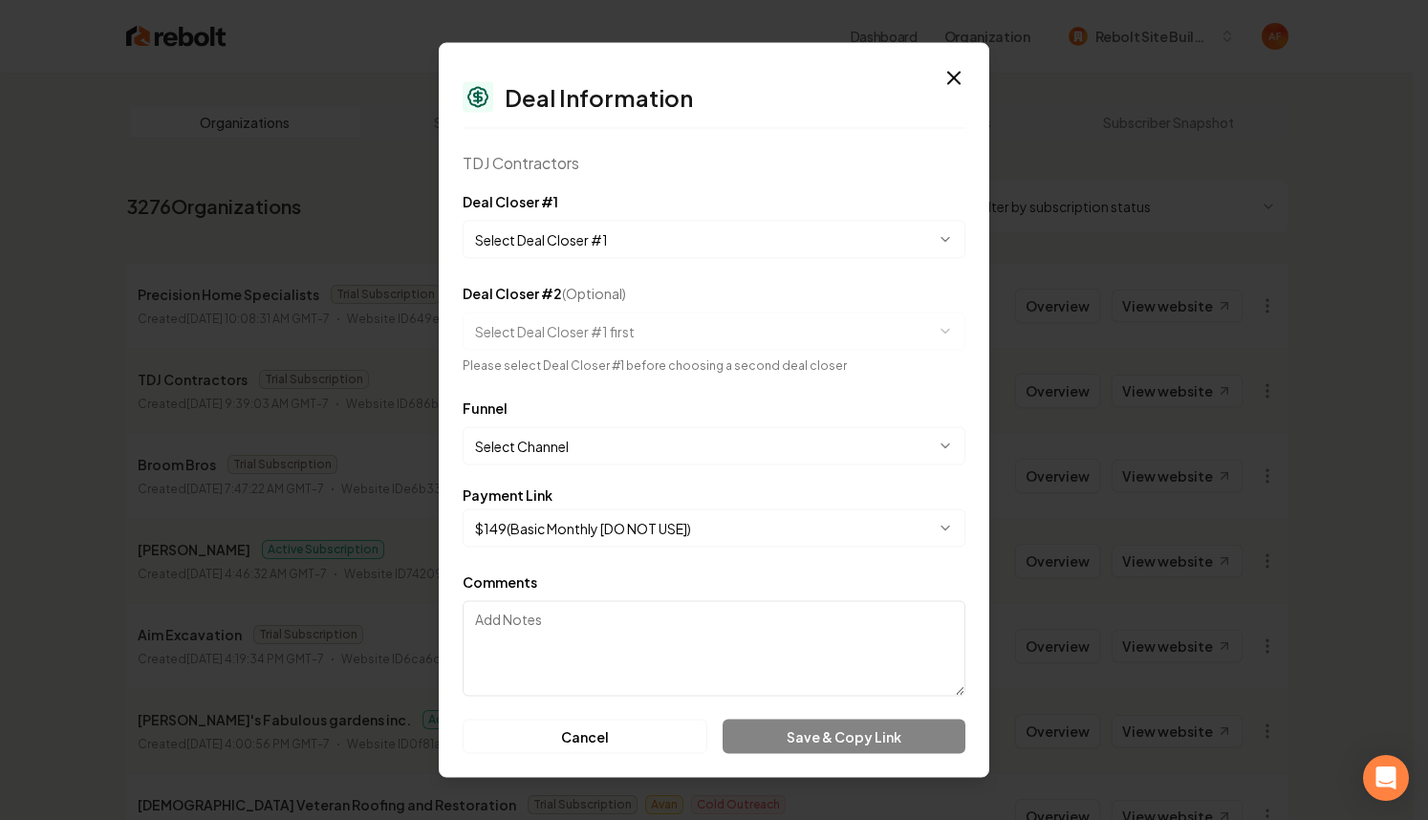
click at [591, 241] on body "Dashboard Organization Rebolt Site Builder Organizations Spam Review SMM Ongoin…" at bounding box center [706, 410] width 1413 height 820
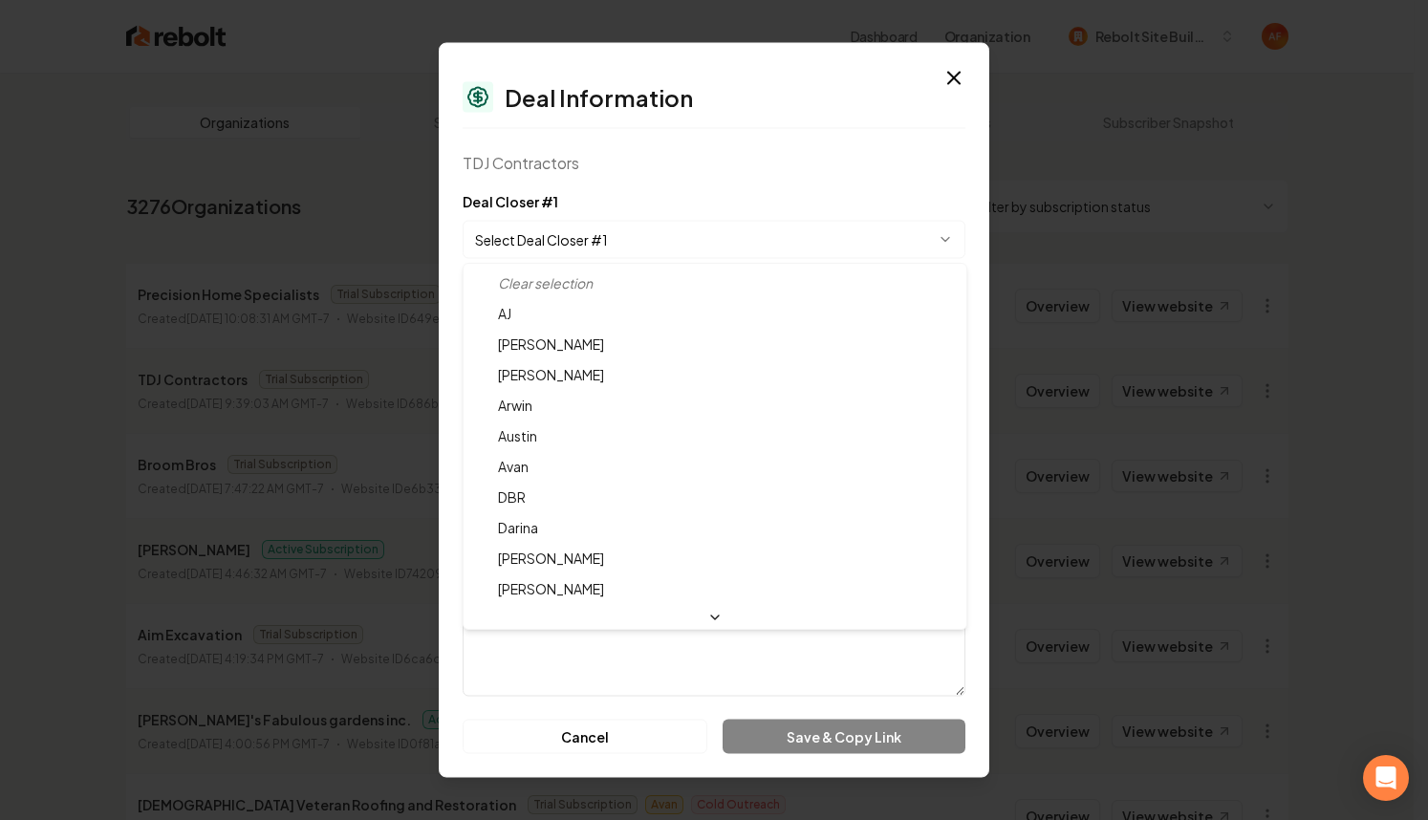
select select "**********"
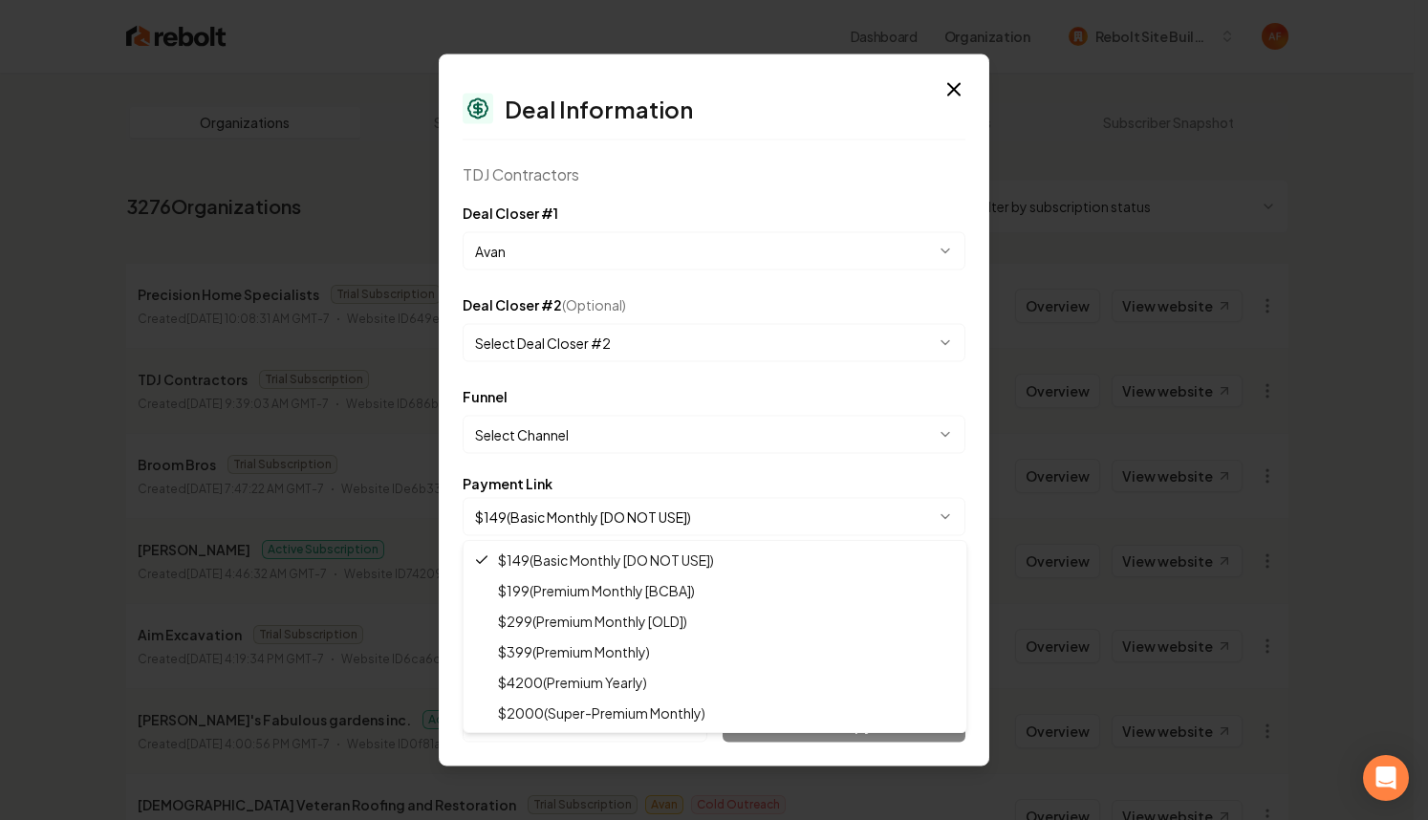
click at [631, 505] on body "Dashboard Organization Rebolt Site Builder Organizations Spam Review SMM Ongoin…" at bounding box center [706, 410] width 1413 height 820
select select "**********"
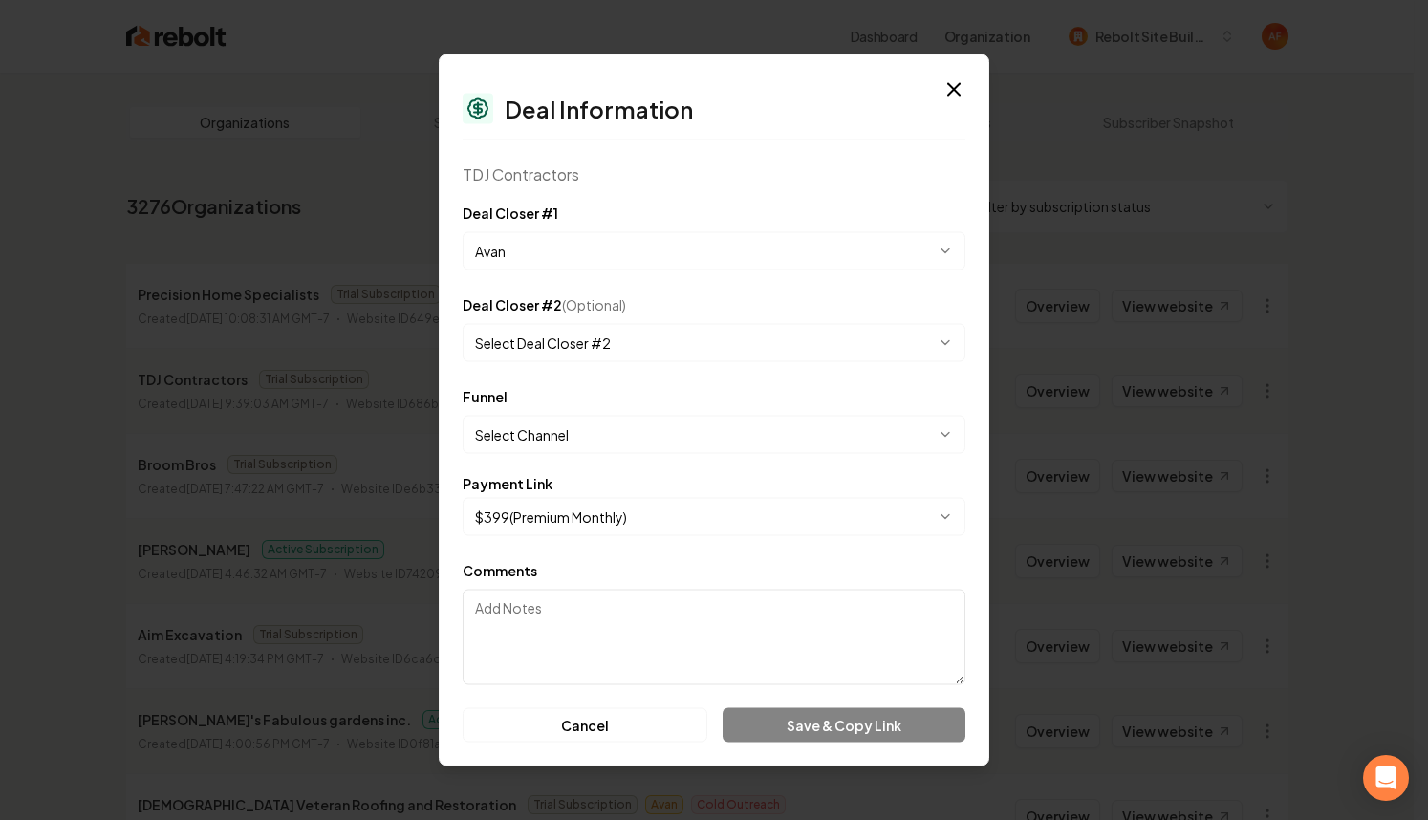
click at [545, 428] on body "Dashboard Organization Rebolt Site Builder Organizations Spam Review SMM Ongoin…" at bounding box center [706, 410] width 1413 height 820
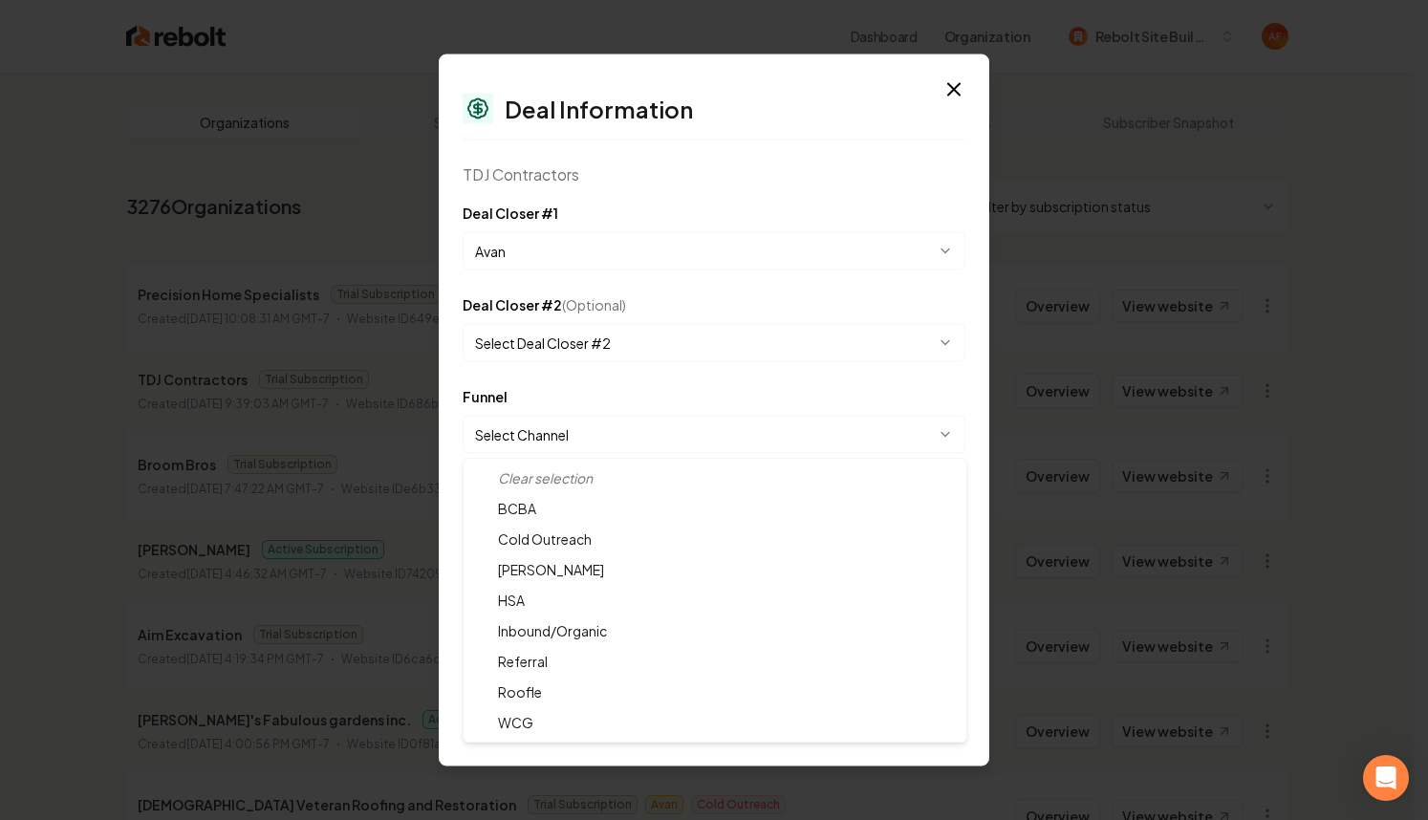
select select "**********"
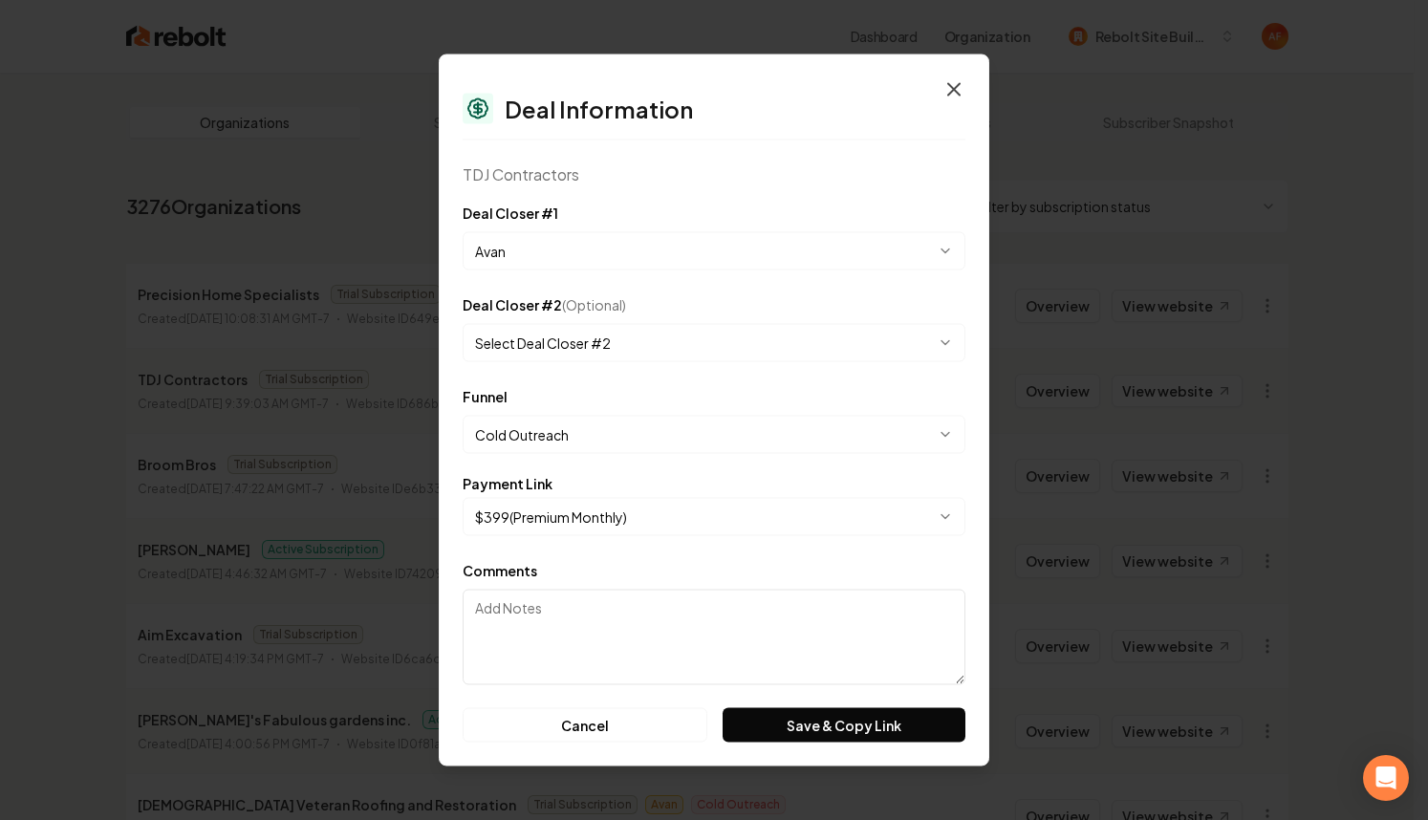
click at [958, 80] on icon "button" at bounding box center [953, 89] width 23 height 23
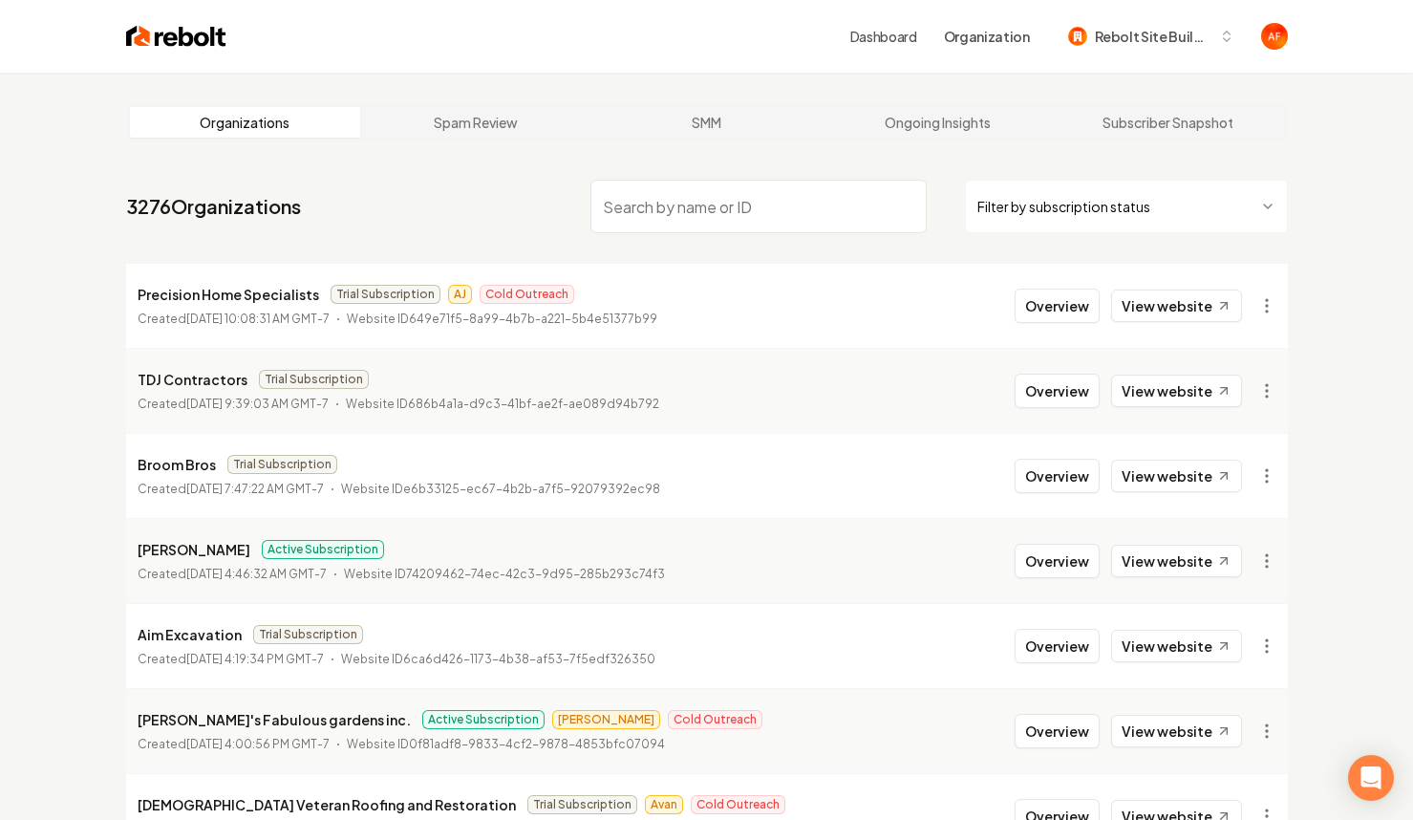
click at [699, 211] on input "search" at bounding box center [759, 207] width 336 height 54
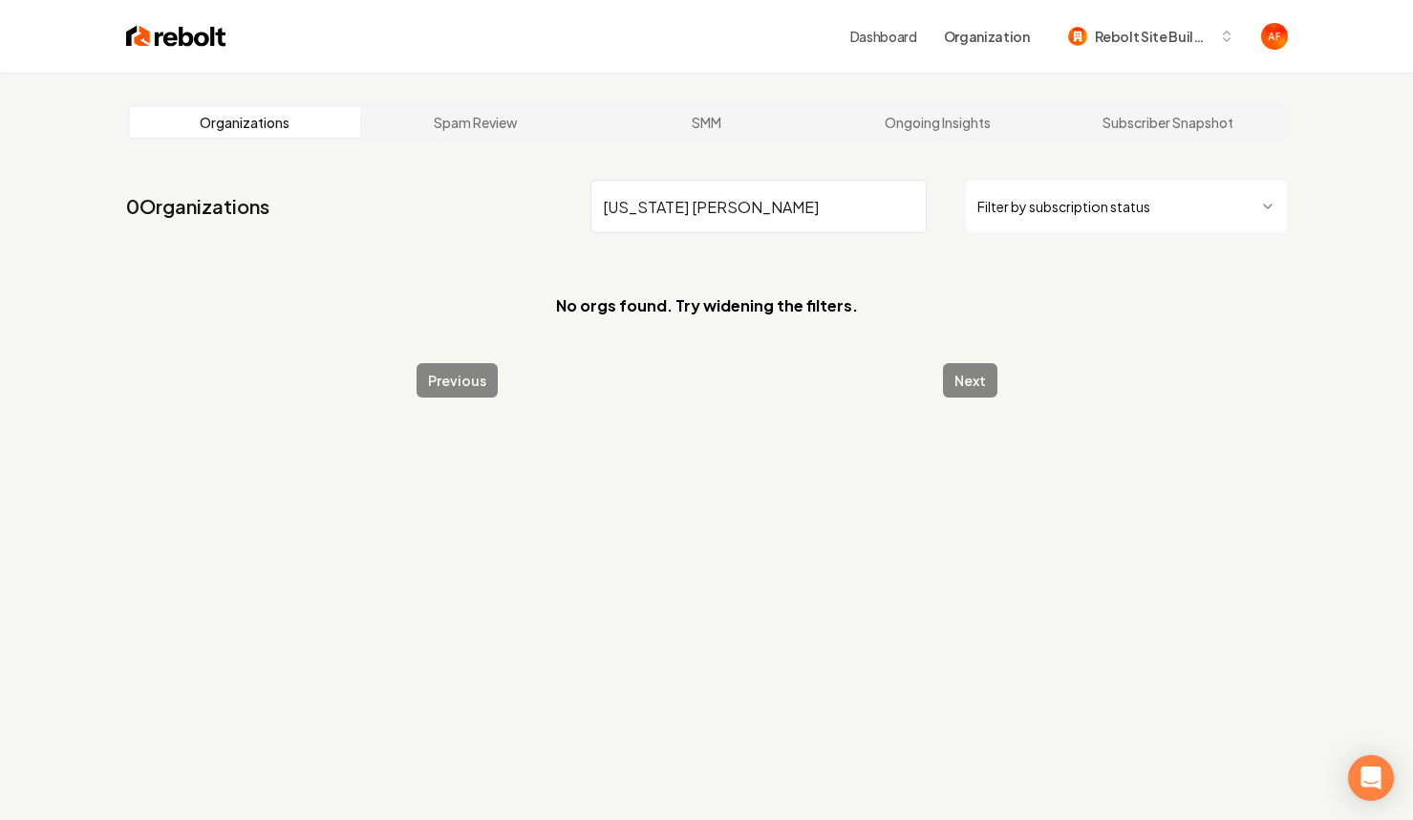
click at [690, 214] on input "arizona valle" at bounding box center [759, 207] width 336 height 54
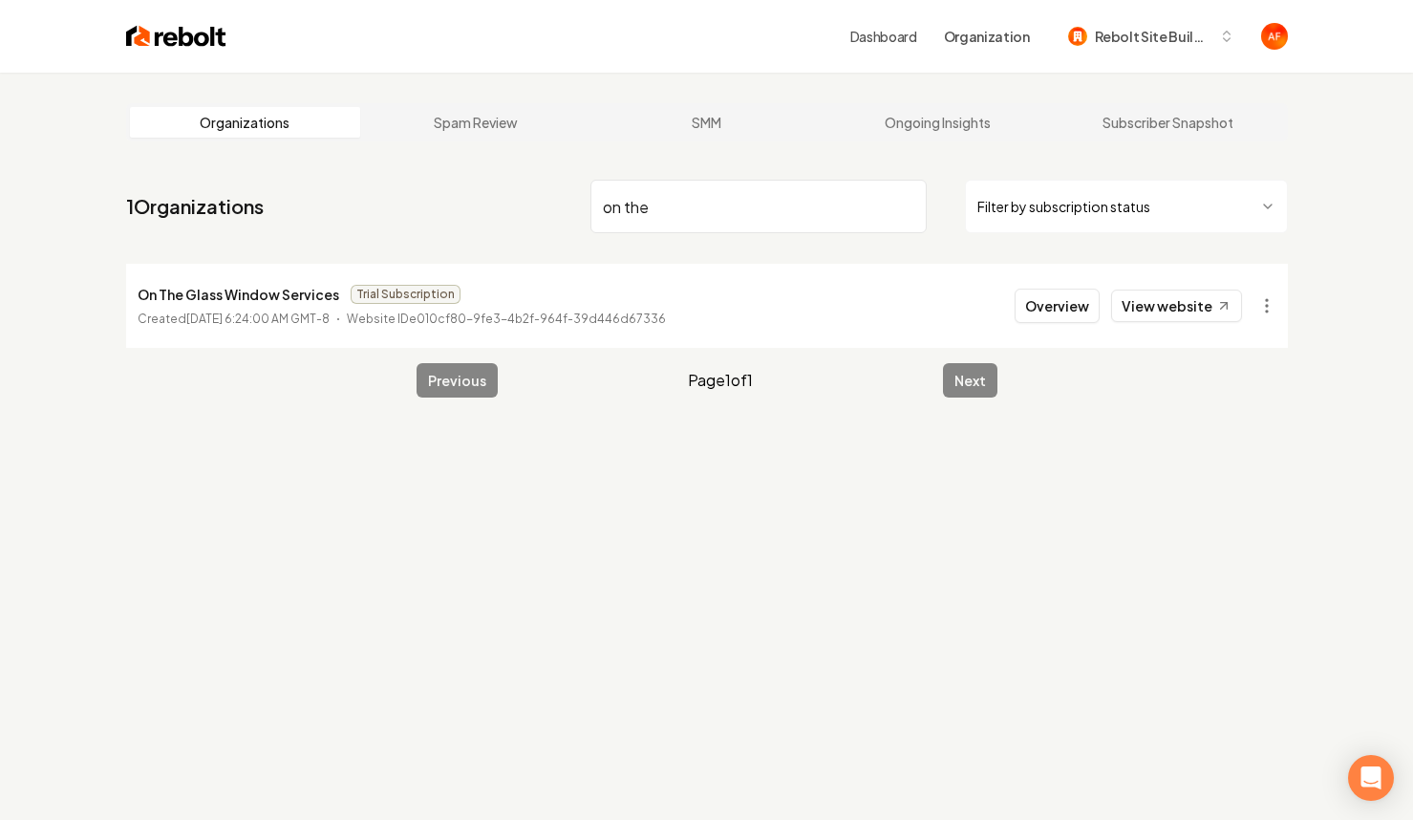
click at [678, 202] on input "on the" at bounding box center [759, 207] width 336 height 54
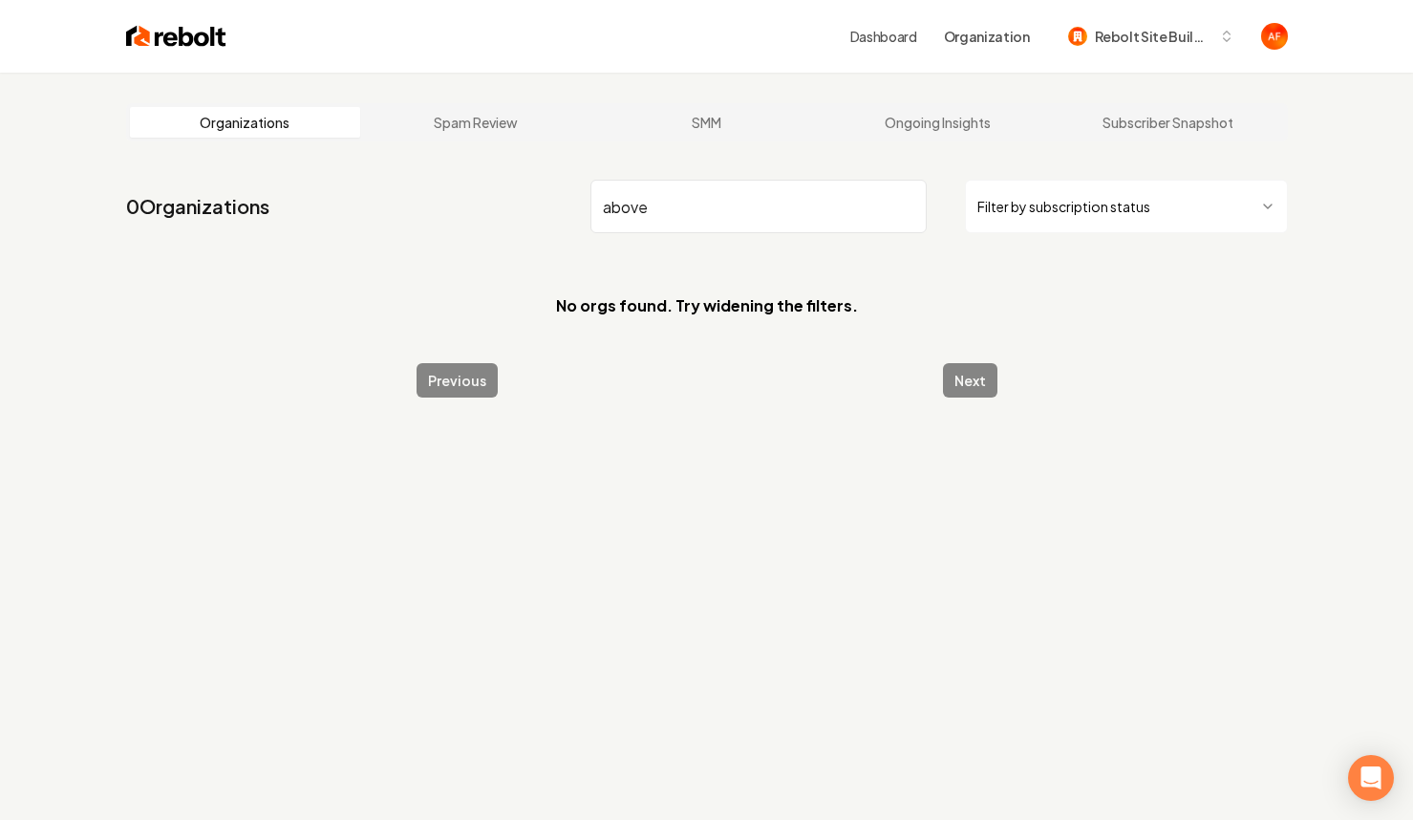
type input "above"
click at [158, 33] on img at bounding box center [176, 36] width 100 height 27
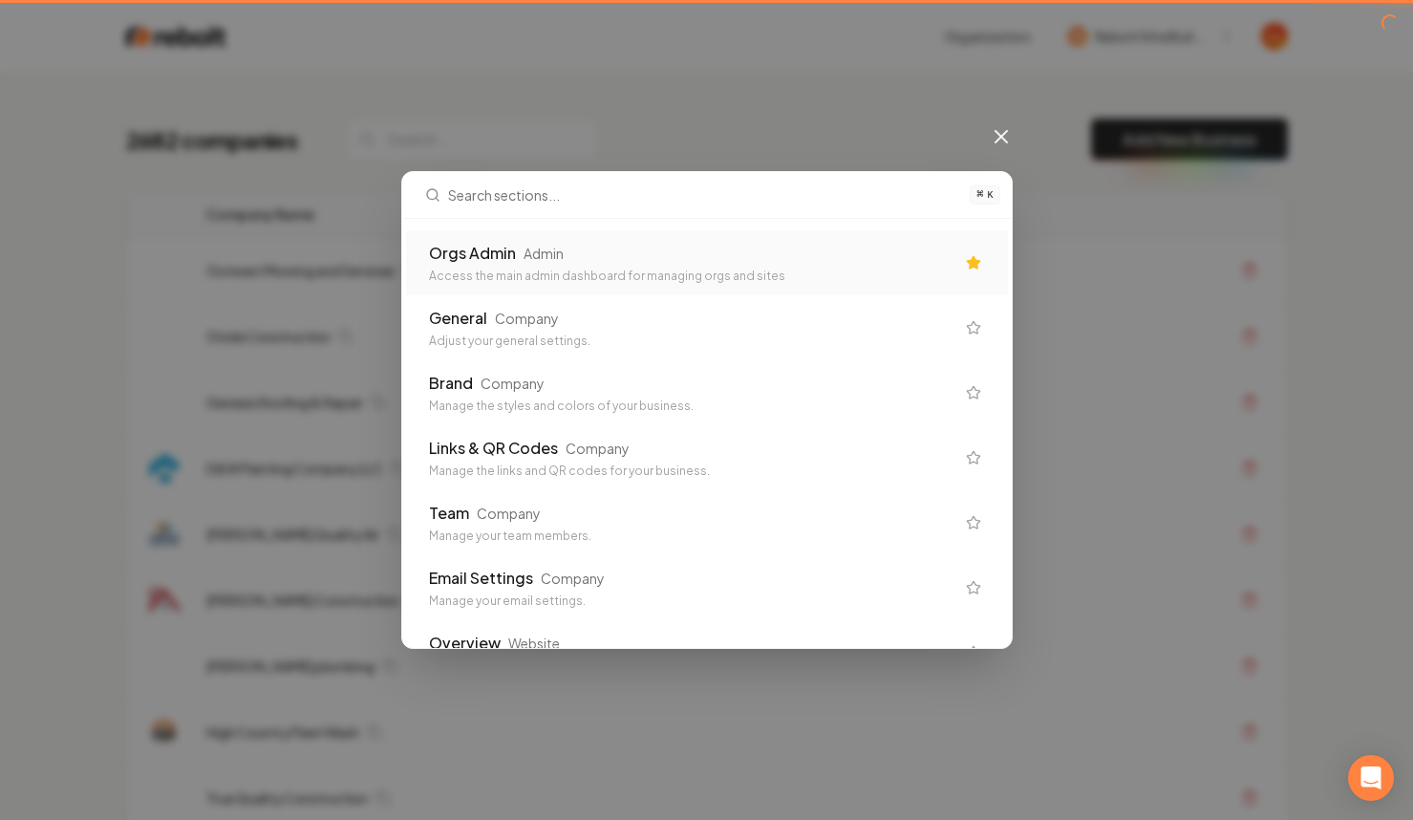
click at [121, 29] on div "⌘ K Orgs Admin Admin Access the main admin dashboard for managing orgs and site…" at bounding box center [706, 410] width 1413 height 820
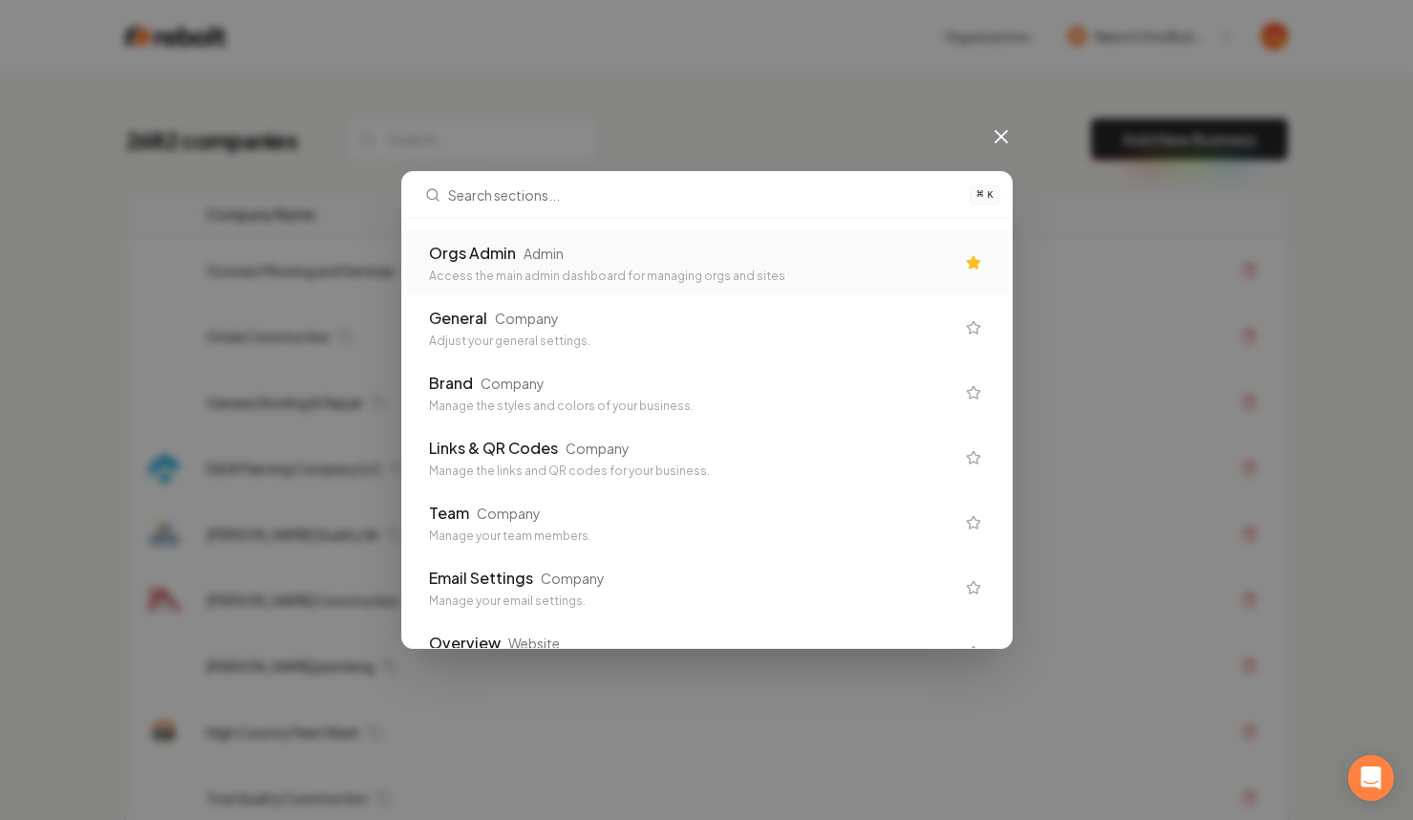
click at [1031, 130] on div "⌘ K Orgs Admin Admin Access the main admin dashboard for managing orgs and site…" at bounding box center [706, 410] width 1413 height 820
click at [1000, 130] on icon at bounding box center [1001, 136] width 23 height 23
click at [1009, 132] on div "2682 companies Add New Business" at bounding box center [707, 139] width 1162 height 42
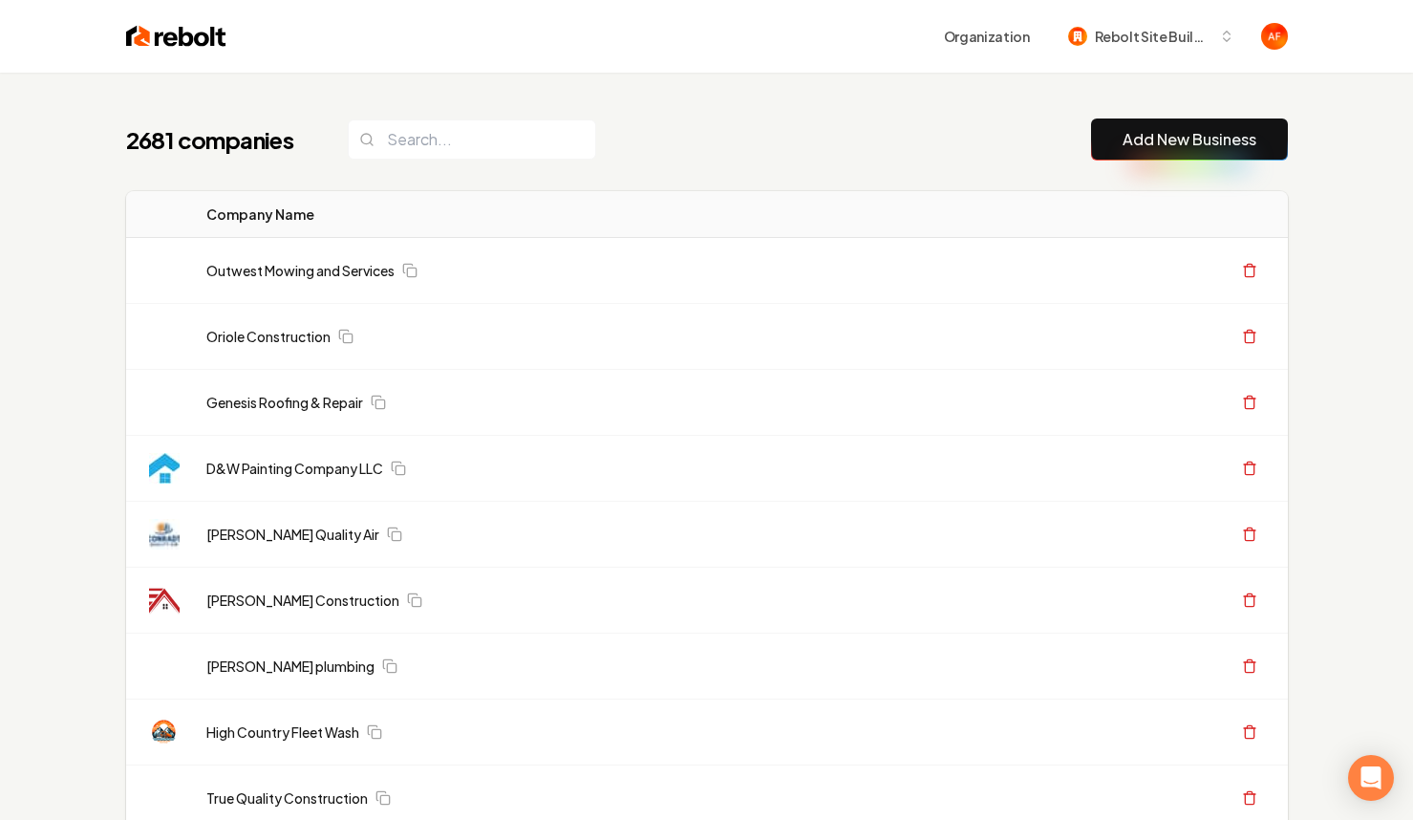
click at [1009, 132] on div "2681 companies Add New Business" at bounding box center [707, 139] width 1162 height 42
click at [542, 142] on input "search" at bounding box center [472, 139] width 248 height 40
click at [539, 140] on input "search" at bounding box center [472, 139] width 248 height 40
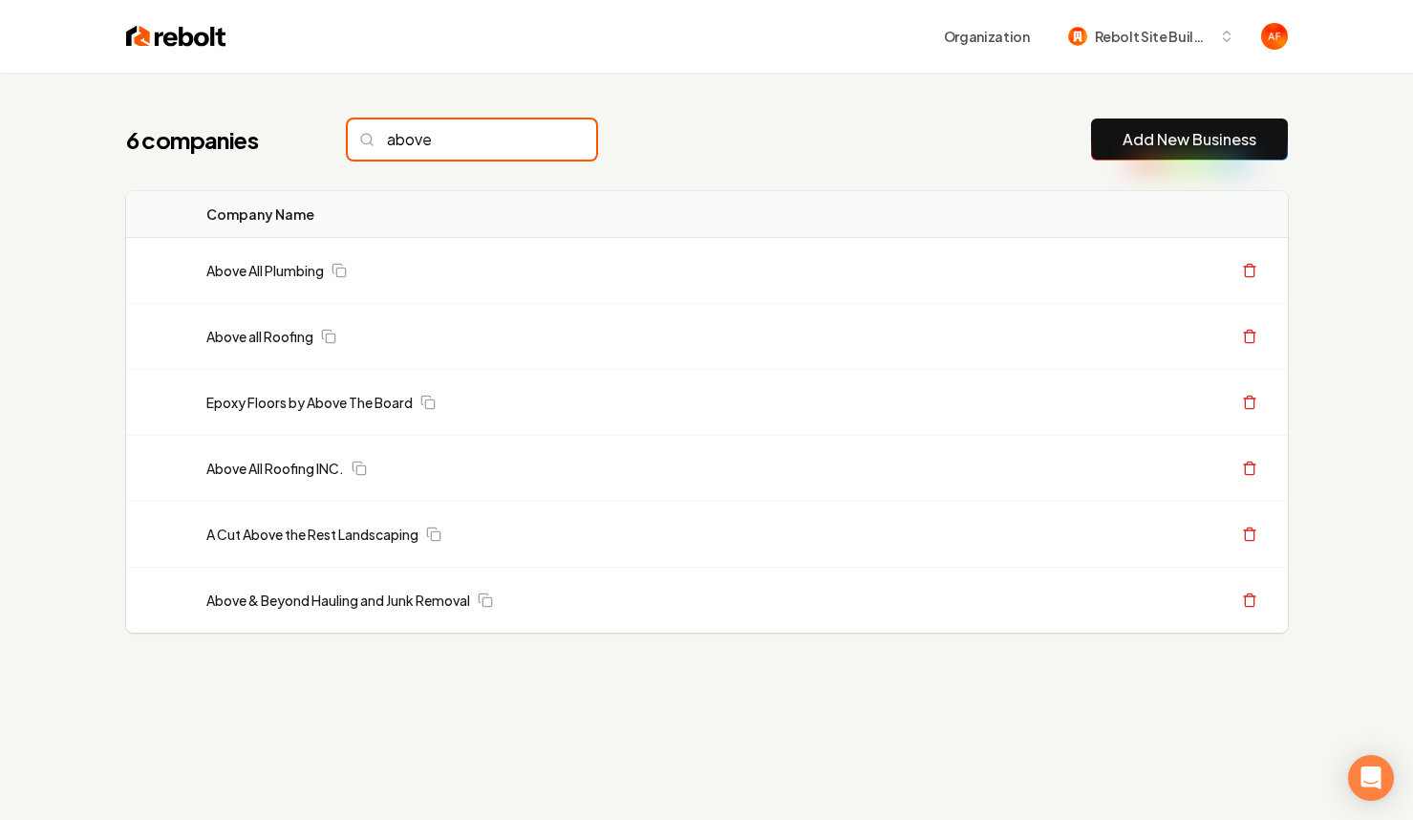
type input "above"
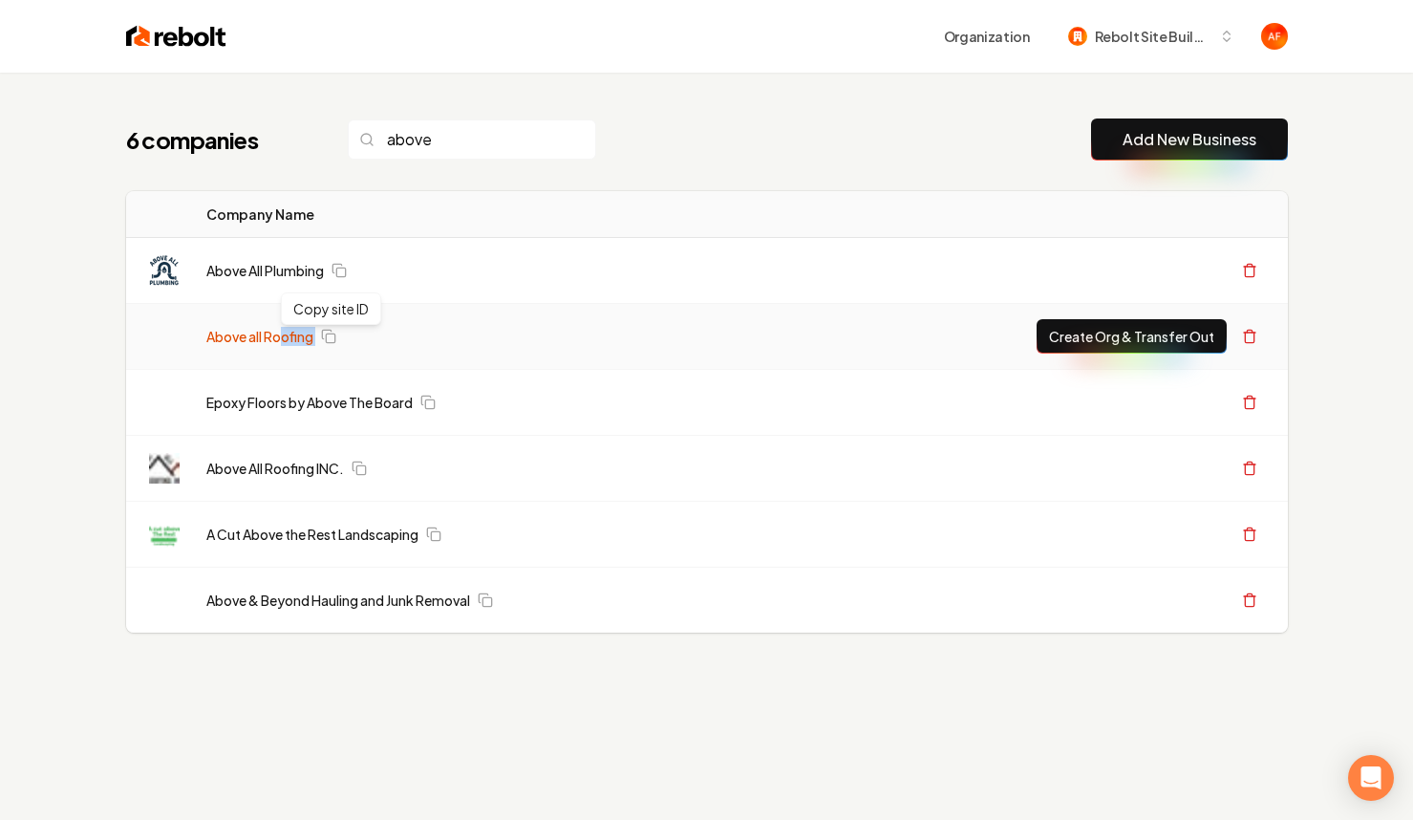
click at [284, 343] on div "Above all Roofing Copy site ID Copy site ID" at bounding box center [490, 336] width 569 height 19
click at [285, 342] on link "Above all Roofing" at bounding box center [259, 336] width 107 height 19
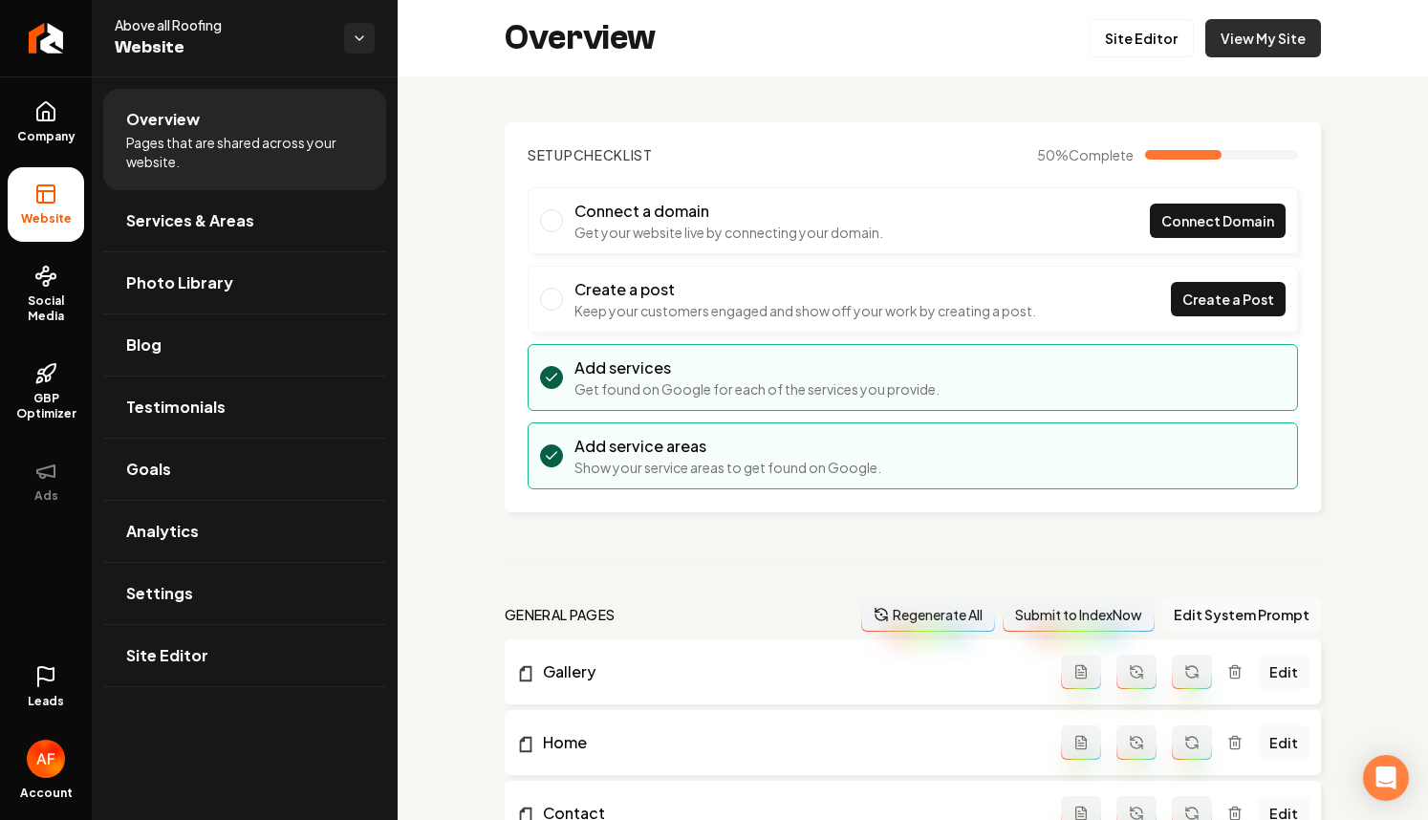
click at [1274, 45] on link "View My Site" at bounding box center [1263, 38] width 116 height 38
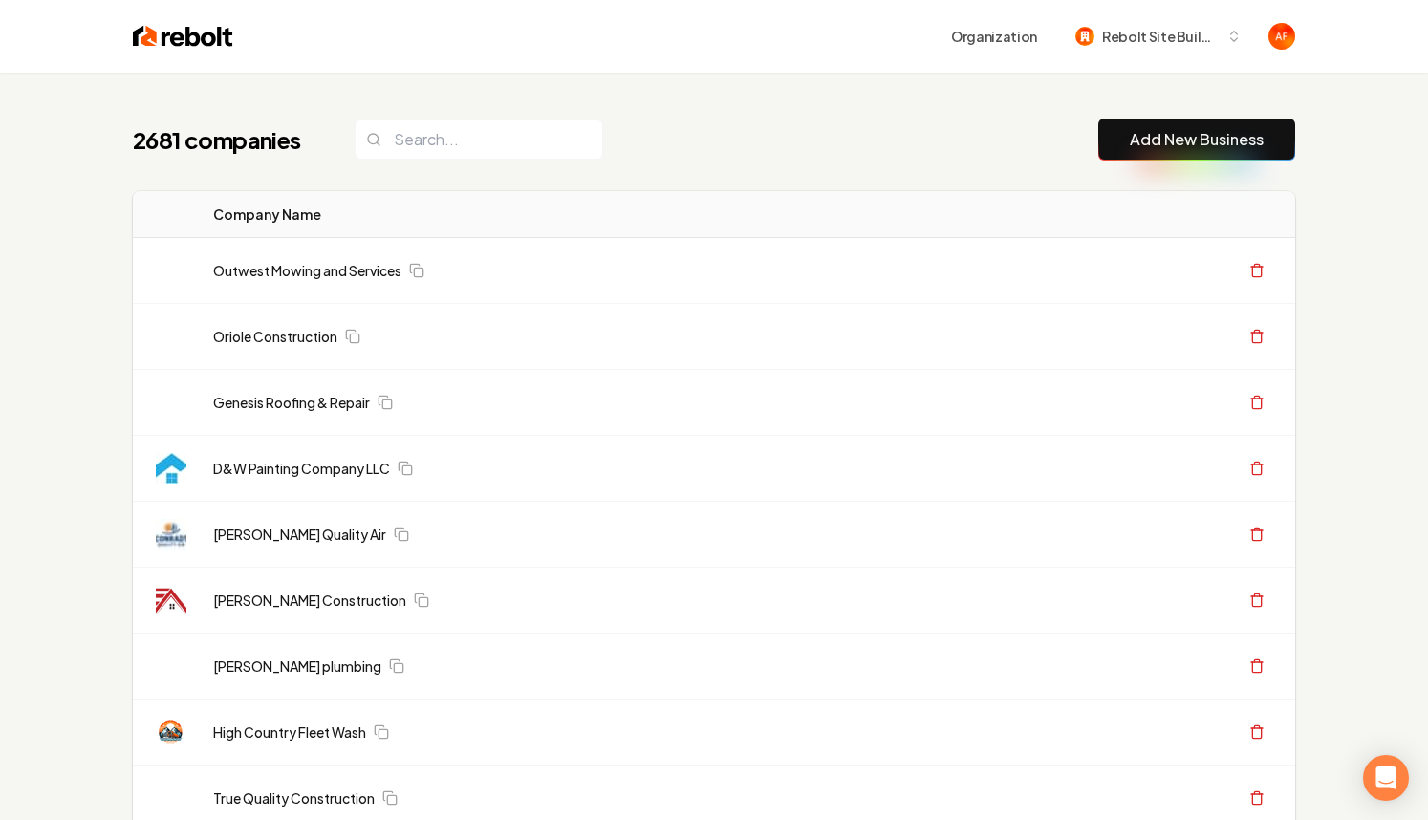
click at [424, 141] on input "search" at bounding box center [478, 139] width 248 height 40
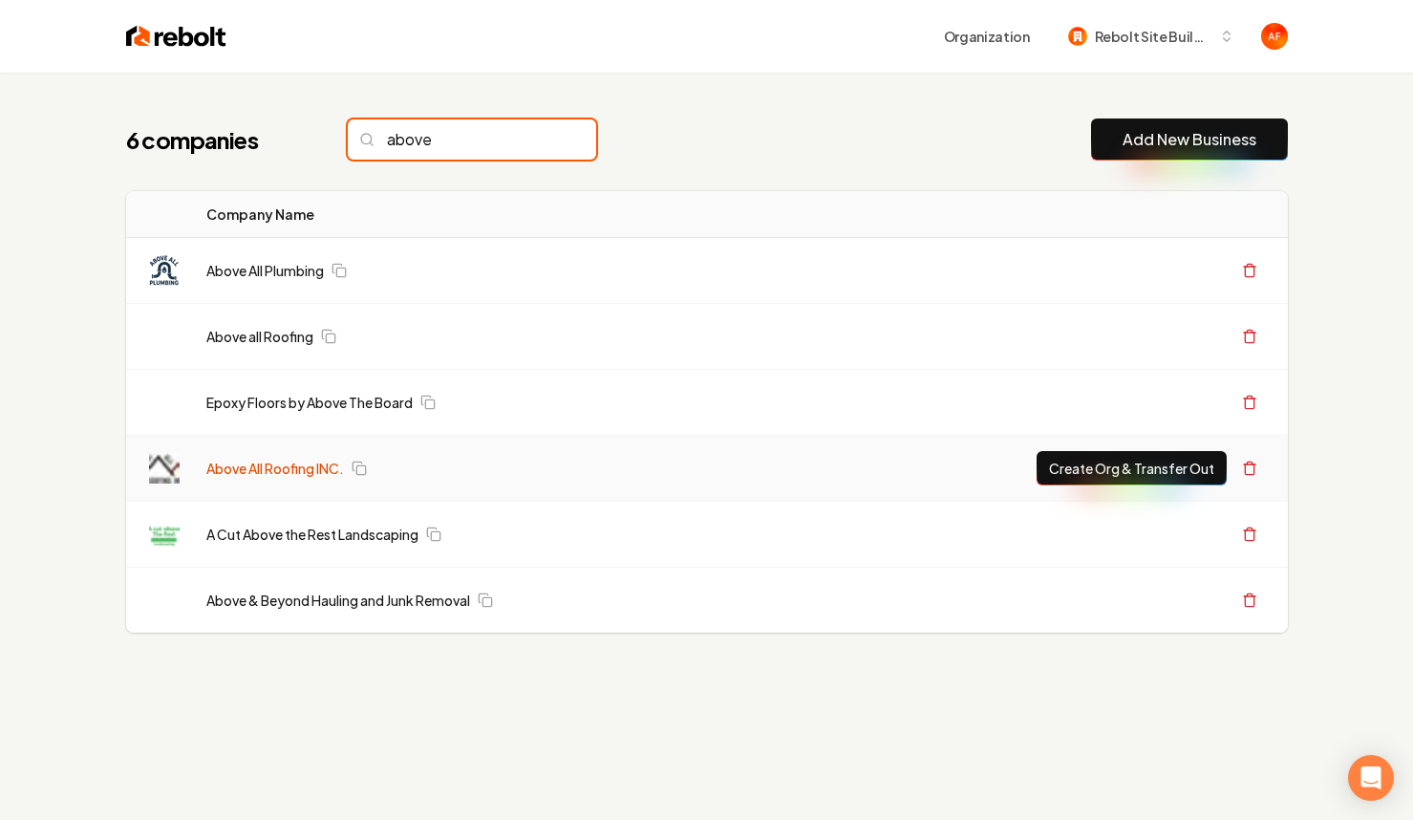
type input "above"
click at [273, 462] on link "Above All Roofing INC." at bounding box center [275, 468] width 138 height 19
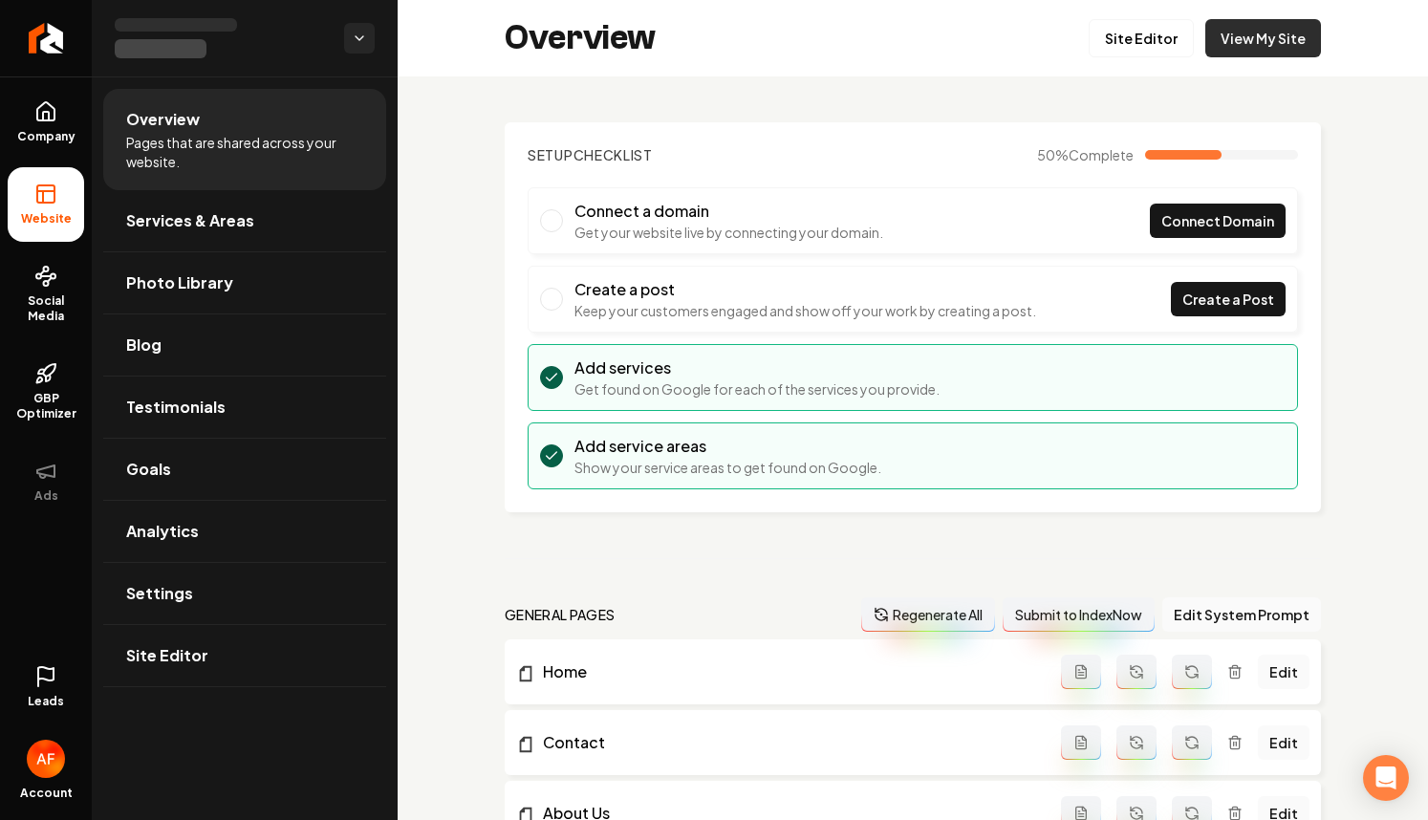
click at [1228, 28] on link "View My Site" at bounding box center [1263, 38] width 116 height 38
click at [37, 129] on span "Company" at bounding box center [47, 136] width 74 height 15
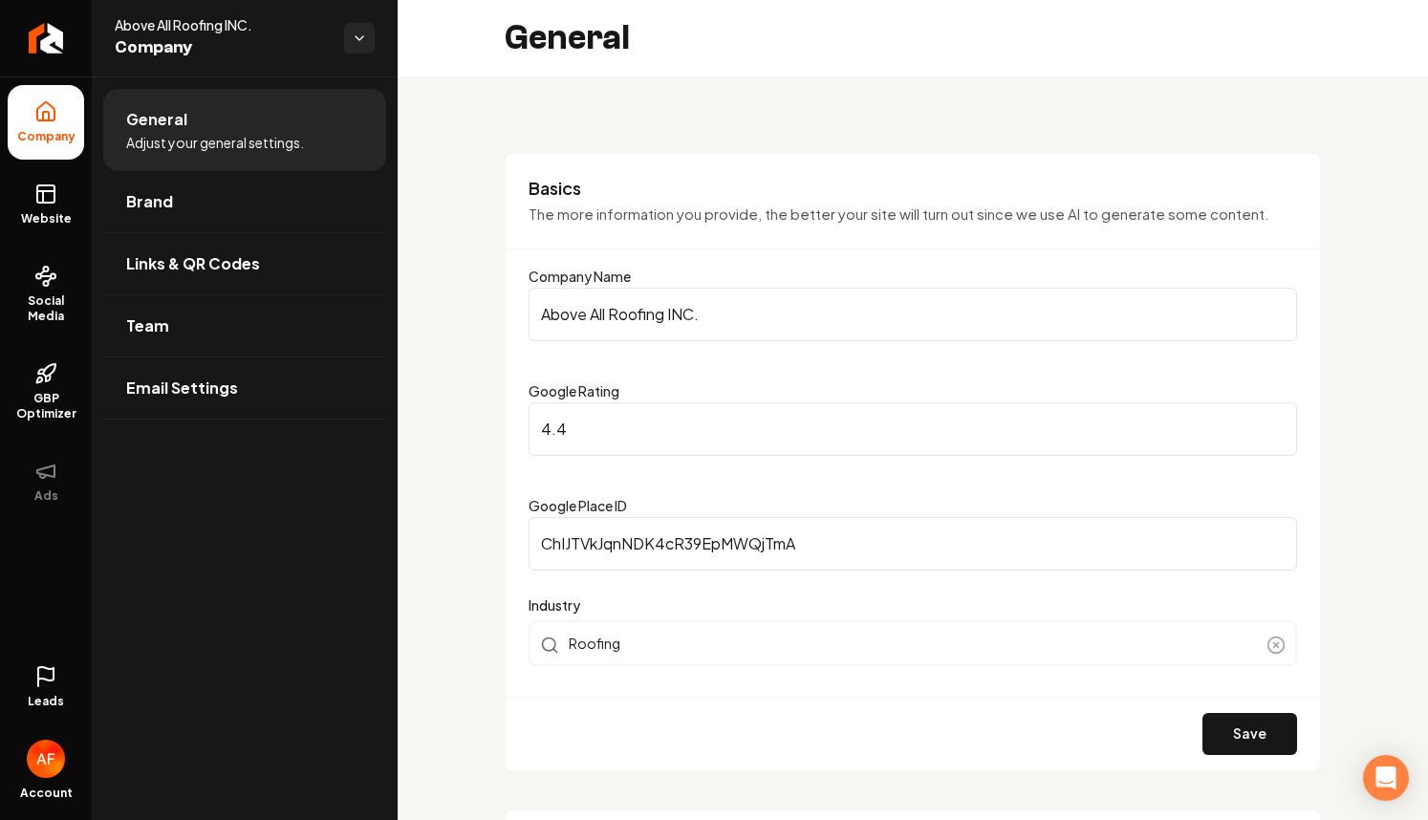
drag, startPoint x: 731, startPoint y: 306, endPoint x: 579, endPoint y: 306, distance: 151.9
click at [579, 306] on input "Above All Roofing INC." at bounding box center [912, 315] width 768 height 54
click at [1241, 717] on button "Save" at bounding box center [1249, 734] width 95 height 42
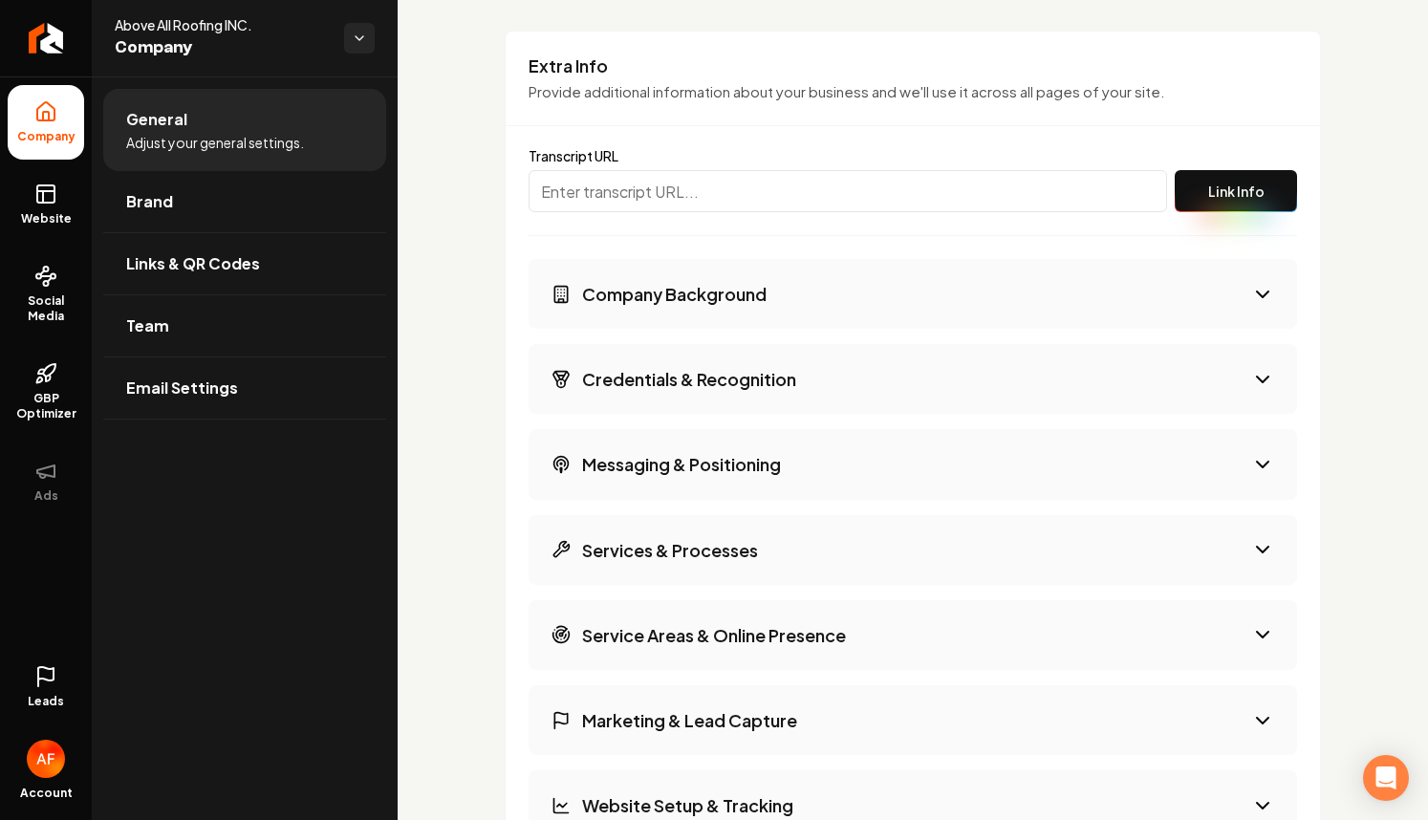
scroll to position [2531, 0]
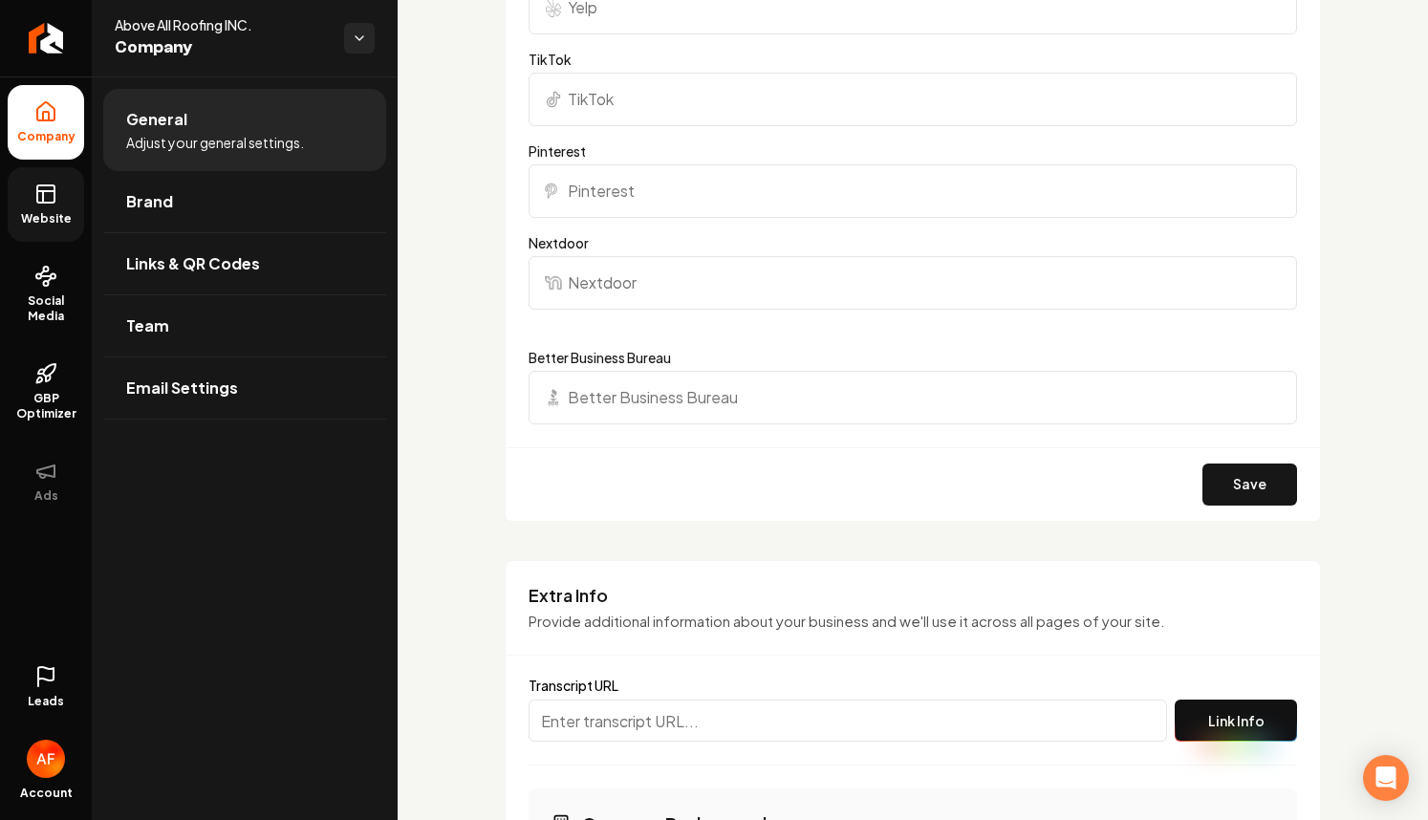
click at [47, 203] on rect at bounding box center [45, 193] width 17 height 17
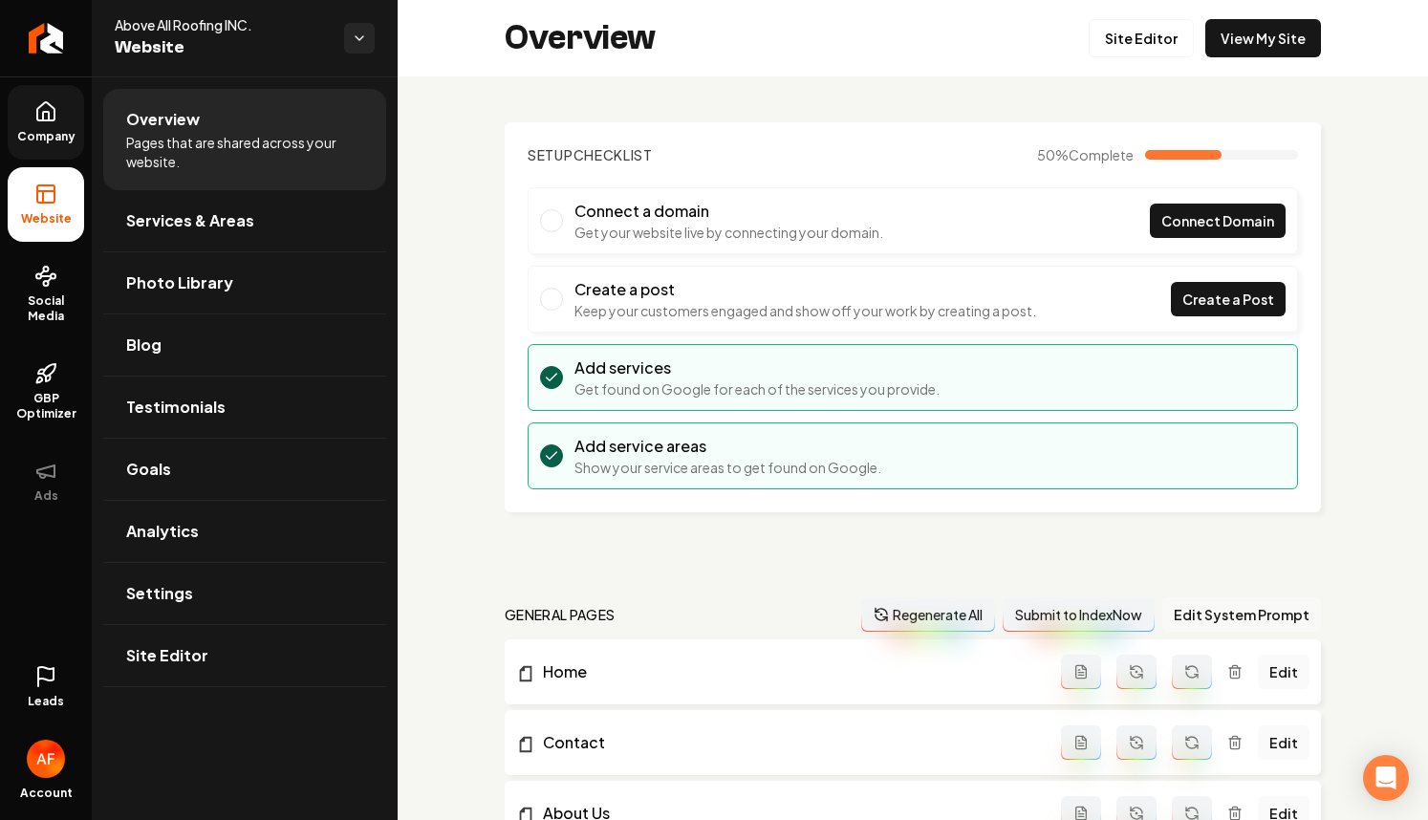
click at [1253, 619] on button "Edit System Prompt" at bounding box center [1241, 614] width 159 height 34
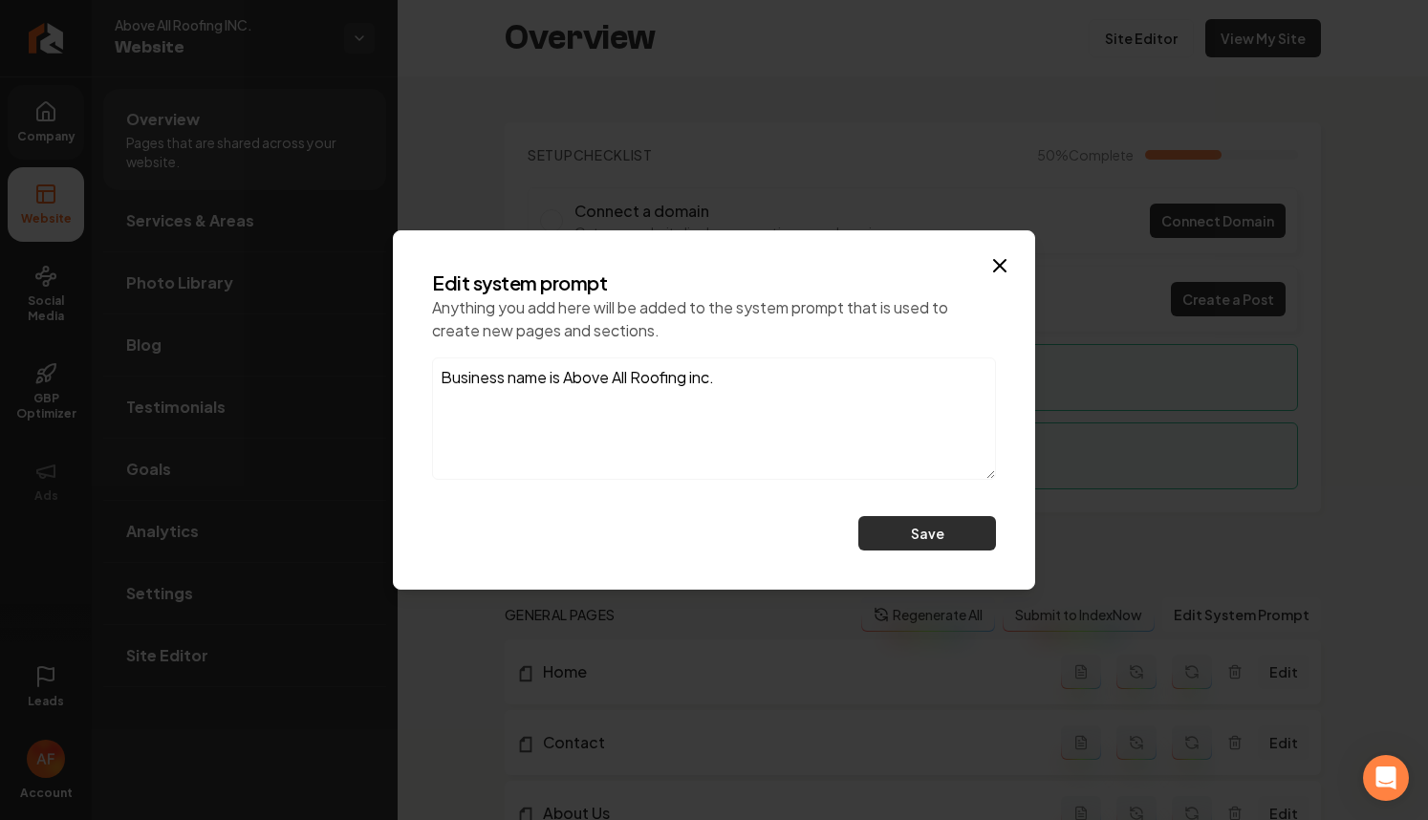
type textarea "Business name is Above All Roofing inc."
click at [923, 541] on button "Save" at bounding box center [927, 533] width 138 height 34
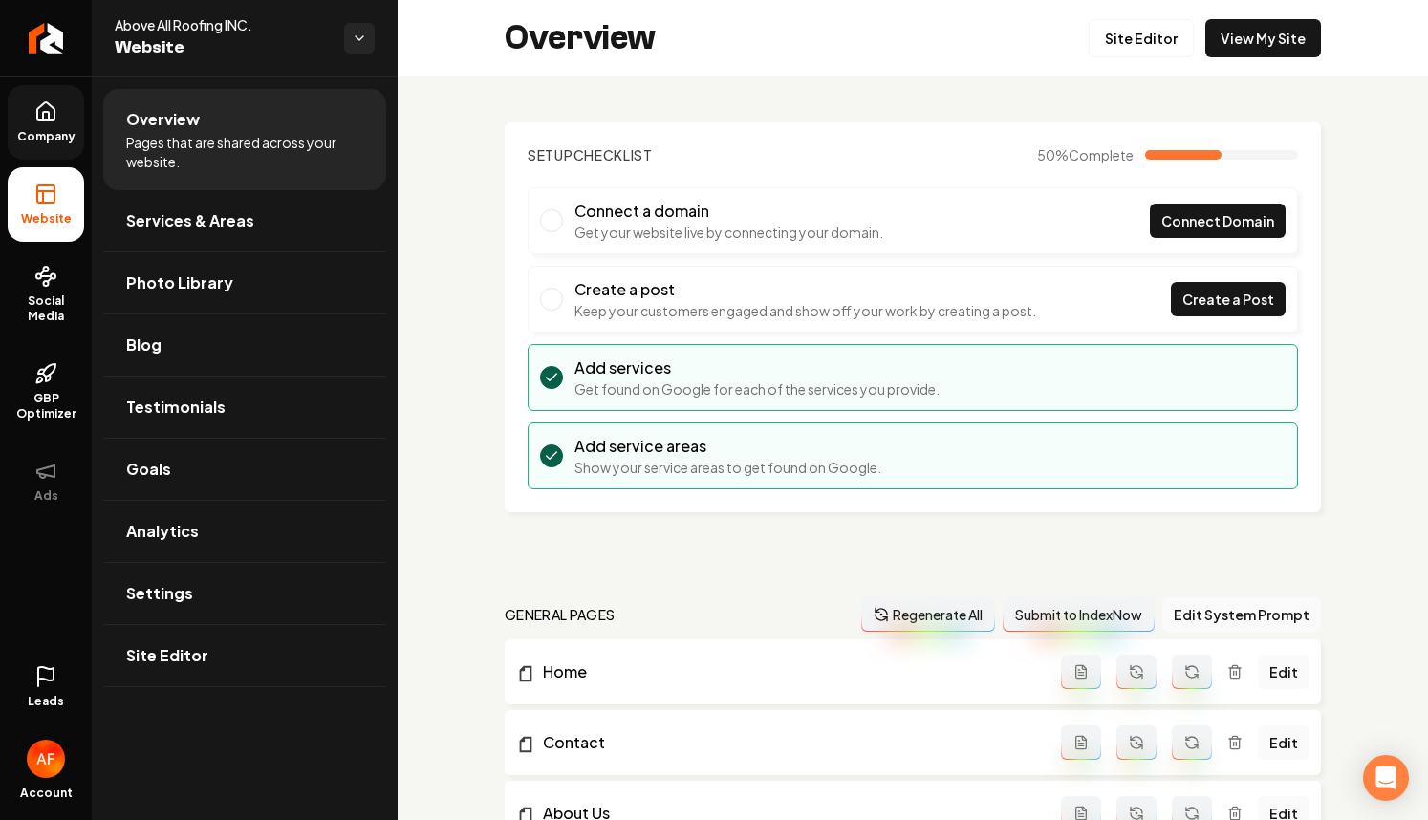
click at [943, 623] on button "Regenerate All" at bounding box center [928, 614] width 134 height 34
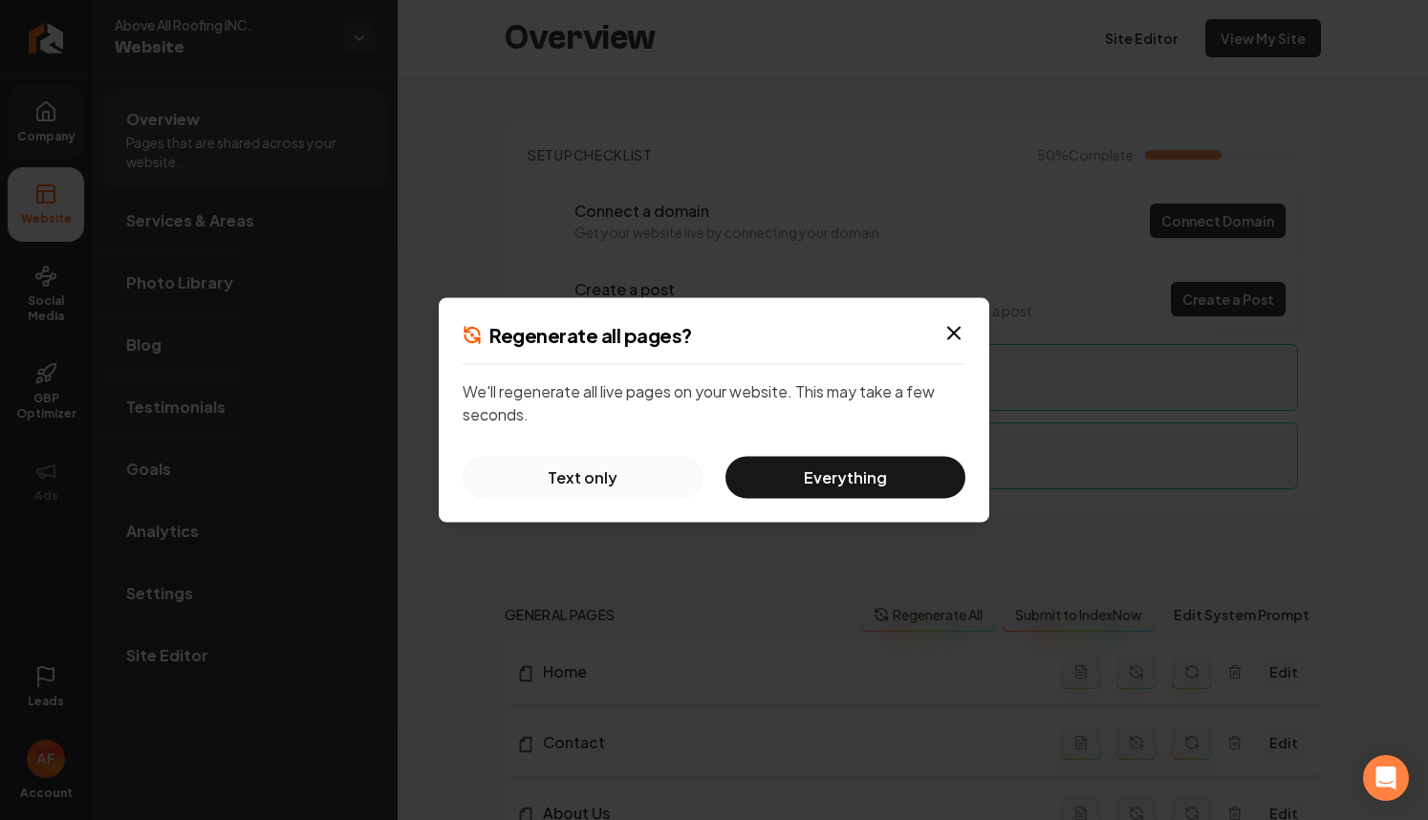
click at [564, 478] on button "Text only" at bounding box center [582, 478] width 240 height 42
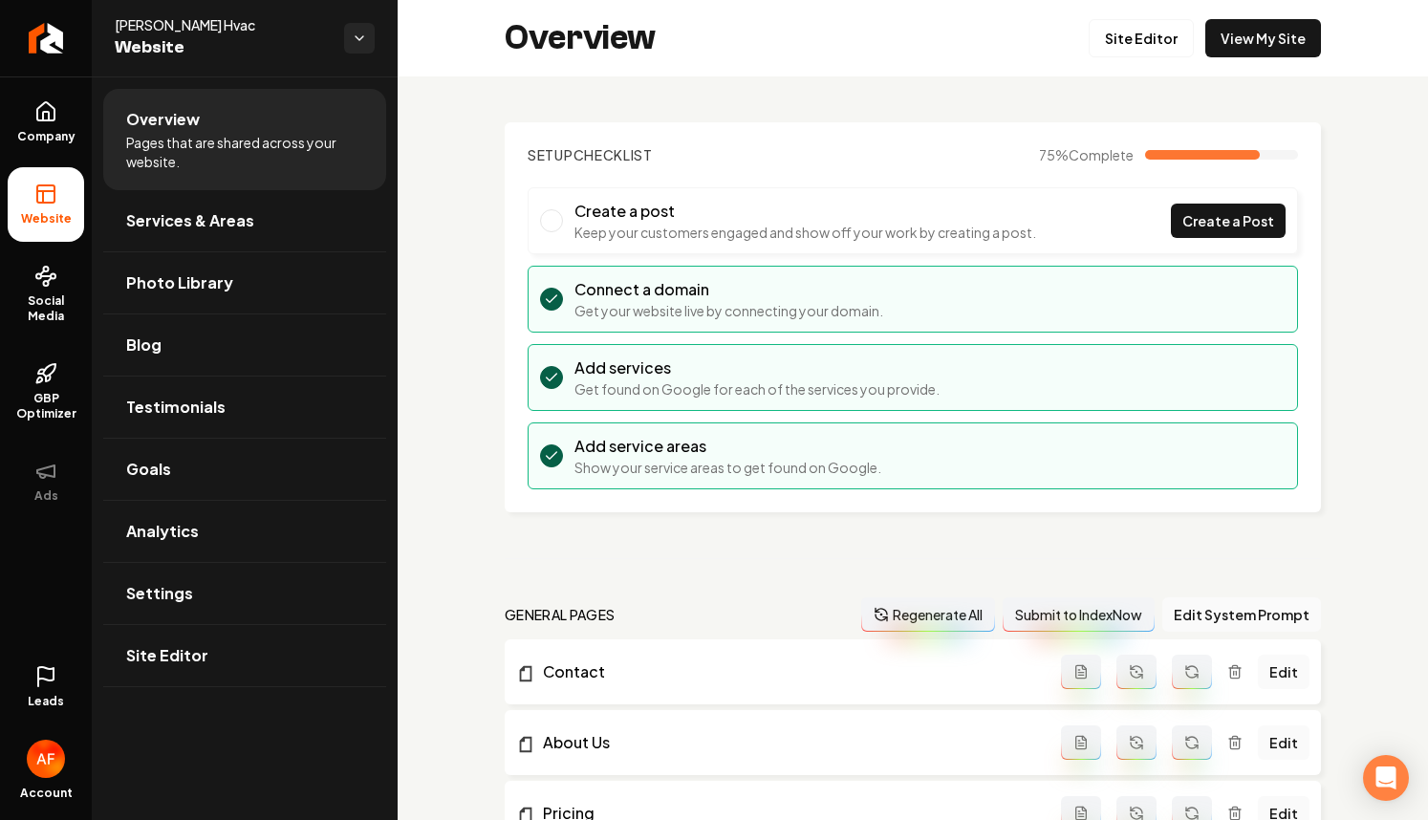
click at [34, 688] on link "Leads" at bounding box center [46, 687] width 76 height 75
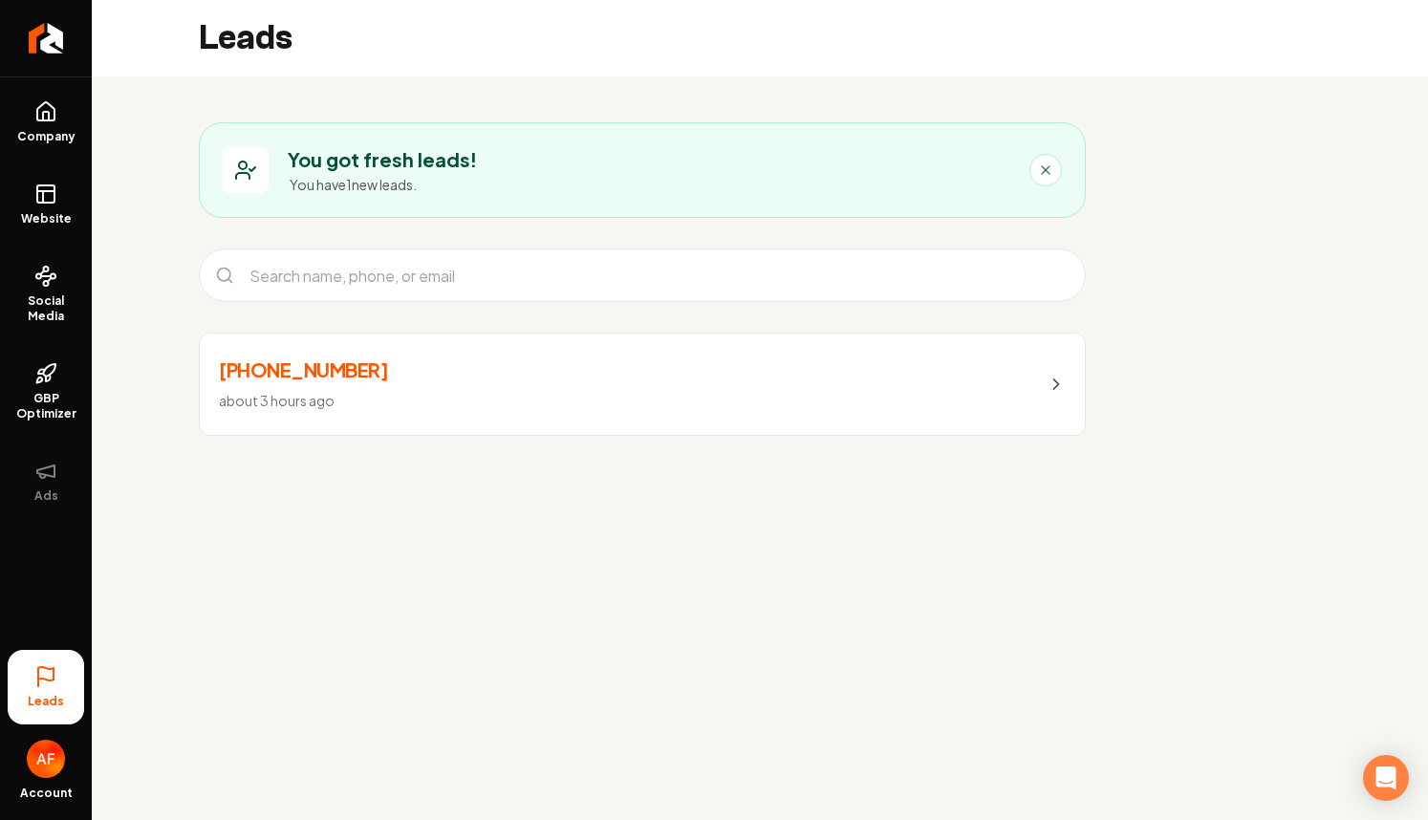
click at [401, 370] on link "[PHONE_NUMBER] about 3 hours ago" at bounding box center [642, 383] width 885 height 101
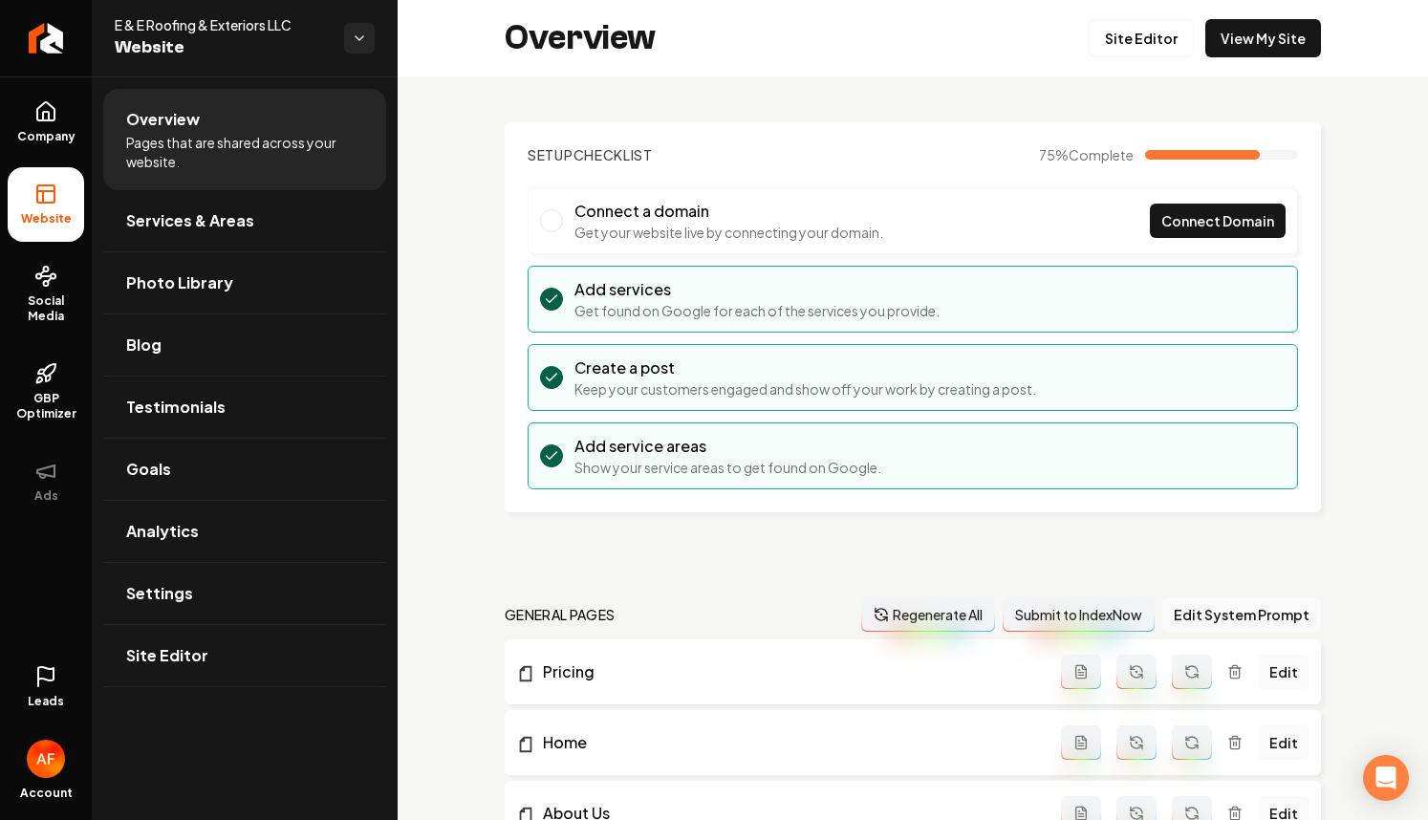
click at [37, 665] on icon at bounding box center [45, 676] width 23 height 23
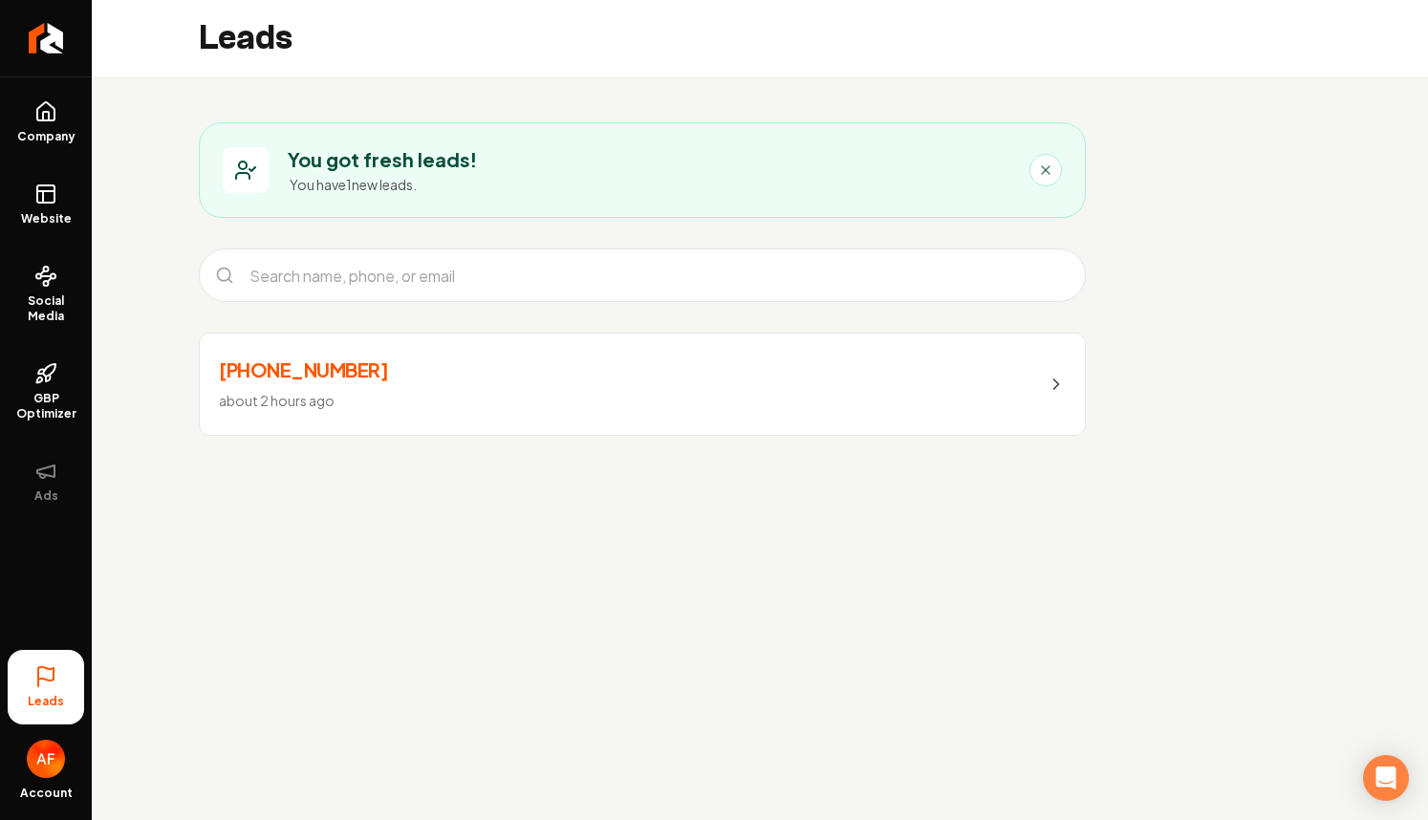
click at [475, 373] on link "[PHONE_NUMBER] about 2 hours ago" at bounding box center [642, 383] width 885 height 101
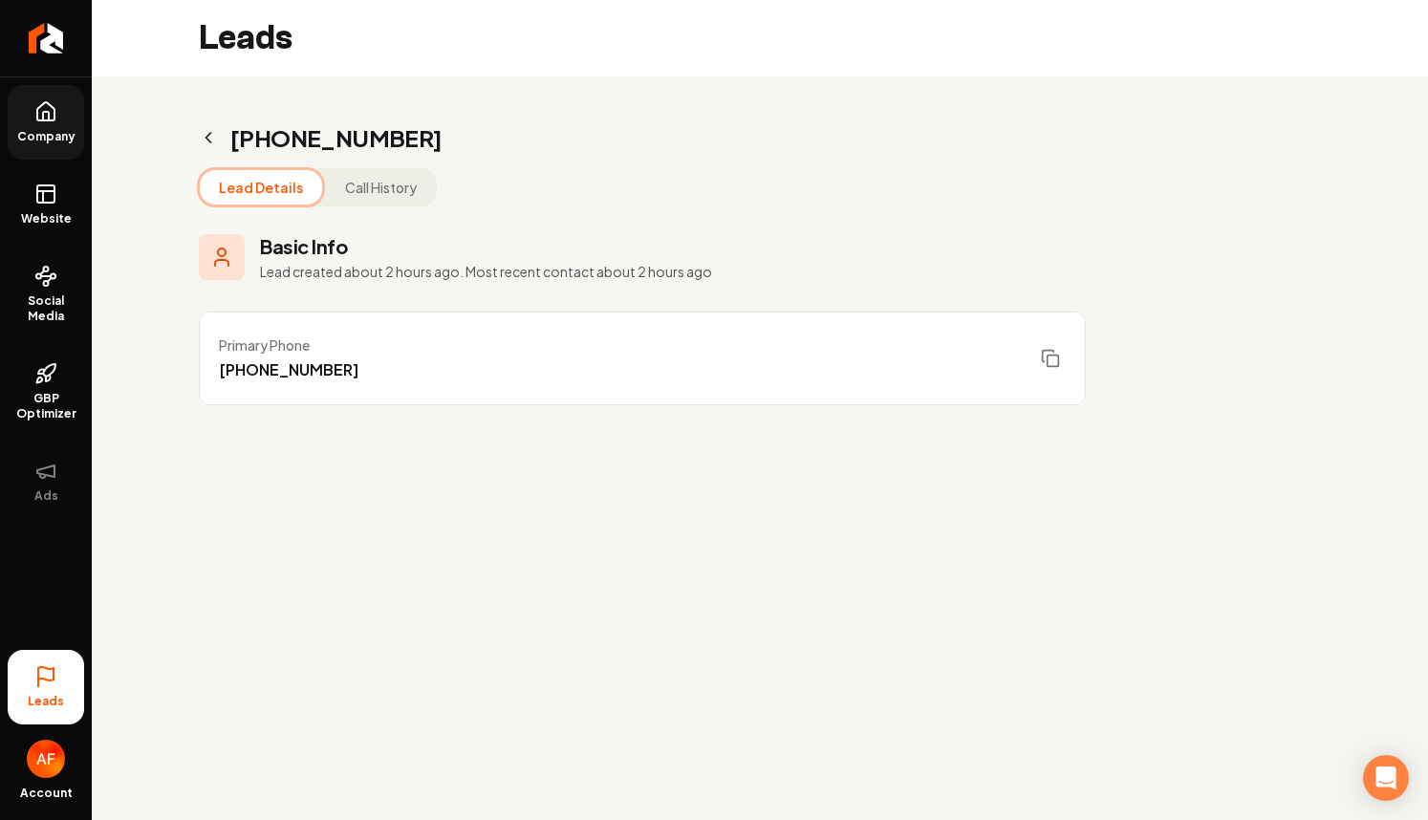
click at [30, 127] on link "Company" at bounding box center [46, 122] width 76 height 75
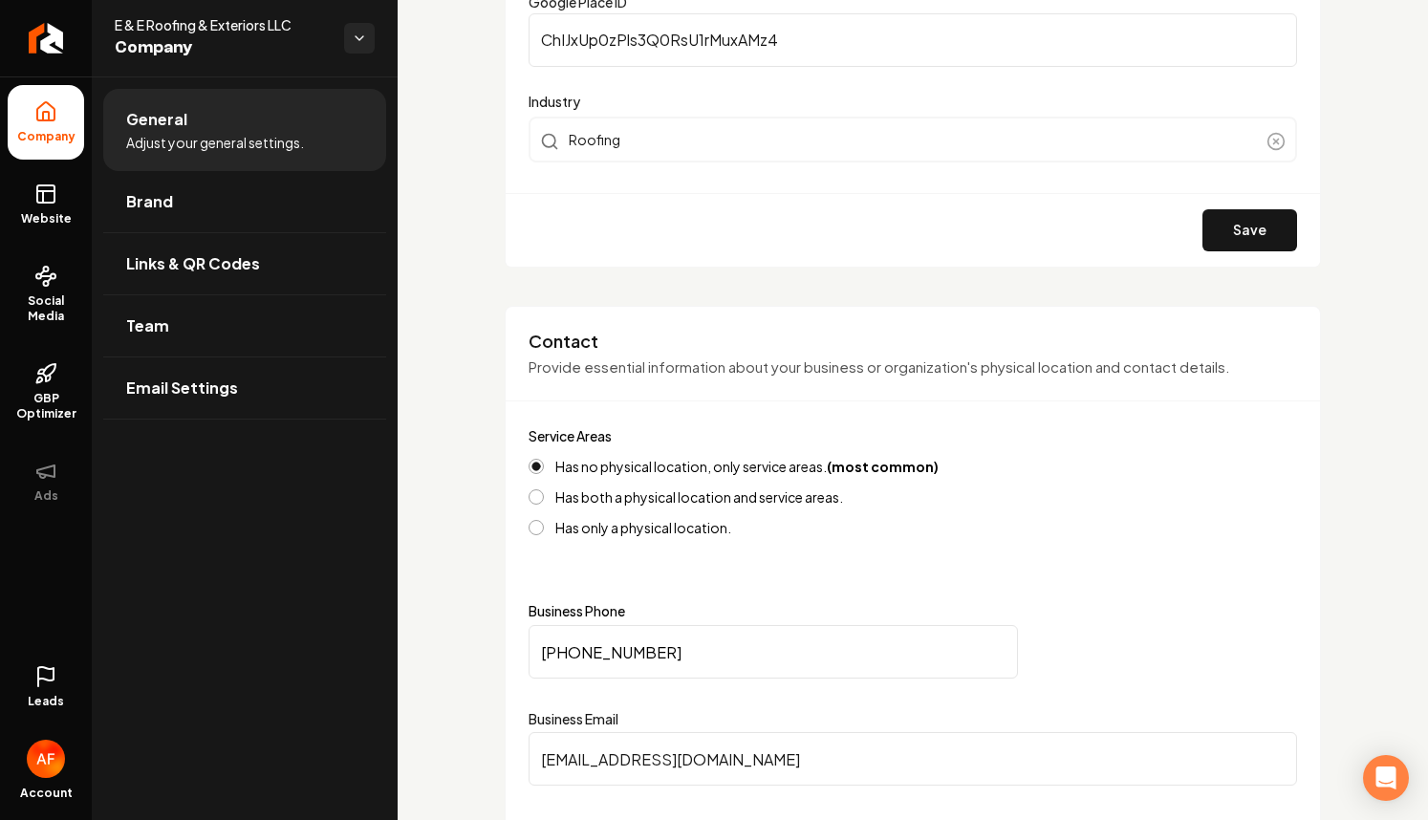
scroll to position [836, 0]
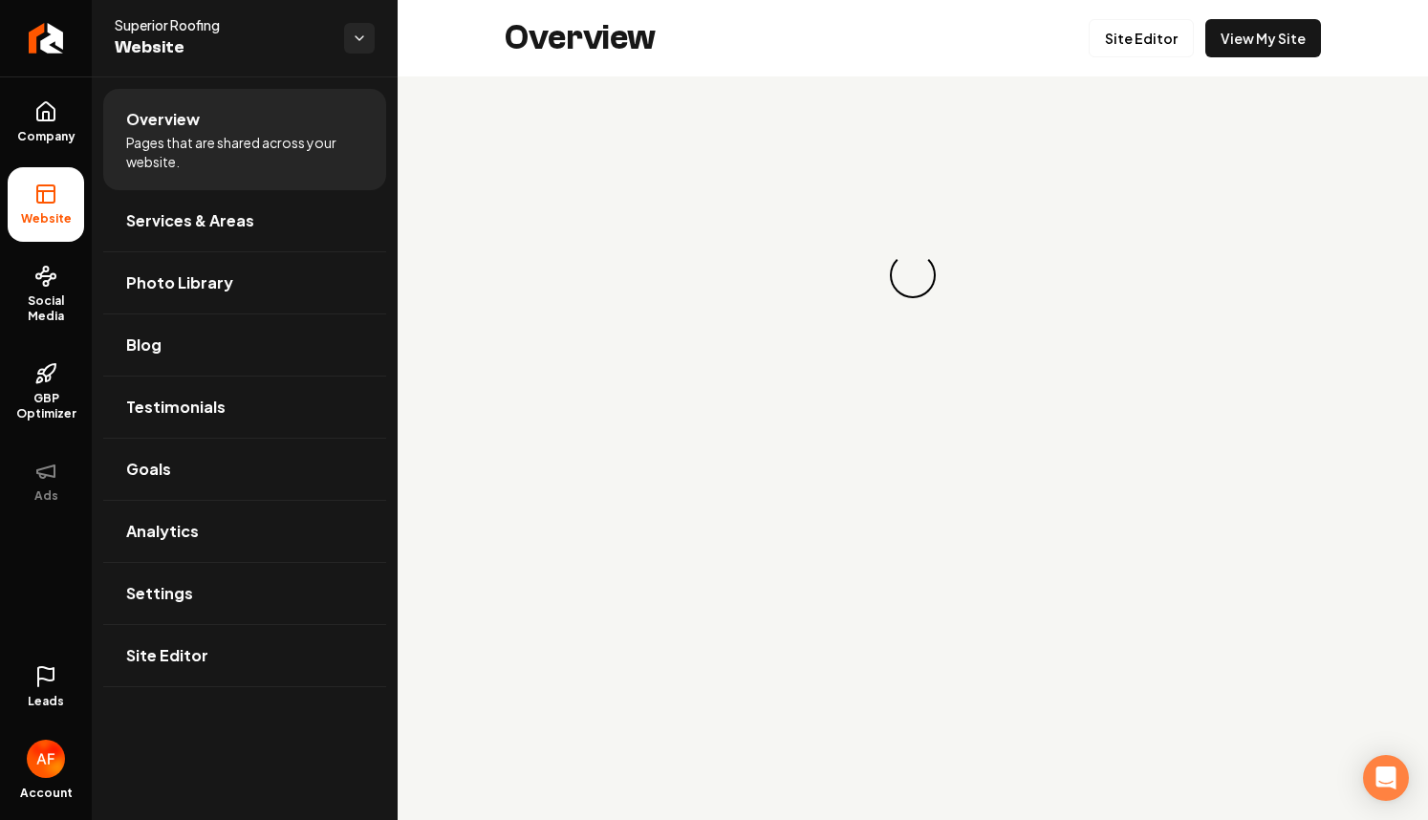
click at [48, 678] on icon at bounding box center [45, 676] width 23 height 23
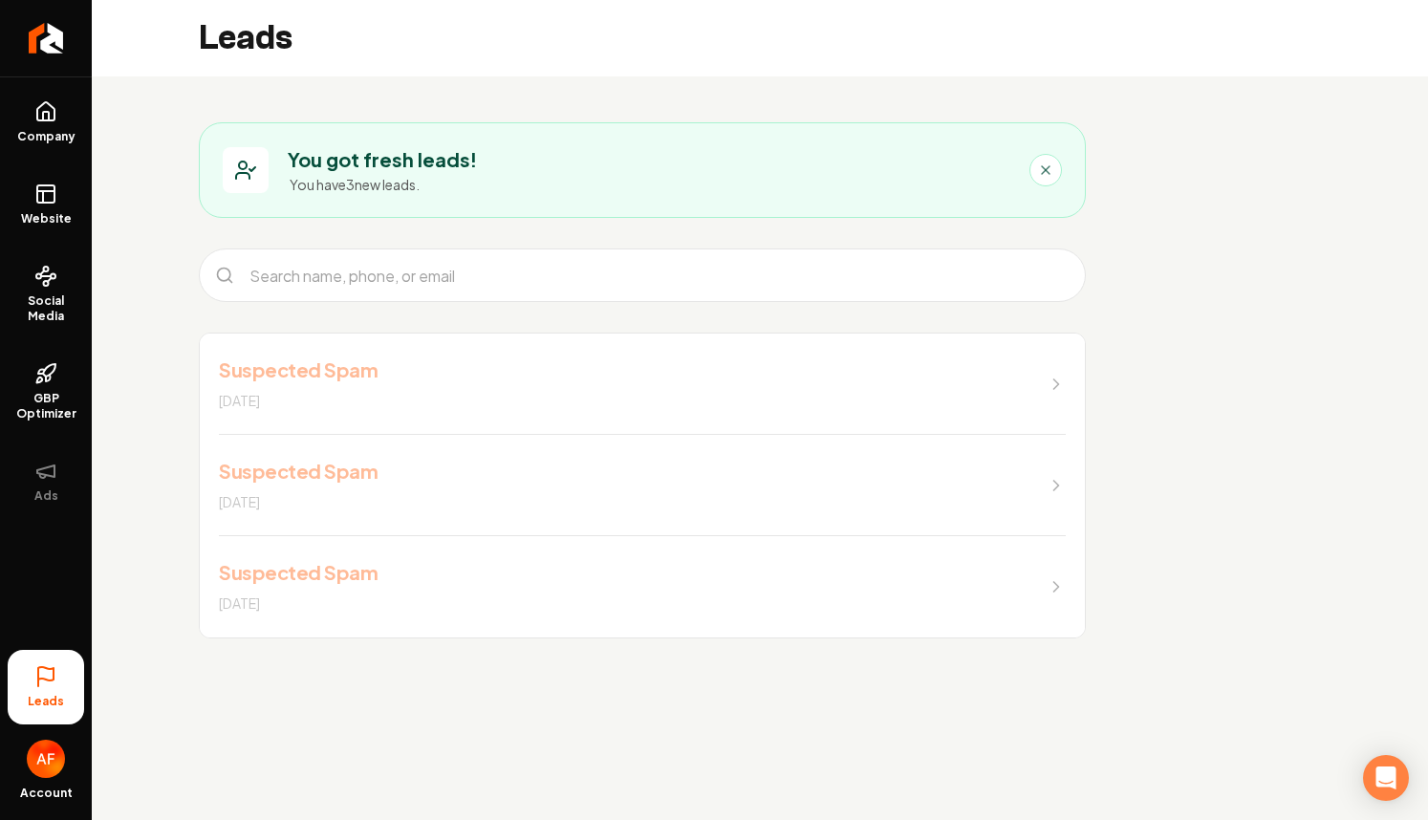
click at [850, 359] on link "Suspected Spam [DATE]" at bounding box center [642, 383] width 885 height 101
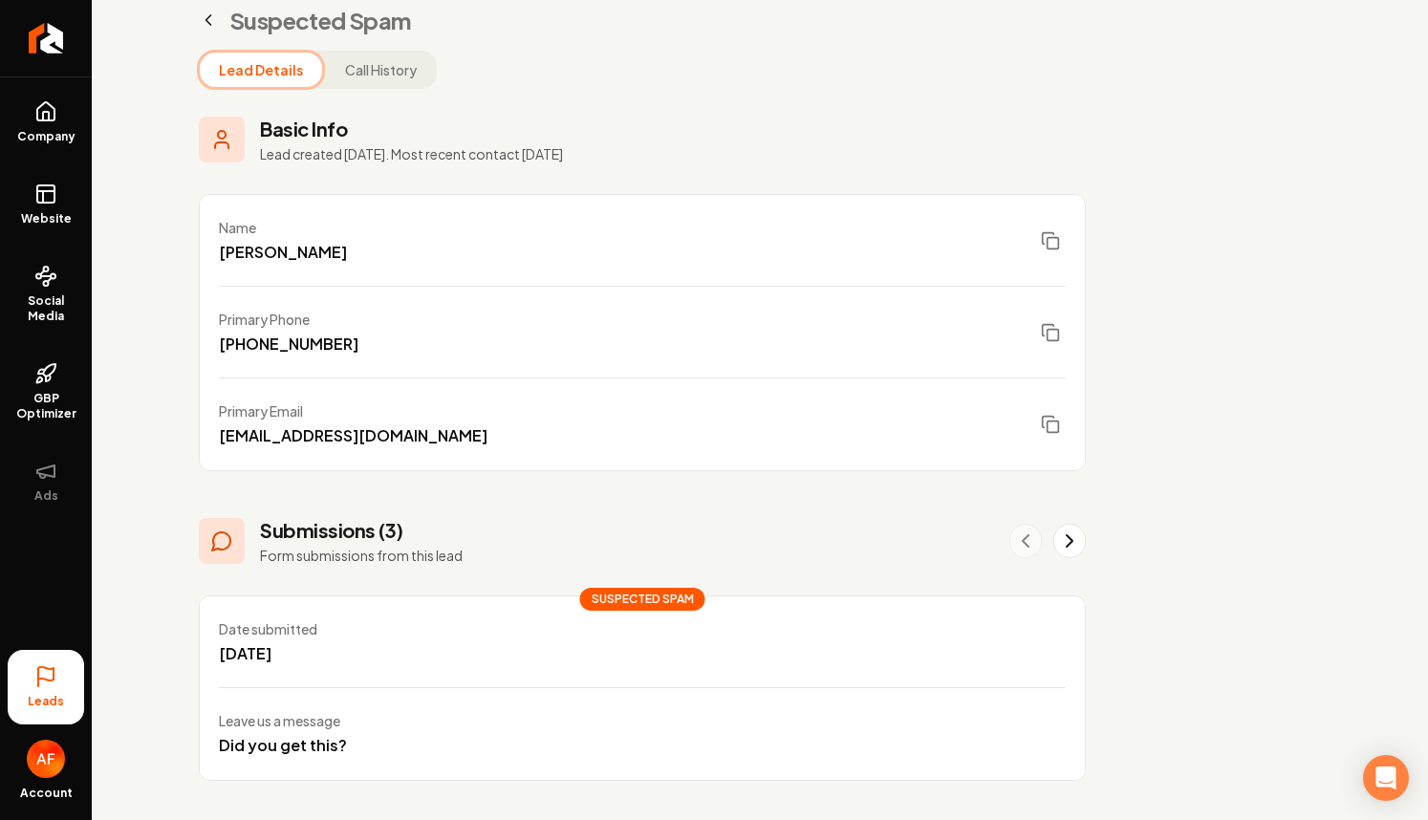
scroll to position [124, 0]
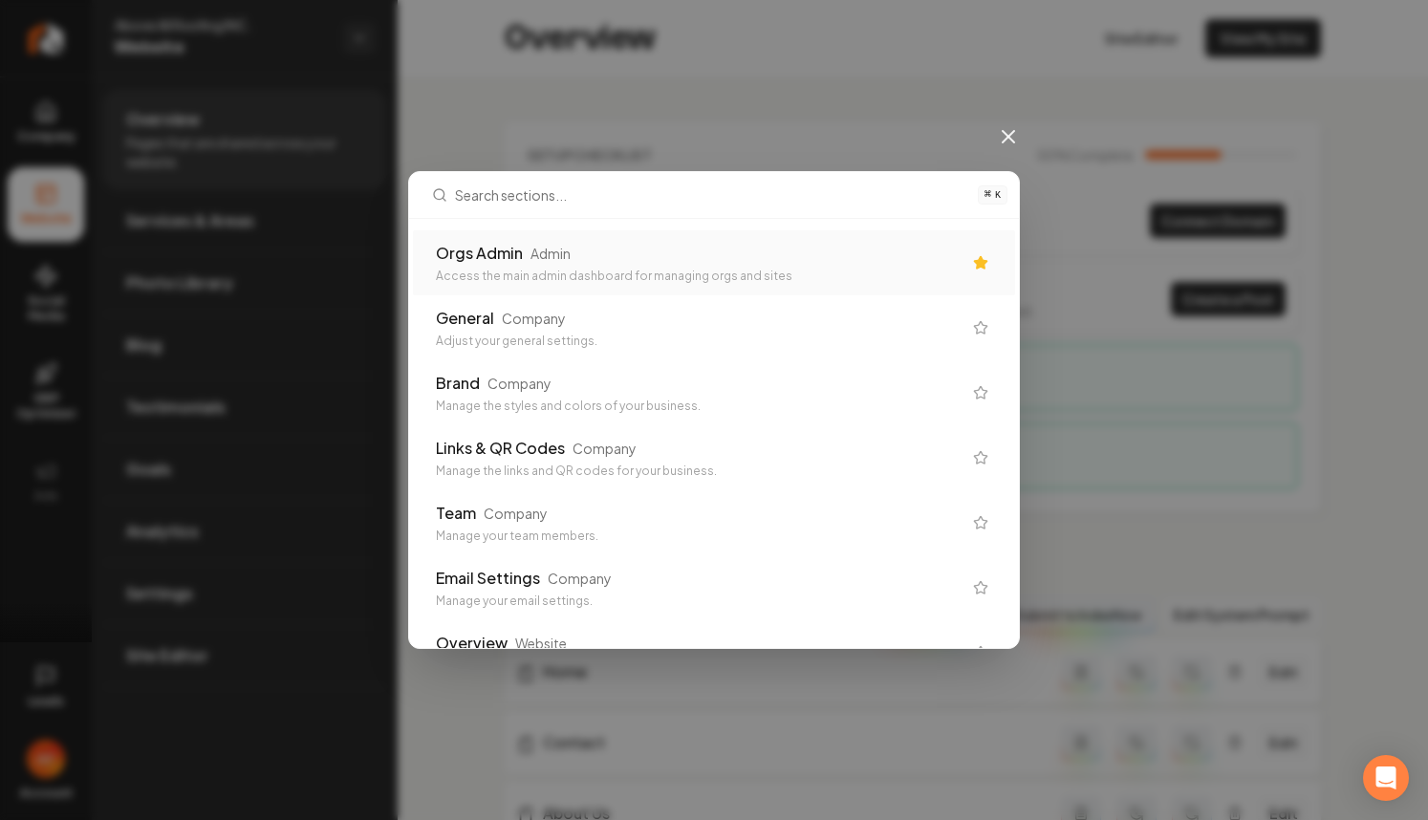
click at [549, 264] on div "Orgs Admin Admin" at bounding box center [699, 253] width 526 height 23
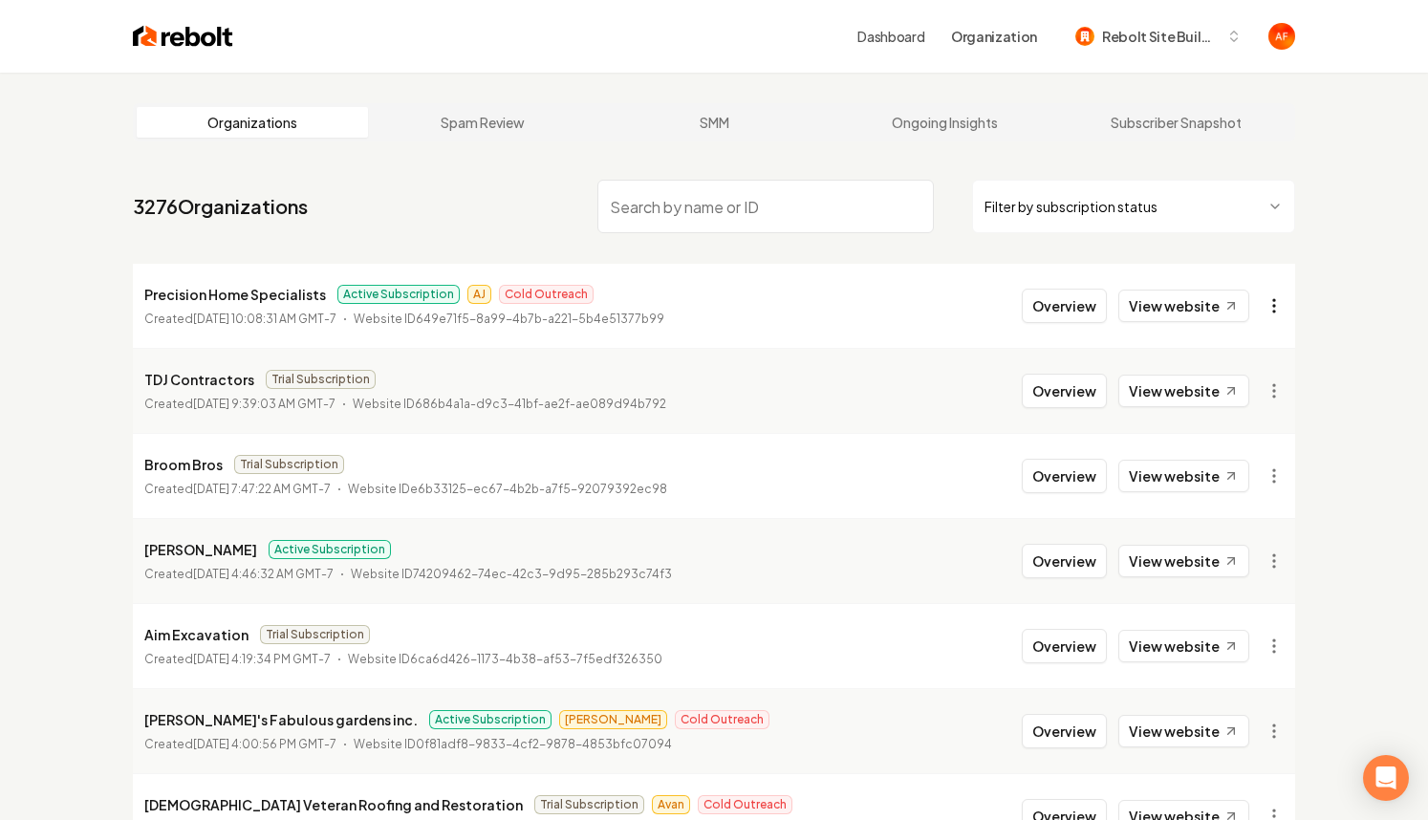
click at [1268, 307] on html "Dashboard Organization Rebolt Site Builder Organizations Spam Review SMM Ongoin…" at bounding box center [714, 410] width 1428 height 820
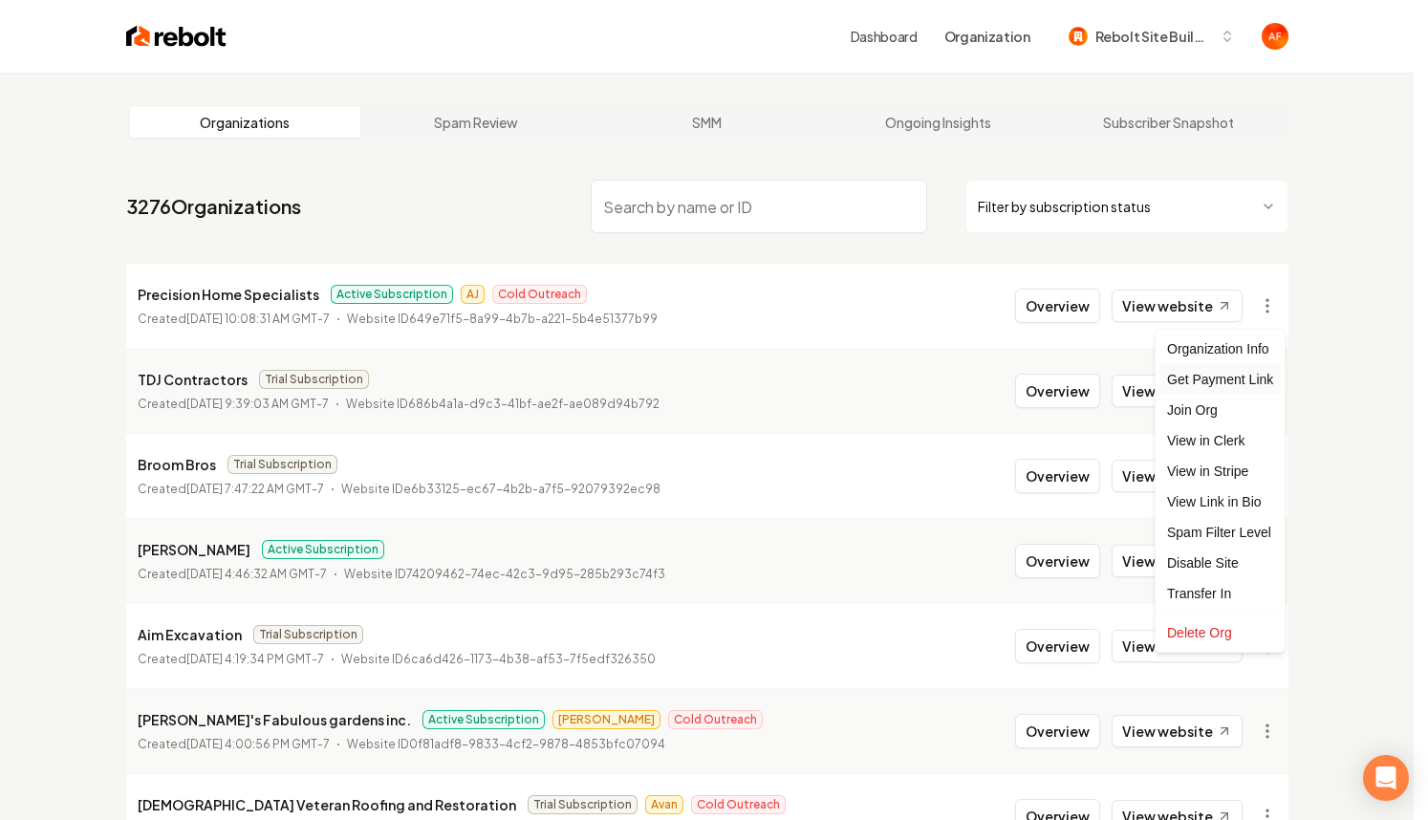
click at [1225, 386] on div "Get Payment Link" at bounding box center [1219, 379] width 121 height 31
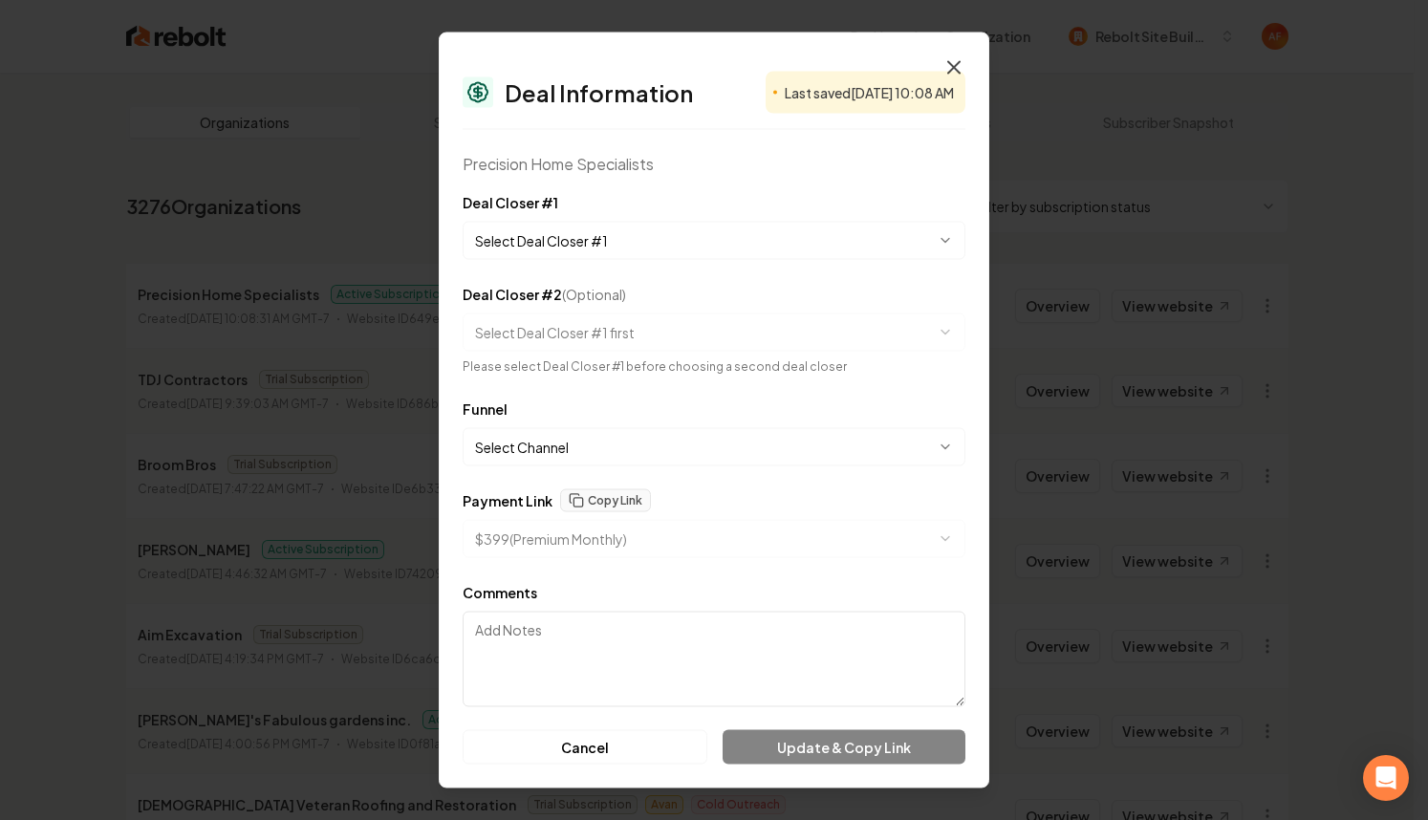
select select "**********"
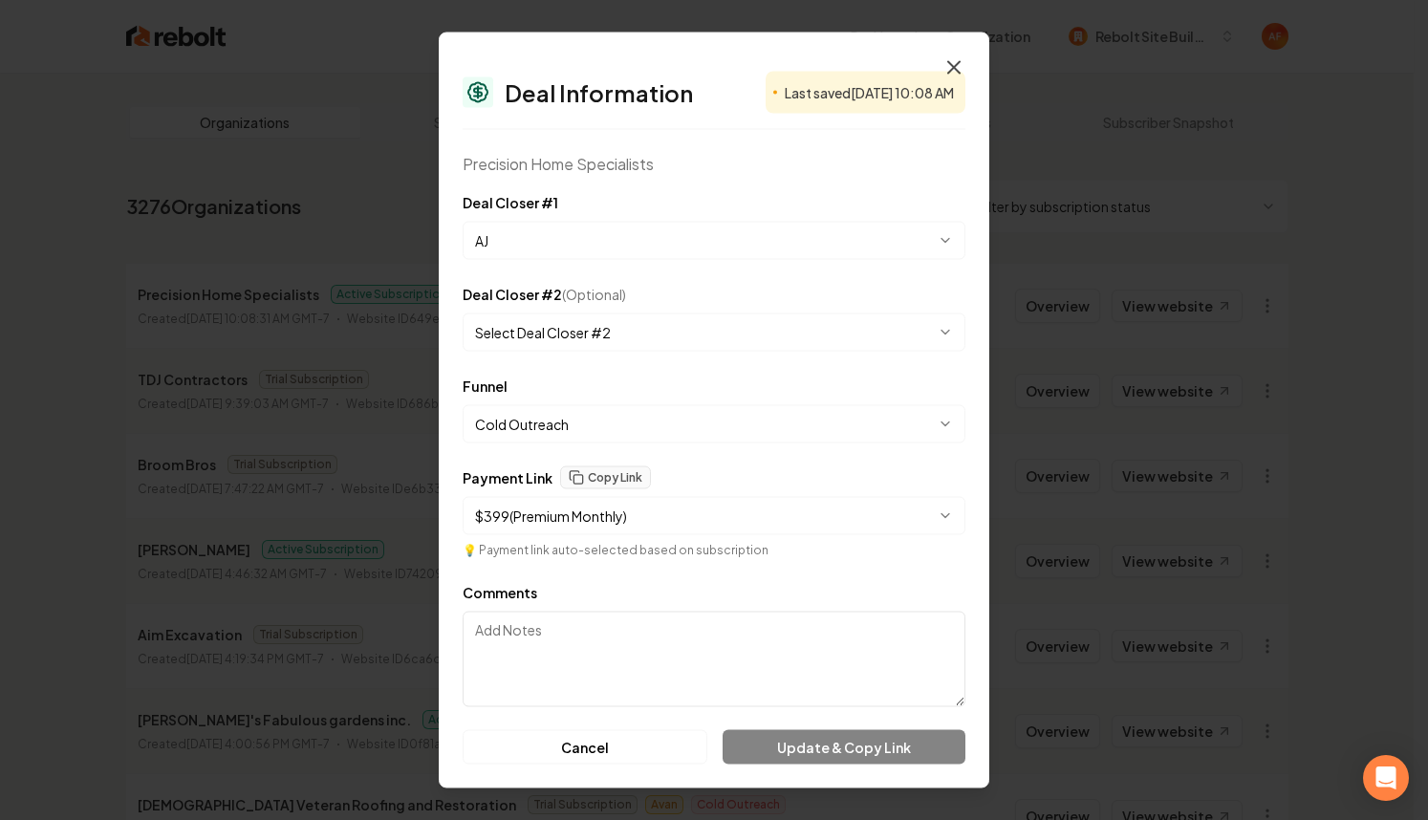
click at [954, 63] on icon "button" at bounding box center [953, 67] width 23 height 23
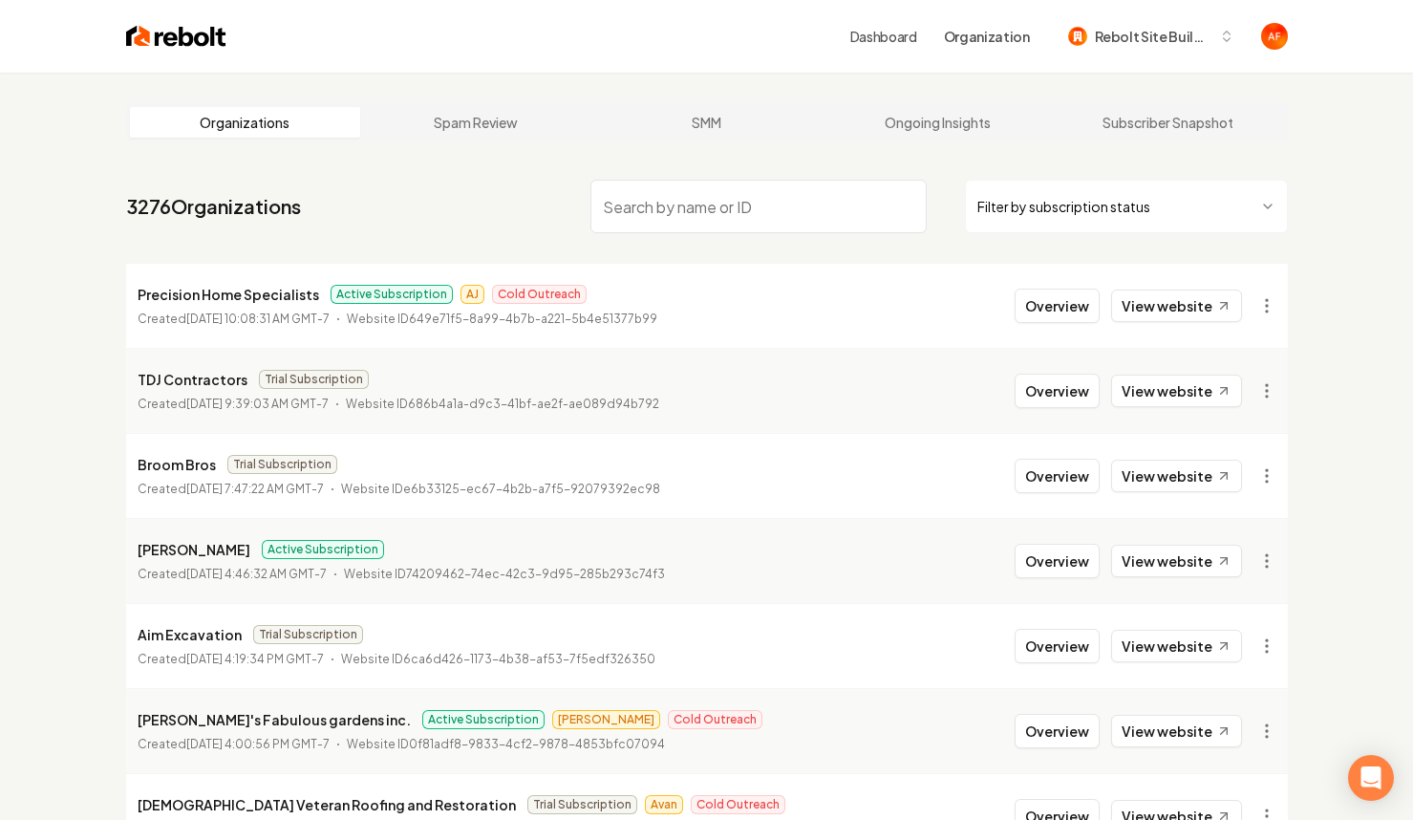
click at [1308, 203] on main "Organizations Spam Review SMM Ongoing Insights Subscriber Snapshot 3276 Organiz…" at bounding box center [707, 633] width 1223 height 1121
click at [1149, 306] on link "View website" at bounding box center [1176, 306] width 131 height 32
click at [709, 204] on input "search" at bounding box center [759, 207] width 336 height 54
click at [180, 36] on img at bounding box center [176, 36] width 100 height 27
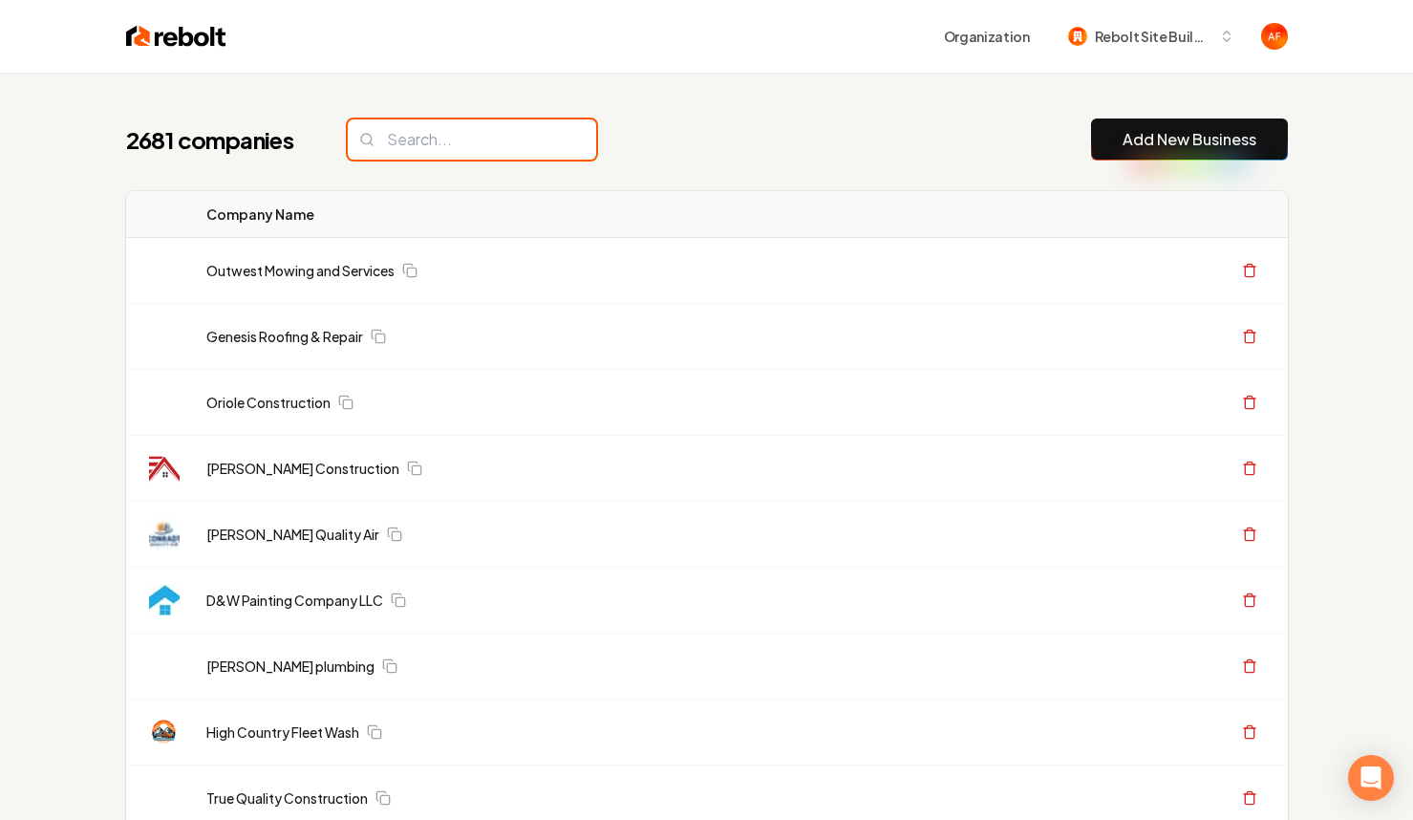
click at [461, 147] on input "search" at bounding box center [472, 139] width 248 height 40
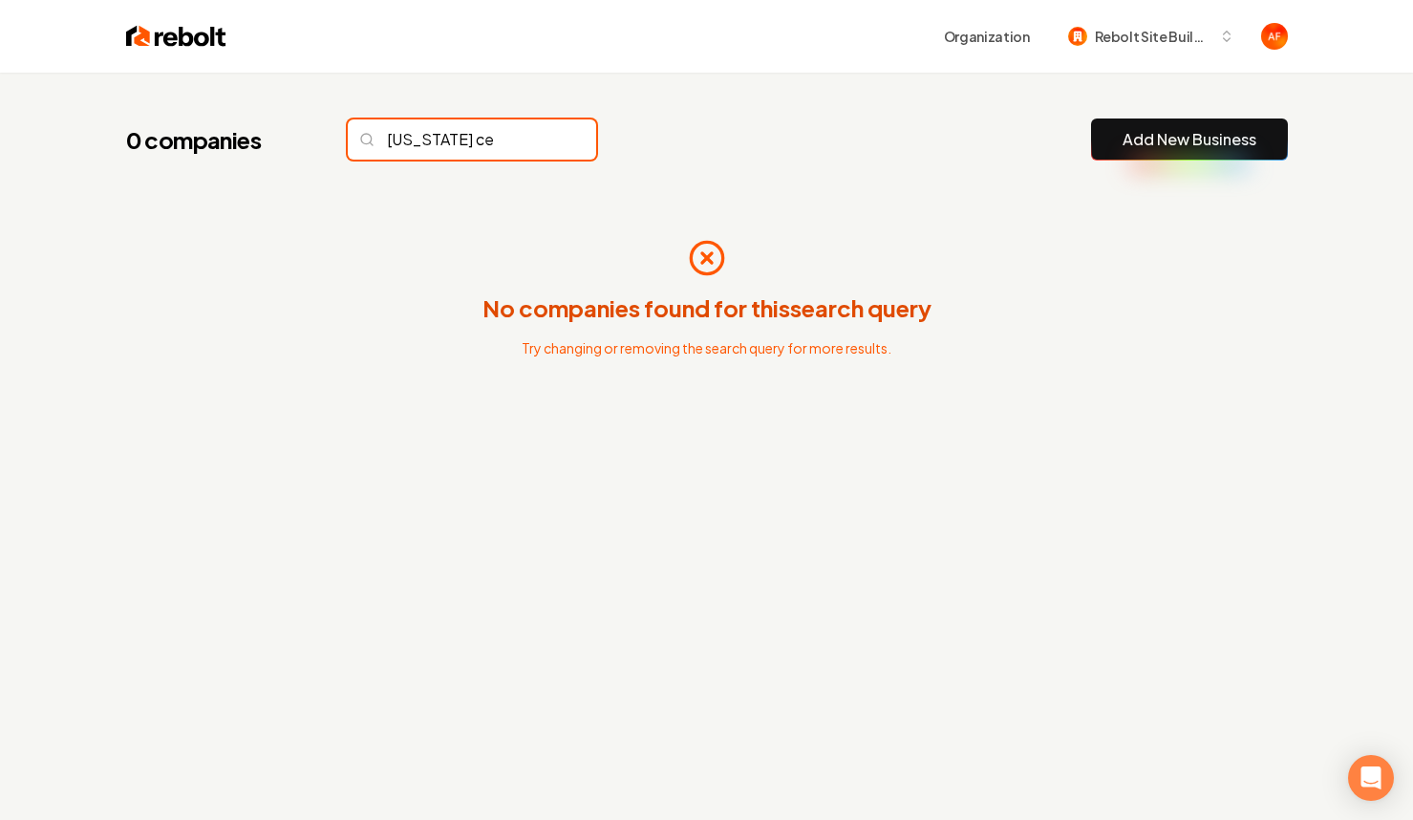
type input "california cert"
click at [462, 143] on input "california cert" at bounding box center [472, 139] width 248 height 40
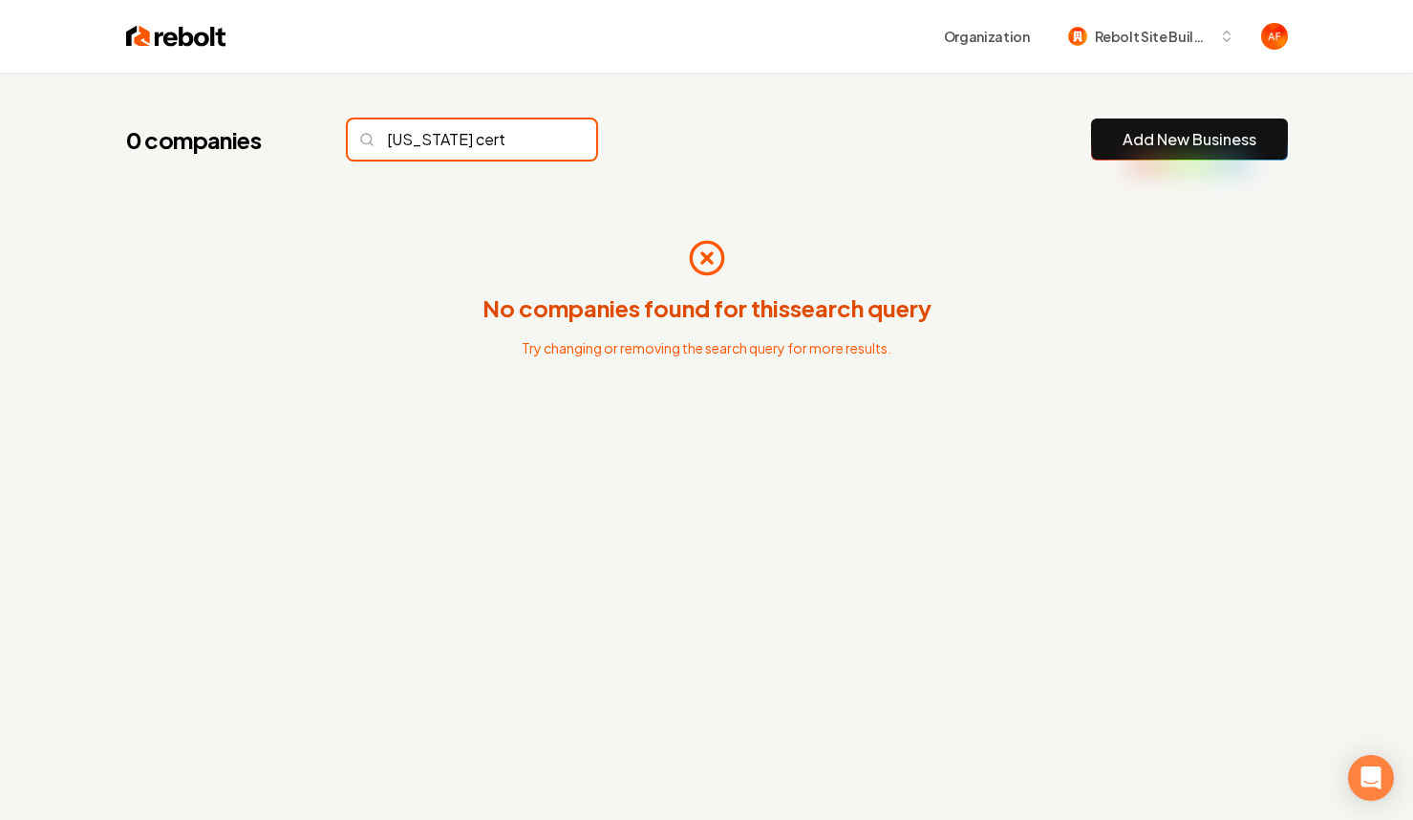
click at [465, 141] on input "california cert" at bounding box center [472, 139] width 248 height 40
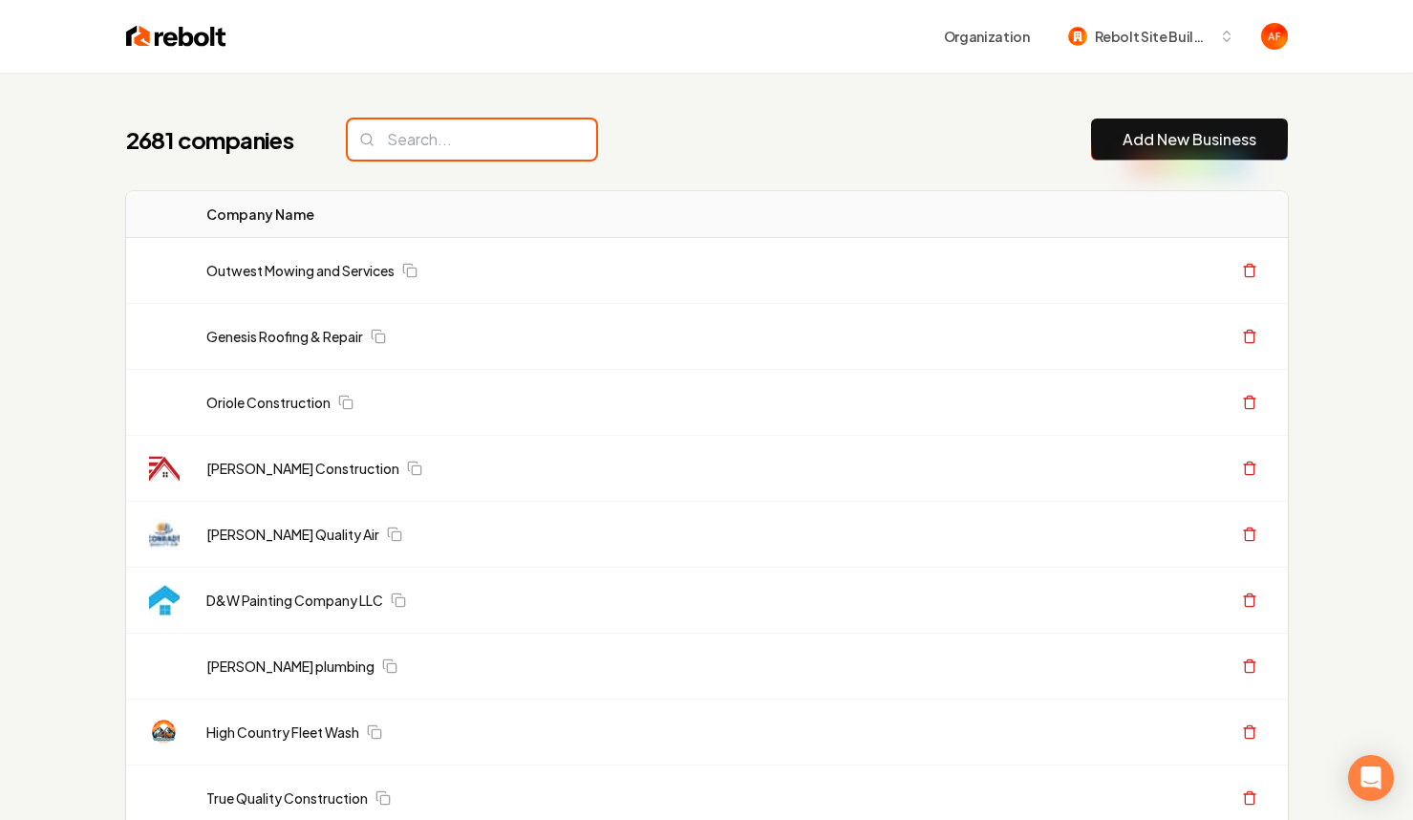
click at [415, 137] on input "search" at bounding box center [472, 139] width 248 height 40
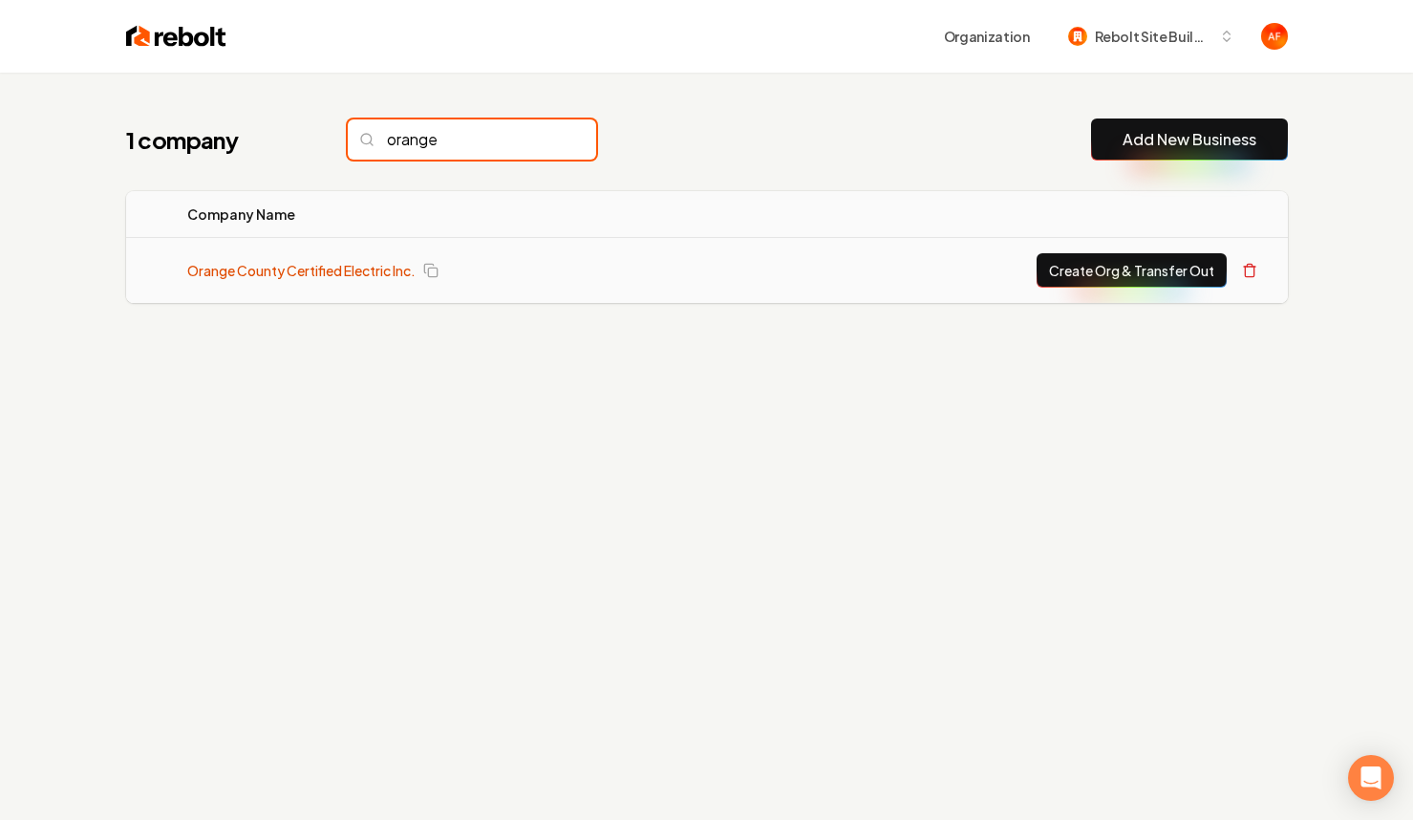
type input "orange"
click at [382, 266] on link "Orange County Certified Electric Inc." at bounding box center [301, 270] width 228 height 19
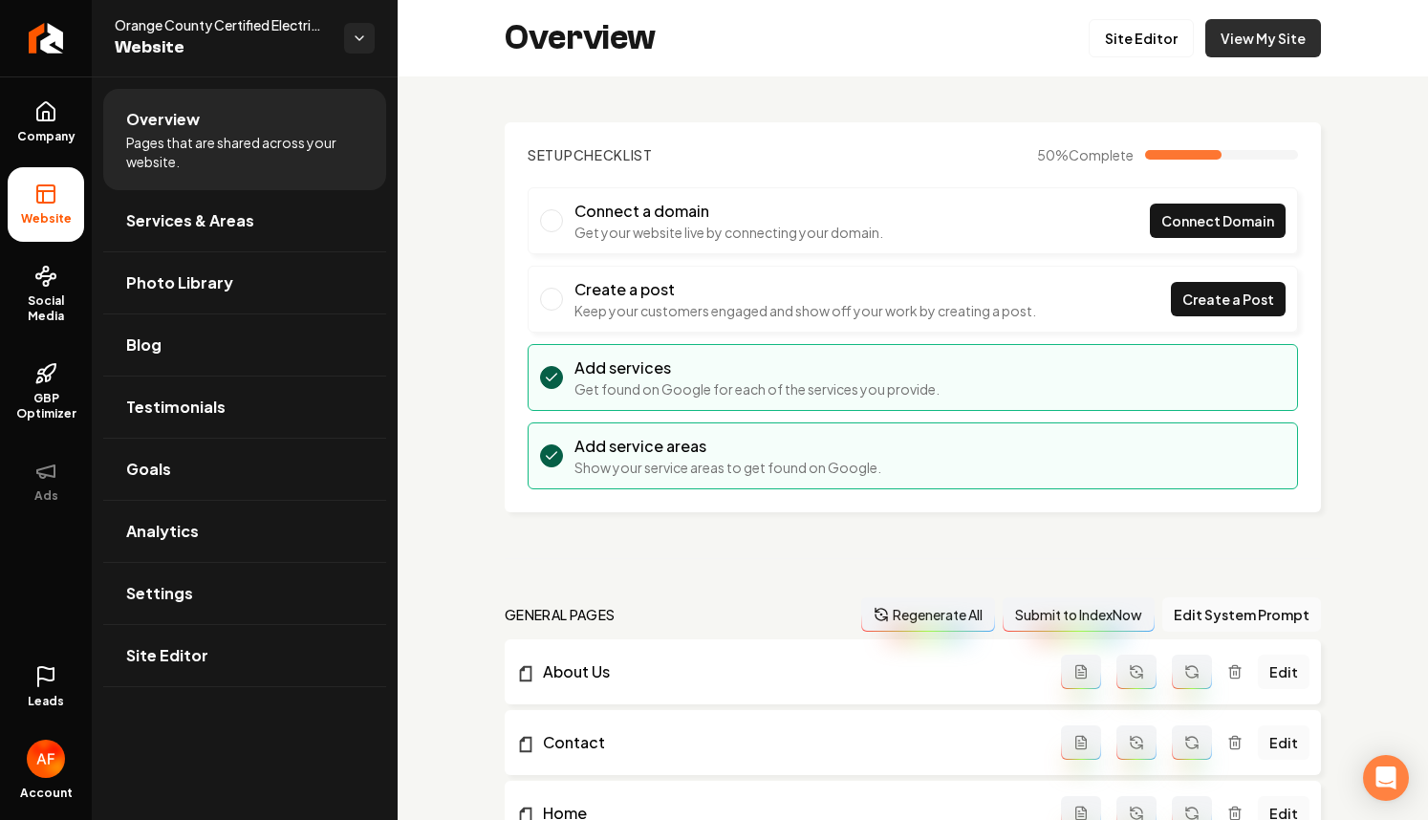
click at [1238, 56] on link "View My Site" at bounding box center [1263, 38] width 116 height 38
click at [41, 49] on icon "Return to dashboard" at bounding box center [46, 38] width 31 height 31
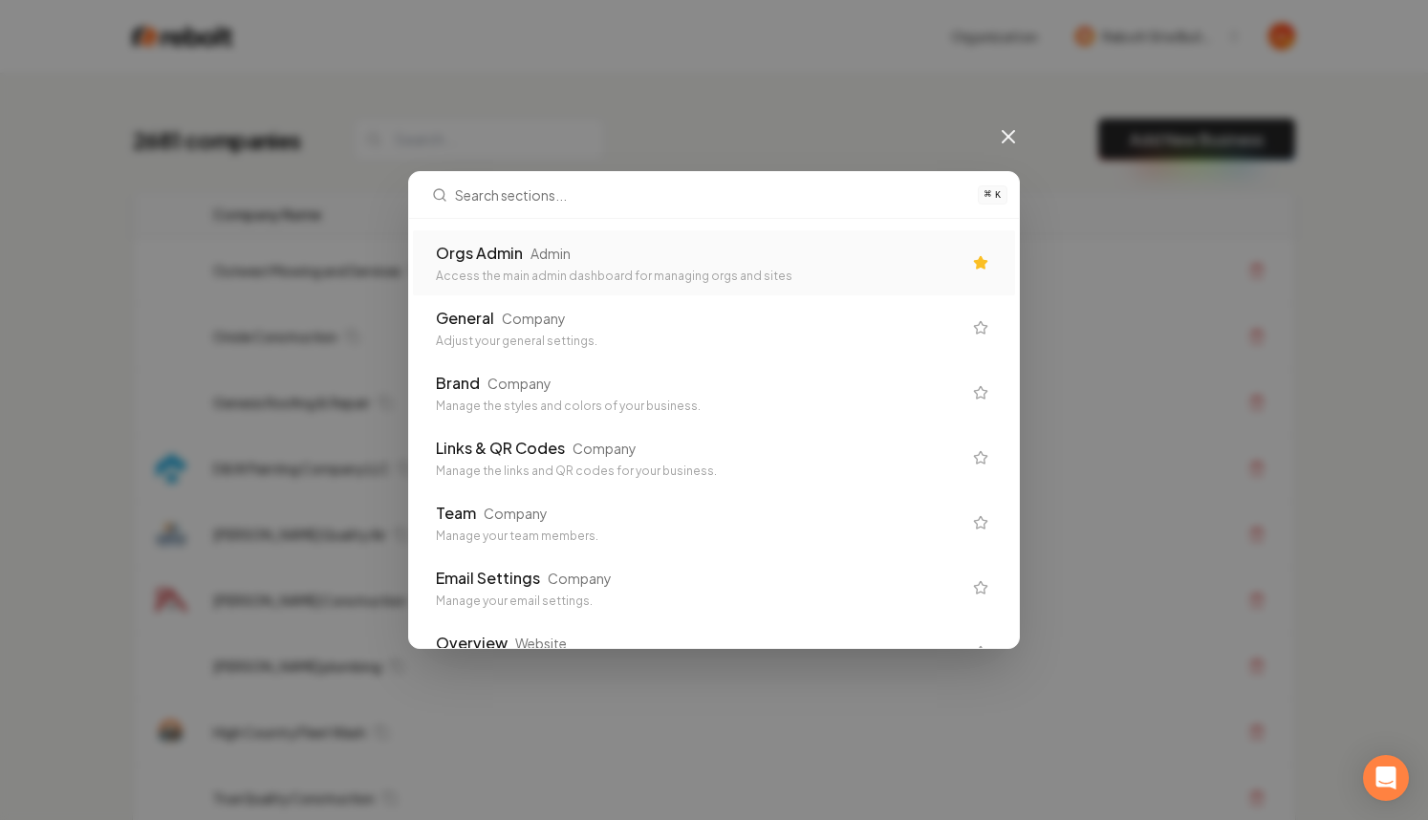
click at [691, 231] on div "Orgs Admin Admin Access the main admin dashboard for managing orgs and sites" at bounding box center [714, 262] width 602 height 65
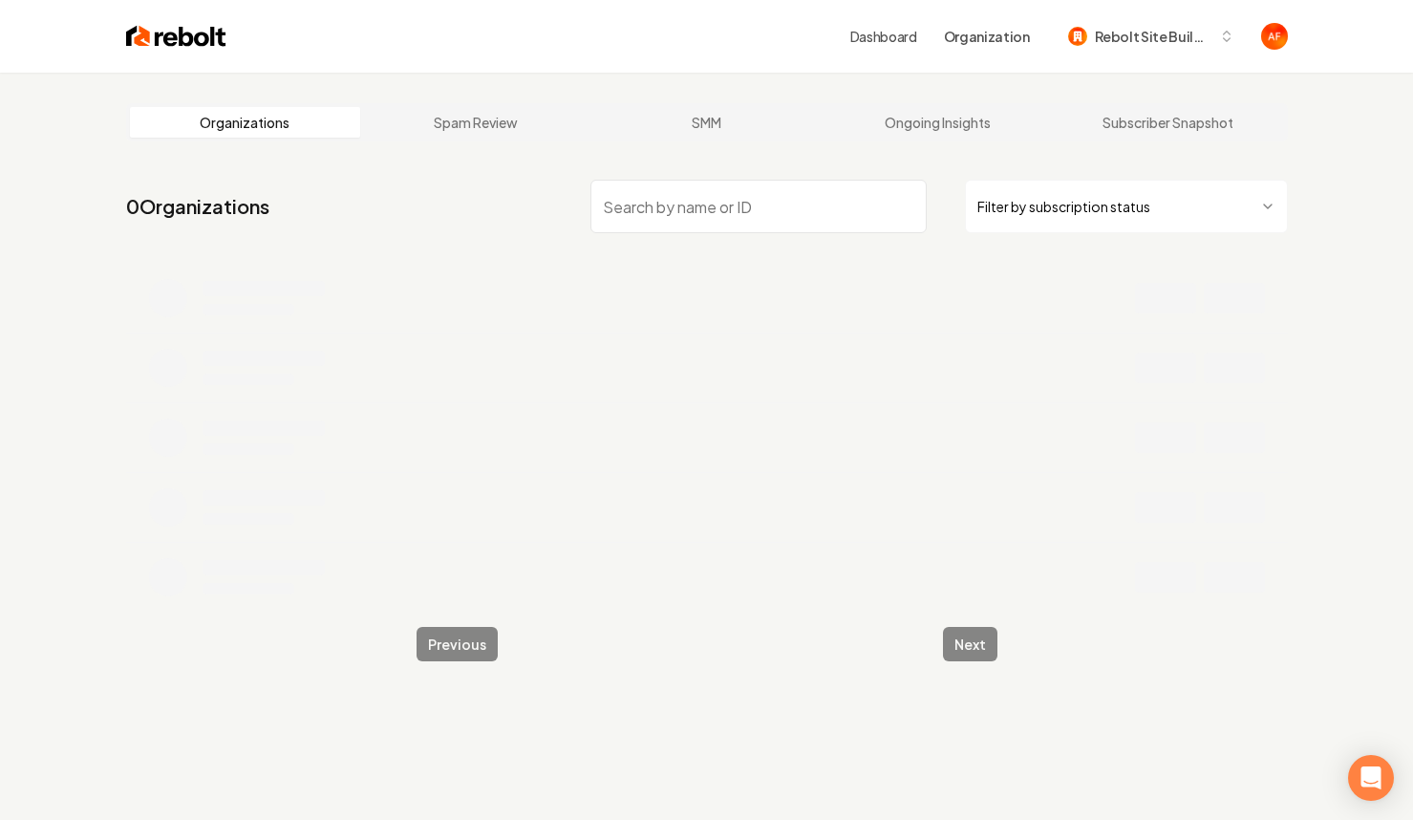
click at [687, 195] on input "search" at bounding box center [759, 207] width 336 height 54
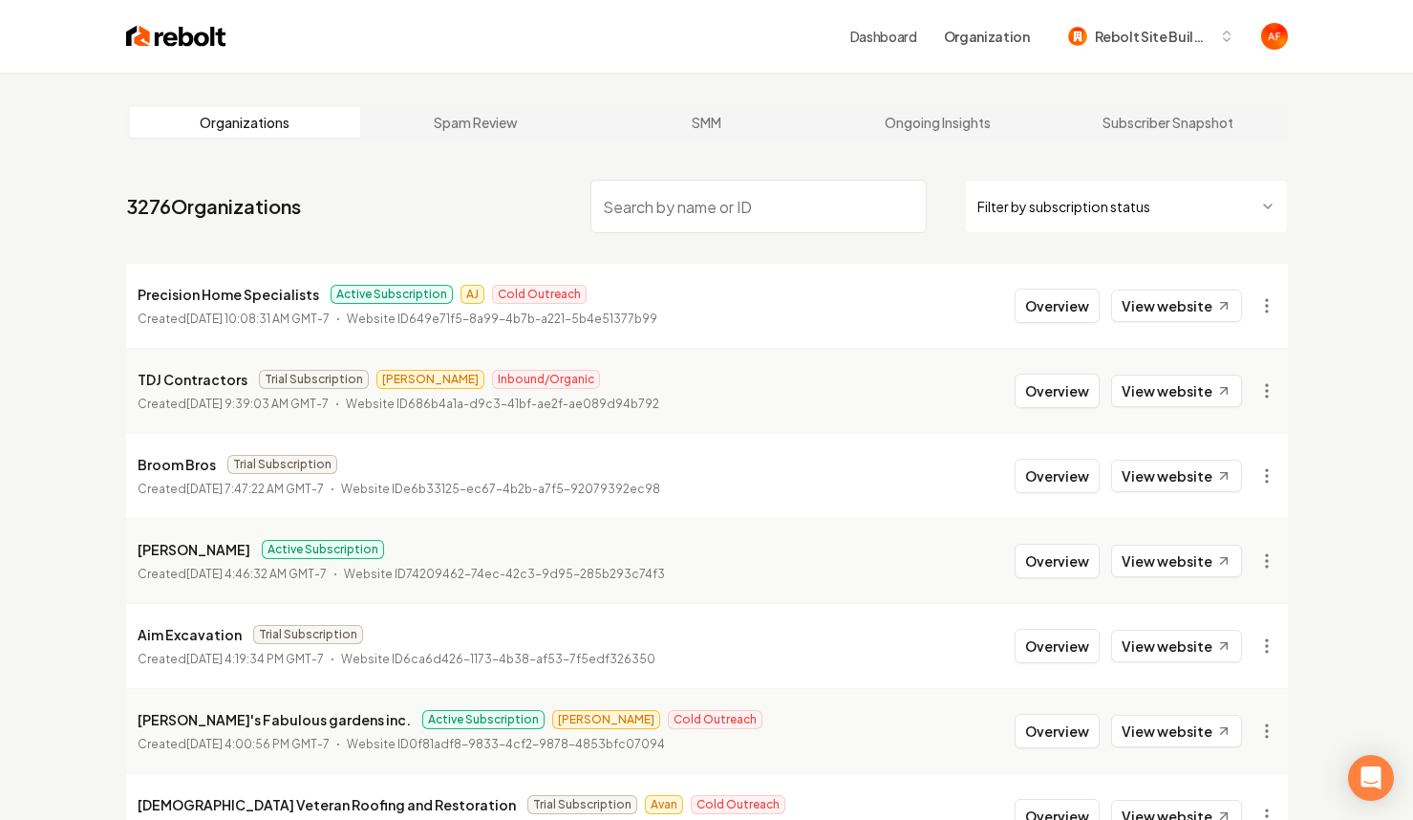
click at [772, 207] on input "search" at bounding box center [759, 207] width 336 height 54
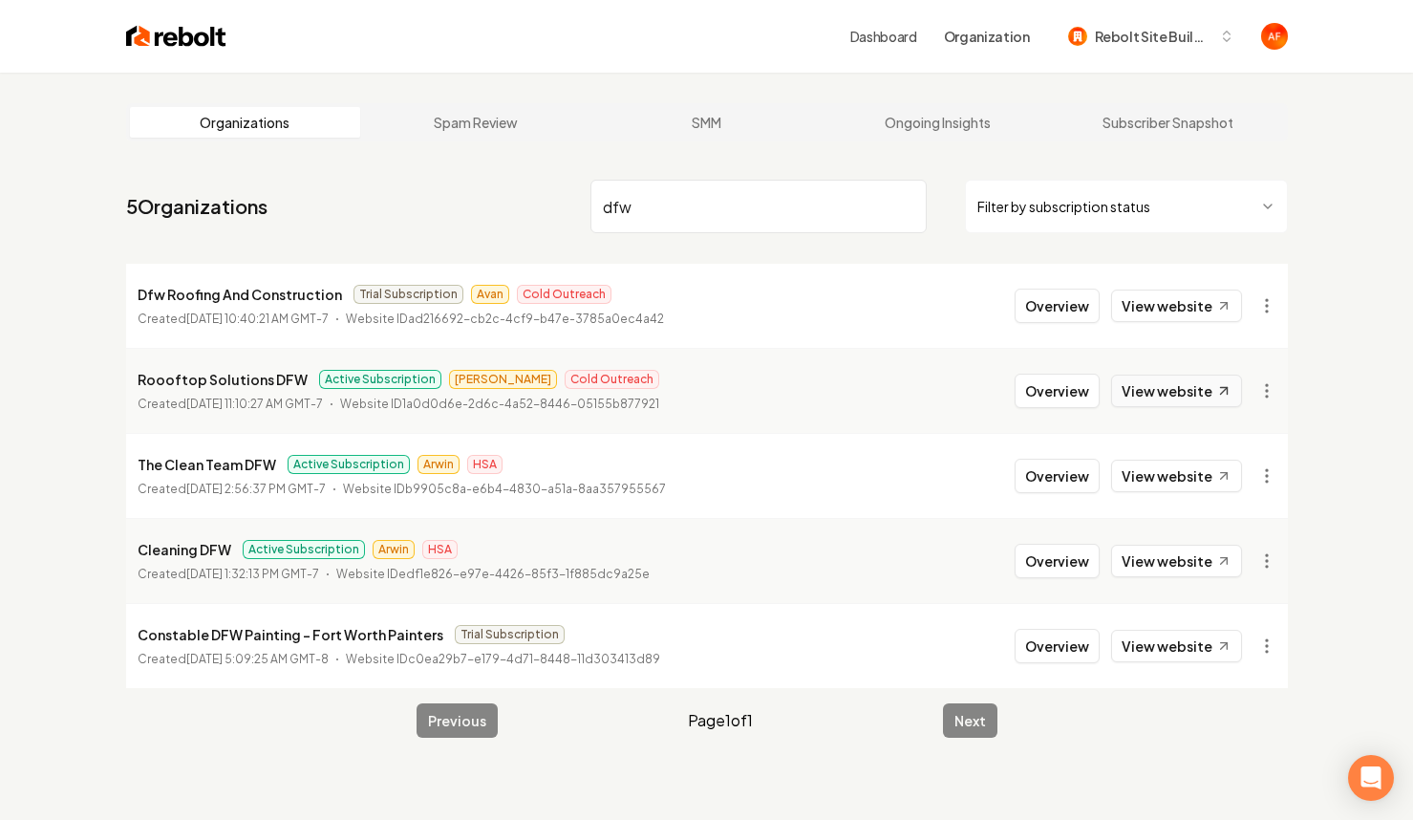
type input "dfw"
click at [1145, 394] on link "View website" at bounding box center [1176, 391] width 131 height 32
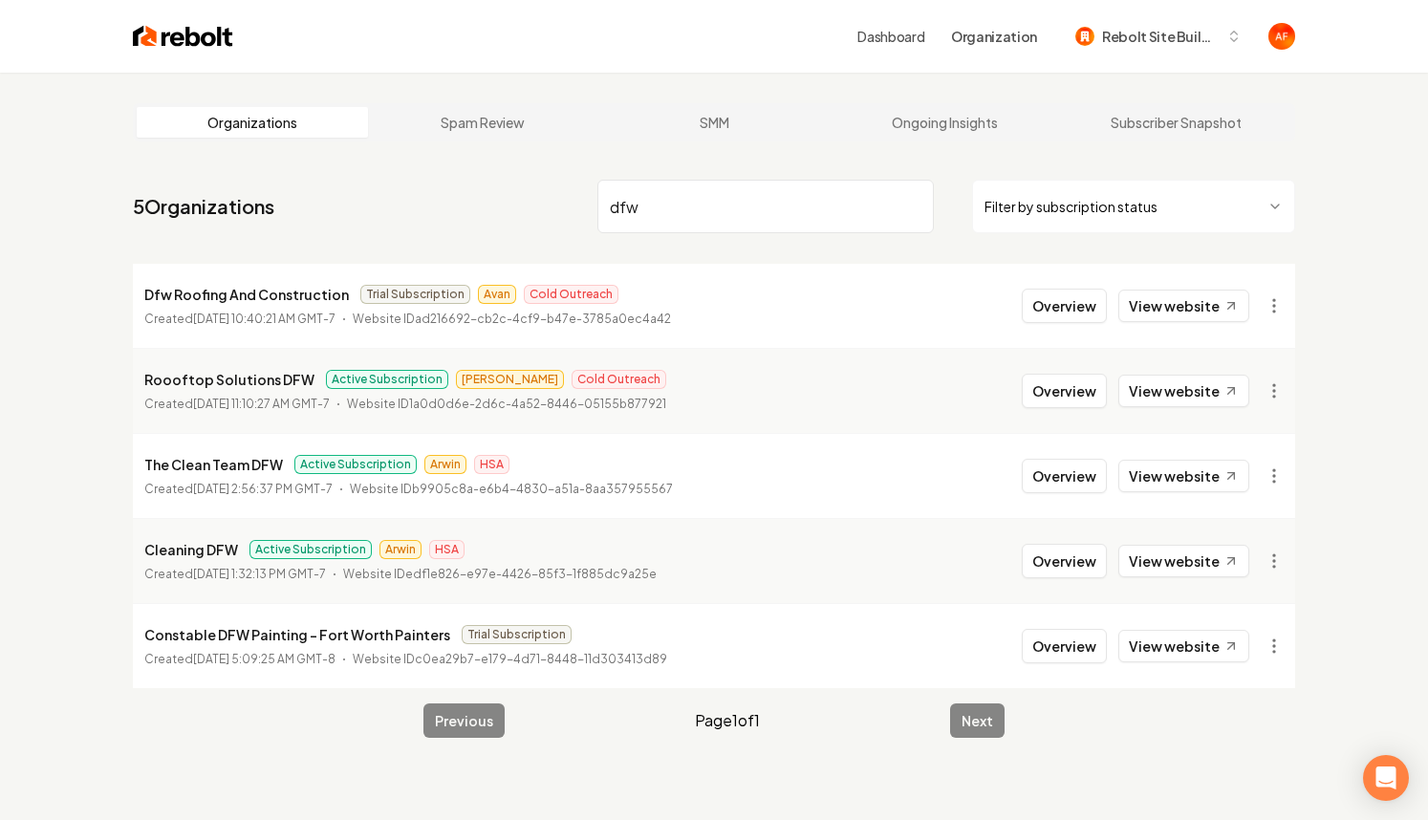
click at [1089, 224] on html "Dashboard Organization Rebolt Site Builder Organizations Spam Review SMM Ongoin…" at bounding box center [714, 410] width 1428 height 820
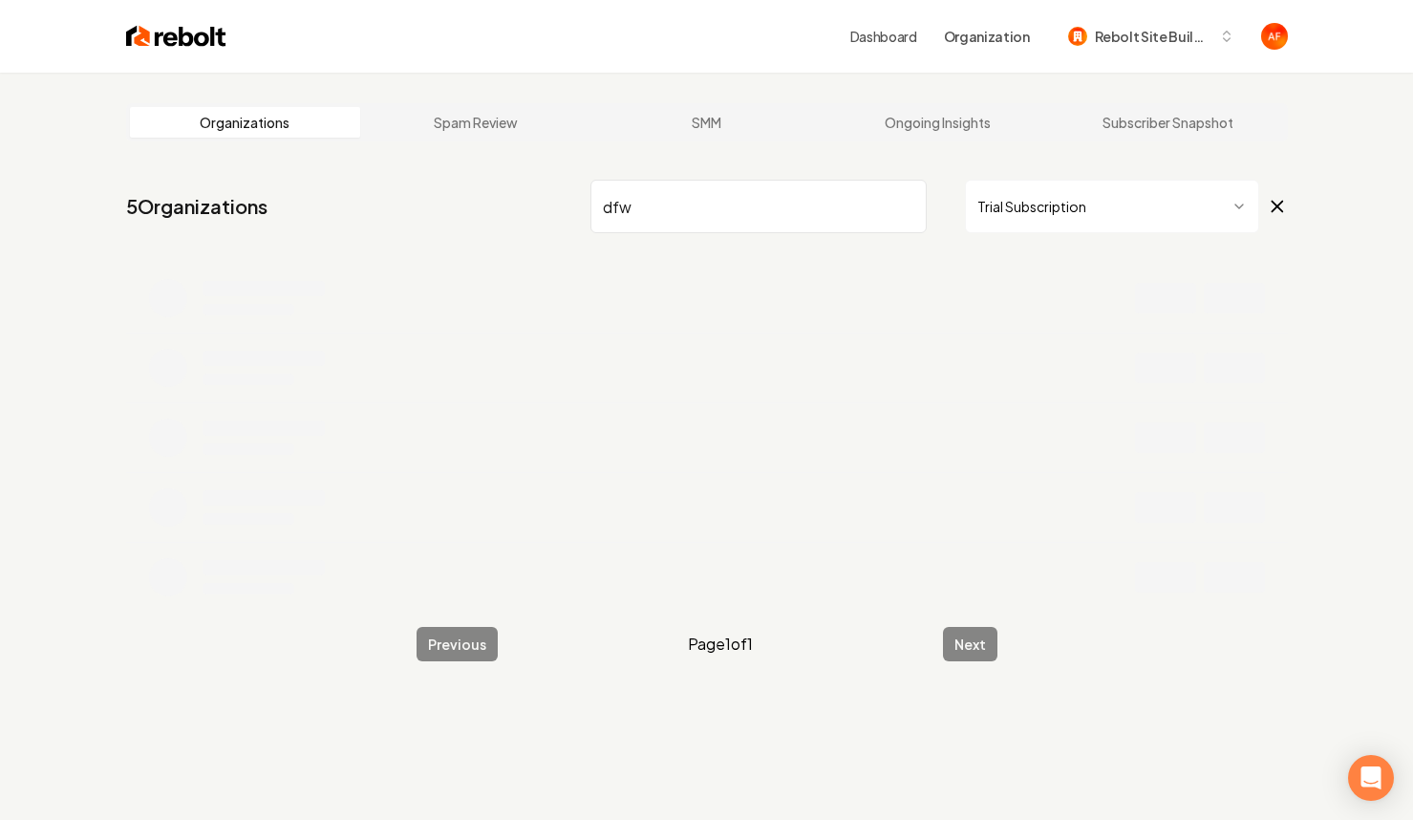
click at [904, 207] on input "dfw" at bounding box center [759, 207] width 336 height 54
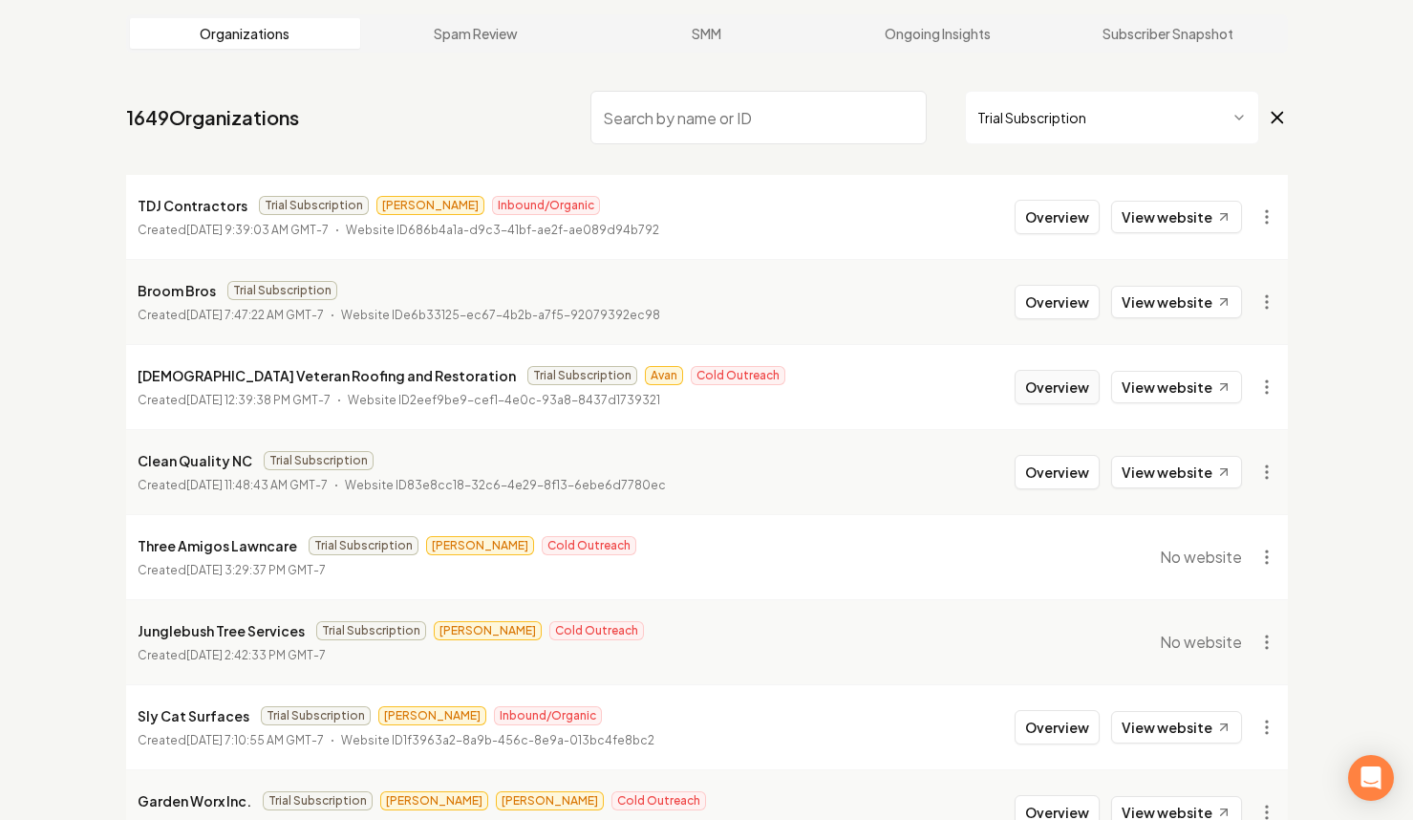
scroll to position [94, 0]
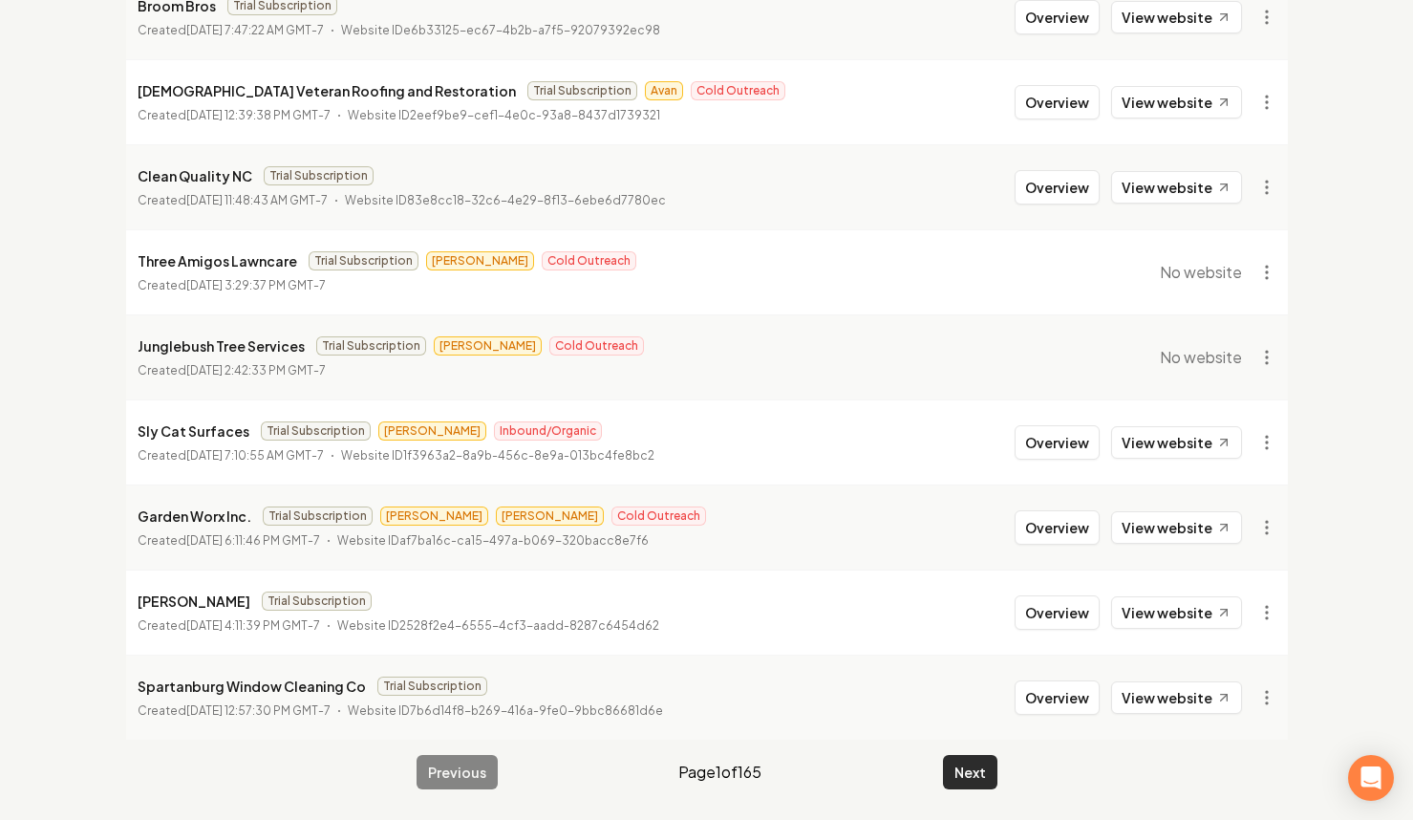
click at [965, 759] on button "Next" at bounding box center [970, 772] width 54 height 34
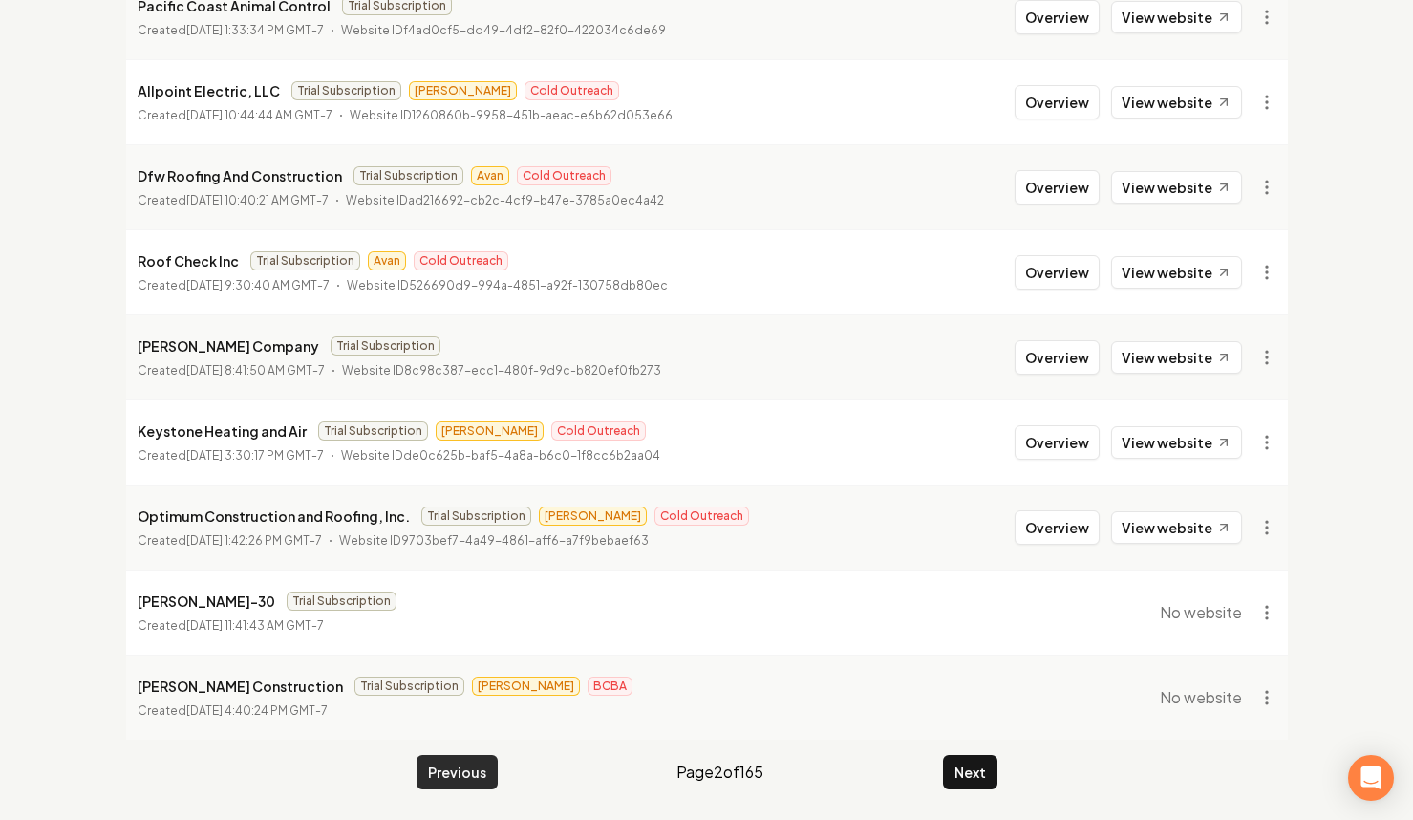
click at [435, 772] on button "Previous" at bounding box center [457, 772] width 81 height 34
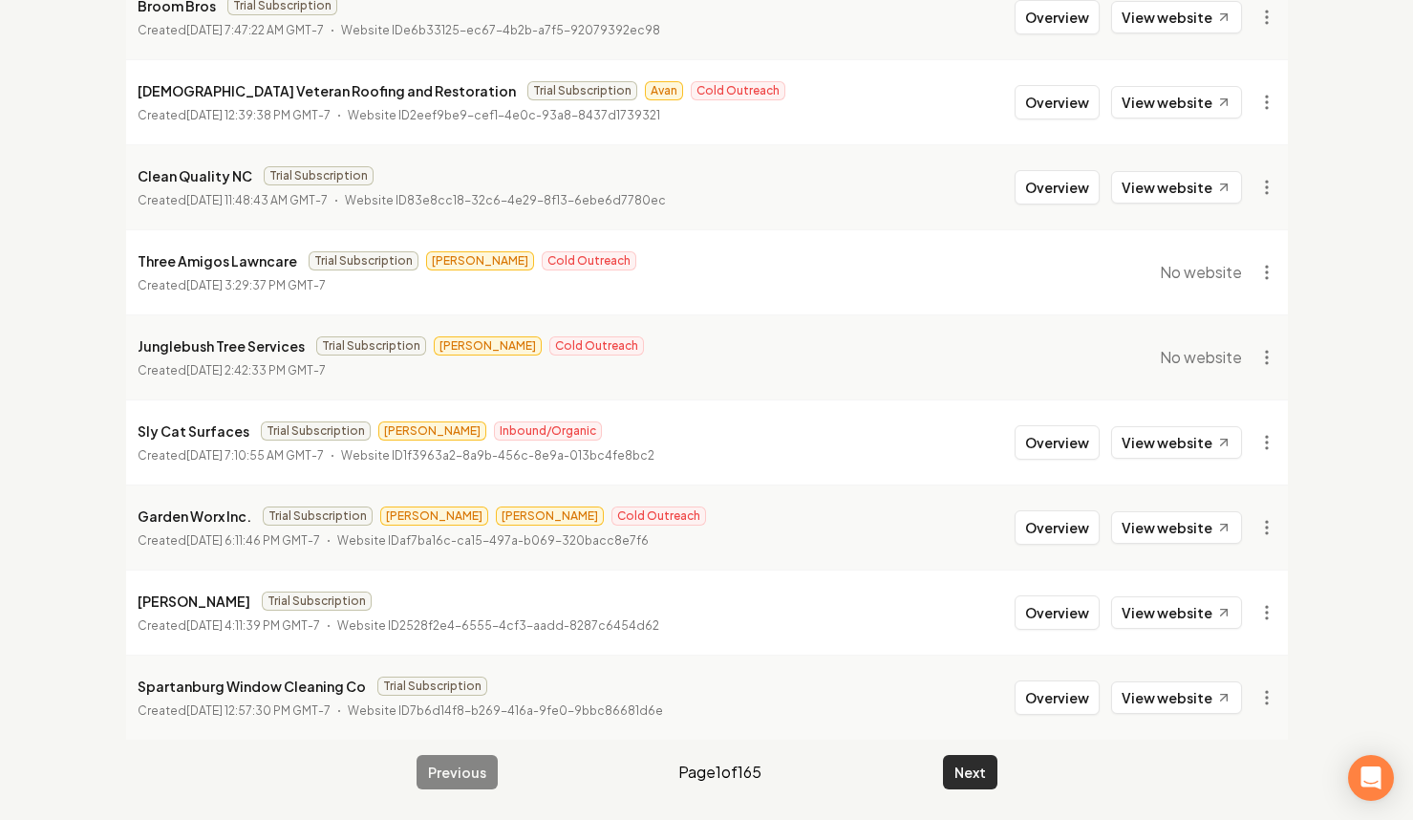
click at [984, 755] on button "Next" at bounding box center [970, 772] width 54 height 34
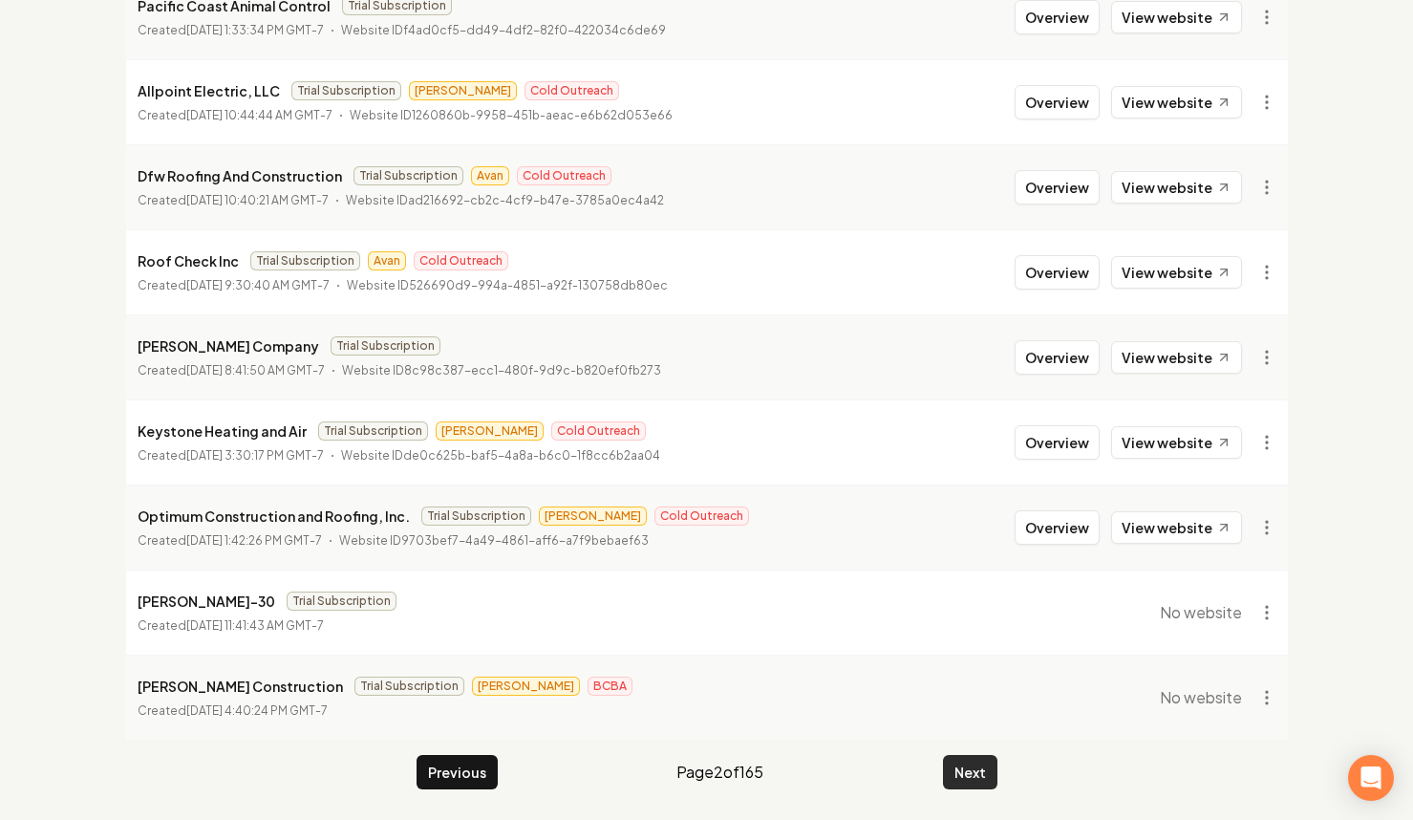
click at [976, 777] on button "Next" at bounding box center [970, 772] width 54 height 34
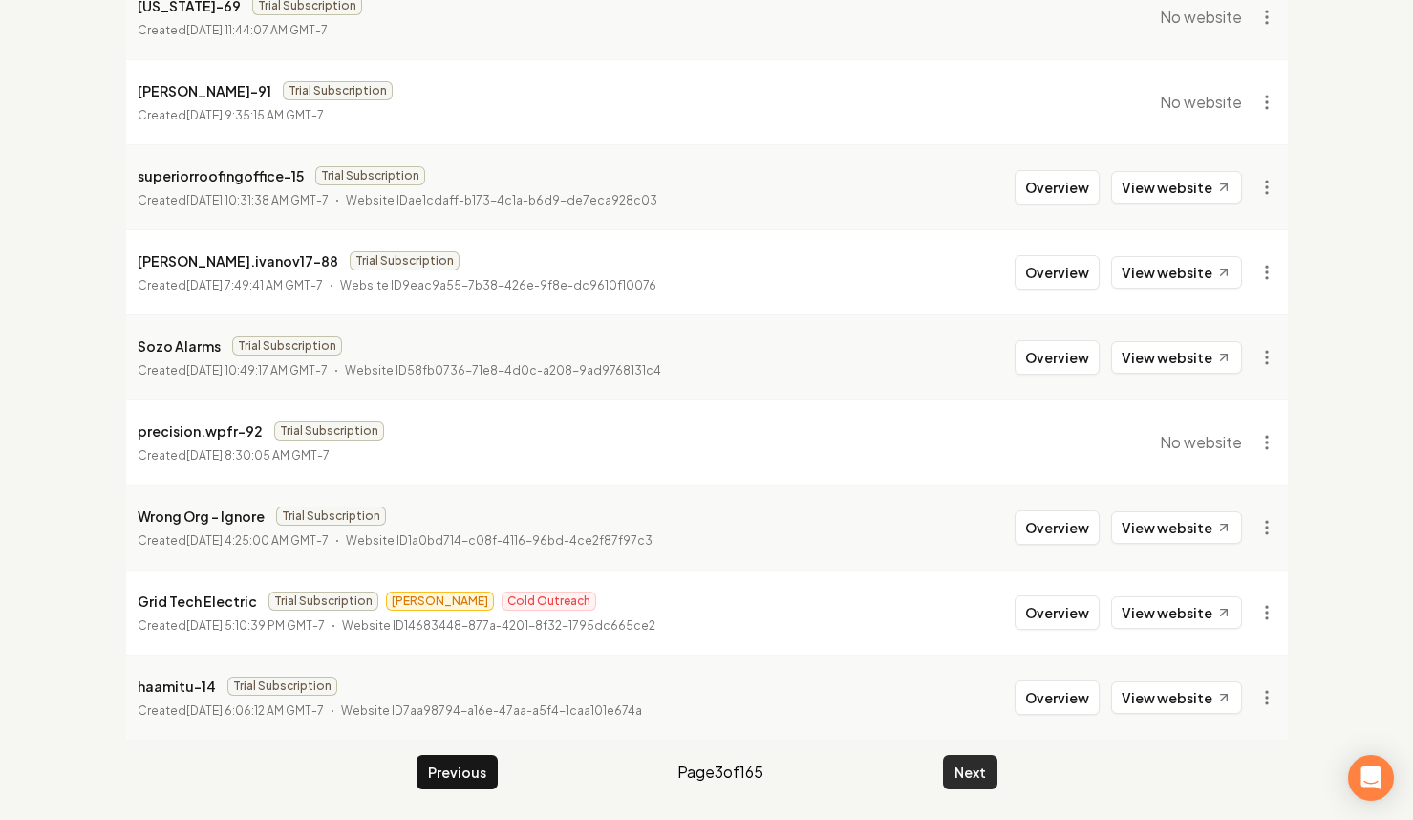
click at [976, 776] on button "Next" at bounding box center [970, 772] width 54 height 34
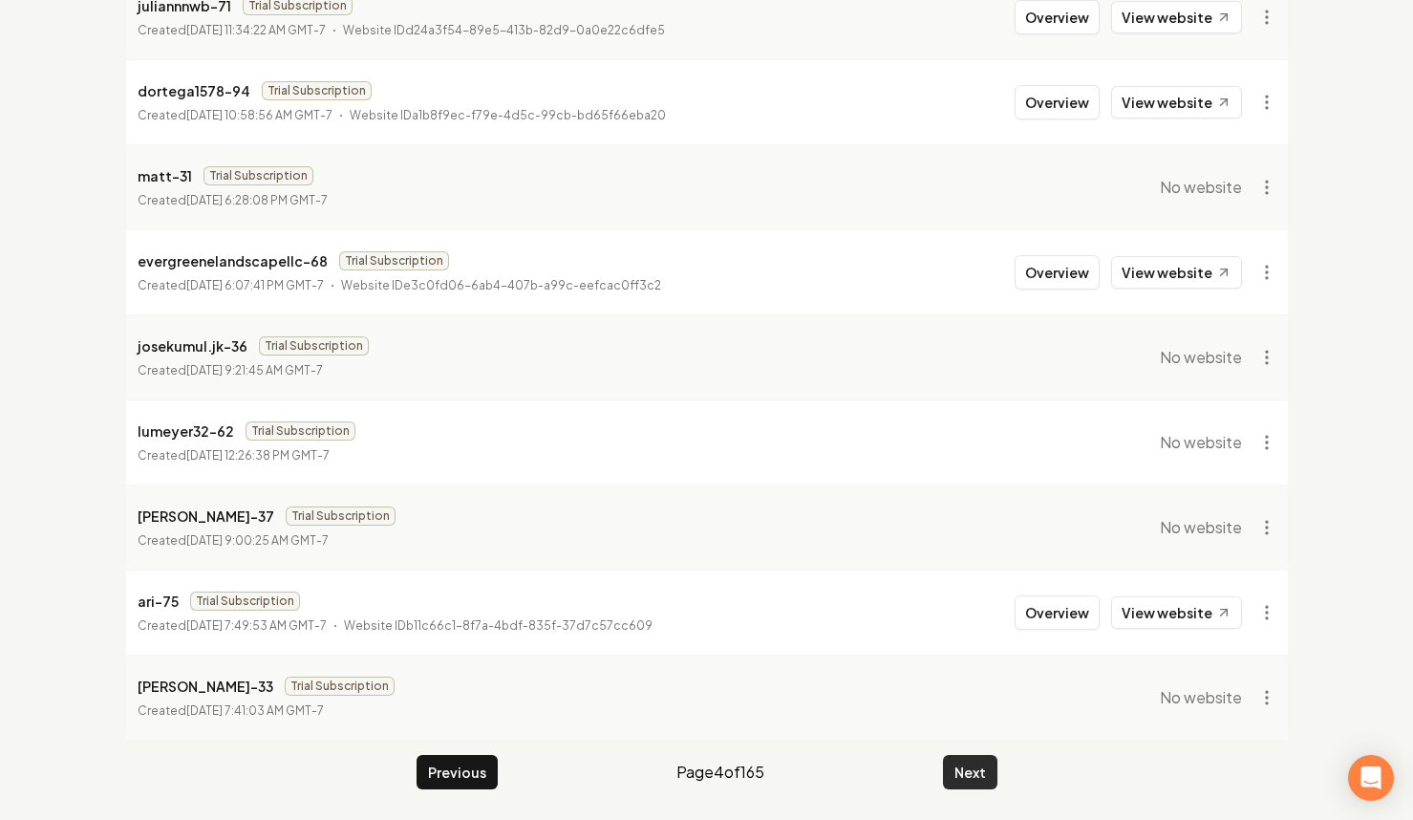
click at [977, 775] on button "Next" at bounding box center [970, 772] width 54 height 34
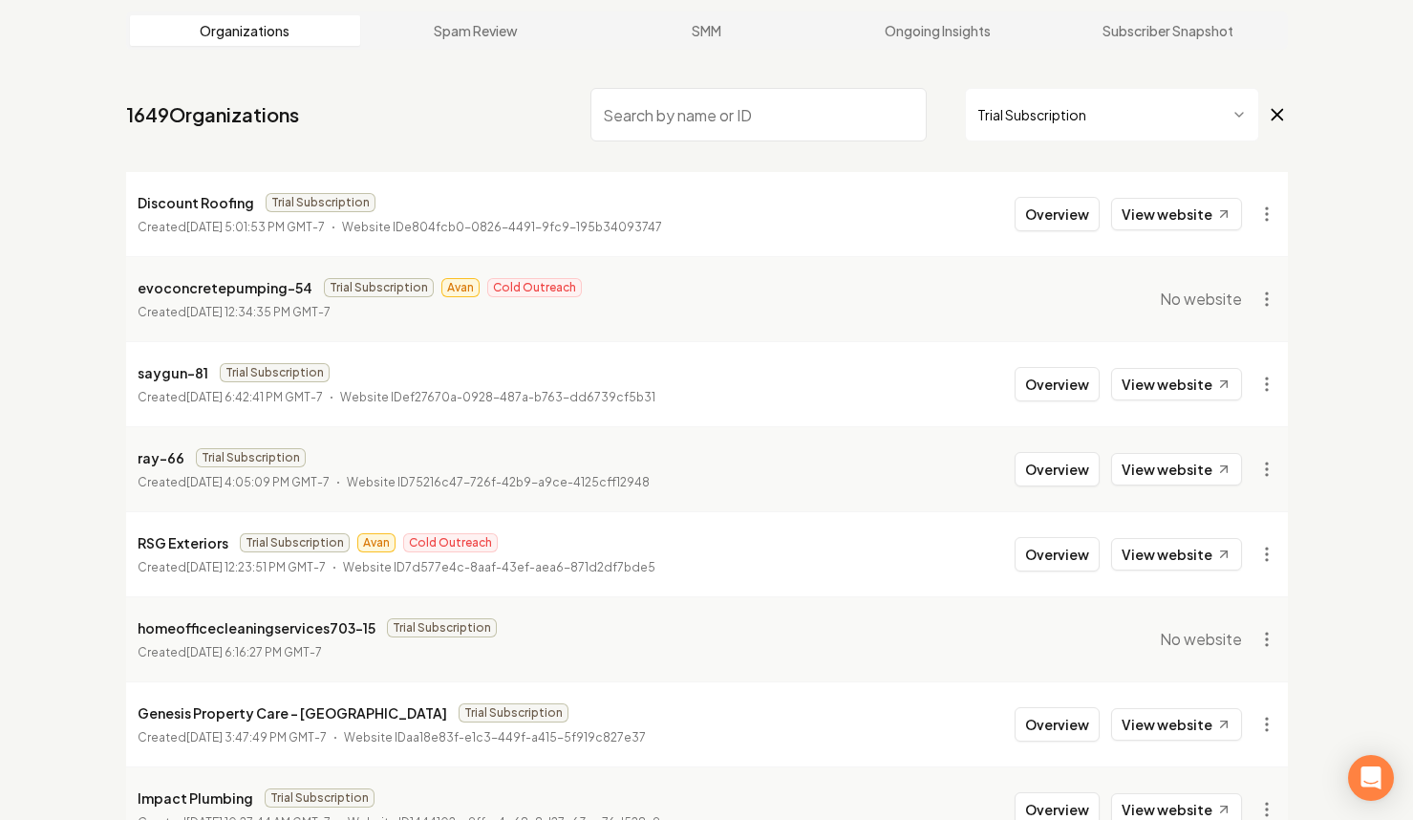
scroll to position [73, 0]
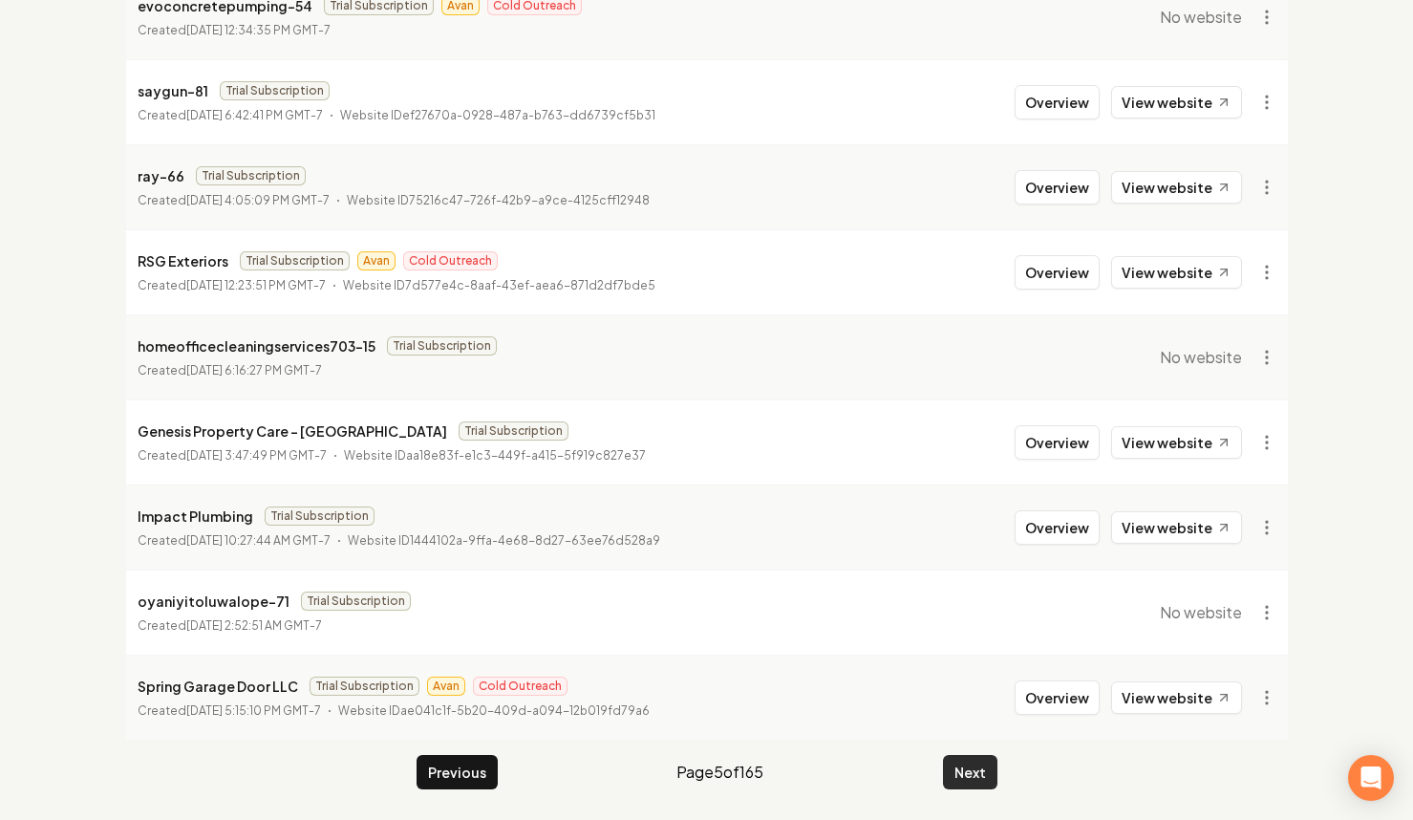
click at [972, 782] on button "Next" at bounding box center [970, 772] width 54 height 34
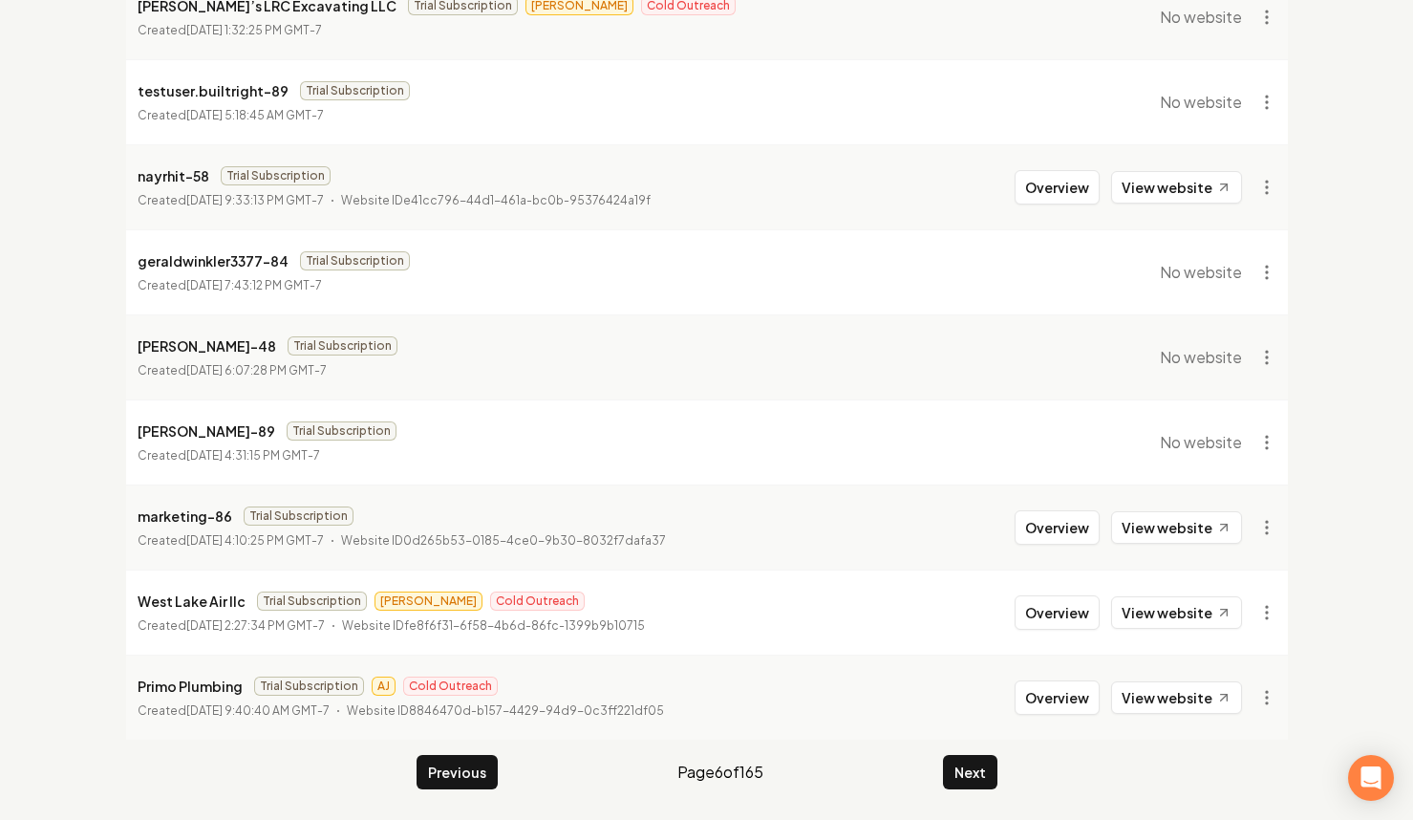
click at [958, 737] on li "Primo Plumbing Trial Subscription AJ Cold Outreach Created August 28, 2025, 9:4…" at bounding box center [707, 697] width 1162 height 85
click at [973, 775] on button "Next" at bounding box center [970, 772] width 54 height 34
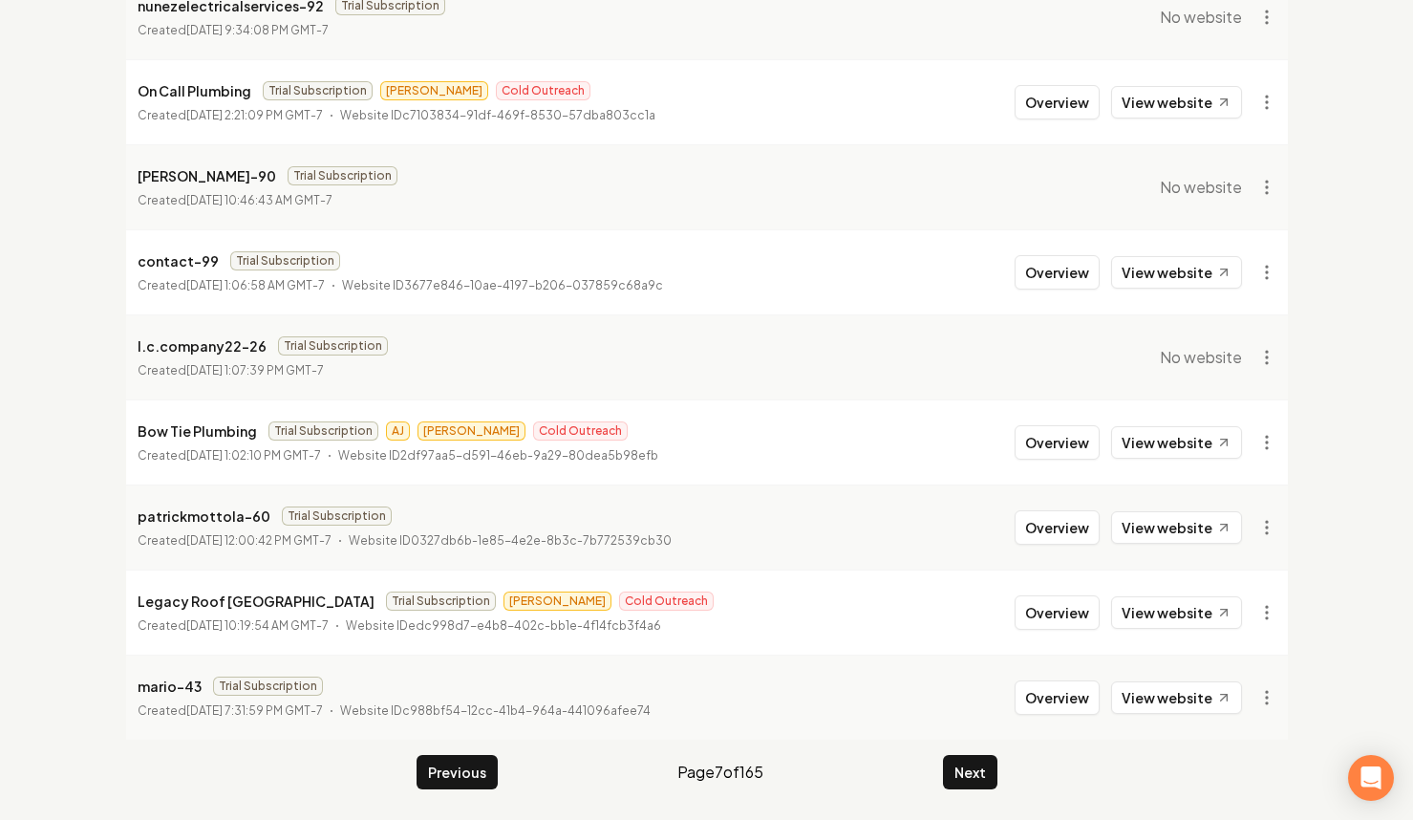
click at [970, 758] on button "Next" at bounding box center [970, 772] width 54 height 34
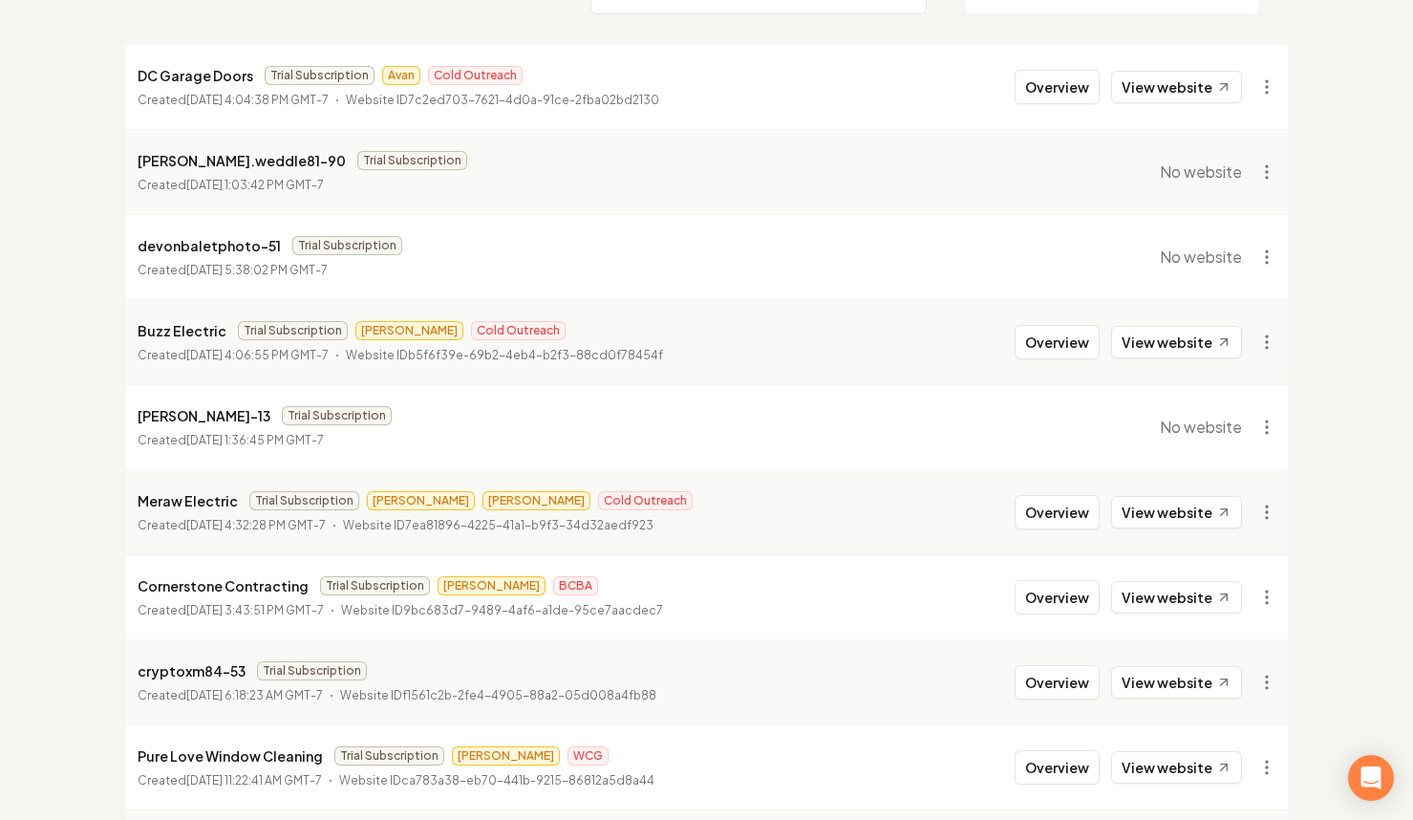
scroll to position [212, 0]
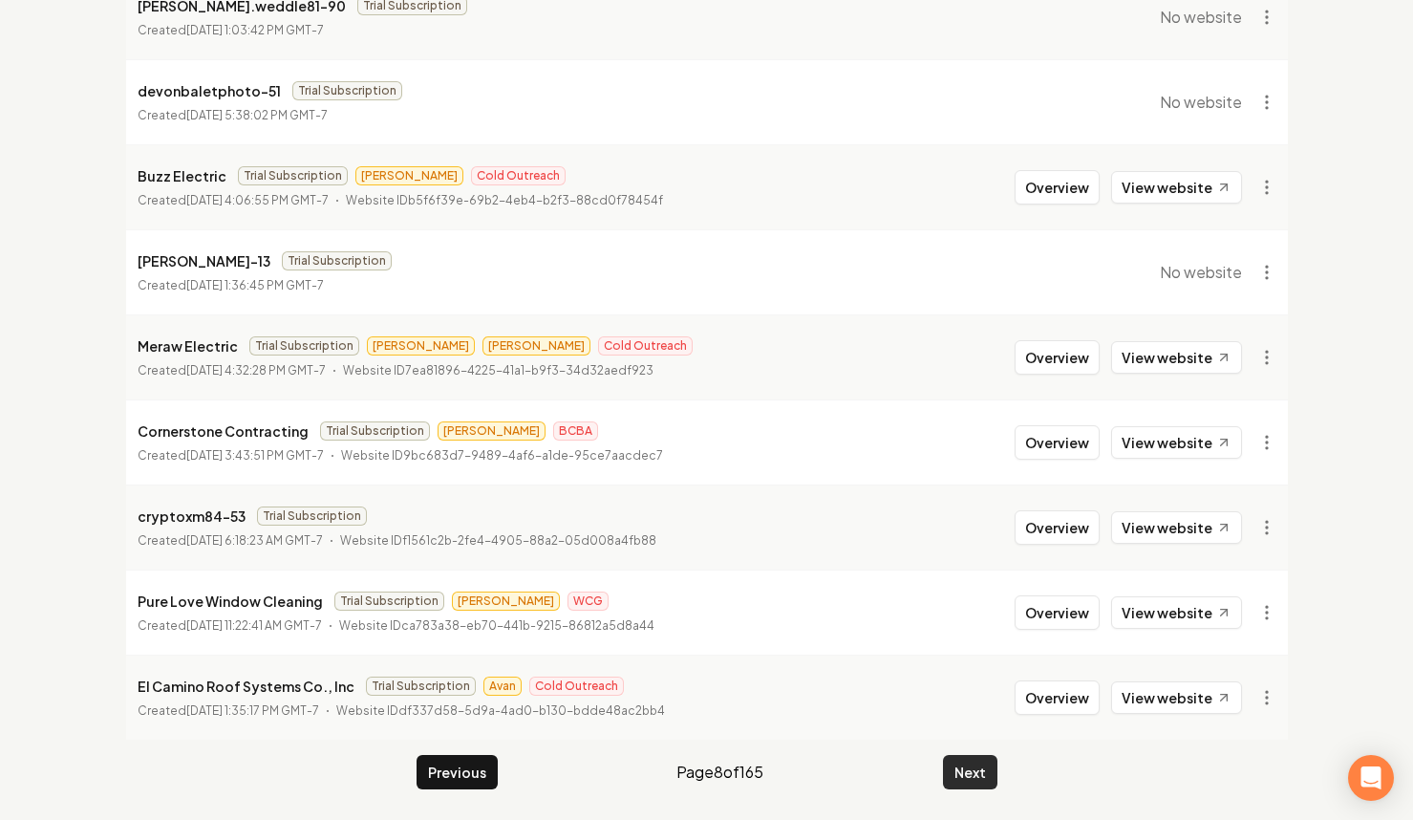
click at [965, 772] on button "Next" at bounding box center [970, 772] width 54 height 34
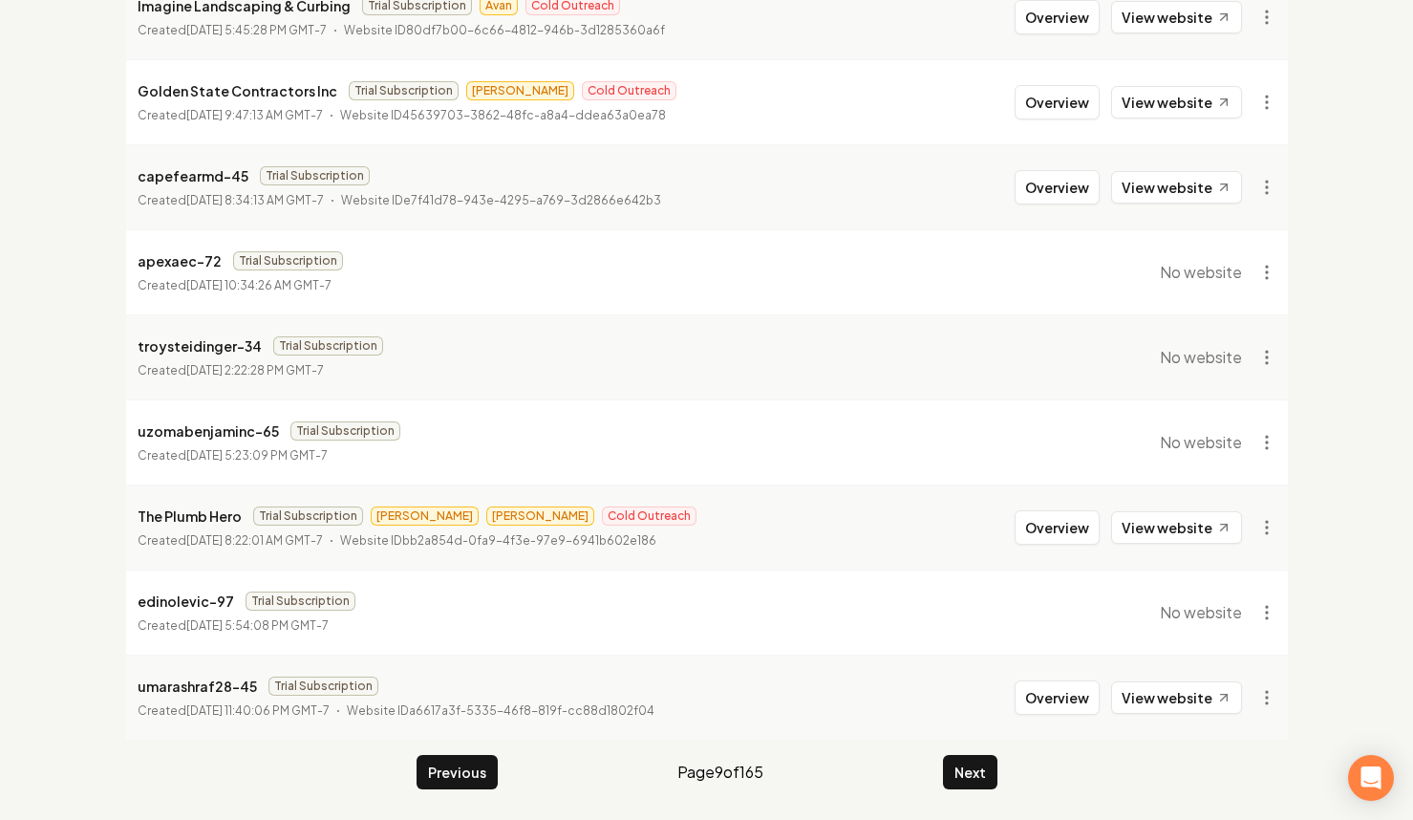
click at [965, 769] on button "Next" at bounding box center [970, 772] width 54 height 34
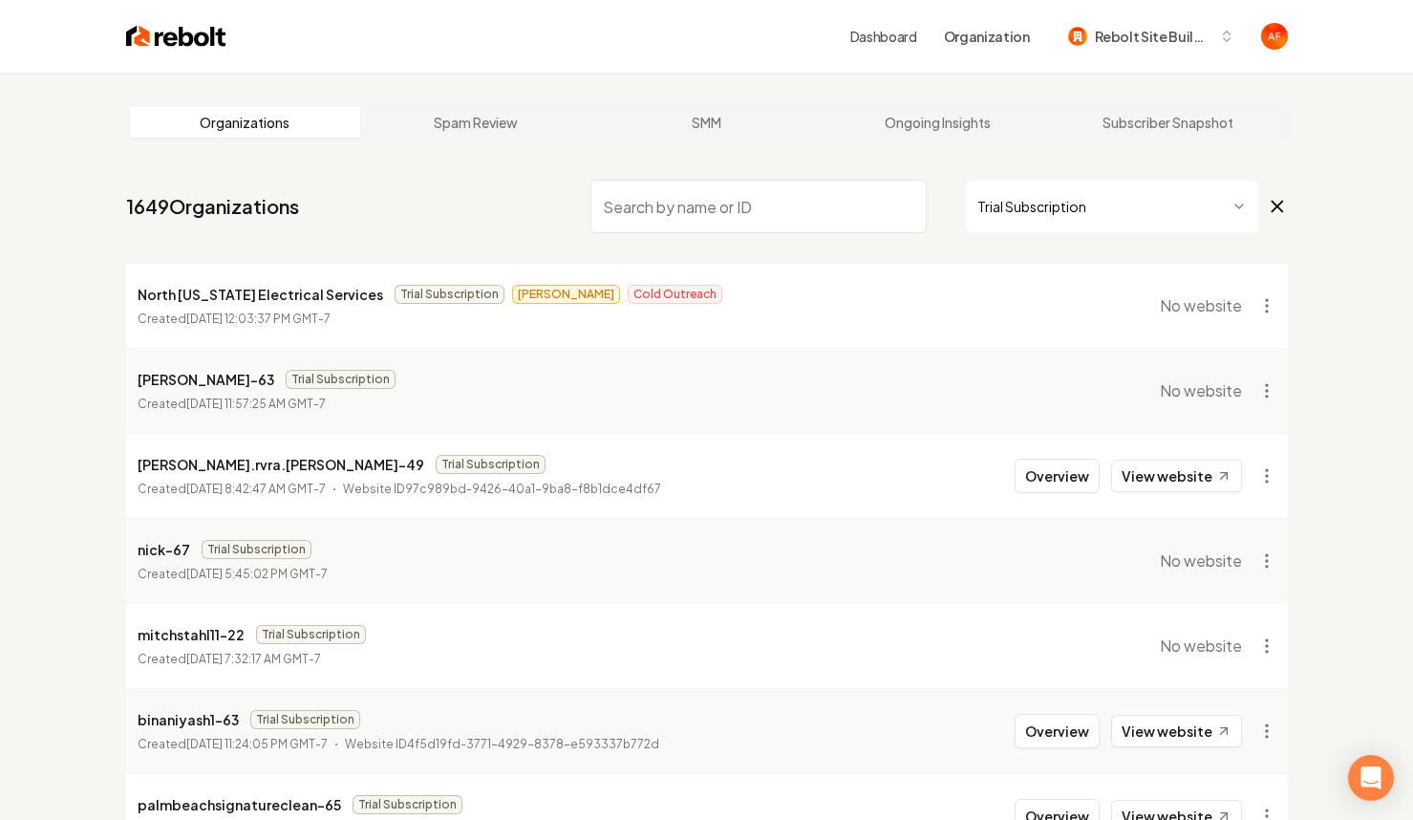
drag, startPoint x: 1362, startPoint y: 385, endPoint x: 1372, endPoint y: 384, distance: 10.6
click at [1363, 385] on div "Organizations Spam Review SMM Ongoing Insights Subscriber Snapshot 1649 Organiz…" at bounding box center [706, 633] width 1413 height 1121
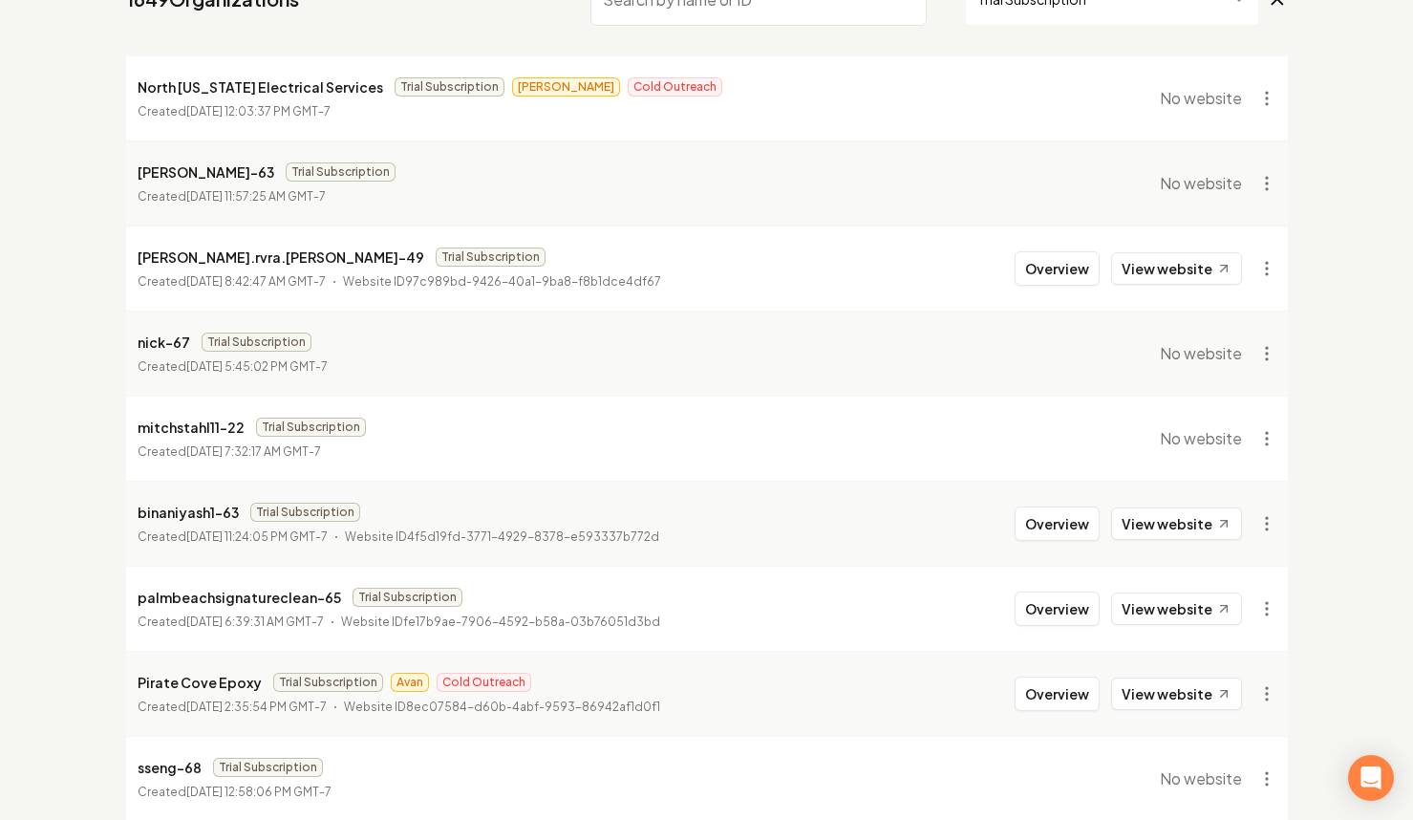
scroll to position [374, 0]
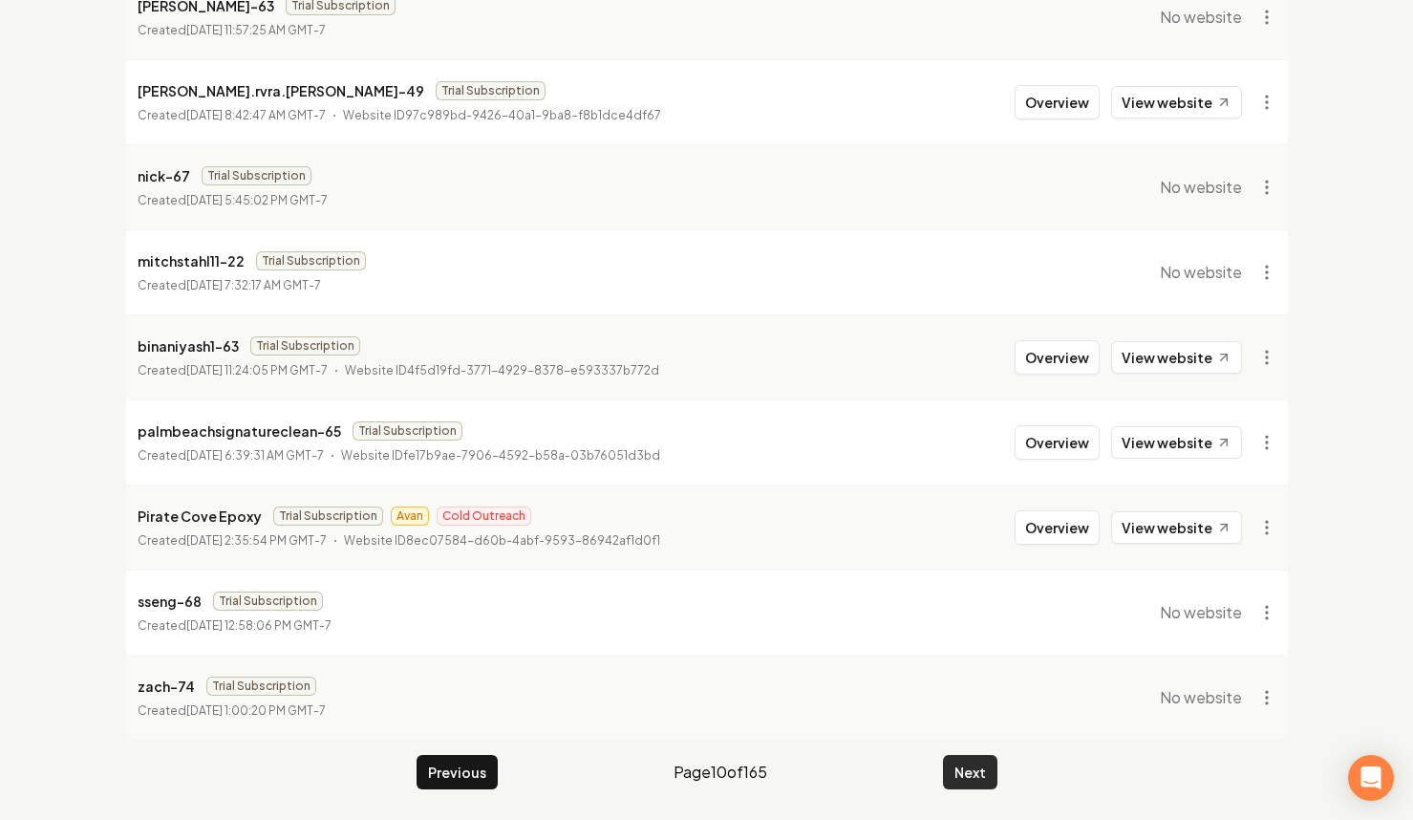
click at [968, 779] on button "Next" at bounding box center [970, 772] width 54 height 34
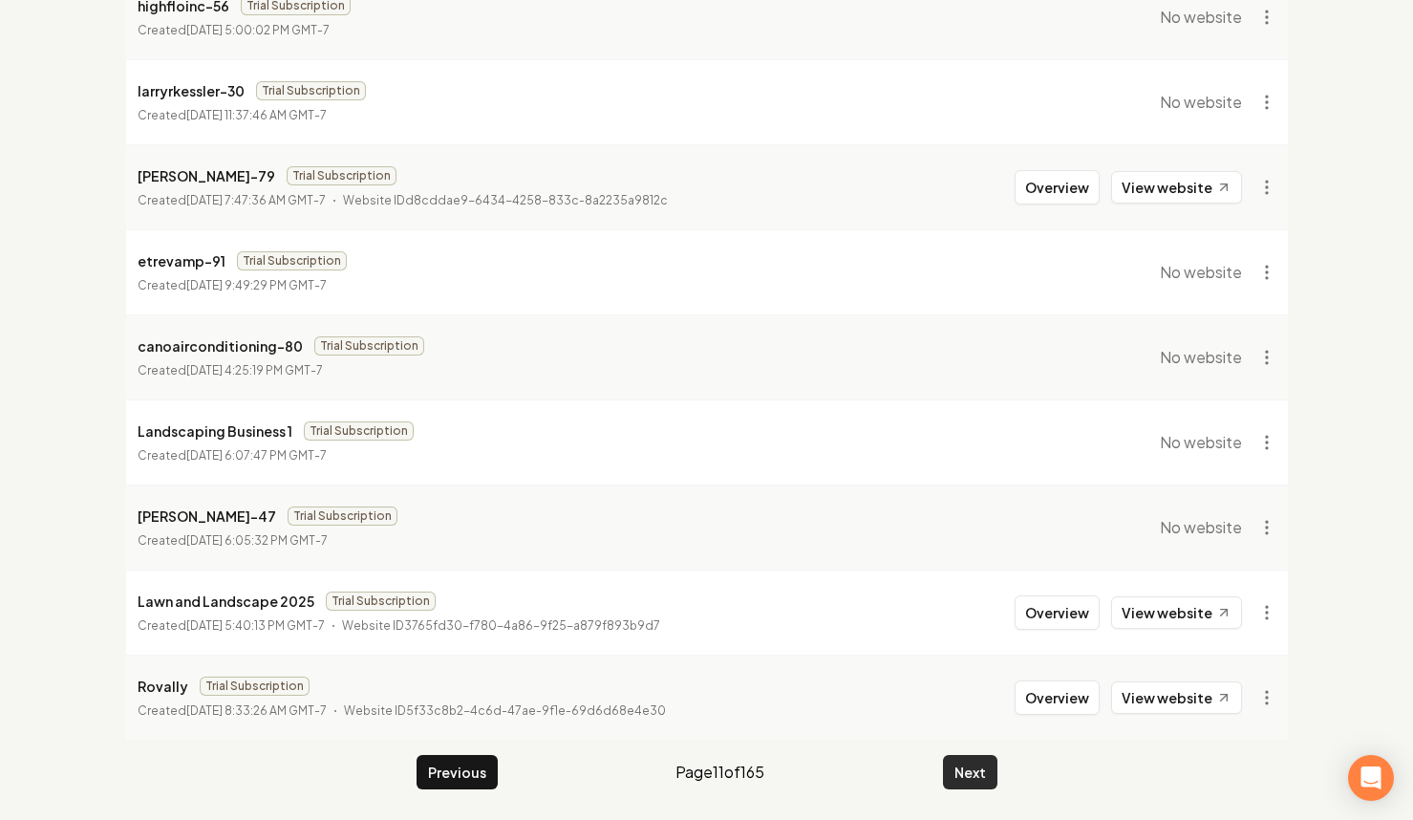
click at [959, 779] on button "Next" at bounding box center [970, 772] width 54 height 34
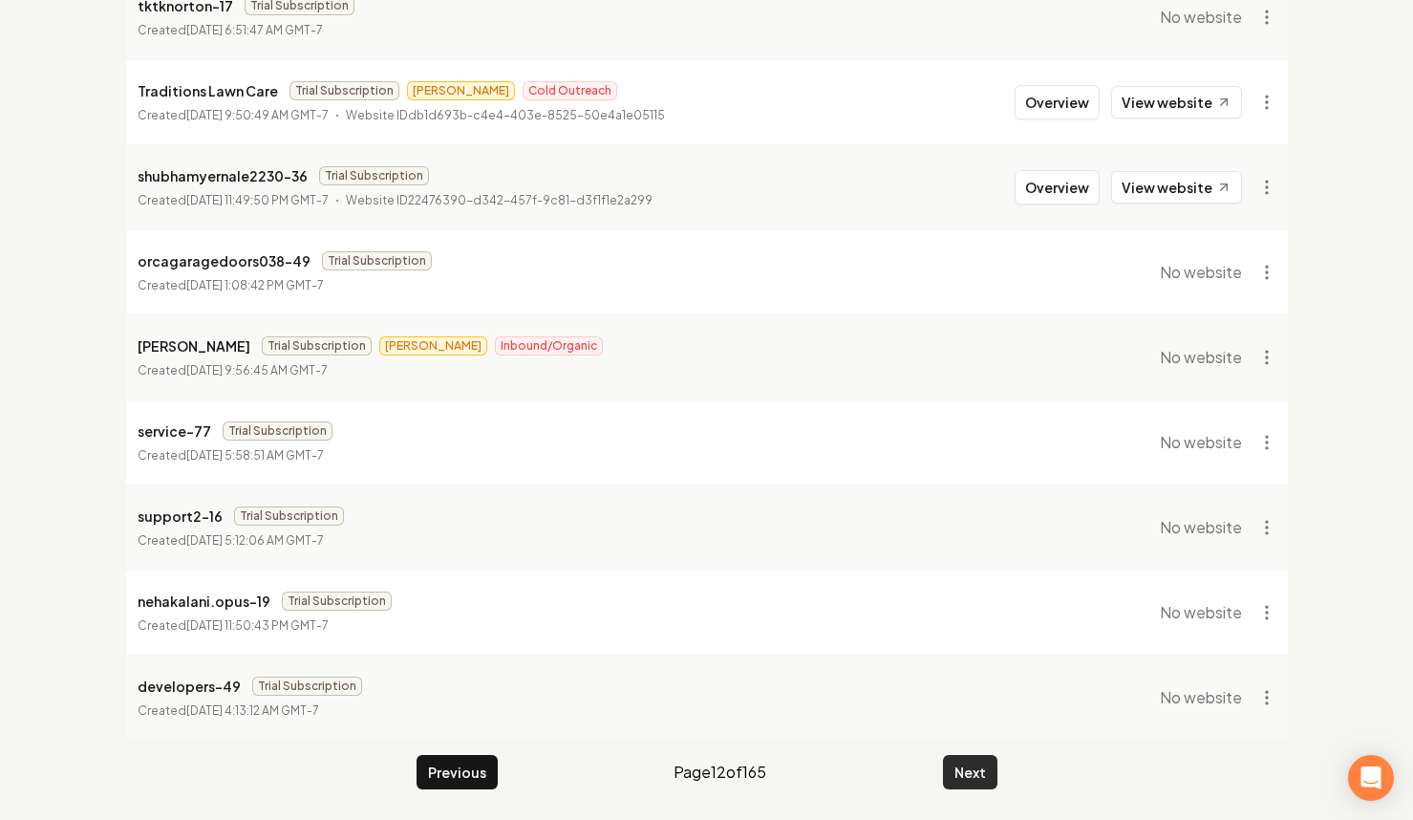
click at [977, 776] on button "Next" at bounding box center [970, 772] width 54 height 34
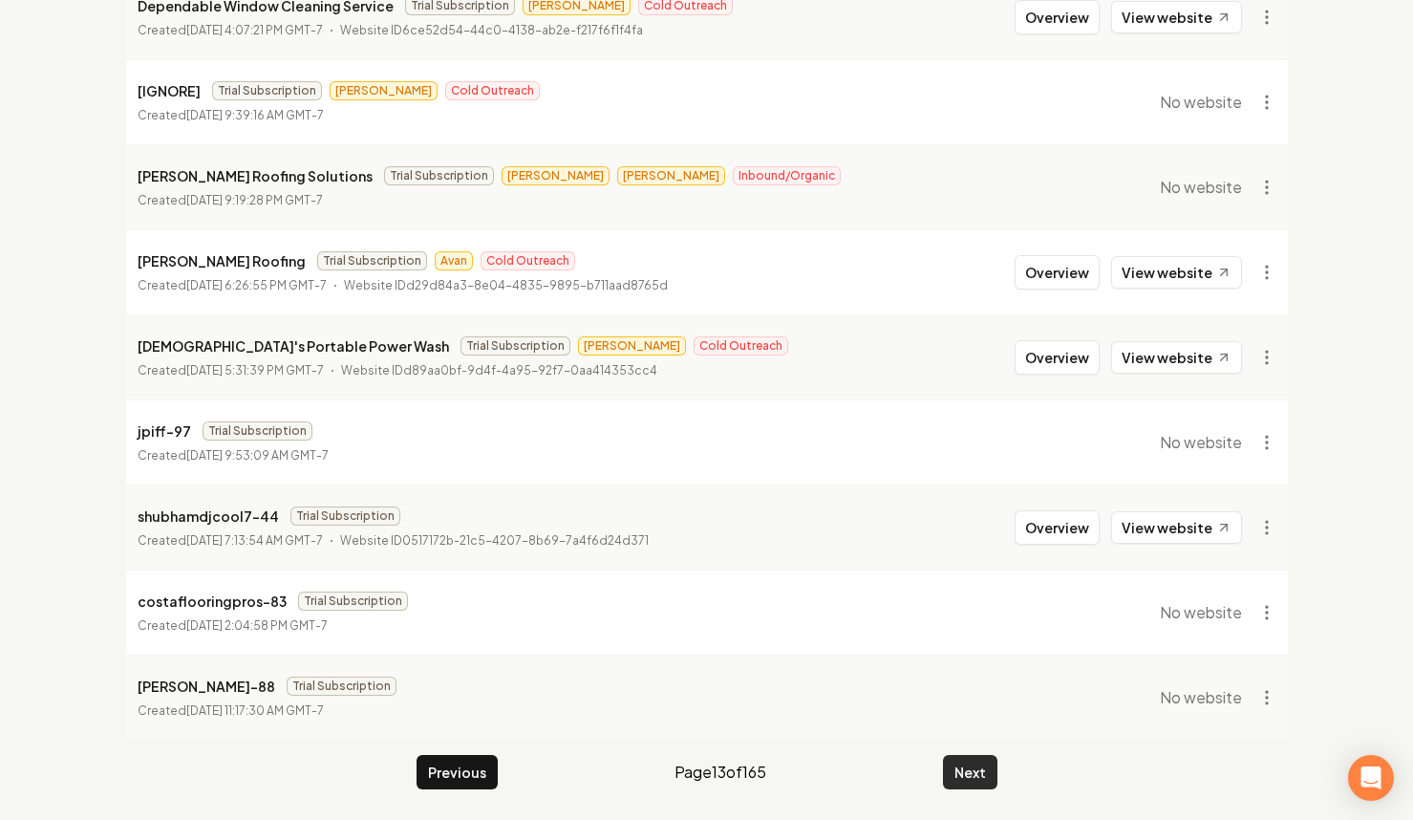
click at [972, 781] on button "Next" at bounding box center [970, 772] width 54 height 34
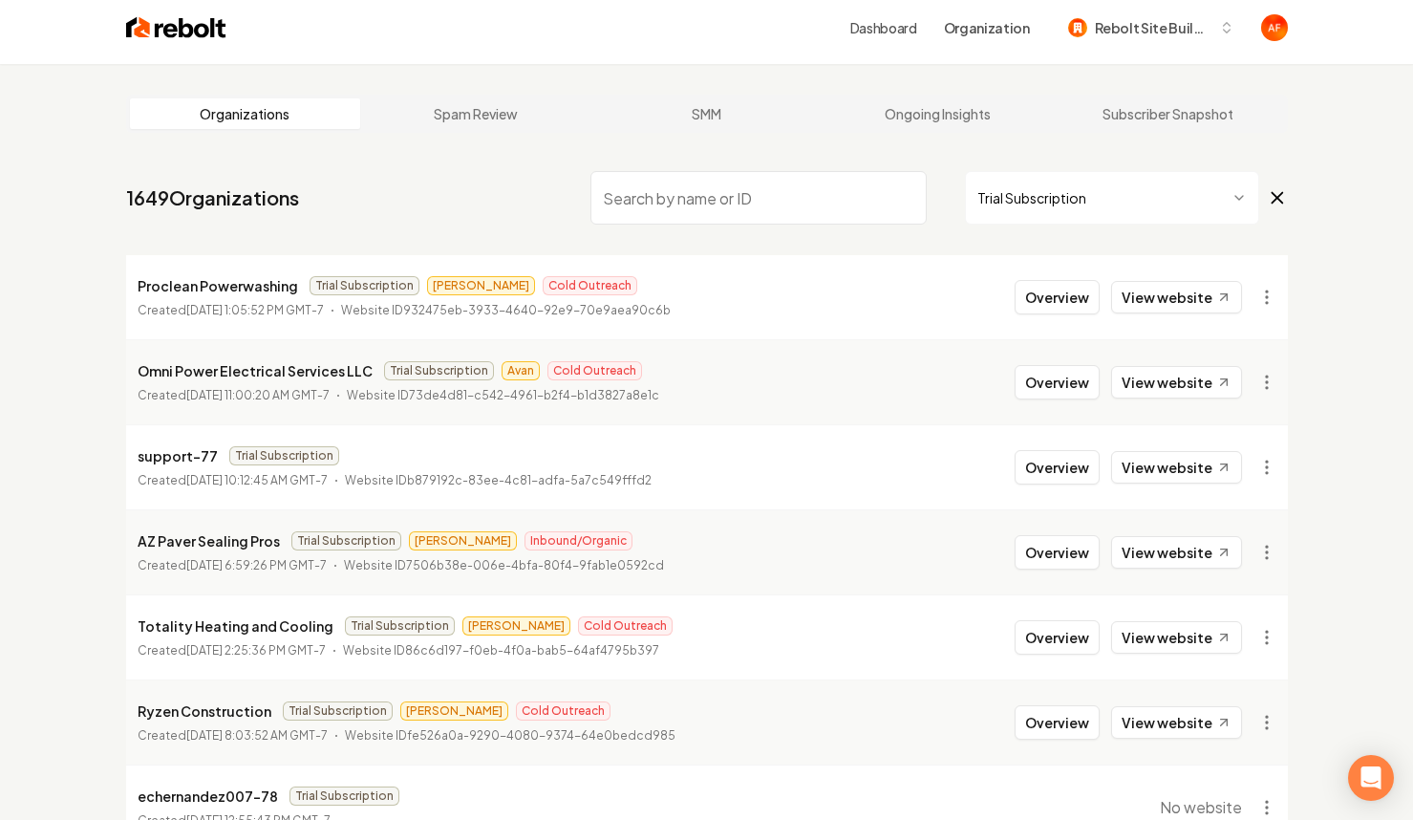
scroll to position [374, 0]
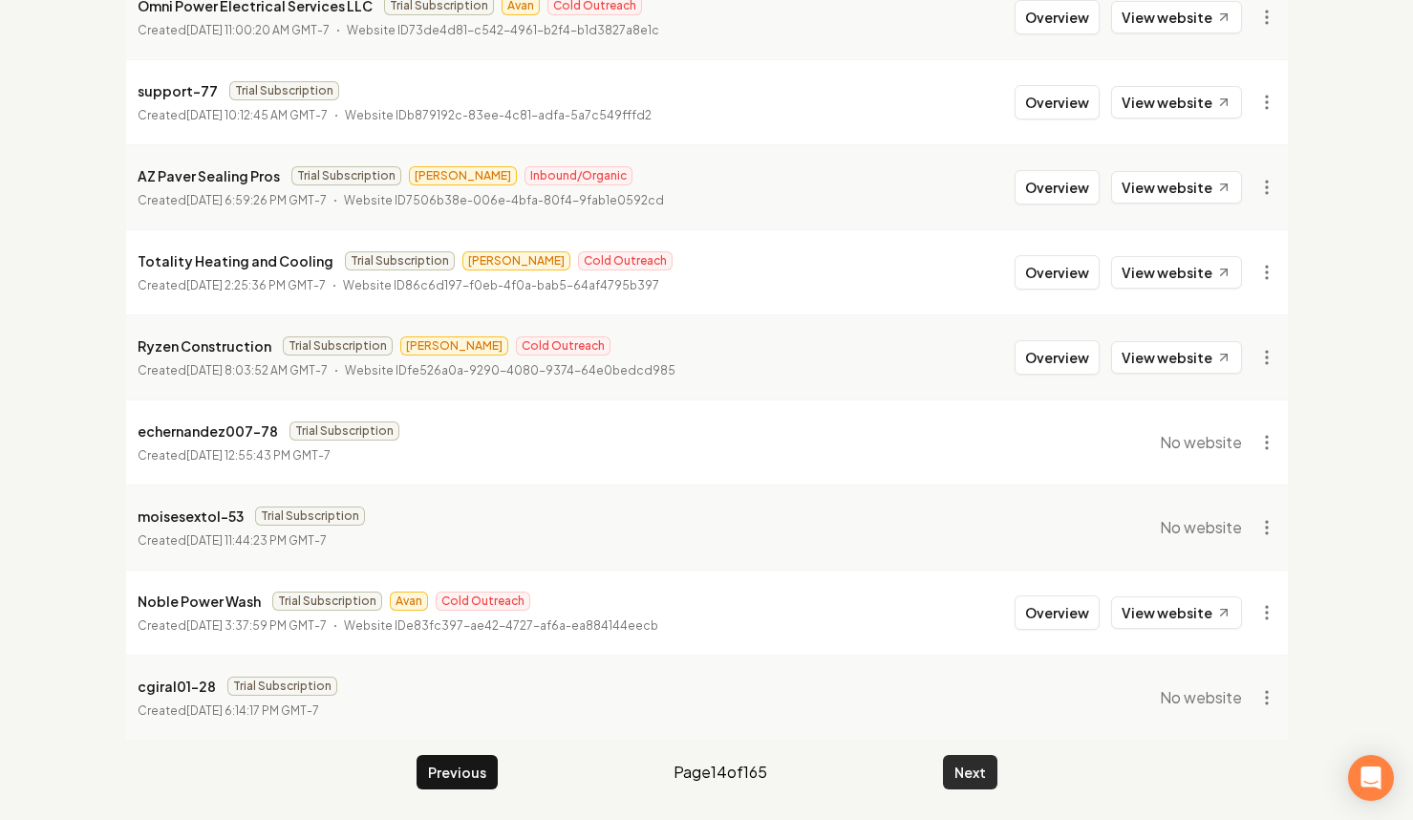
click at [958, 779] on button "Next" at bounding box center [970, 772] width 54 height 34
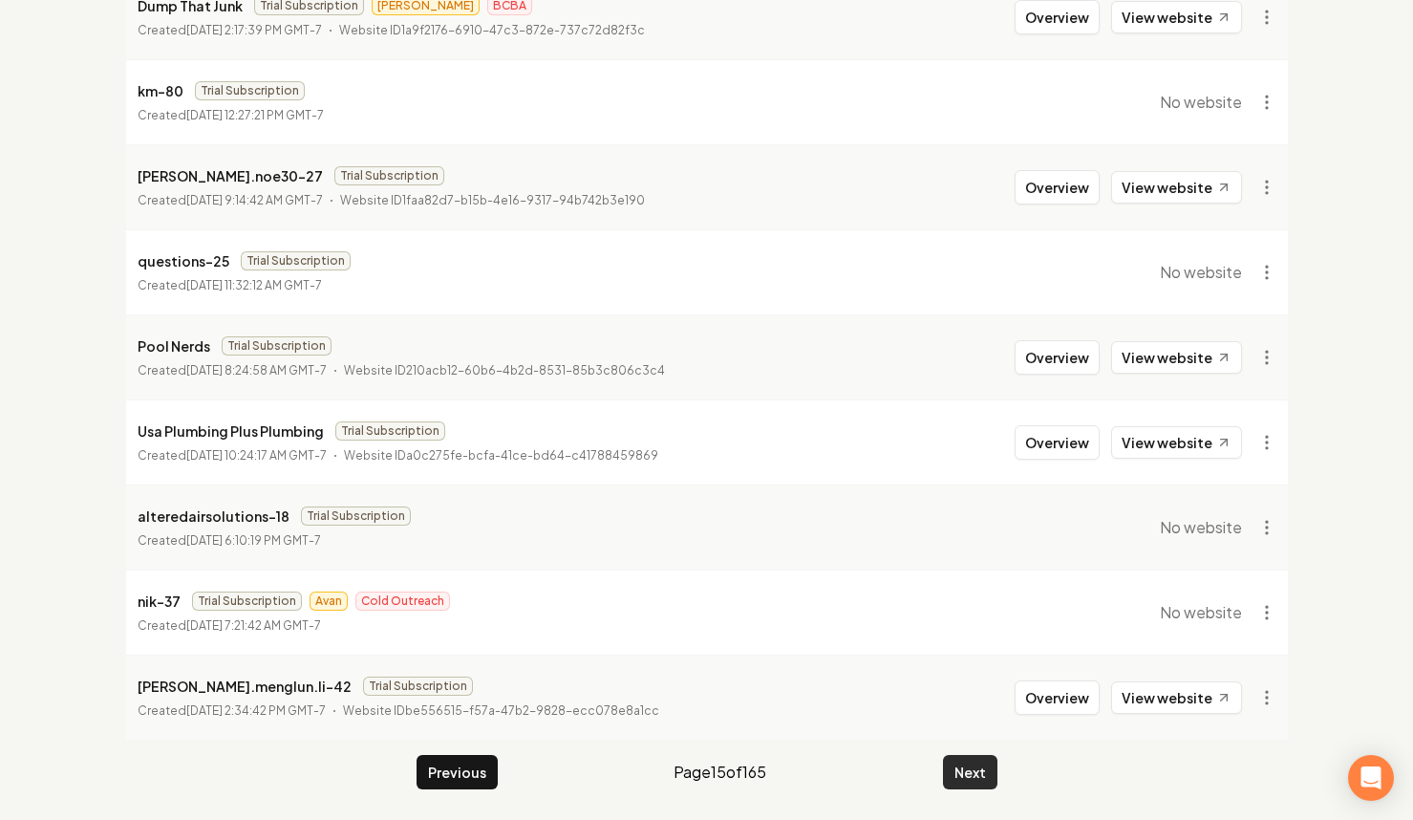
click at [962, 767] on button "Next" at bounding box center [970, 772] width 54 height 34
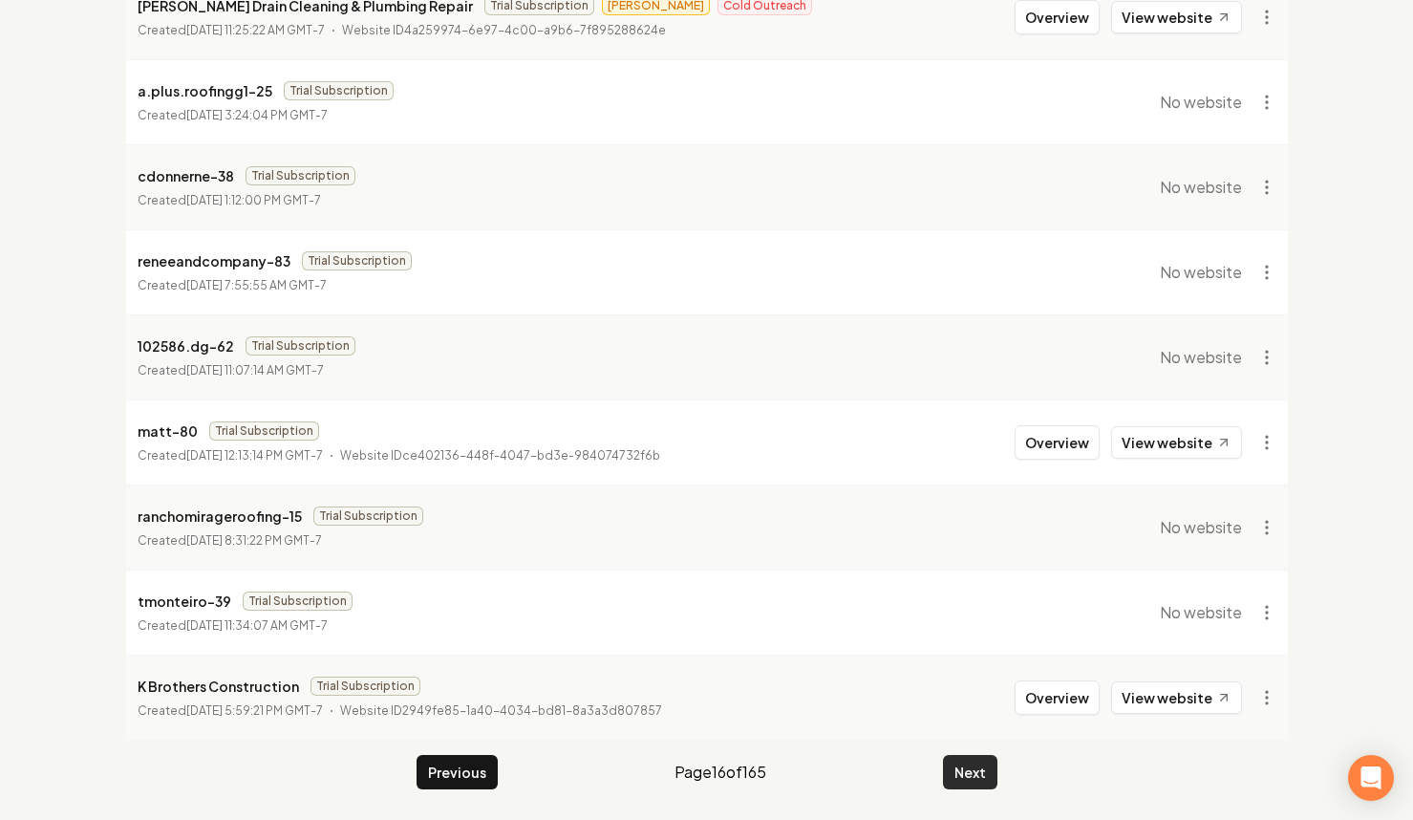
click at [952, 765] on button "Next" at bounding box center [970, 772] width 54 height 34
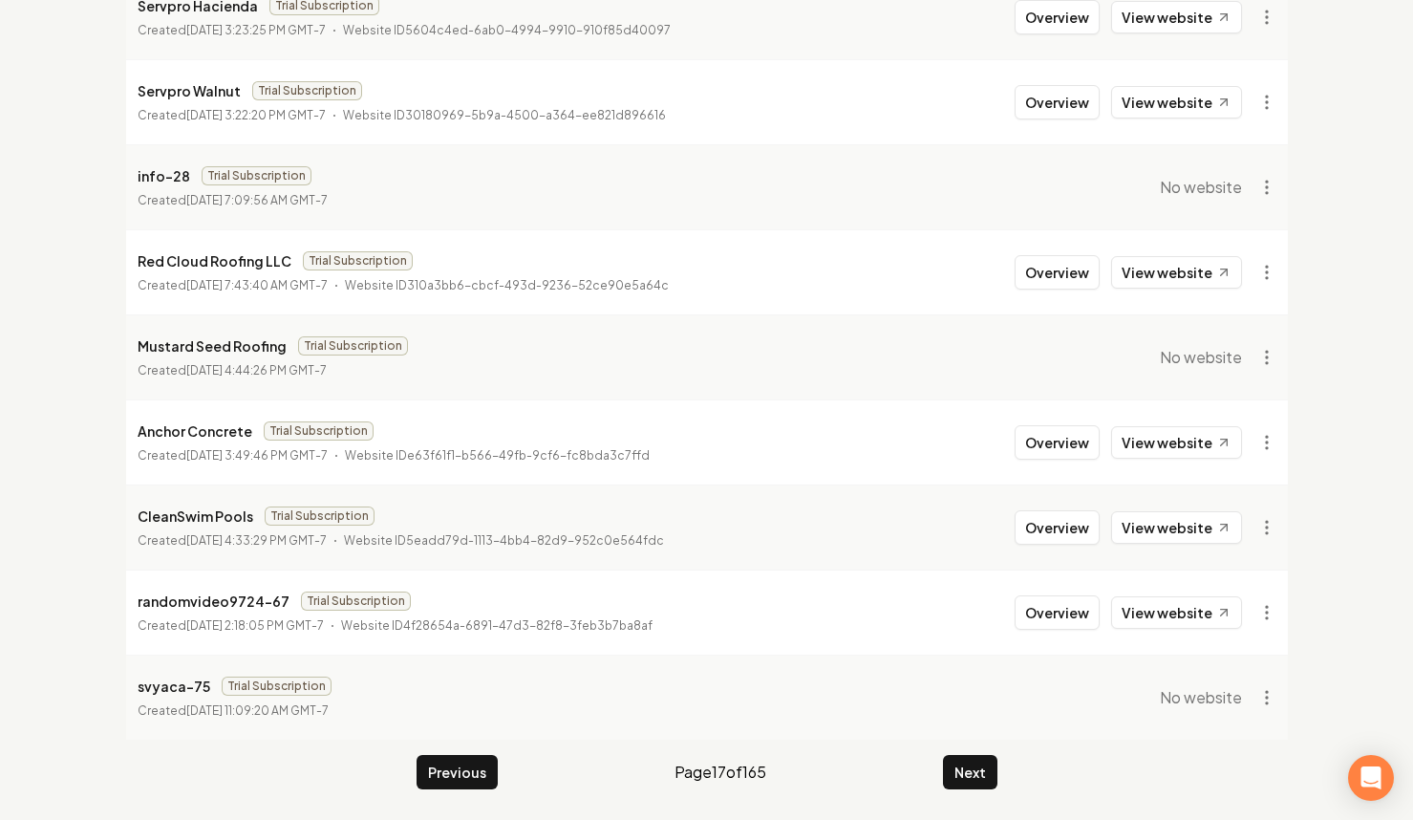
click at [975, 751] on main "Organizations Spam Review SMM Ongoing Insights Subscriber Snapshot 1649 Organiz…" at bounding box center [707, 259] width 1223 height 1121
click at [975, 780] on button "Next" at bounding box center [970, 772] width 54 height 34
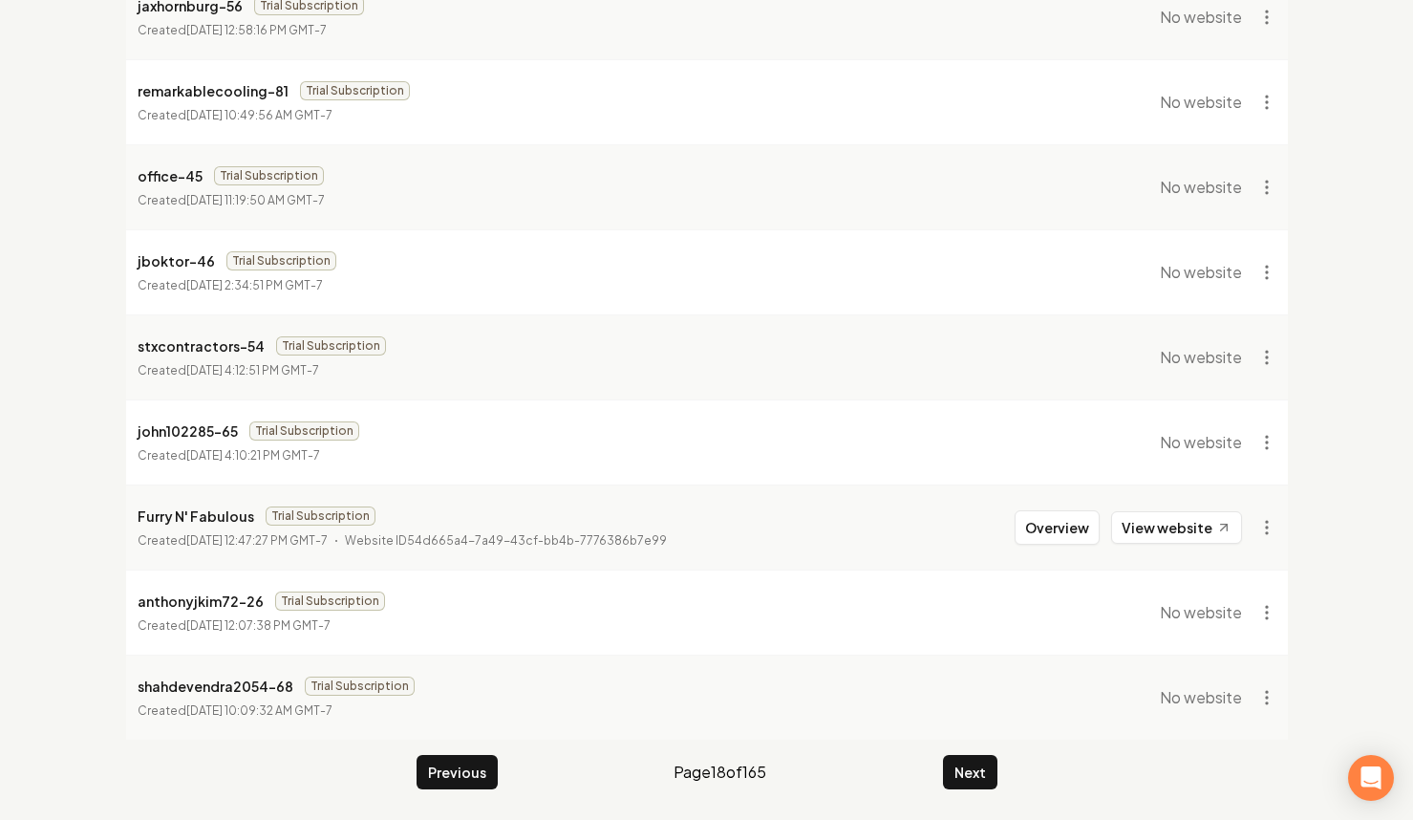
click at [975, 775] on button "Next" at bounding box center [970, 772] width 54 height 34
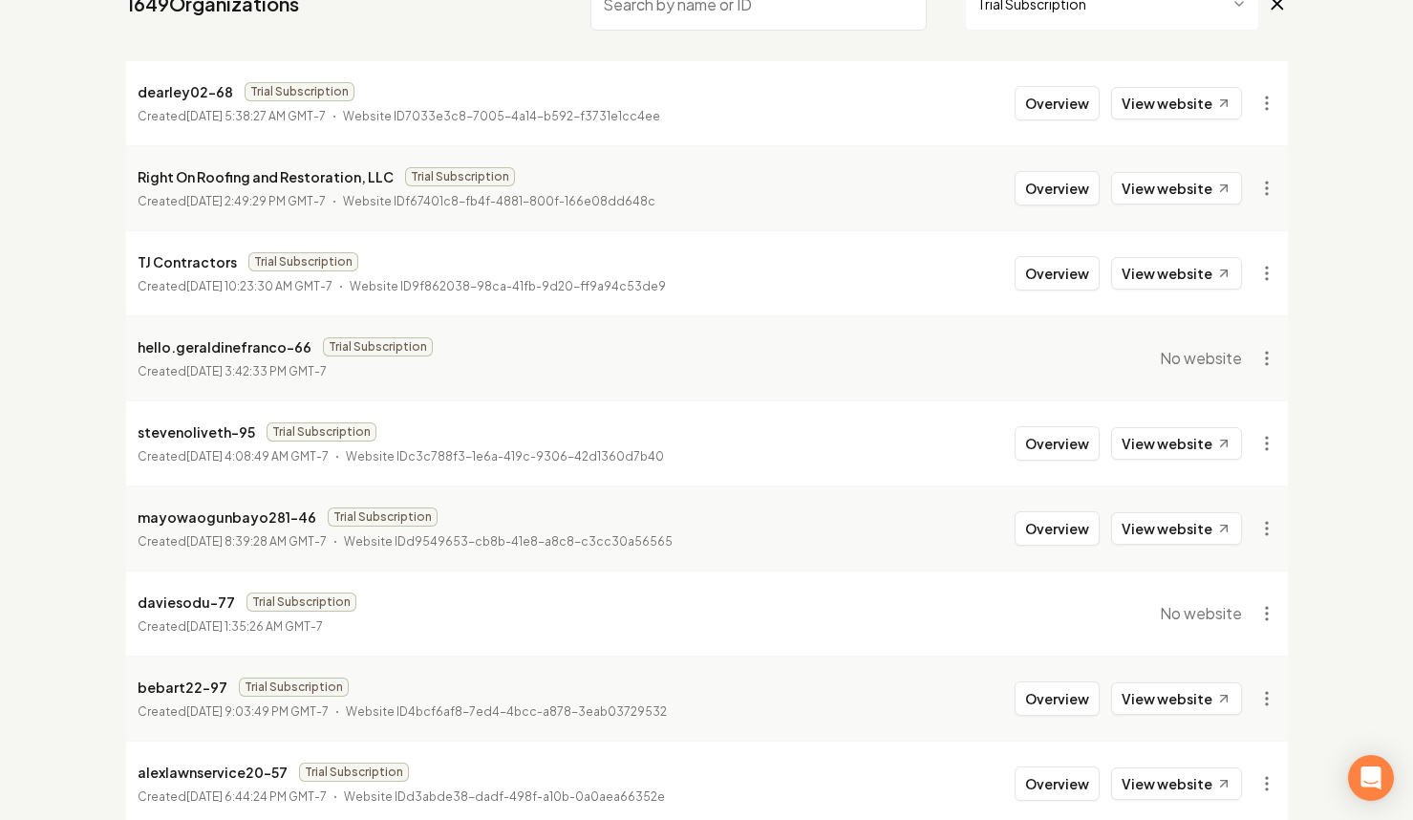
scroll to position [374, 0]
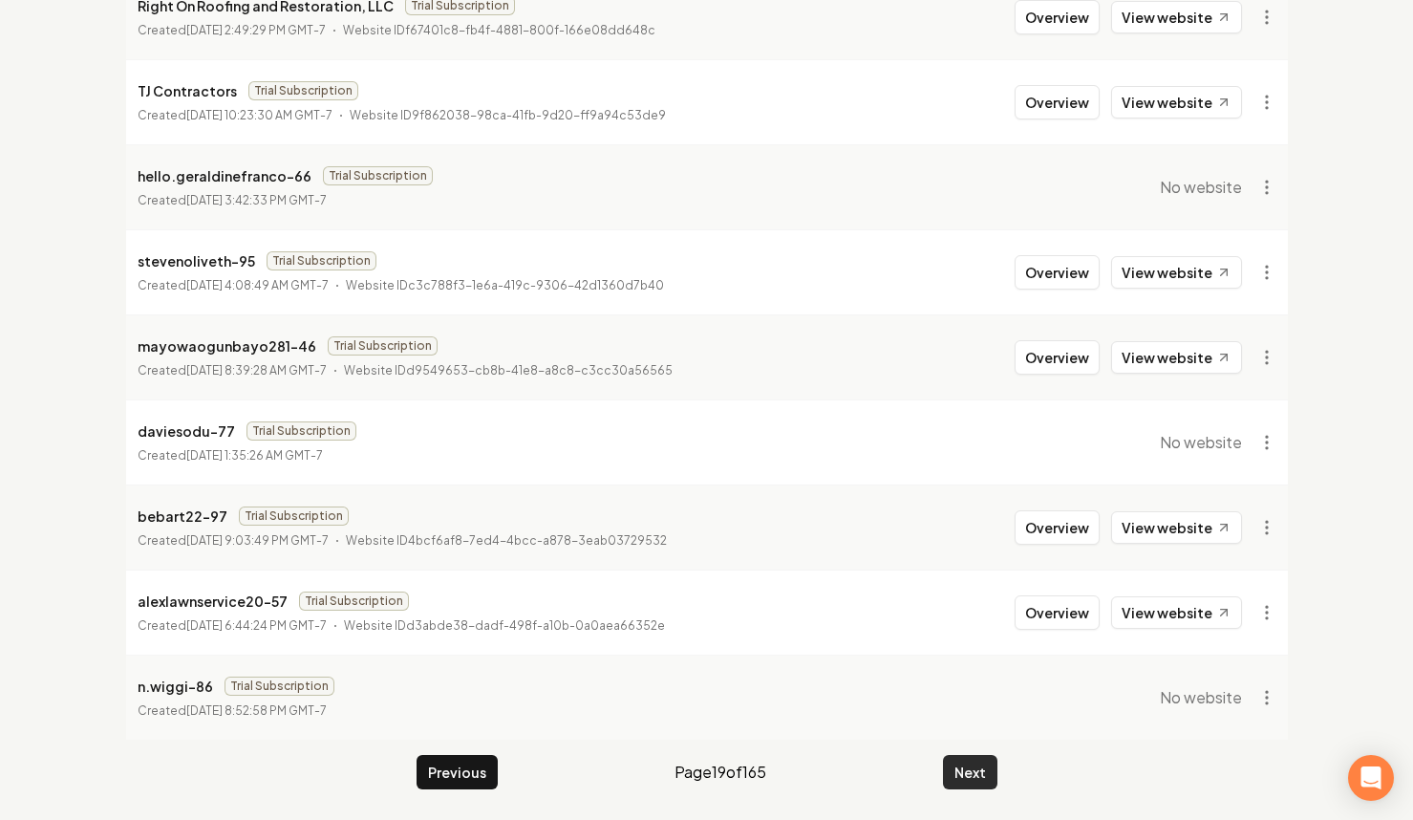
click at [969, 765] on button "Next" at bounding box center [970, 772] width 54 height 34
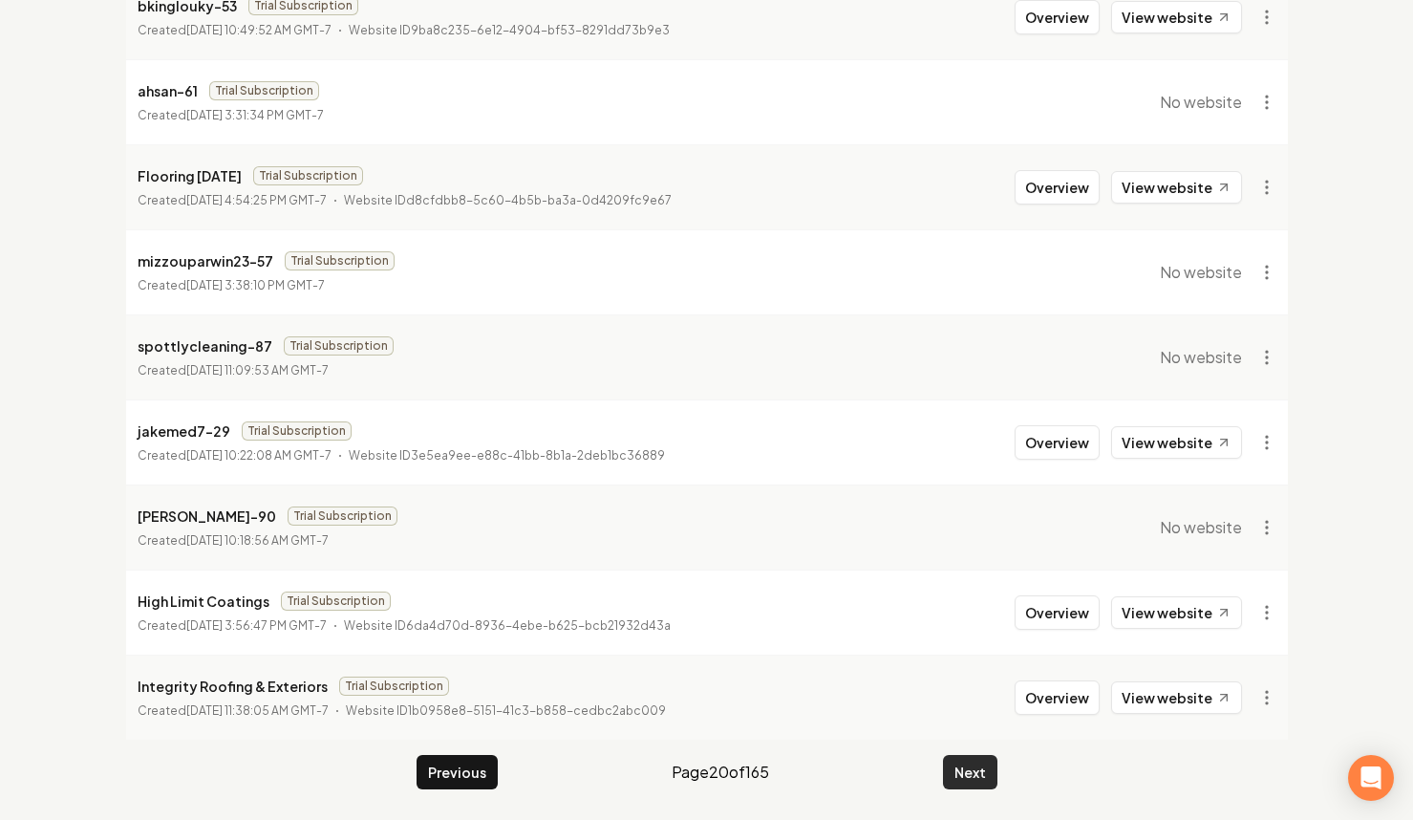
click at [966, 784] on button "Next" at bounding box center [970, 772] width 54 height 34
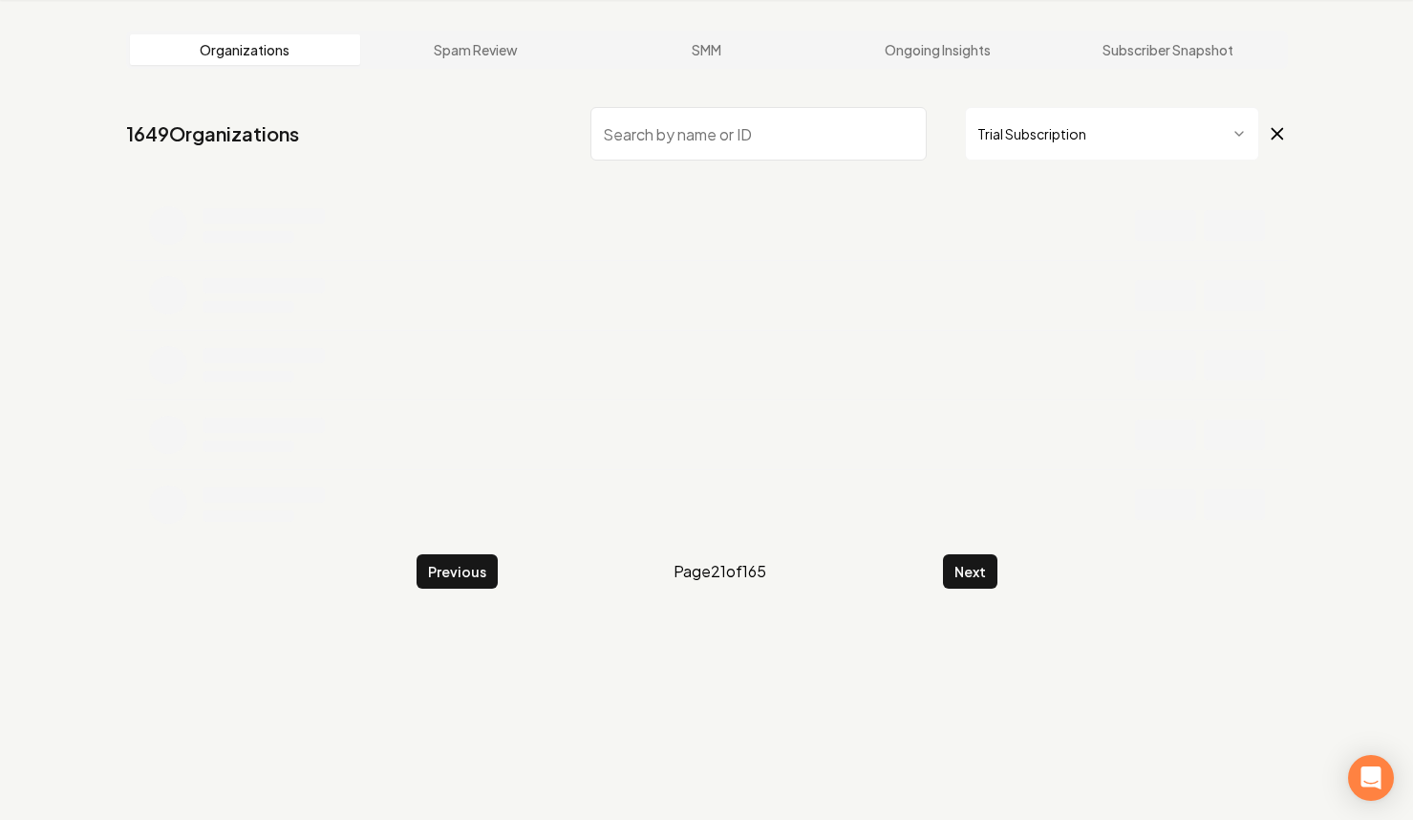
scroll to position [374, 0]
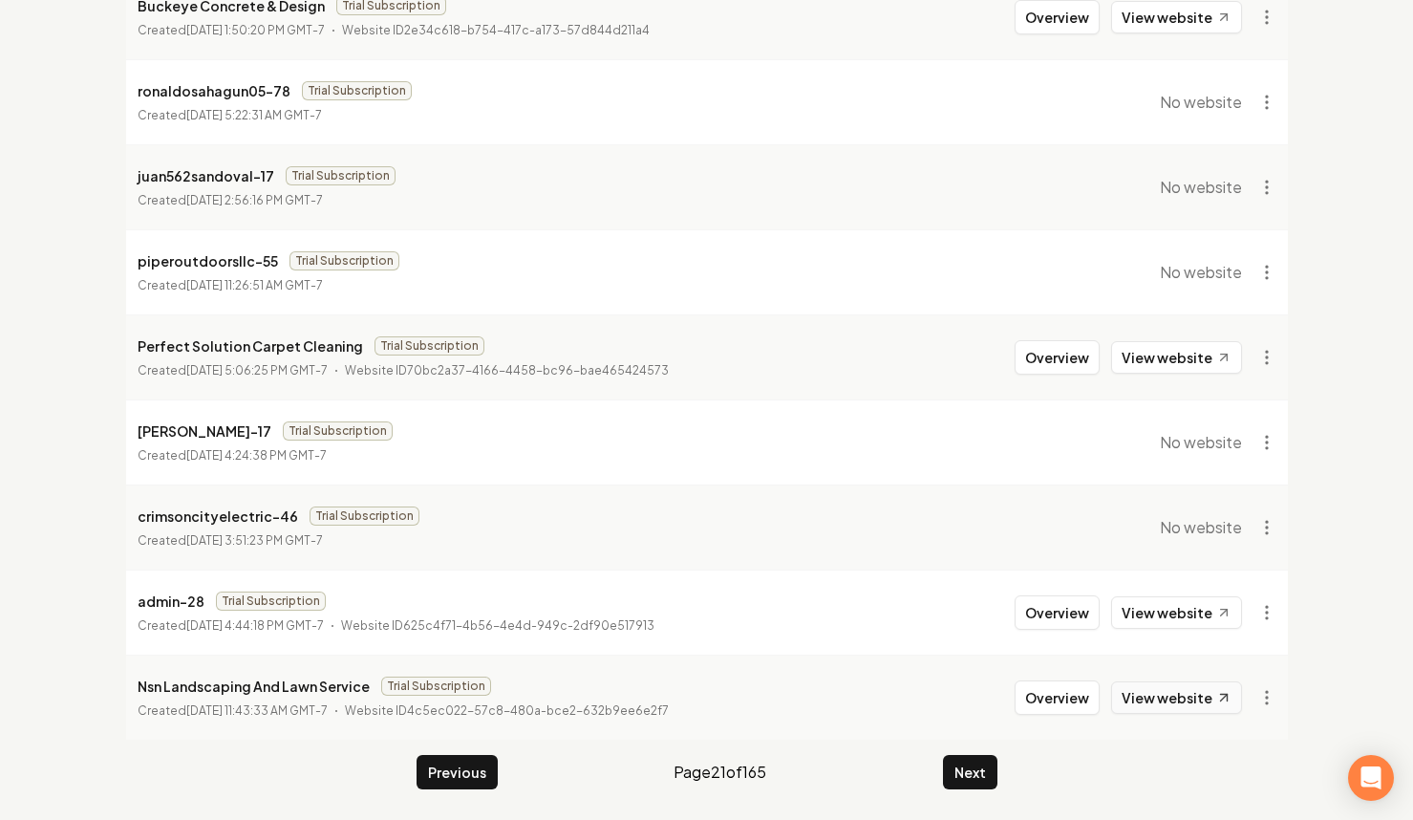
click at [1168, 702] on link "View website" at bounding box center [1176, 697] width 131 height 32
click at [987, 780] on button "Next" at bounding box center [970, 772] width 54 height 34
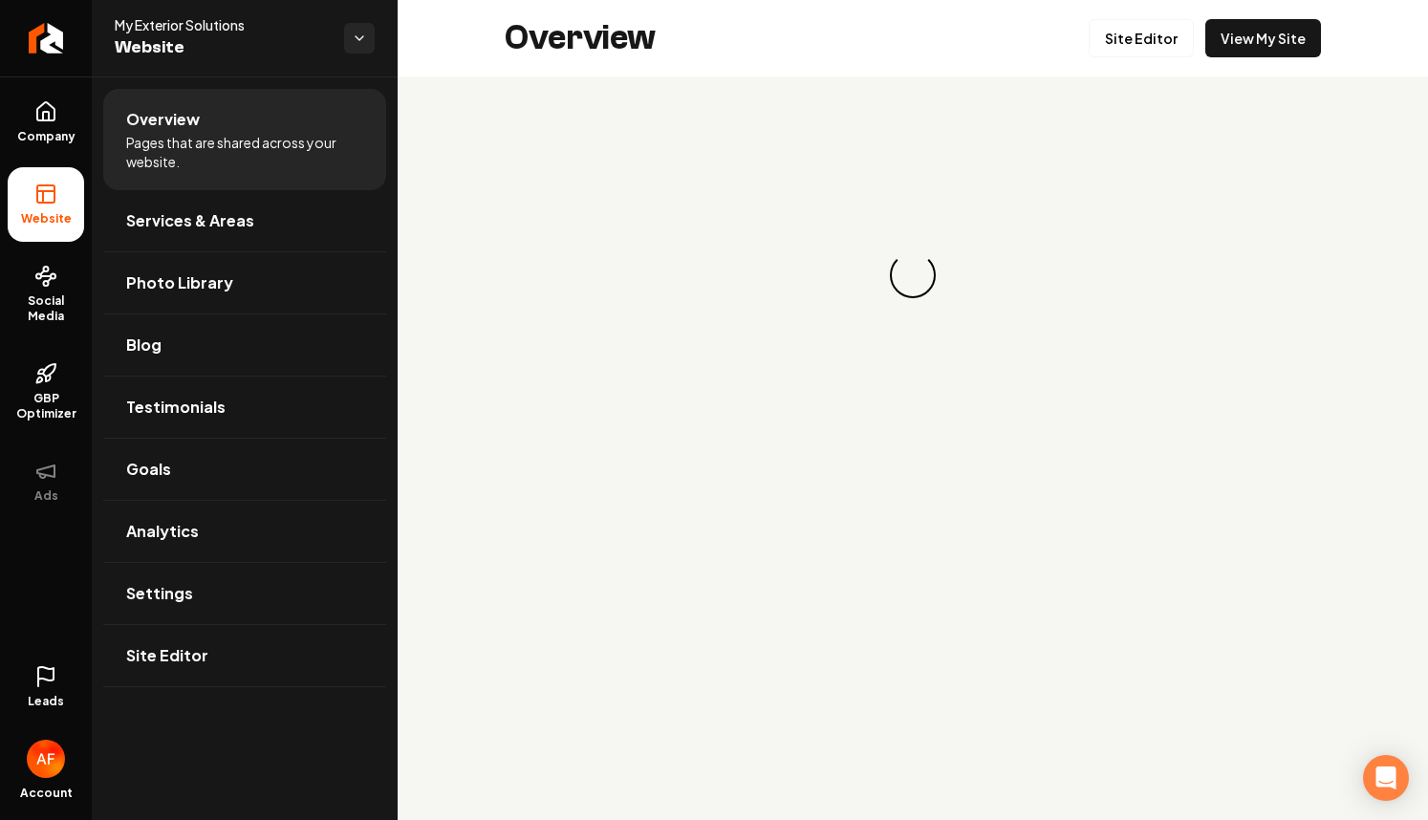
click at [1269, 49] on link "View My Site" at bounding box center [1263, 38] width 116 height 38
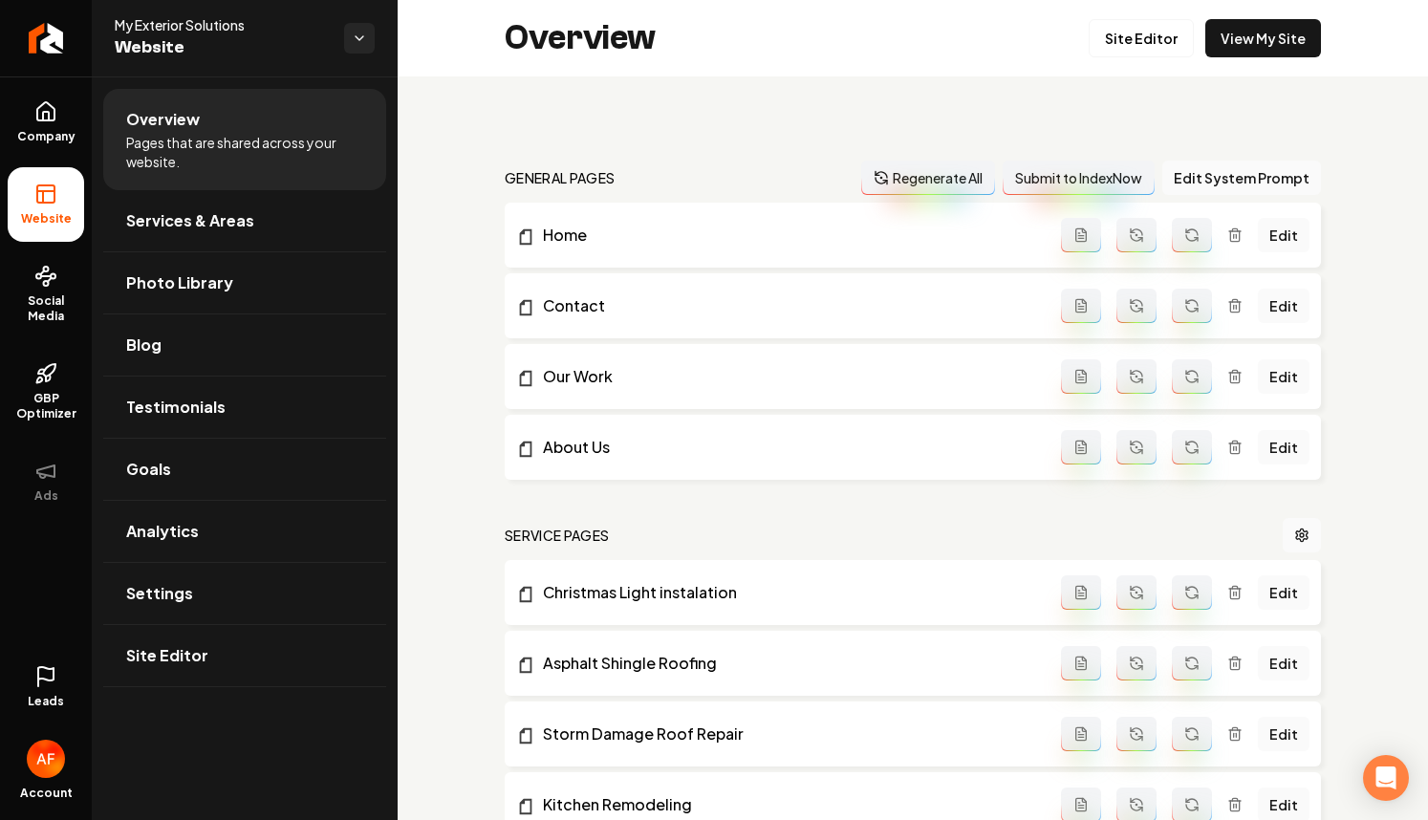
click at [19, 699] on link "Leads" at bounding box center [46, 687] width 76 height 75
click at [66, 684] on link "Leads" at bounding box center [46, 687] width 76 height 75
click at [54, 682] on icon at bounding box center [45, 676] width 23 height 23
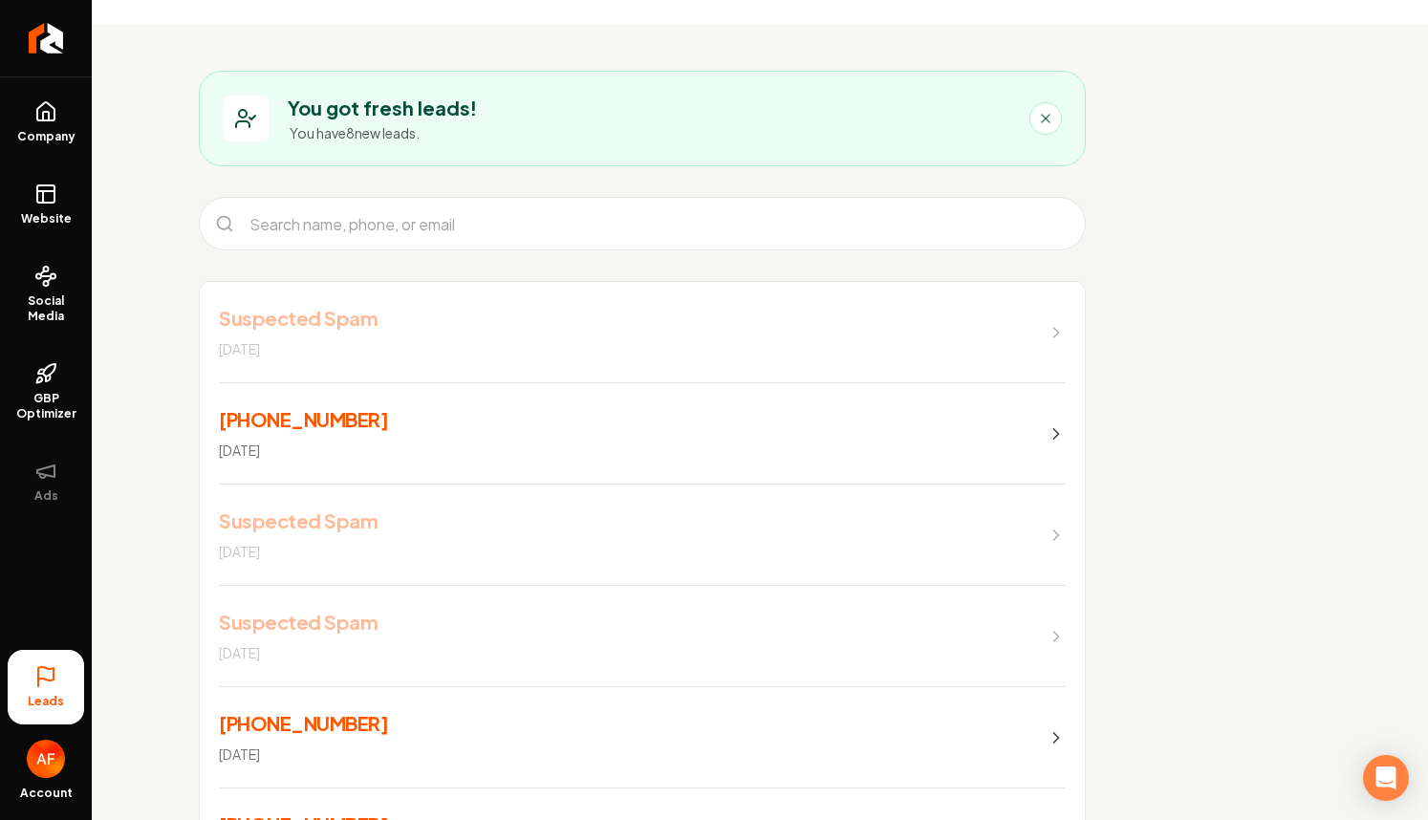
scroll to position [223, 0]
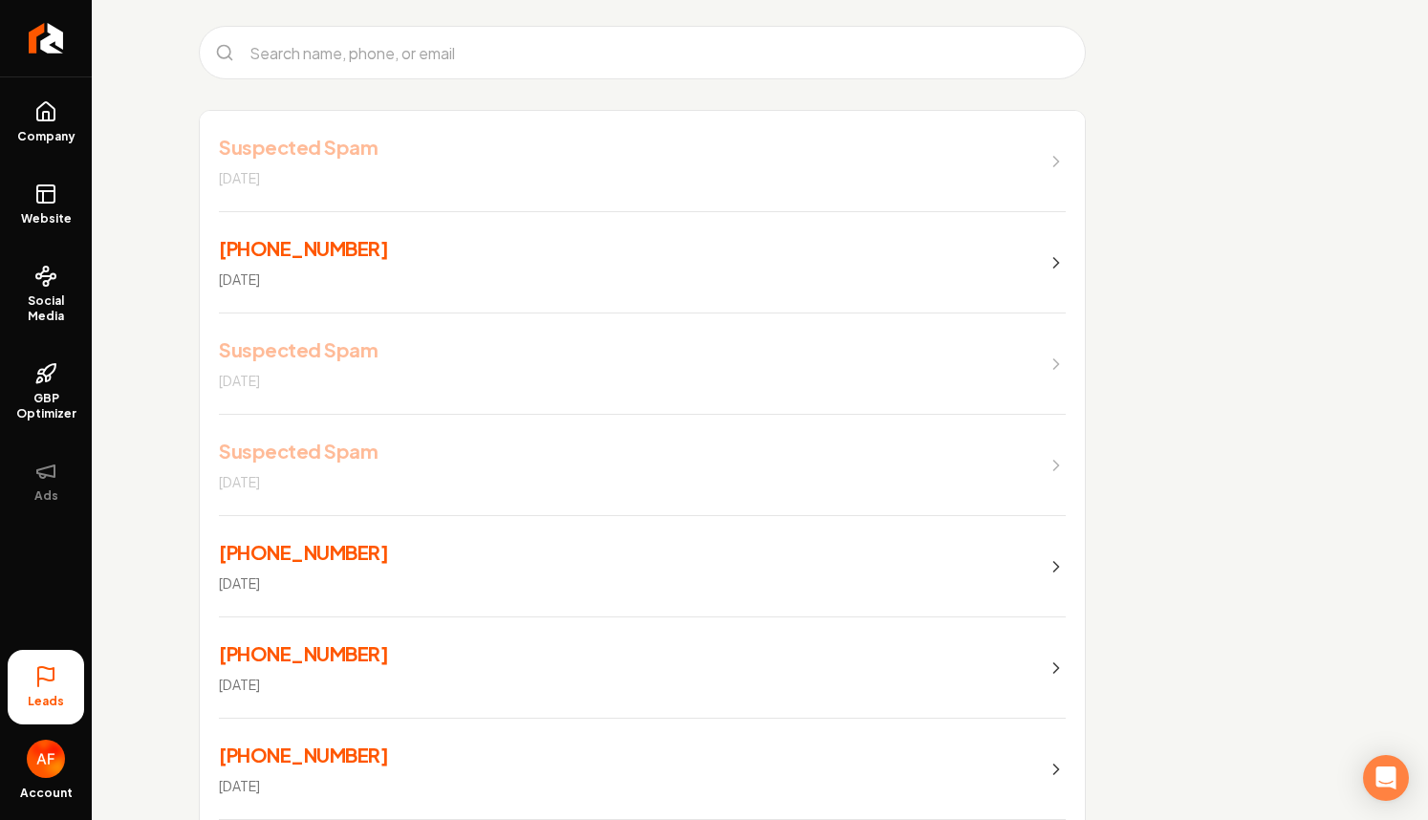
click at [726, 259] on link "(917) 635-3995 [DATE]" at bounding box center [642, 262] width 885 height 101
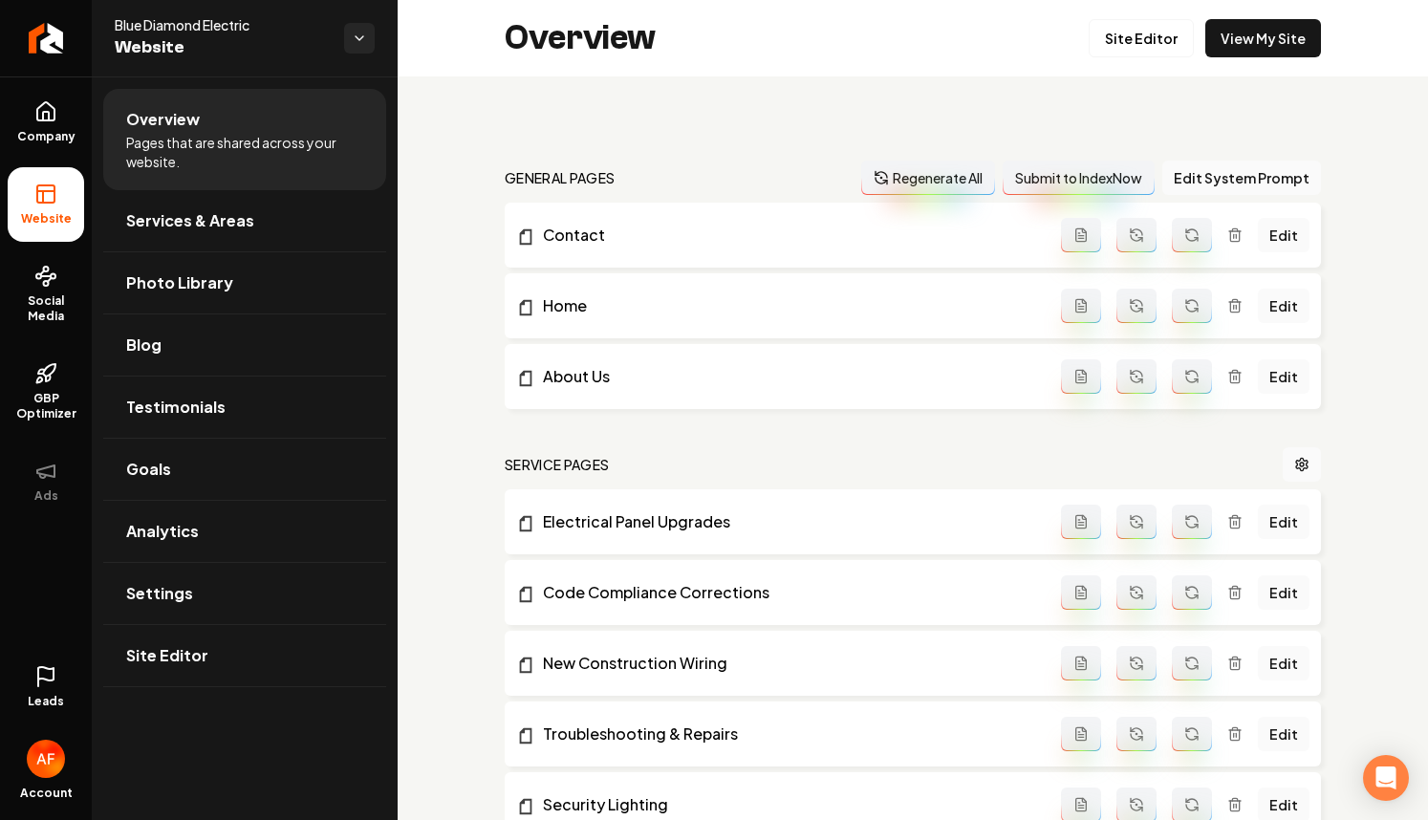
click at [35, 655] on link "Leads" at bounding box center [46, 687] width 76 height 75
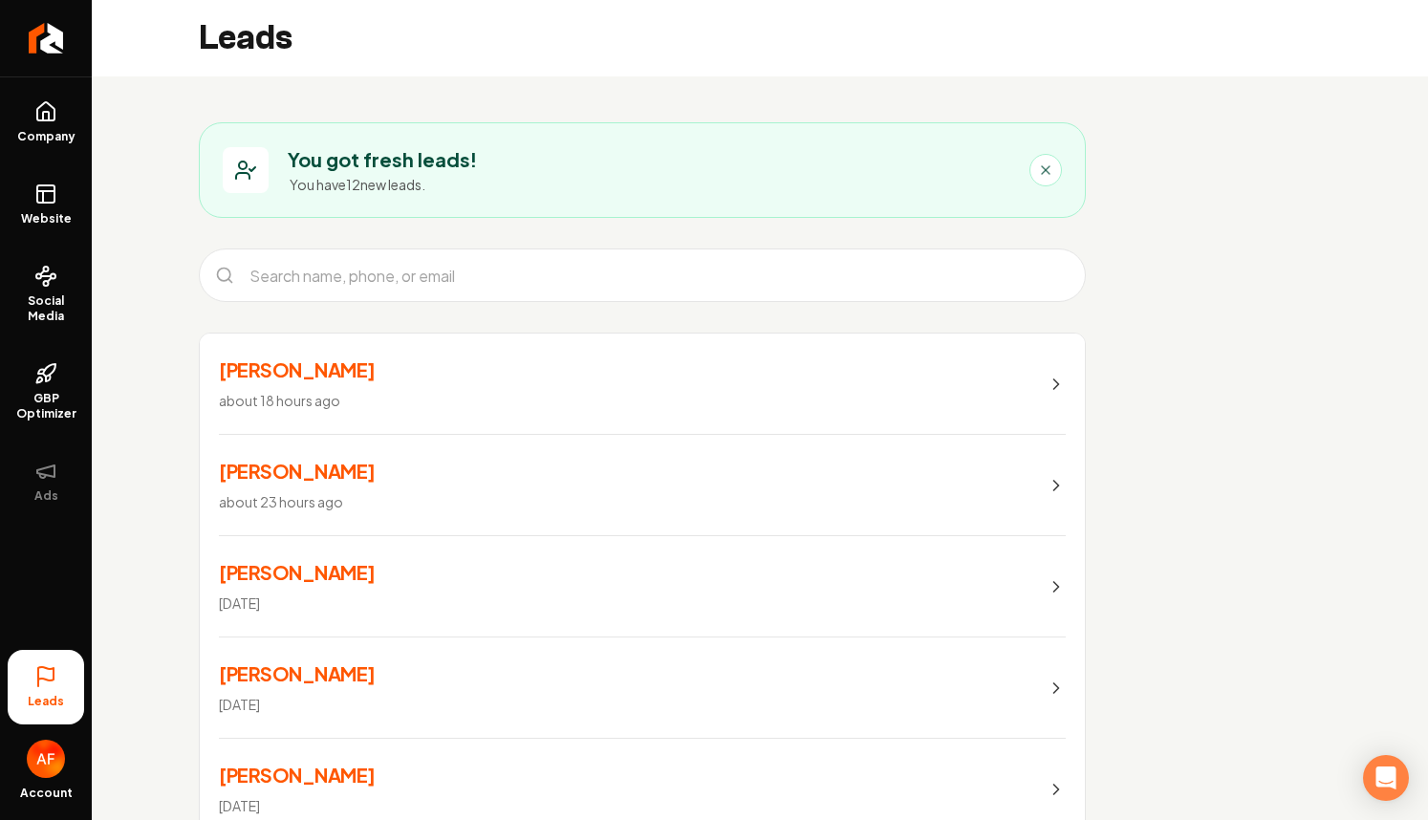
click at [551, 380] on link "[PERSON_NAME] about 18 hours ago" at bounding box center [642, 383] width 885 height 101
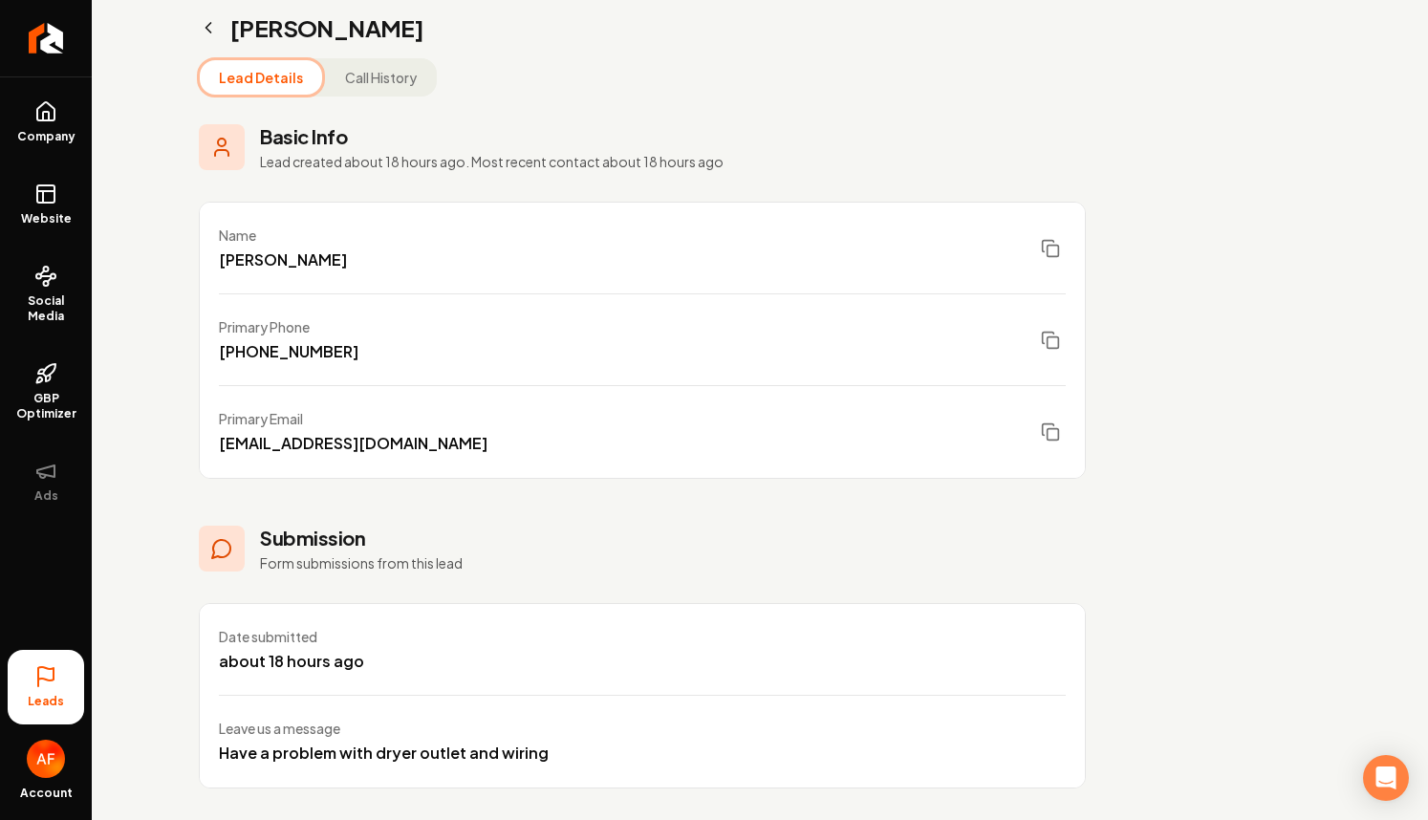
scroll to position [124, 0]
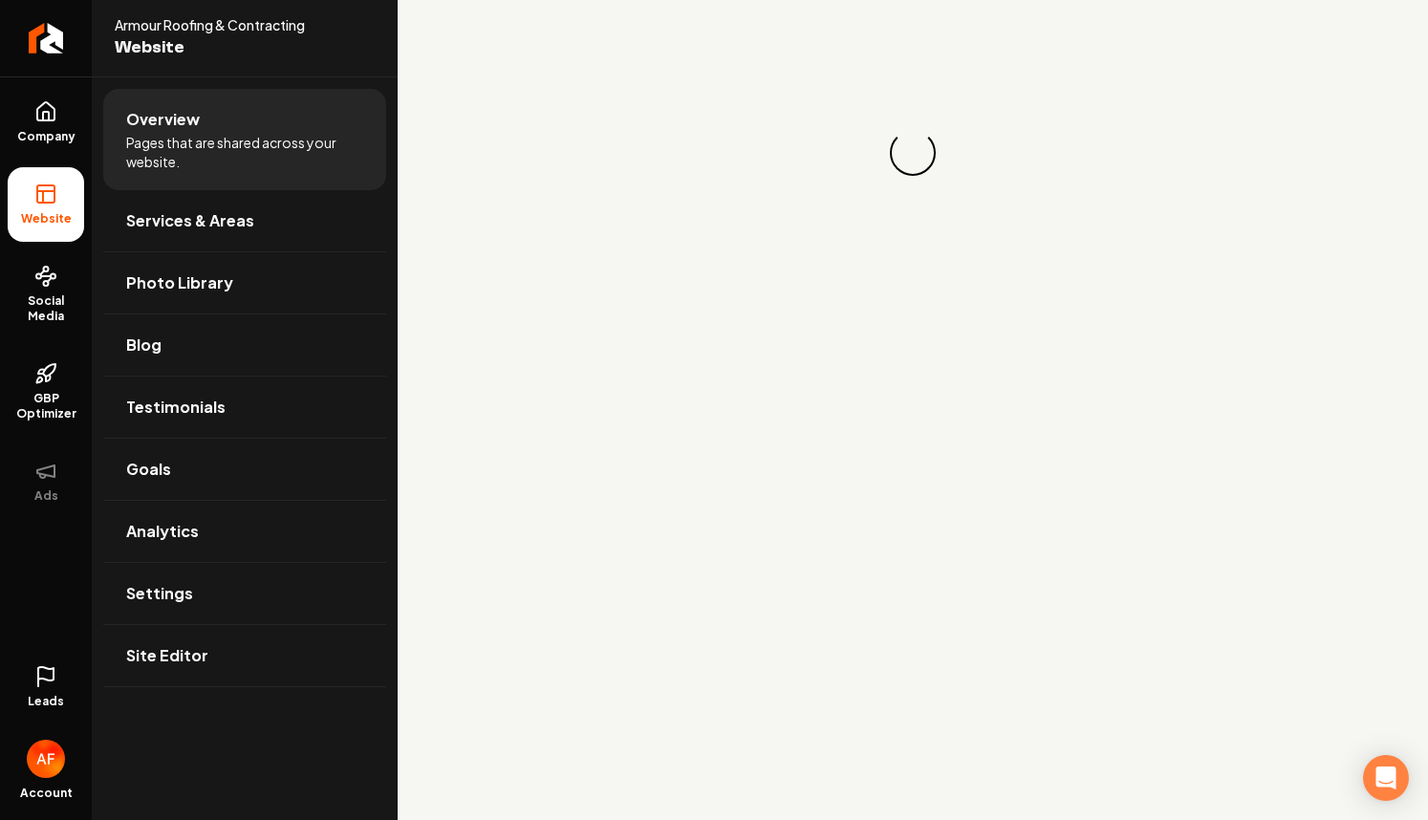
click at [40, 707] on span "Leads" at bounding box center [46, 701] width 36 height 15
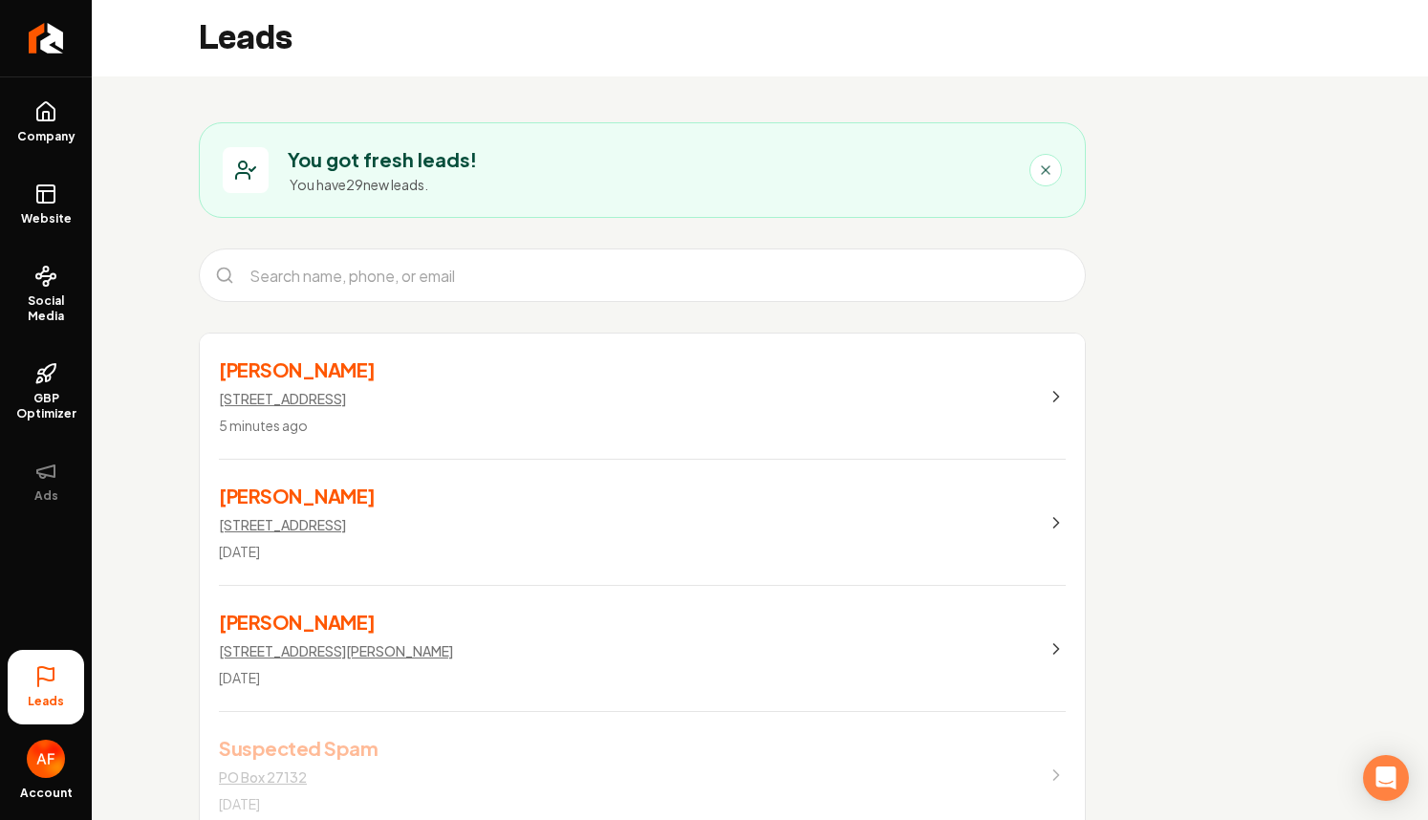
click at [346, 396] on p "[STREET_ADDRESS]" at bounding box center [282, 398] width 127 height 19
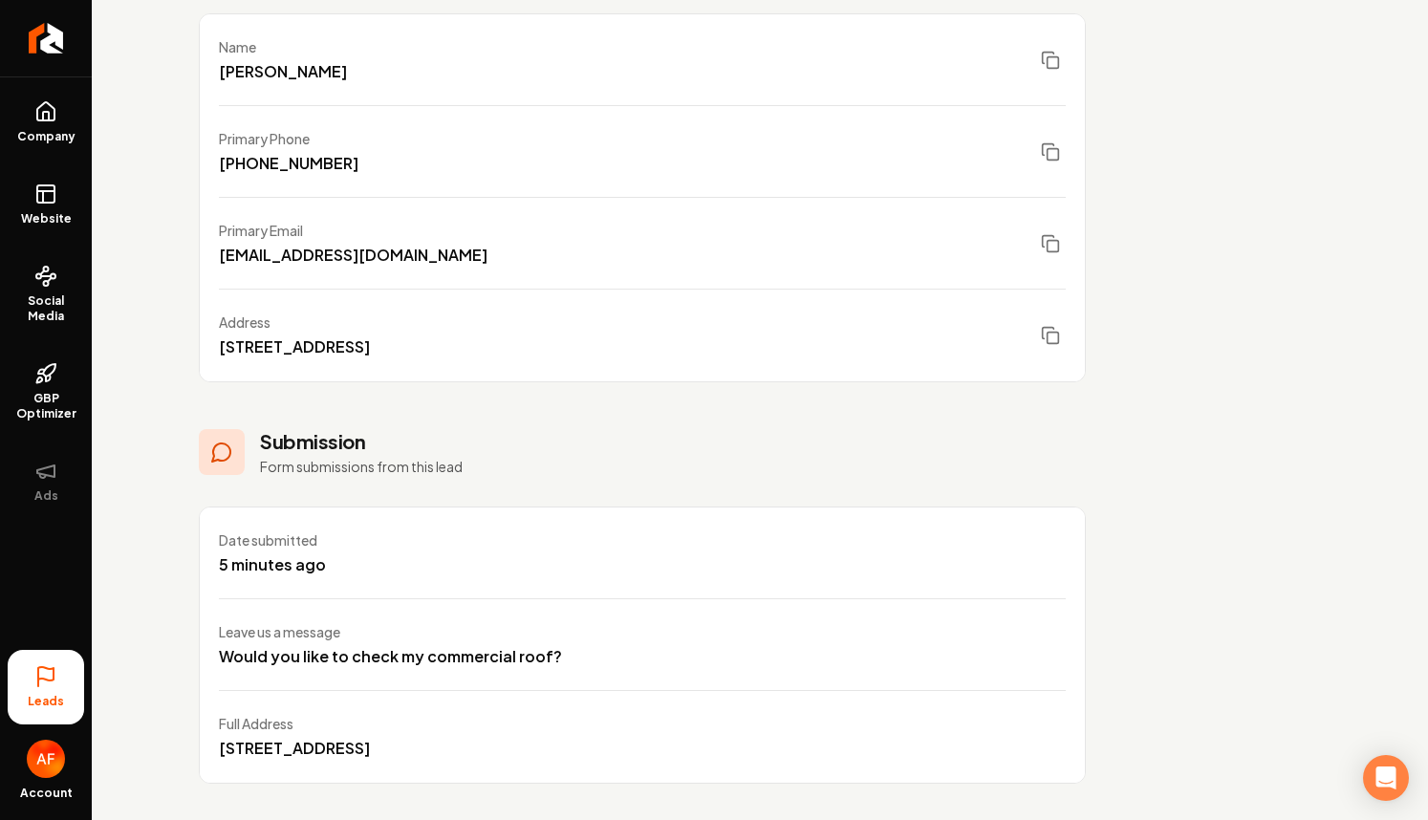
scroll to position [308, 0]
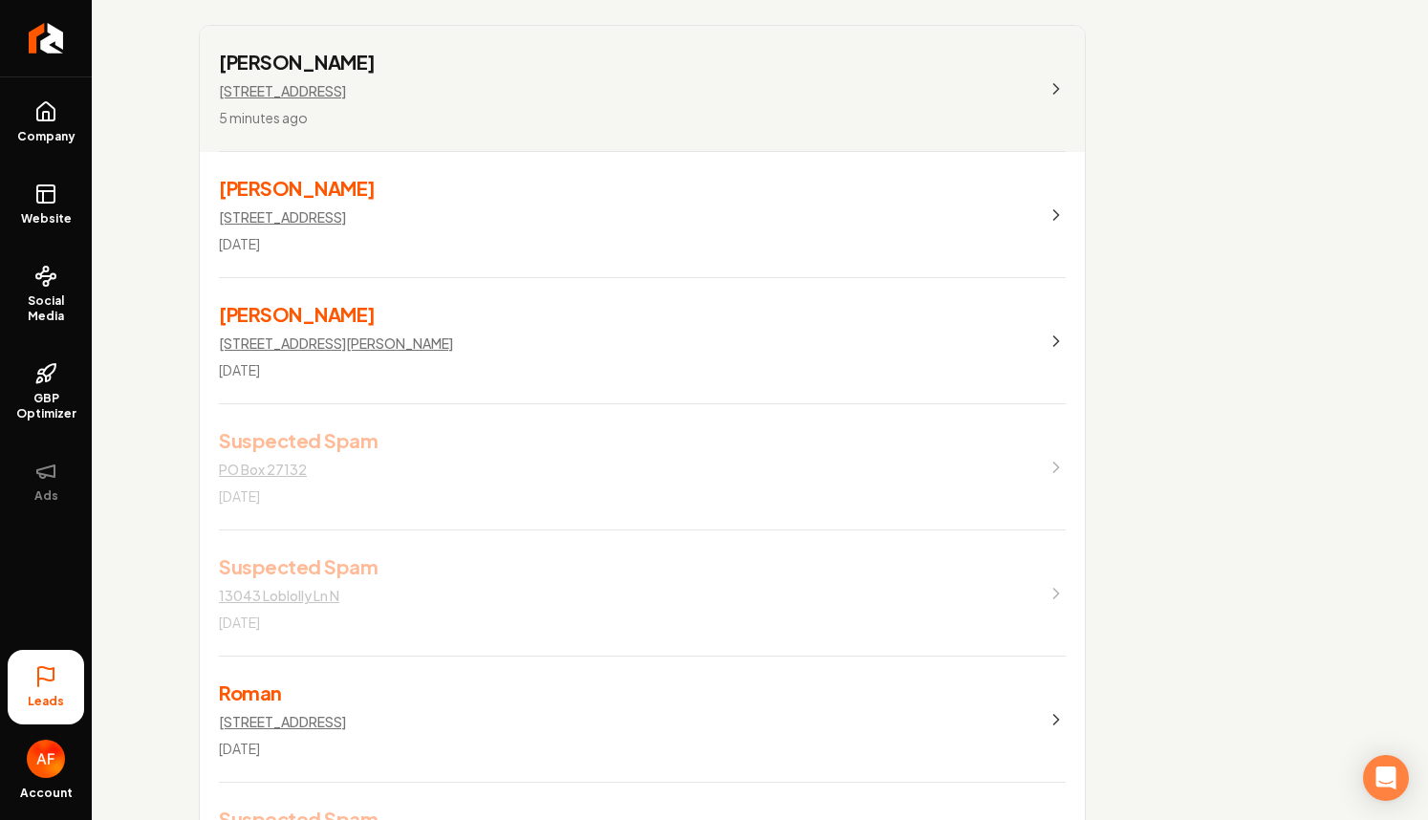
click at [607, 304] on link "[PERSON_NAME] [STREET_ADDRESS][PERSON_NAME] [DATE]" at bounding box center [642, 341] width 885 height 126
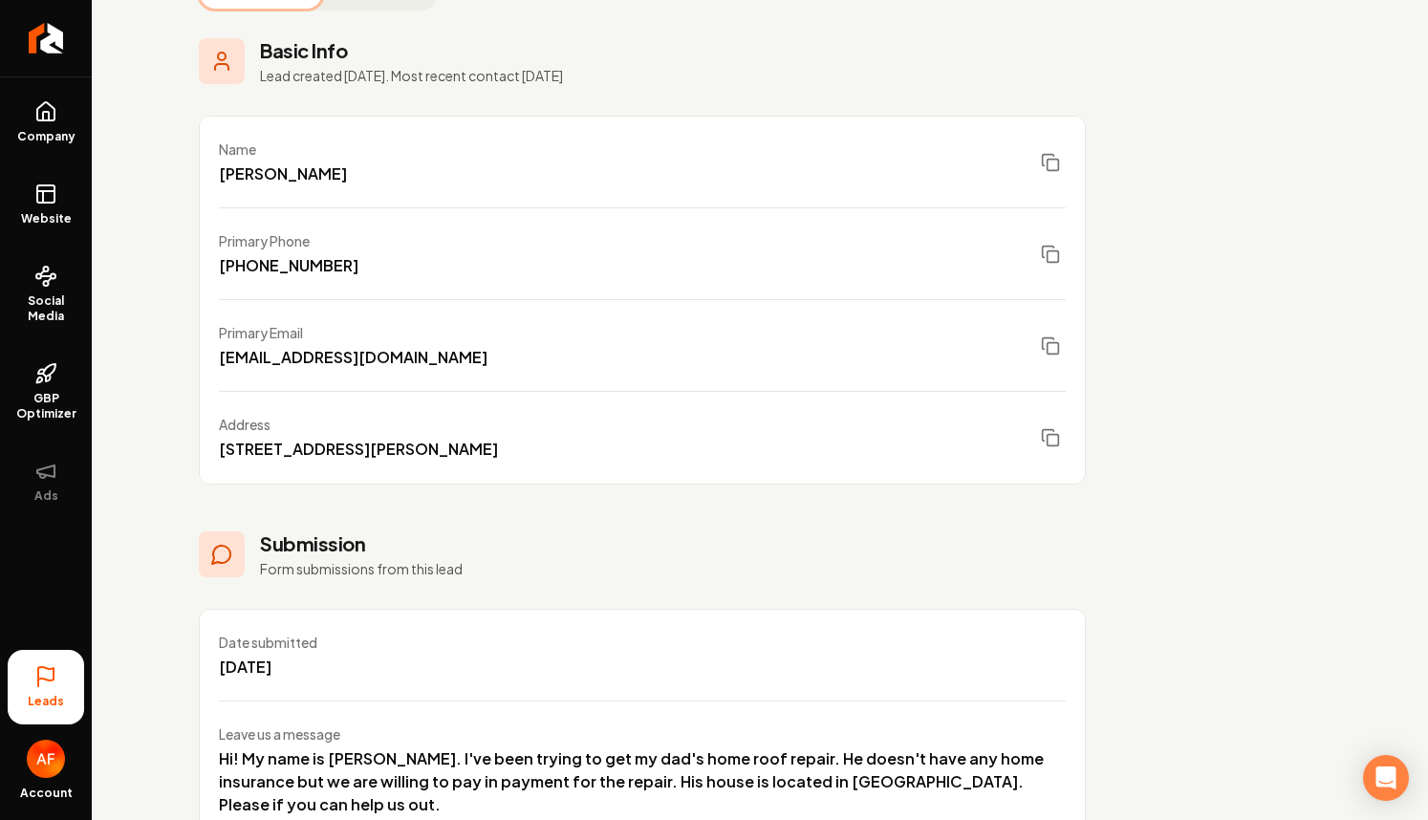
scroll to position [198, 0]
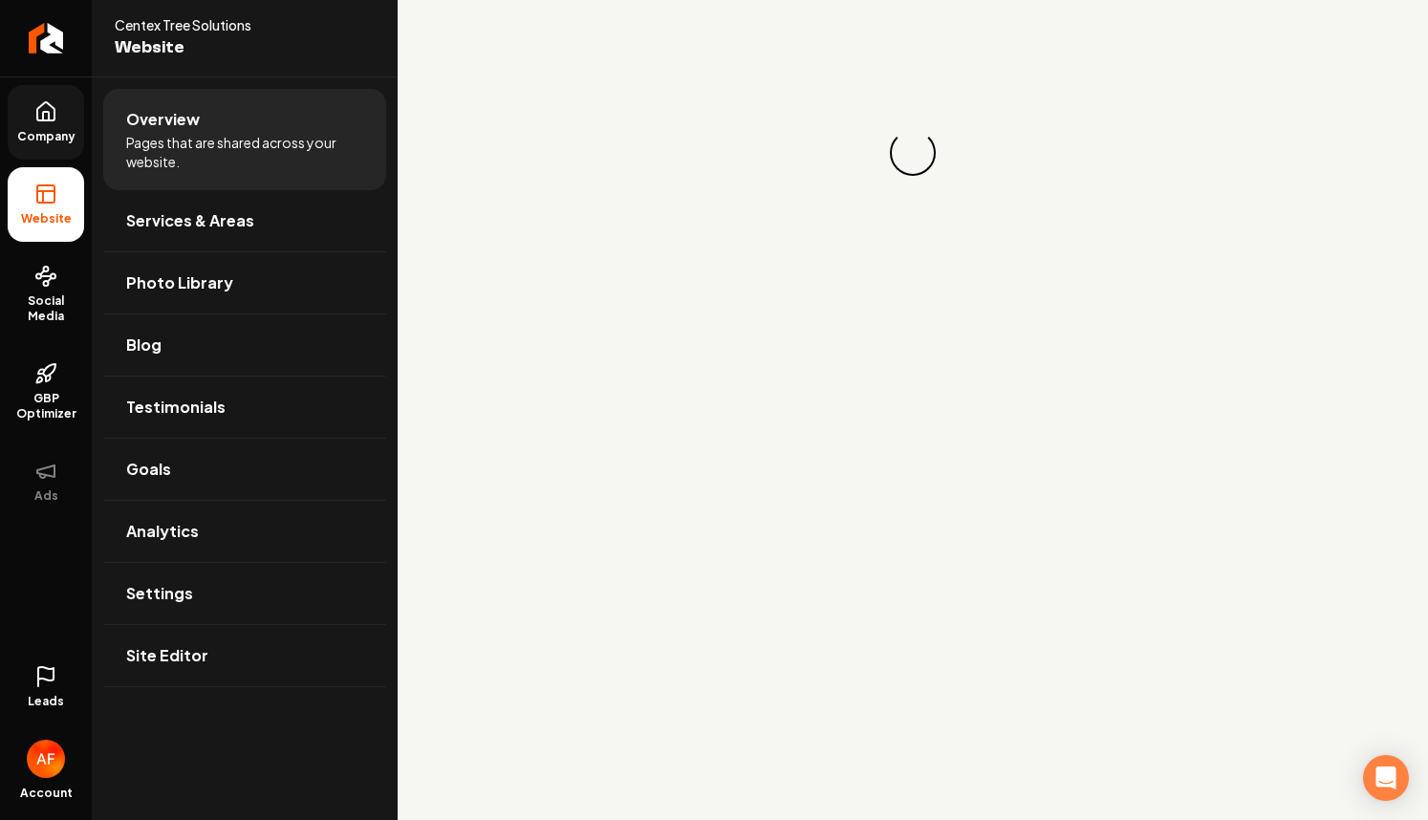
click at [57, 131] on span "Company" at bounding box center [47, 136] width 74 height 15
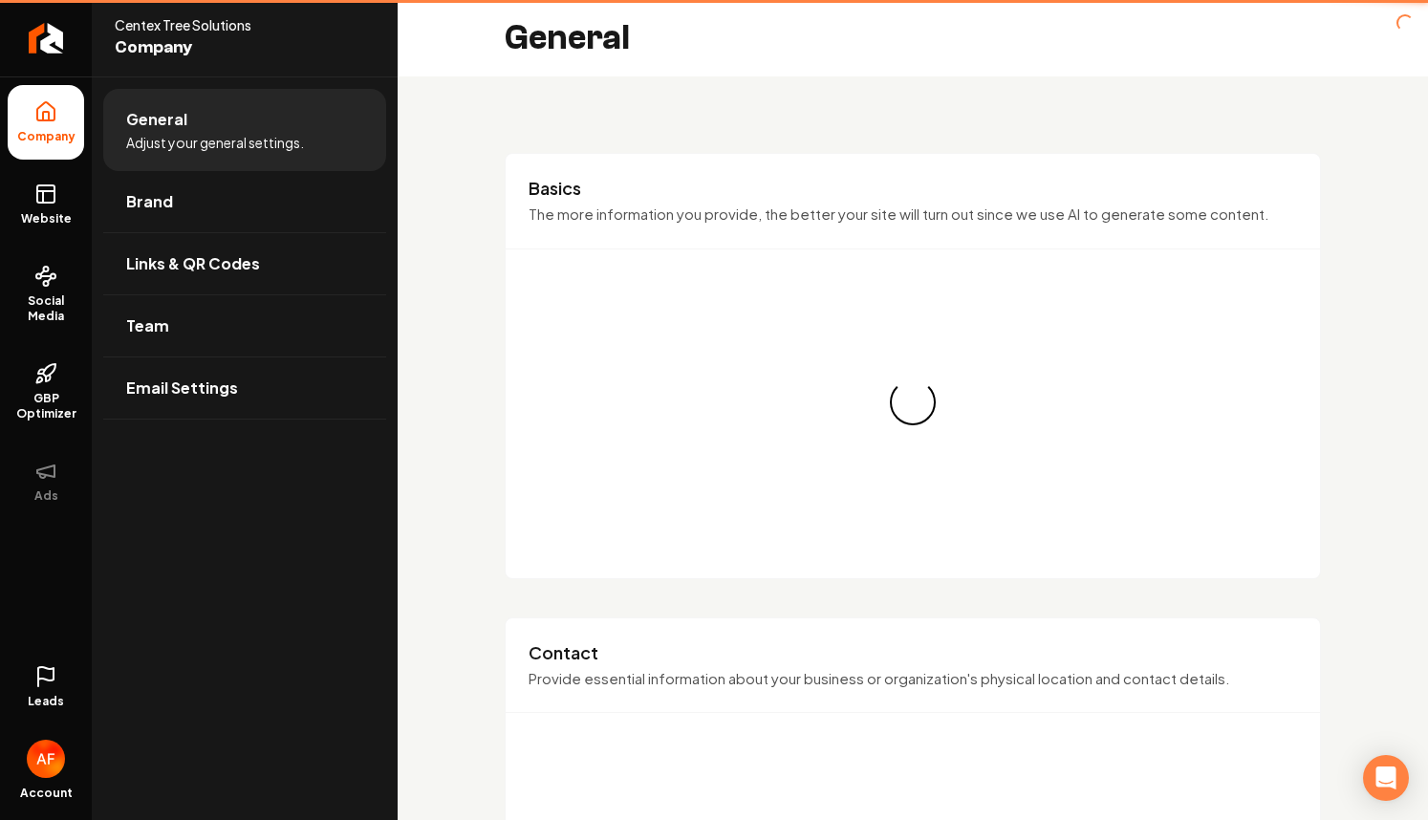
click at [54, 177] on link "Website" at bounding box center [46, 204] width 76 height 75
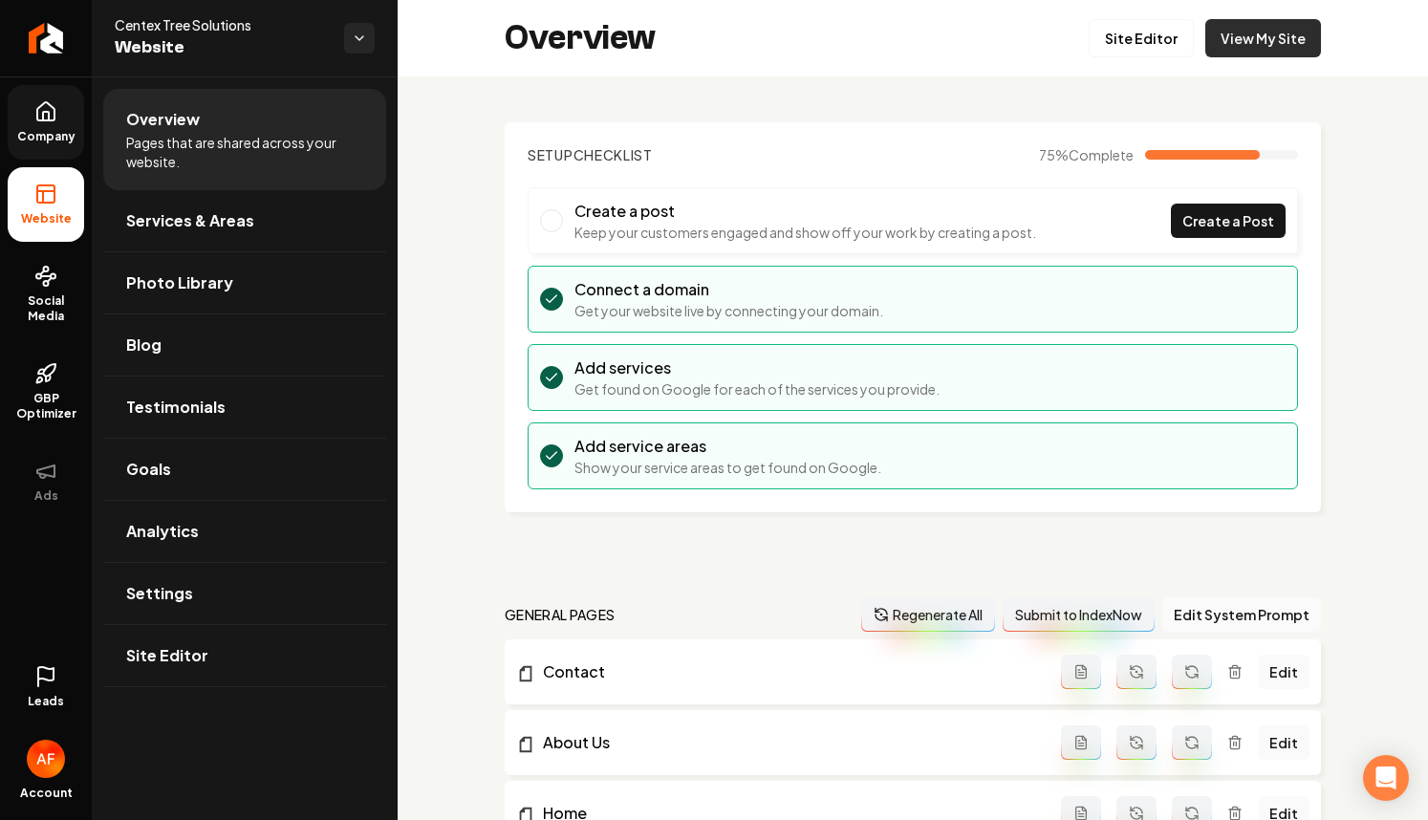
click at [1225, 24] on link "View My Site" at bounding box center [1263, 38] width 116 height 38
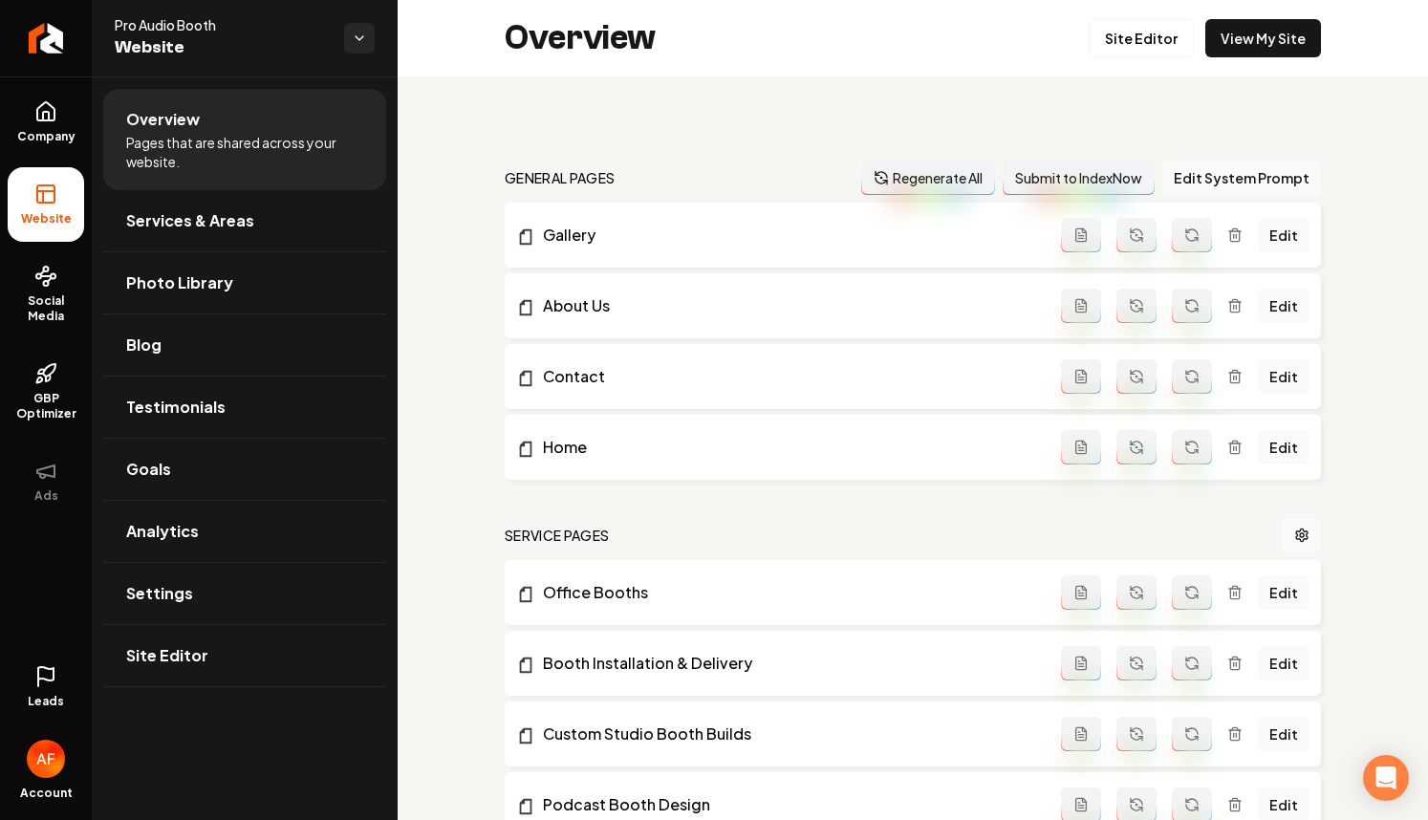
click at [59, 681] on link "Leads" at bounding box center [46, 687] width 76 height 75
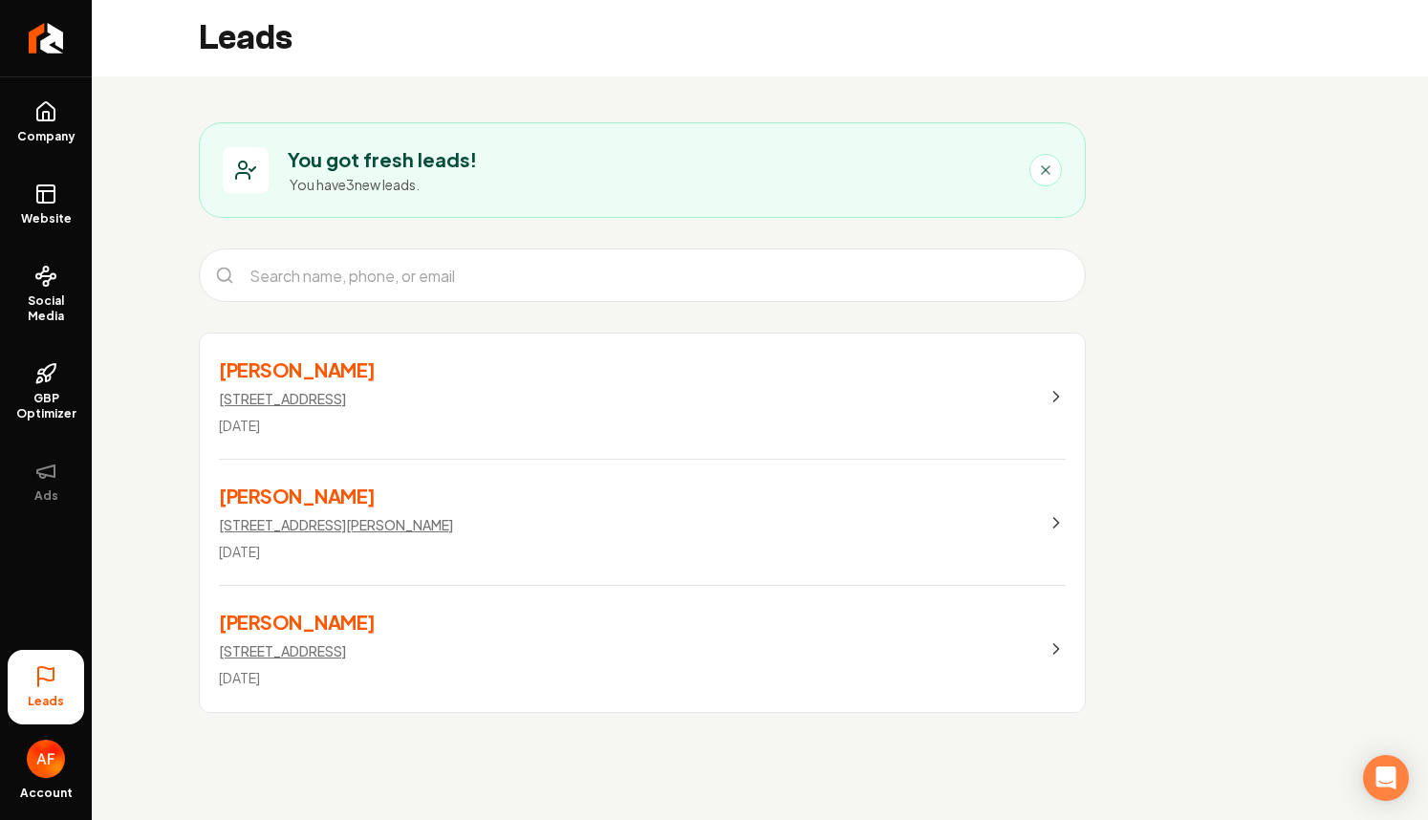
click at [496, 402] on link "[PERSON_NAME] [STREET_ADDRESS] [DATE]" at bounding box center [642, 396] width 885 height 126
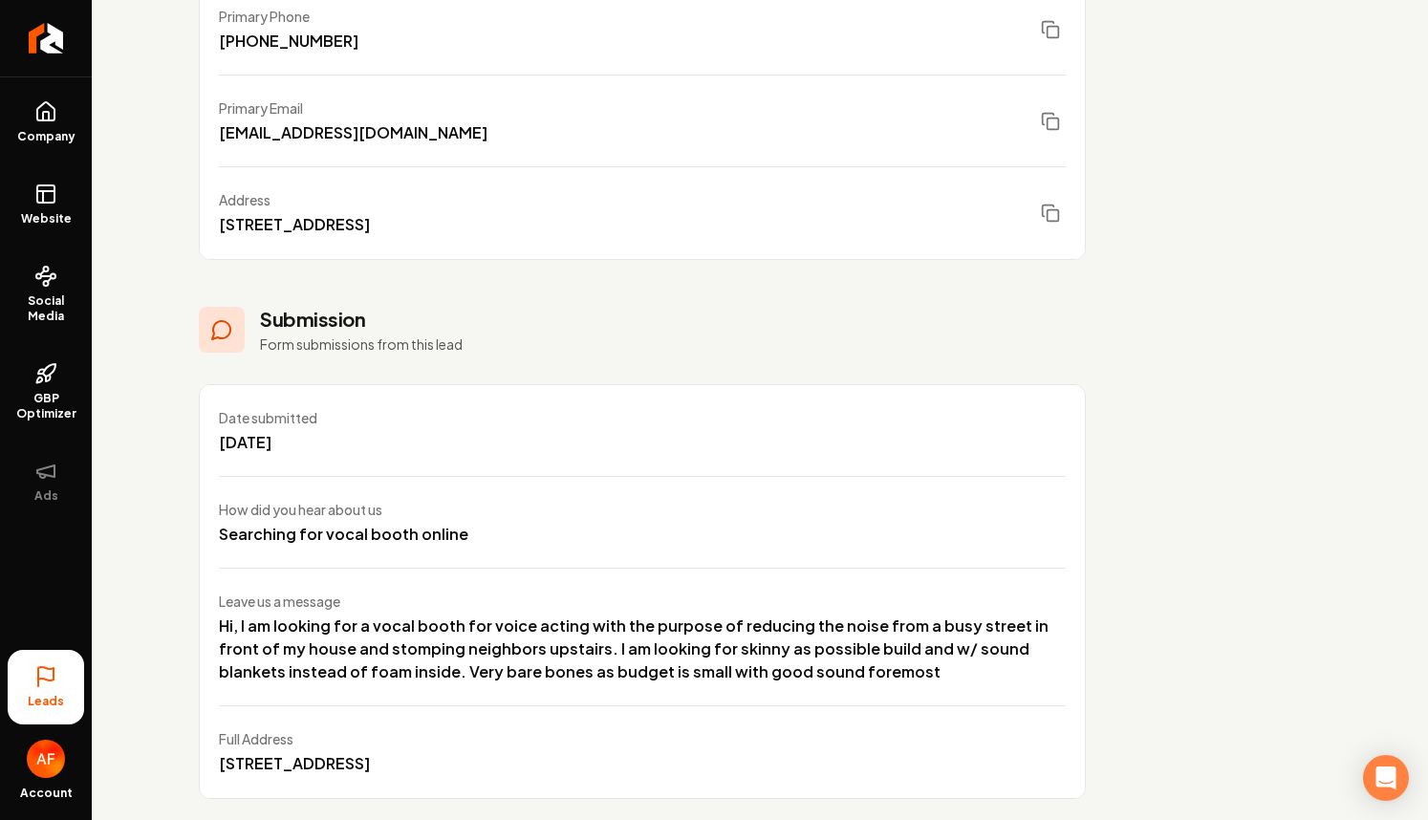
scroll to position [445, 0]
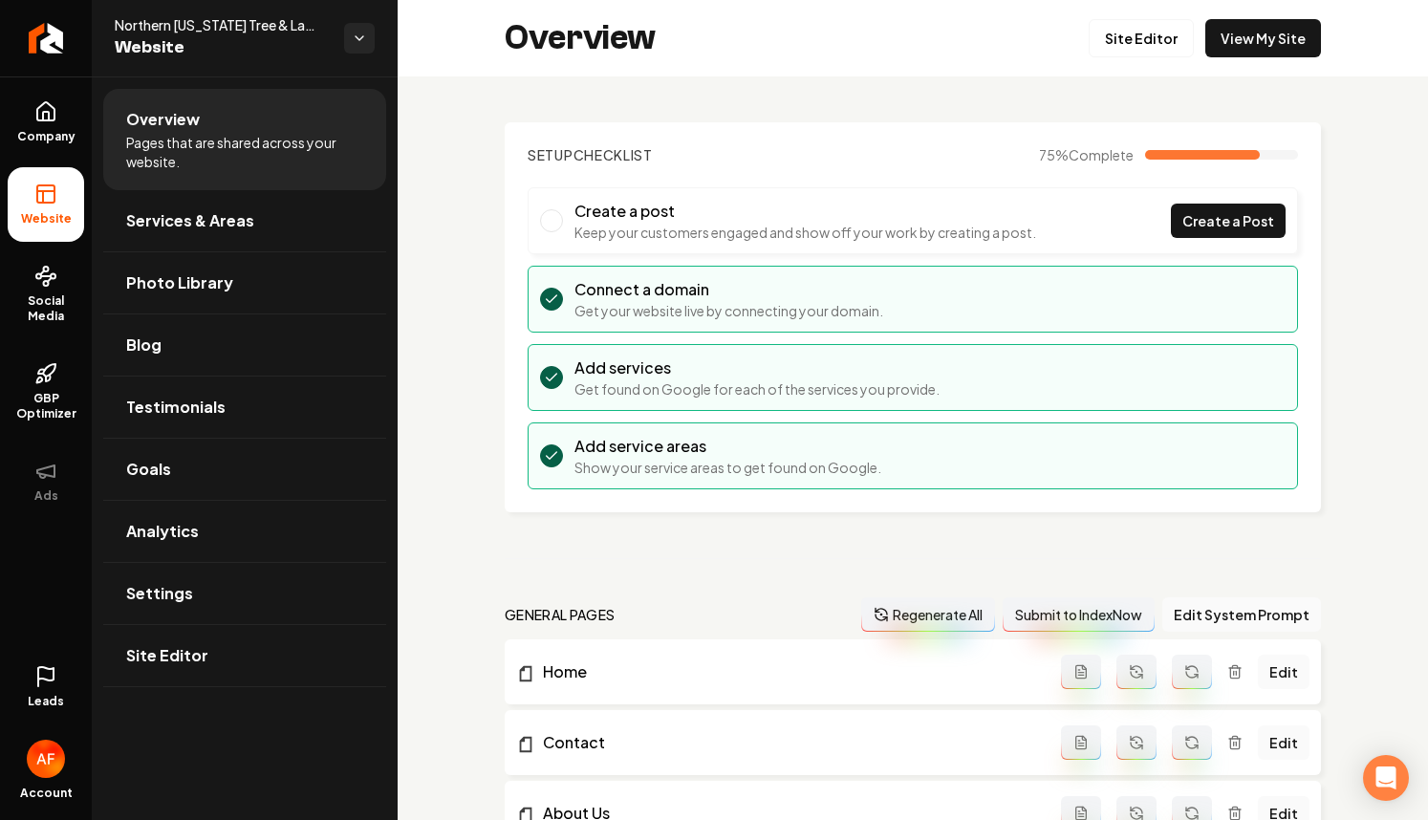
click at [42, 686] on icon at bounding box center [45, 676] width 23 height 23
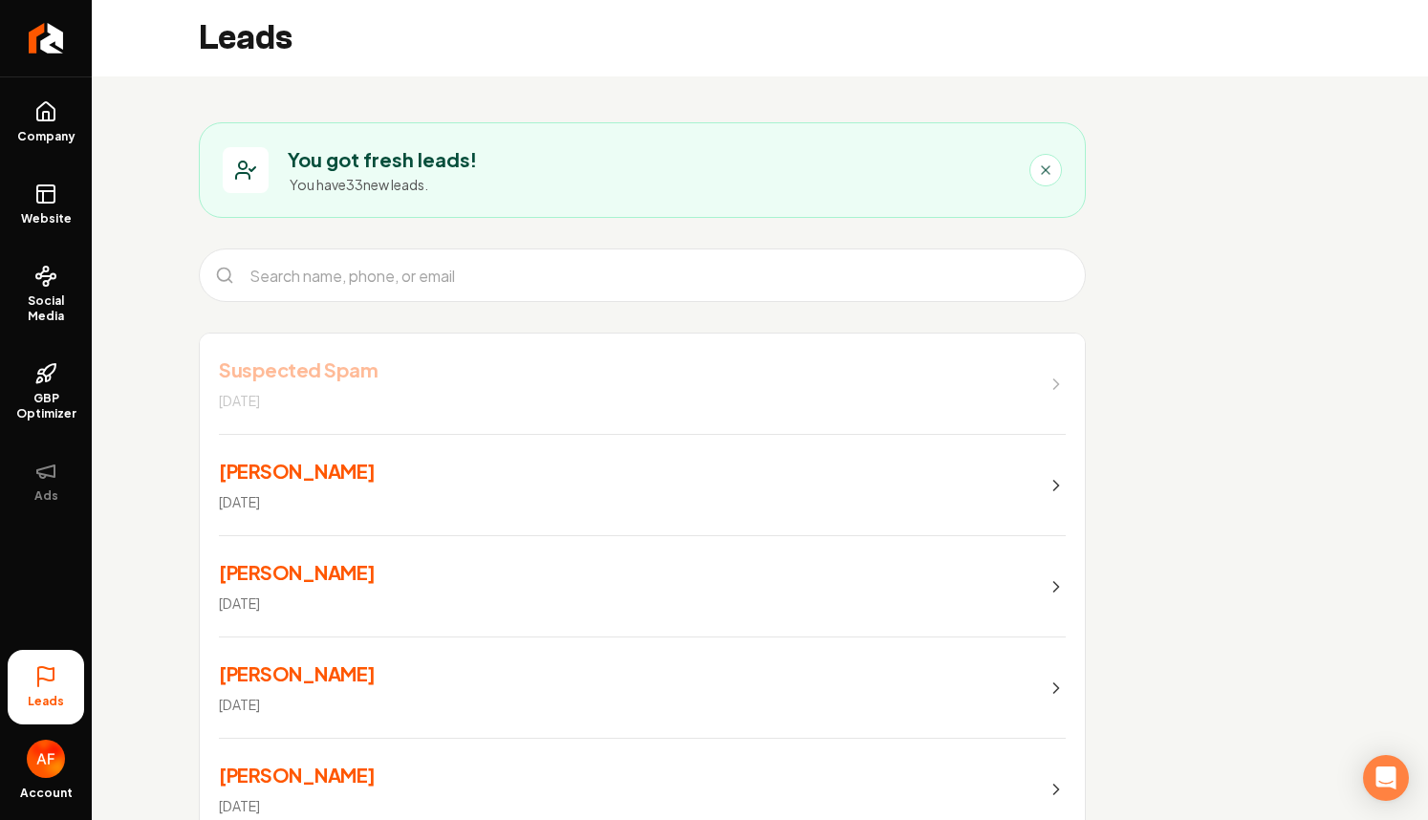
click at [572, 461] on link "Christy Bolognani Oct 3, 2025" at bounding box center [642, 485] width 885 height 101
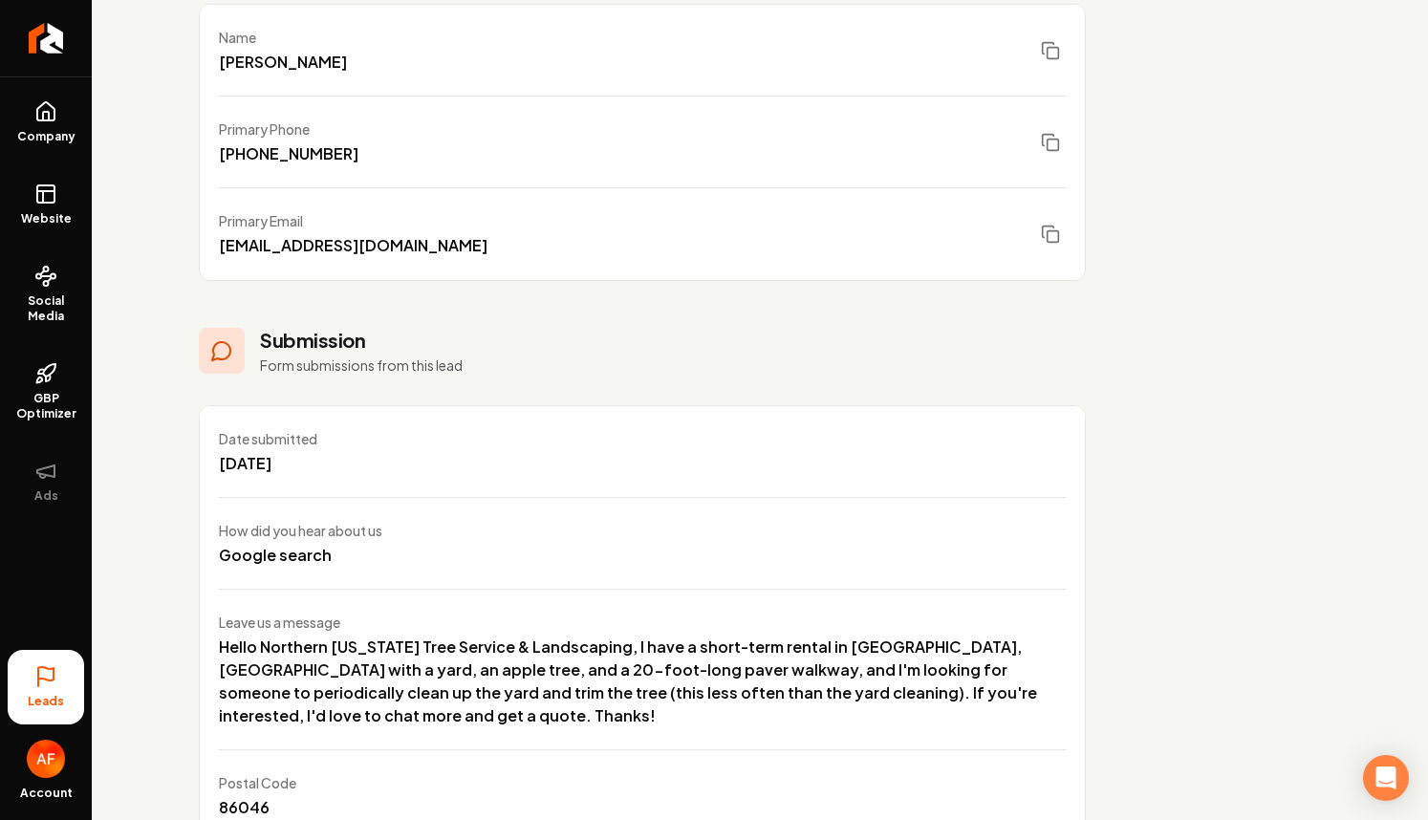
scroll to position [330, 0]
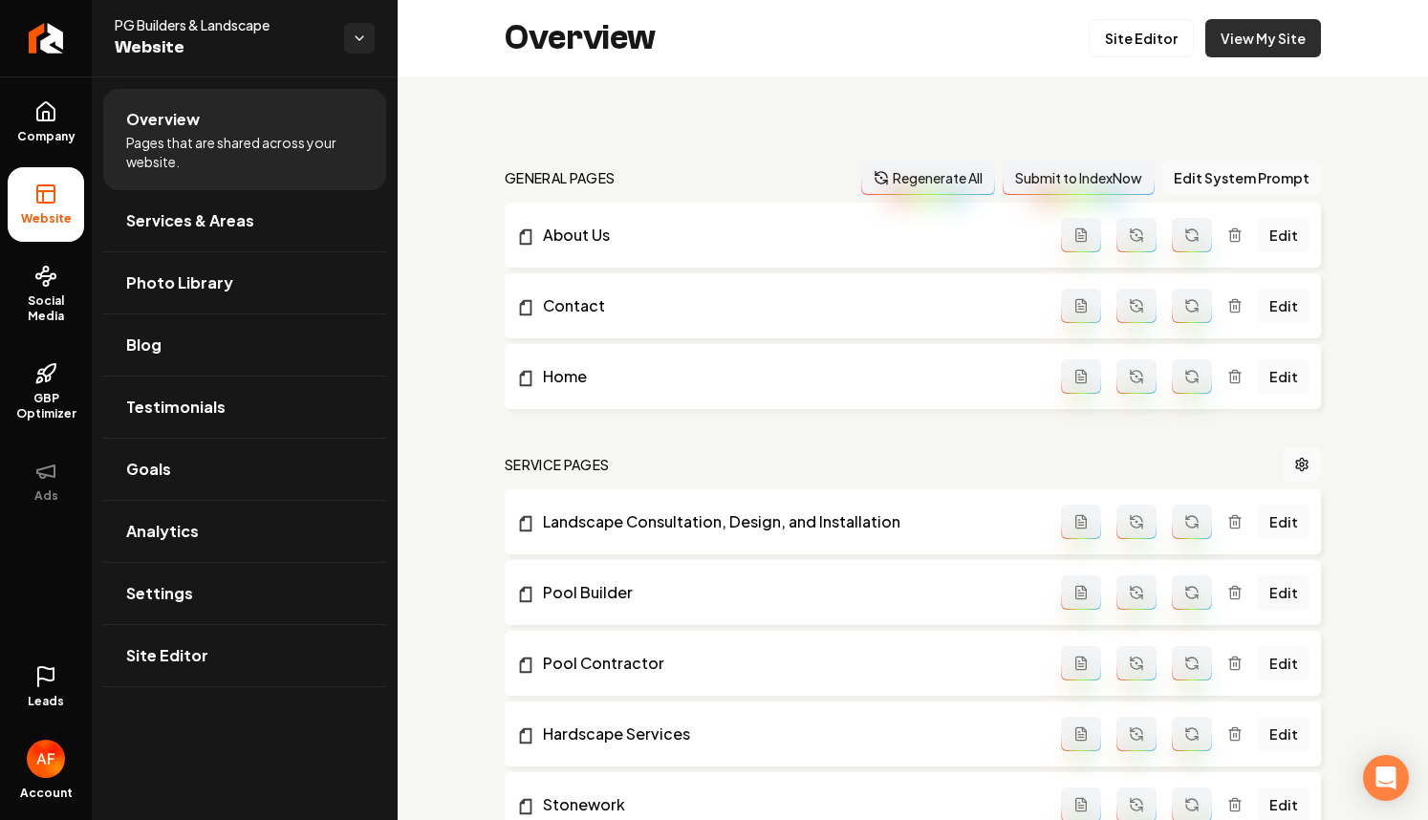
click at [1243, 27] on link "View My Site" at bounding box center [1263, 38] width 116 height 38
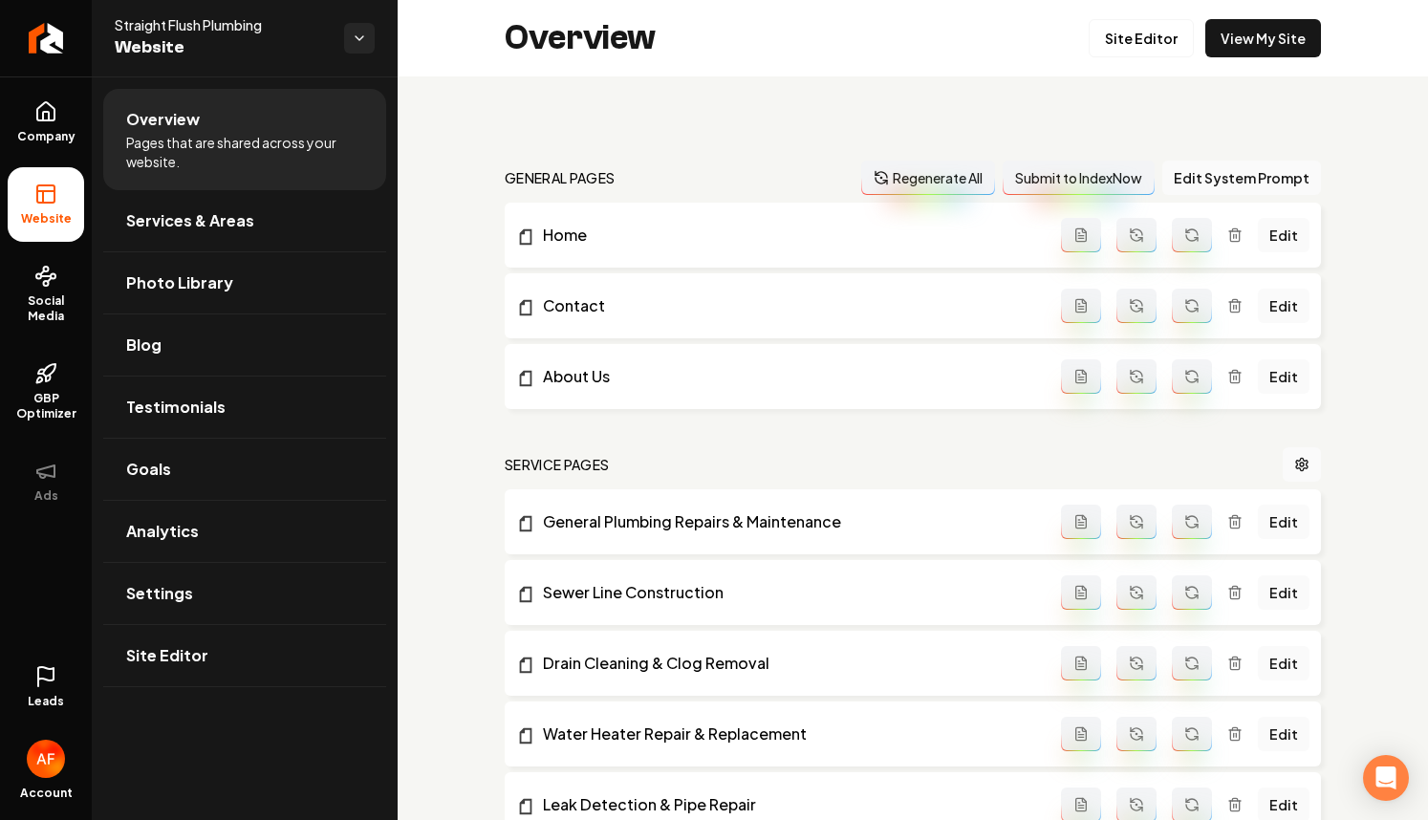
click at [35, 669] on icon at bounding box center [45, 676] width 23 height 23
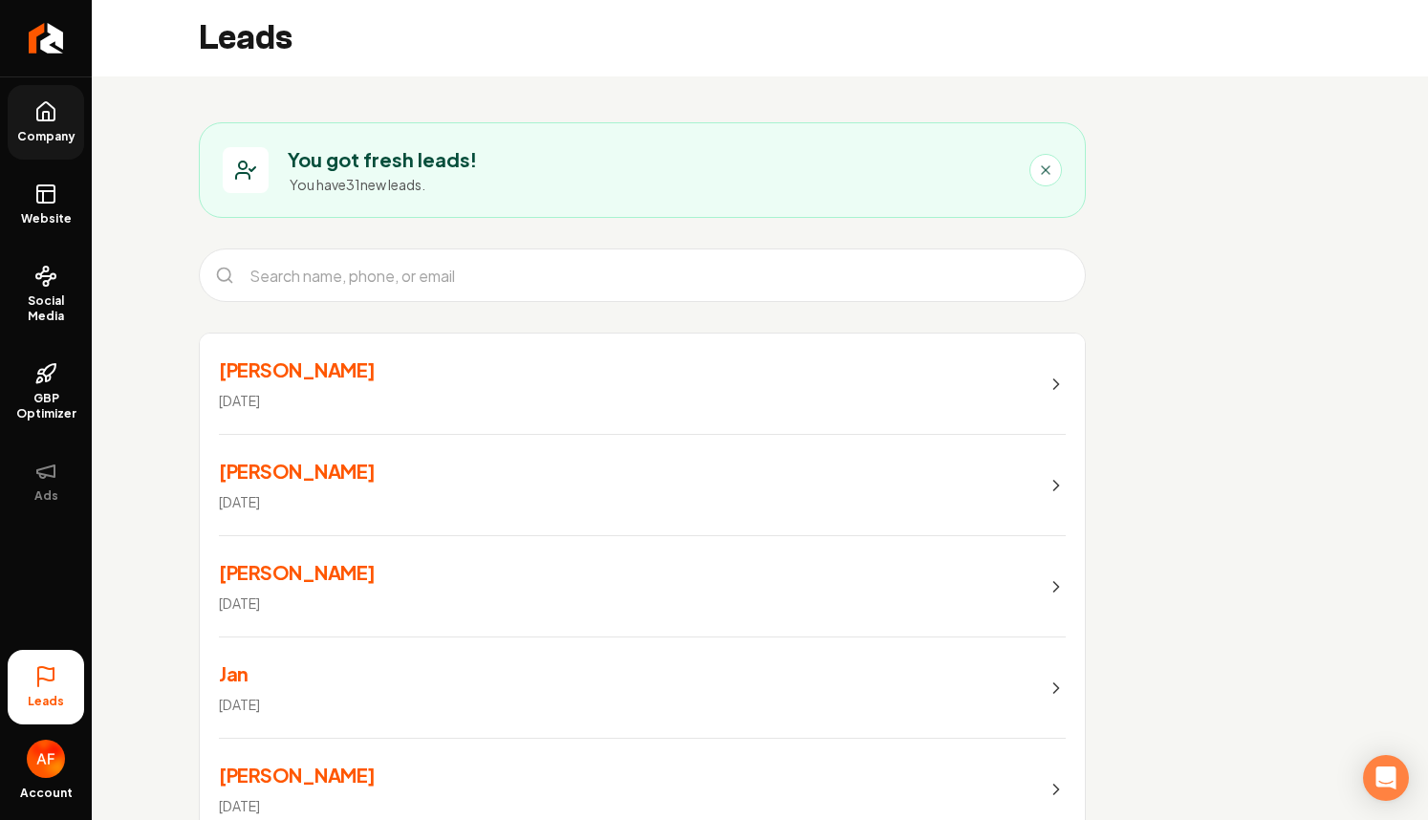
click at [63, 120] on link "Company" at bounding box center [46, 122] width 76 height 75
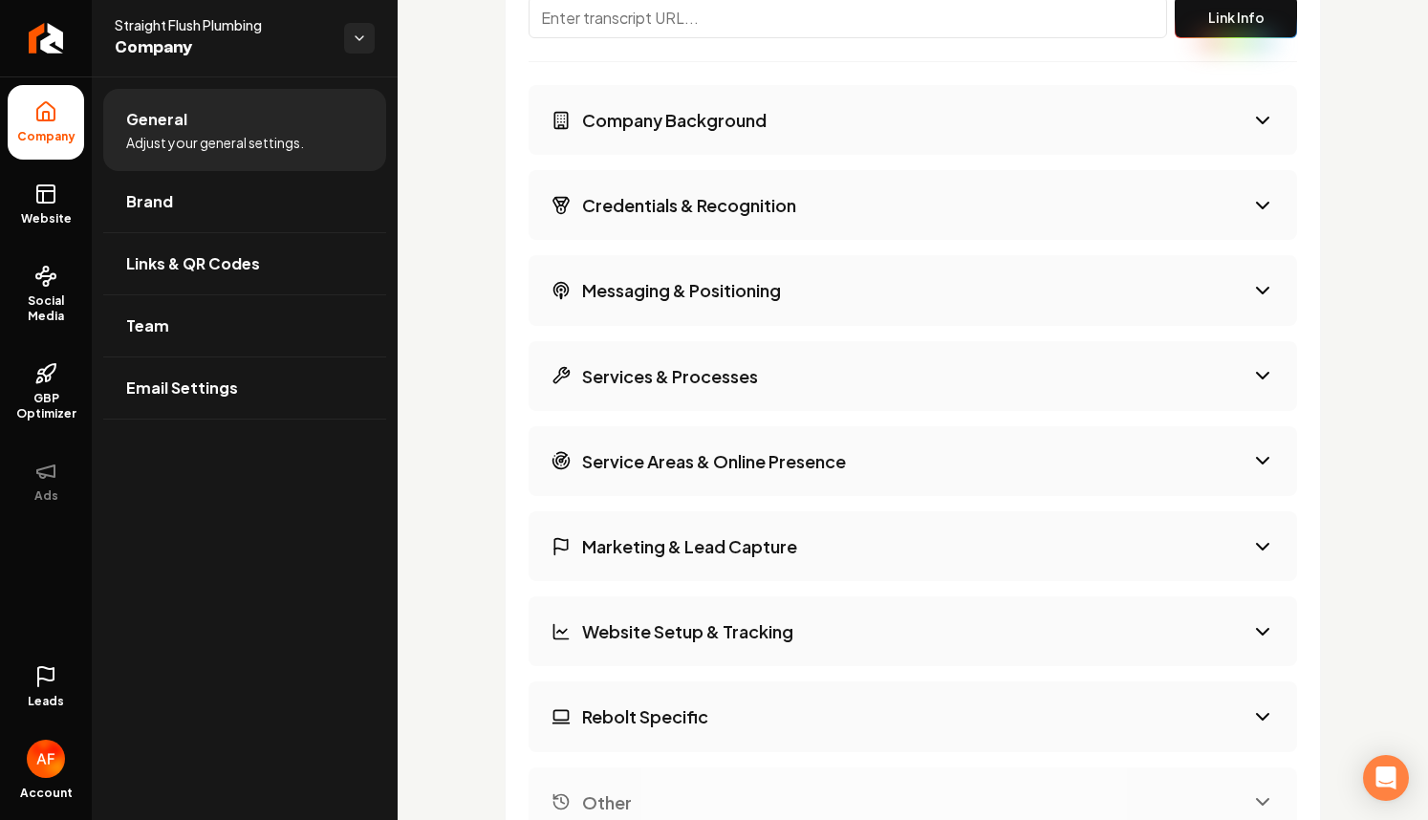
scroll to position [3260, 0]
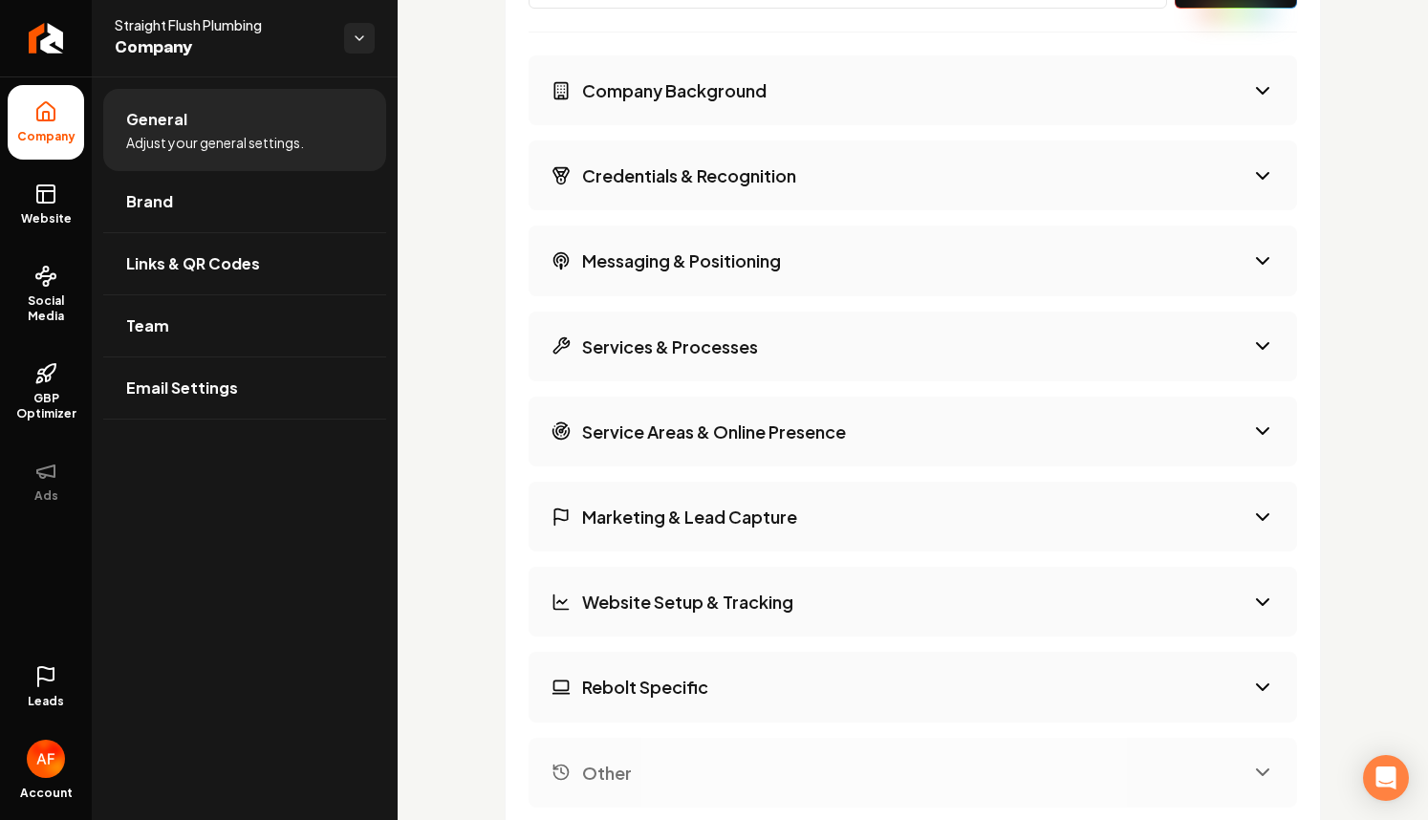
click at [726, 613] on button "Website Setup & Tracking" at bounding box center [912, 602] width 768 height 70
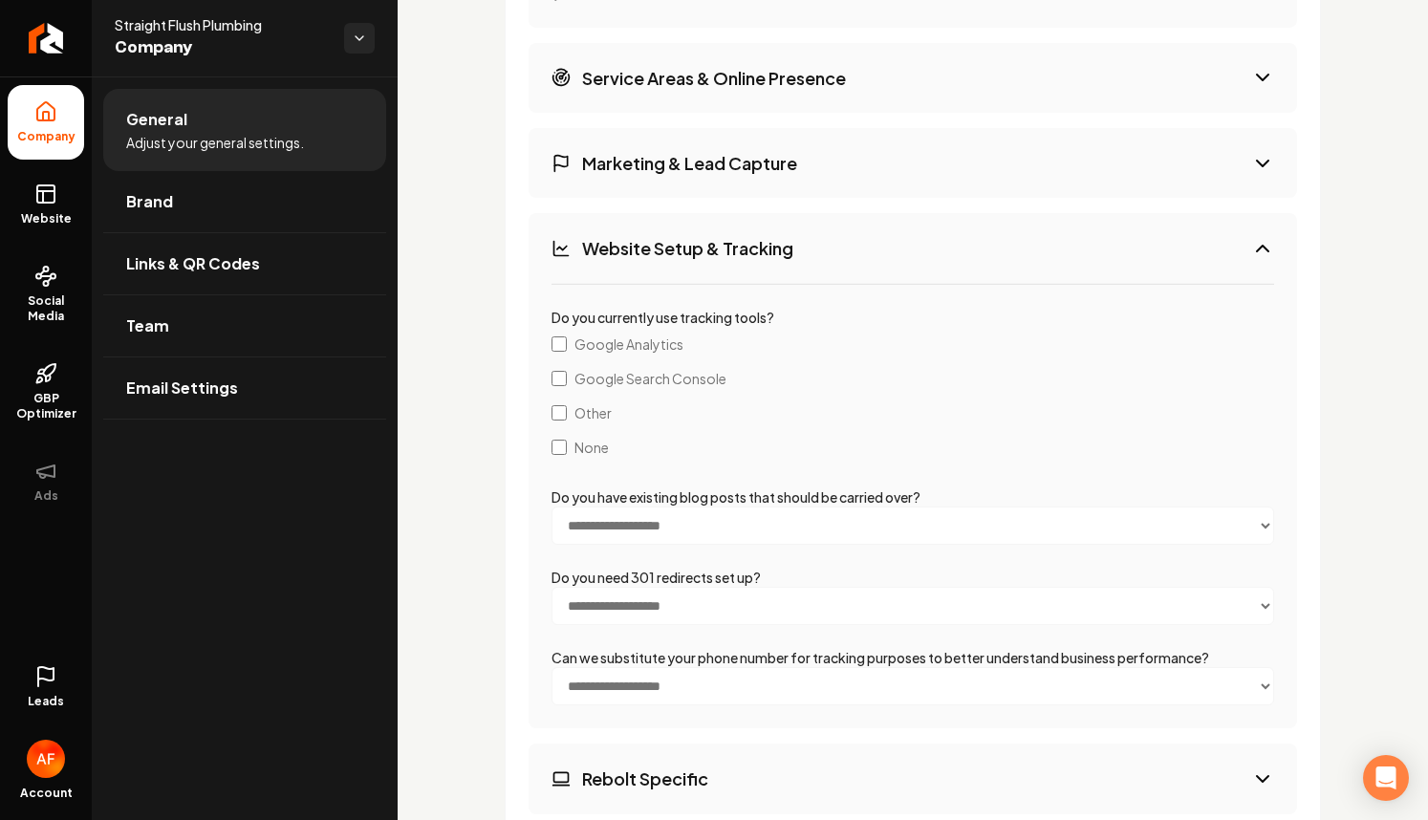
scroll to position [3523, 0]
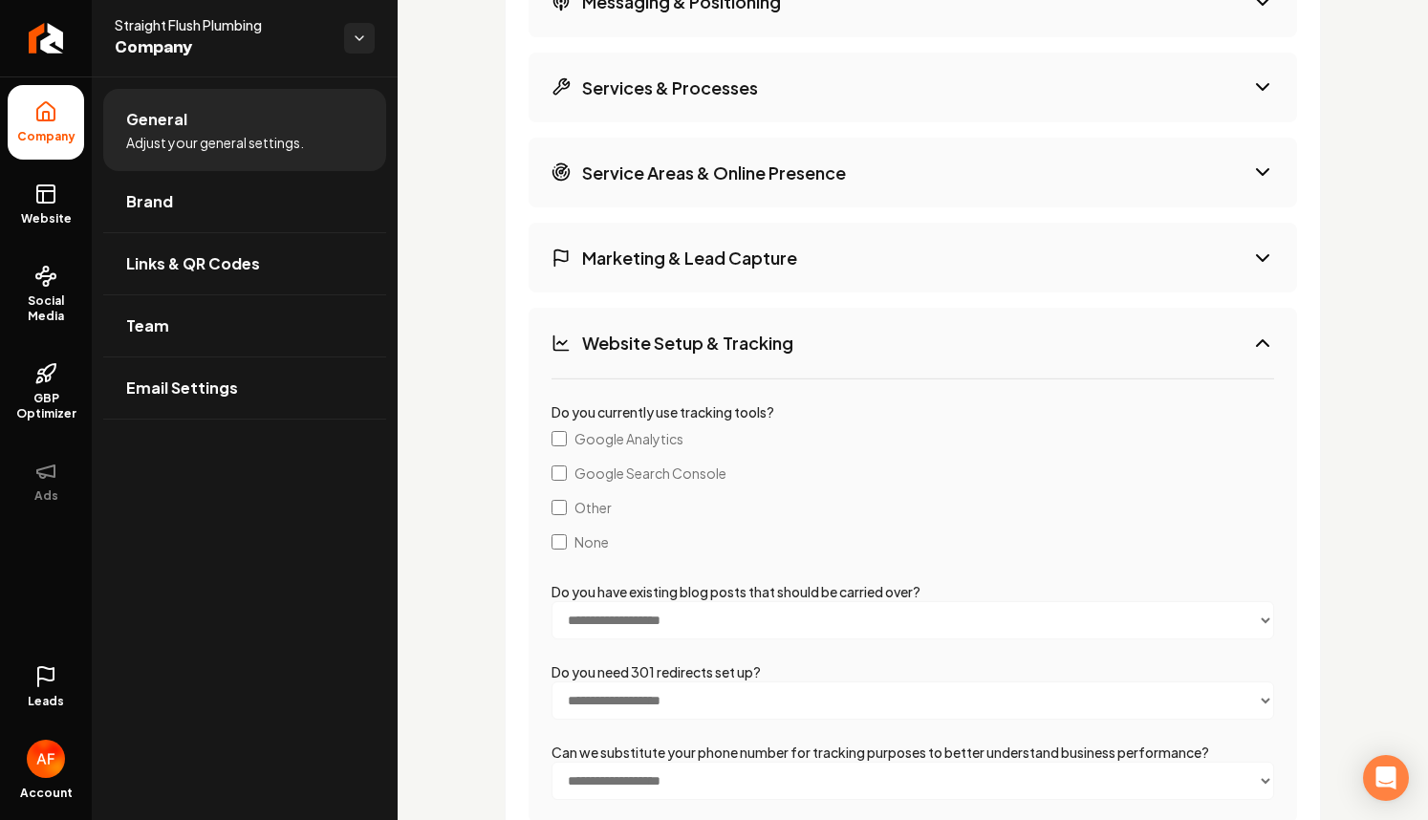
click at [690, 269] on button "Marketing & Lead Capture" at bounding box center [912, 258] width 768 height 70
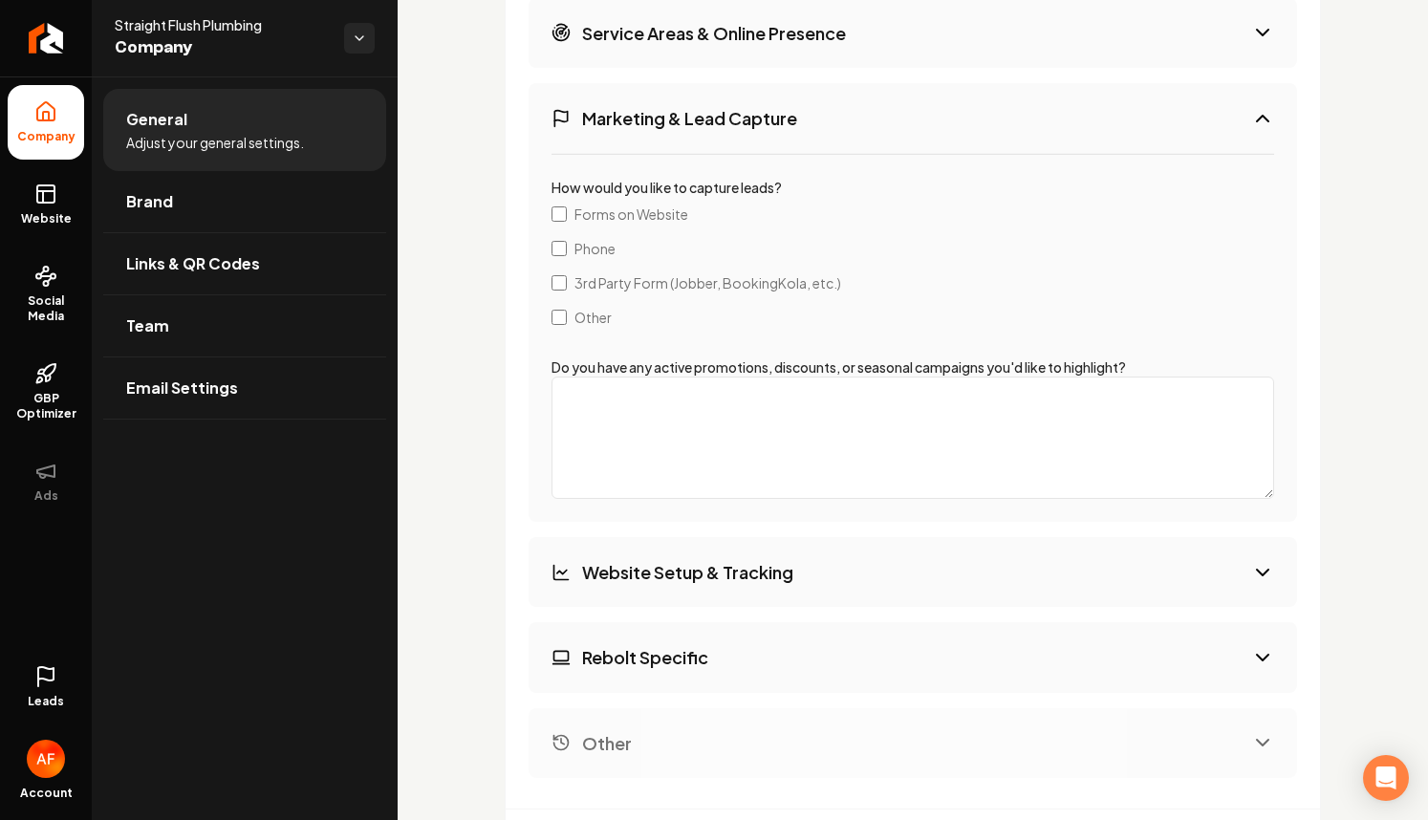
scroll to position [3673, 0]
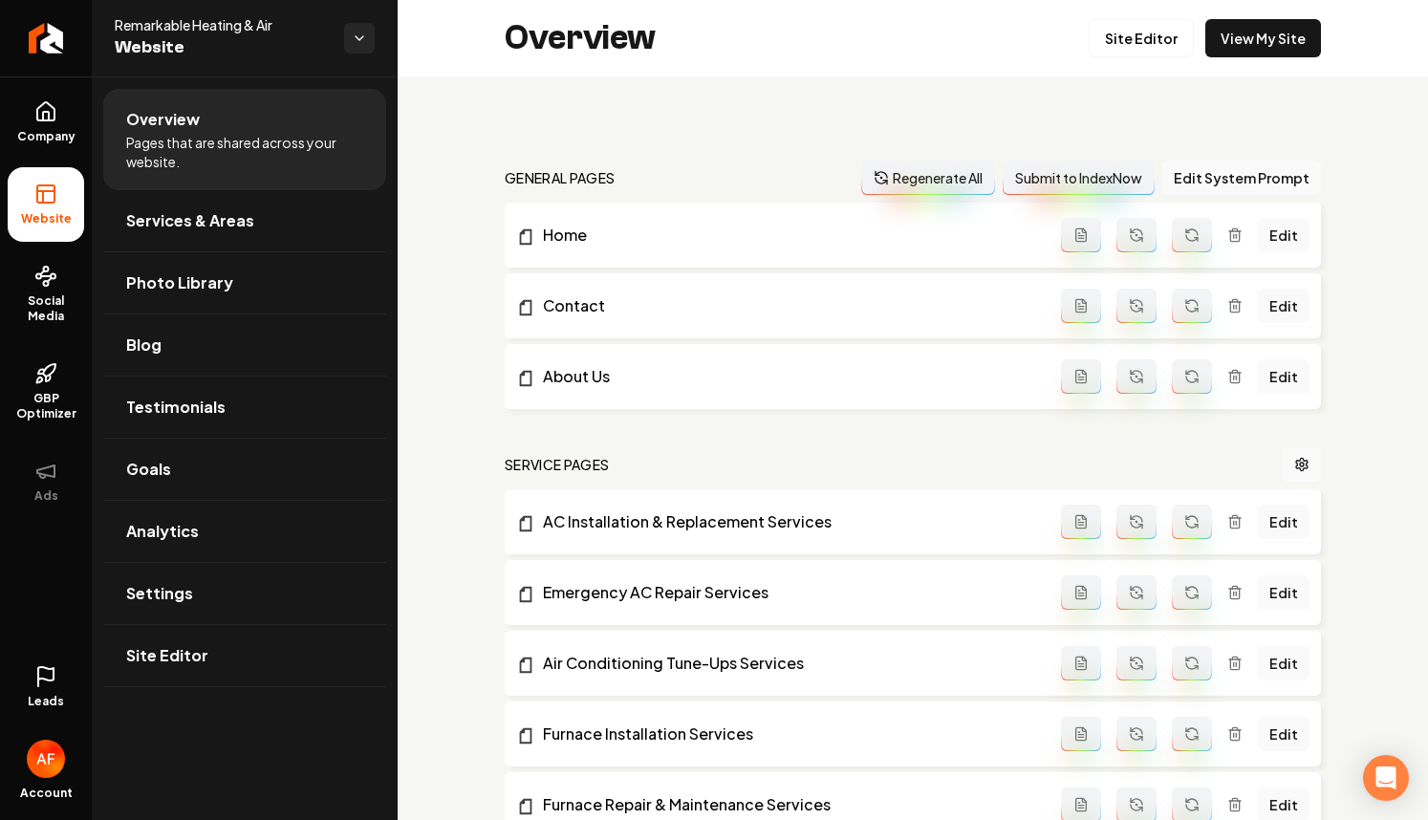
click at [54, 682] on icon at bounding box center [45, 676] width 23 height 23
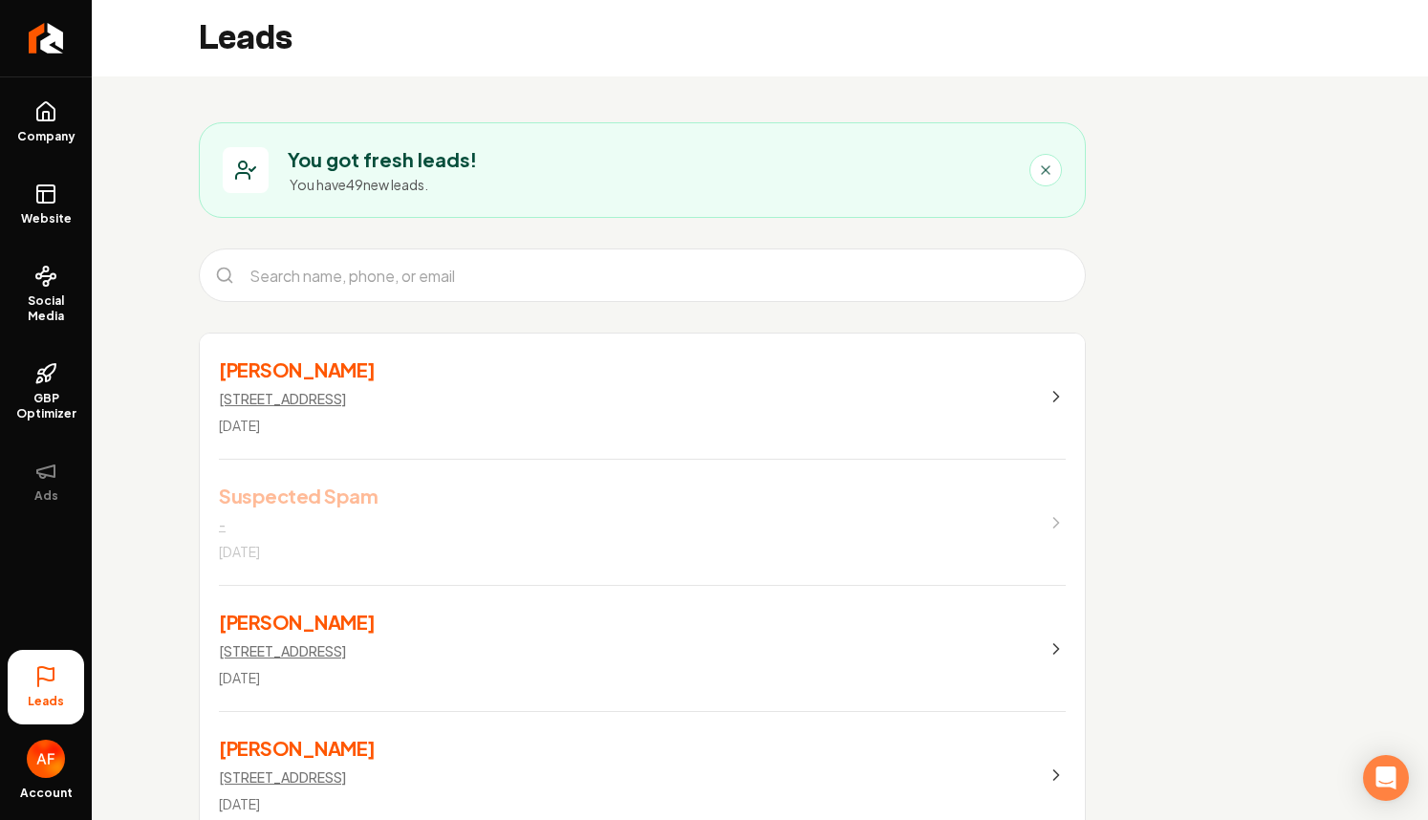
click at [54, 686] on div "Leads Account" at bounding box center [46, 731] width 92 height 178
click at [270, 373] on h3 "Branden Neish" at bounding box center [297, 369] width 157 height 27
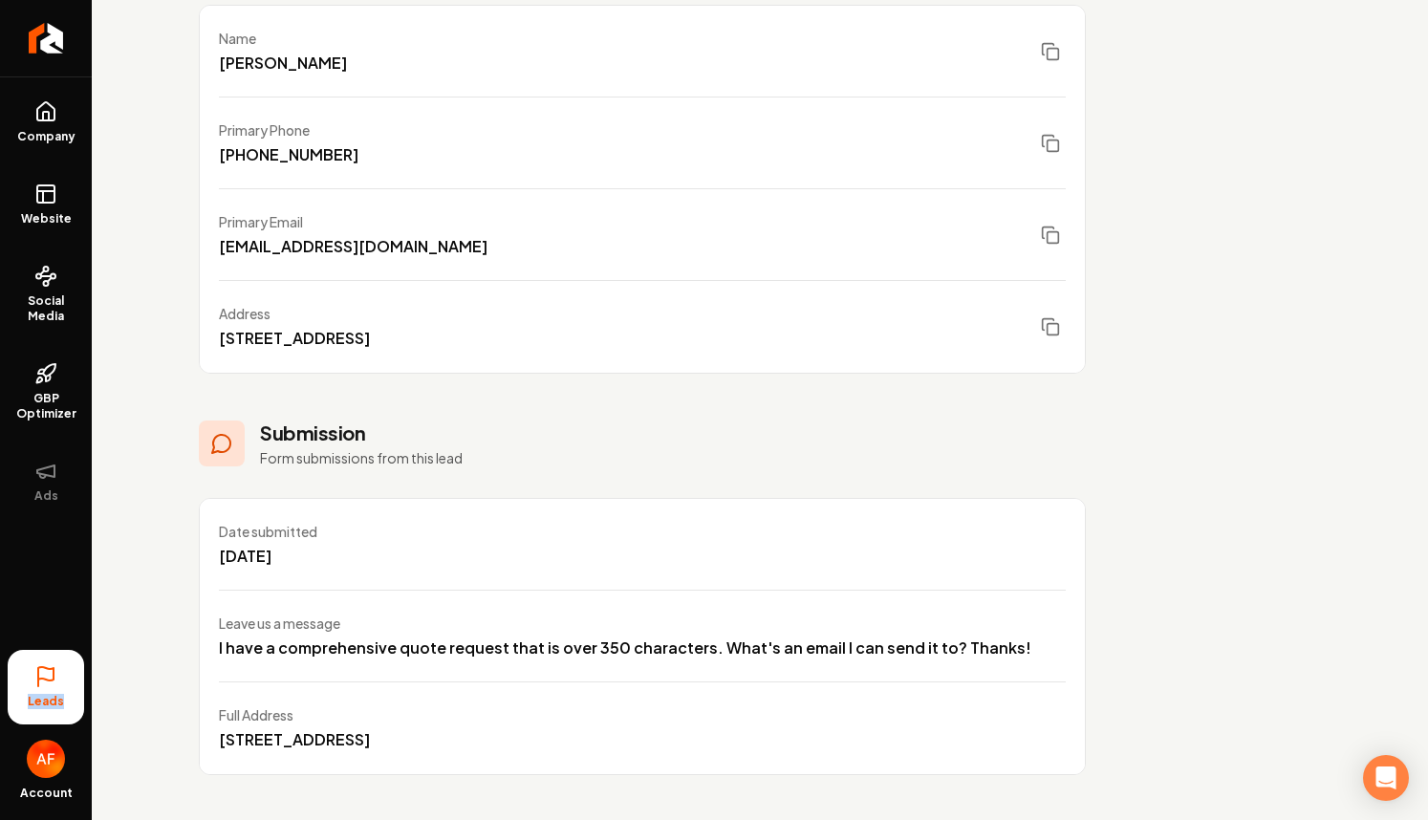
scroll to position [308, 0]
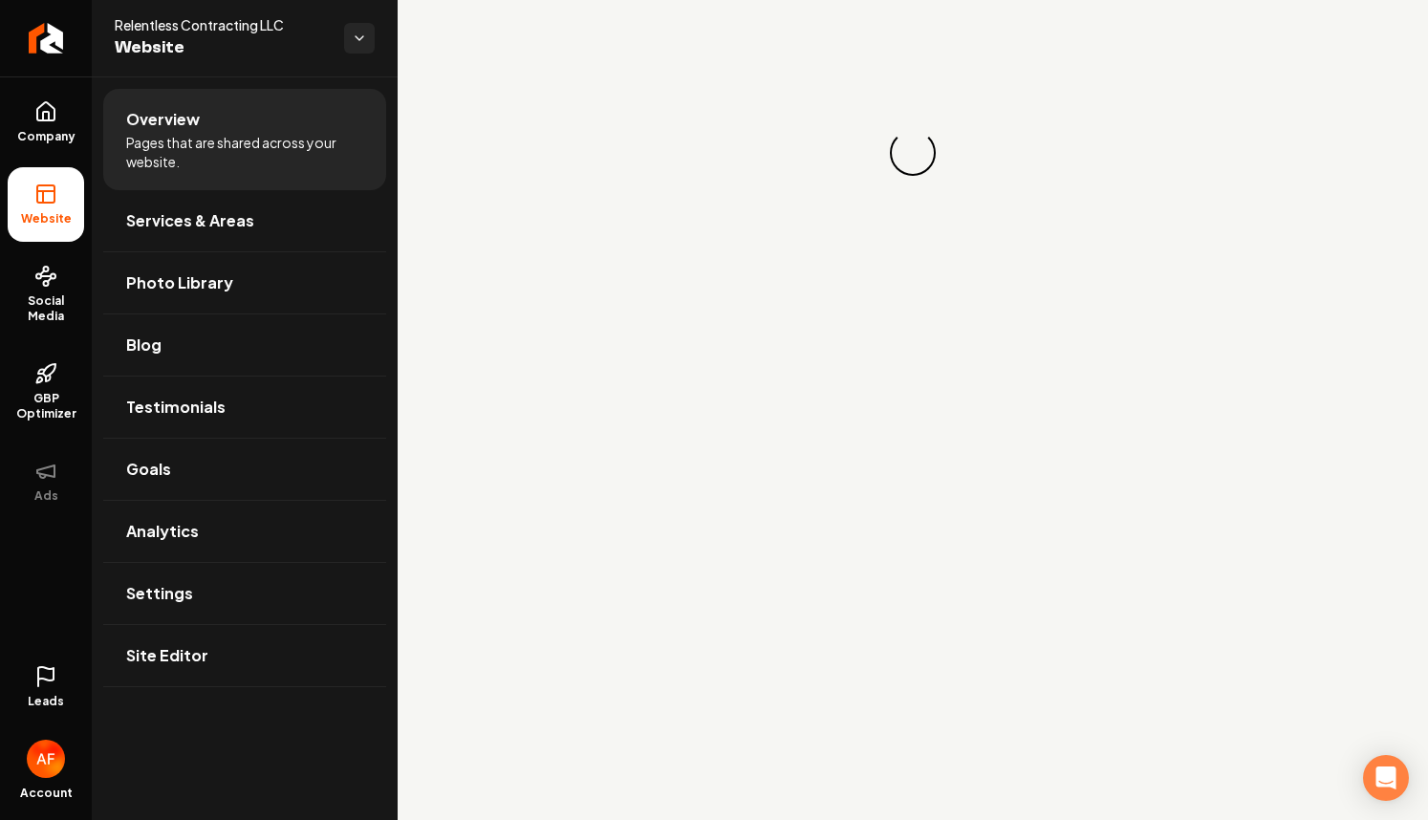
click at [69, 687] on link "Leads" at bounding box center [46, 687] width 76 height 75
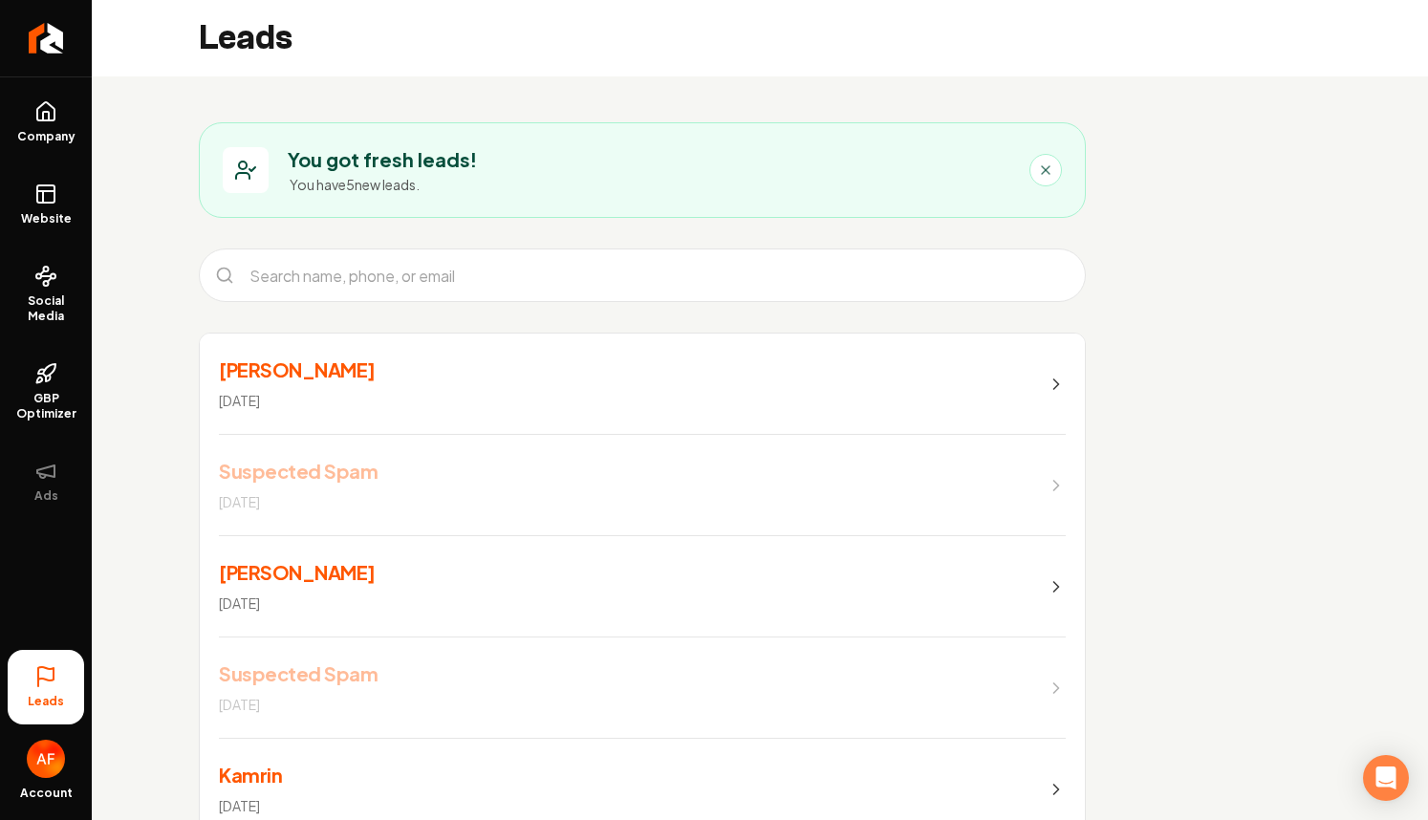
click at [691, 362] on link "[PERSON_NAME] [DATE]" at bounding box center [642, 383] width 885 height 101
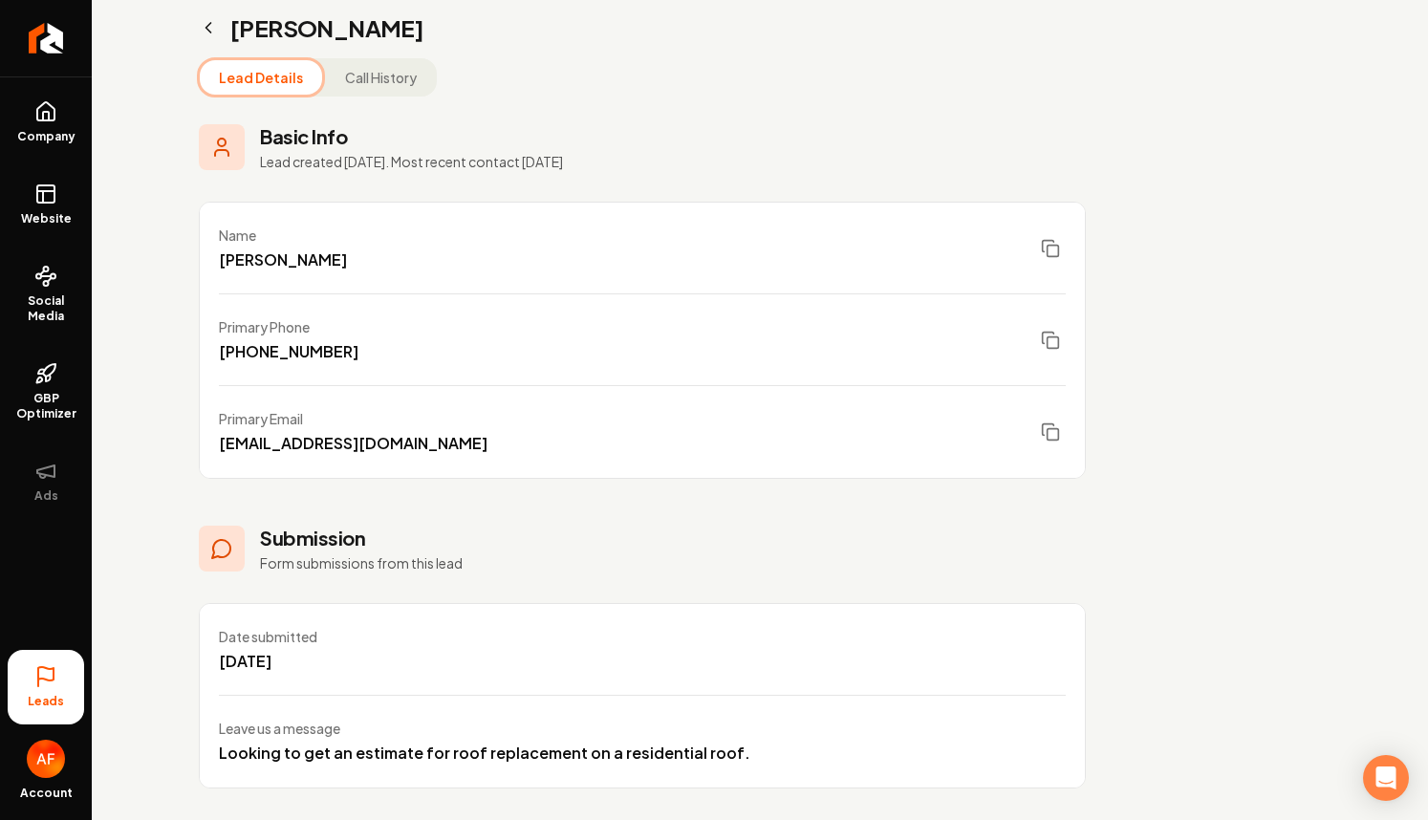
scroll to position [124, 0]
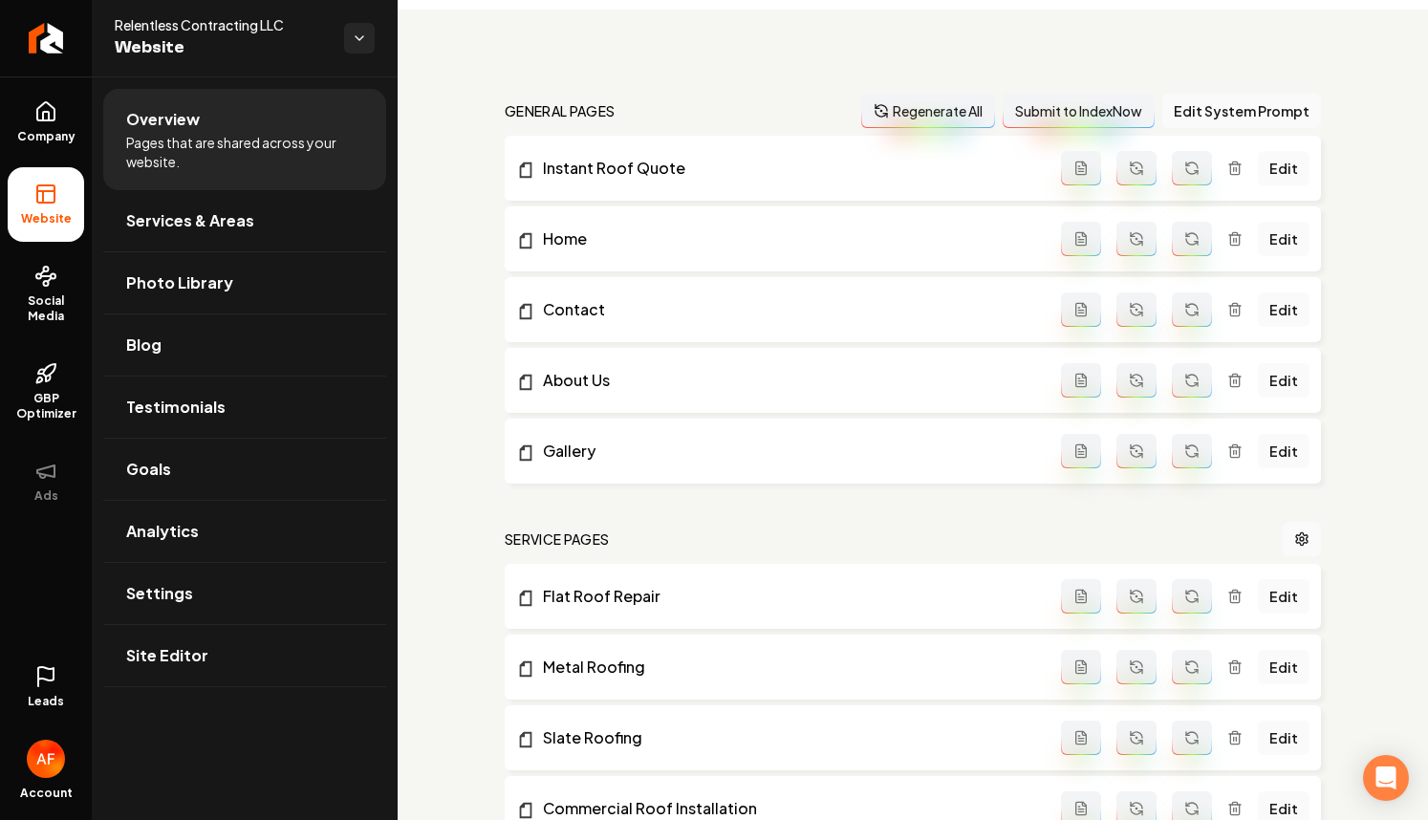
scroll to position [124, 0]
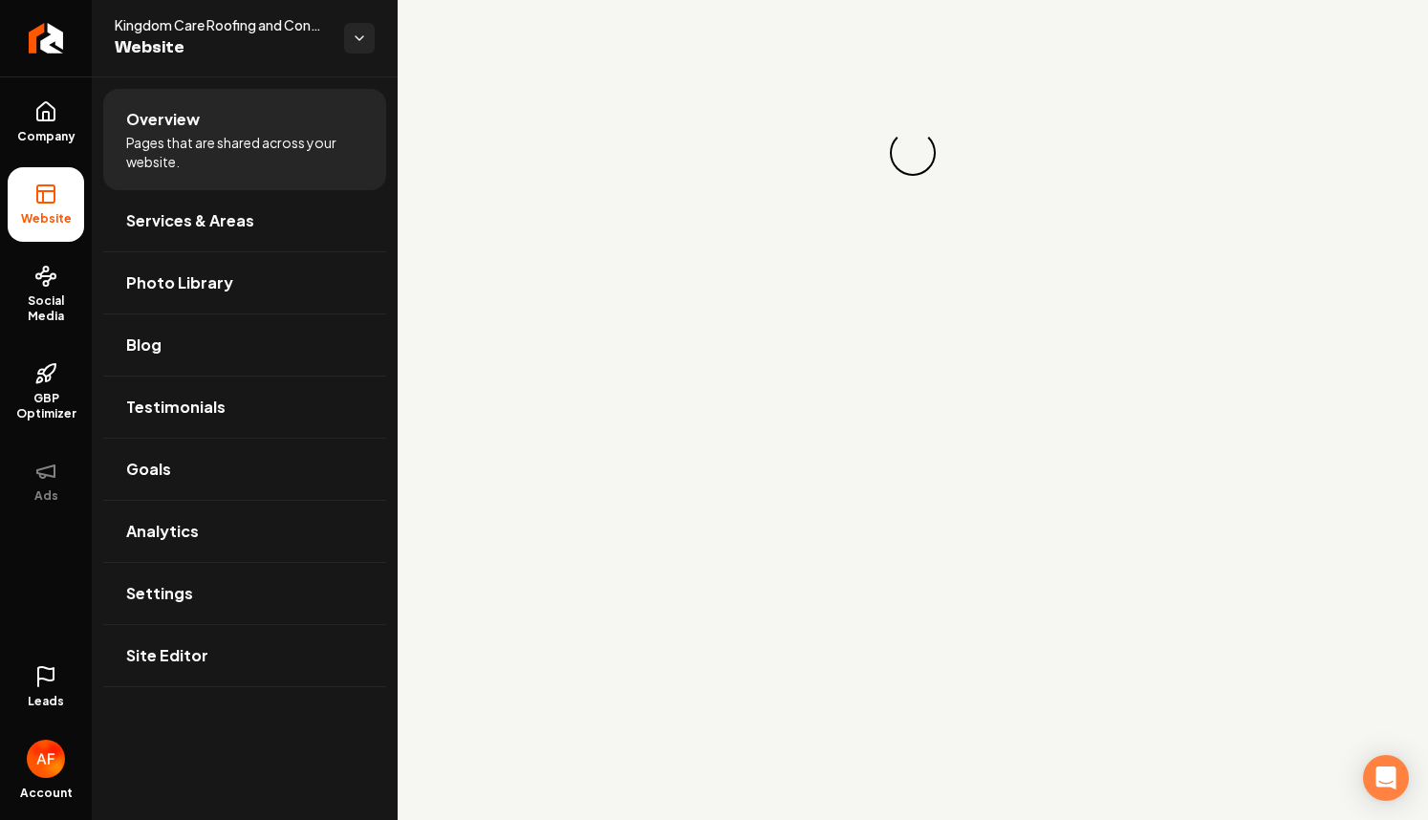
click at [18, 689] on link "Leads" at bounding box center [46, 687] width 76 height 75
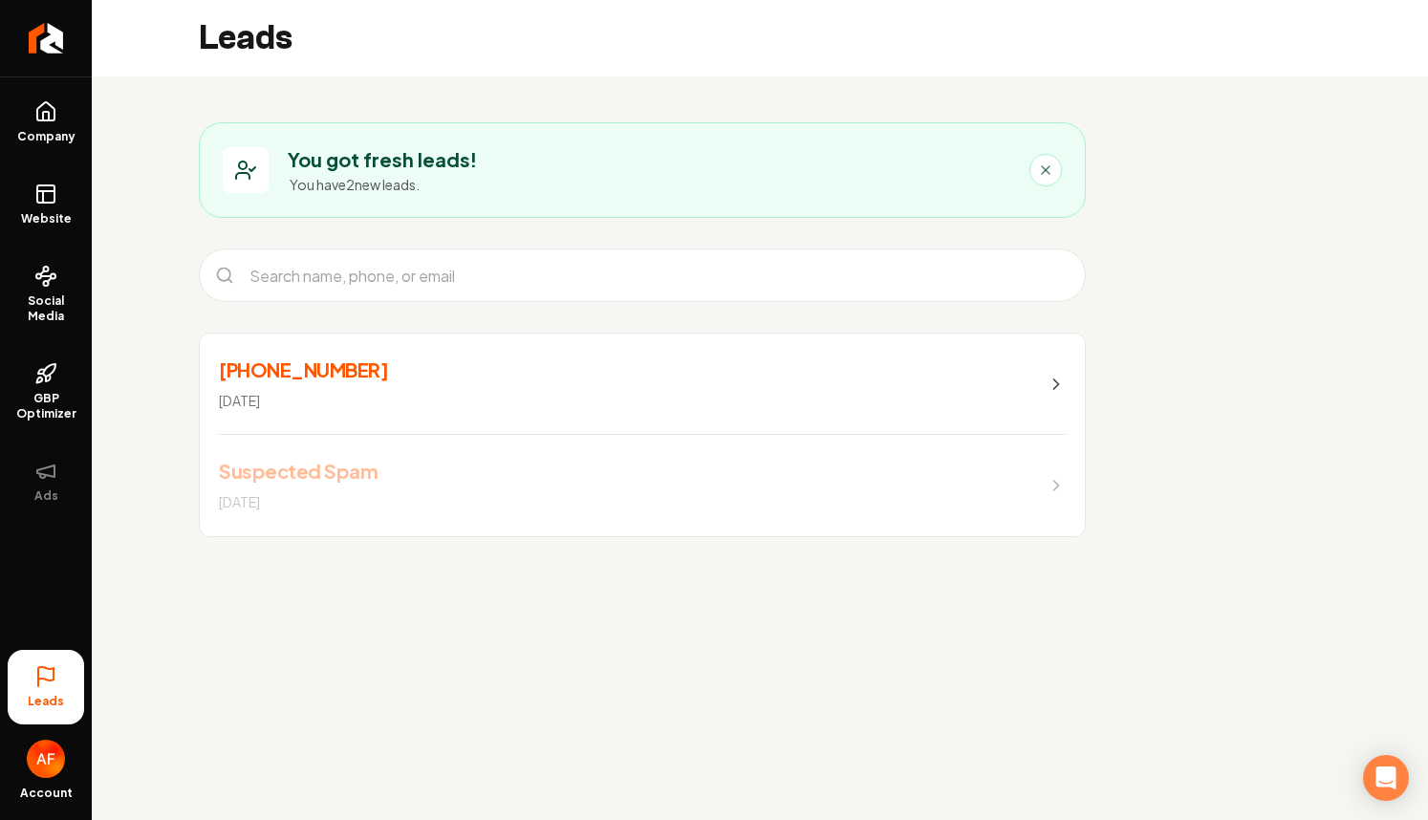
click at [365, 365] on link "[PHONE_NUMBER] [DATE]" at bounding box center [642, 383] width 885 height 101
